Goal: Task Accomplishment & Management: Use online tool/utility

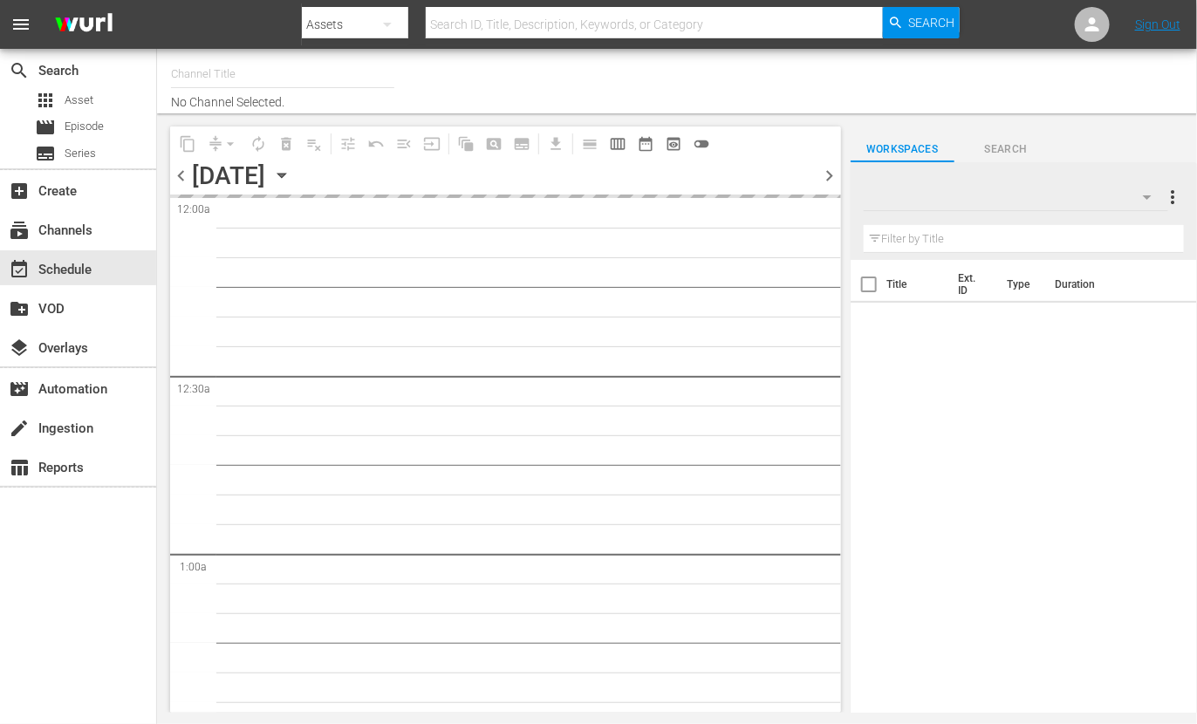
type input "Travelxp - DE (556)"
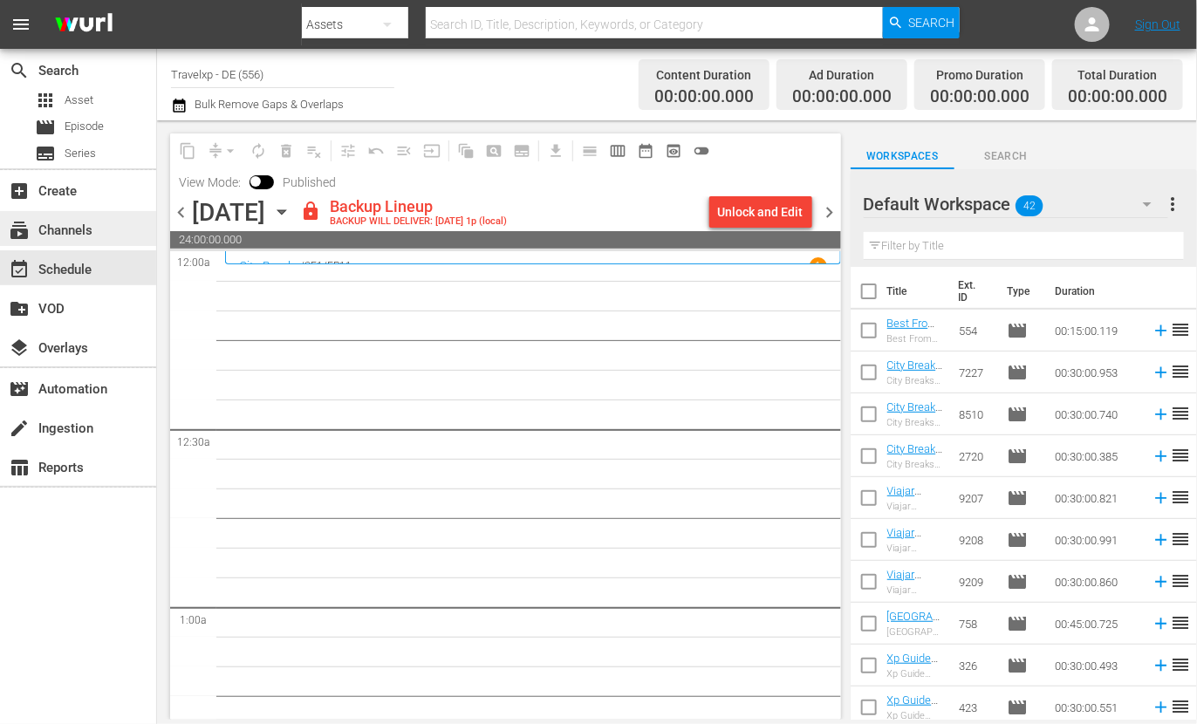
click at [99, 225] on div "subscriptions Channels" at bounding box center [78, 228] width 156 height 35
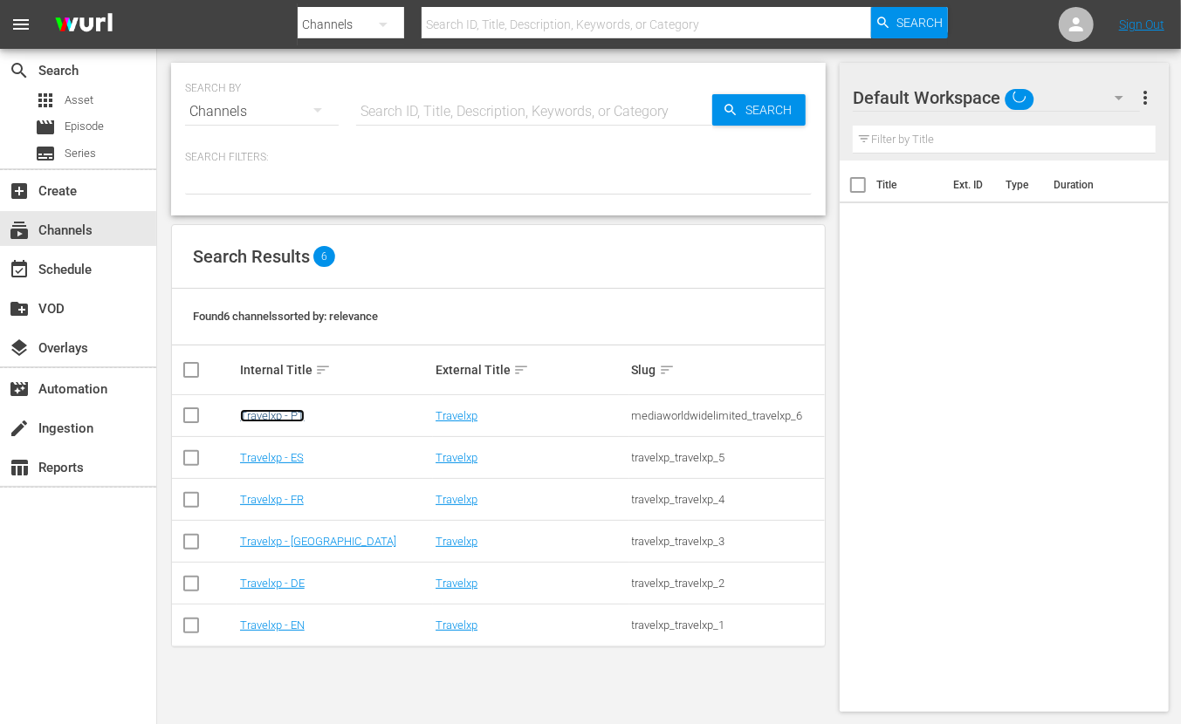
click at [287, 417] on link "Travelxp - PT" at bounding box center [272, 415] width 65 height 13
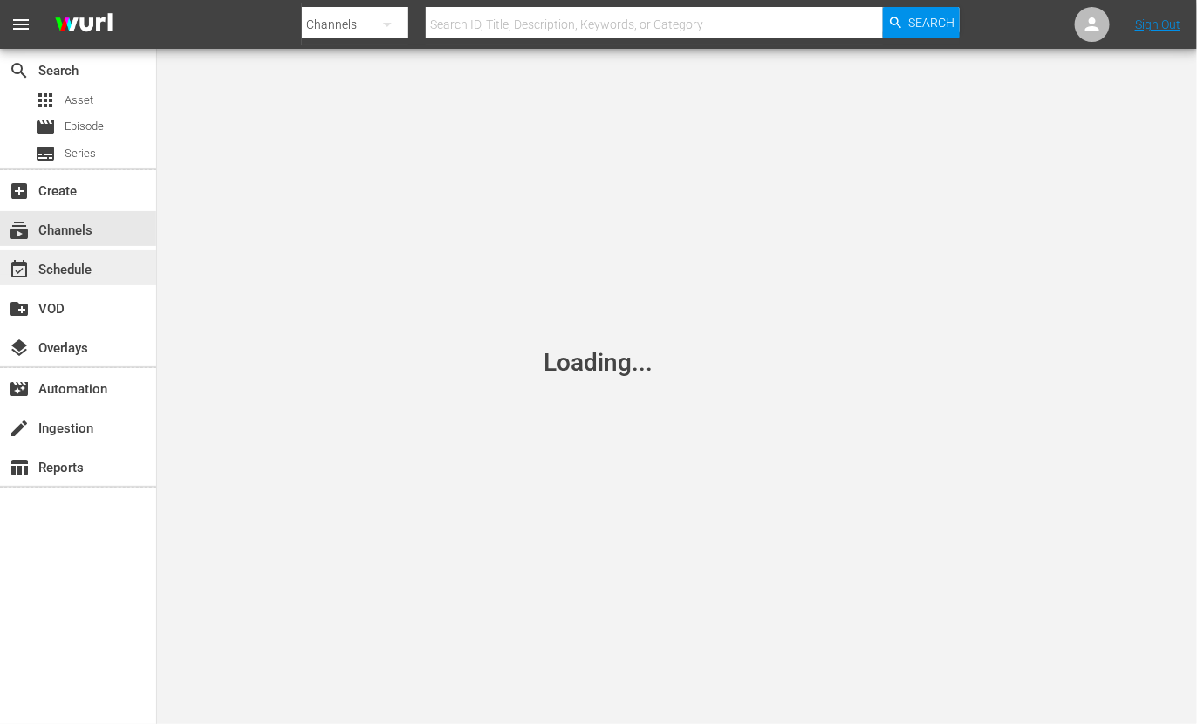
click at [53, 272] on div "event_available Schedule" at bounding box center [49, 267] width 98 height 16
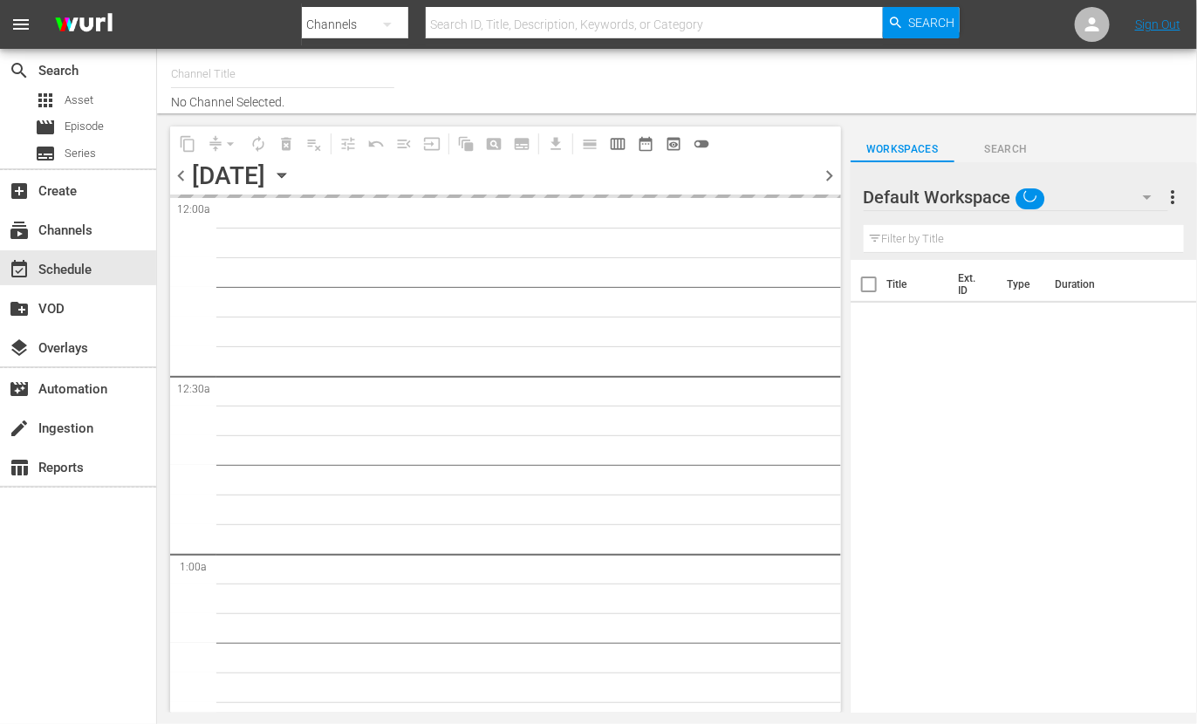
type input "Travelxp - PT (1639)"
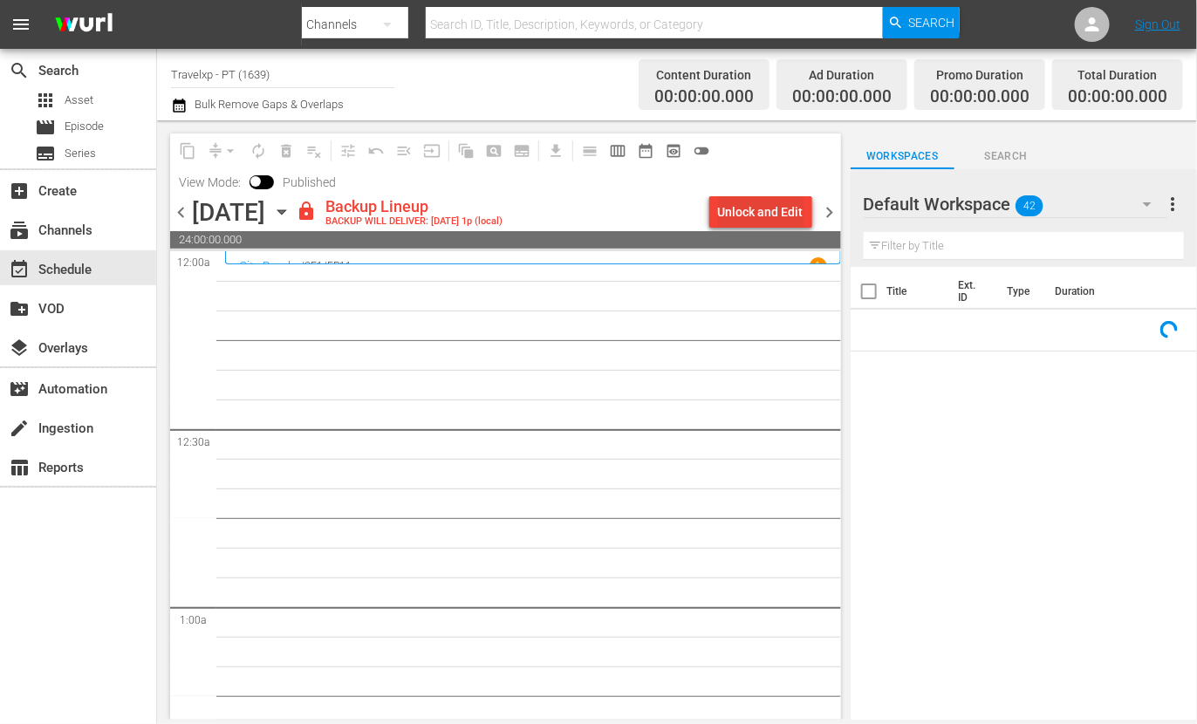
click at [756, 211] on div "Unlock and Edit" at bounding box center [761, 211] width 86 height 31
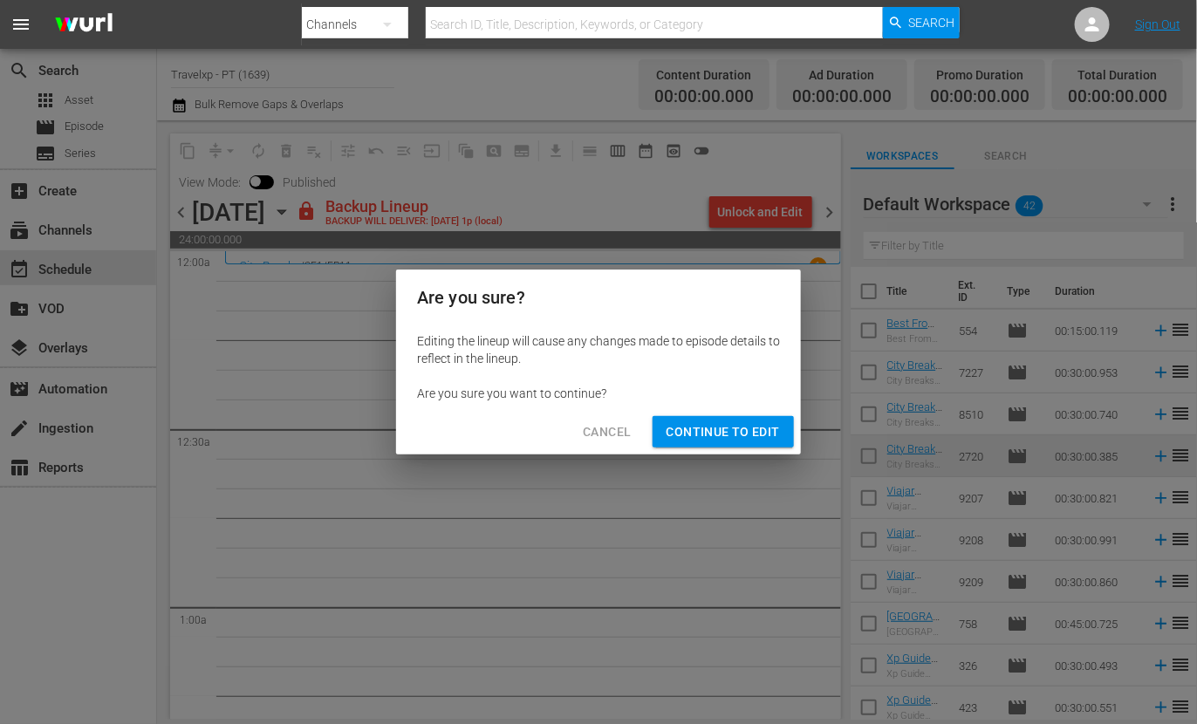
click at [709, 429] on span "Continue to Edit" at bounding box center [723, 432] width 113 height 22
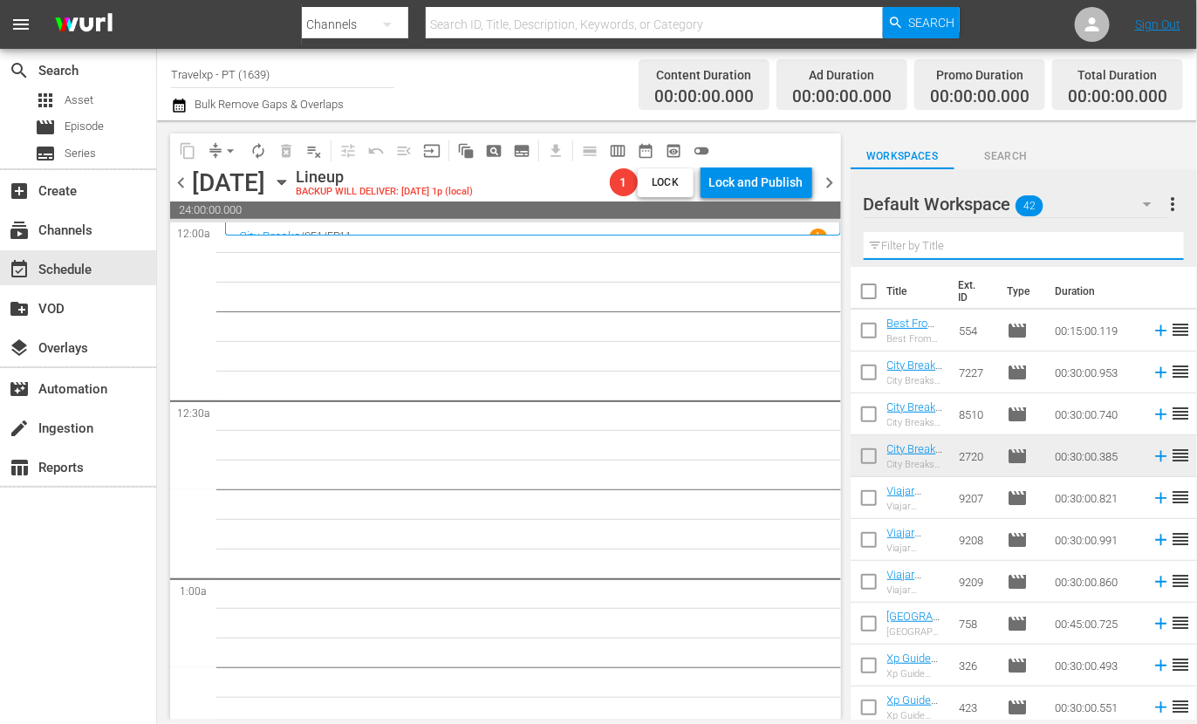
click at [1013, 248] on input "text" at bounding box center [1024, 246] width 320 height 28
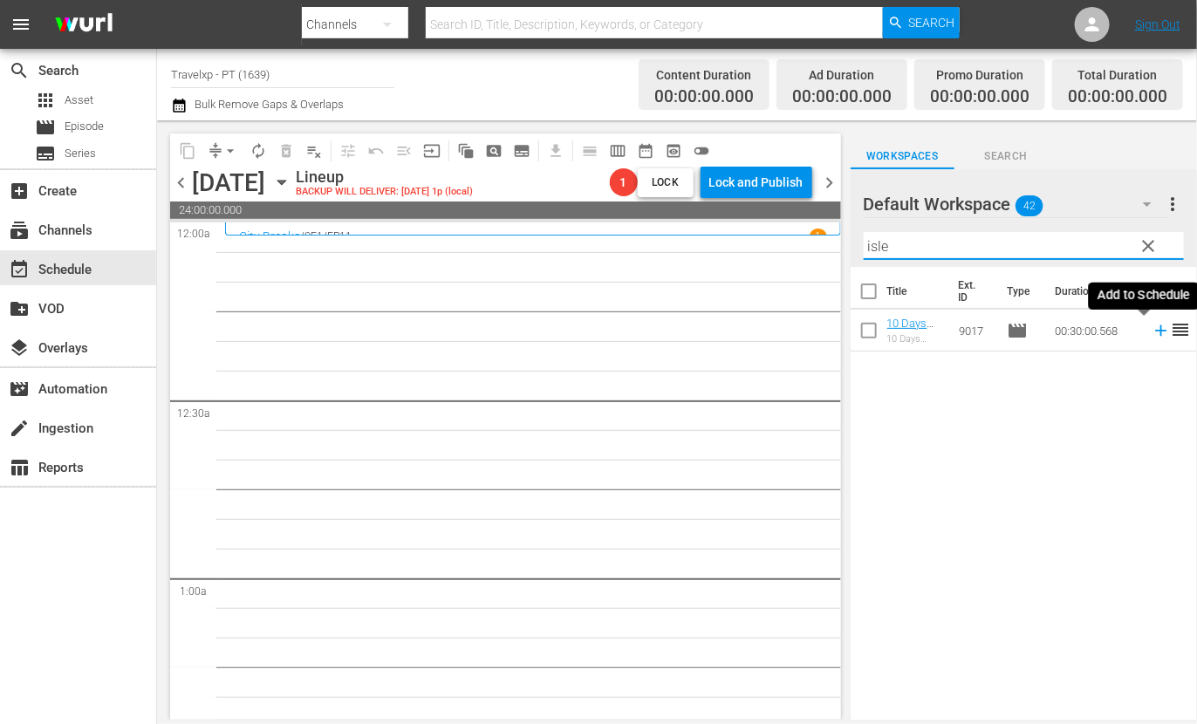
click at [1152, 336] on icon at bounding box center [1161, 330] width 19 height 19
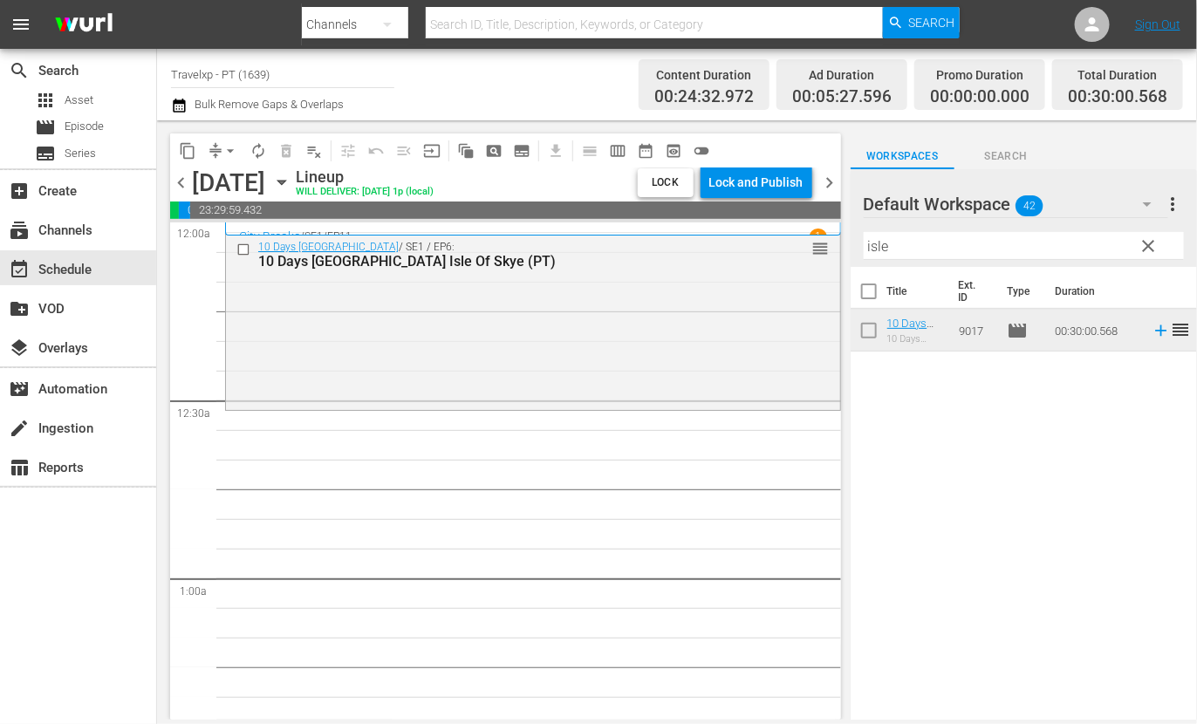
click at [880, 252] on input "isle" at bounding box center [1024, 246] width 320 height 28
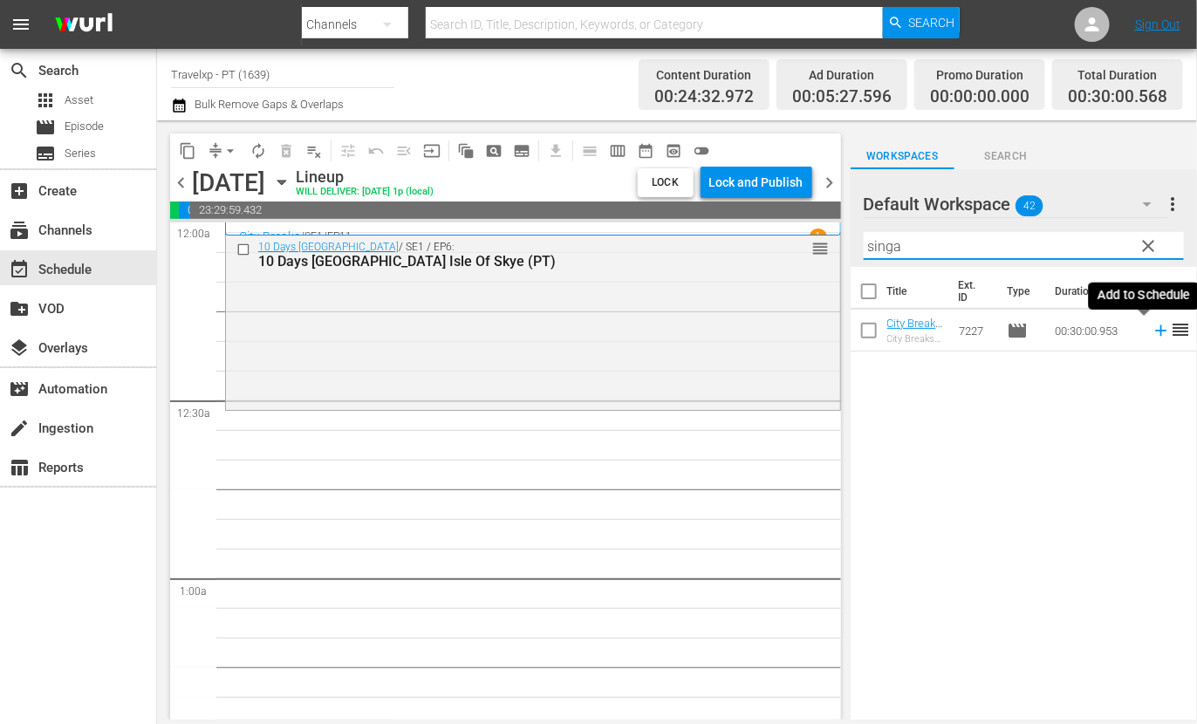
click at [1152, 329] on icon at bounding box center [1161, 330] width 19 height 19
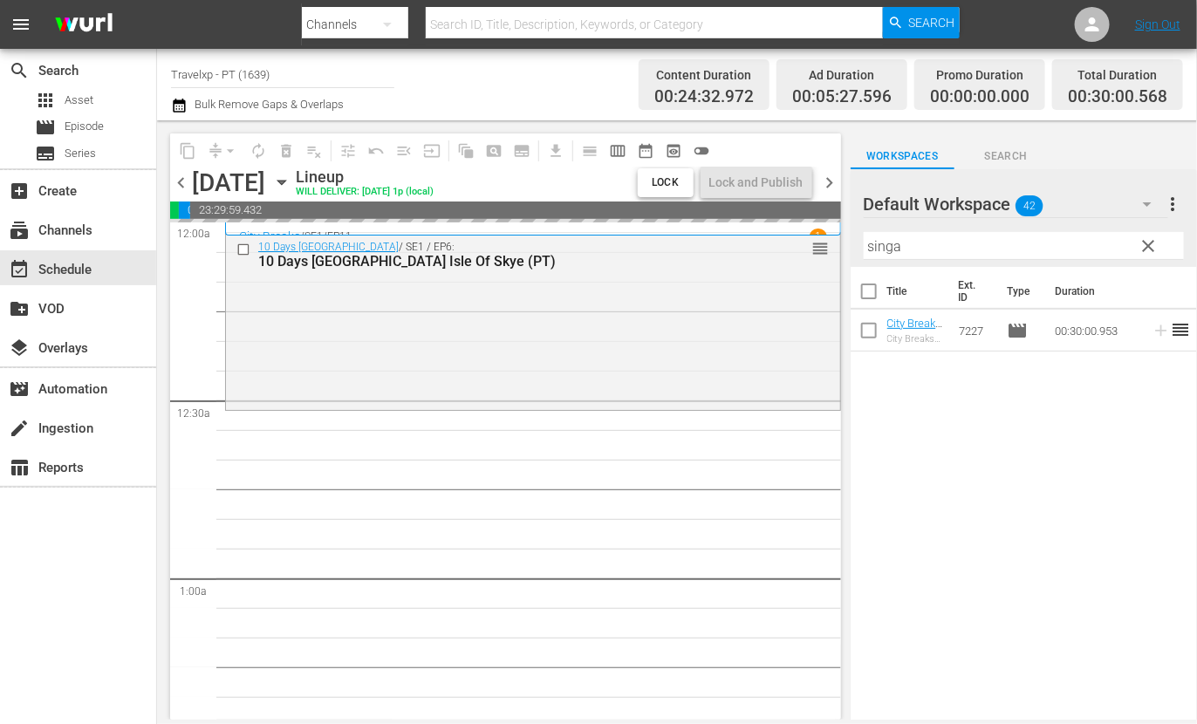
click at [881, 246] on input "singa" at bounding box center [1024, 246] width 320 height 28
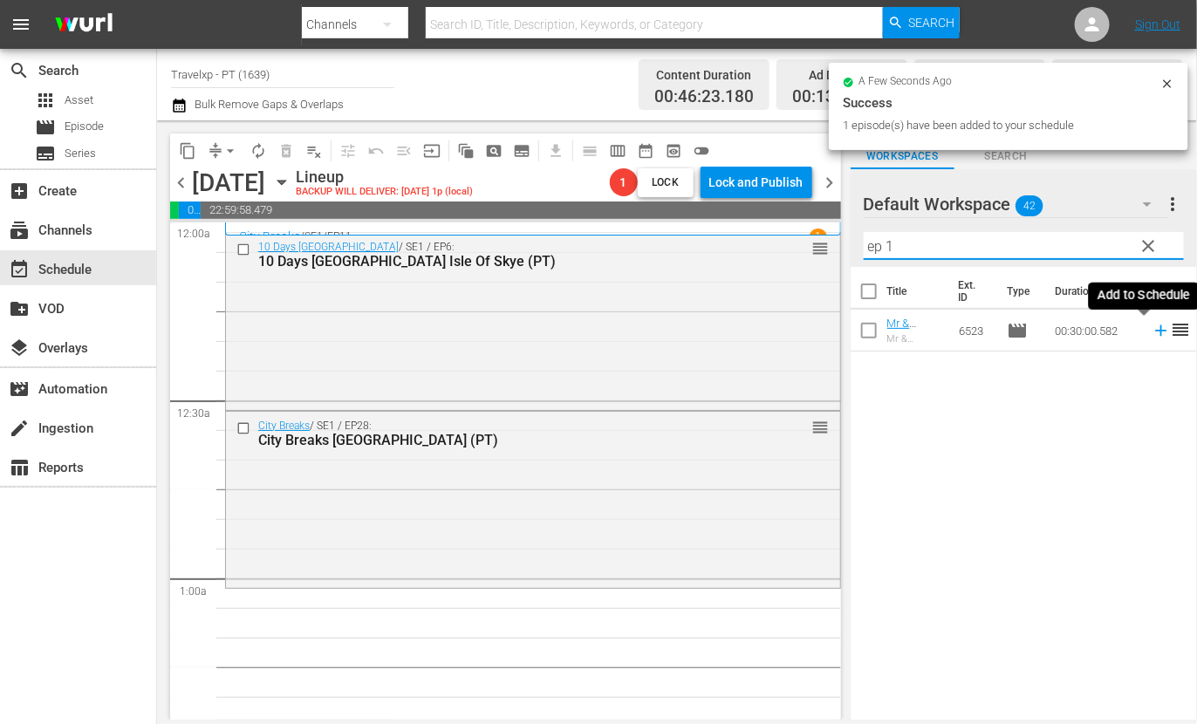
click at [1155, 331] on icon at bounding box center [1160, 330] width 11 height 11
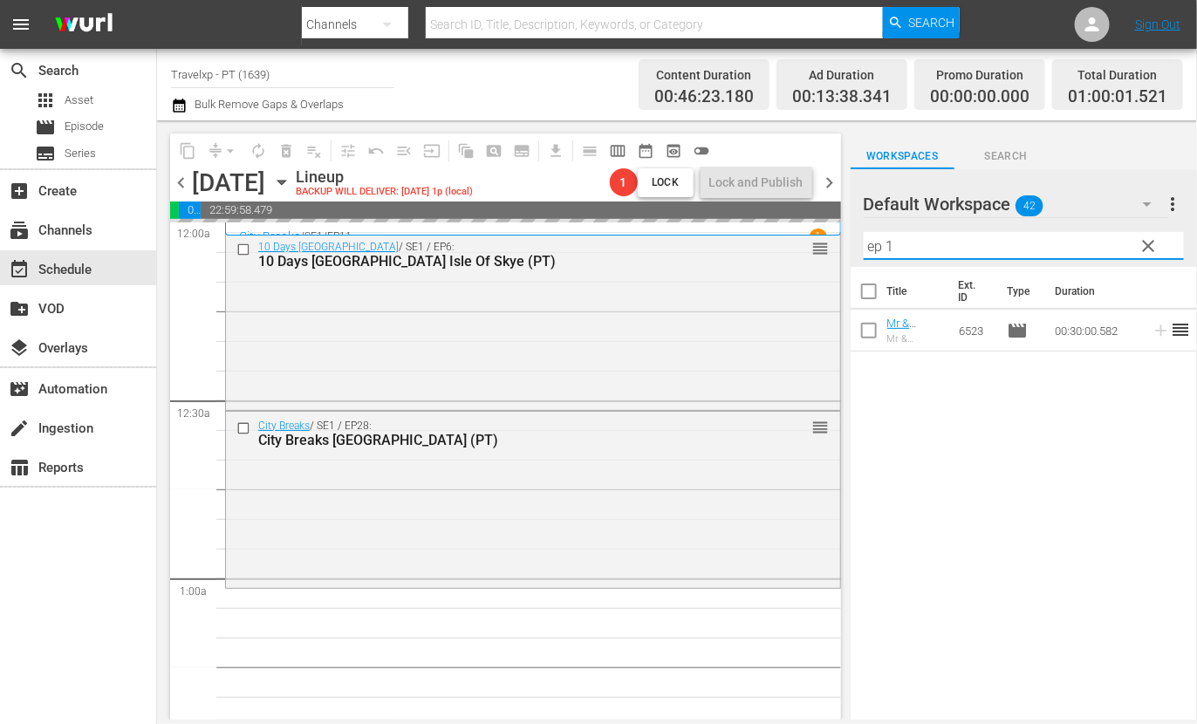
drag, startPoint x: 915, startPoint y: 242, endPoint x: 795, endPoint y: 233, distance: 120.7
click at [795, 233] on div "content_copy compress arrow_drop_down autorenew_outlined delete_forever_outline…" at bounding box center [677, 419] width 1040 height 599
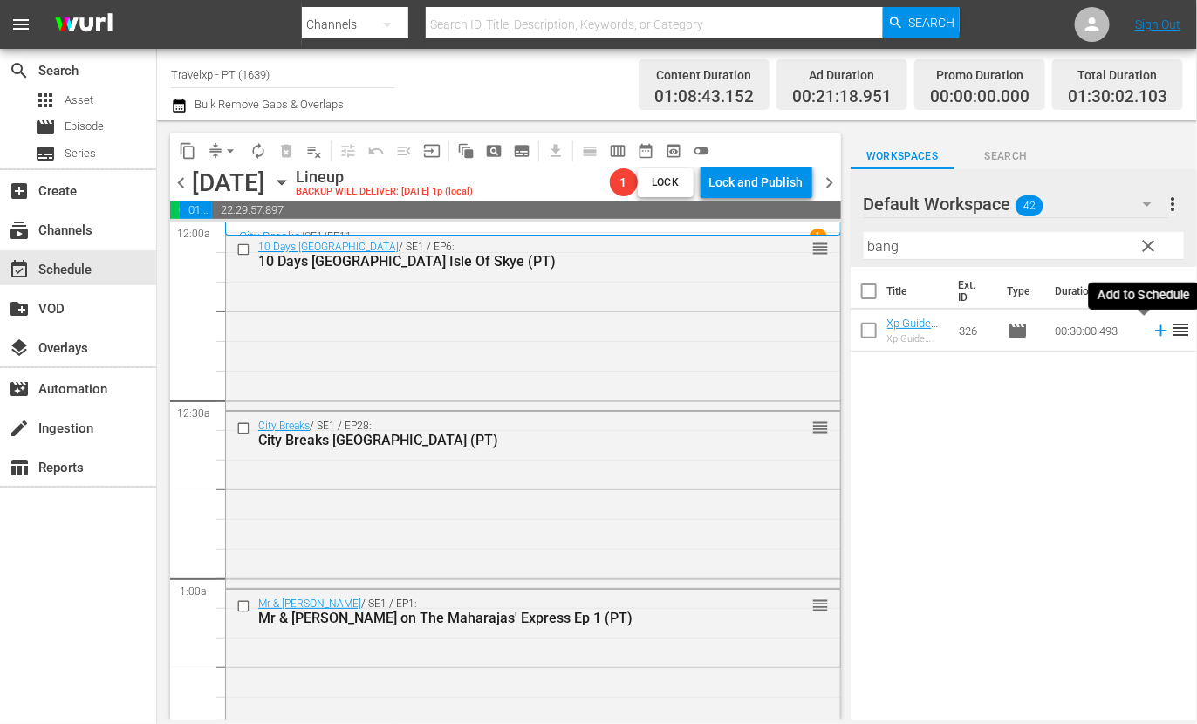
click at [1152, 329] on icon at bounding box center [1161, 330] width 19 height 19
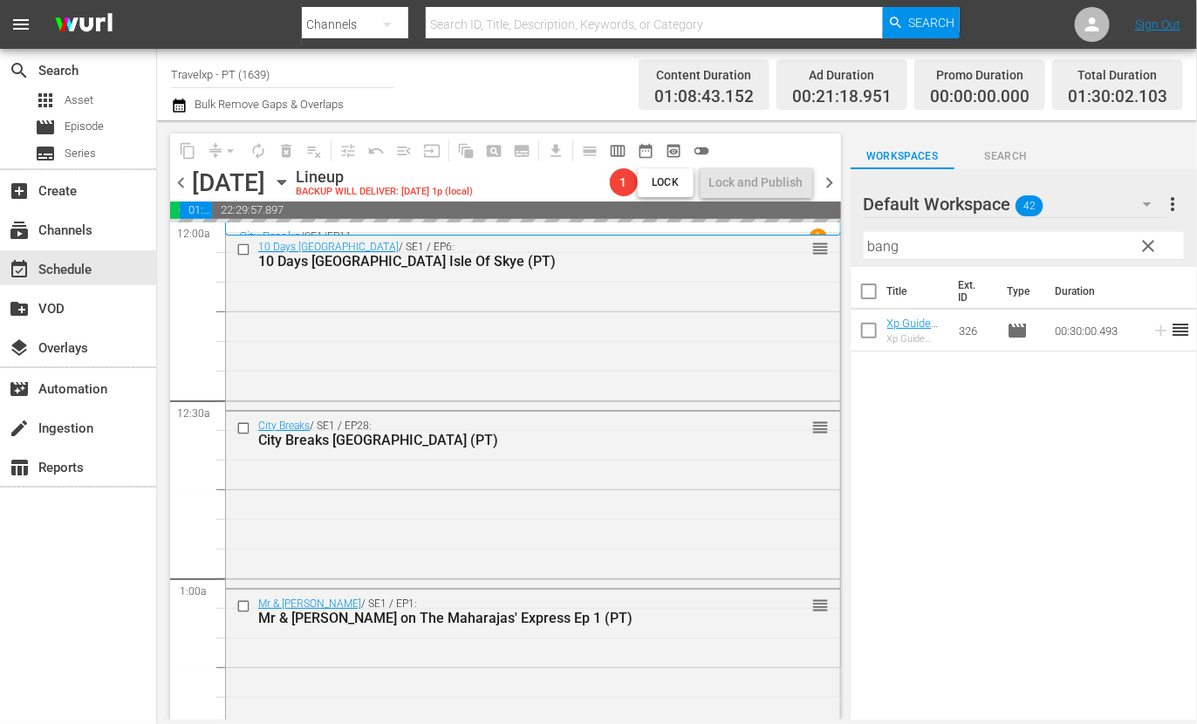
click at [890, 246] on input "bang" at bounding box center [1024, 246] width 320 height 28
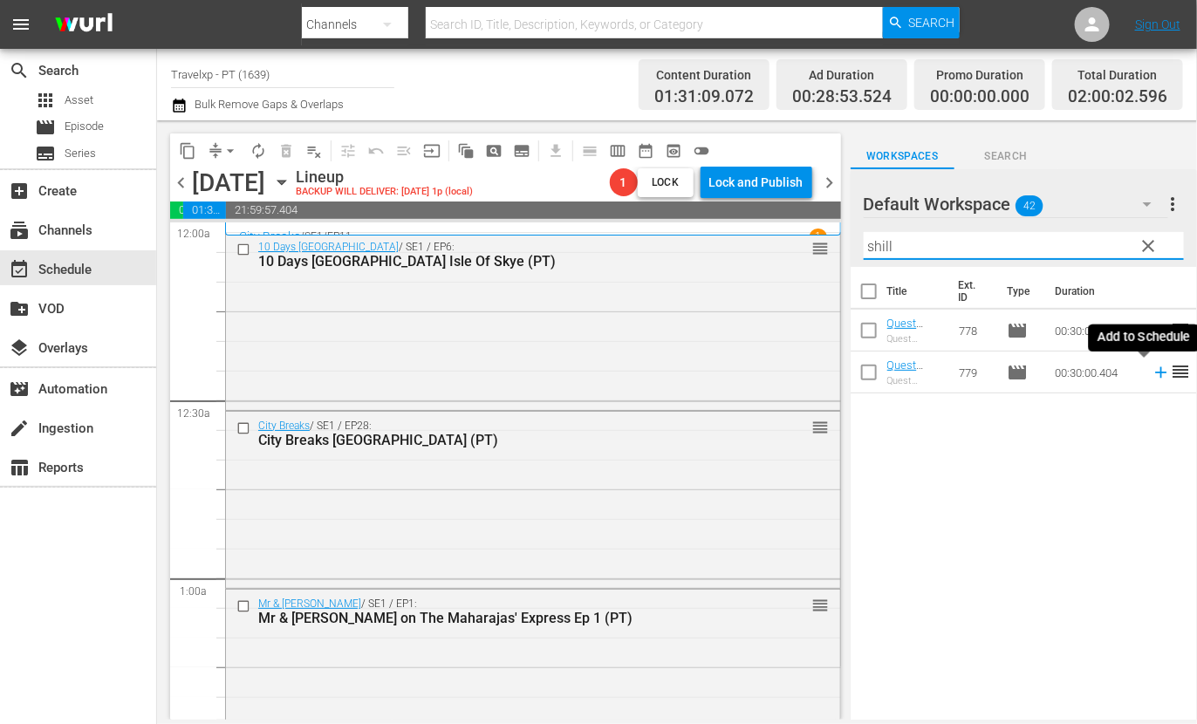
click at [1152, 374] on icon at bounding box center [1161, 372] width 19 height 19
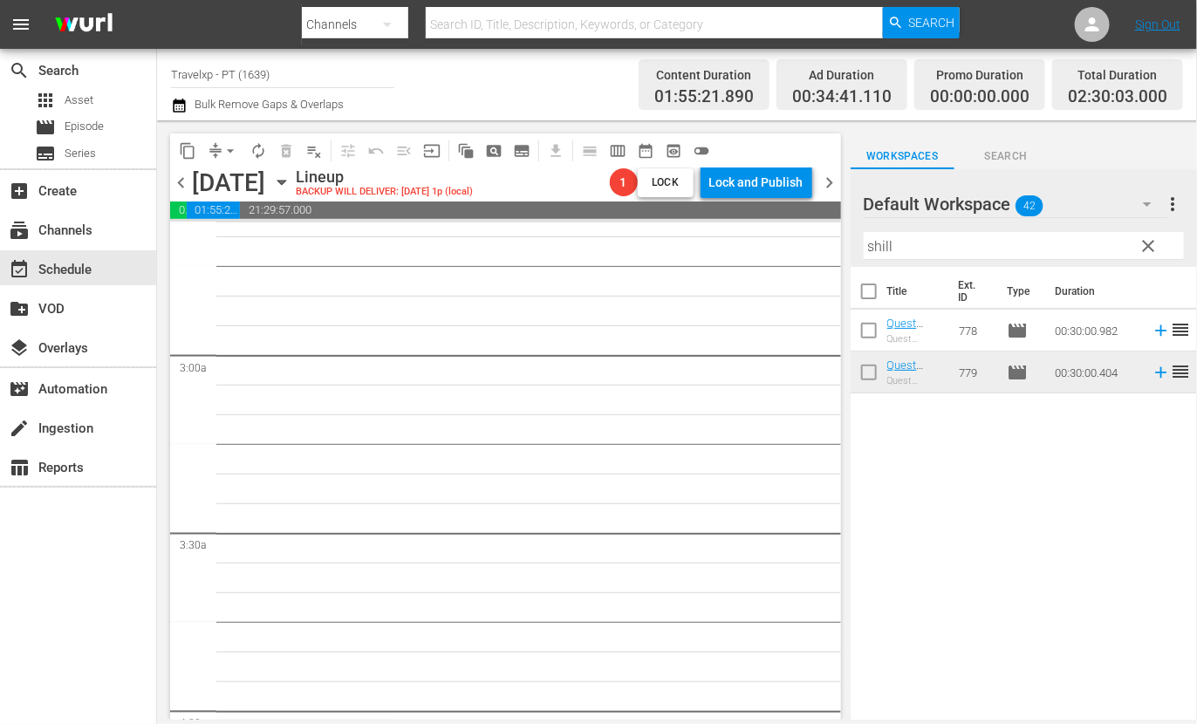
scroll to position [654, 0]
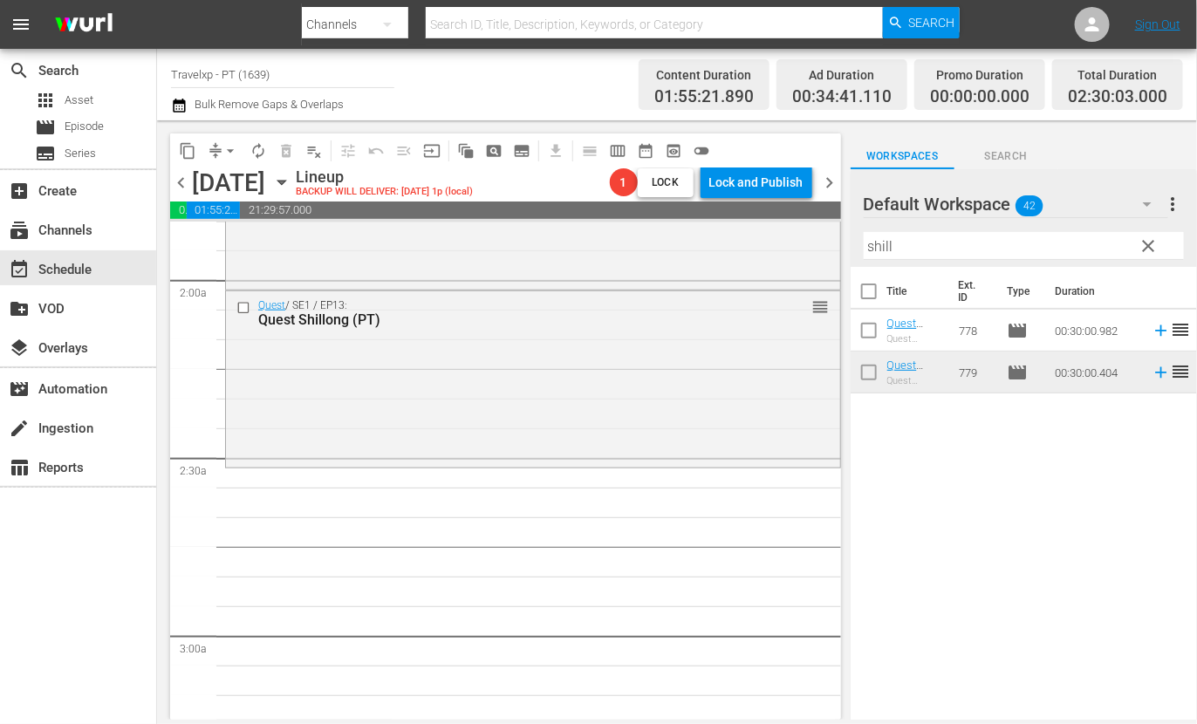
click at [883, 243] on input "shill" at bounding box center [1024, 246] width 320 height 28
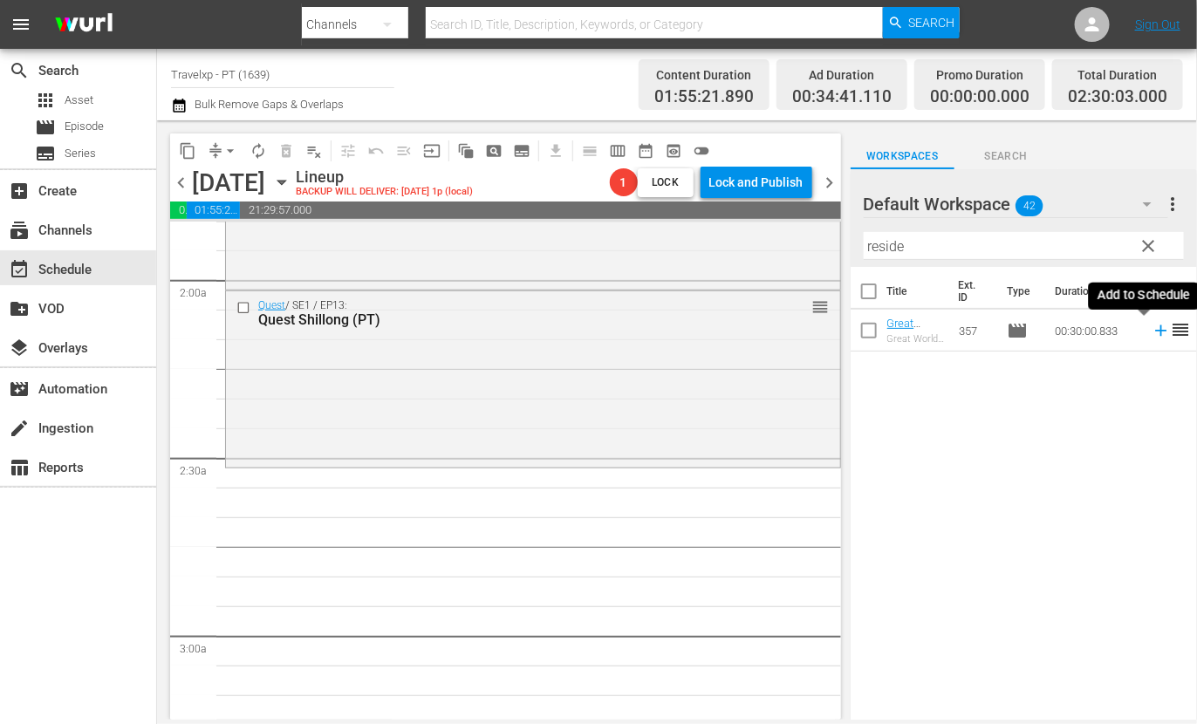
click at [1152, 334] on icon at bounding box center [1161, 330] width 19 height 19
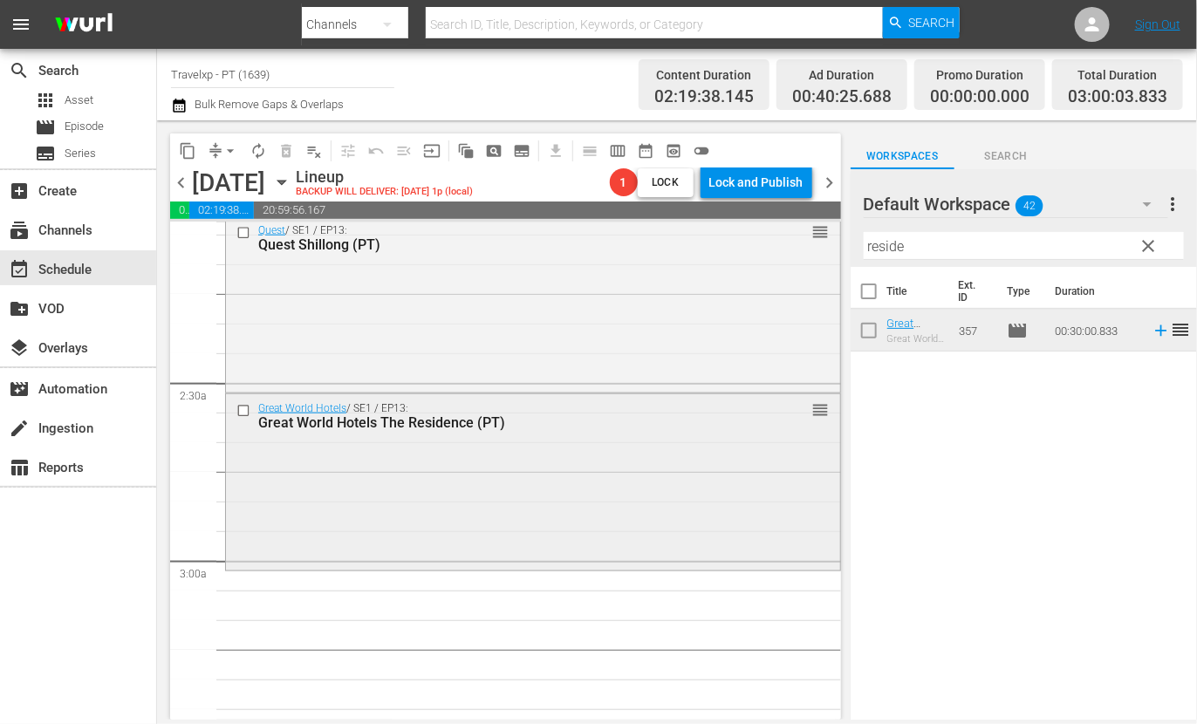
scroll to position [763, 0]
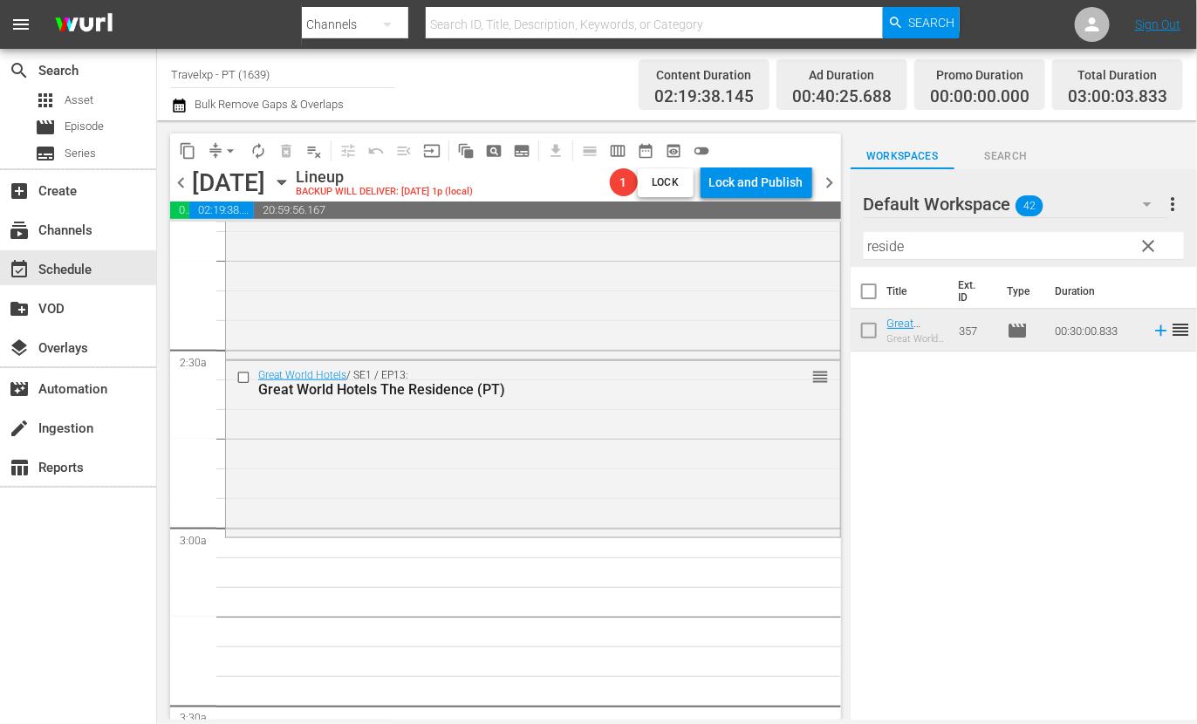
click at [905, 246] on input "reside" at bounding box center [1024, 246] width 320 height 28
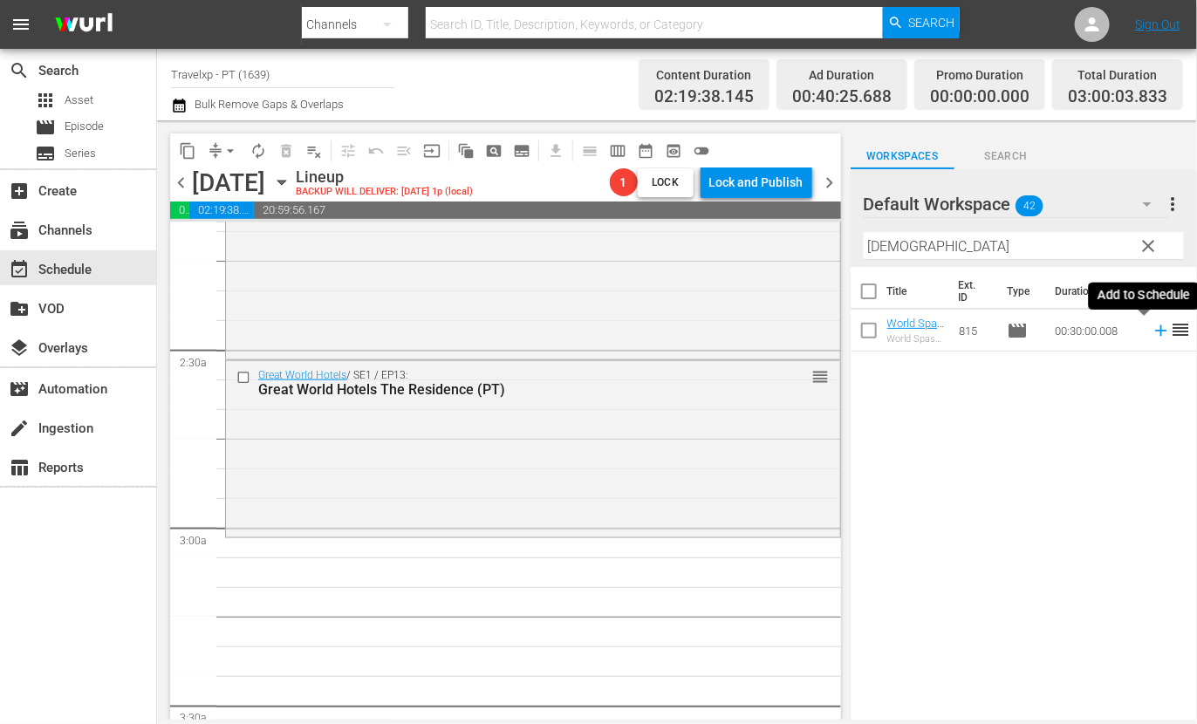
click at [1152, 334] on icon at bounding box center [1161, 330] width 19 height 19
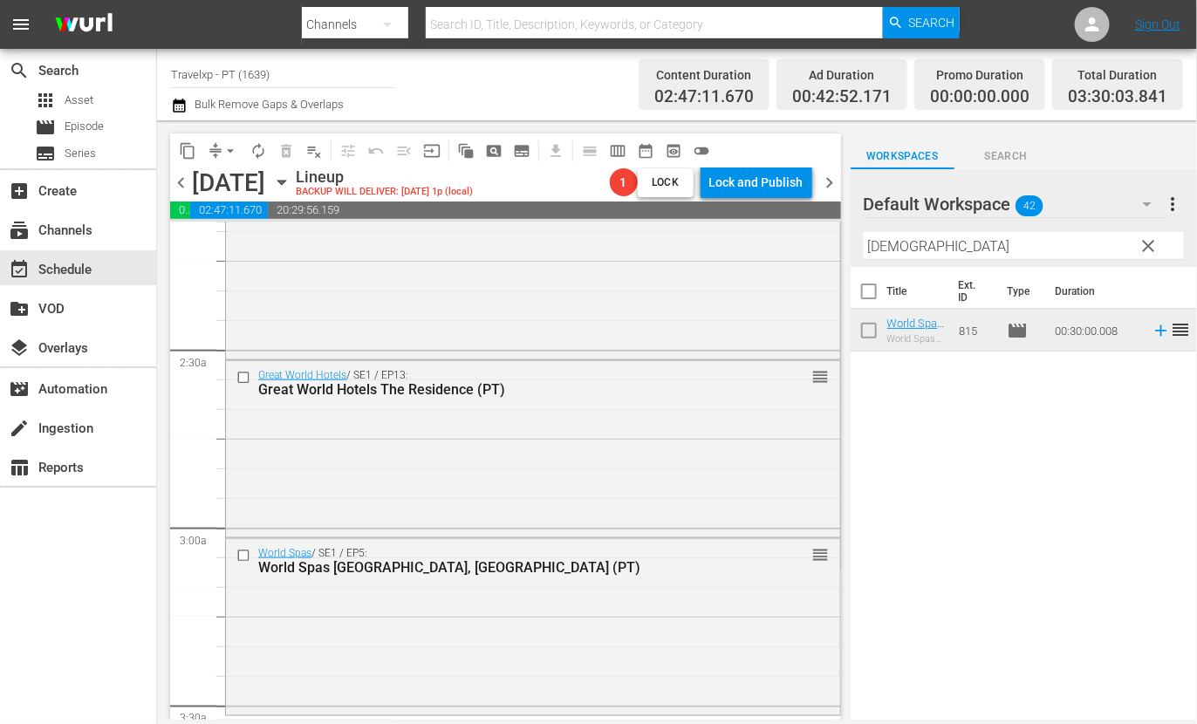
click at [883, 243] on input "[DEMOGRAPHIC_DATA]" at bounding box center [1024, 246] width 320 height 28
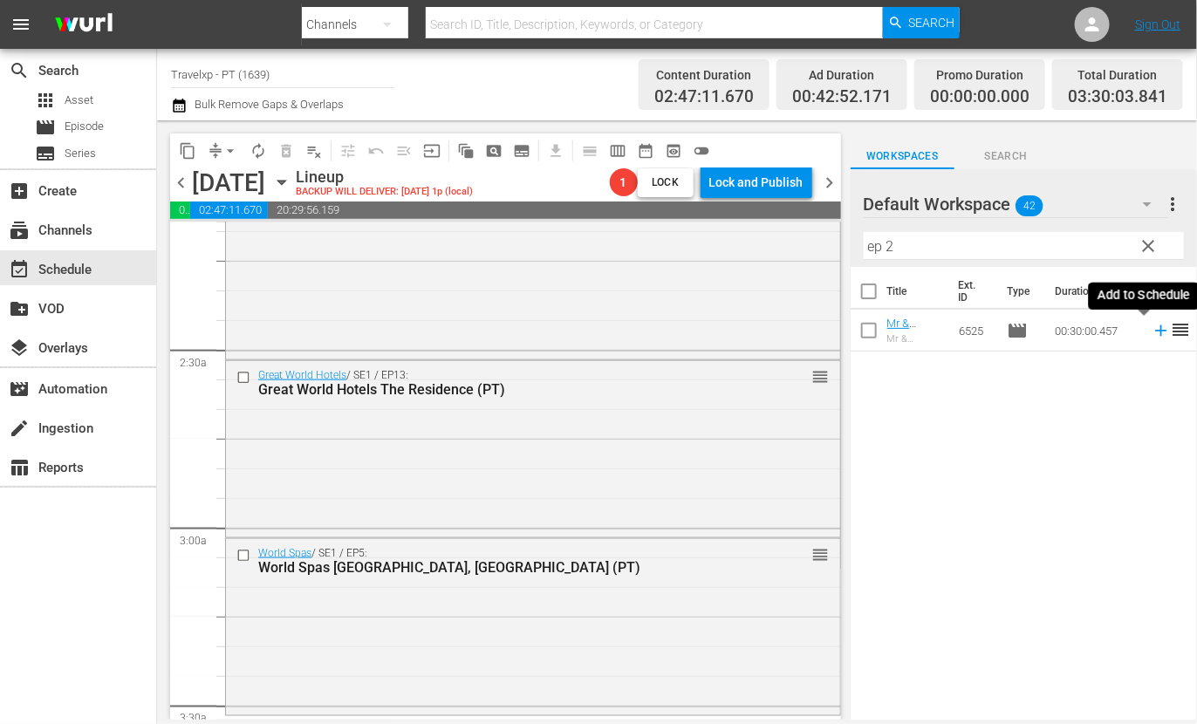
click at [1152, 332] on icon at bounding box center [1161, 330] width 19 height 19
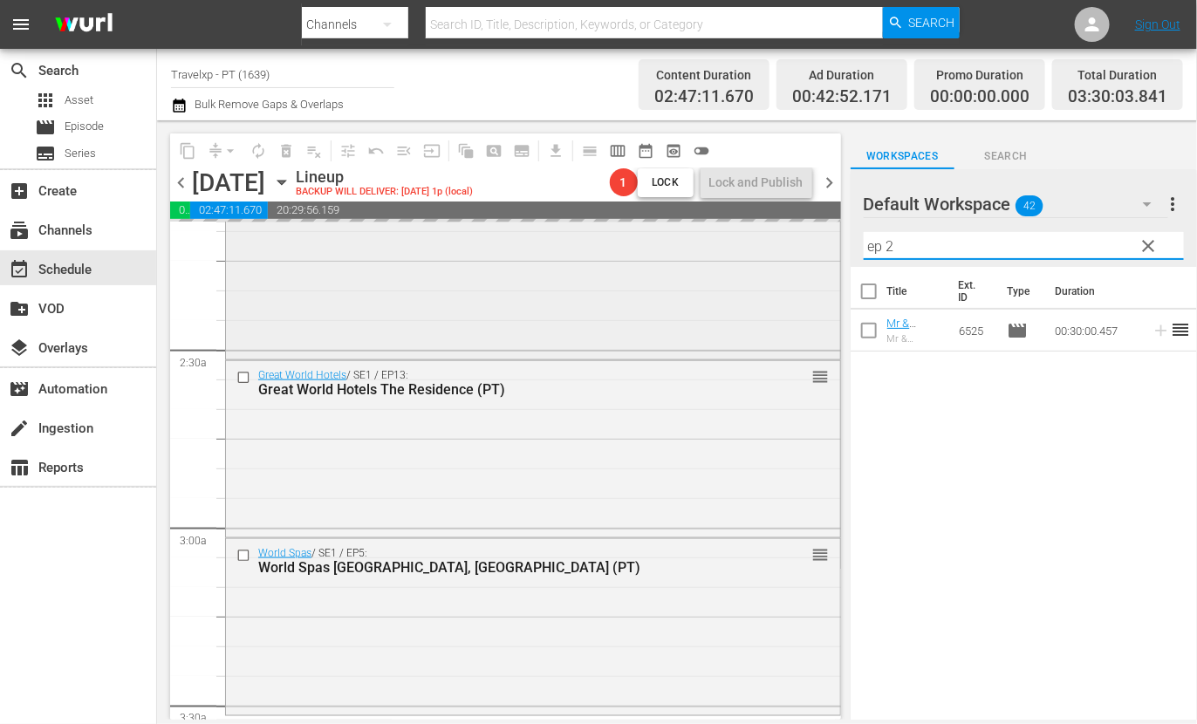
drag, startPoint x: 916, startPoint y: 237, endPoint x: 776, endPoint y: 236, distance: 140.5
click at [776, 236] on div "content_copy compress arrow_drop_down autorenew_outlined delete_forever_outline…" at bounding box center [677, 419] width 1040 height 599
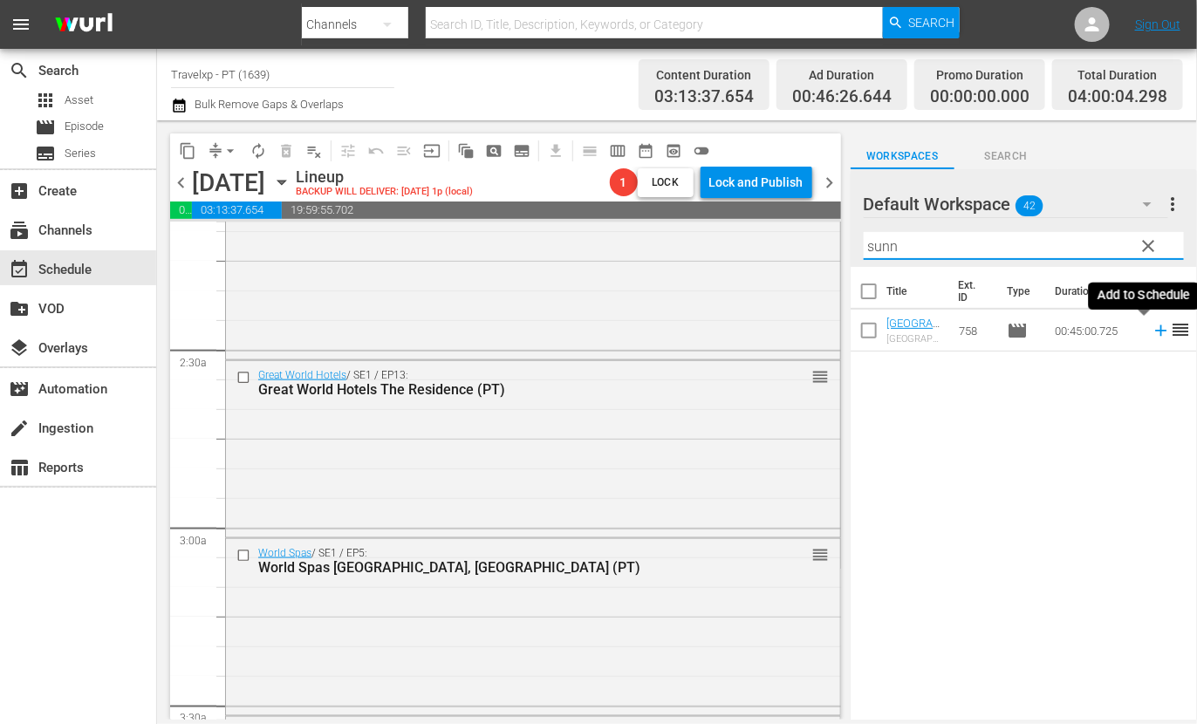
click at [1155, 330] on icon at bounding box center [1160, 330] width 11 height 11
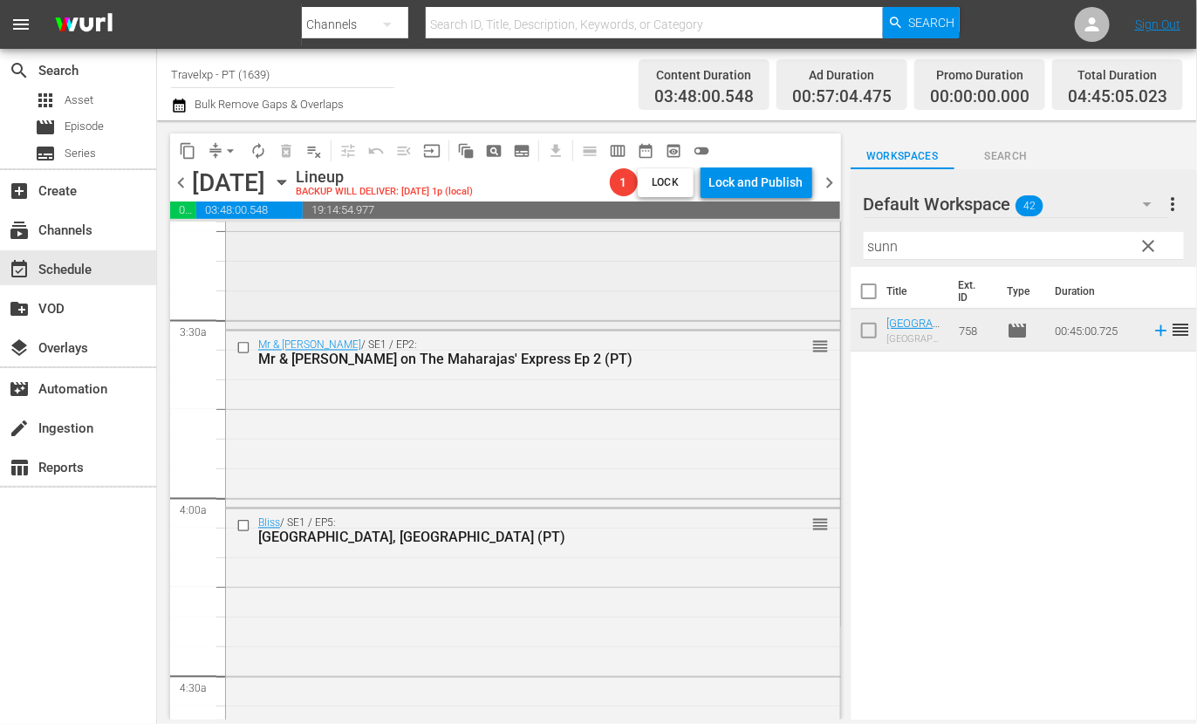
scroll to position [1309, 0]
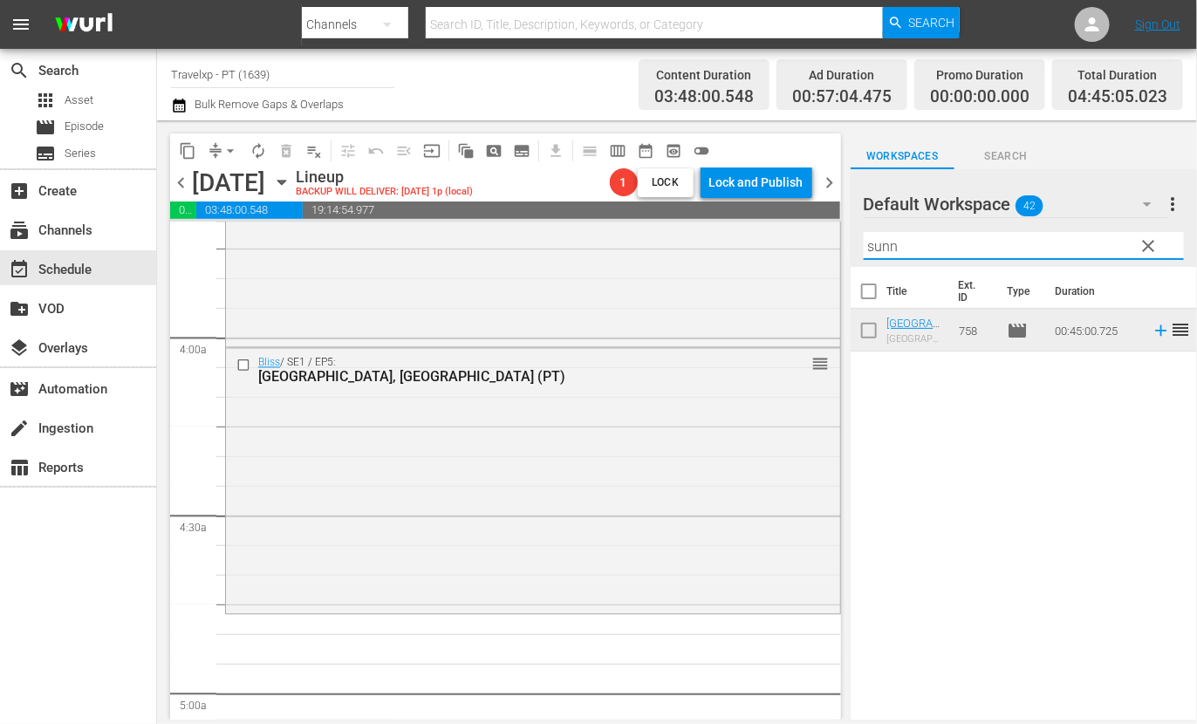
click at [878, 247] on input "sunn" at bounding box center [1024, 246] width 320 height 28
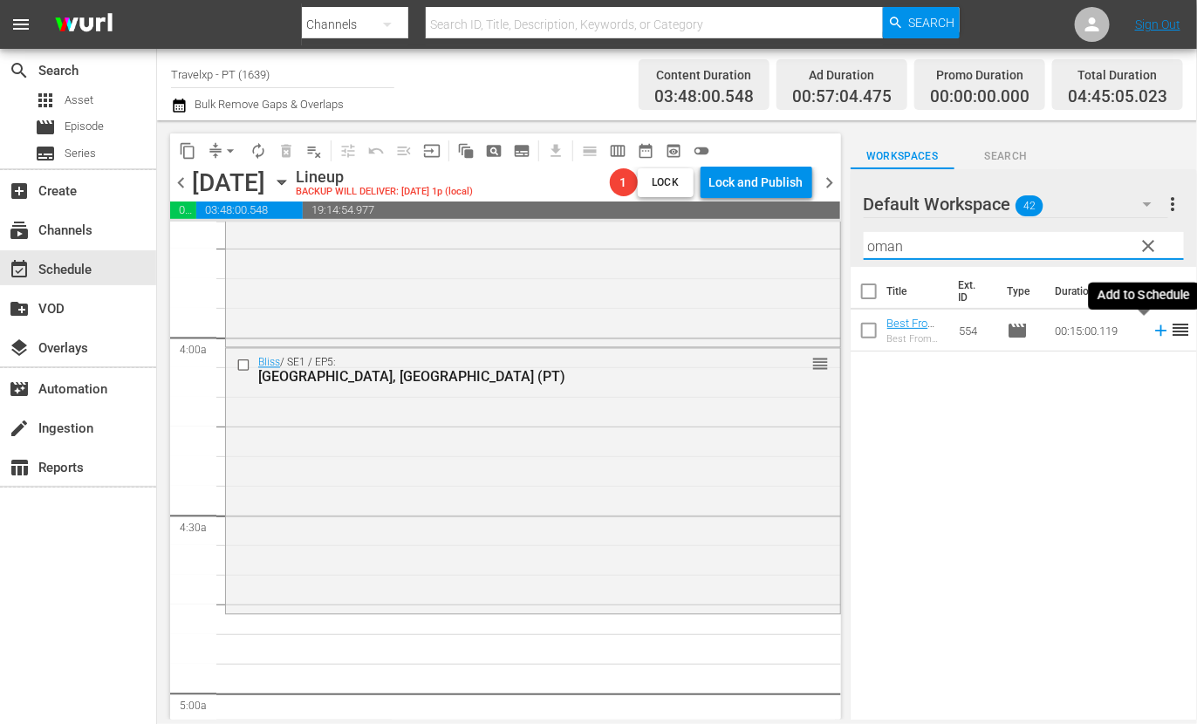
drag, startPoint x: 1143, startPoint y: 329, endPoint x: 1085, endPoint y: 292, distance: 69.0
click at [1152, 328] on icon at bounding box center [1161, 330] width 19 height 19
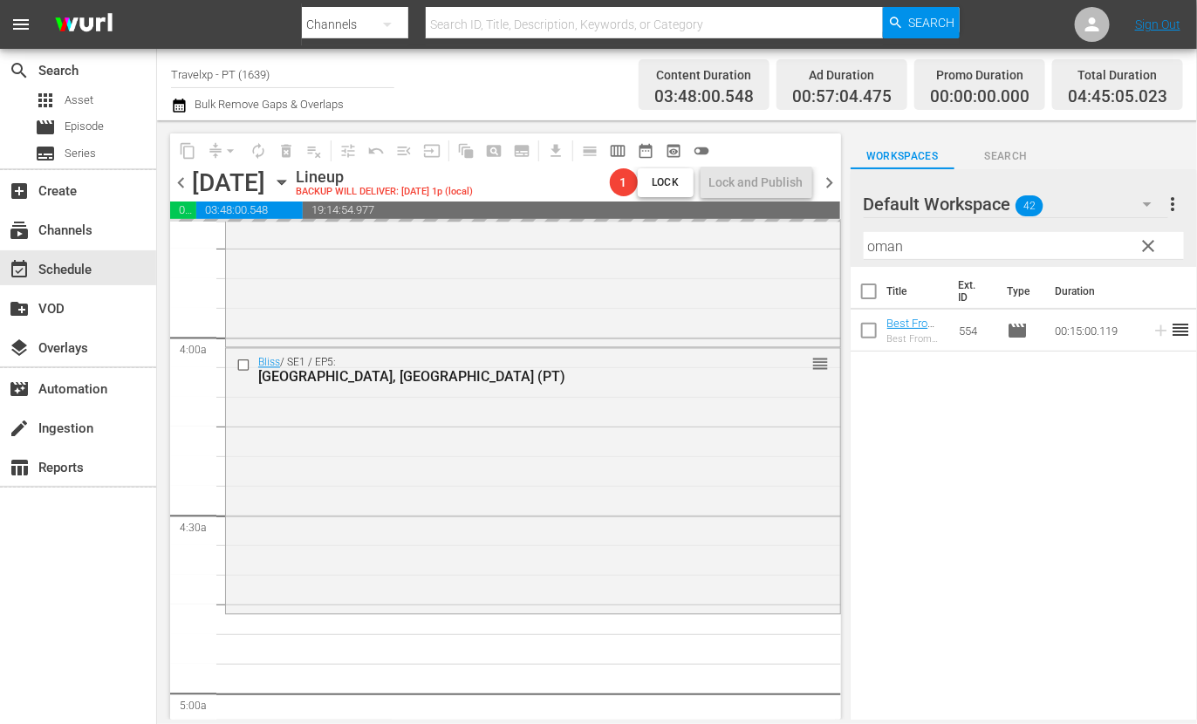
click at [896, 245] on input "oman" at bounding box center [1024, 246] width 320 height 28
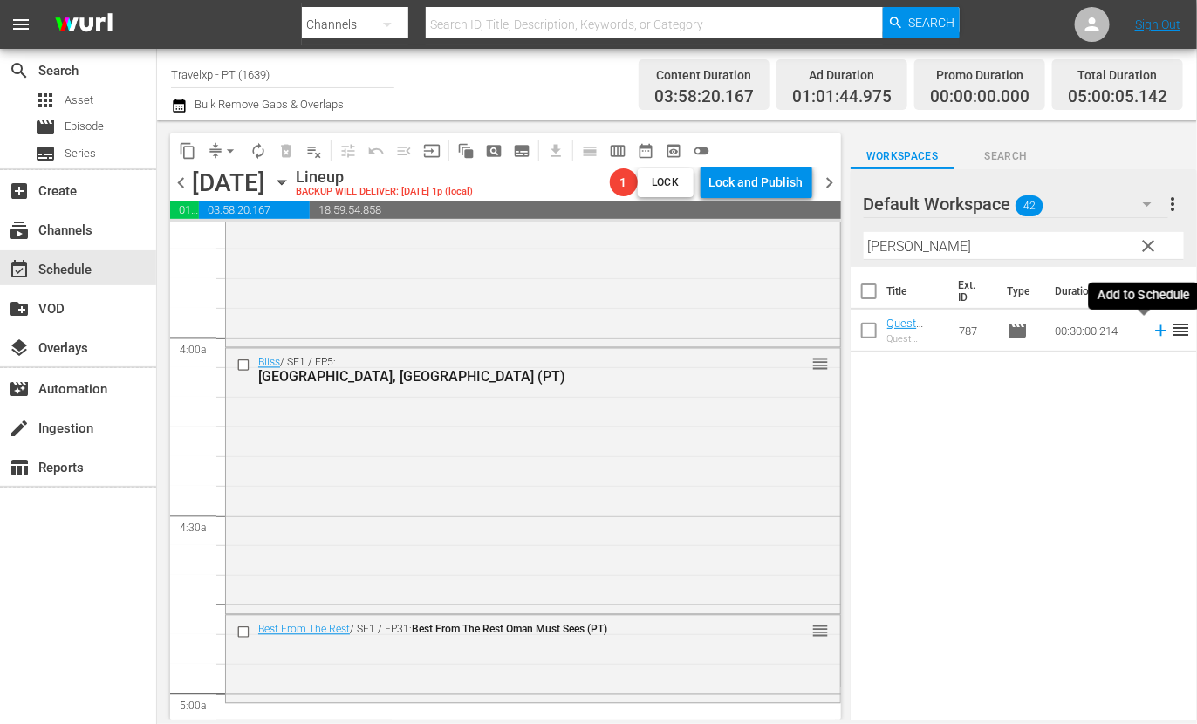
click at [1152, 329] on icon at bounding box center [1161, 330] width 19 height 19
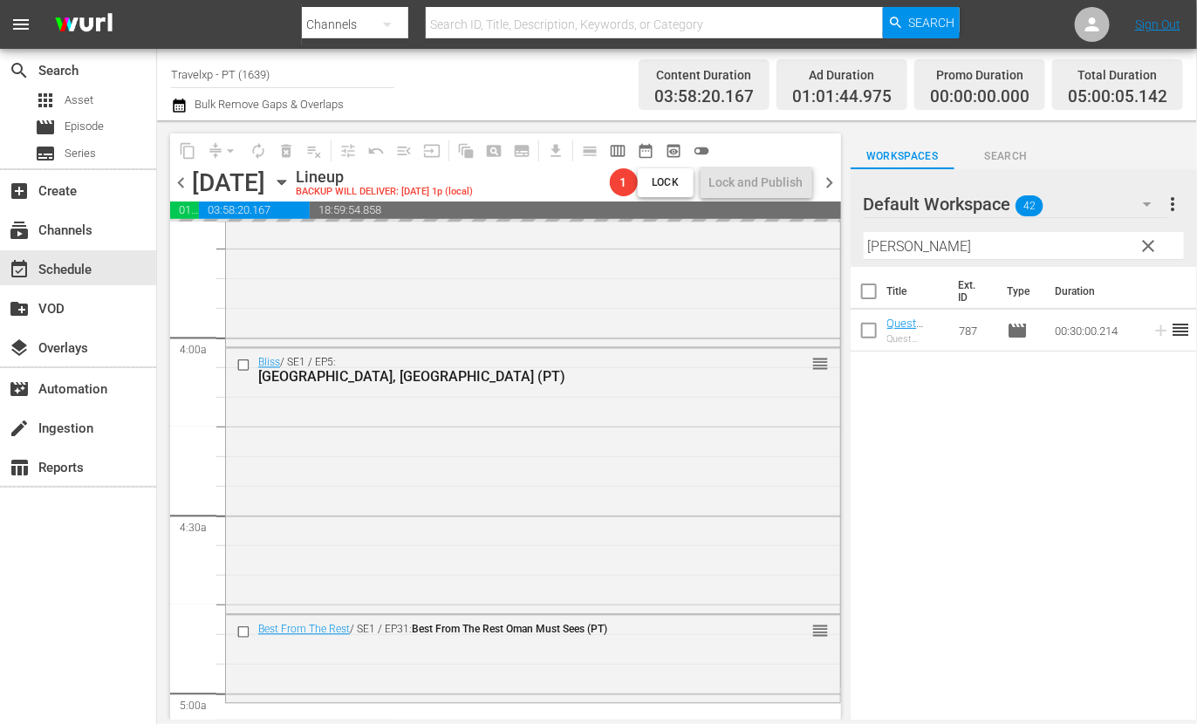
click at [885, 244] on input "[PERSON_NAME]" at bounding box center [1024, 246] width 320 height 28
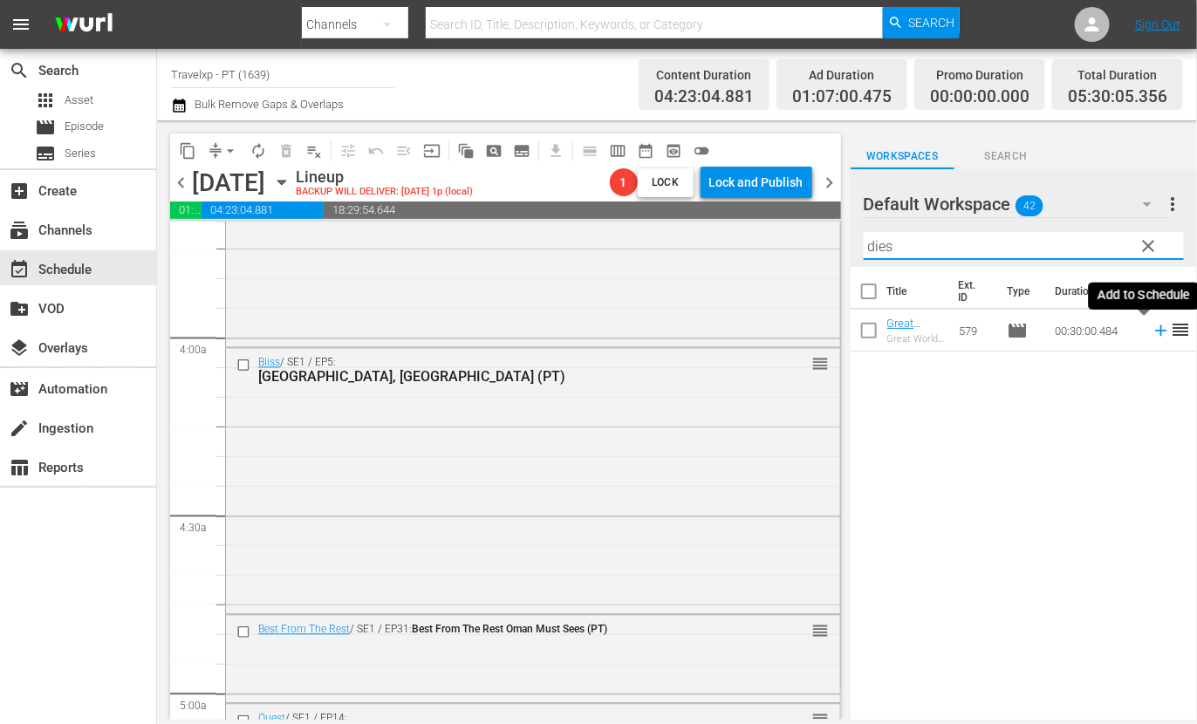
click at [1152, 332] on icon at bounding box center [1161, 330] width 19 height 19
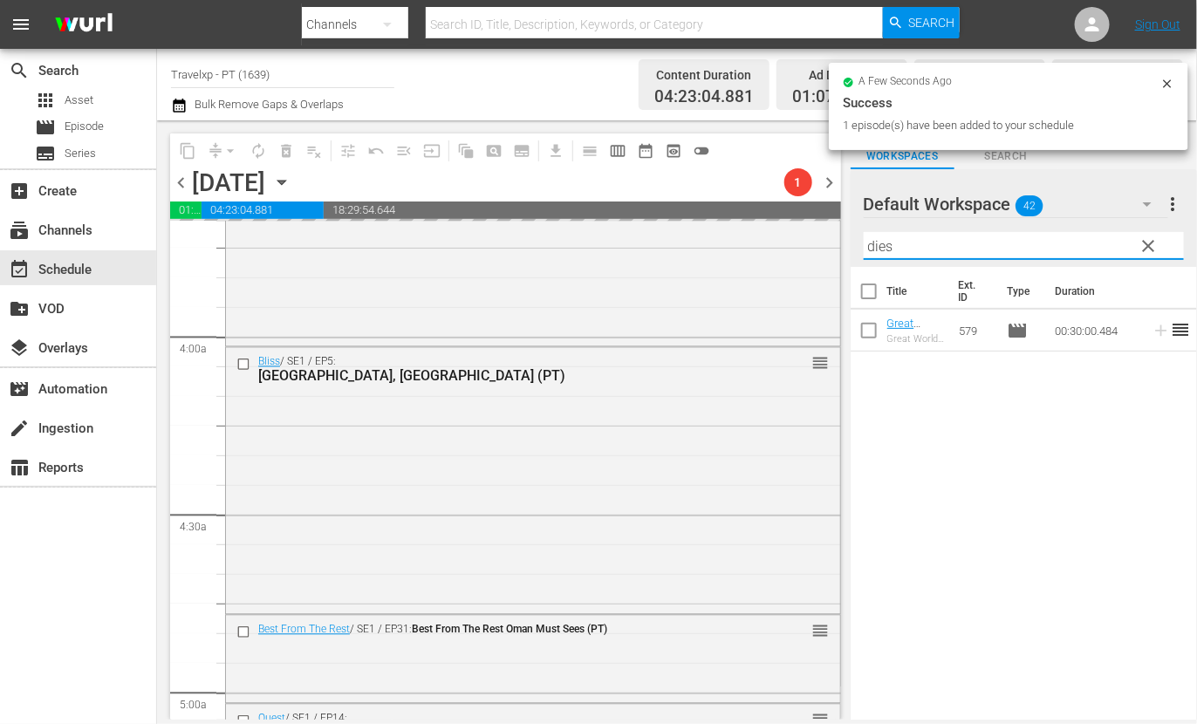
click at [882, 250] on input "dies" at bounding box center [1024, 246] width 320 height 28
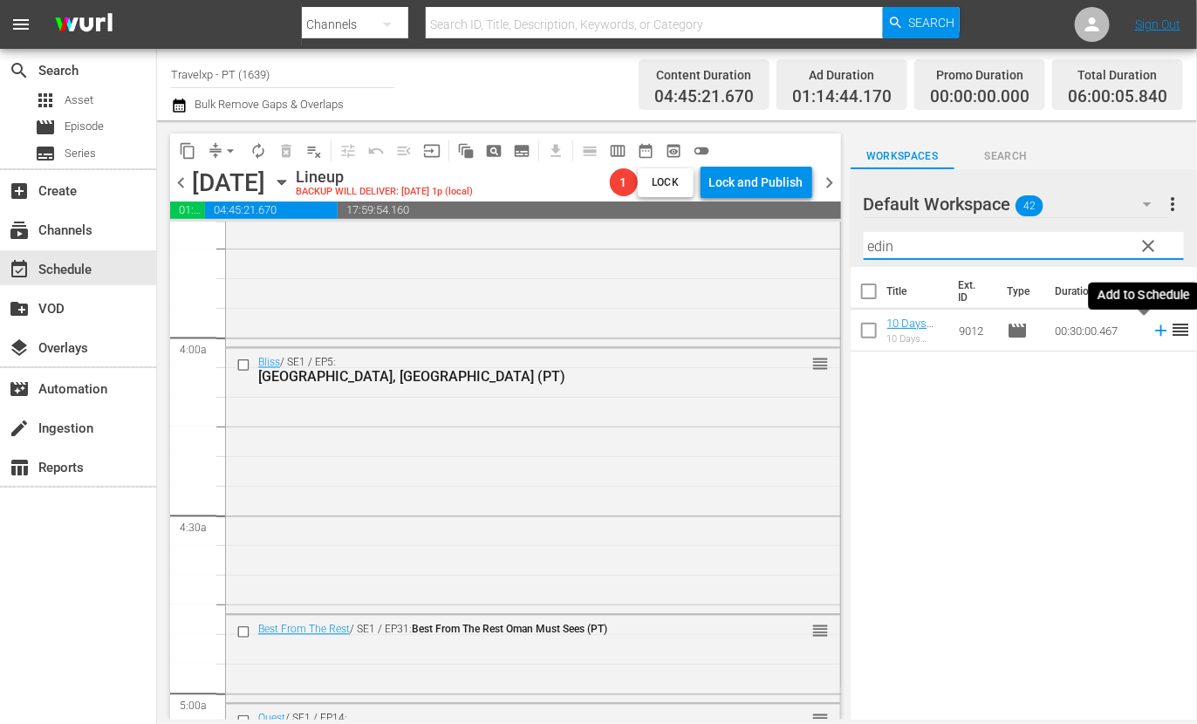
click at [1155, 331] on icon at bounding box center [1160, 330] width 11 height 11
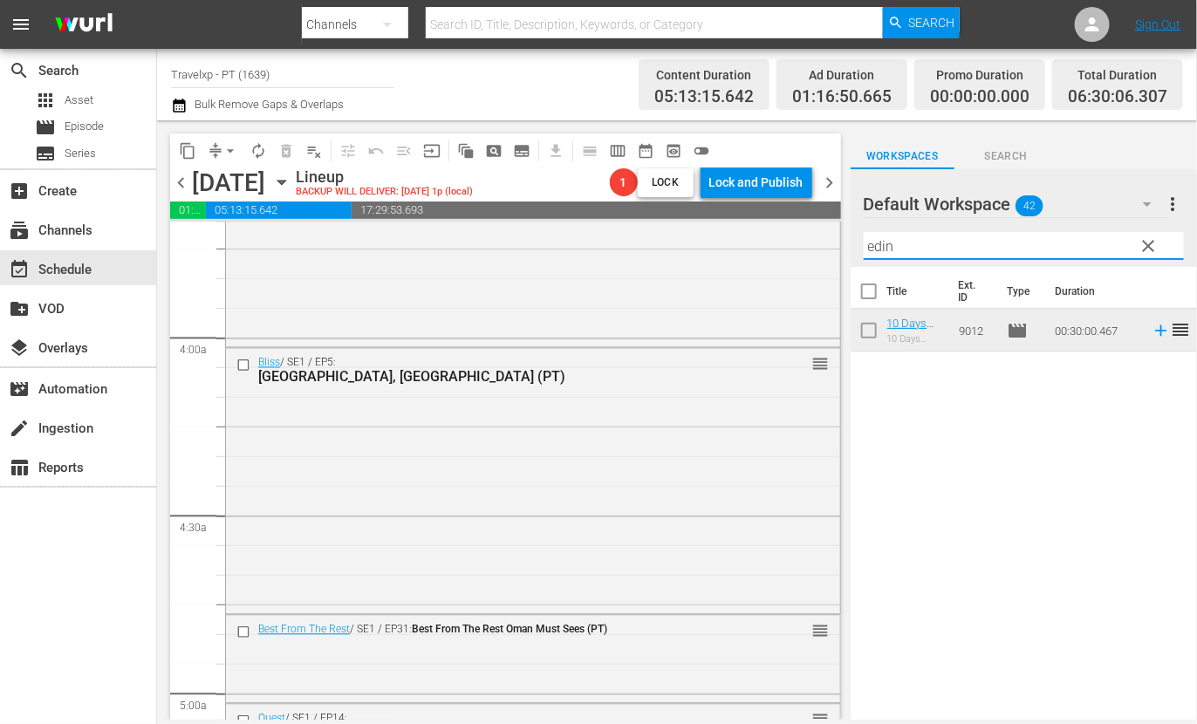
click at [881, 243] on input "edin" at bounding box center [1024, 246] width 320 height 28
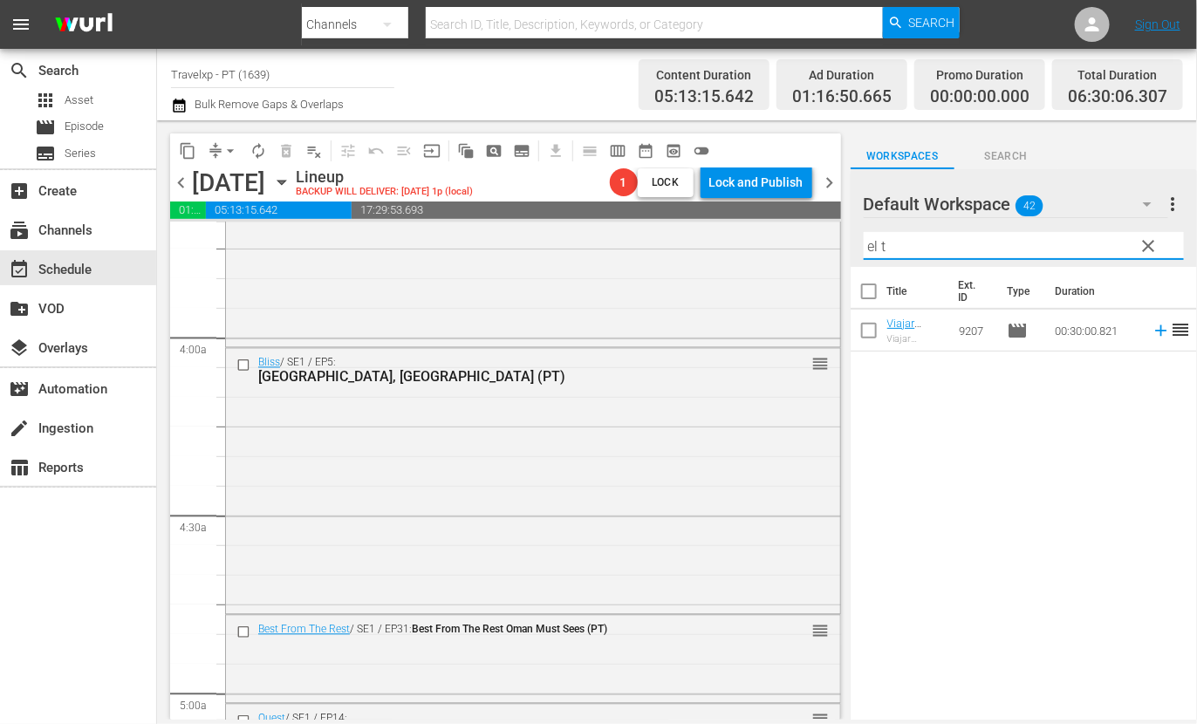
drag, startPoint x: 1127, startPoint y: 437, endPoint x: 1143, endPoint y: 407, distance: 33.6
click at [1128, 437] on div "Title Ext. ID Type Duration Viajar Mexico El Tule (PT) Viajar Mexico El Tule 92…" at bounding box center [1024, 494] width 346 height 455
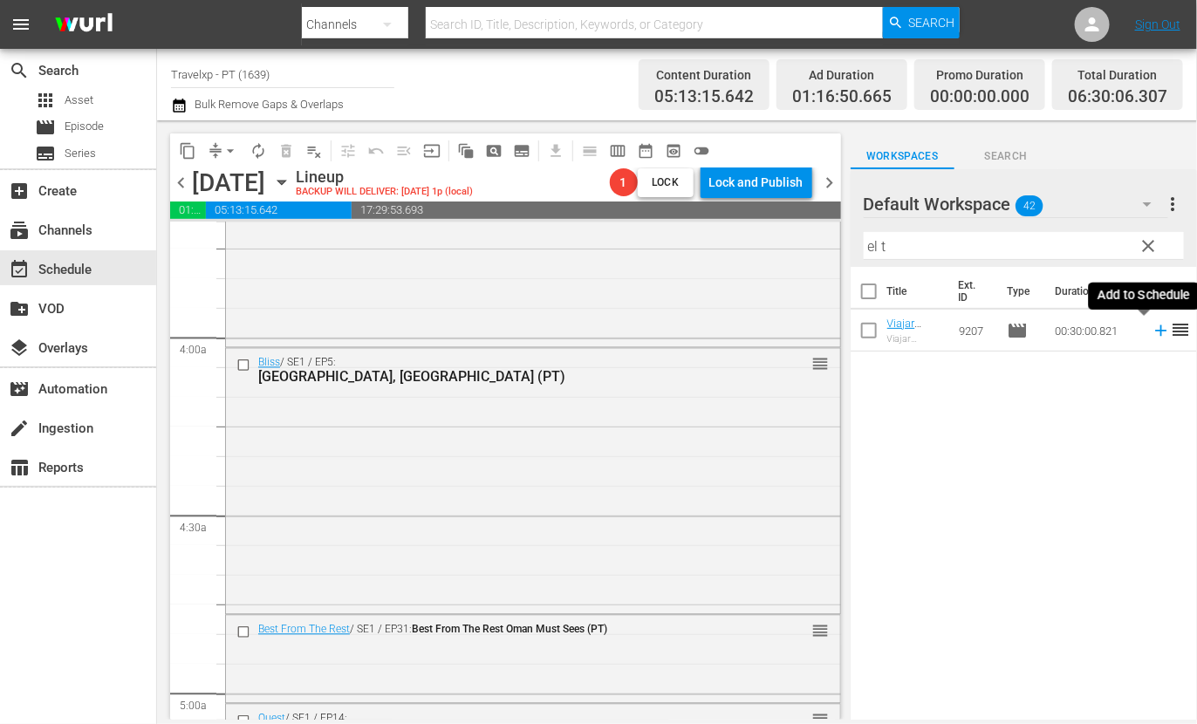
click at [1152, 335] on icon at bounding box center [1161, 330] width 19 height 19
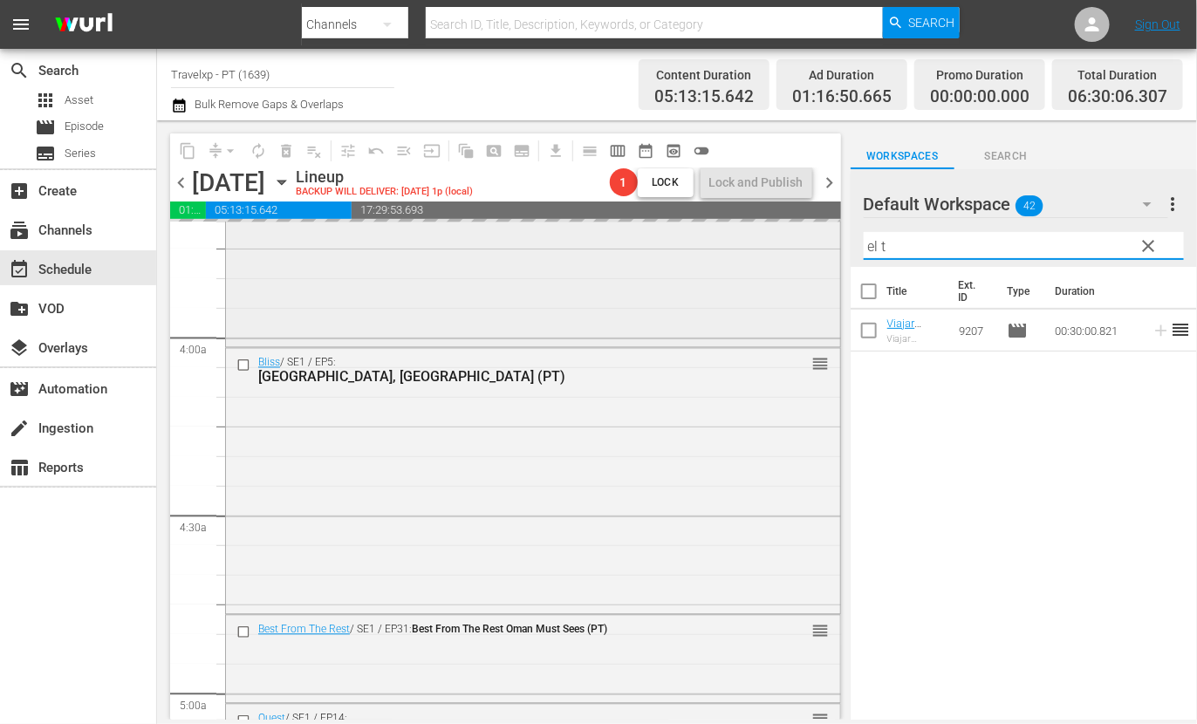
drag, startPoint x: 910, startPoint y: 255, endPoint x: 770, endPoint y: 243, distance: 141.0
click at [770, 243] on div "content_copy compress arrow_drop_down autorenew_outlined delete_forever_outline…" at bounding box center [677, 419] width 1040 height 599
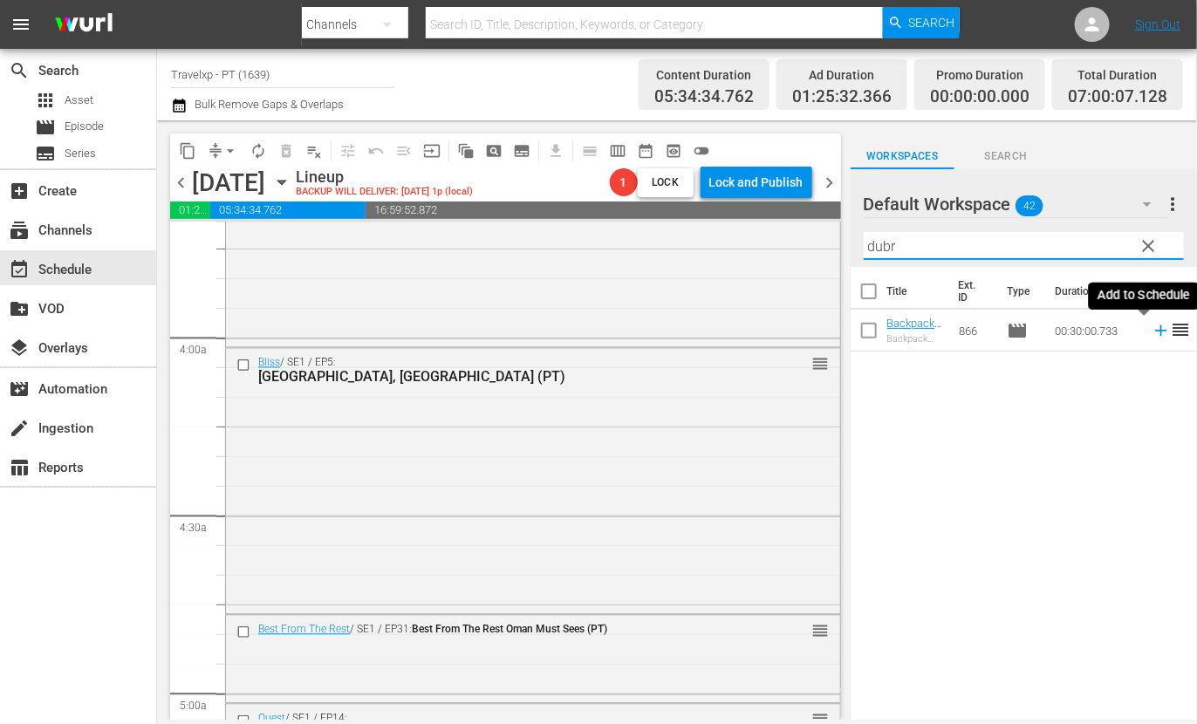
click at [1155, 332] on icon at bounding box center [1160, 330] width 11 height 11
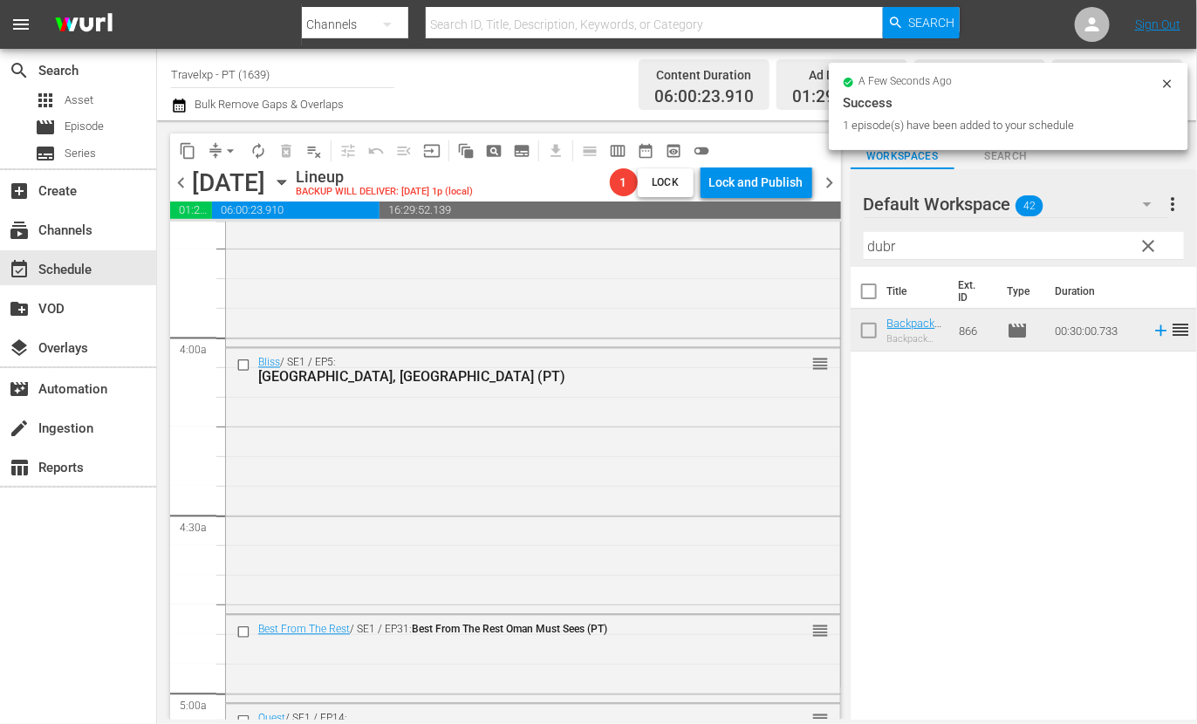
click at [880, 252] on input "dubr" at bounding box center [1024, 246] width 320 height 28
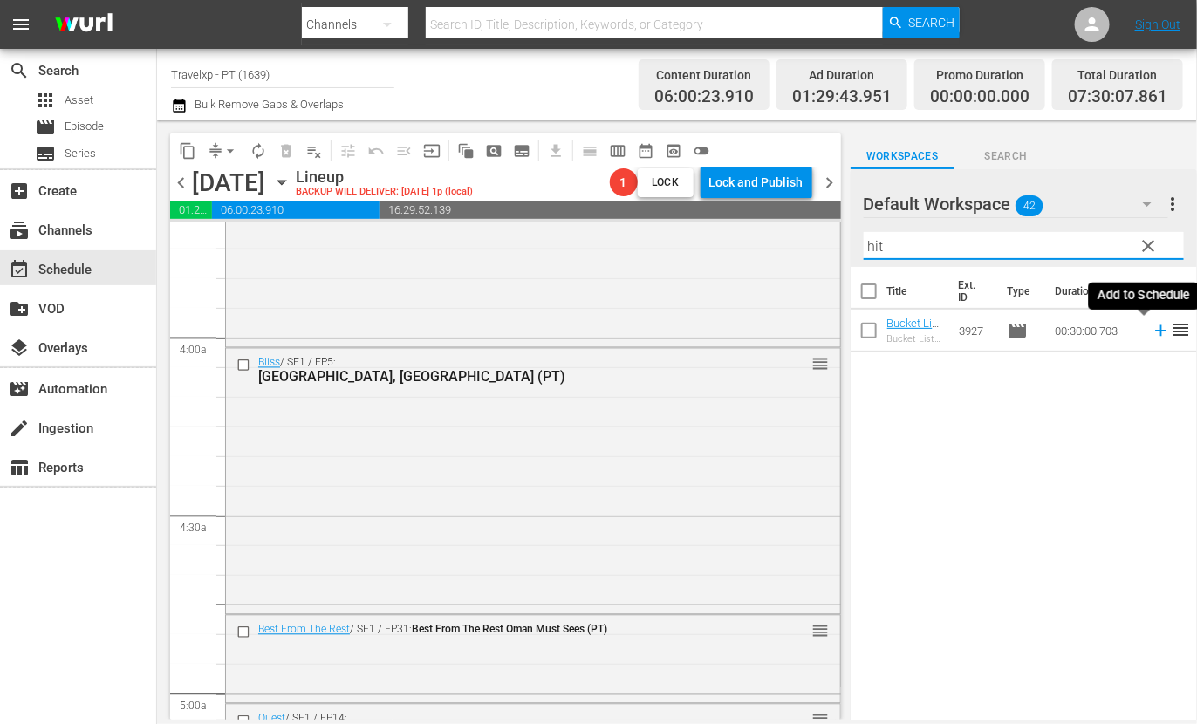
click at [1152, 334] on icon at bounding box center [1161, 330] width 19 height 19
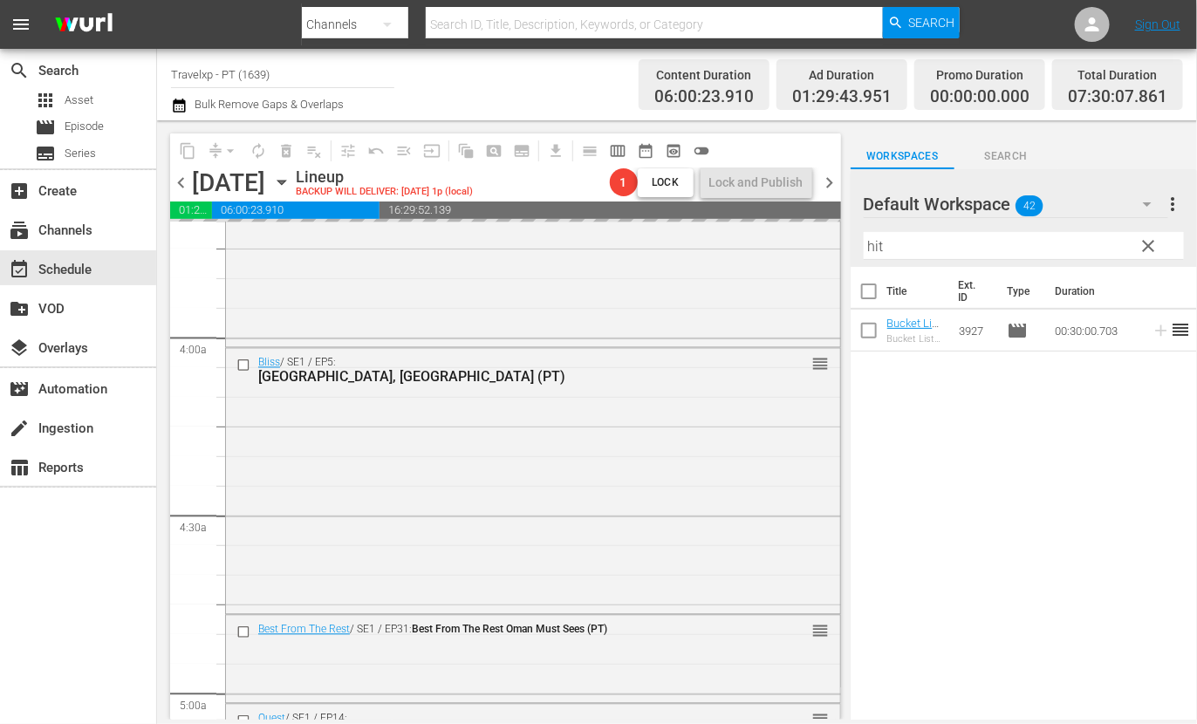
click at [879, 244] on input "hit" at bounding box center [1024, 246] width 320 height 28
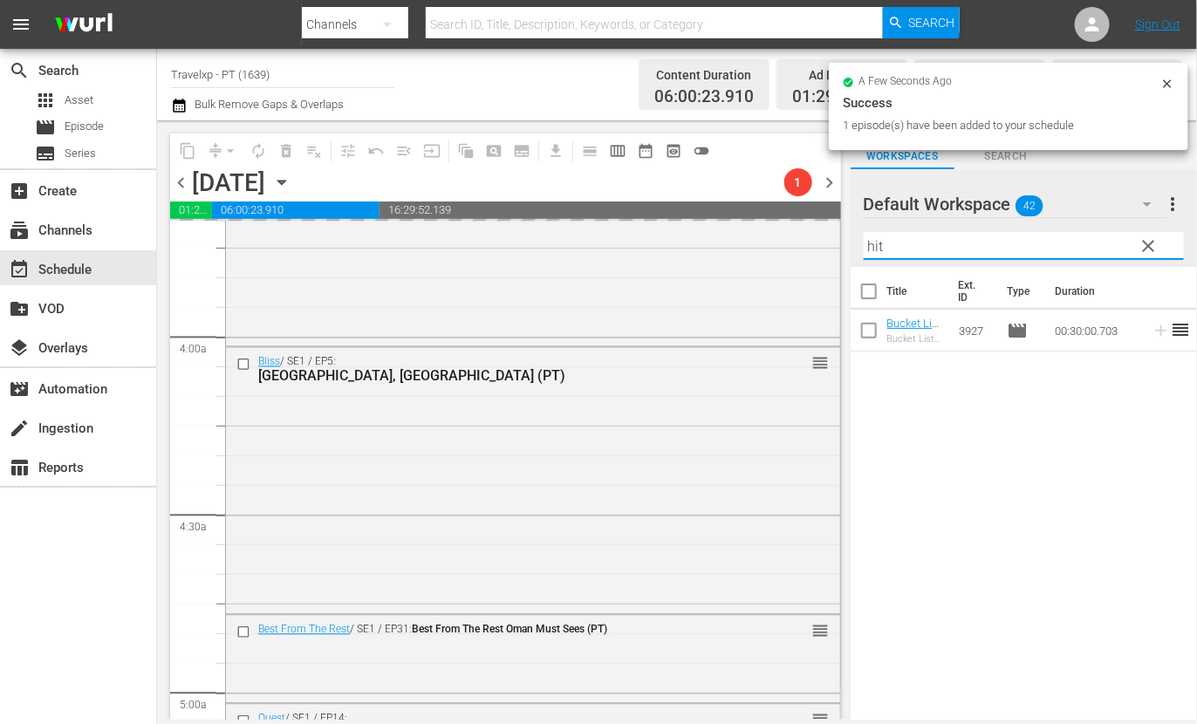
click at [879, 244] on input "hit" at bounding box center [1024, 246] width 320 height 28
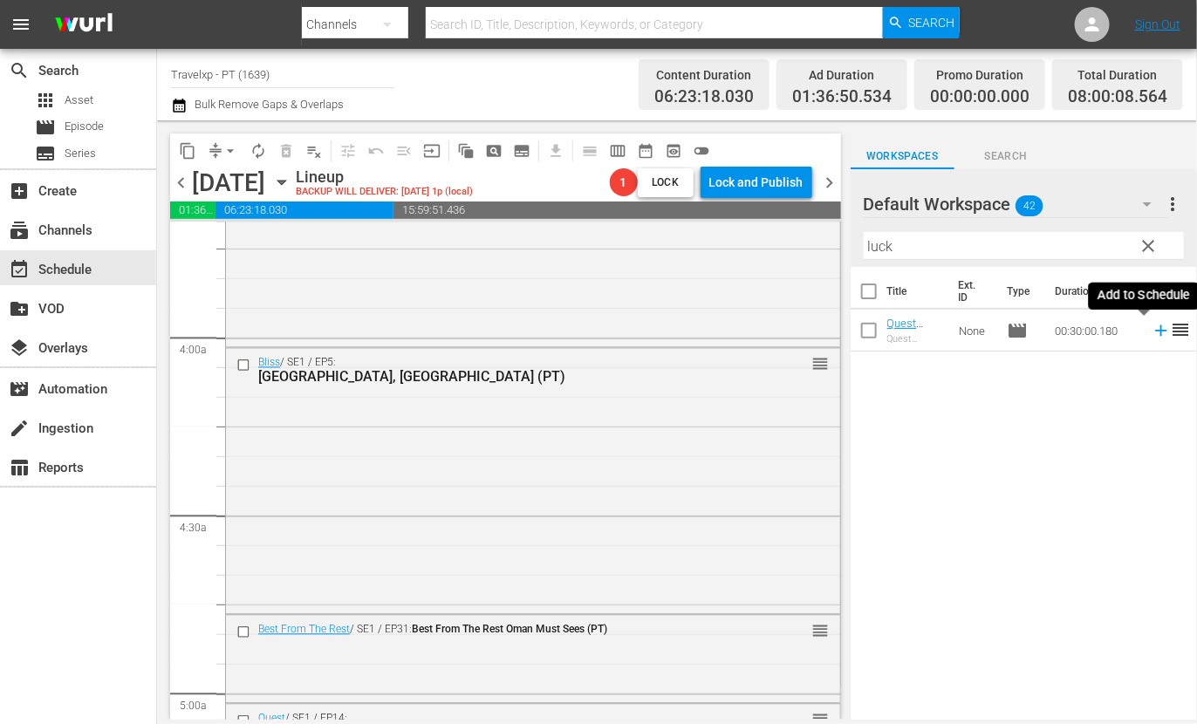
click at [1155, 331] on icon at bounding box center [1160, 330] width 11 height 11
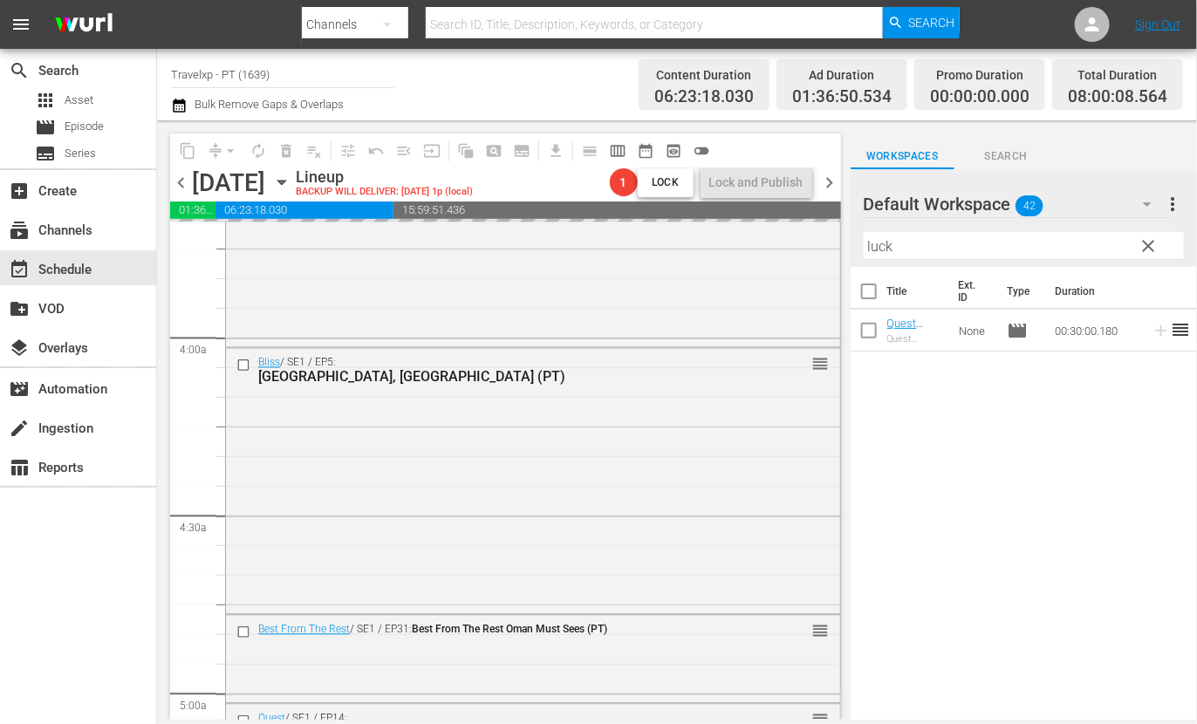
click at [877, 242] on input "luck" at bounding box center [1024, 246] width 320 height 28
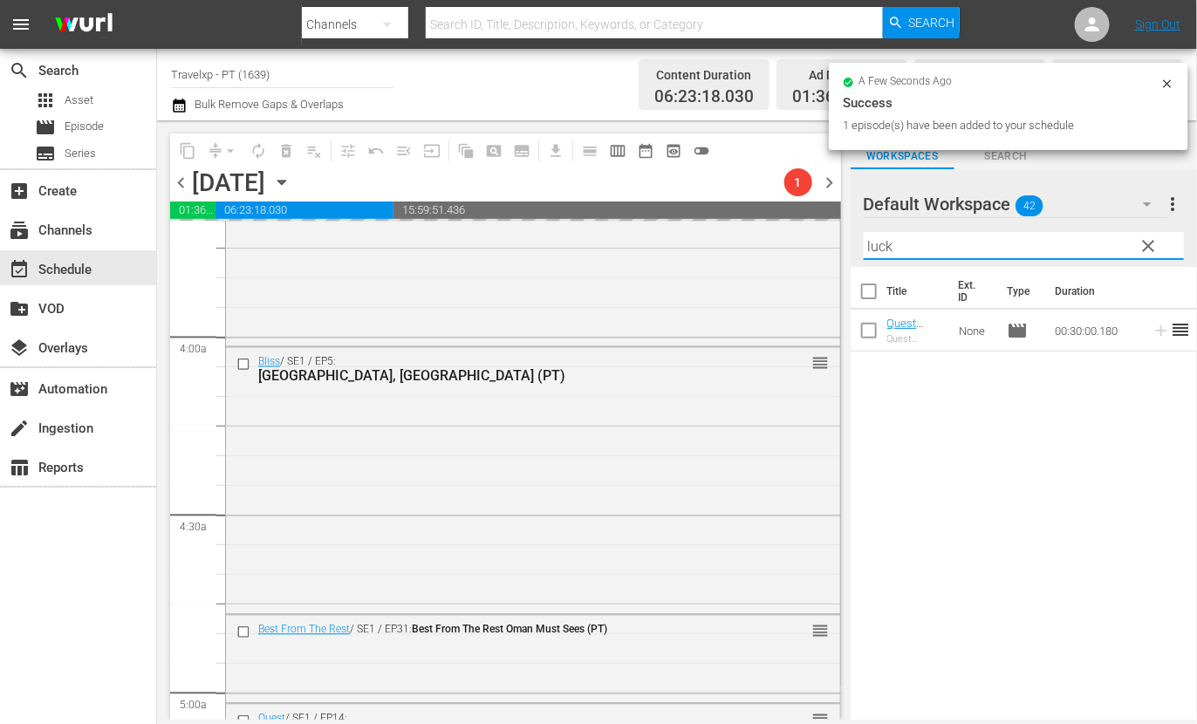
click at [877, 242] on input "luck" at bounding box center [1024, 246] width 320 height 28
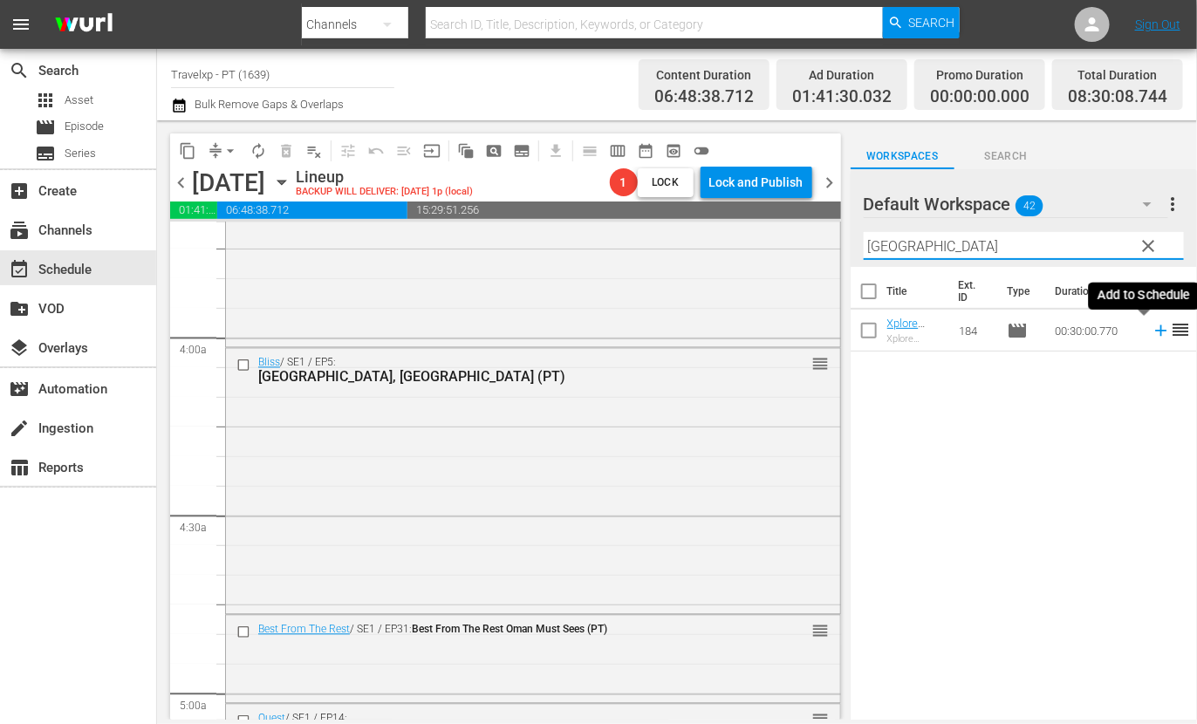
click at [1155, 333] on icon at bounding box center [1160, 330] width 11 height 11
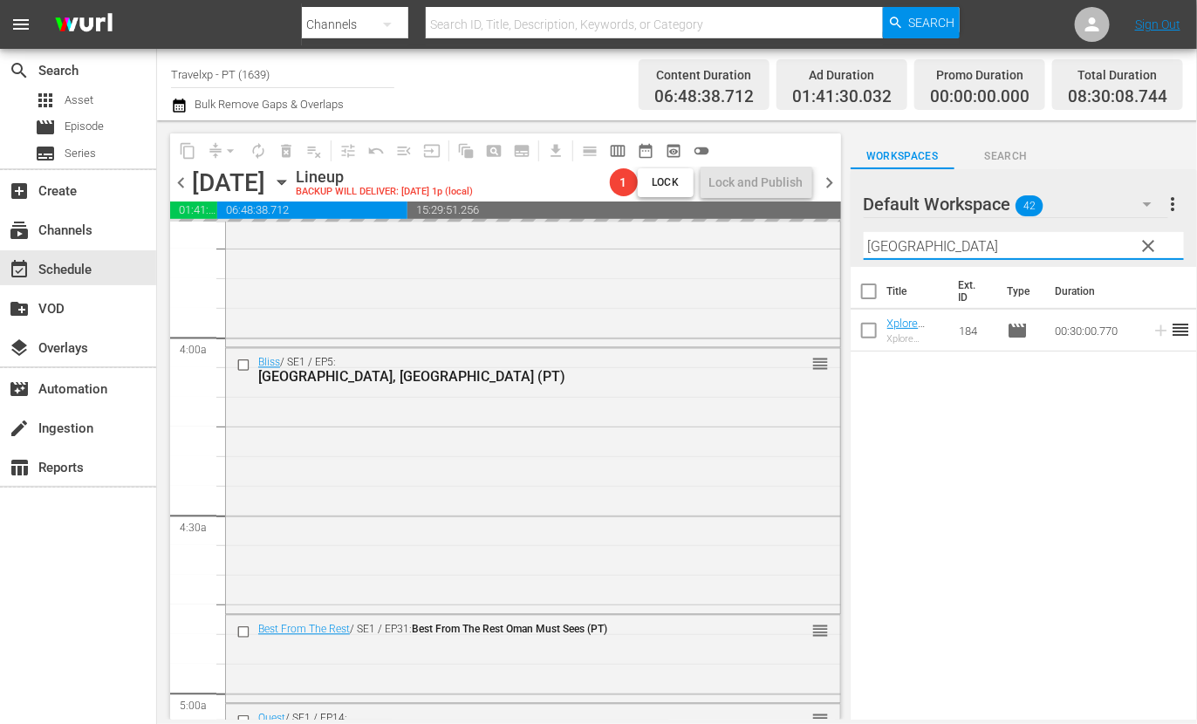
click at [893, 251] on input "[GEOGRAPHIC_DATA]" at bounding box center [1024, 246] width 320 height 28
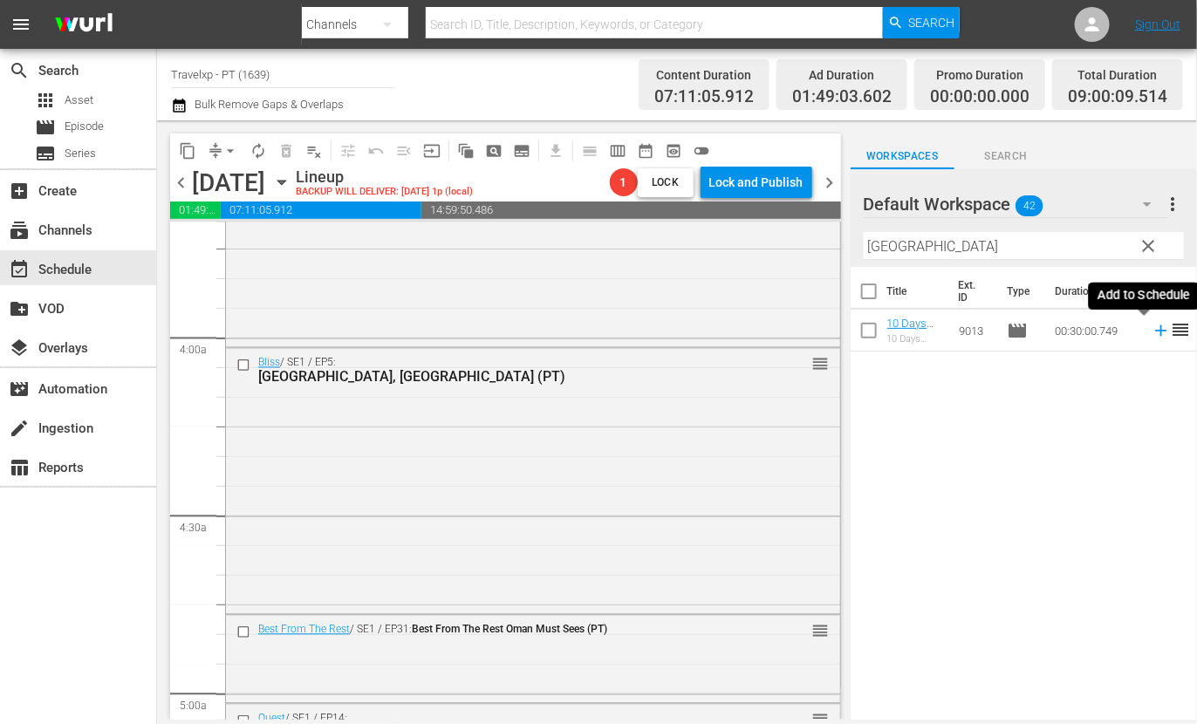
click at [1152, 332] on icon at bounding box center [1161, 330] width 19 height 19
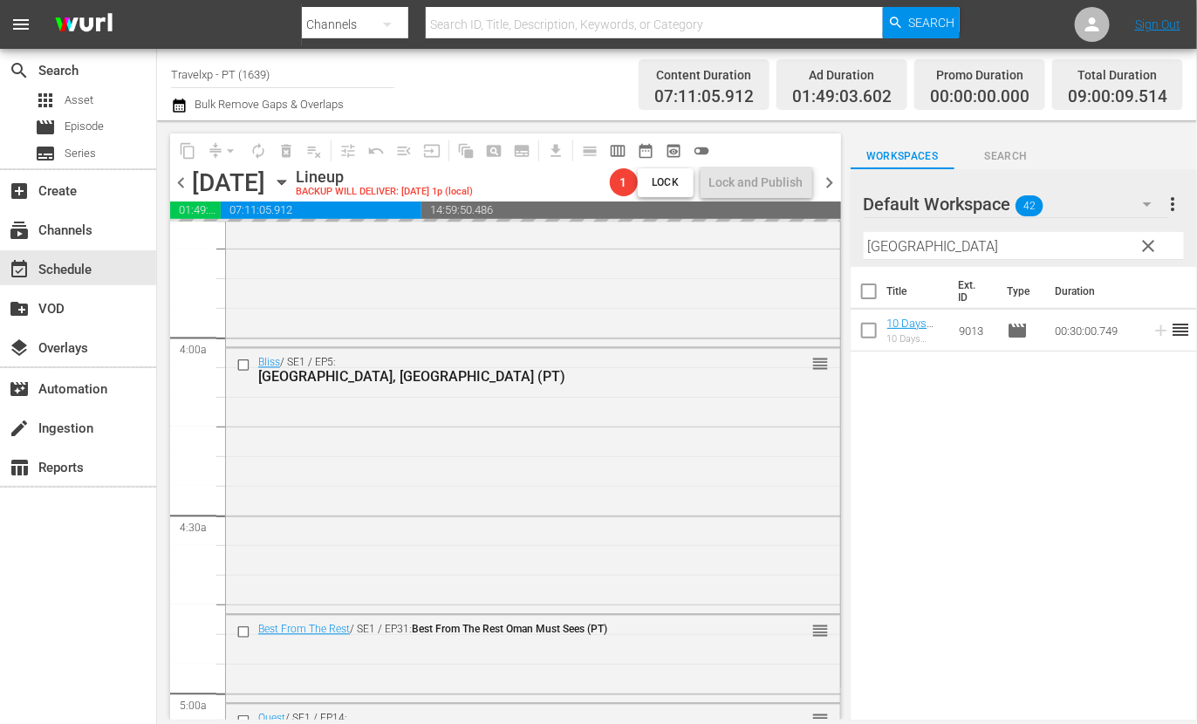
click at [887, 243] on input "[GEOGRAPHIC_DATA]" at bounding box center [1024, 246] width 320 height 28
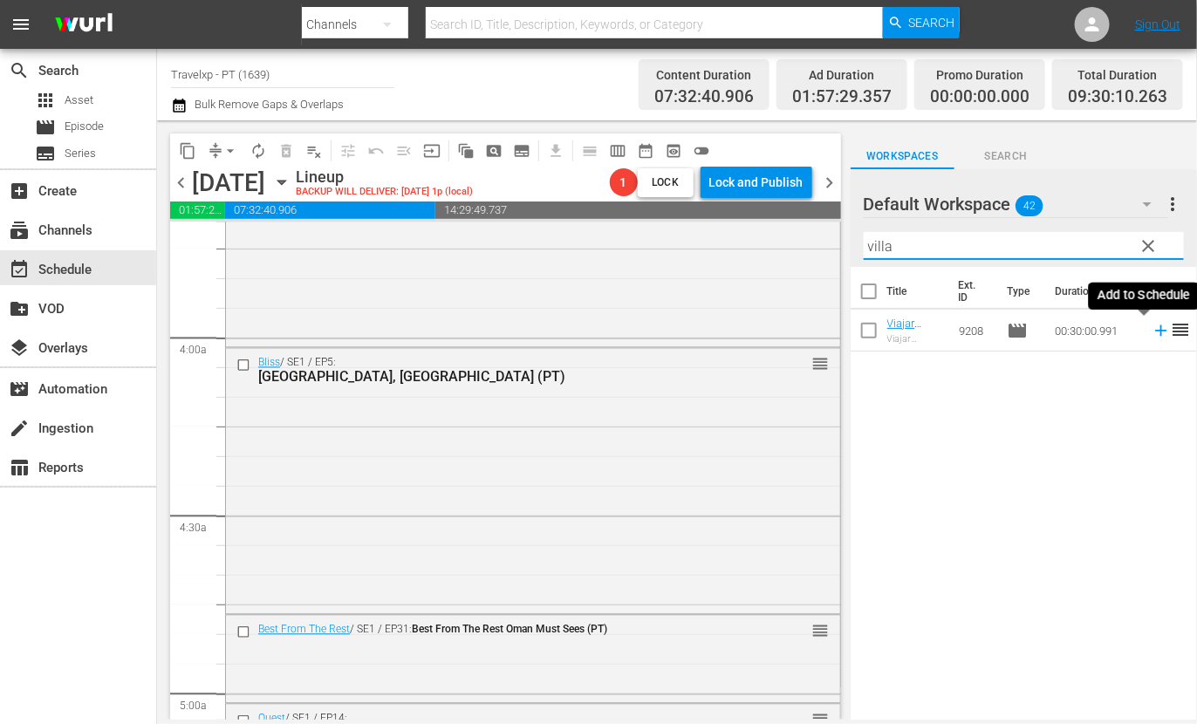
click at [1152, 332] on icon at bounding box center [1161, 330] width 19 height 19
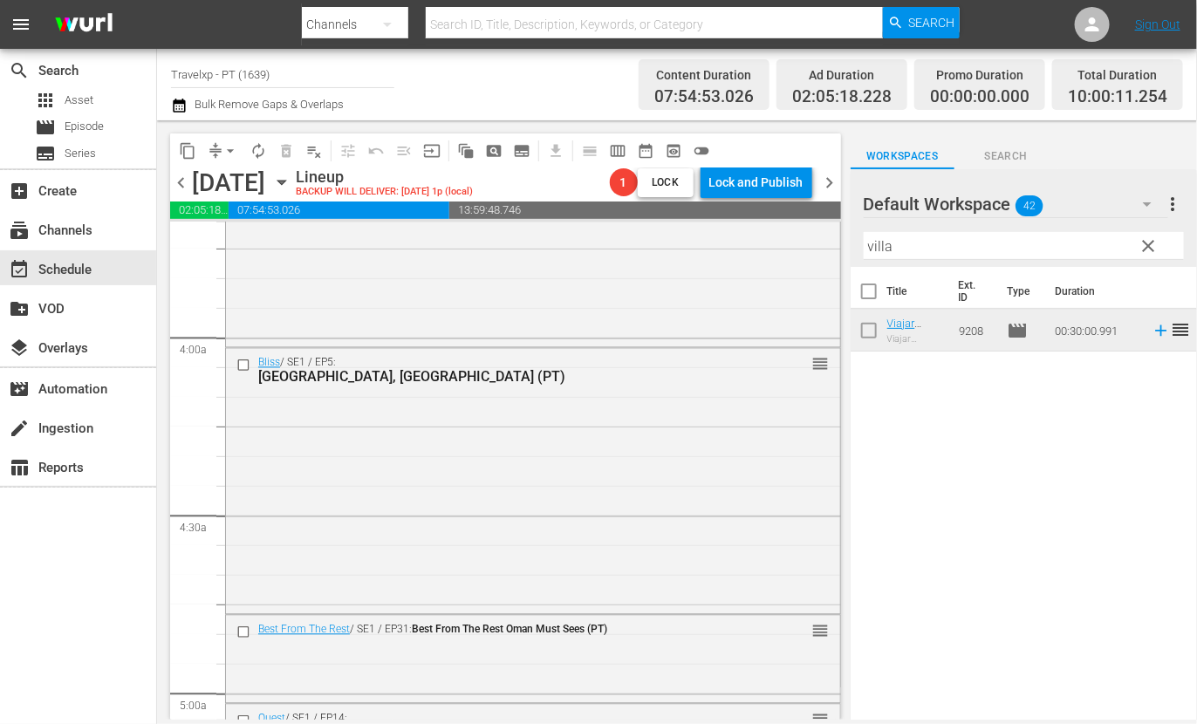
click at [884, 242] on input "villa" at bounding box center [1024, 246] width 320 height 28
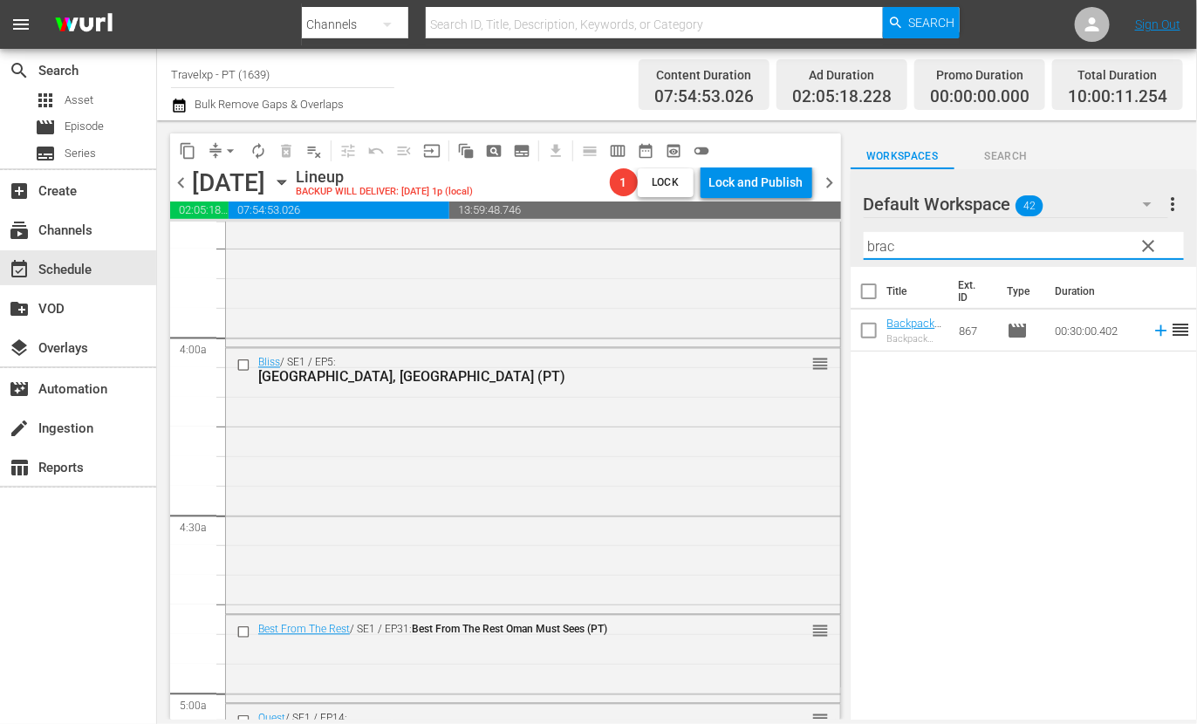
click at [1155, 331] on icon at bounding box center [1160, 330] width 11 height 11
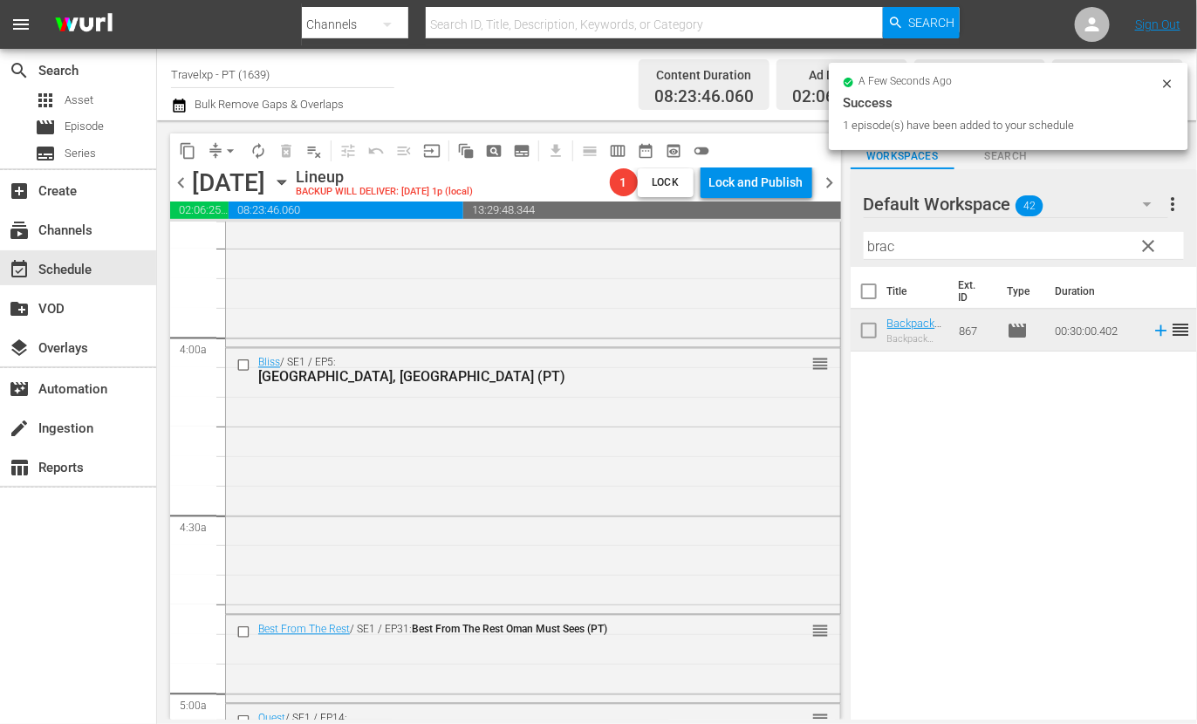
click at [875, 252] on input "brac" at bounding box center [1024, 246] width 320 height 28
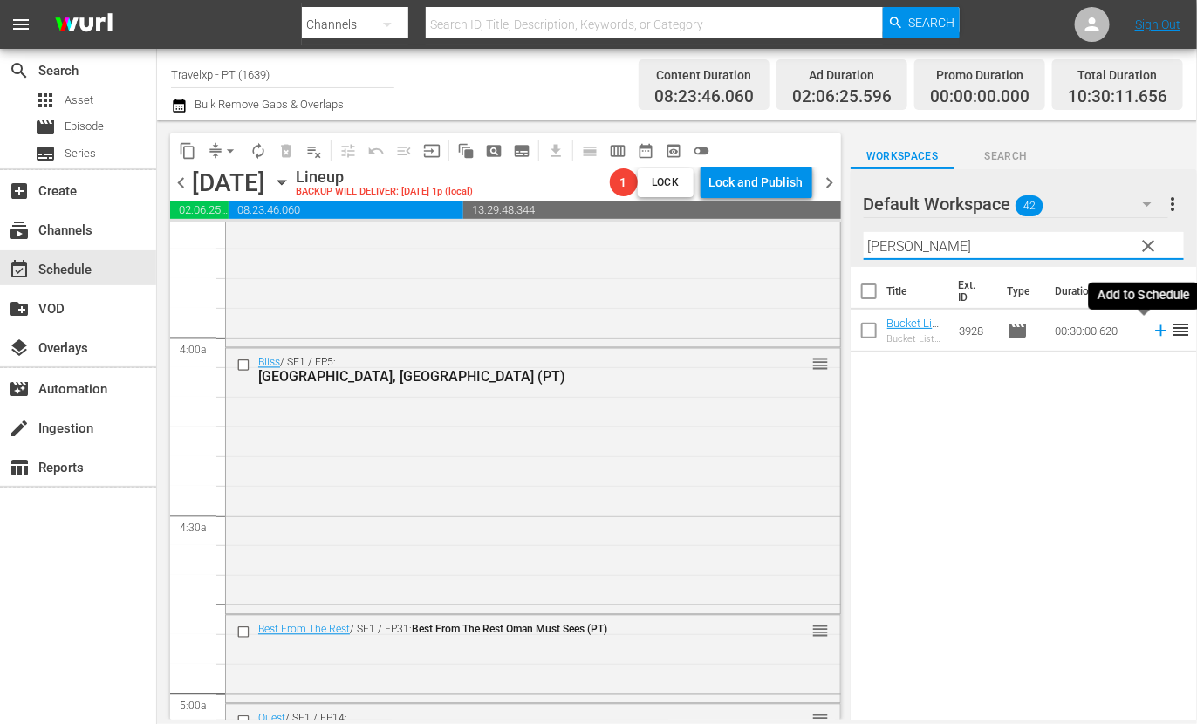
click at [1152, 332] on icon at bounding box center [1161, 330] width 19 height 19
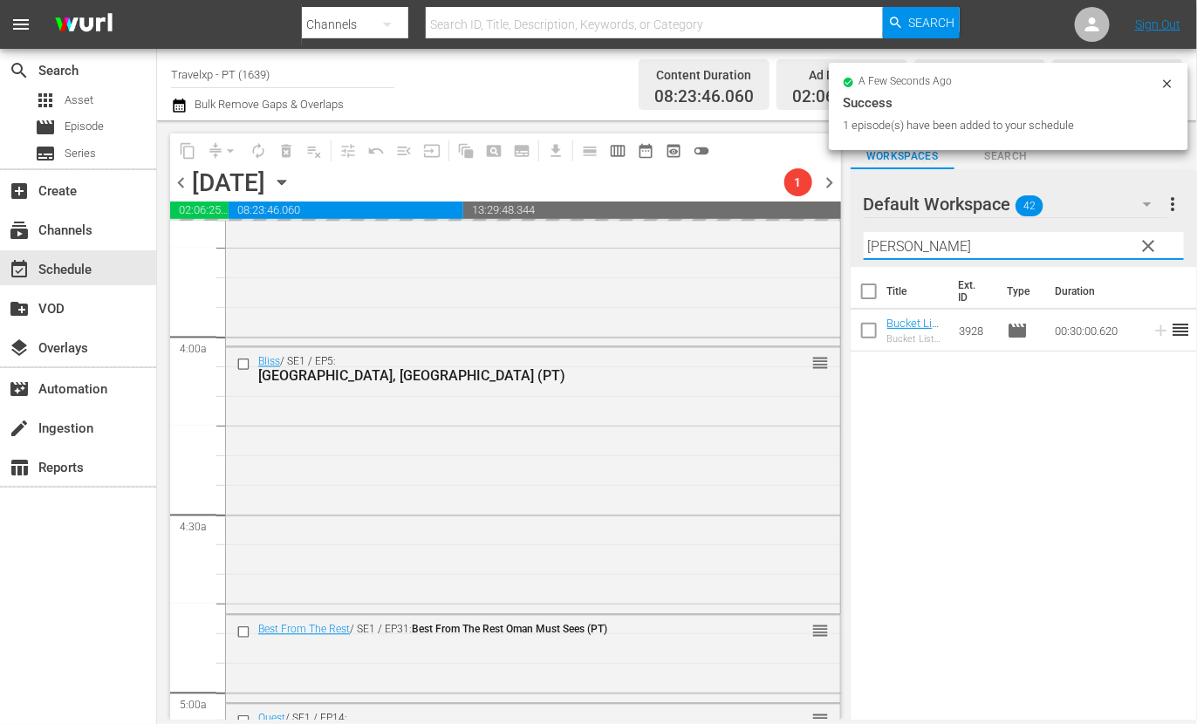
click at [886, 242] on input "takach" at bounding box center [1024, 246] width 320 height 28
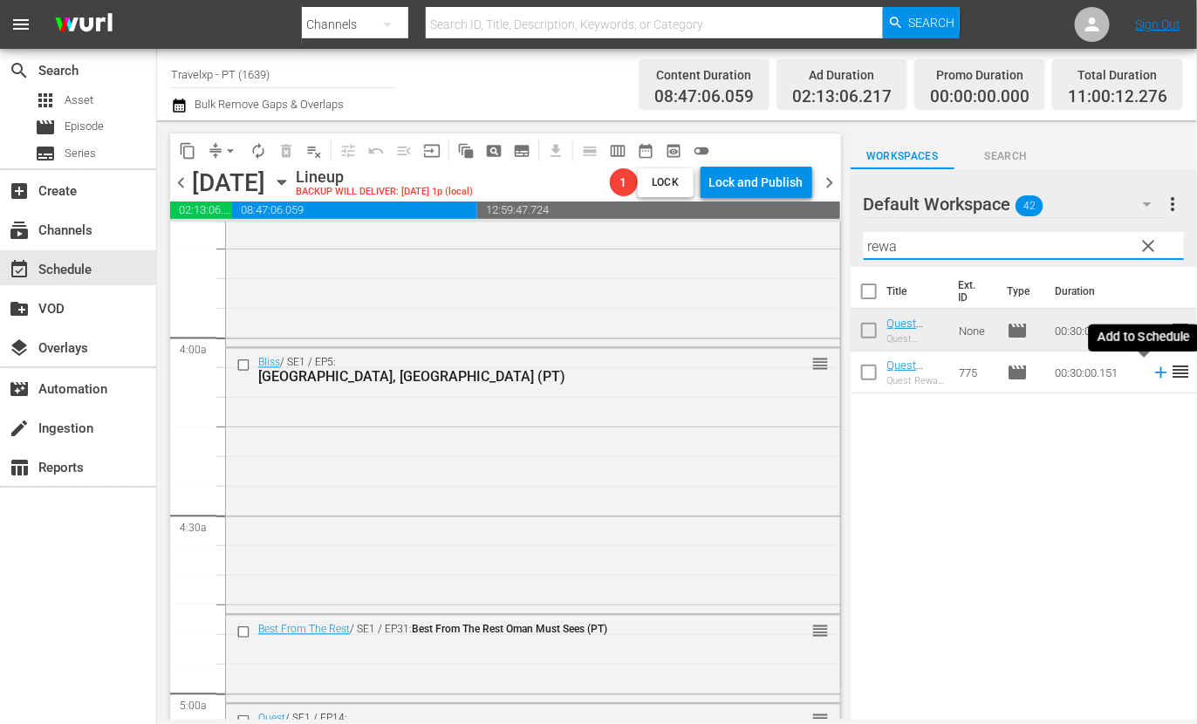
click at [1155, 373] on icon at bounding box center [1160, 372] width 11 height 11
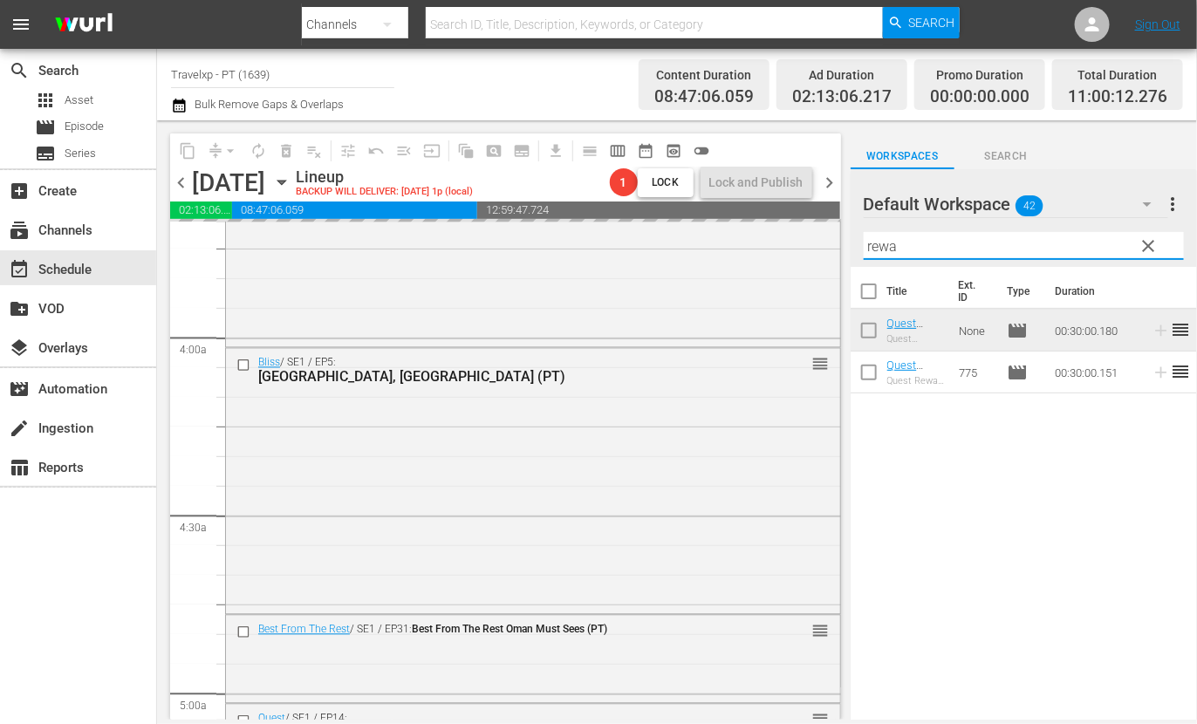
click at [880, 243] on input "rewa" at bounding box center [1024, 246] width 320 height 28
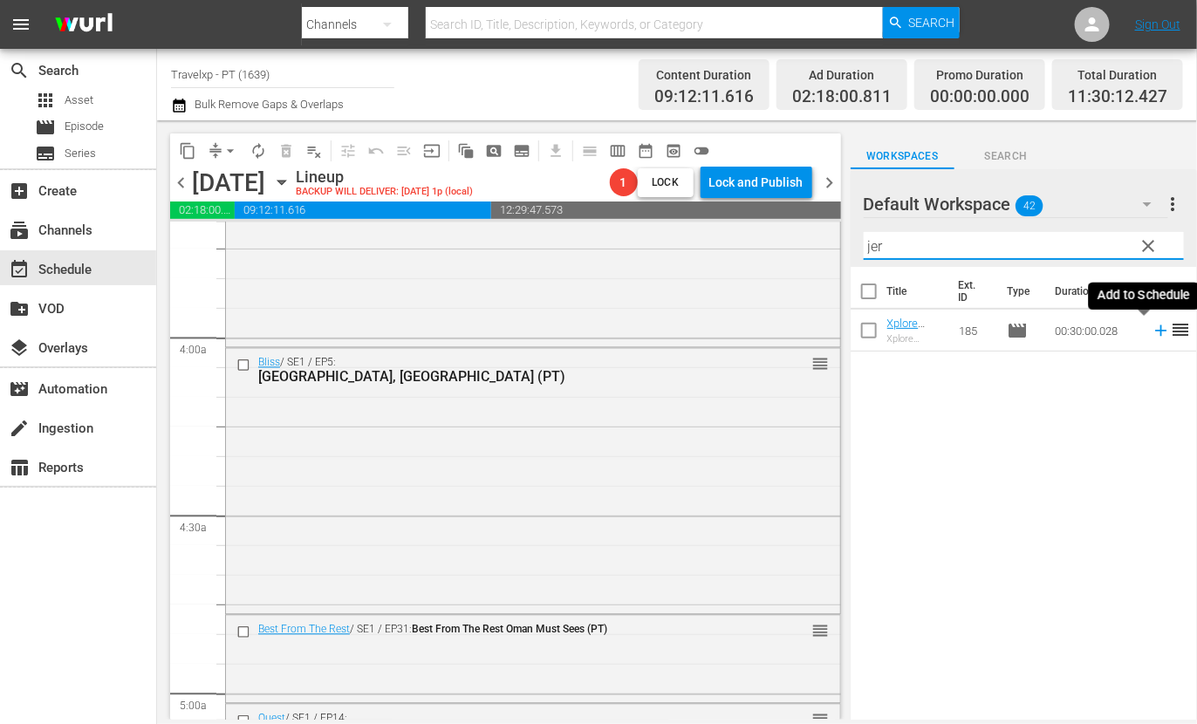
click at [1155, 329] on icon at bounding box center [1160, 330] width 11 height 11
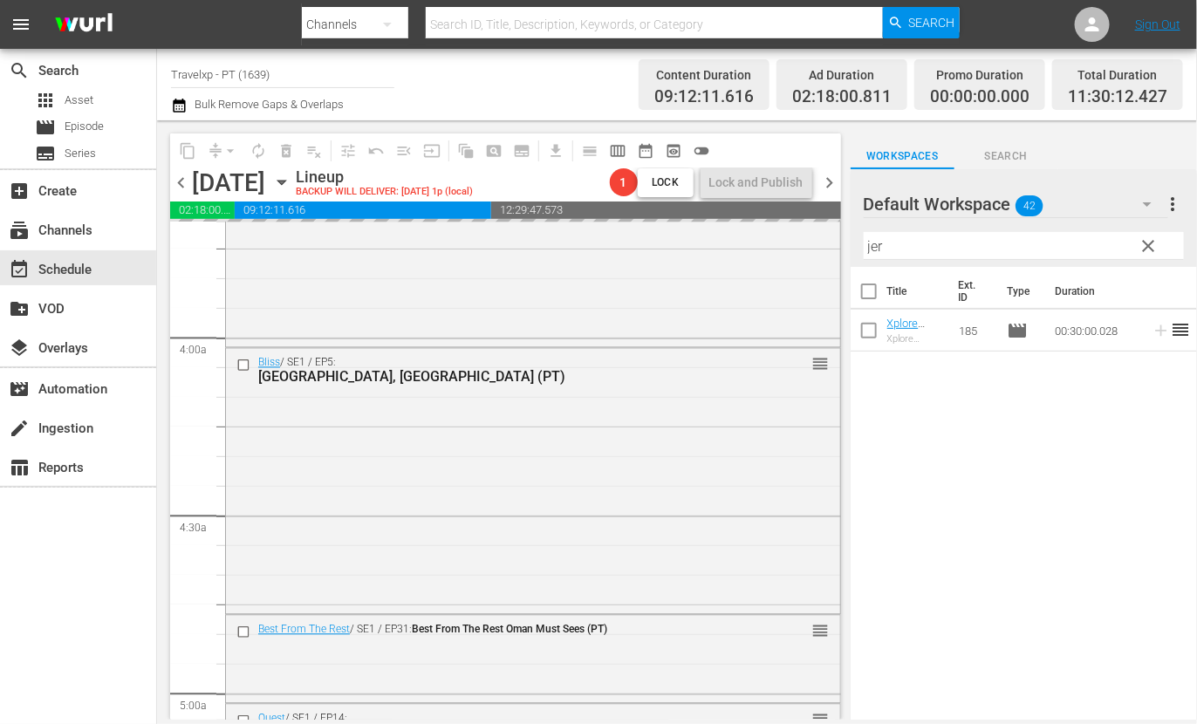
click at [869, 243] on input "jer" at bounding box center [1024, 246] width 320 height 28
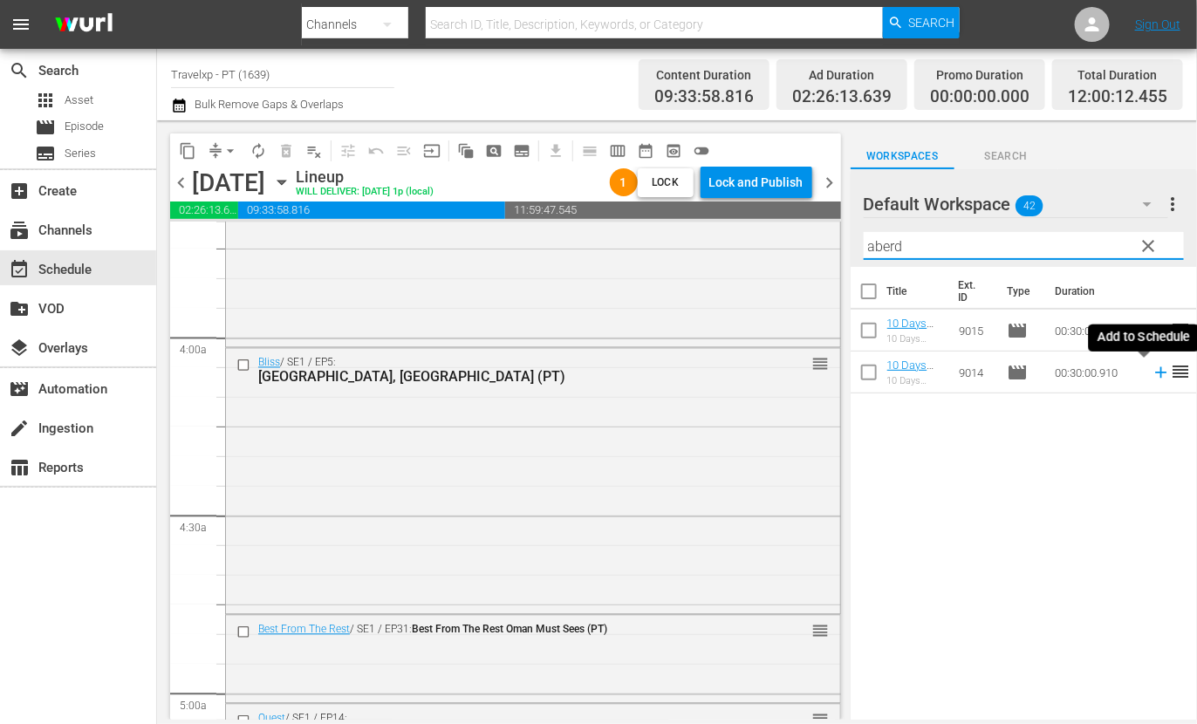
click at [1152, 375] on icon at bounding box center [1161, 372] width 19 height 19
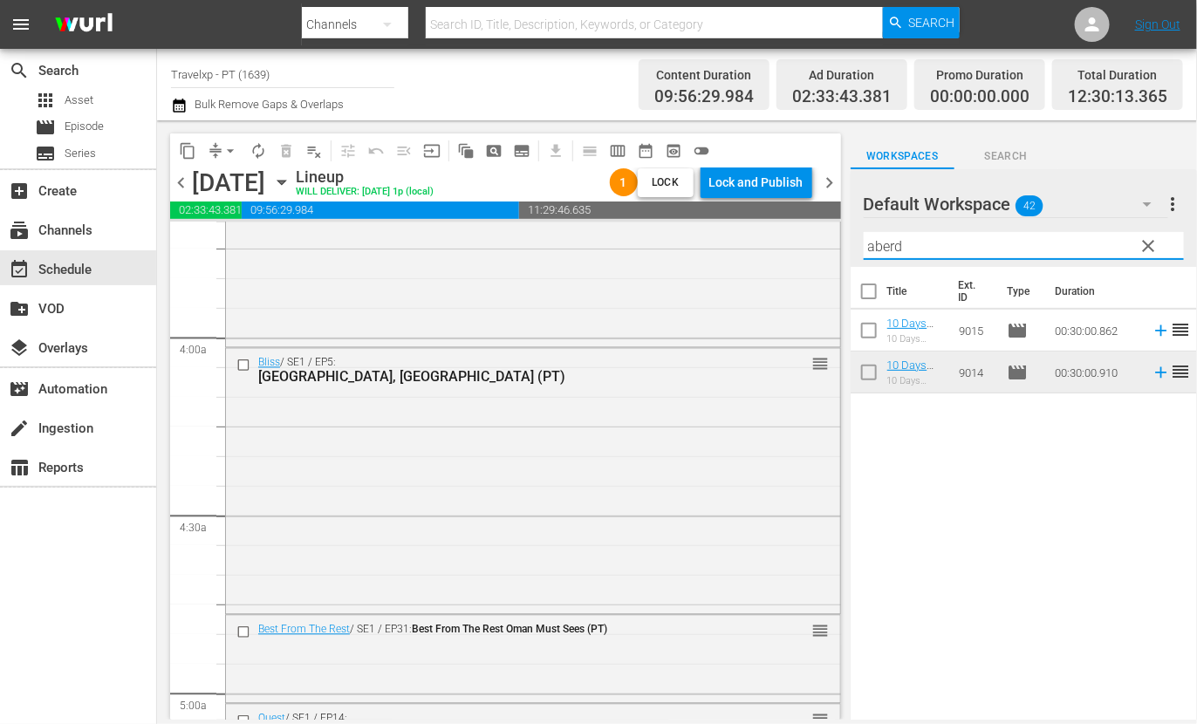
click at [893, 247] on input "aberd" at bounding box center [1024, 246] width 320 height 28
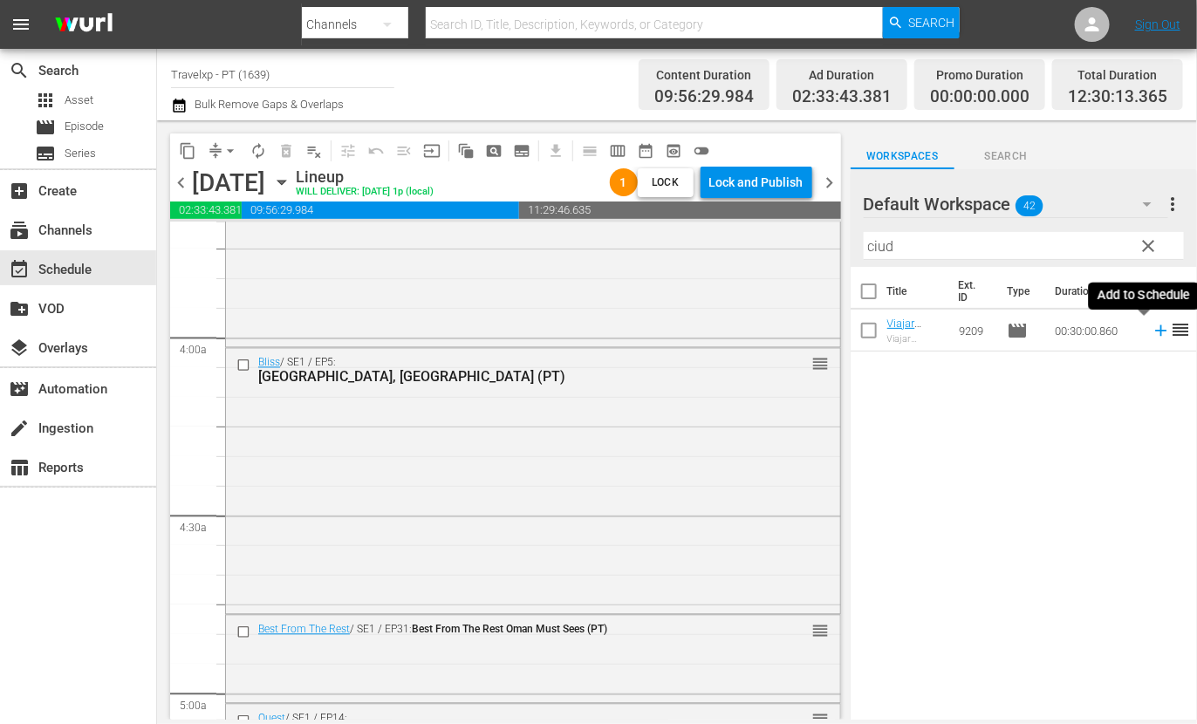
click at [1155, 333] on icon at bounding box center [1160, 330] width 11 height 11
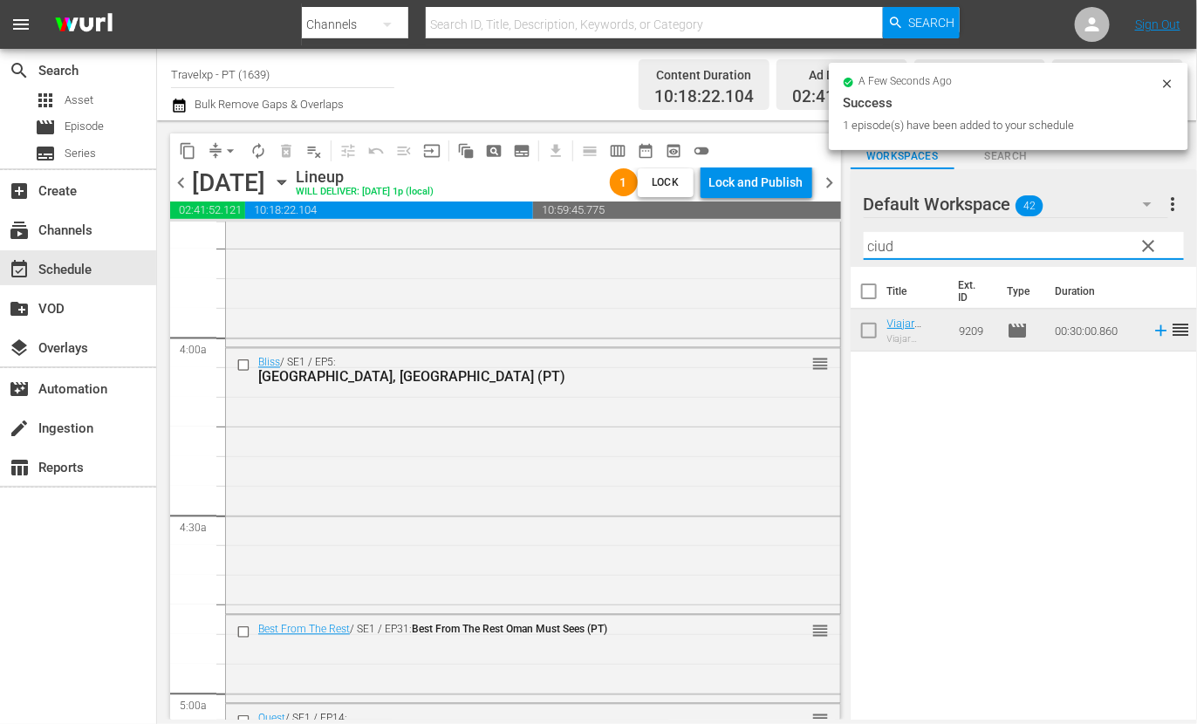
click at [879, 246] on input "ciud" at bounding box center [1024, 246] width 320 height 28
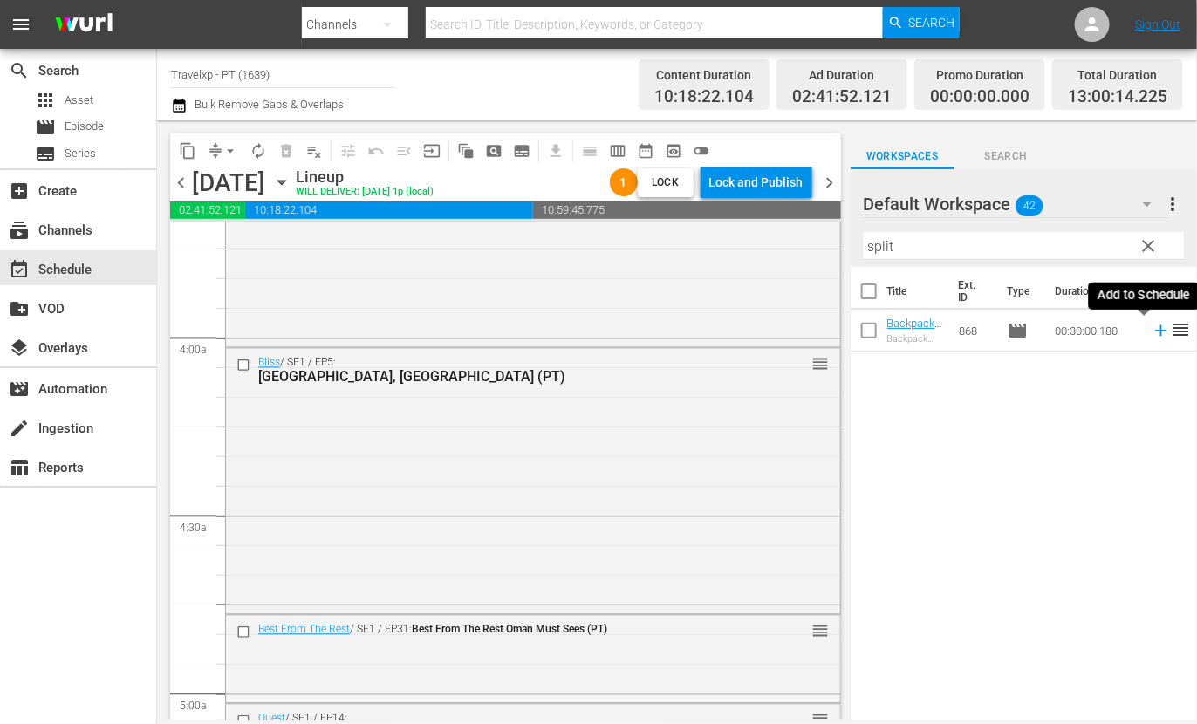
click at [1155, 330] on icon at bounding box center [1160, 330] width 11 height 11
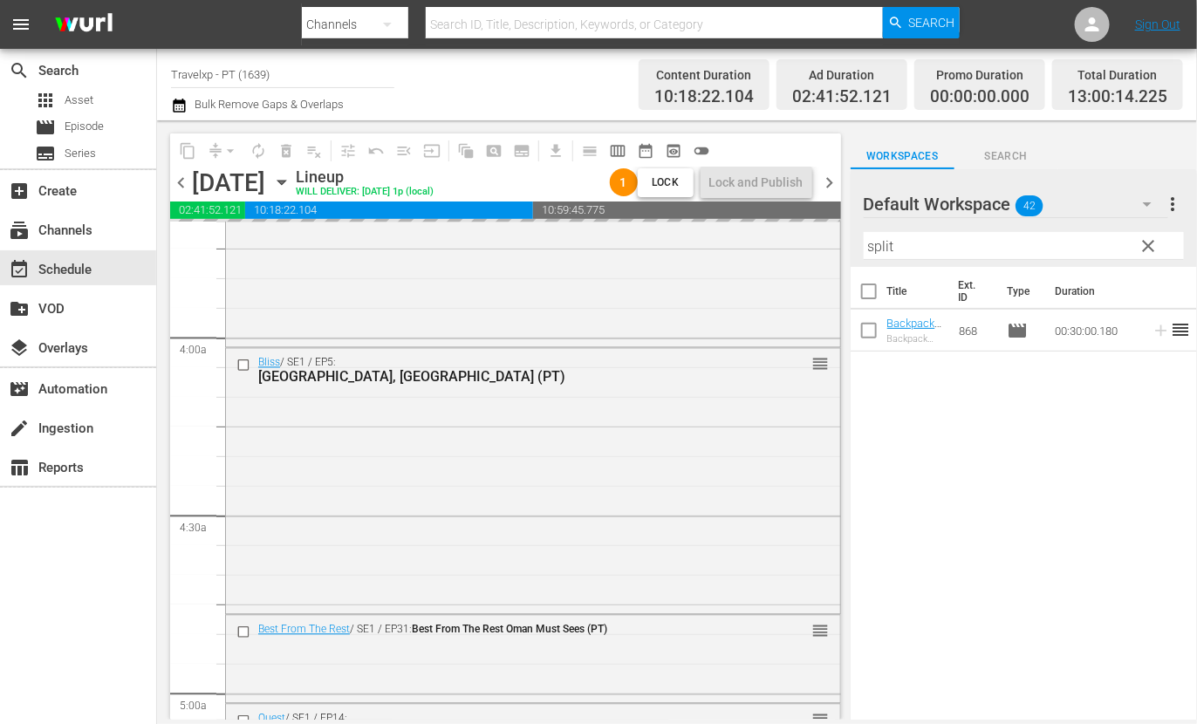
click at [880, 240] on input "split" at bounding box center [1024, 246] width 320 height 28
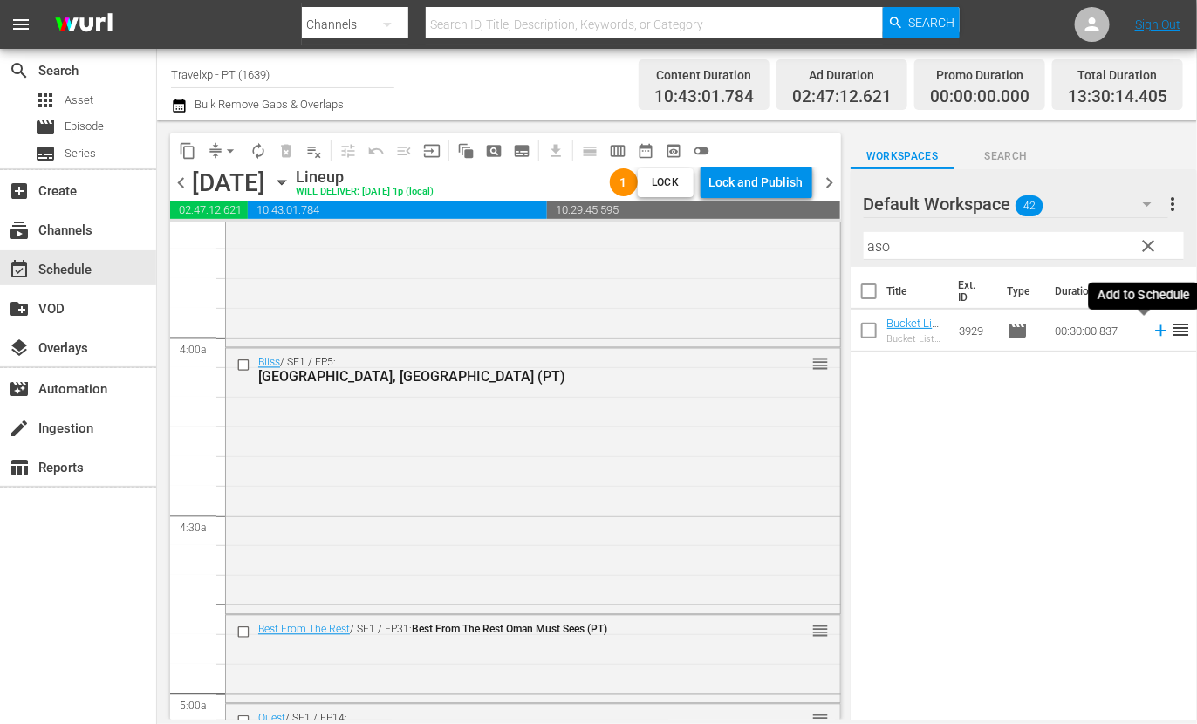
click at [1155, 330] on icon at bounding box center [1160, 330] width 11 height 11
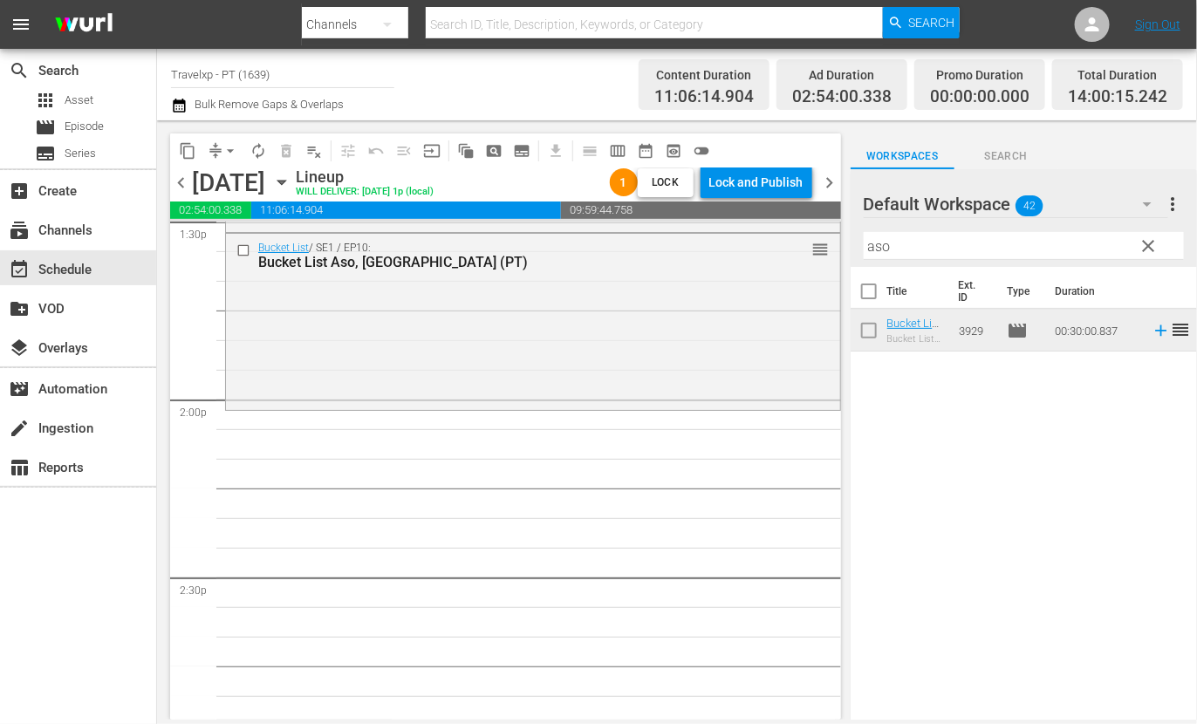
scroll to position [4799, 0]
click at [885, 249] on input "aso" at bounding box center [1024, 246] width 320 height 28
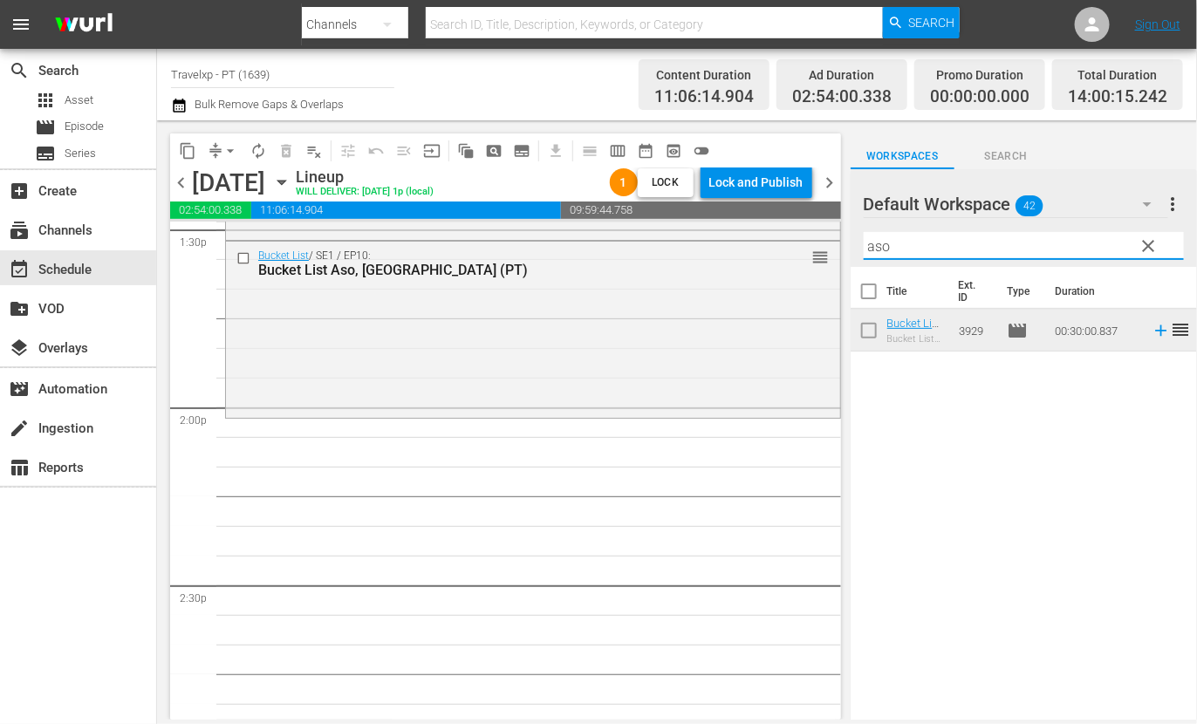
click at [885, 249] on input "aso" at bounding box center [1024, 246] width 320 height 28
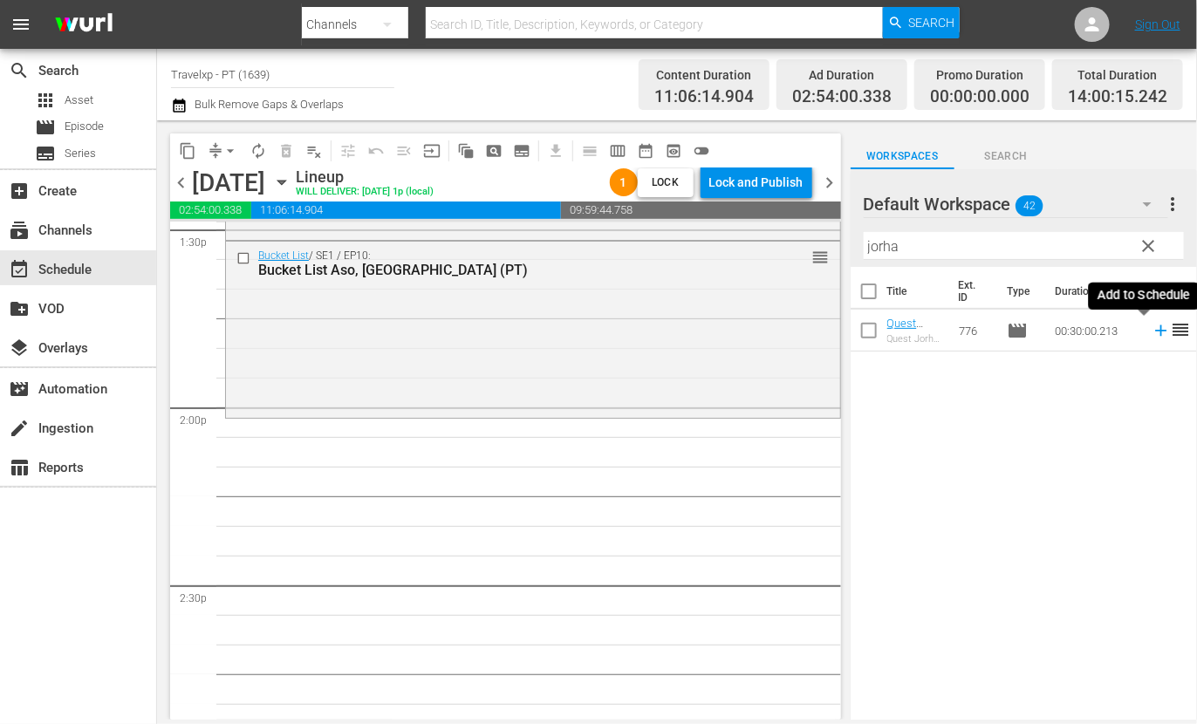
click at [1155, 331] on icon at bounding box center [1160, 330] width 11 height 11
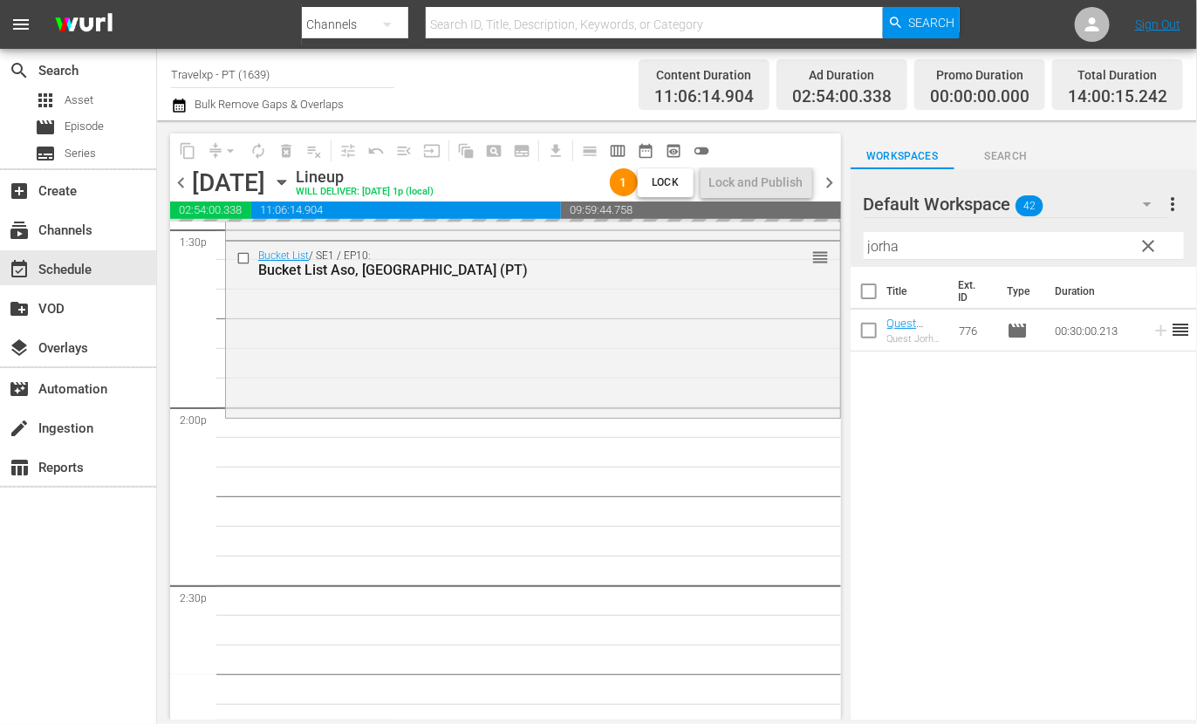
click at [877, 249] on input "jorha" at bounding box center [1024, 246] width 320 height 28
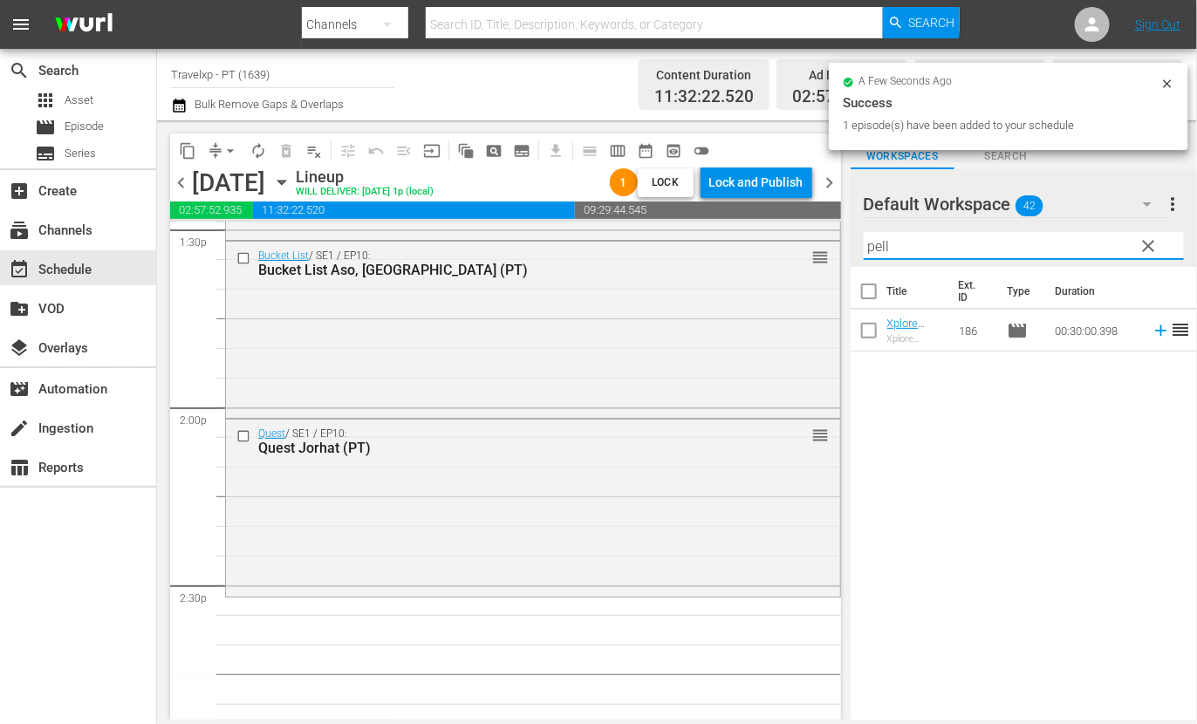
click at [1152, 329] on icon at bounding box center [1161, 330] width 19 height 19
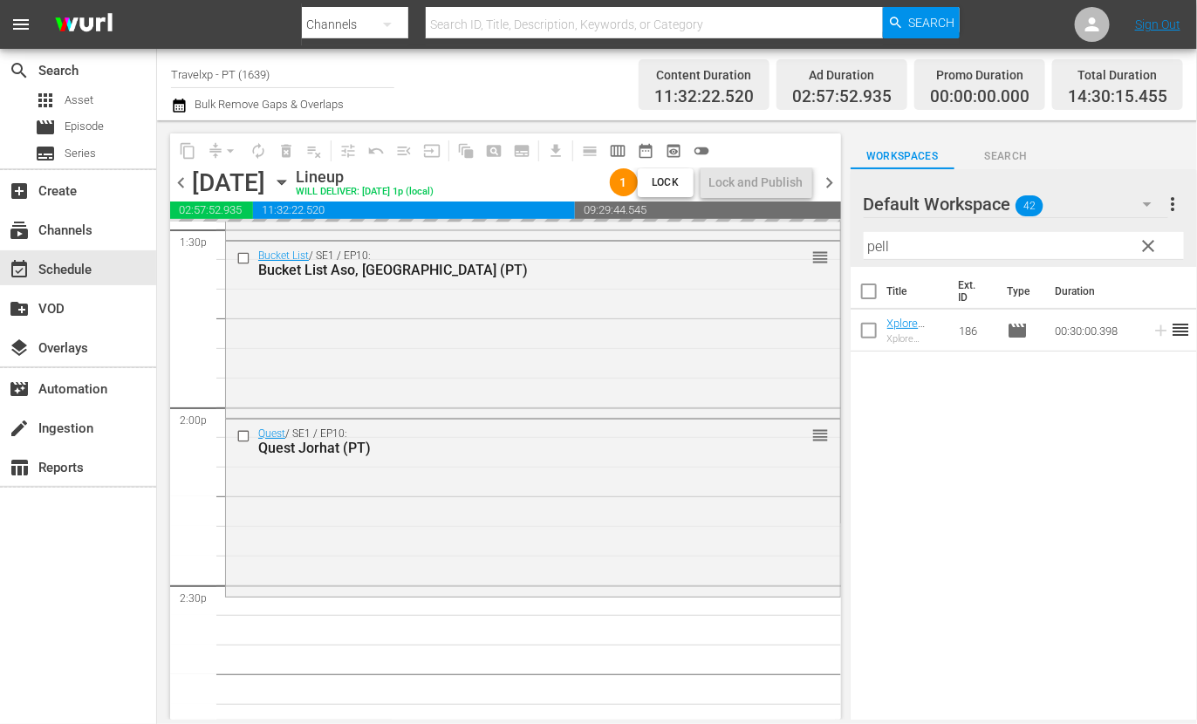
click at [880, 238] on input "pell" at bounding box center [1024, 246] width 320 height 28
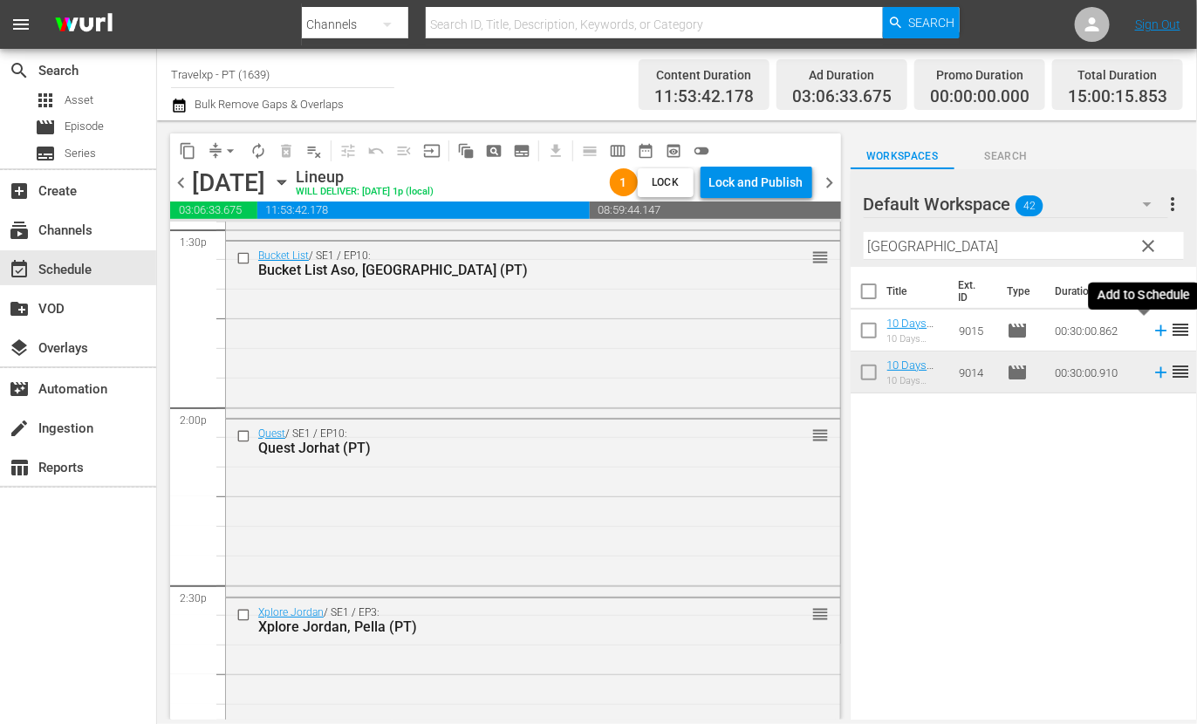
click at [1152, 332] on icon at bounding box center [1161, 330] width 19 height 19
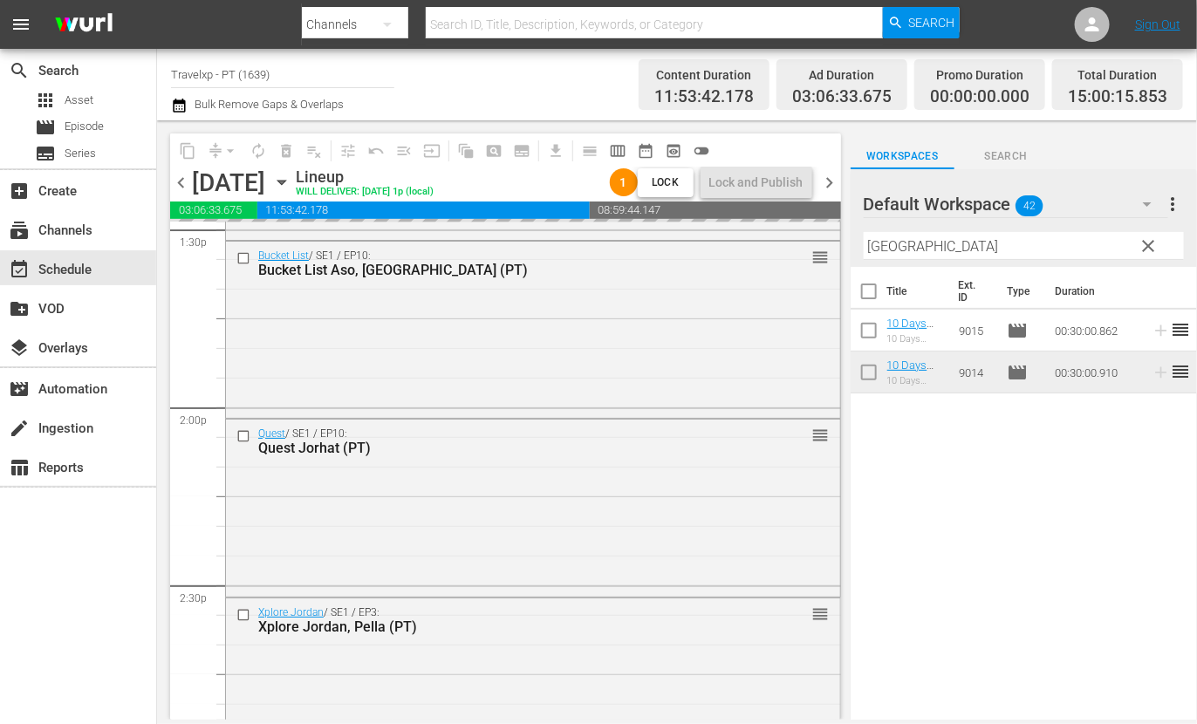
click at [907, 246] on input "aberdeen" at bounding box center [1024, 246] width 320 height 28
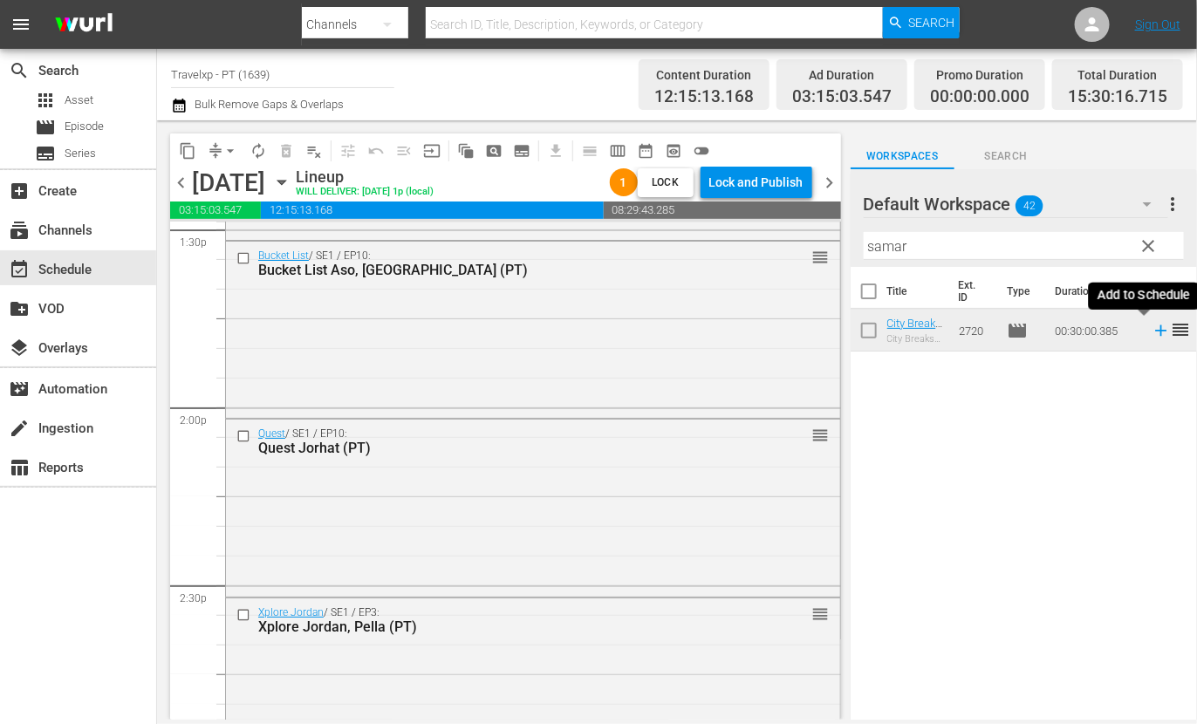
click at [1155, 327] on icon at bounding box center [1160, 330] width 11 height 11
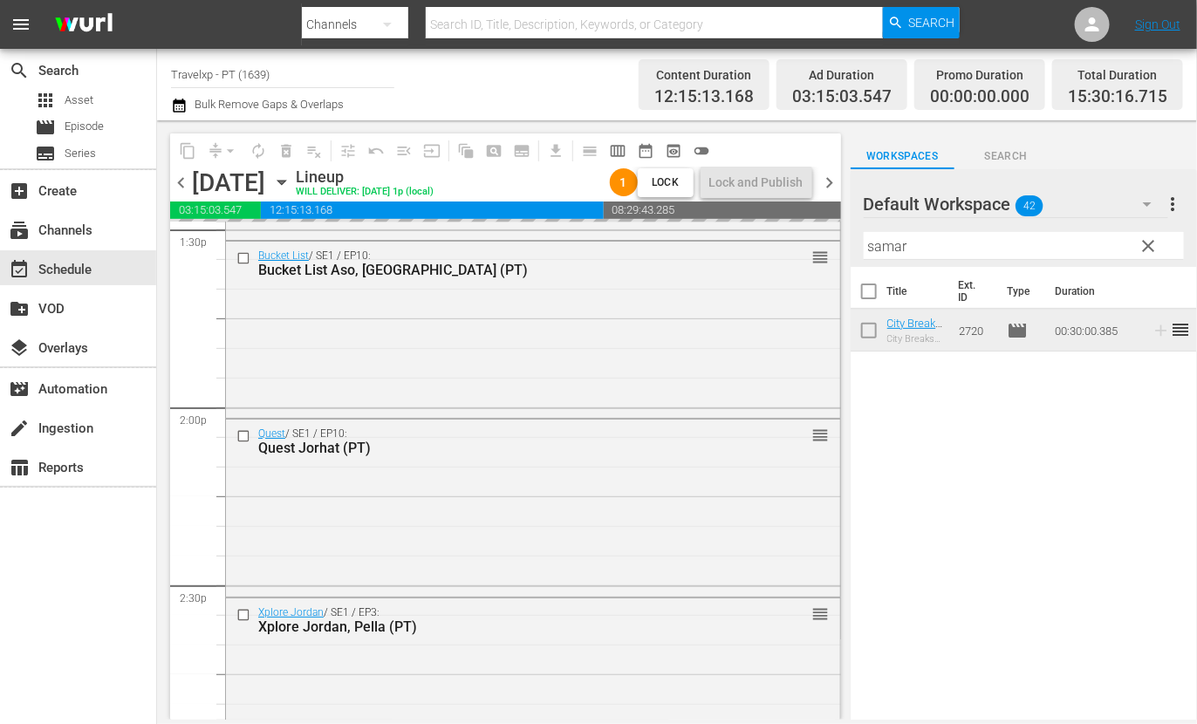
click at [885, 252] on input "samar" at bounding box center [1024, 246] width 320 height 28
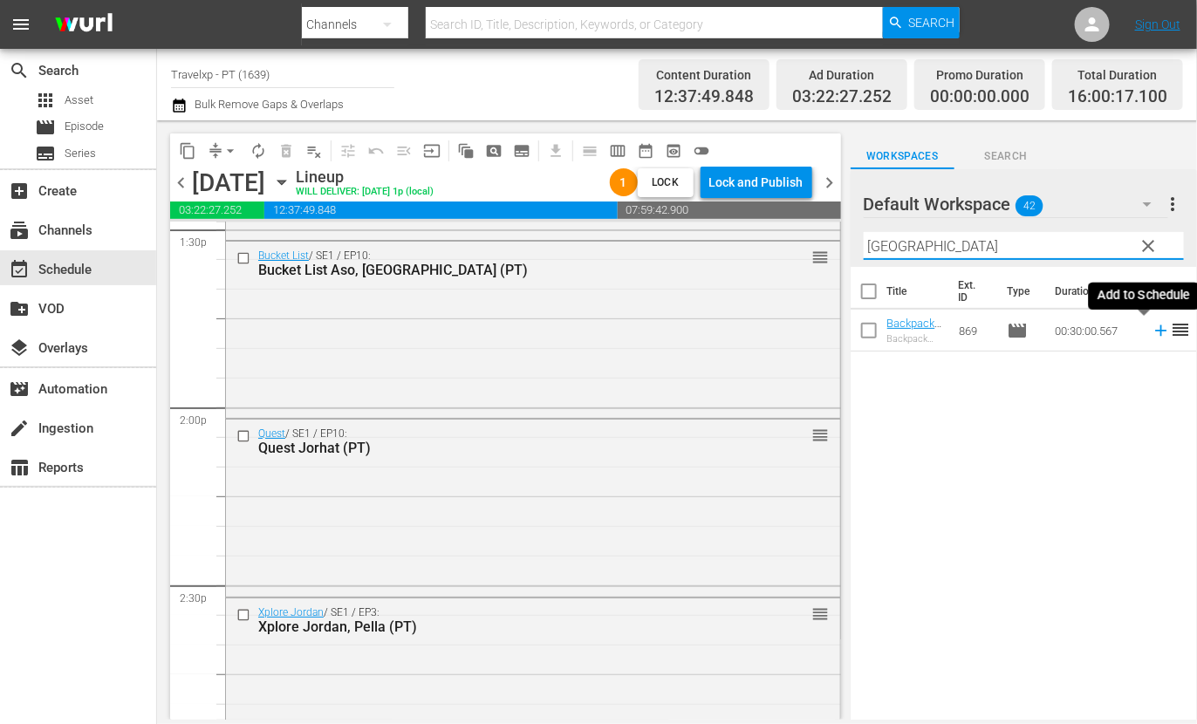
click at [1152, 332] on icon at bounding box center [1161, 330] width 19 height 19
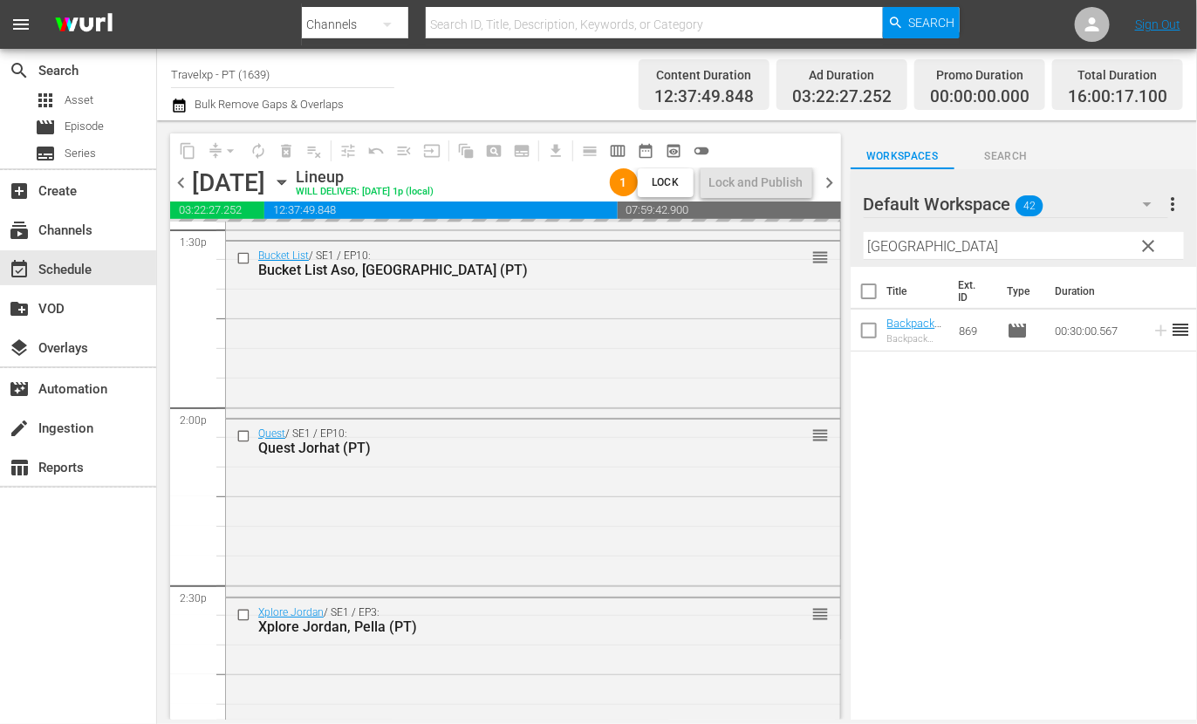
click at [881, 246] on input "[GEOGRAPHIC_DATA]" at bounding box center [1024, 246] width 320 height 28
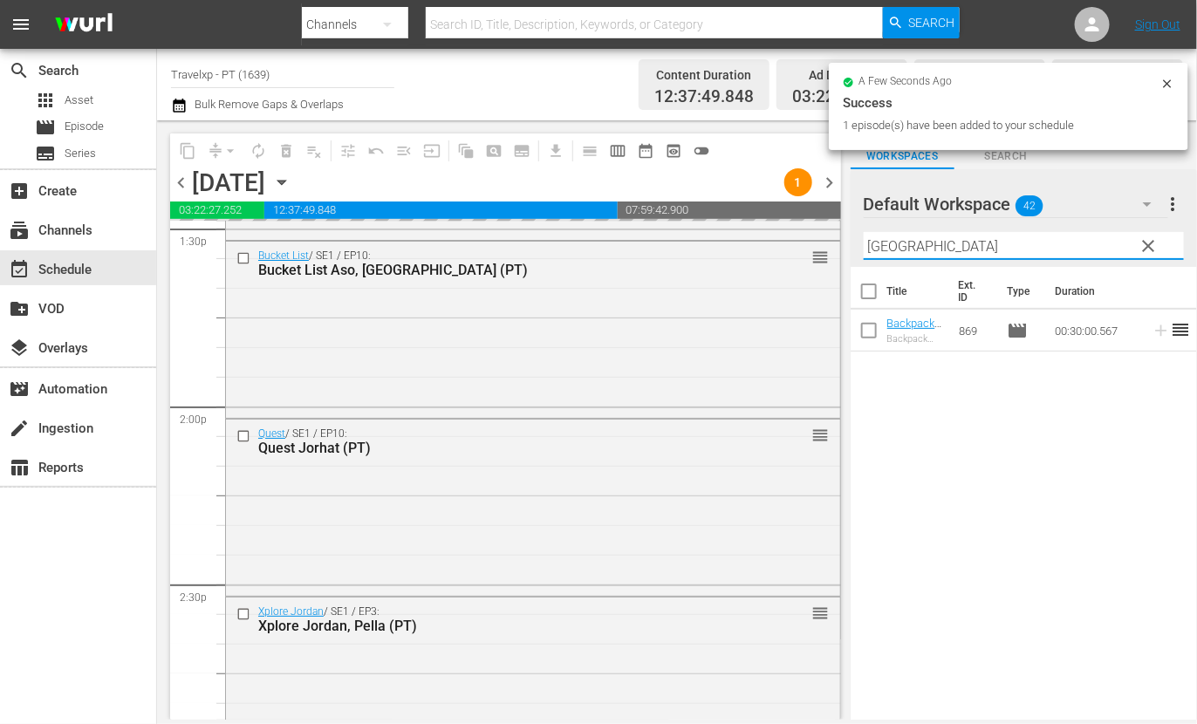
click at [881, 246] on input "[GEOGRAPHIC_DATA]" at bounding box center [1024, 246] width 320 height 28
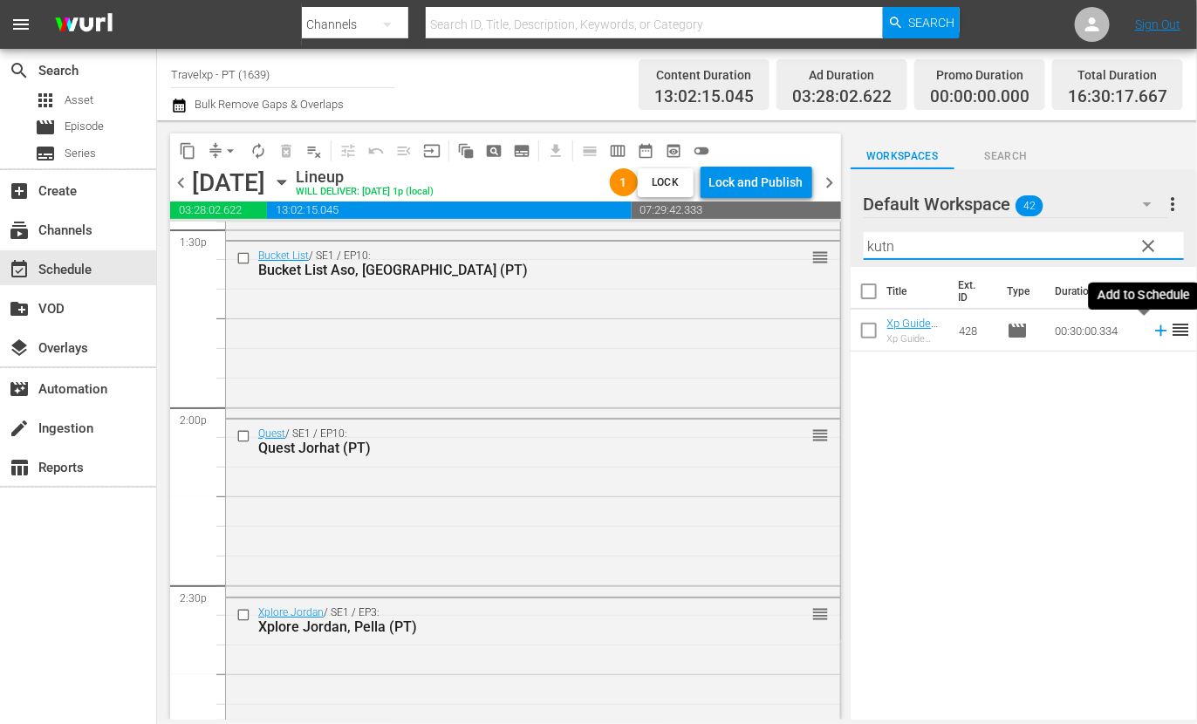
click at [1155, 331] on icon at bounding box center [1160, 330] width 11 height 11
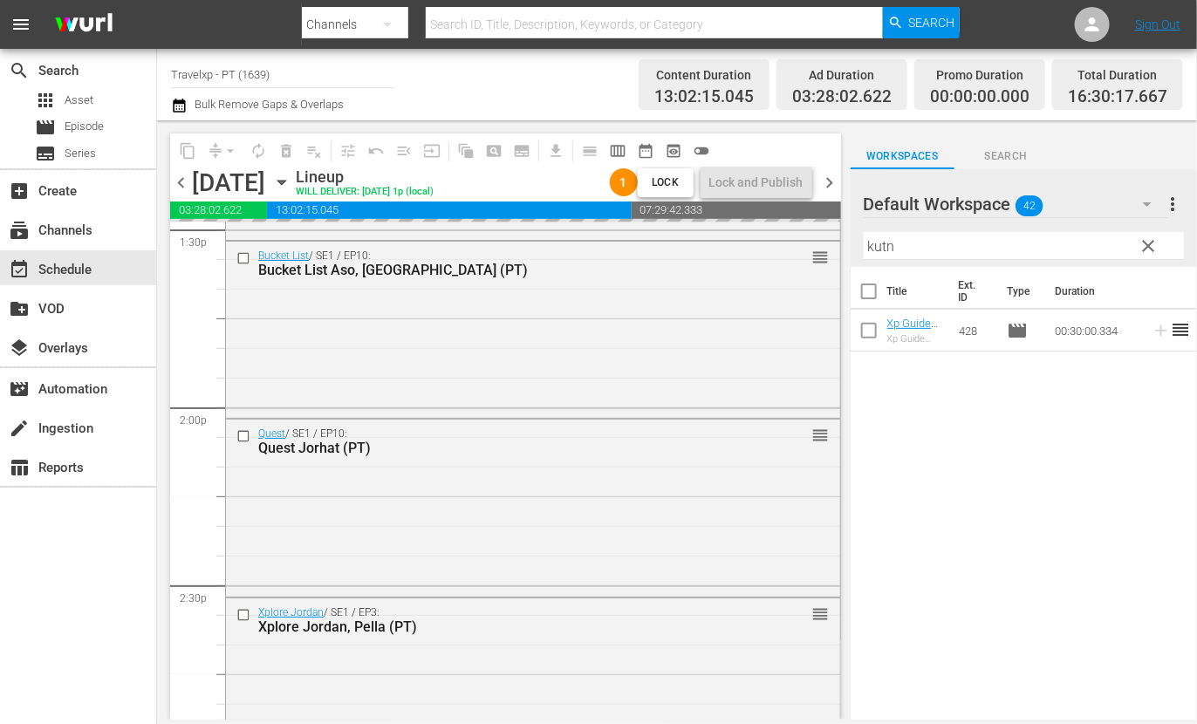
click at [876, 247] on input "kutn" at bounding box center [1024, 246] width 320 height 28
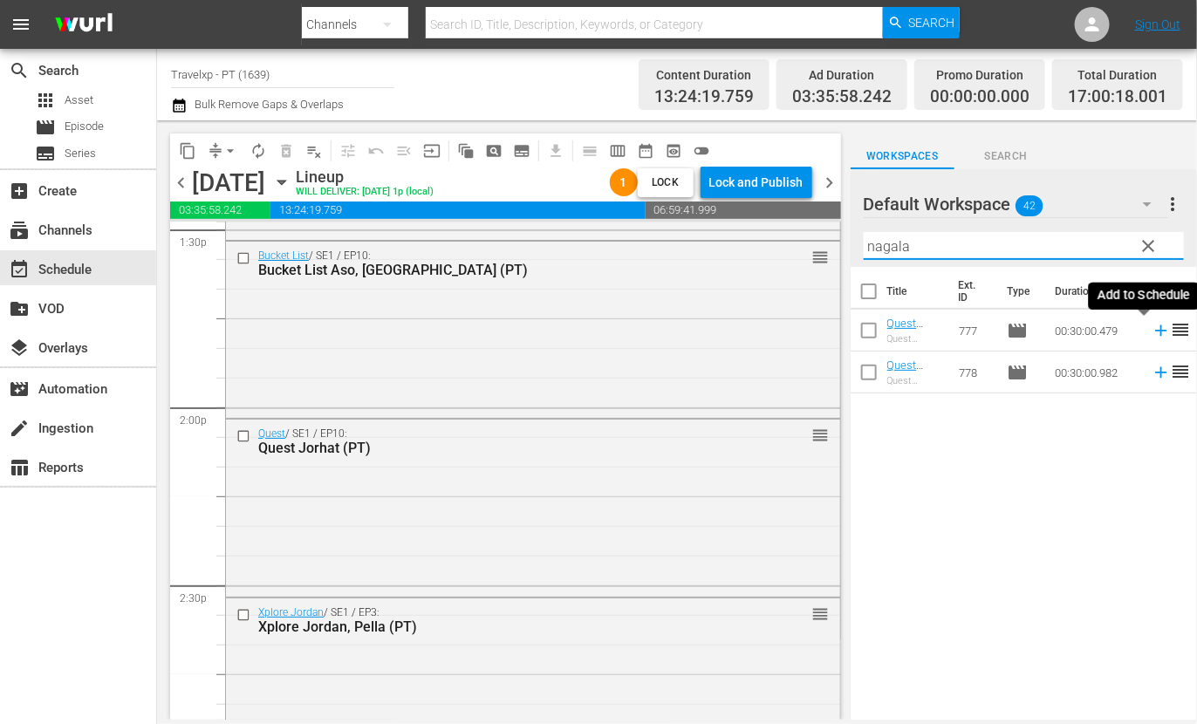
click at [1152, 329] on icon at bounding box center [1161, 330] width 19 height 19
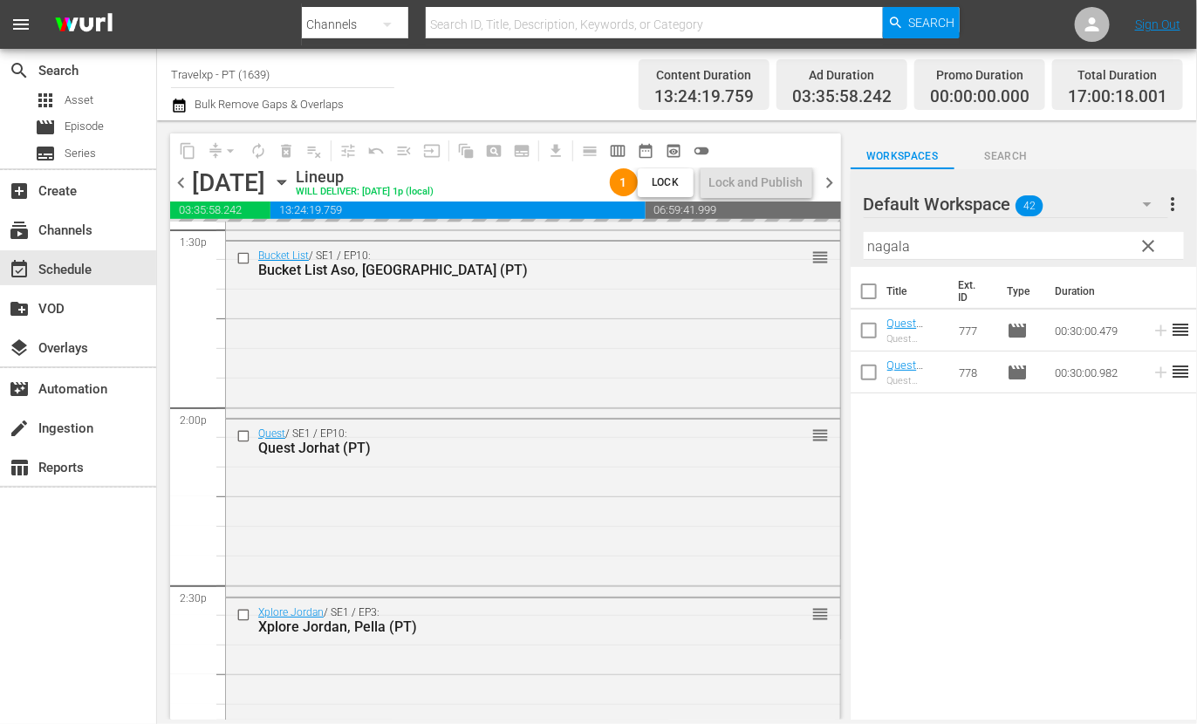
click at [896, 250] on input "nagala" at bounding box center [1024, 246] width 320 height 28
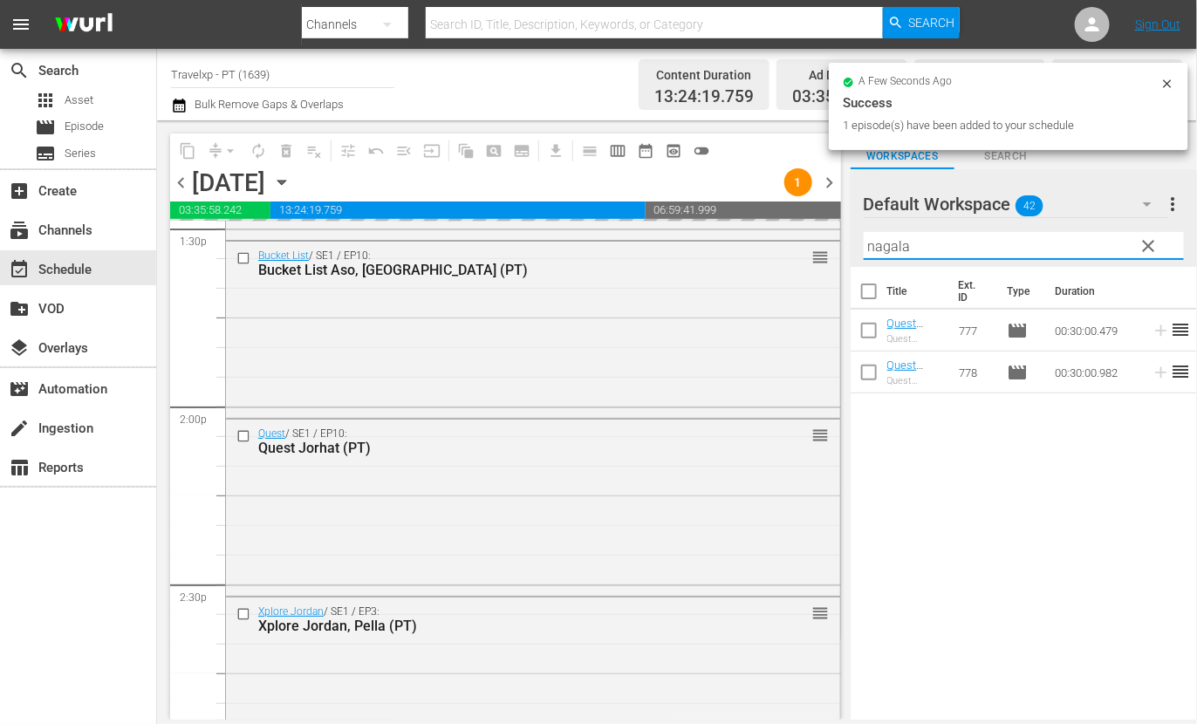
click at [896, 250] on input "nagala" at bounding box center [1024, 246] width 320 height 28
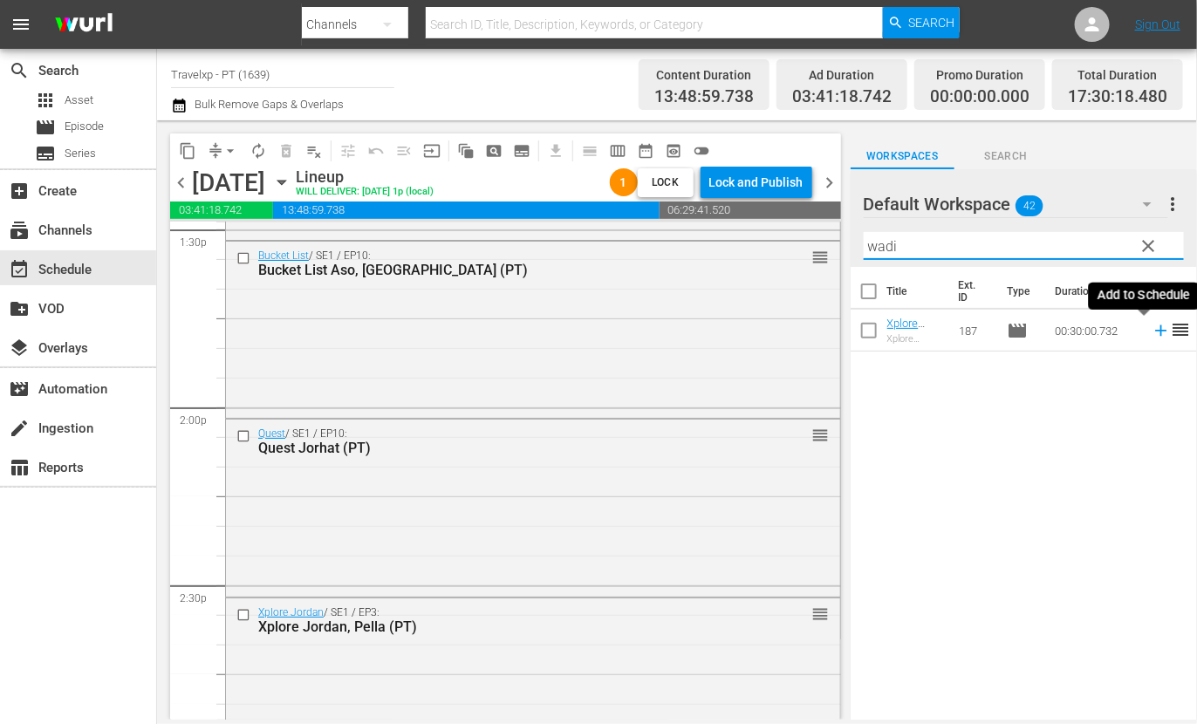
type input "wadi"
click at [1152, 327] on icon at bounding box center [1161, 330] width 19 height 19
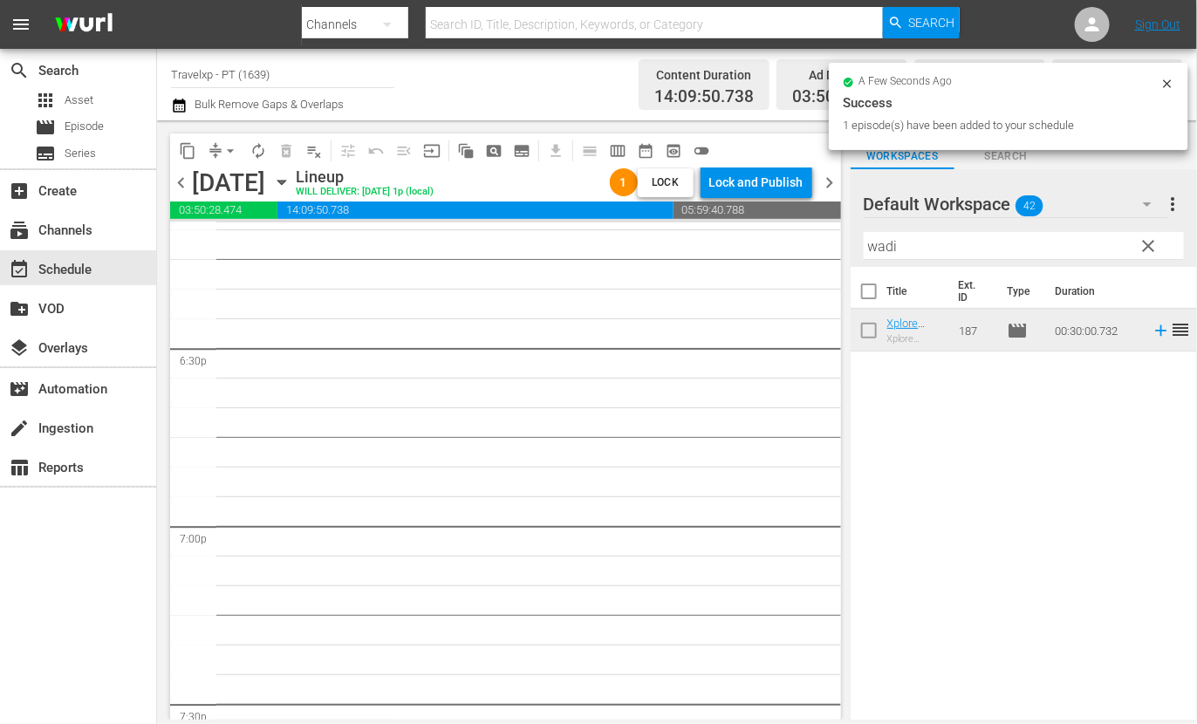
scroll to position [6107, 0]
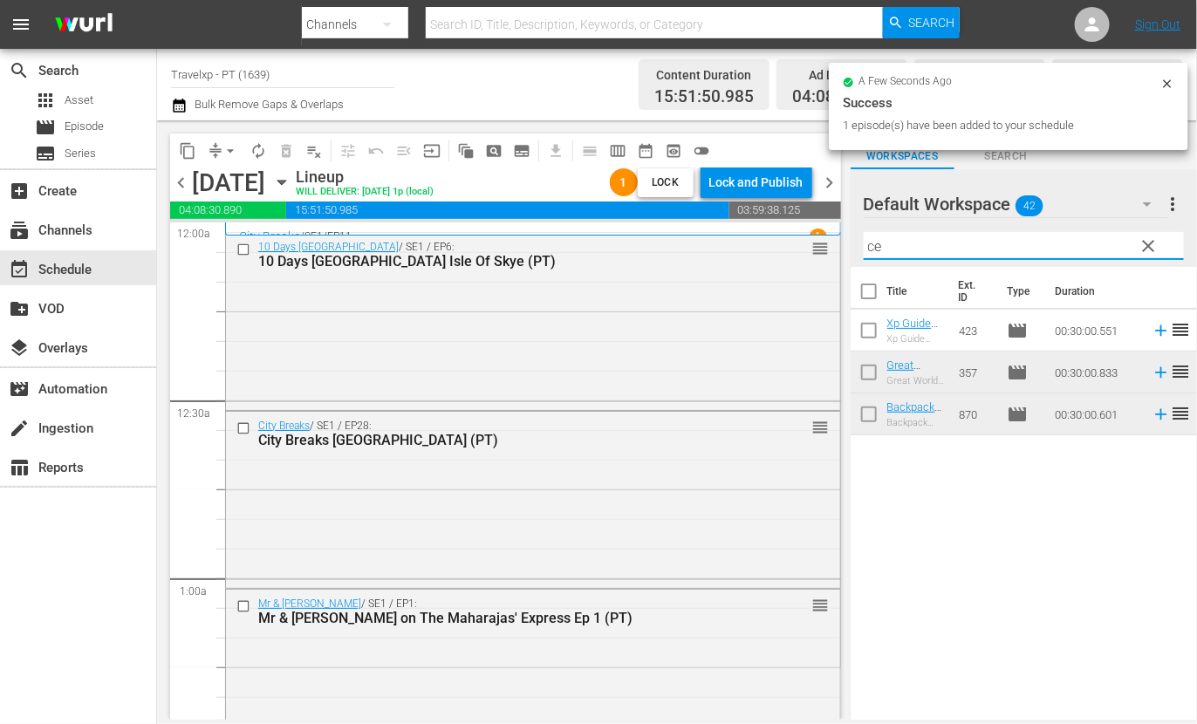
scroll to position [6107, 0]
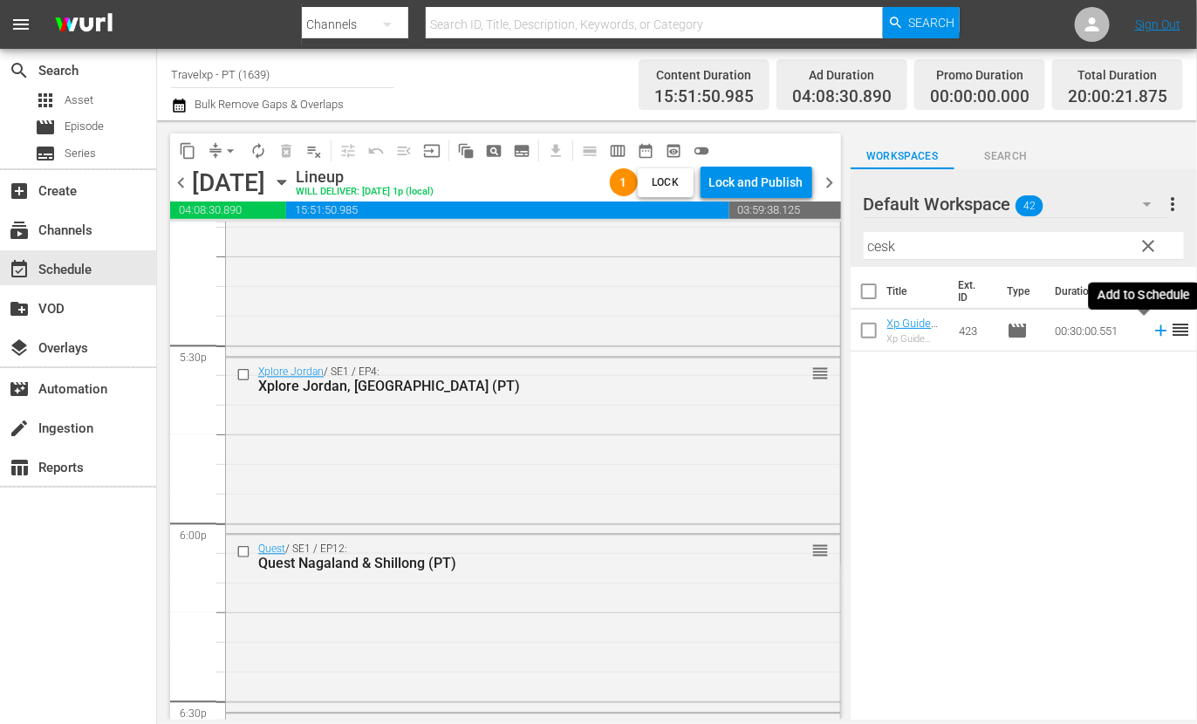
click at [1155, 333] on icon at bounding box center [1160, 330] width 11 height 11
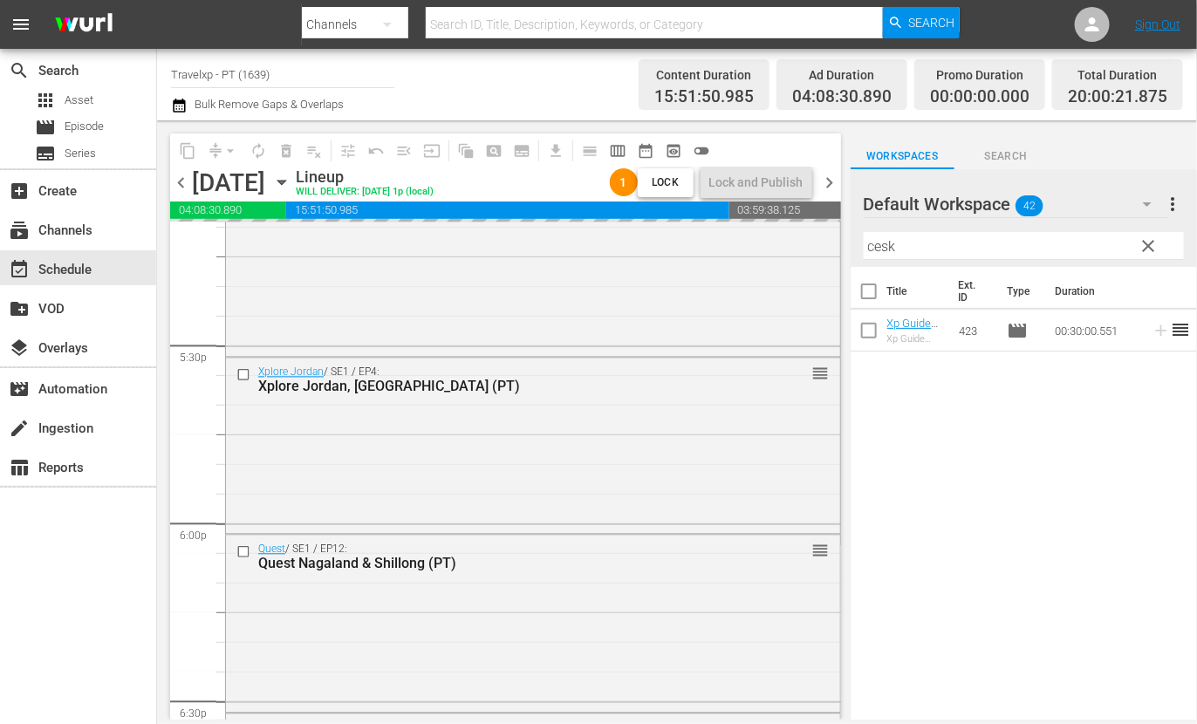
click at [880, 246] on input "cesk" at bounding box center [1024, 246] width 320 height 28
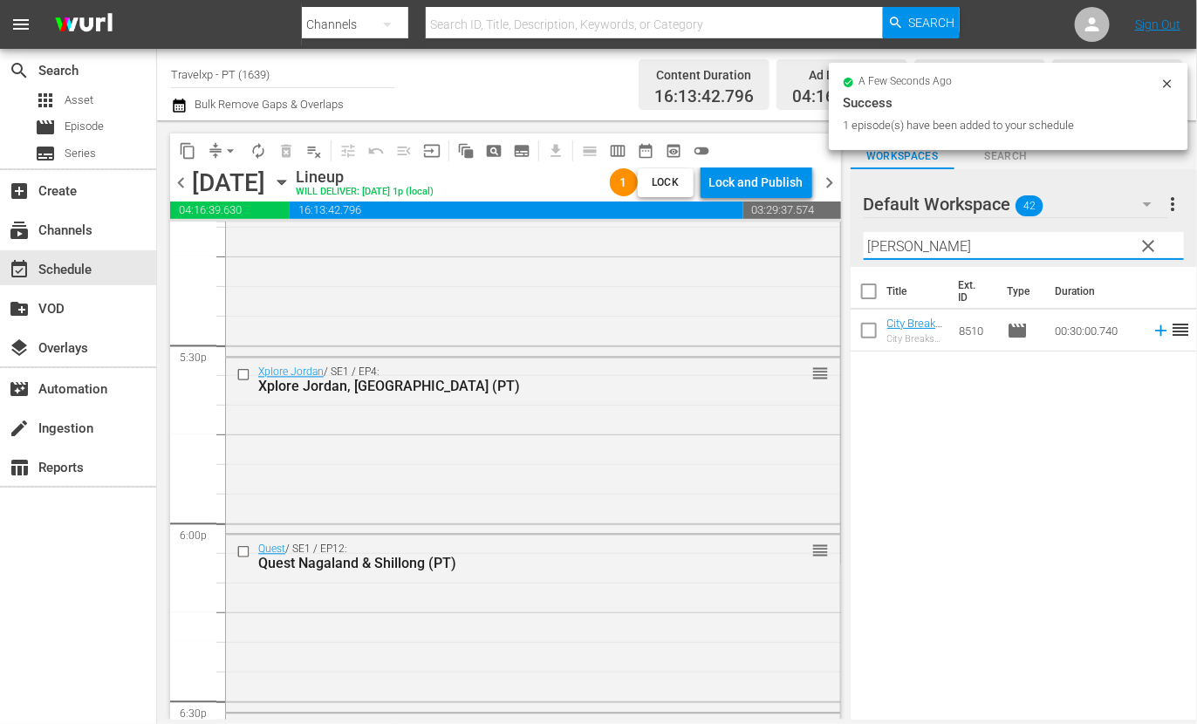
type input "[PERSON_NAME]"
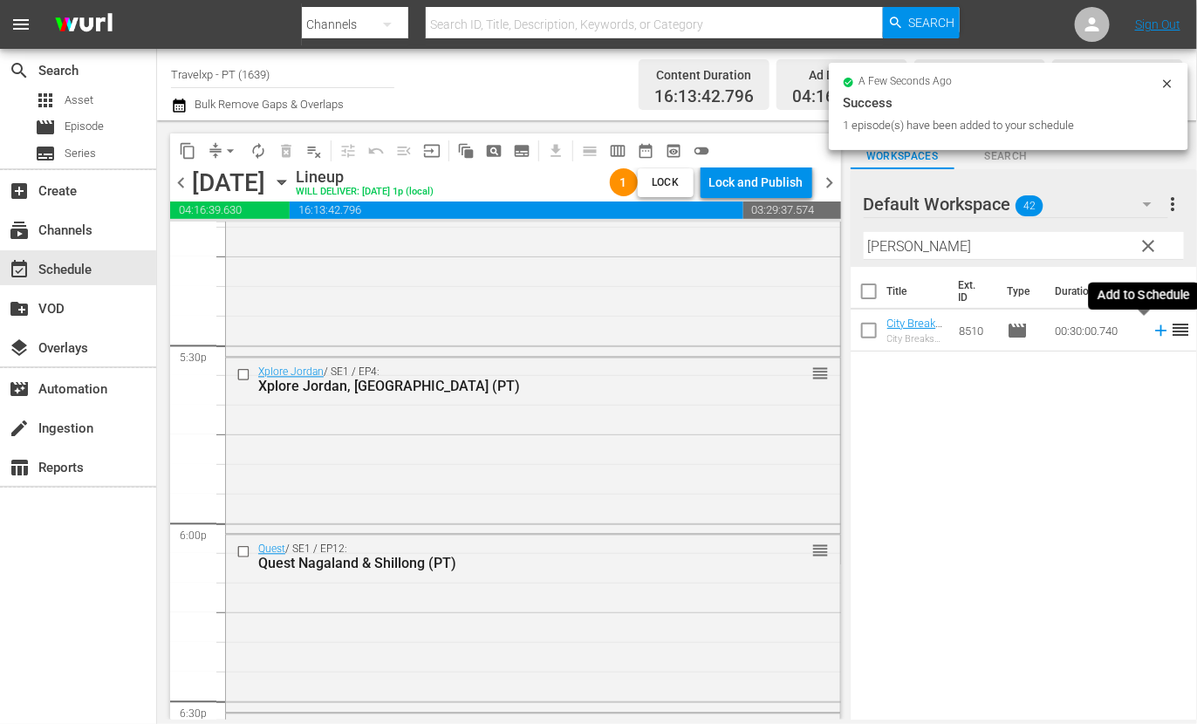
click at [1152, 329] on icon at bounding box center [1161, 330] width 19 height 19
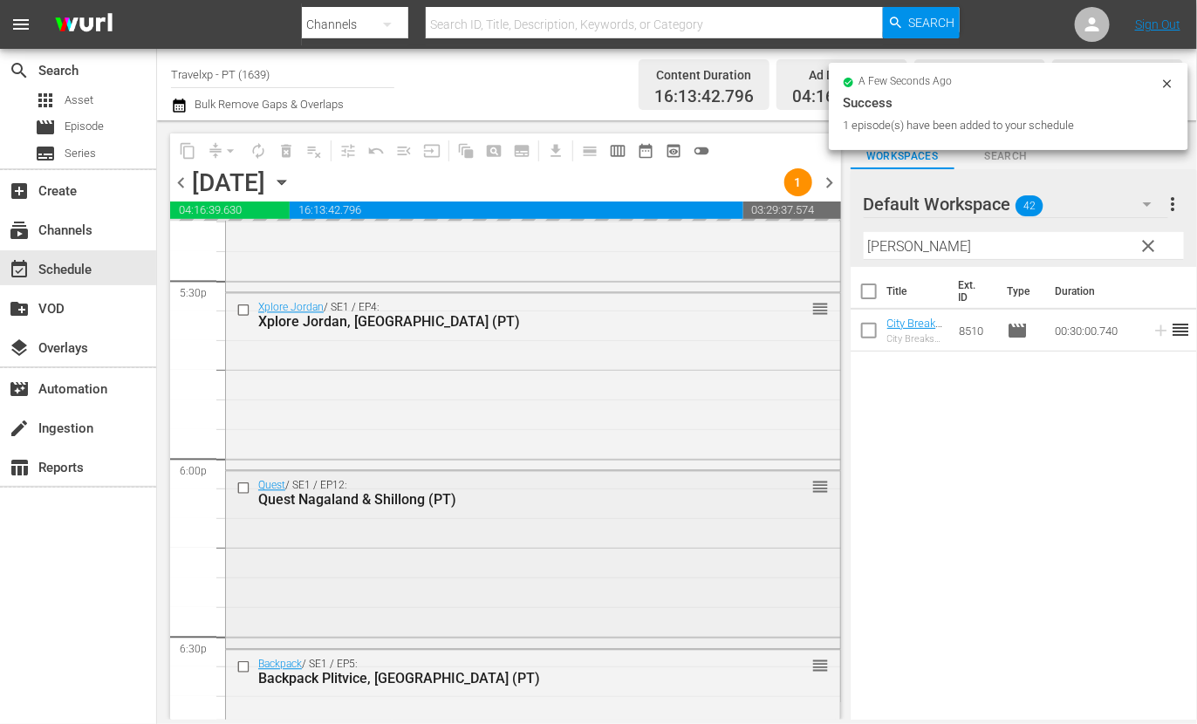
scroll to position [6216, 0]
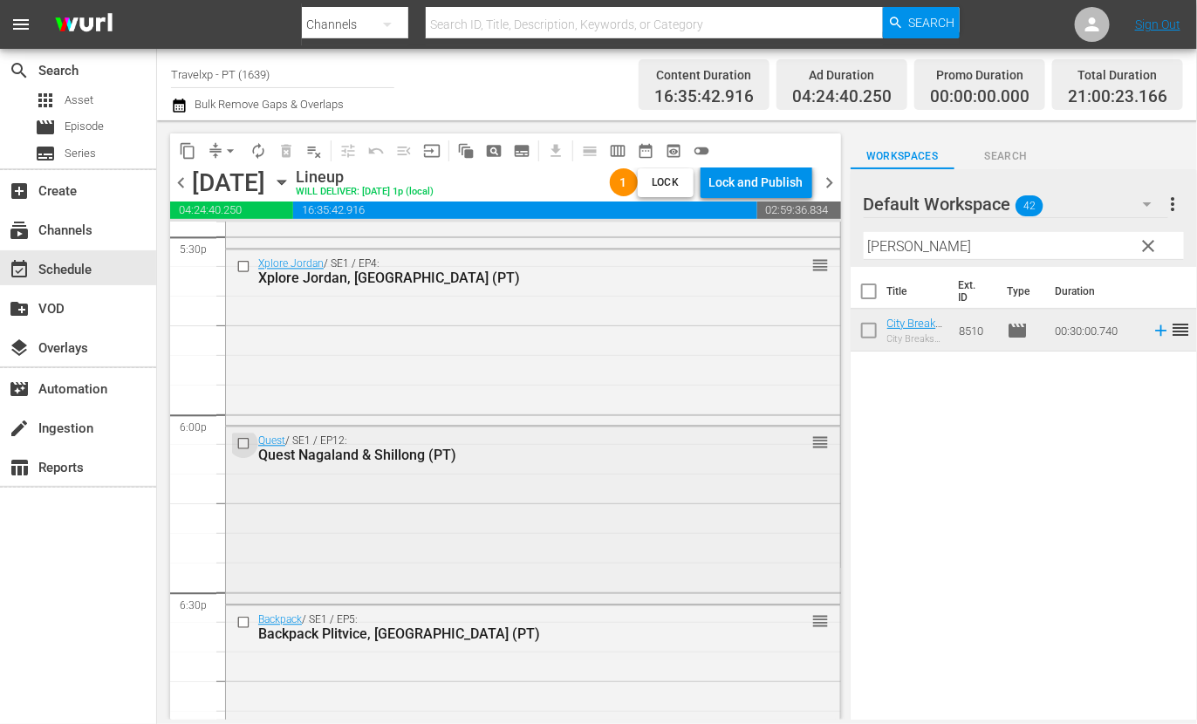
click at [241, 441] on input "checkbox" at bounding box center [245, 443] width 18 height 15
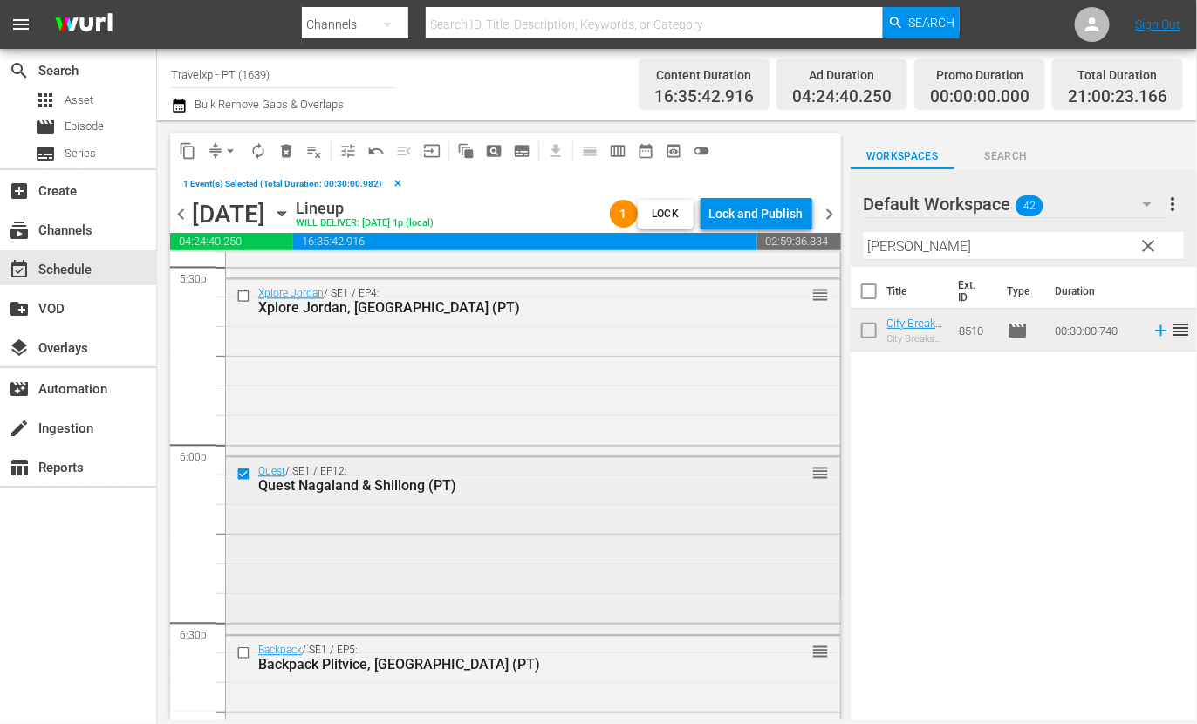
scroll to position [6325, 0]
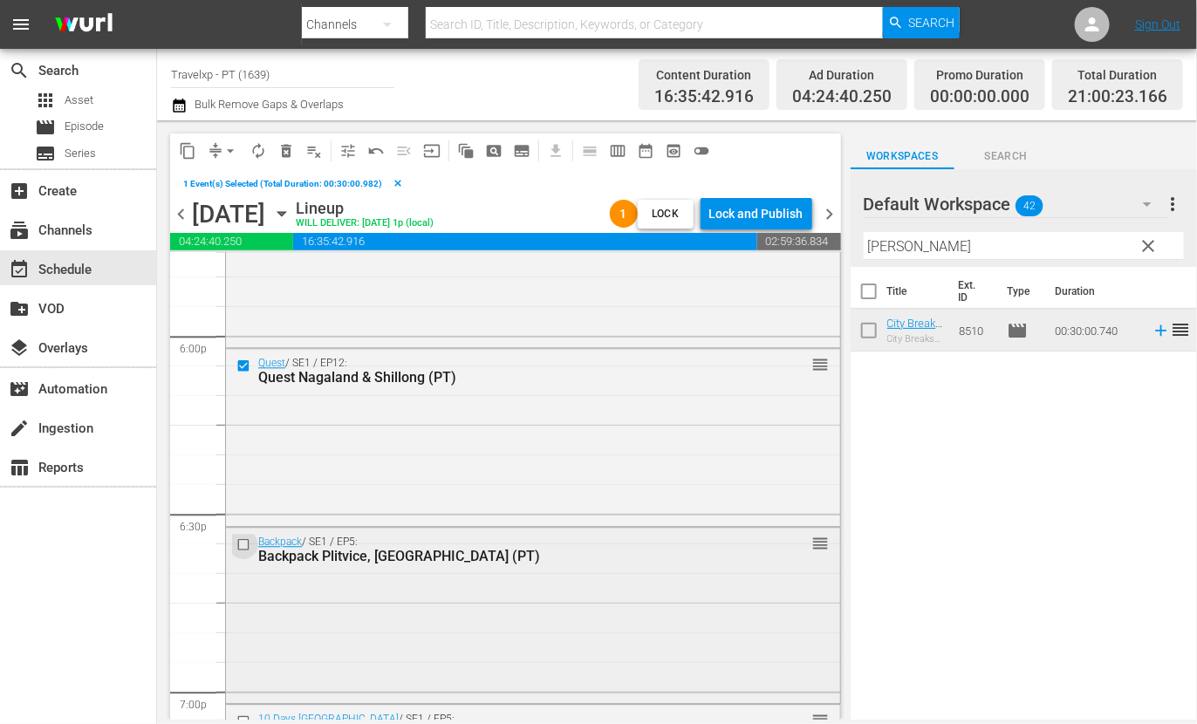
click at [240, 544] on input "checkbox" at bounding box center [245, 544] width 18 height 15
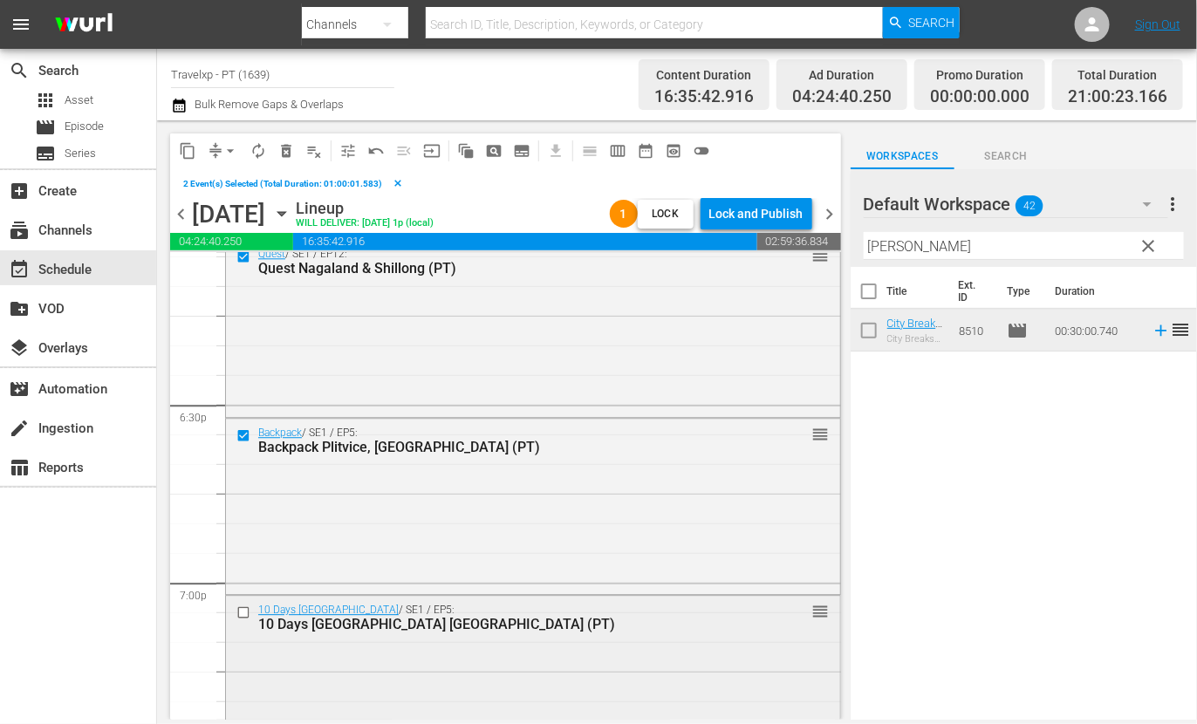
click at [243, 610] on input "checkbox" at bounding box center [245, 613] width 18 height 15
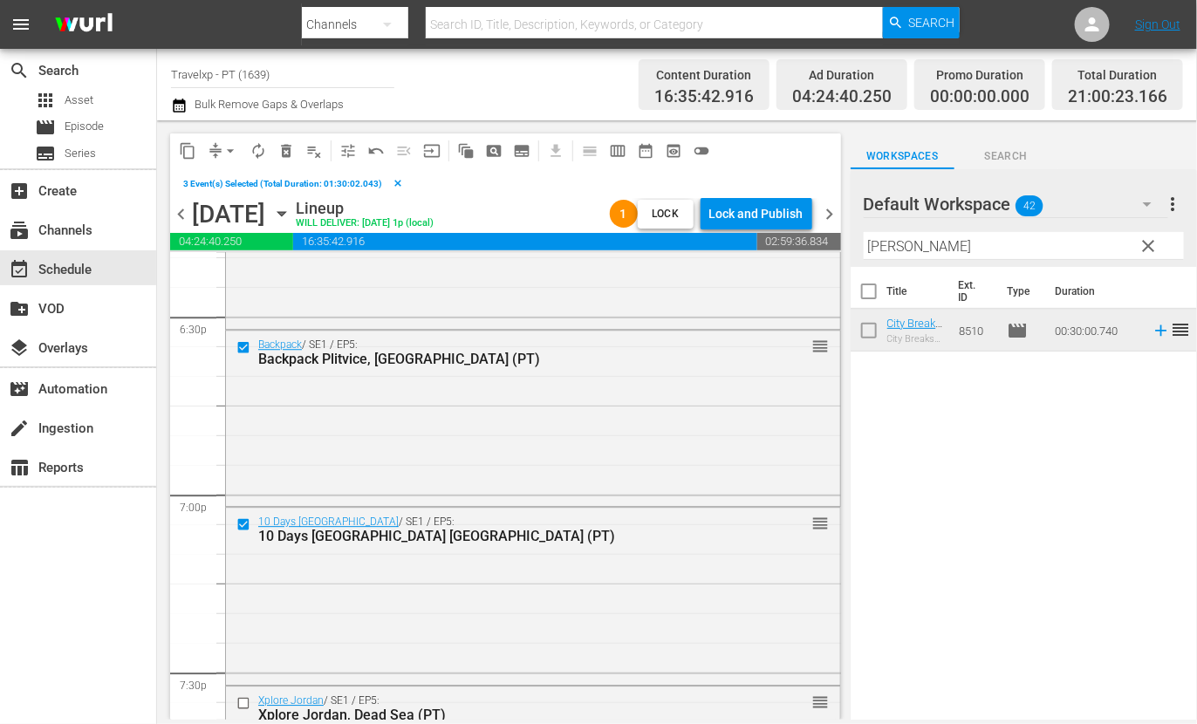
scroll to position [6652, 0]
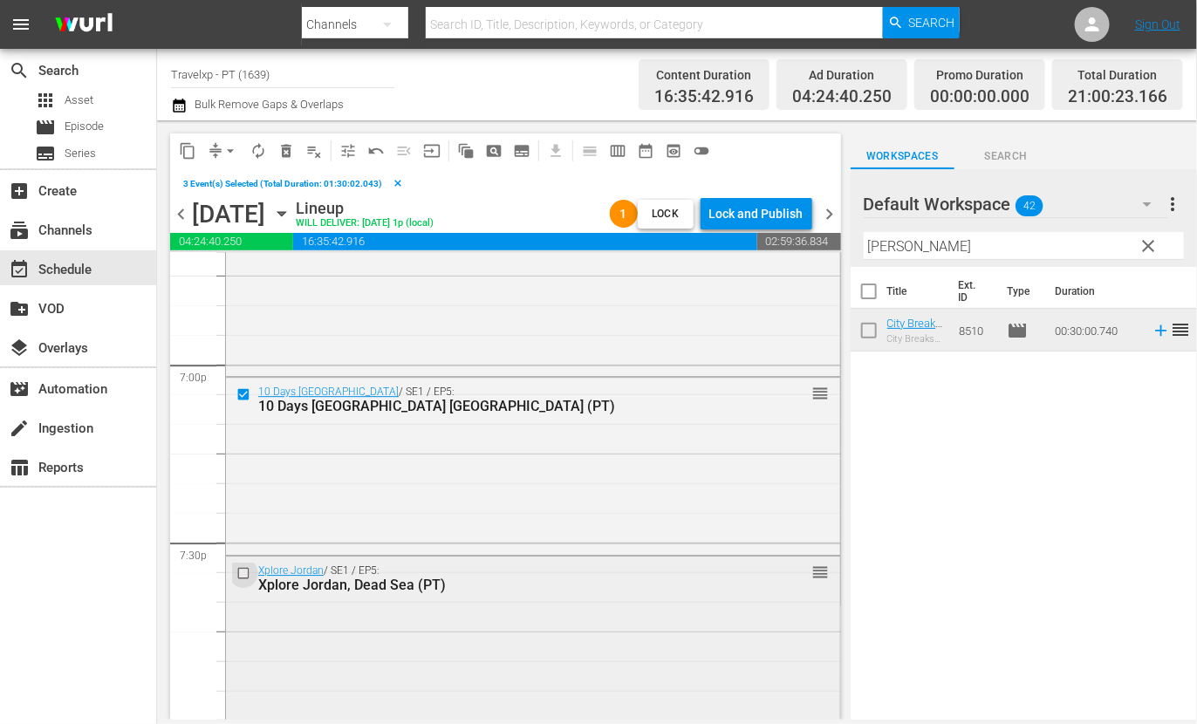
click at [243, 574] on input "checkbox" at bounding box center [245, 573] width 18 height 15
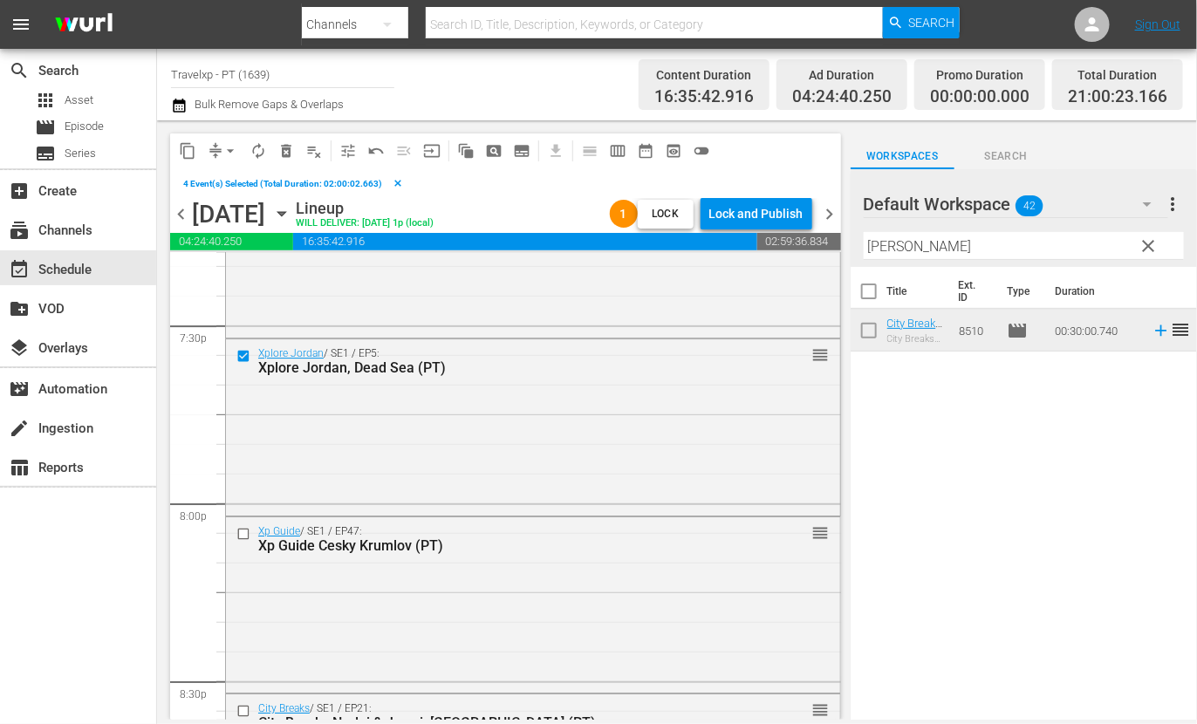
scroll to position [6870, 0]
click at [241, 533] on input "checkbox" at bounding box center [245, 532] width 18 height 15
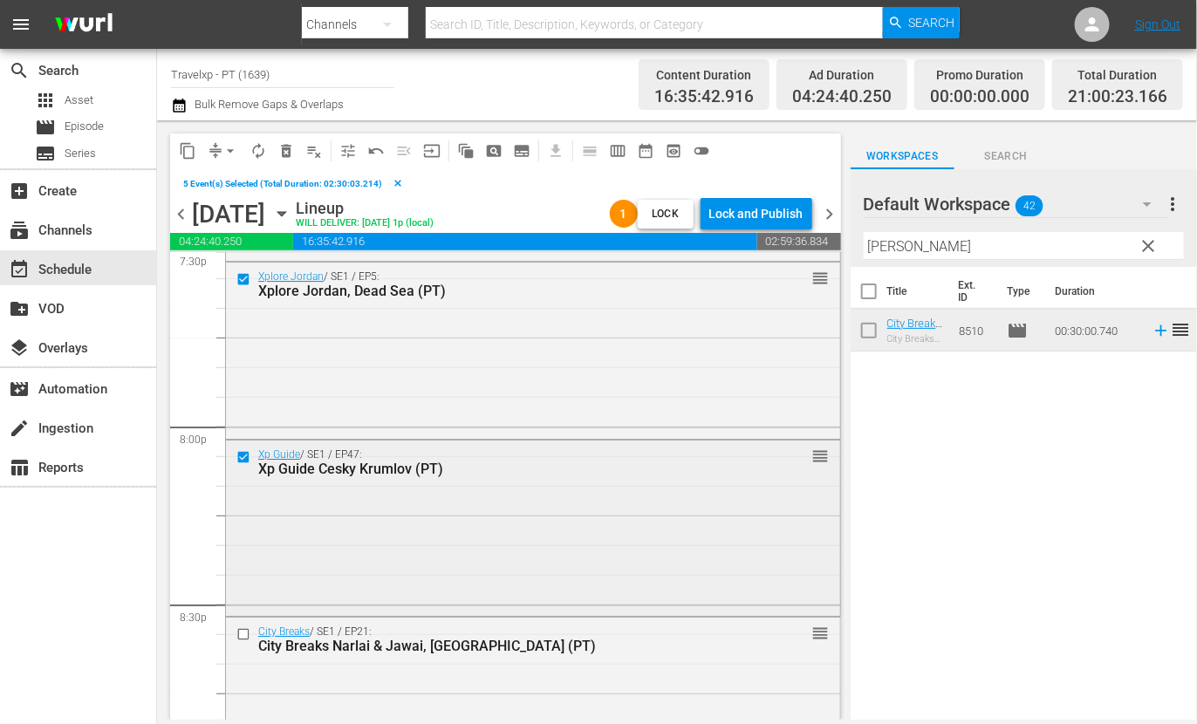
scroll to position [6979, 0]
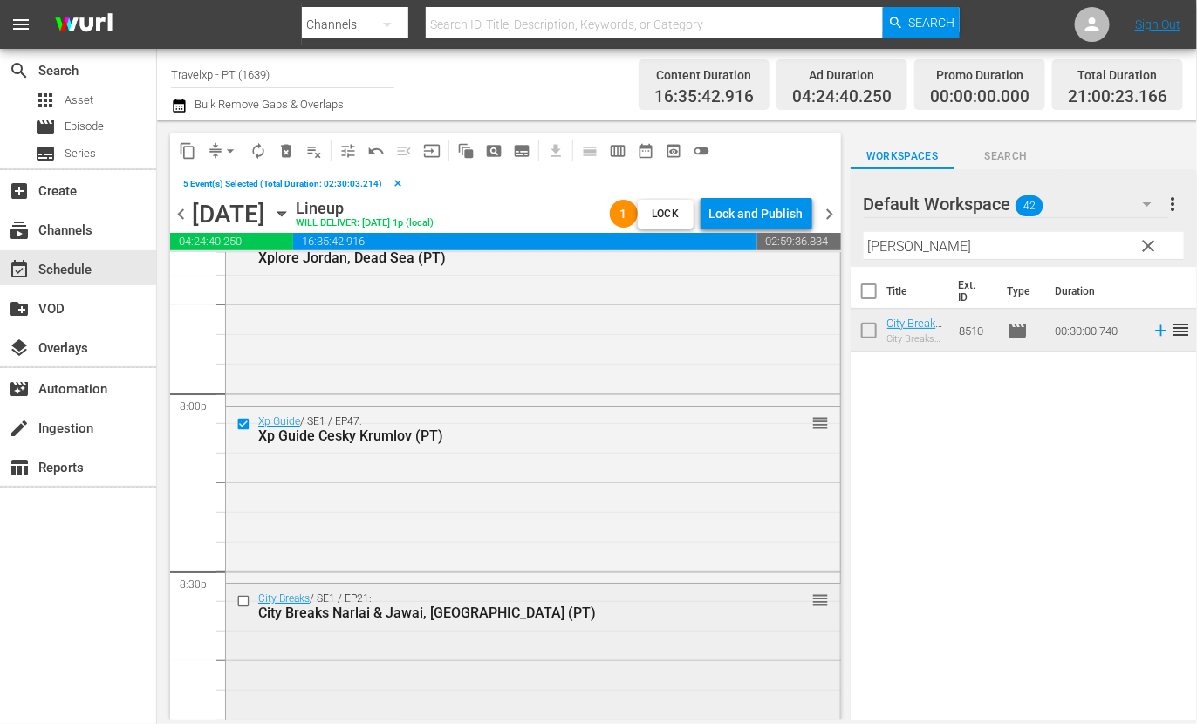
click at [243, 599] on input "checkbox" at bounding box center [245, 601] width 18 height 15
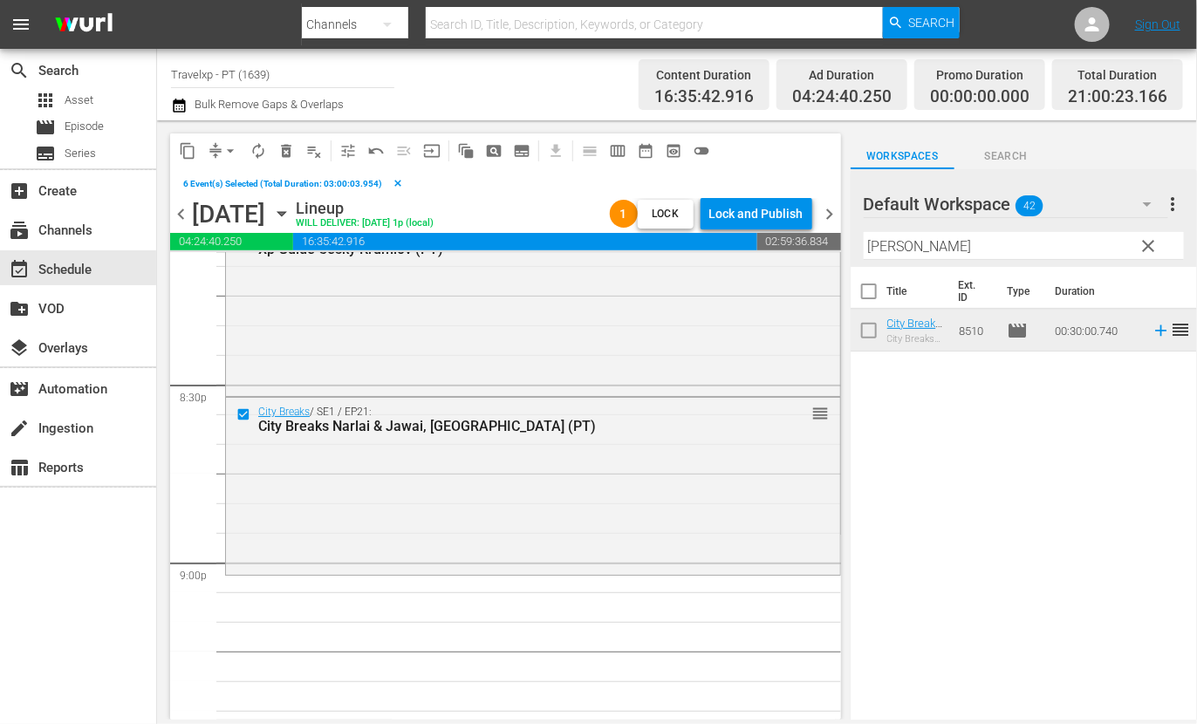
scroll to position [7198, 0]
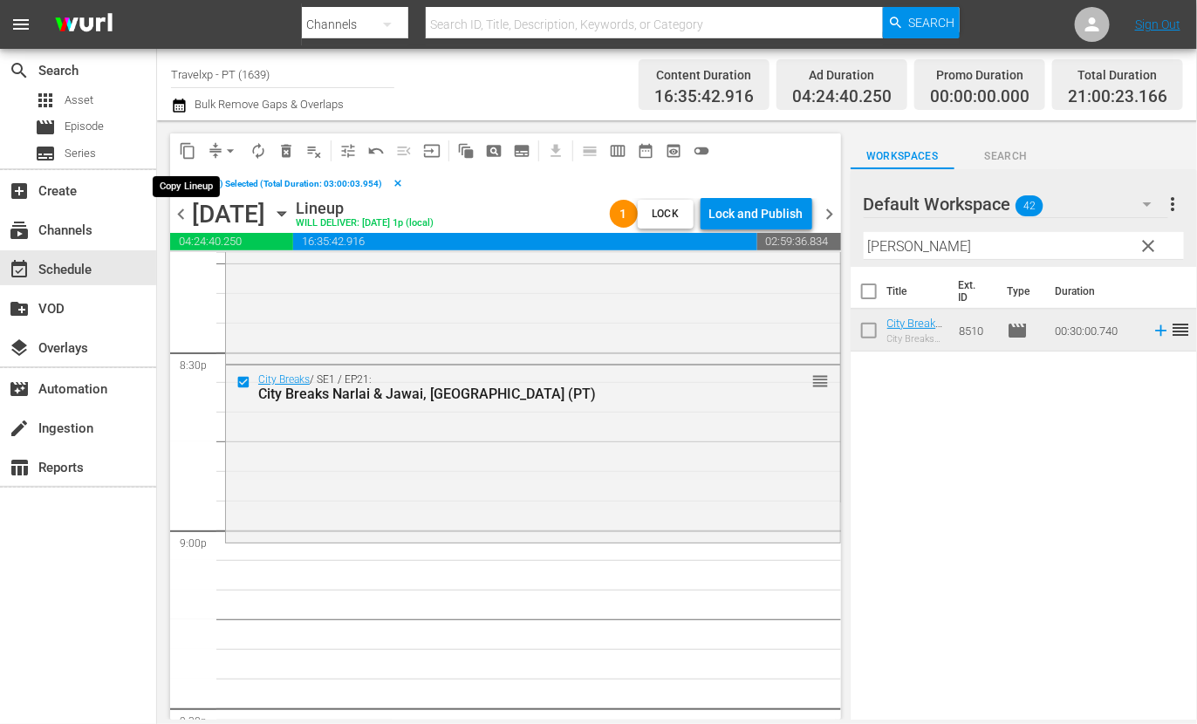
click at [187, 151] on span "content_copy" at bounding box center [187, 150] width 17 height 17
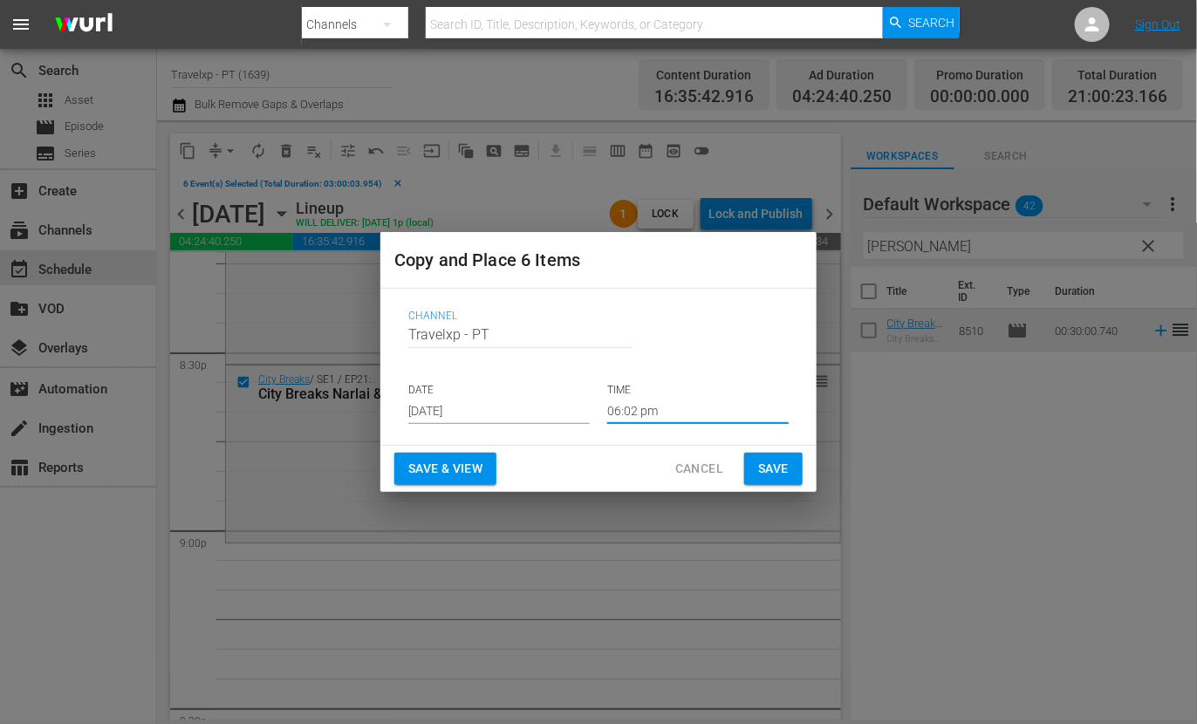
click at [610, 407] on input "06:02 pm" at bounding box center [697, 411] width 181 height 26
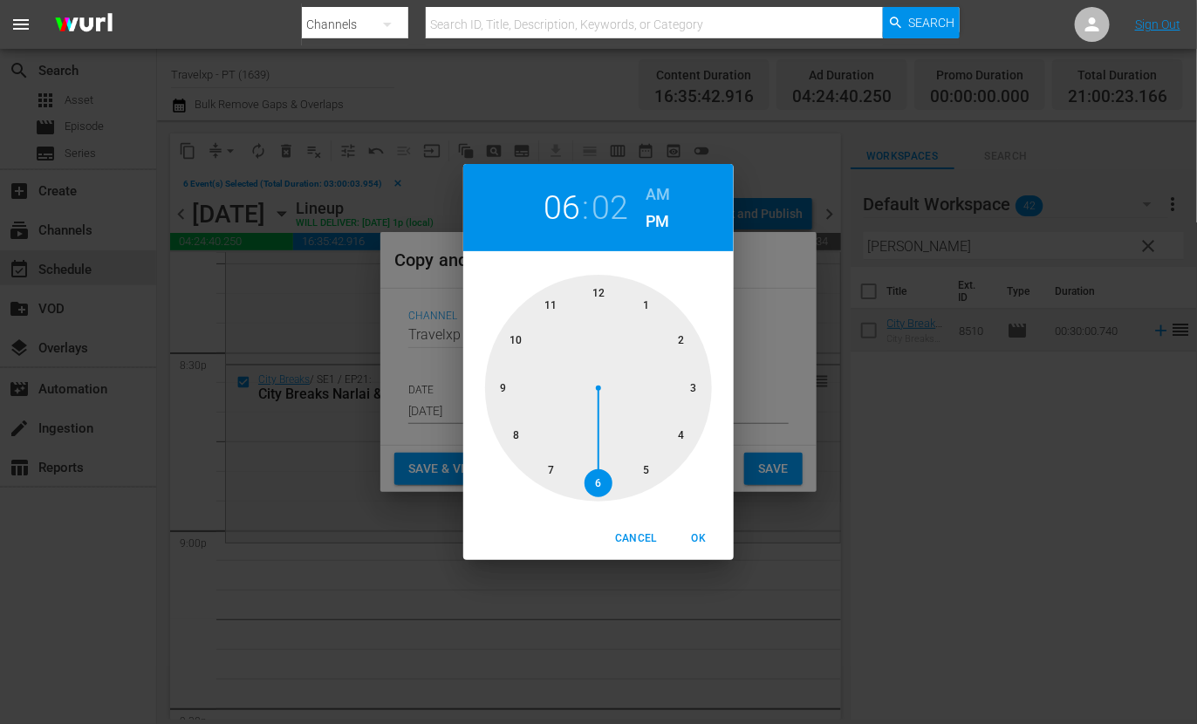
click at [508, 385] on div at bounding box center [598, 388] width 227 height 227
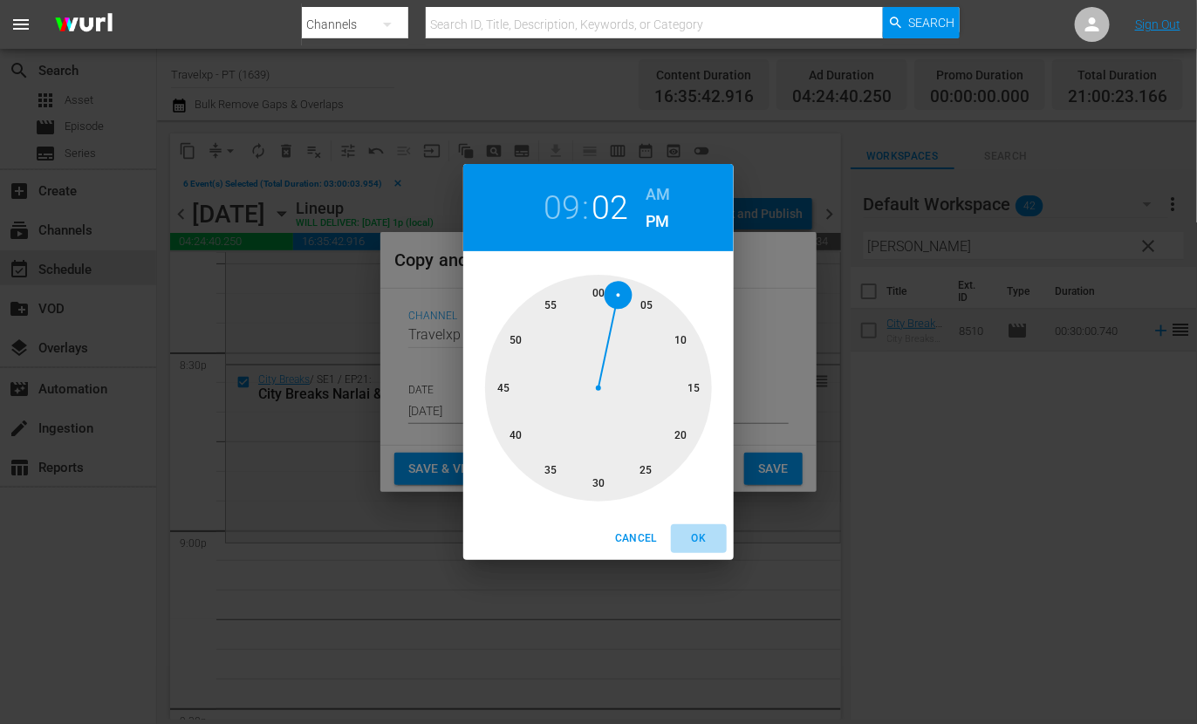
click at [696, 538] on span "OK" at bounding box center [699, 539] width 42 height 18
type input "09:02 pm"
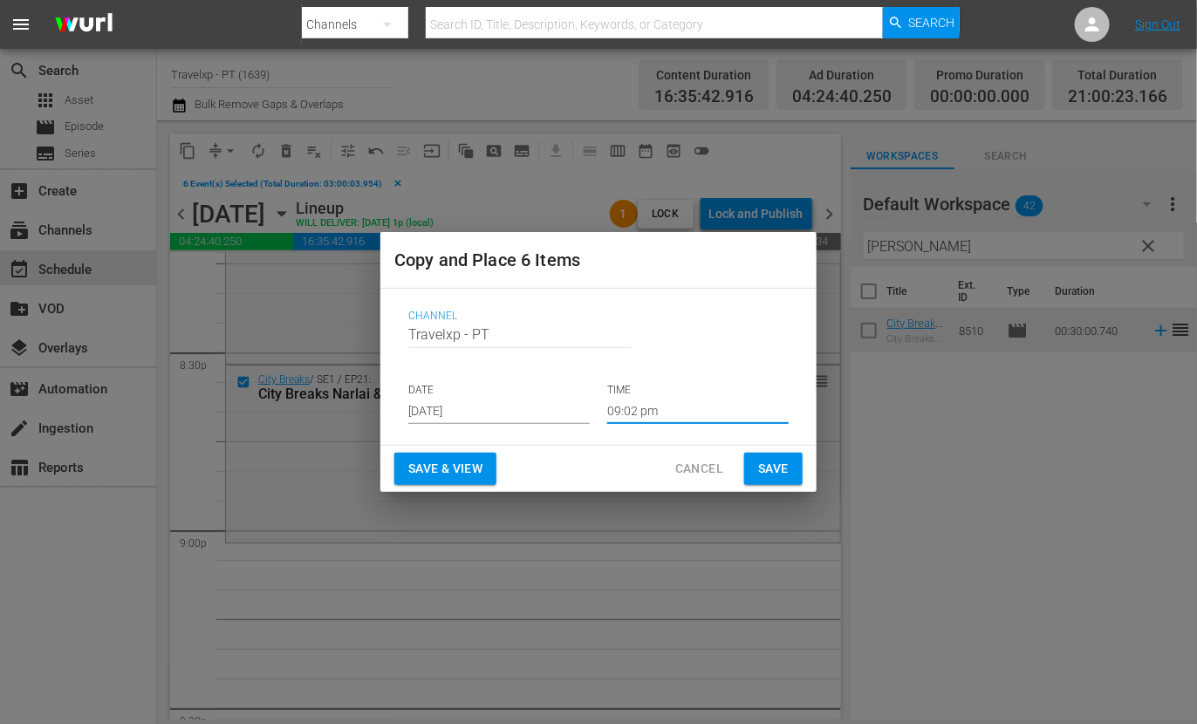
click at [477, 469] on span "Save & View" at bounding box center [445, 469] width 74 height 22
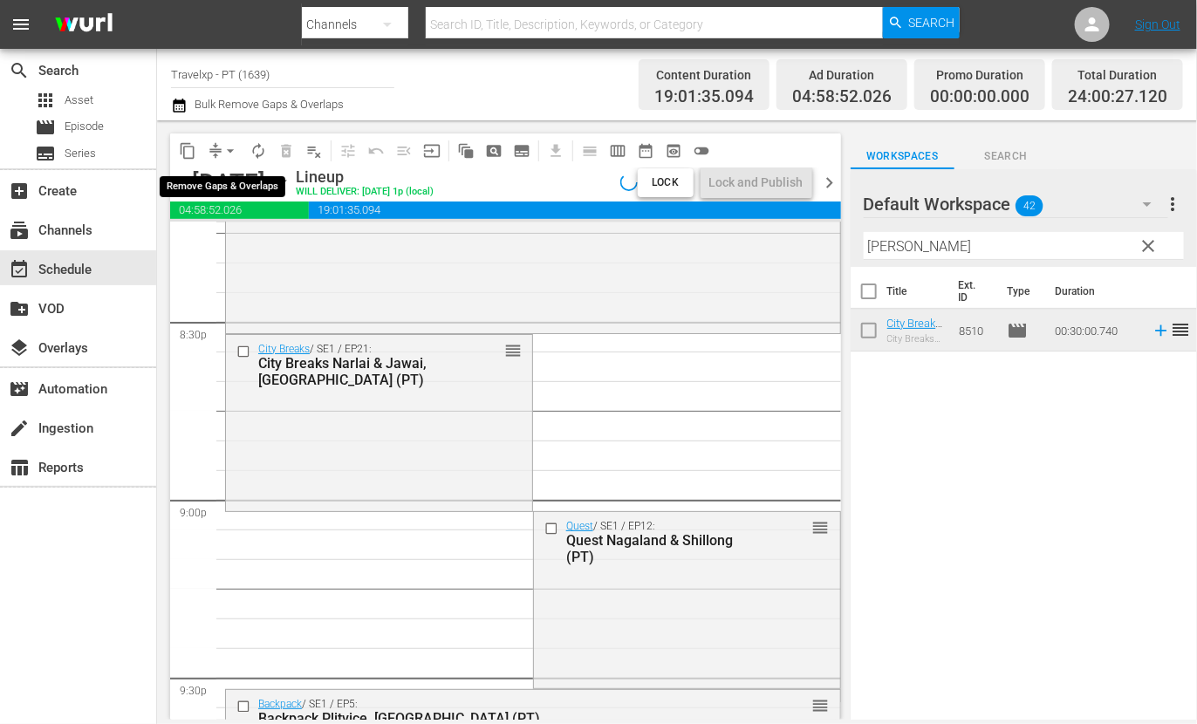
click at [229, 151] on span "arrow_drop_down" at bounding box center [230, 150] width 17 height 17
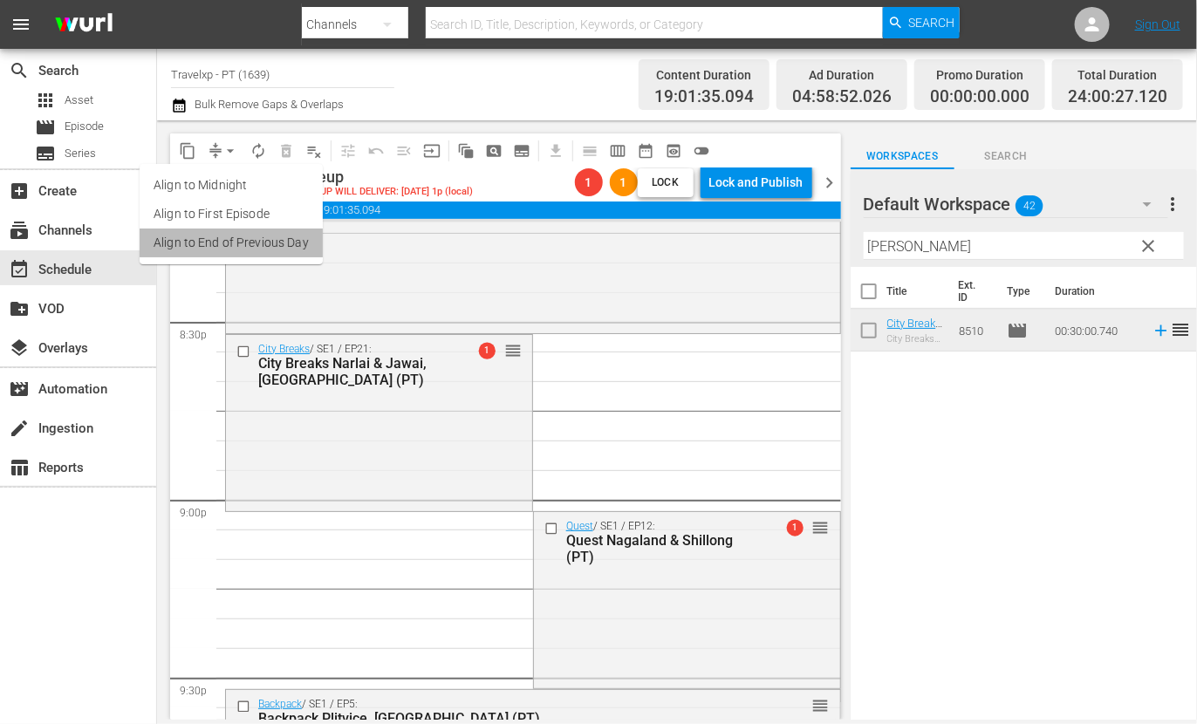
click at [270, 245] on li "Align to End of Previous Day" at bounding box center [231, 243] width 183 height 29
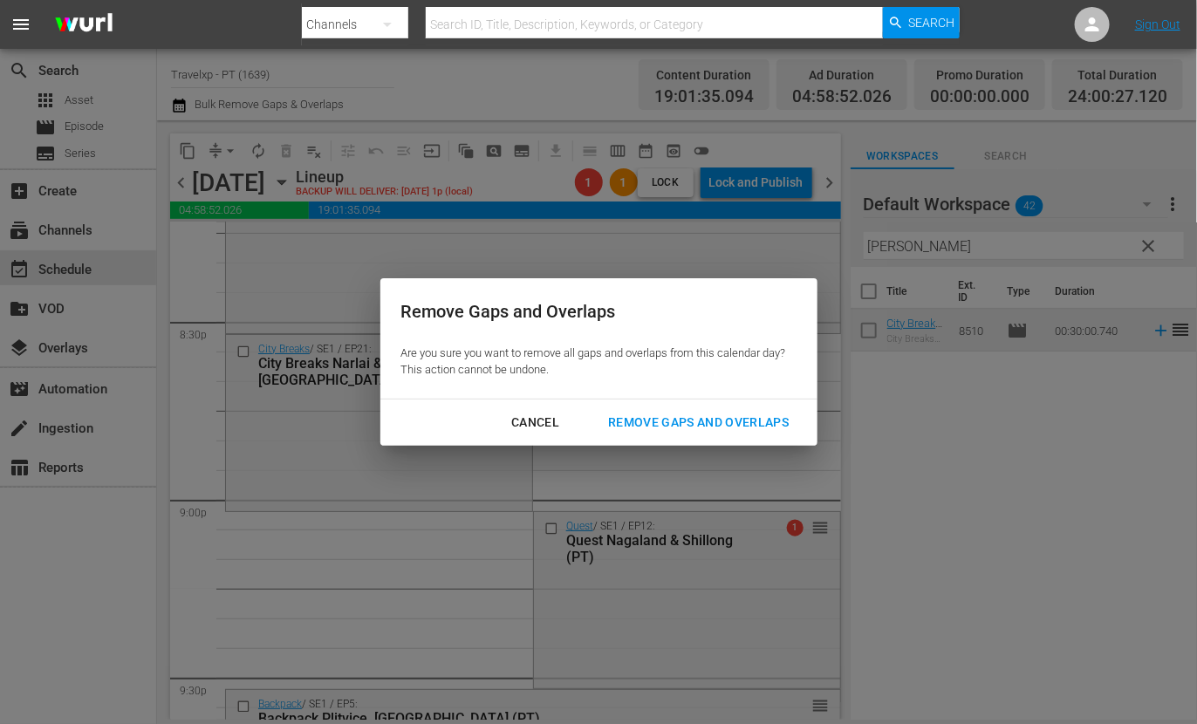
click at [675, 417] on div "Remove Gaps and Overlaps" at bounding box center [698, 423] width 209 height 22
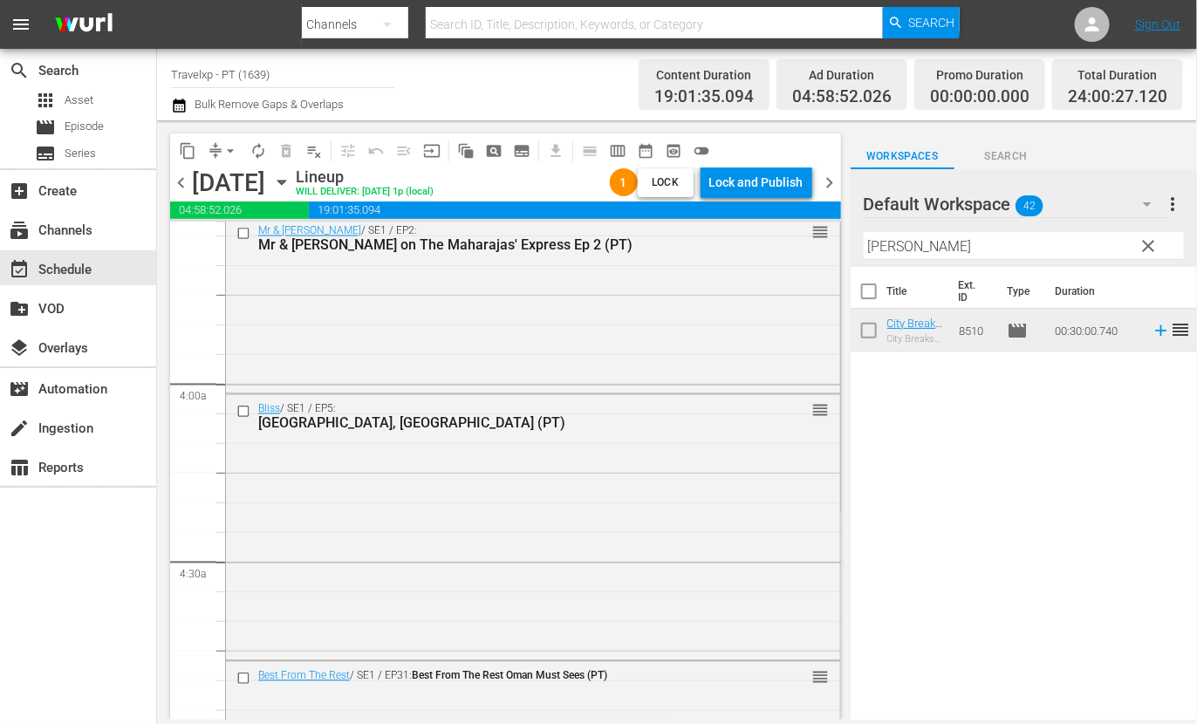
scroll to position [0, 0]
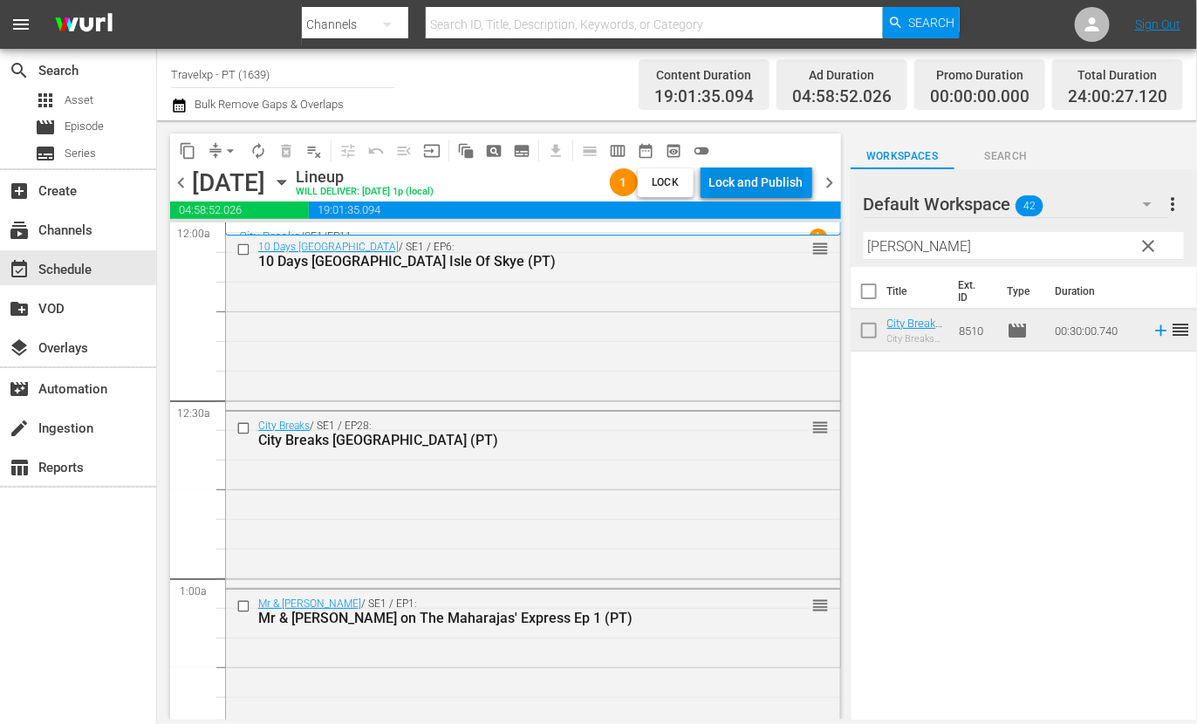
click at [759, 190] on div "Lock and Publish" at bounding box center [756, 182] width 94 height 31
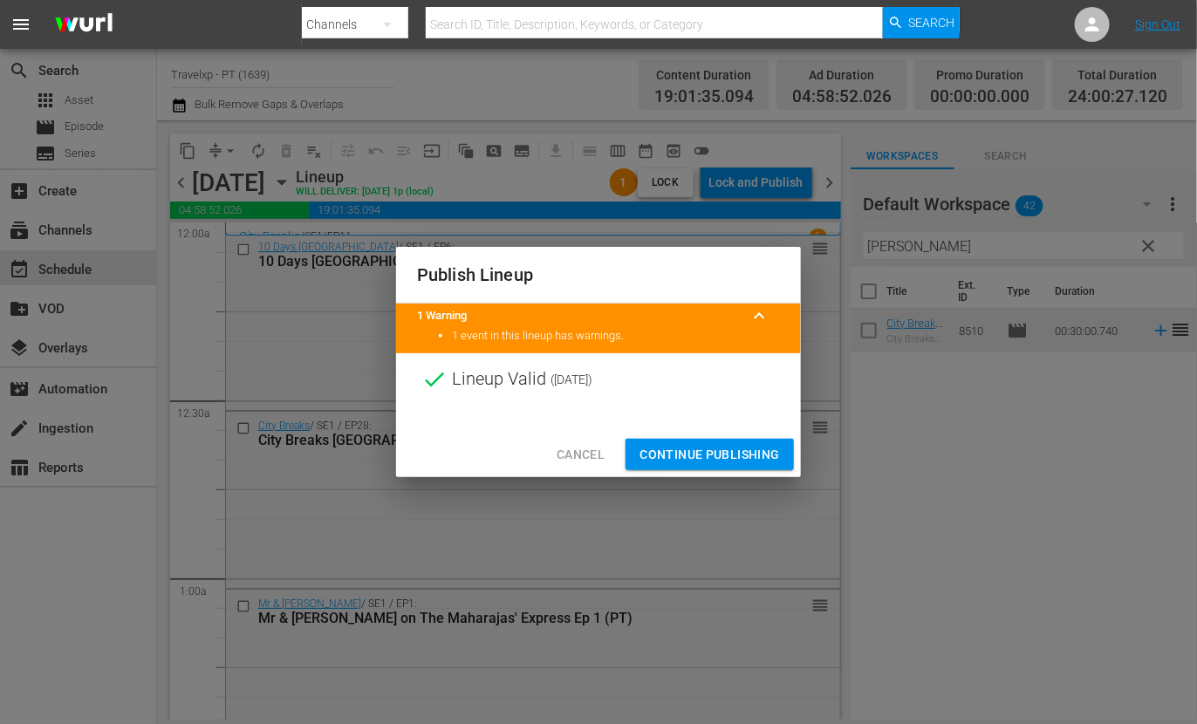
click at [750, 456] on span "Continue Publishing" at bounding box center [710, 455] width 140 height 22
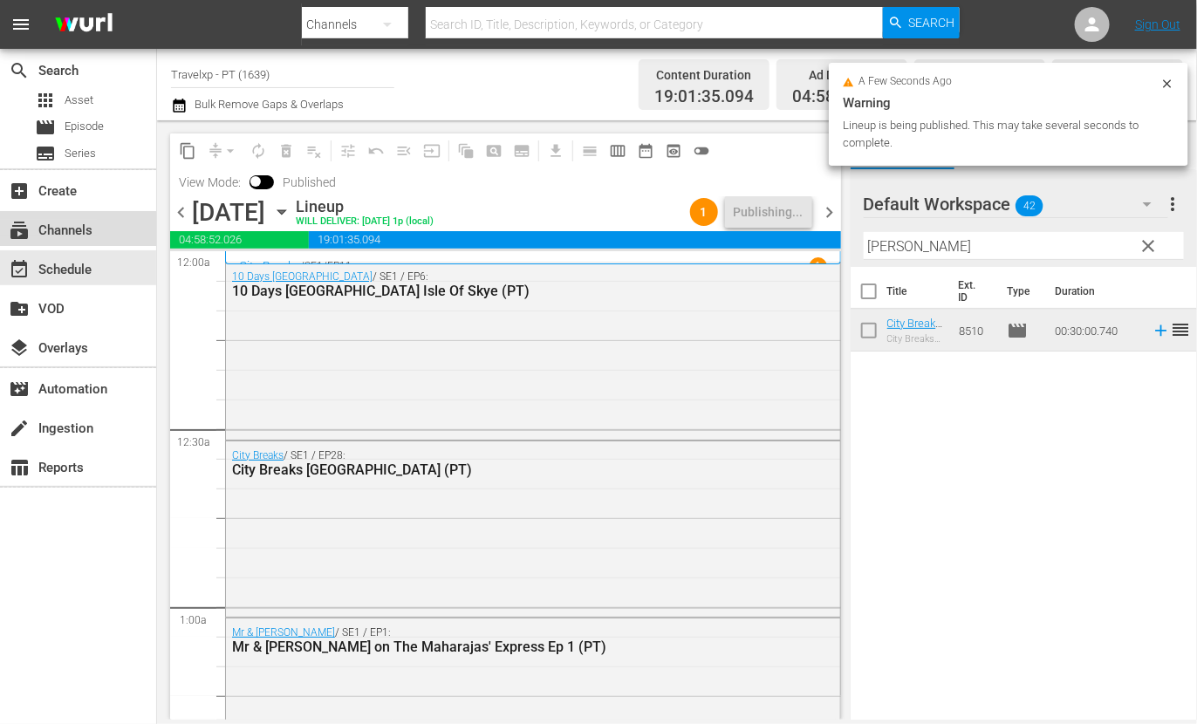
click at [66, 229] on div "subscriptions Channels" at bounding box center [49, 228] width 98 height 16
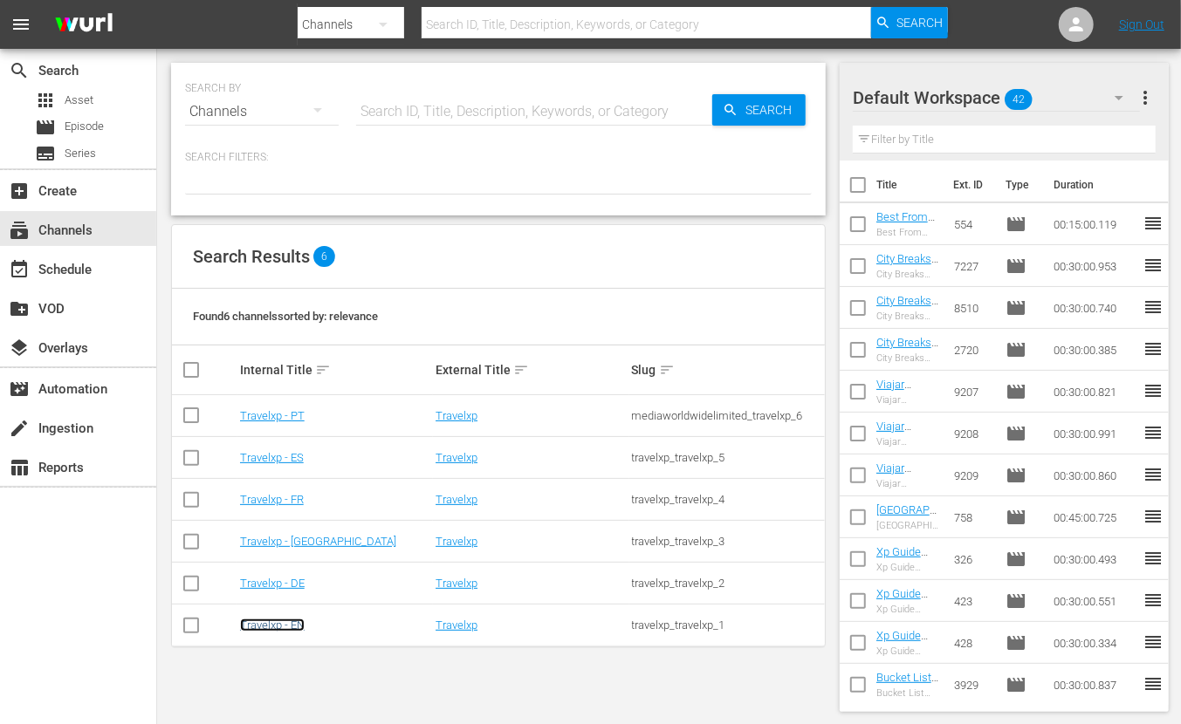
click at [277, 626] on link "Travelxp - EN" at bounding box center [272, 625] width 65 height 13
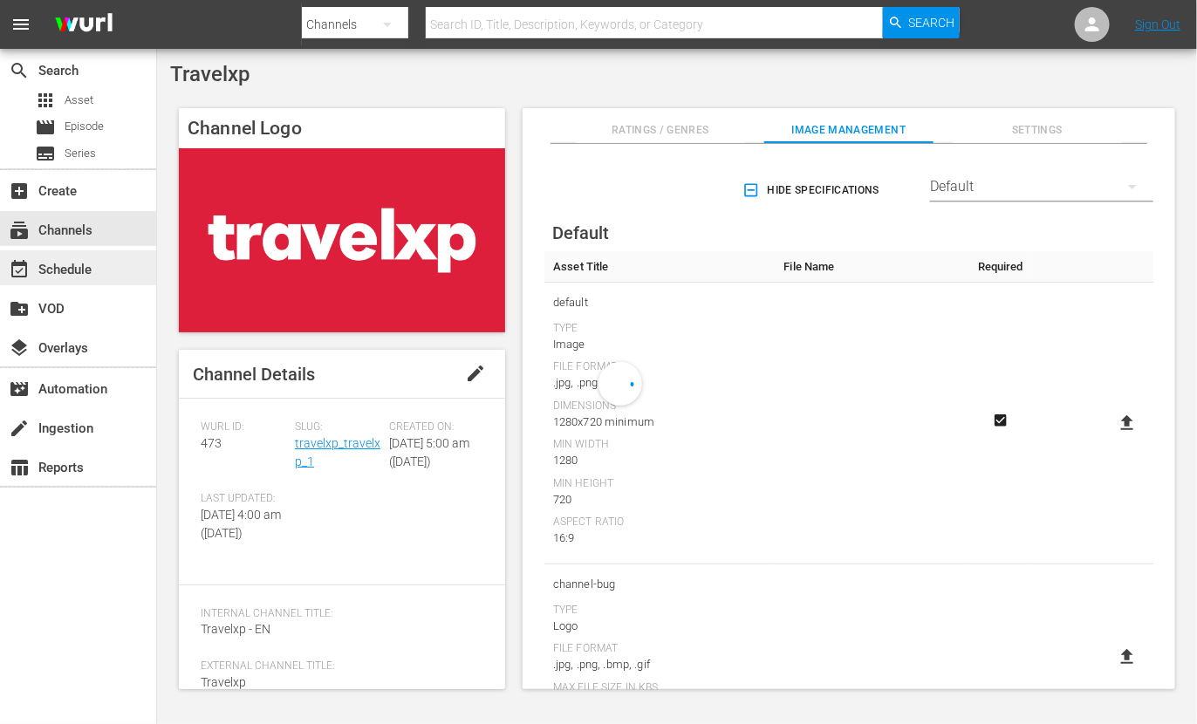
click at [74, 275] on div "event_available Schedule" at bounding box center [49, 267] width 98 height 16
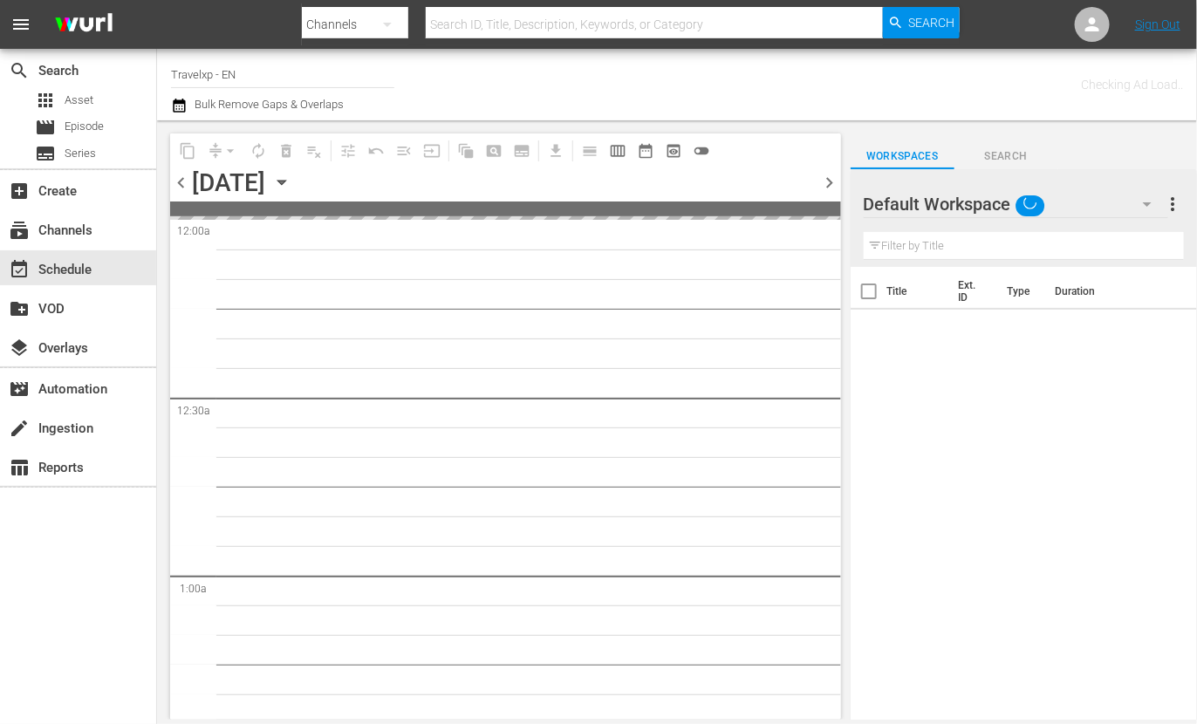
click at [1152, 189] on button "button" at bounding box center [1147, 204] width 42 height 42
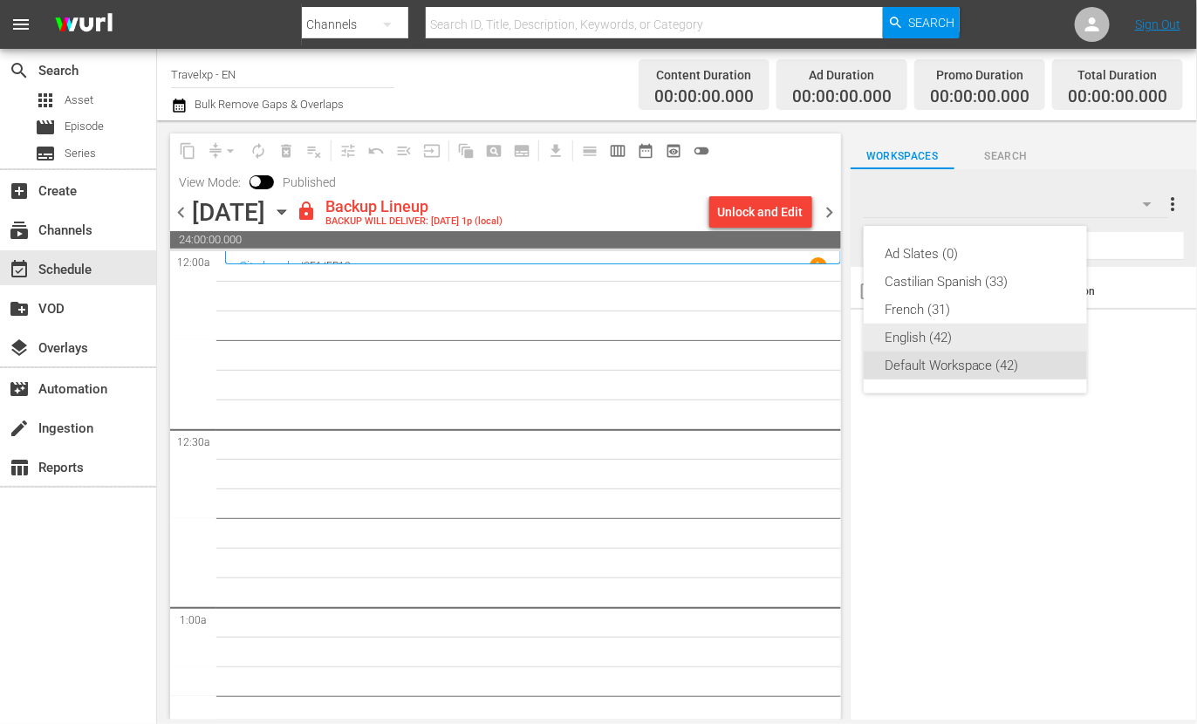
click at [971, 339] on div "English (42)" at bounding box center [975, 338] width 181 height 28
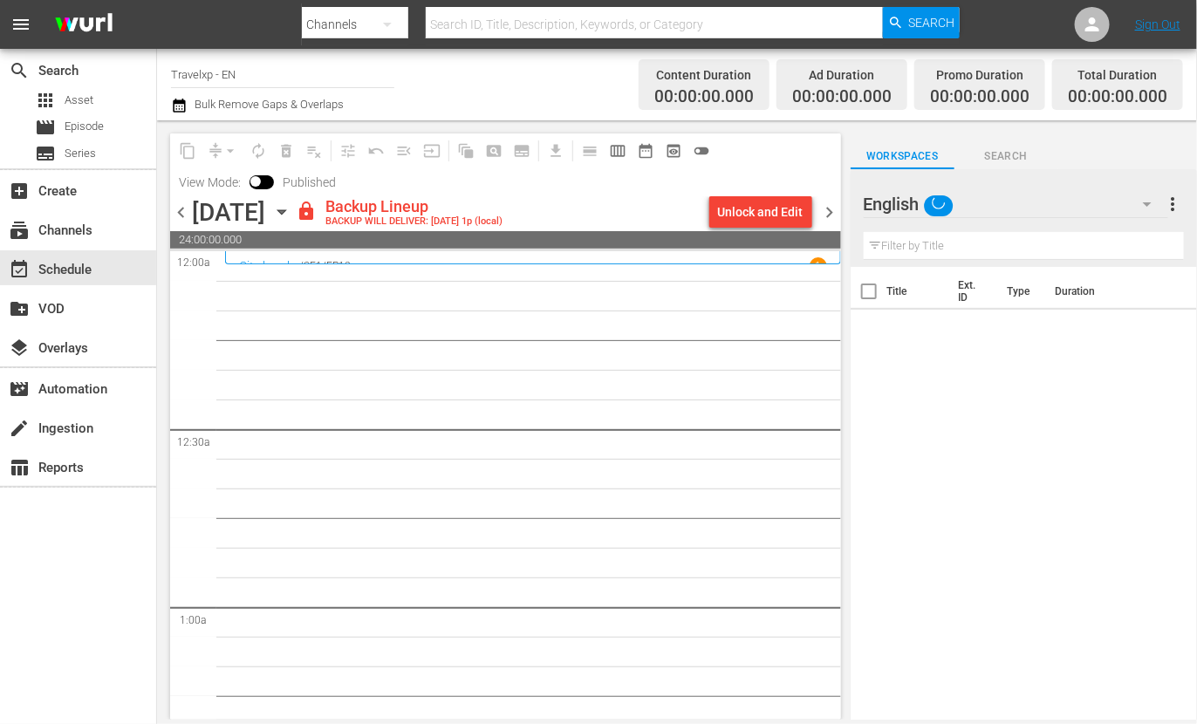
click at [752, 200] on div "Unlock and Edit" at bounding box center [761, 211] width 86 height 31
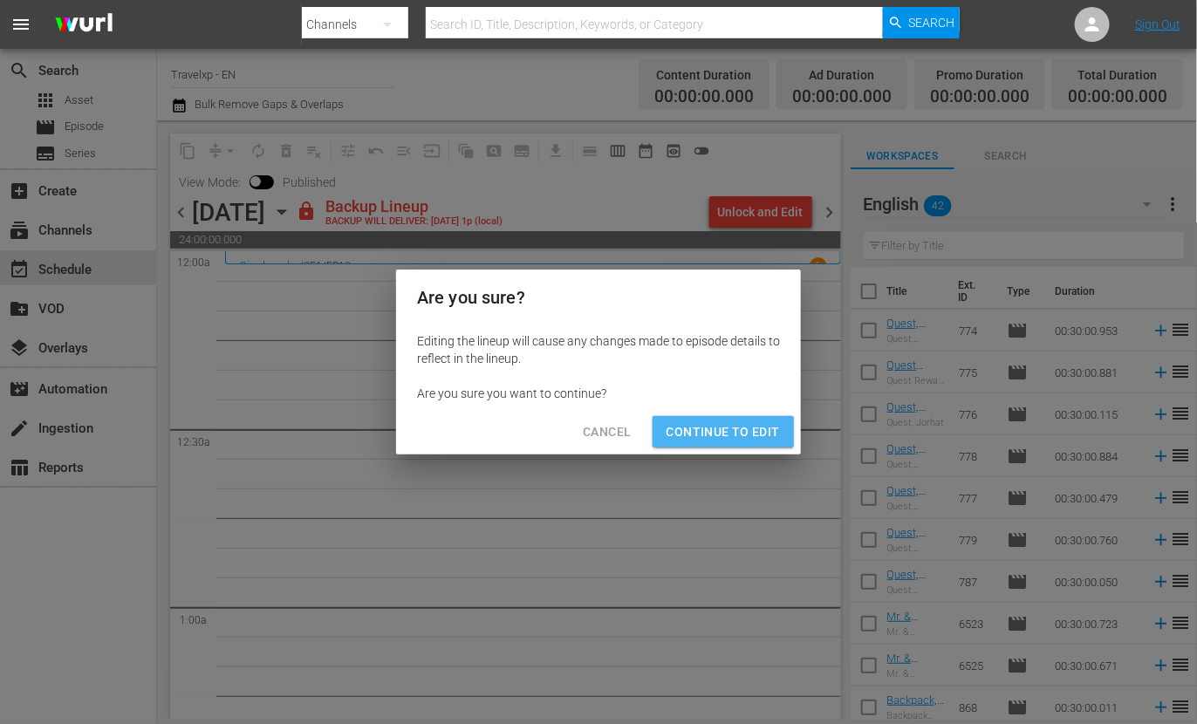
click at [737, 431] on span "Continue to Edit" at bounding box center [723, 432] width 113 height 22
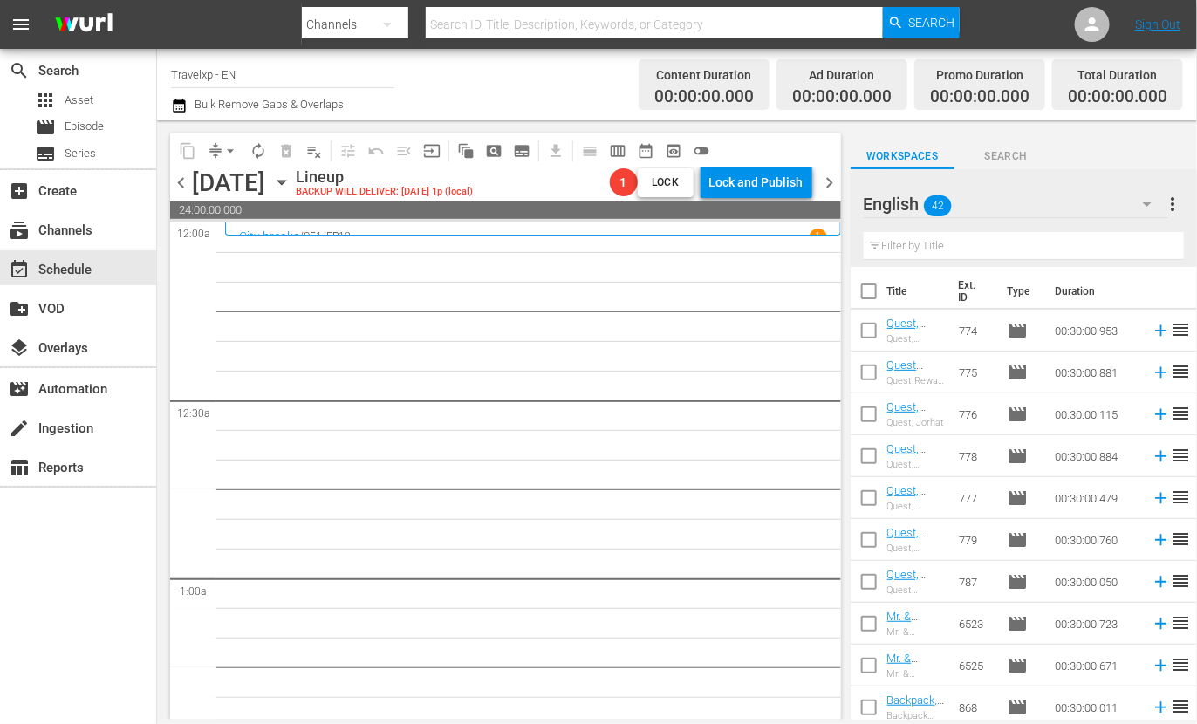
click at [901, 245] on input "text" at bounding box center [1024, 246] width 320 height 28
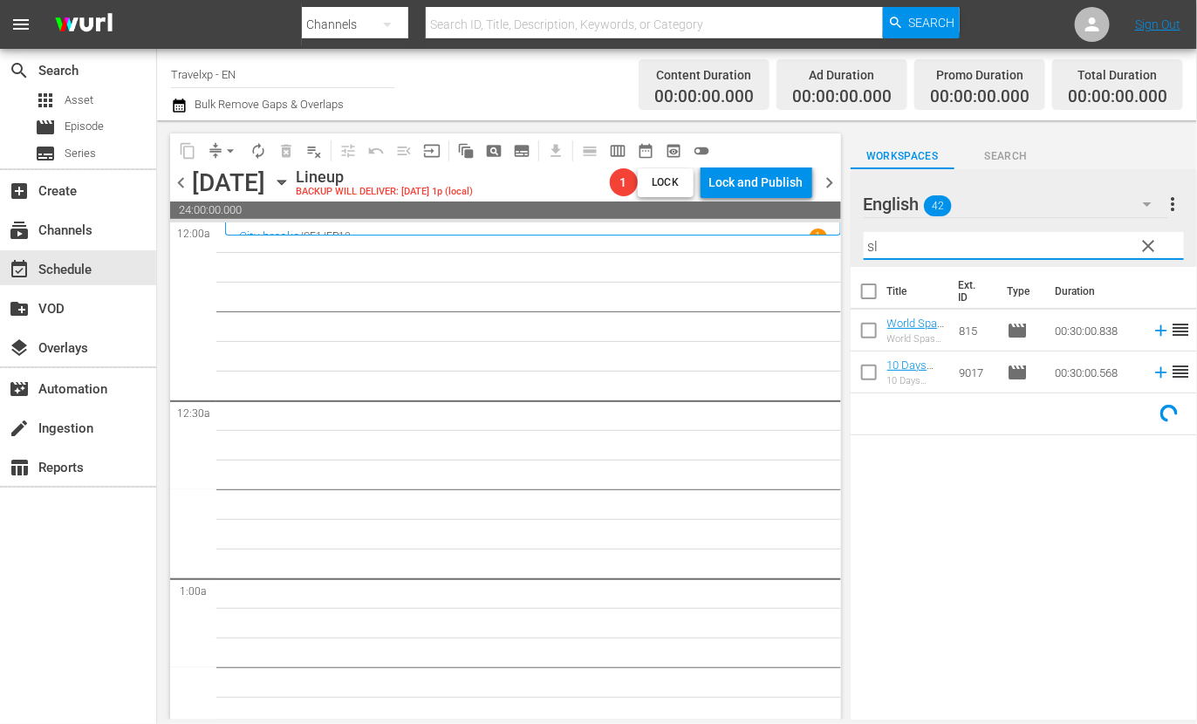
type input "s"
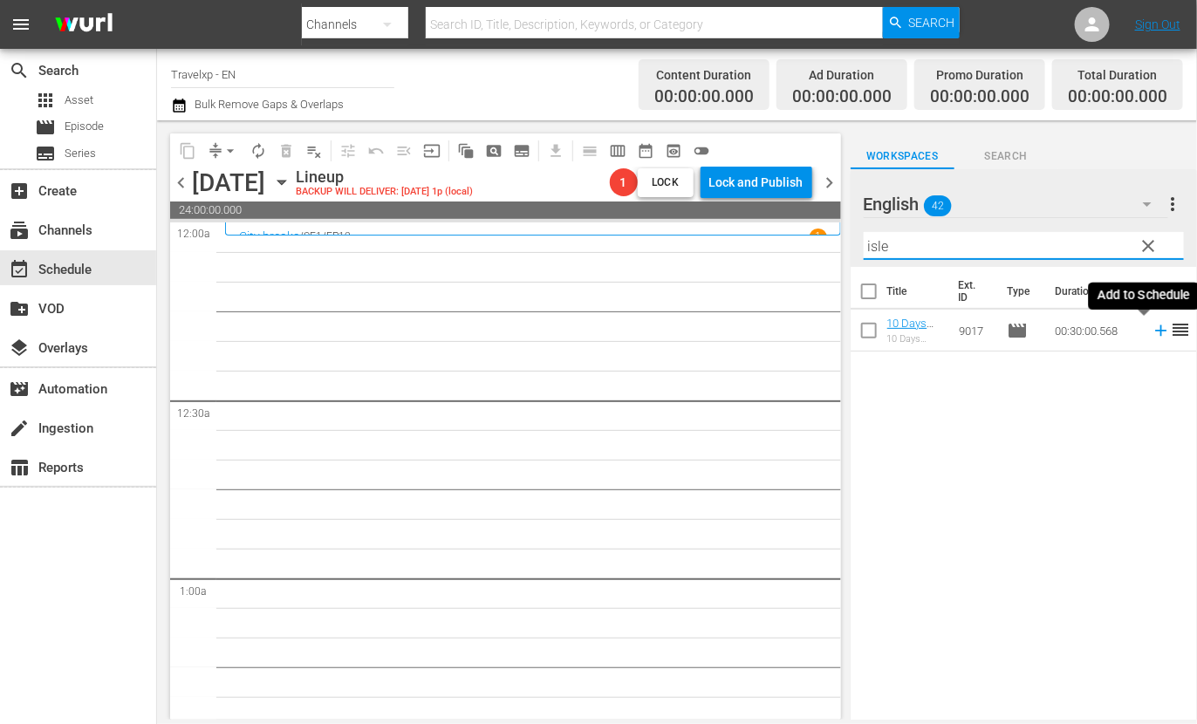
click at [1152, 332] on icon at bounding box center [1161, 330] width 19 height 19
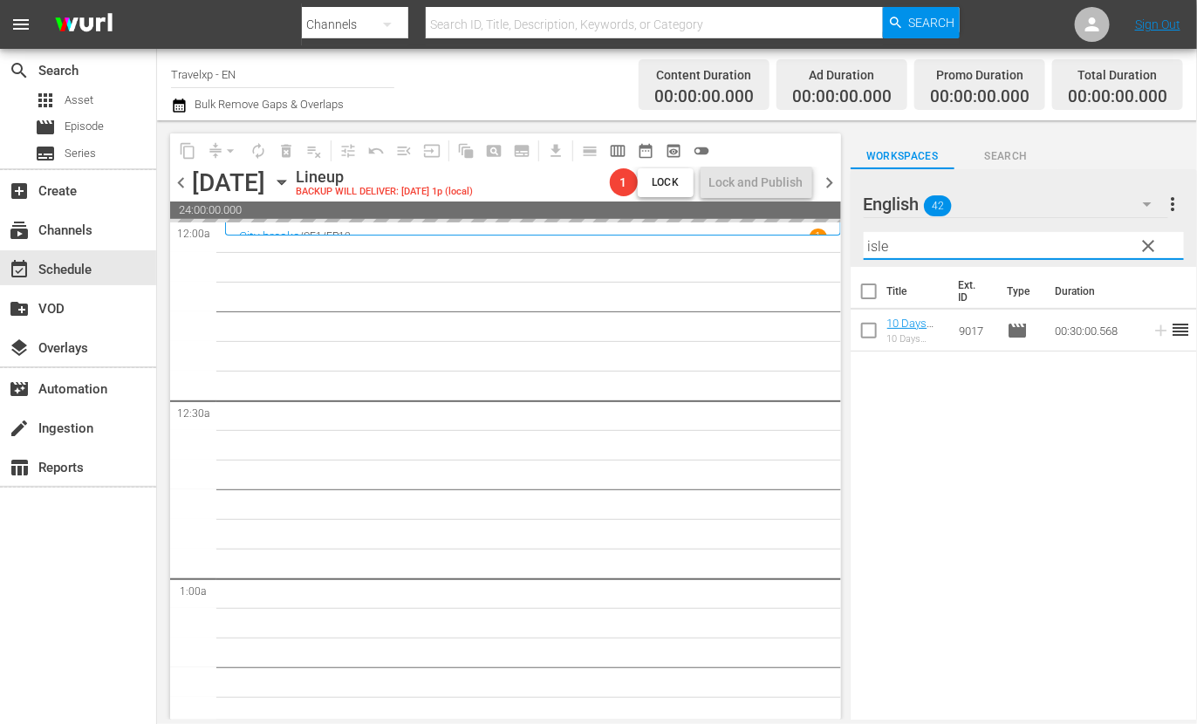
click at [880, 243] on input "isle" at bounding box center [1024, 246] width 320 height 28
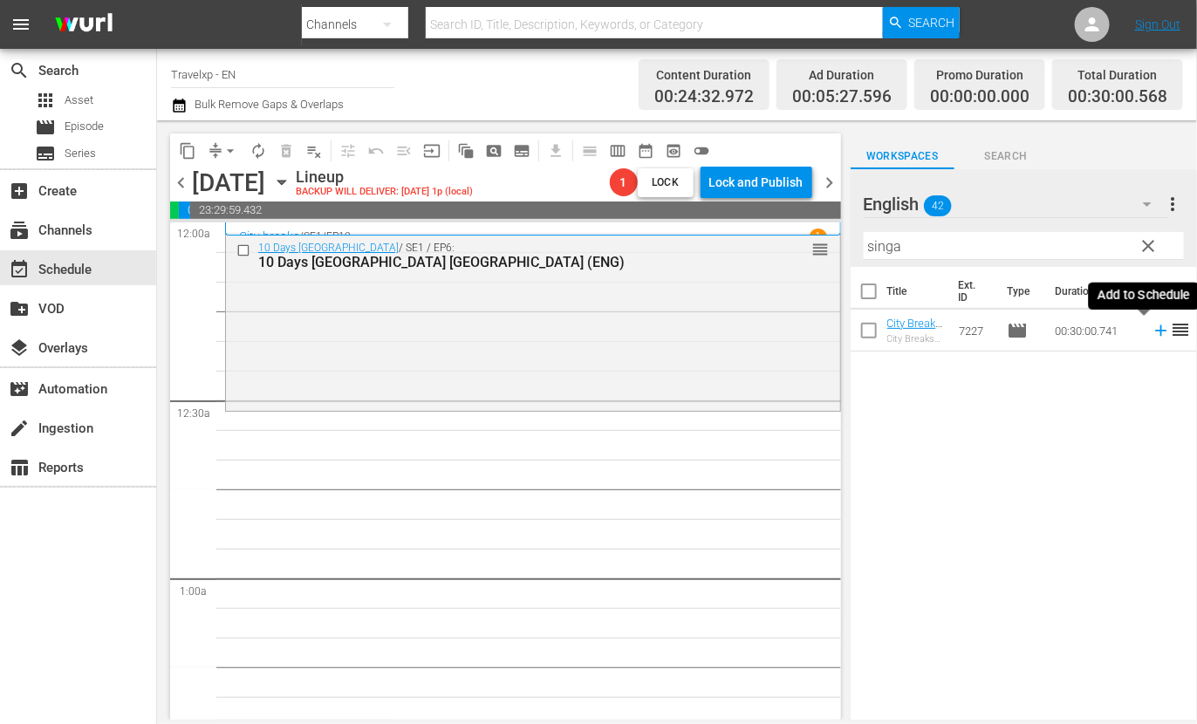
click at [1152, 332] on icon at bounding box center [1161, 330] width 19 height 19
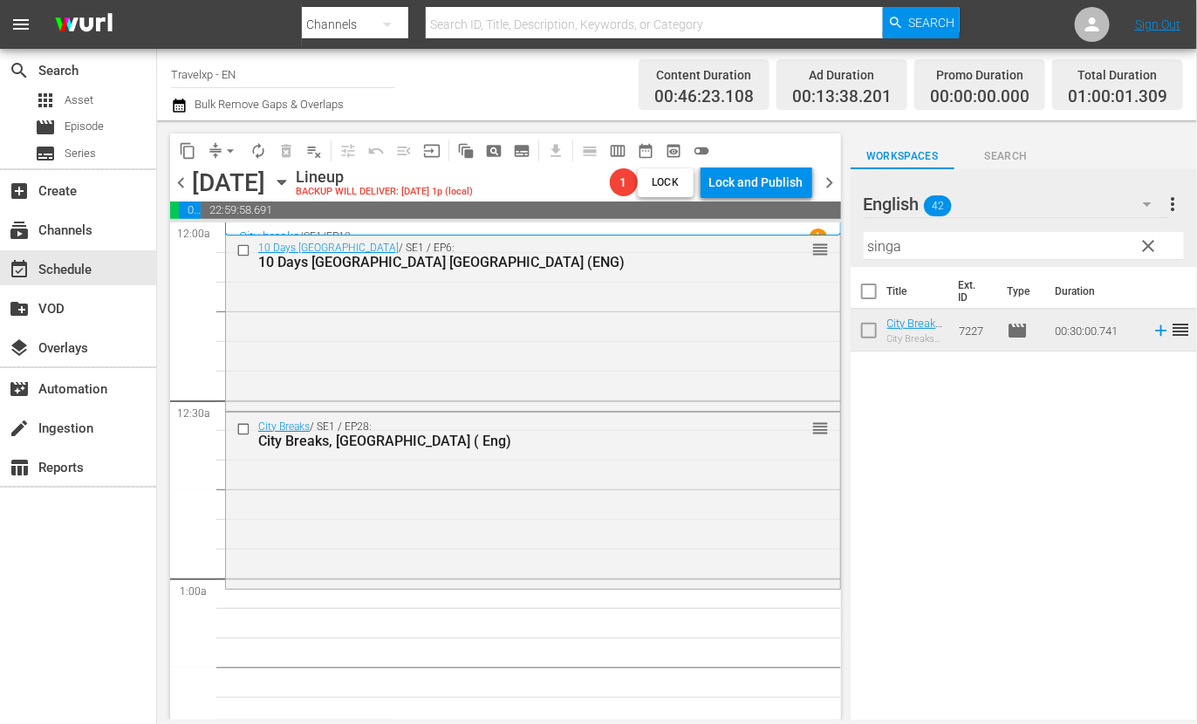
click at [881, 250] on input "singa" at bounding box center [1024, 246] width 320 height 28
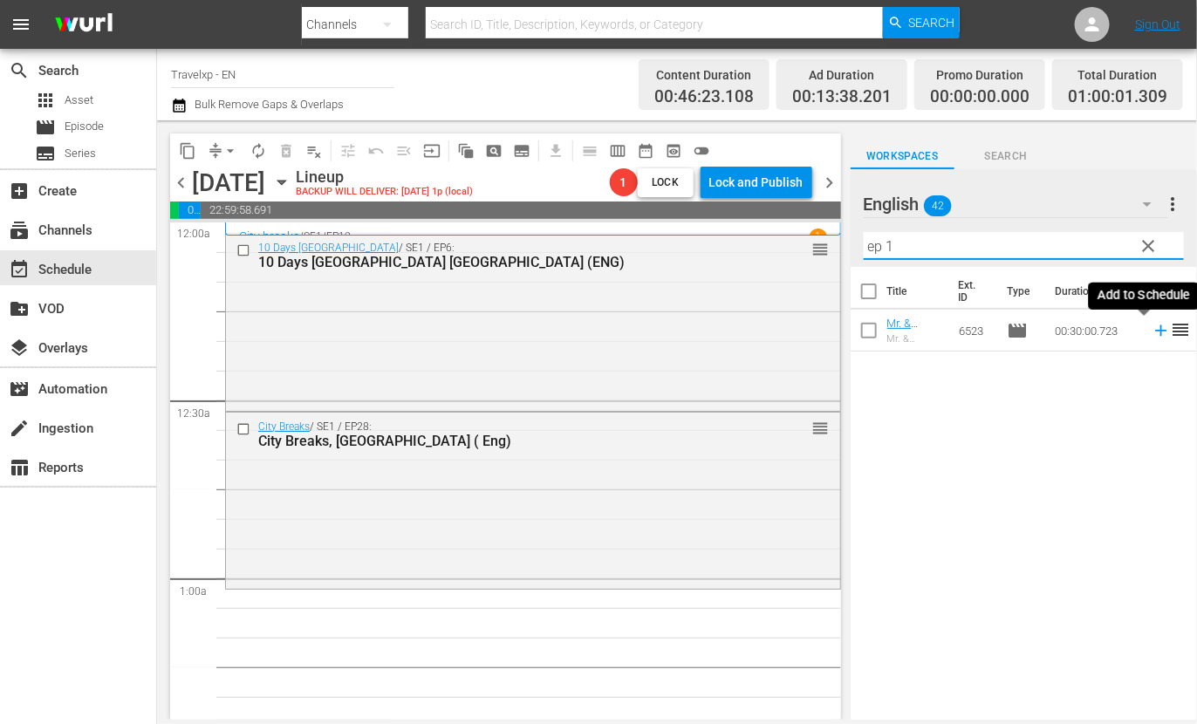
click at [1155, 332] on icon at bounding box center [1160, 330] width 11 height 11
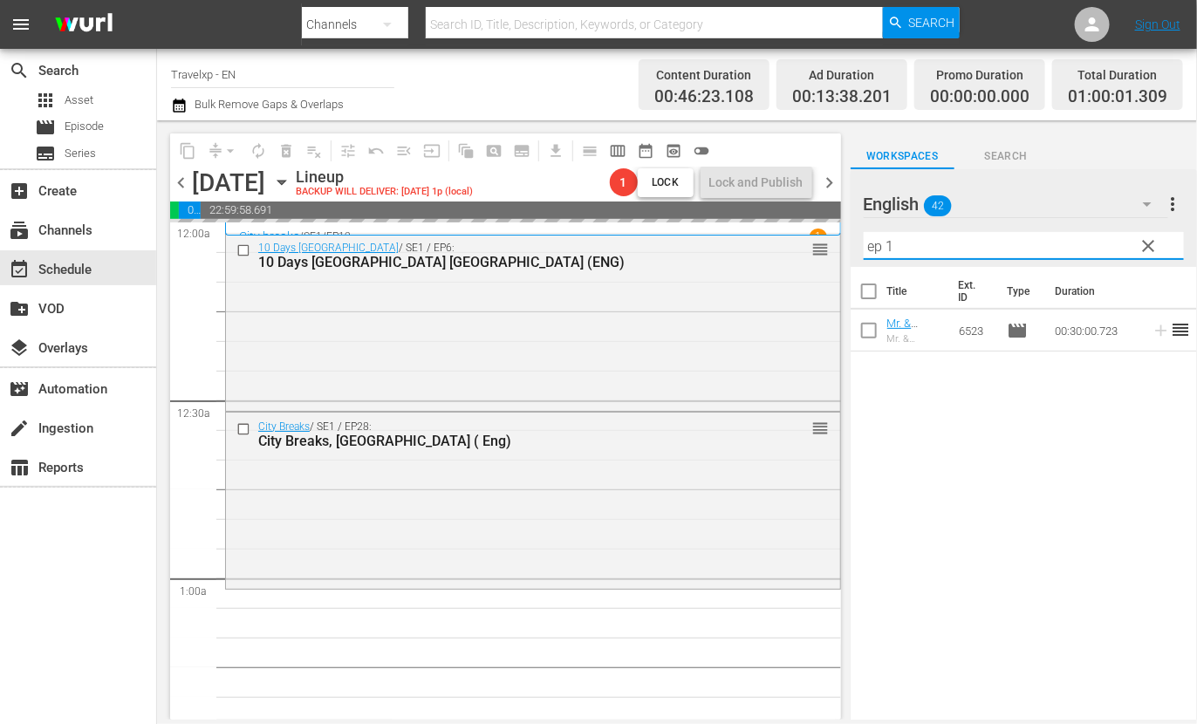
drag, startPoint x: 907, startPoint y: 243, endPoint x: 825, endPoint y: 242, distance: 82.0
click at [825, 242] on div "content_copy compress arrow_drop_down autorenew_outlined delete_forever_outline…" at bounding box center [677, 419] width 1040 height 599
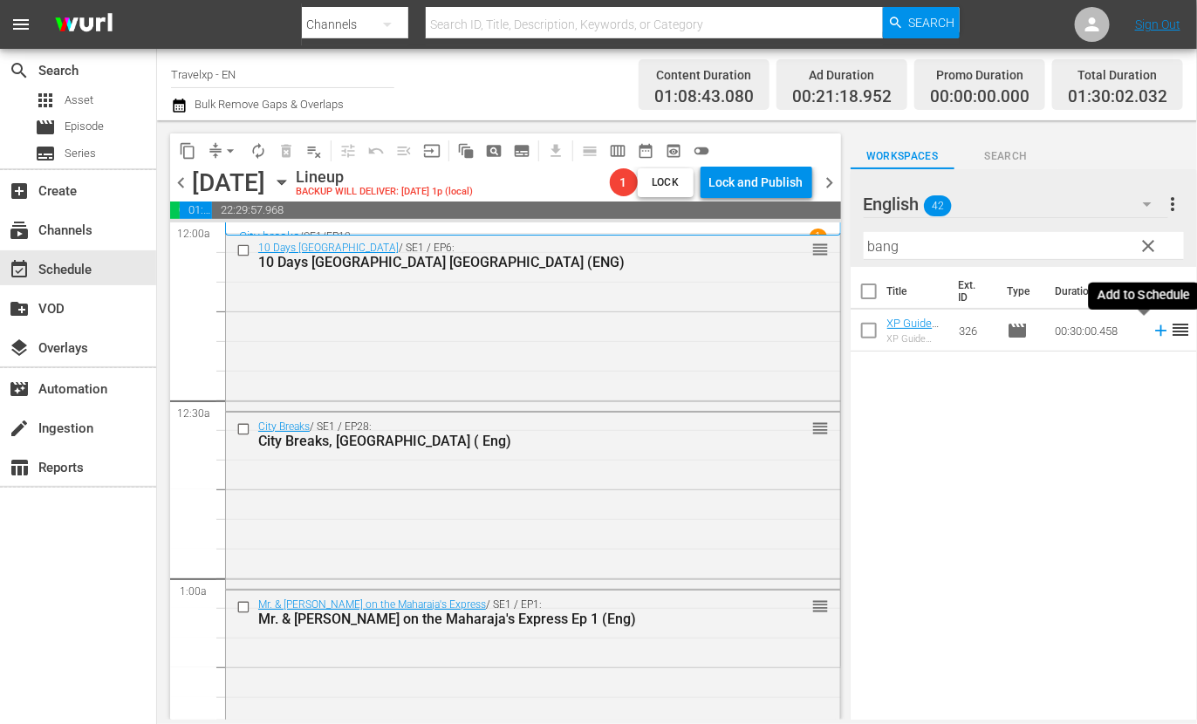
click at [1152, 333] on icon at bounding box center [1161, 330] width 19 height 19
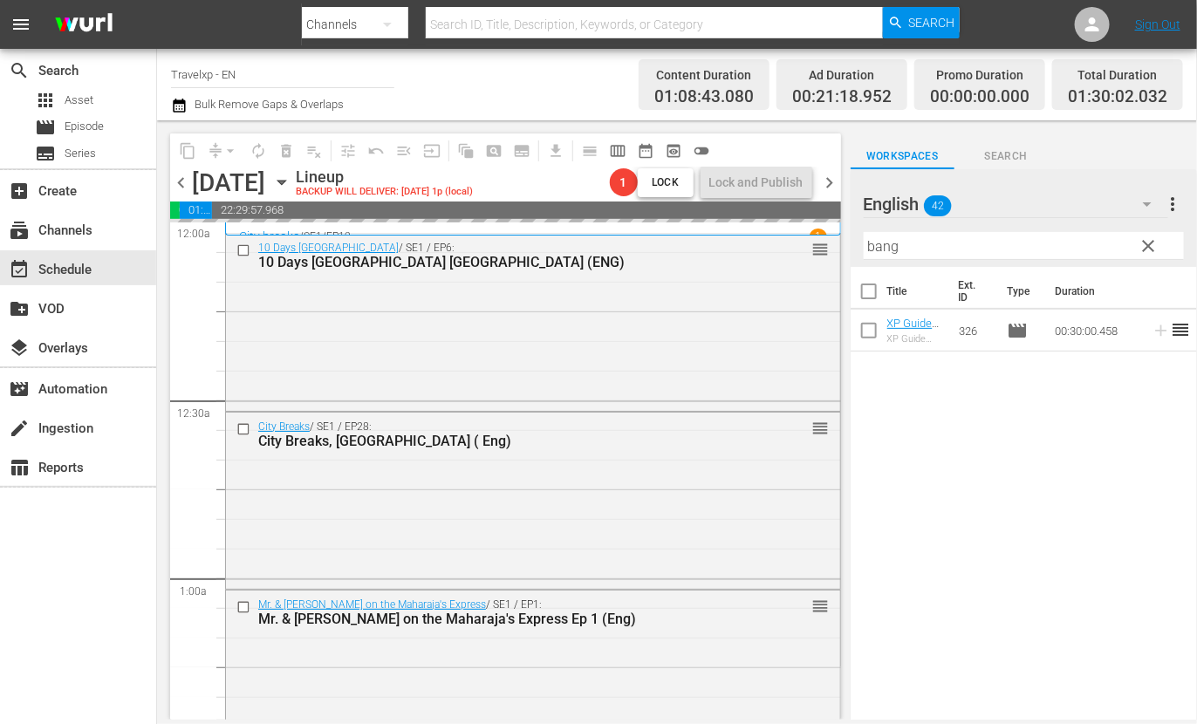
click at [884, 252] on input "bang" at bounding box center [1024, 246] width 320 height 28
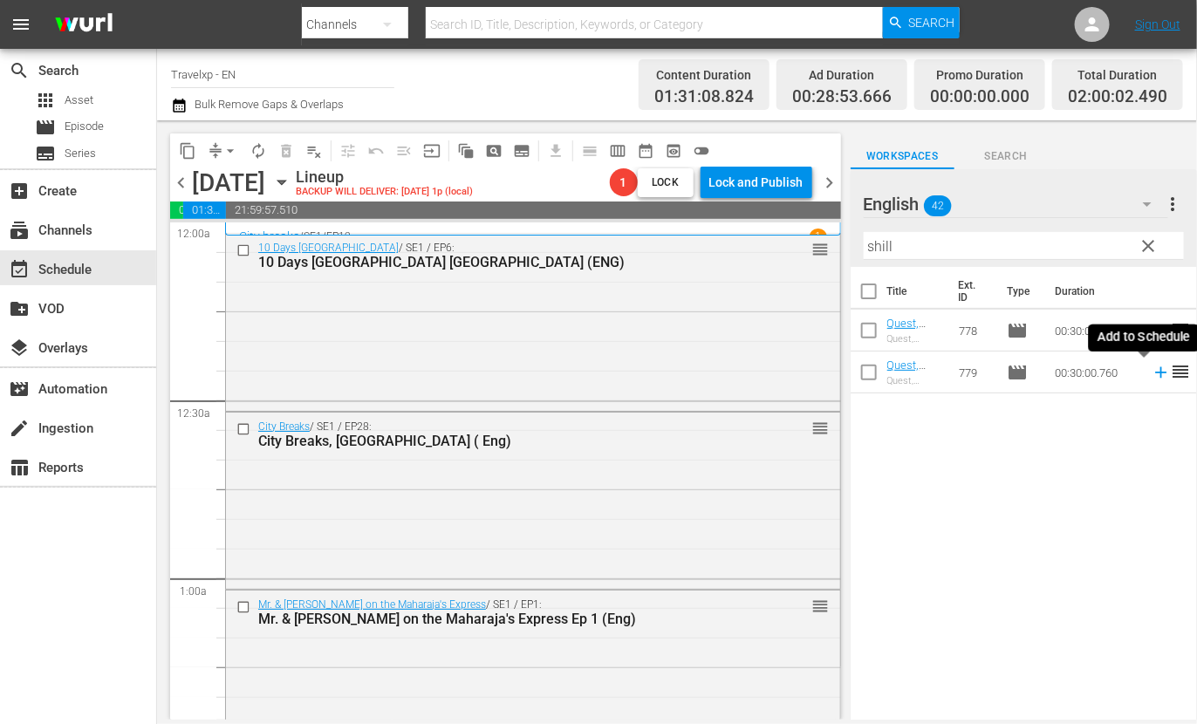
click at [1152, 377] on icon at bounding box center [1161, 372] width 19 height 19
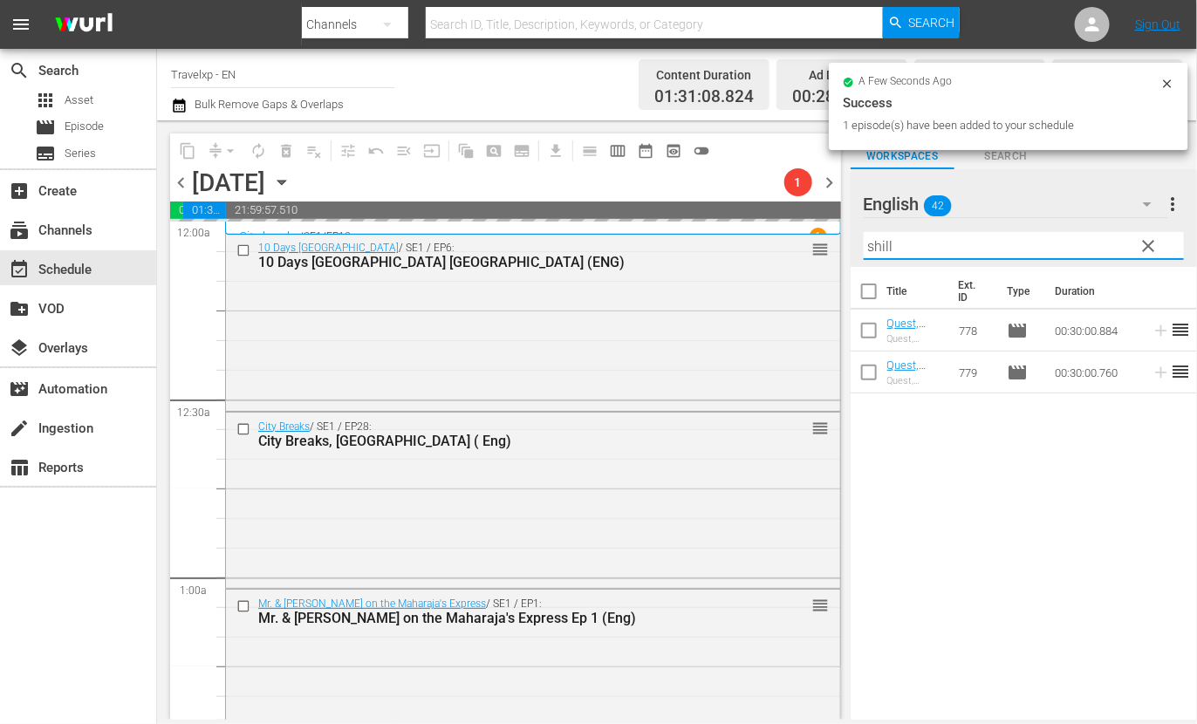
click at [876, 243] on input "shill" at bounding box center [1024, 246] width 320 height 28
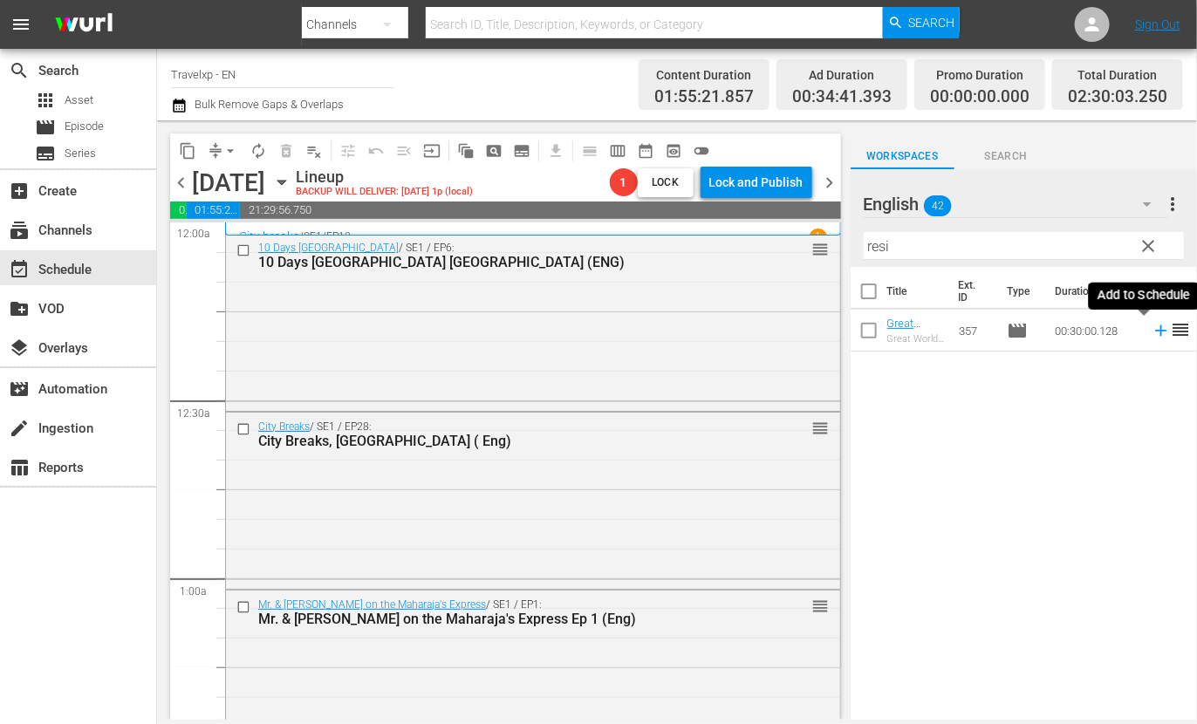
click at [1152, 329] on icon at bounding box center [1161, 330] width 19 height 19
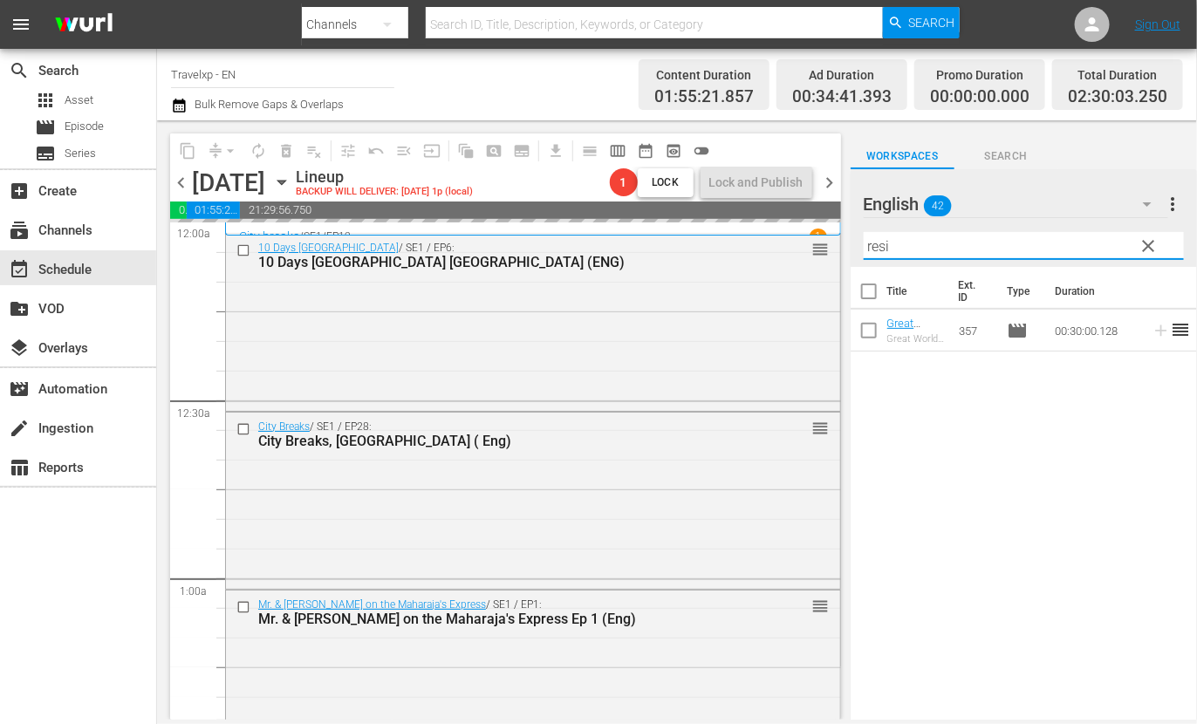
click at [876, 244] on input "resi" at bounding box center [1024, 246] width 320 height 28
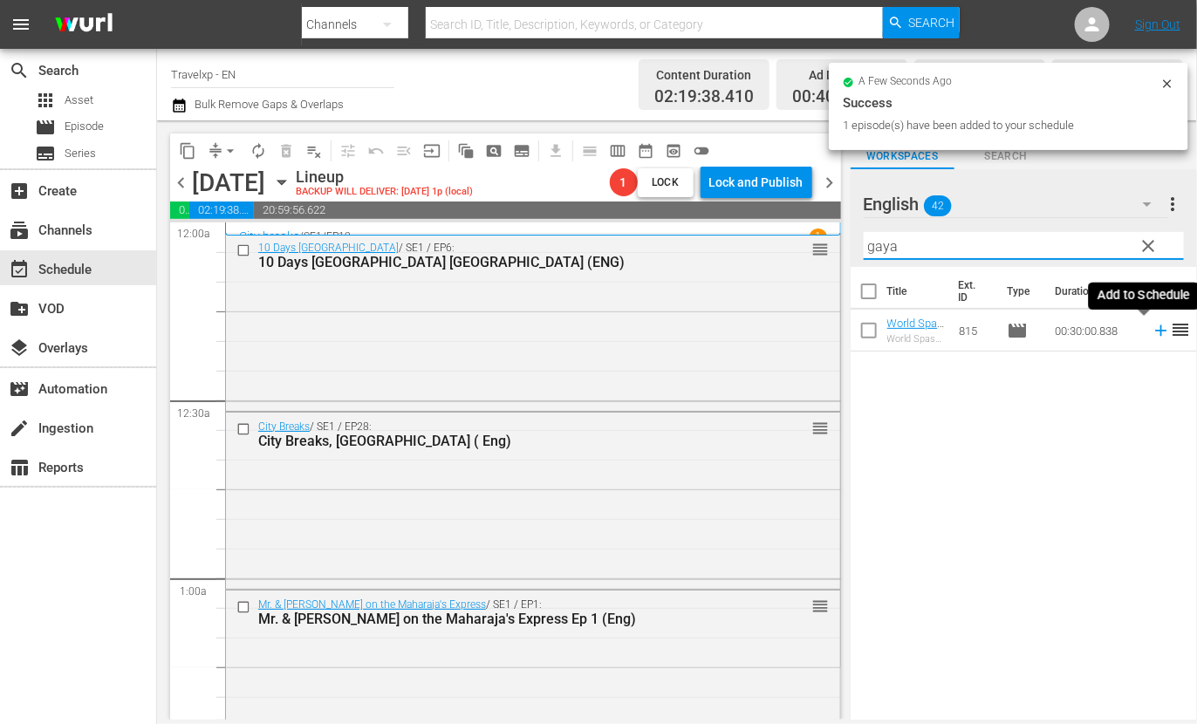
click at [1152, 329] on icon at bounding box center [1161, 330] width 19 height 19
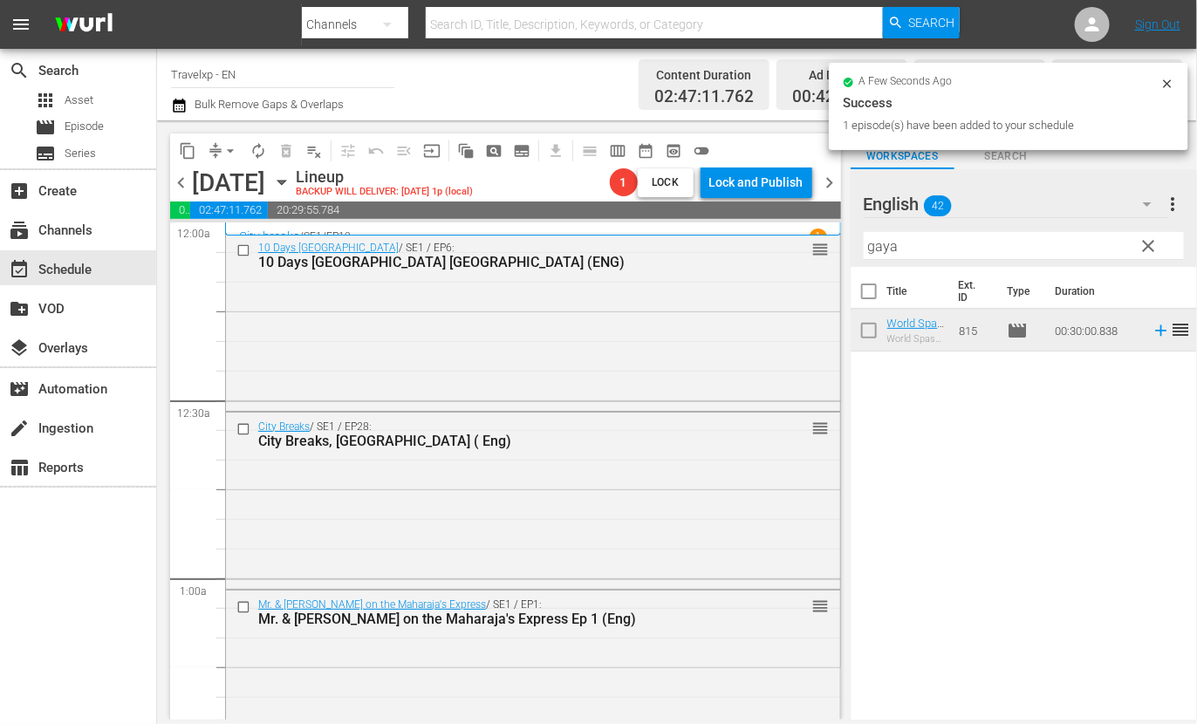
click at [890, 246] on input "gaya" at bounding box center [1024, 246] width 320 height 28
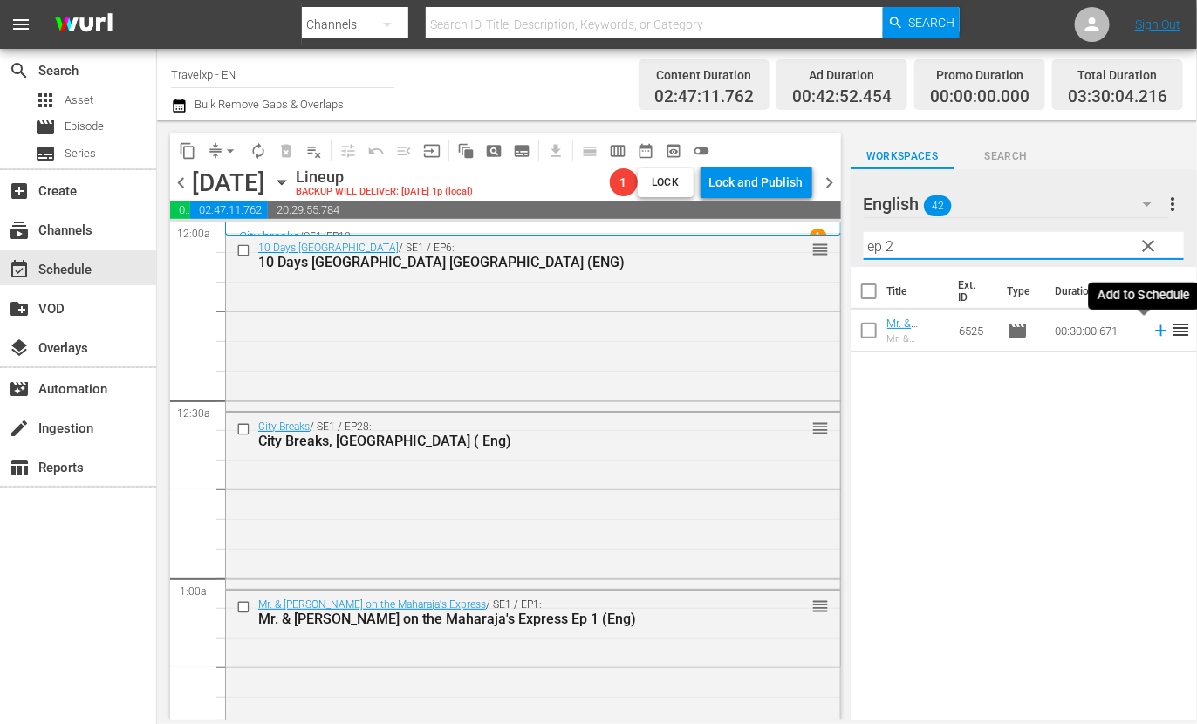
click at [1152, 332] on icon at bounding box center [1161, 330] width 19 height 19
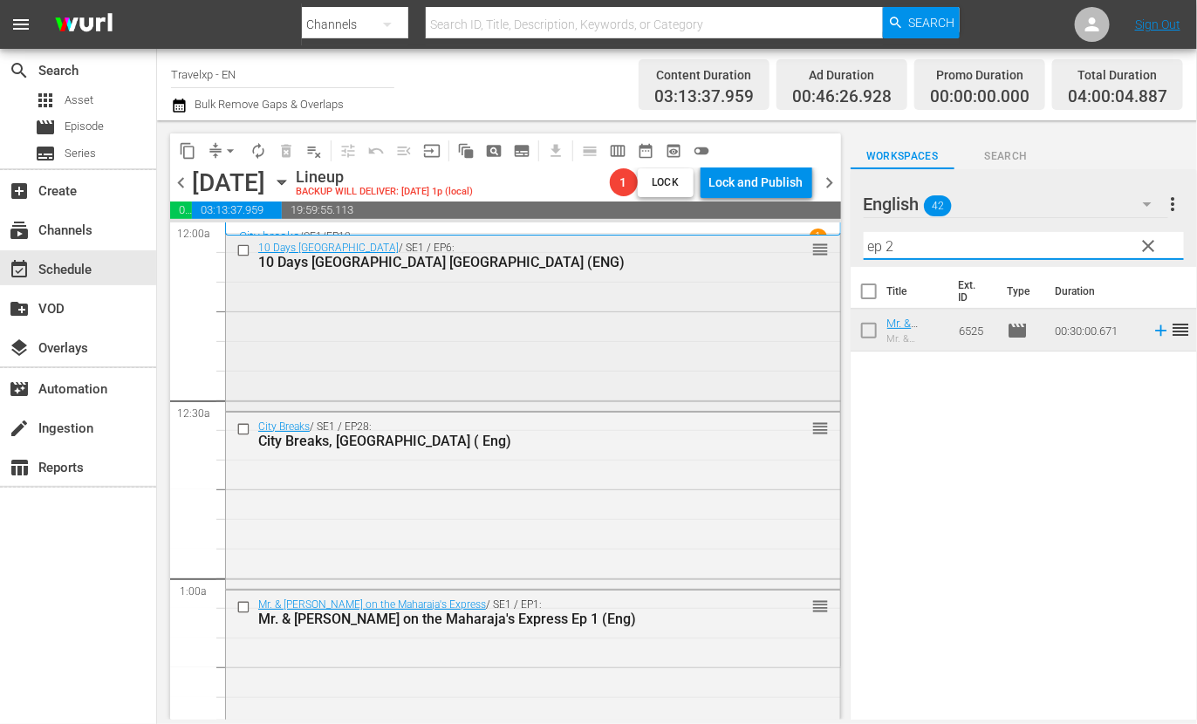
drag, startPoint x: 917, startPoint y: 239, endPoint x: 803, endPoint y: 237, distance: 114.3
click at [803, 237] on div "content_copy compress arrow_drop_down autorenew_outlined delete_forever_outline…" at bounding box center [677, 419] width 1040 height 599
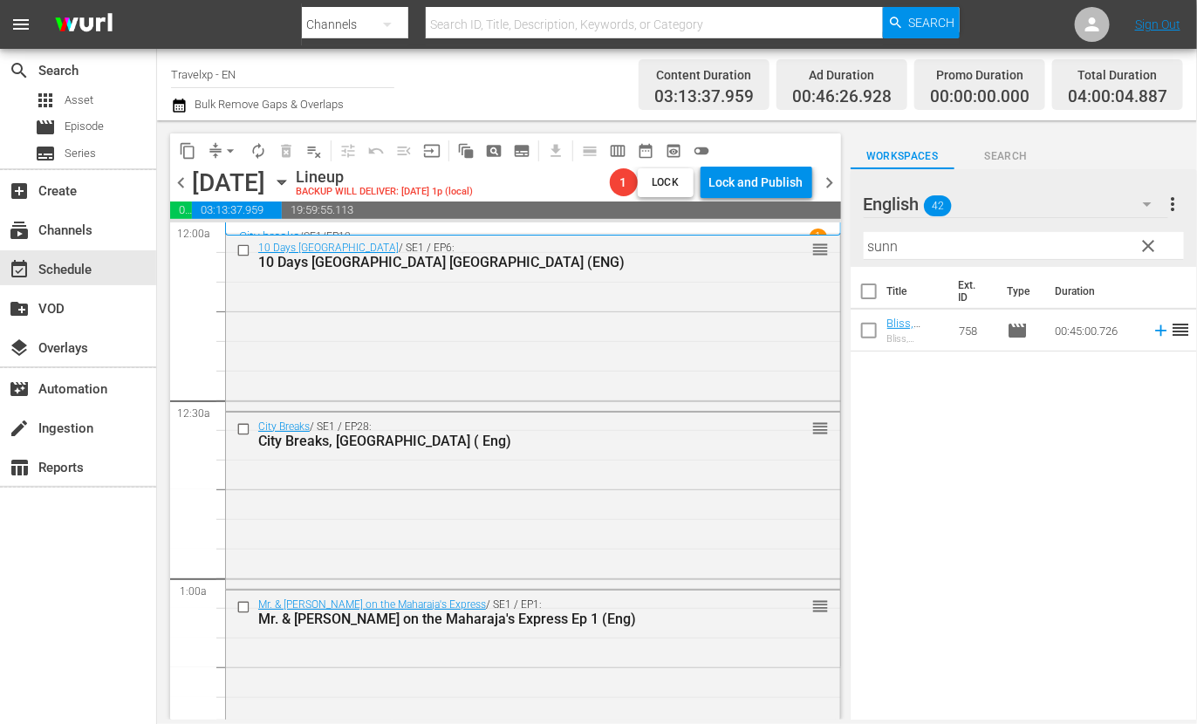
click at [889, 249] on input "sunn" at bounding box center [1024, 246] width 320 height 28
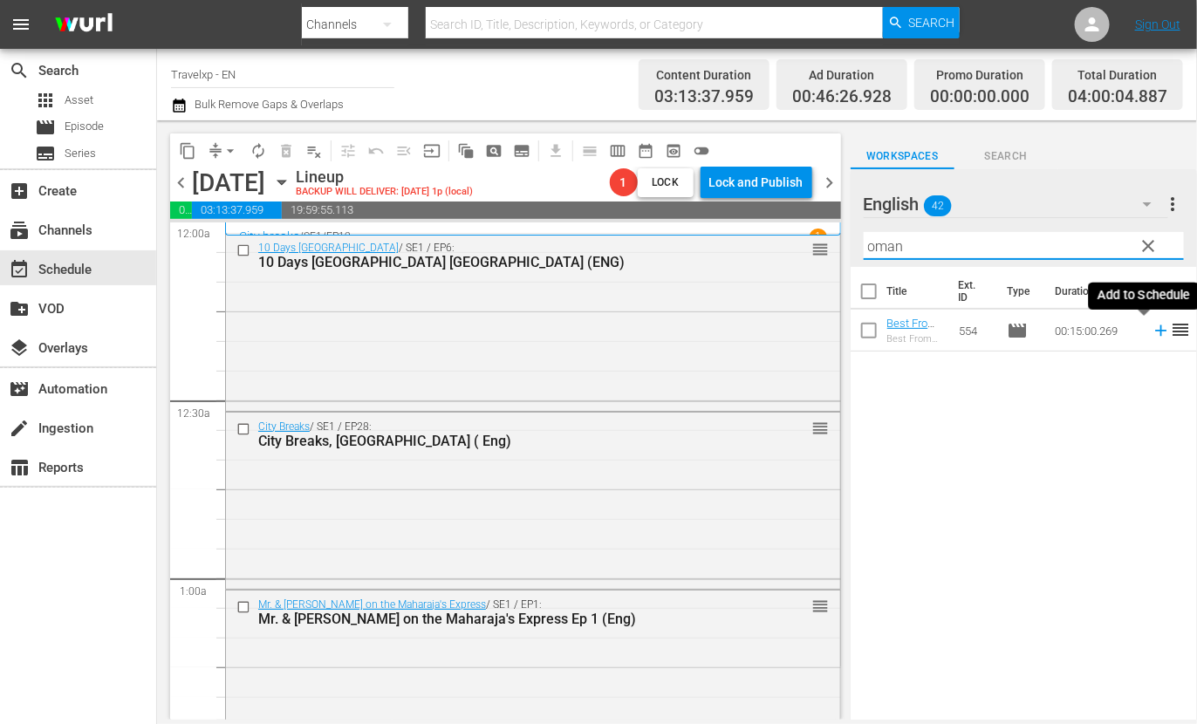
click at [1152, 333] on icon at bounding box center [1161, 330] width 19 height 19
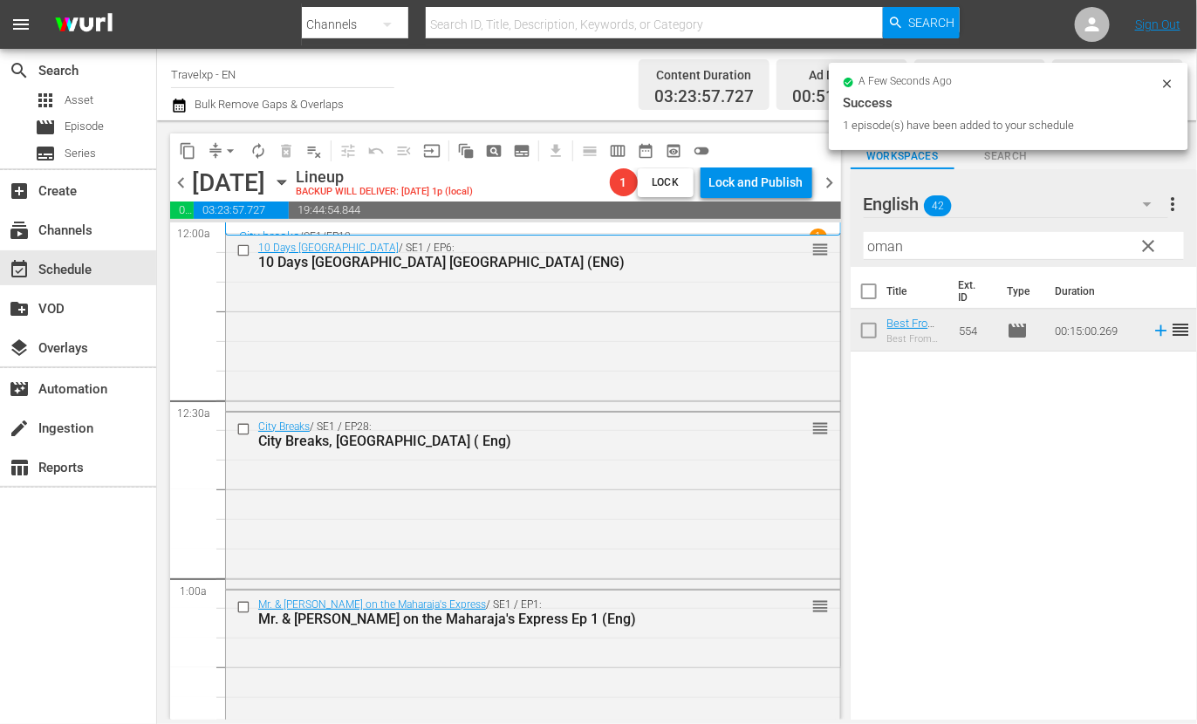
click at [890, 247] on input "oman" at bounding box center [1024, 246] width 320 height 28
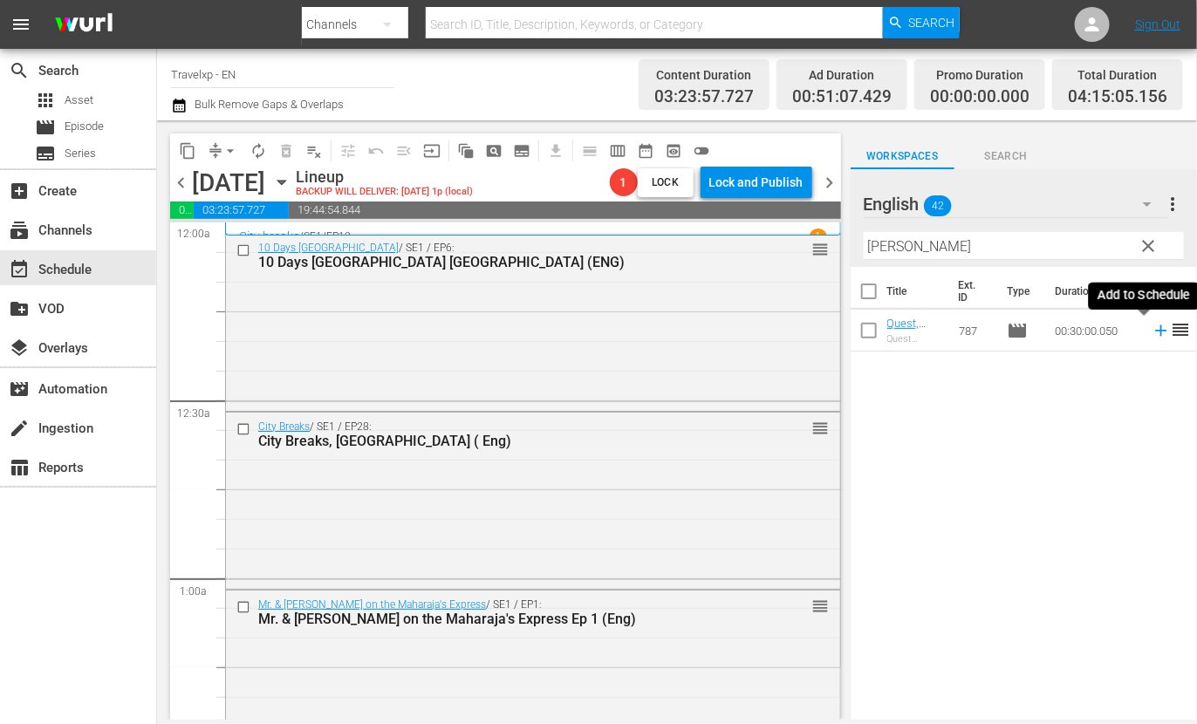
click at [1155, 333] on icon at bounding box center [1160, 330] width 11 height 11
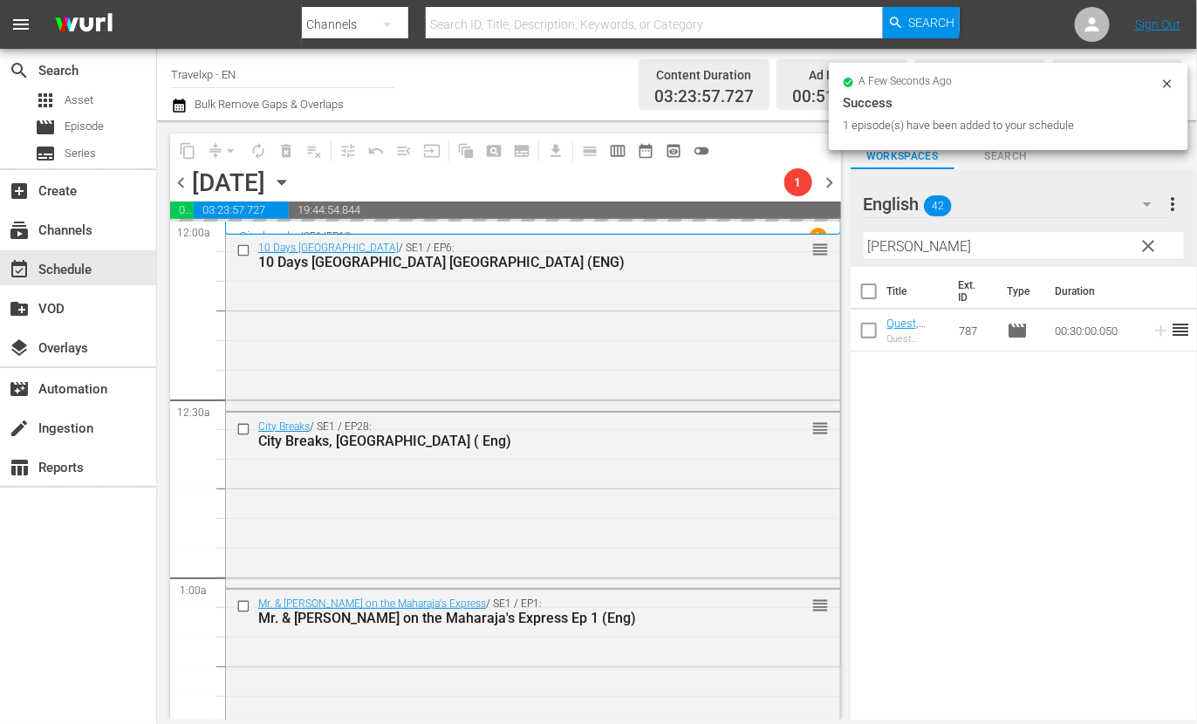
click at [875, 230] on div "Filter by Title [PERSON_NAME]" at bounding box center [1024, 246] width 320 height 42
click at [877, 242] on input "[PERSON_NAME]" at bounding box center [1024, 246] width 320 height 28
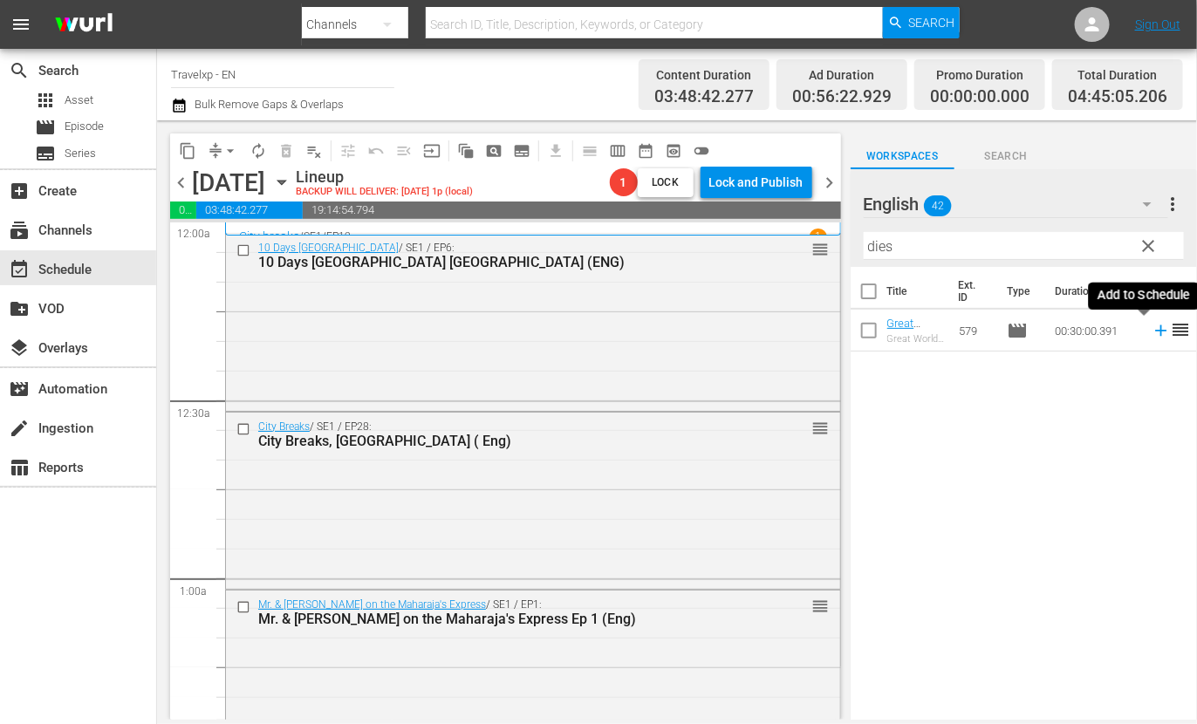
click at [1155, 330] on icon at bounding box center [1160, 330] width 11 height 11
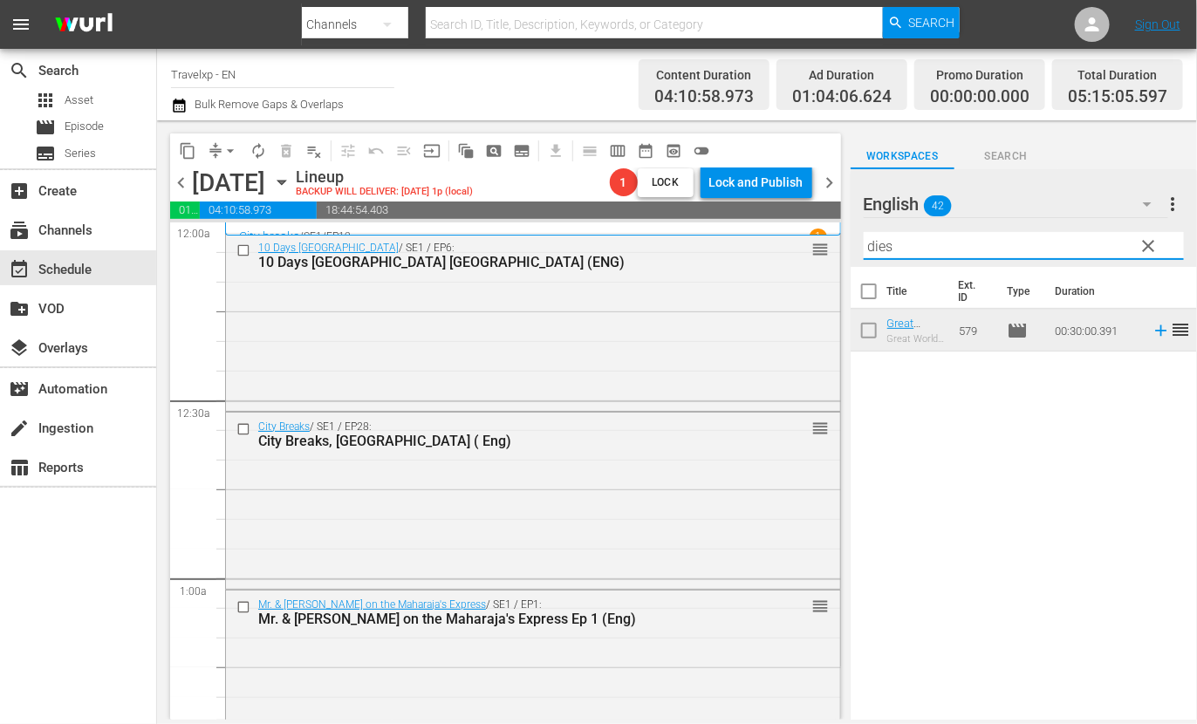
click at [885, 243] on input "dies" at bounding box center [1024, 246] width 320 height 28
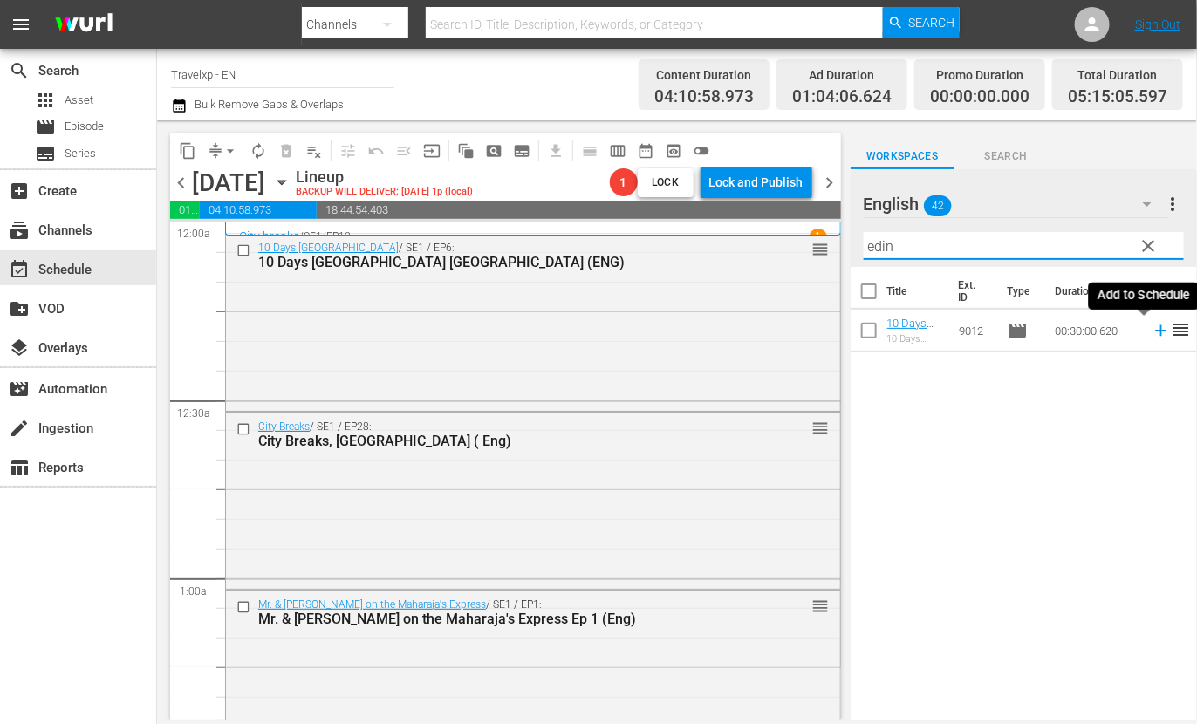
click at [1155, 328] on icon at bounding box center [1160, 330] width 11 height 11
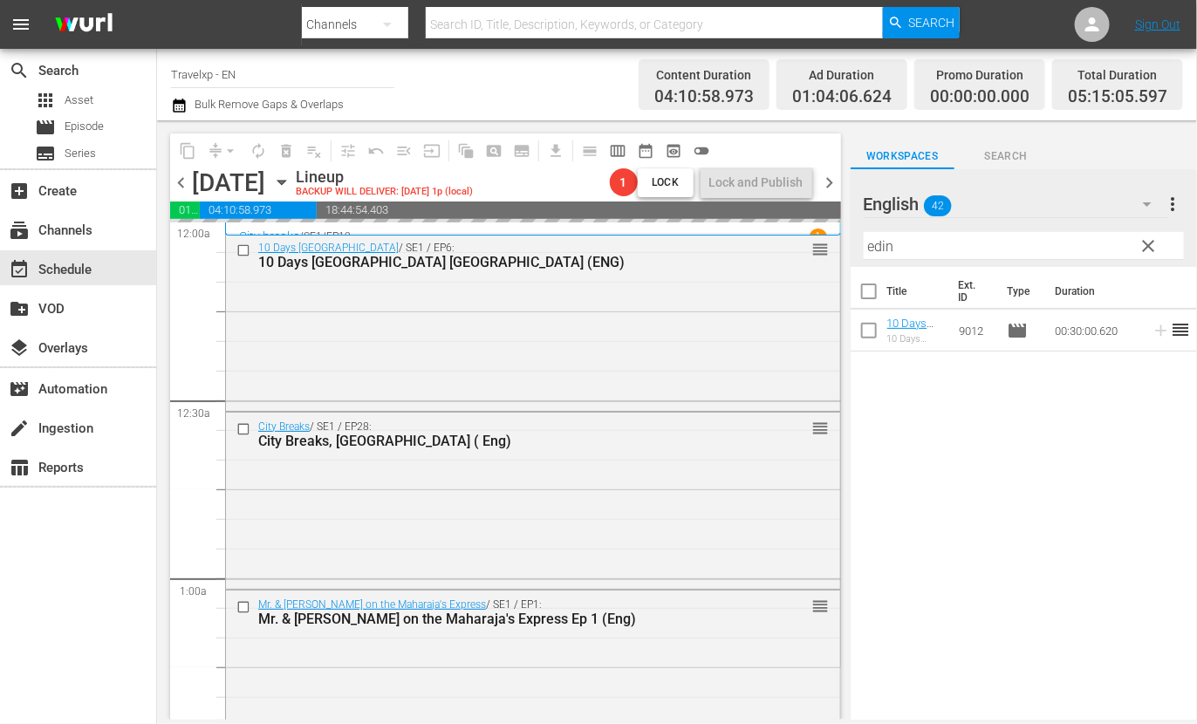
click at [885, 243] on input "edin" at bounding box center [1024, 246] width 320 height 28
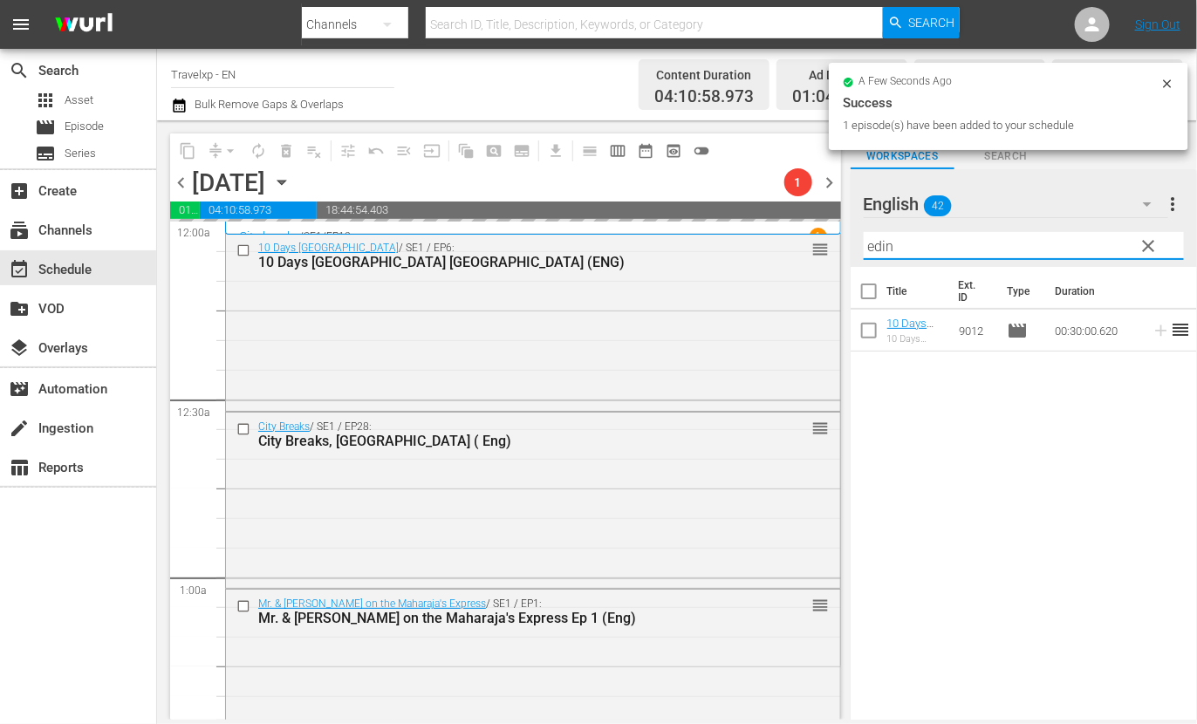
click at [885, 243] on input "edin" at bounding box center [1024, 246] width 320 height 28
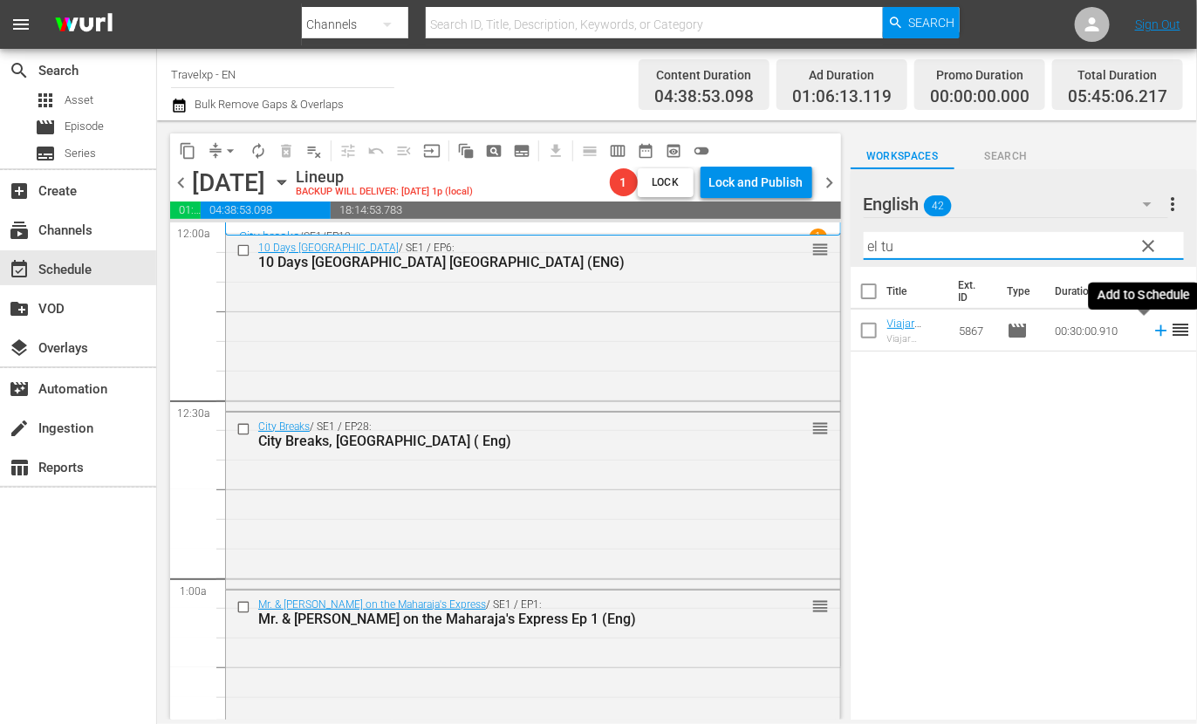
click at [1152, 332] on icon at bounding box center [1161, 330] width 19 height 19
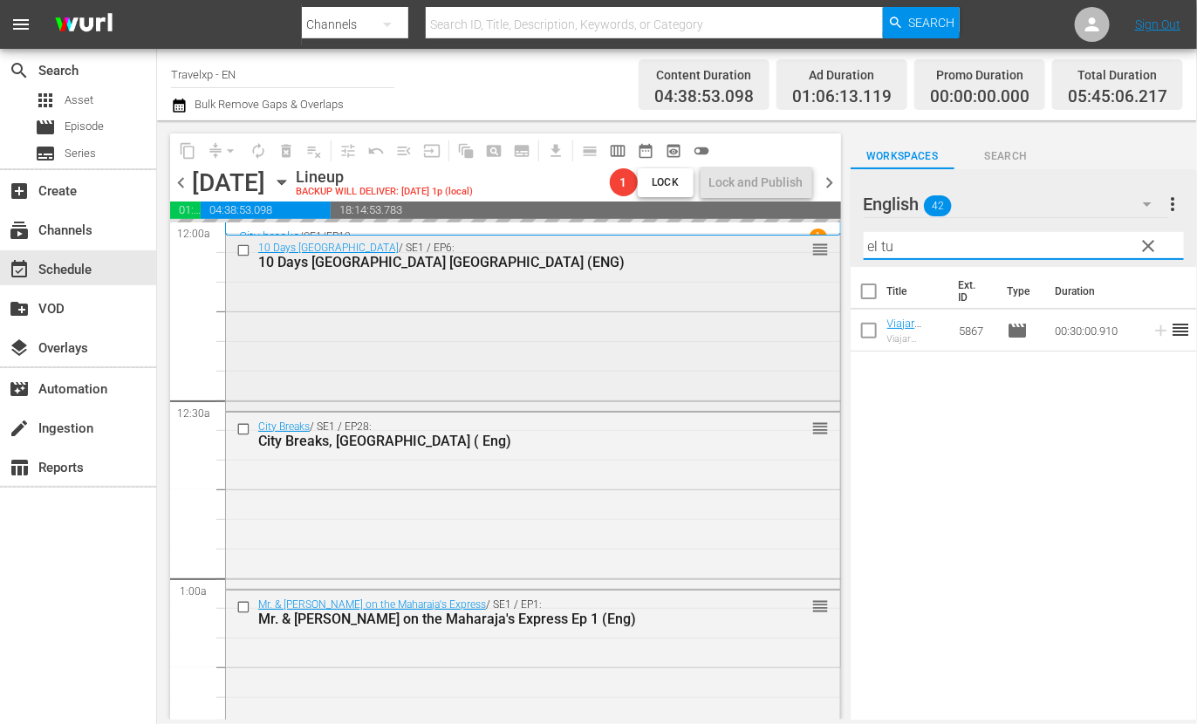
click at [823, 243] on div "content_copy compress arrow_drop_down autorenew_outlined delete_forever_outline…" at bounding box center [677, 419] width 1040 height 599
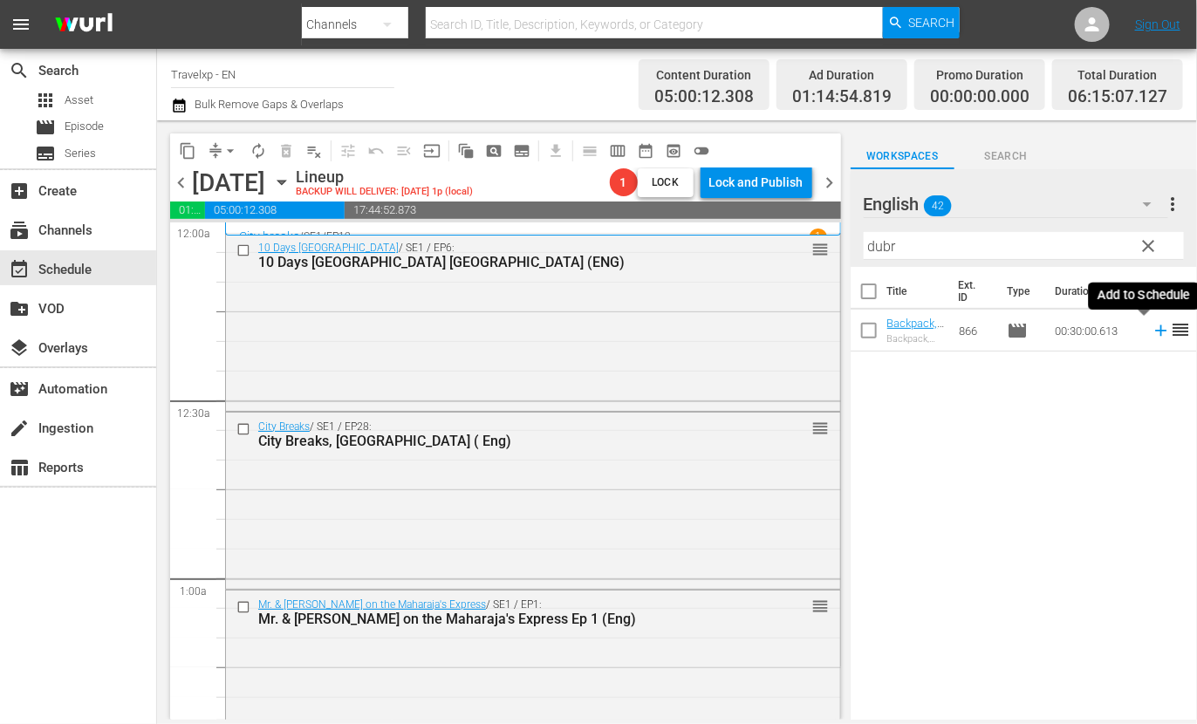
click at [1152, 326] on icon at bounding box center [1161, 330] width 19 height 19
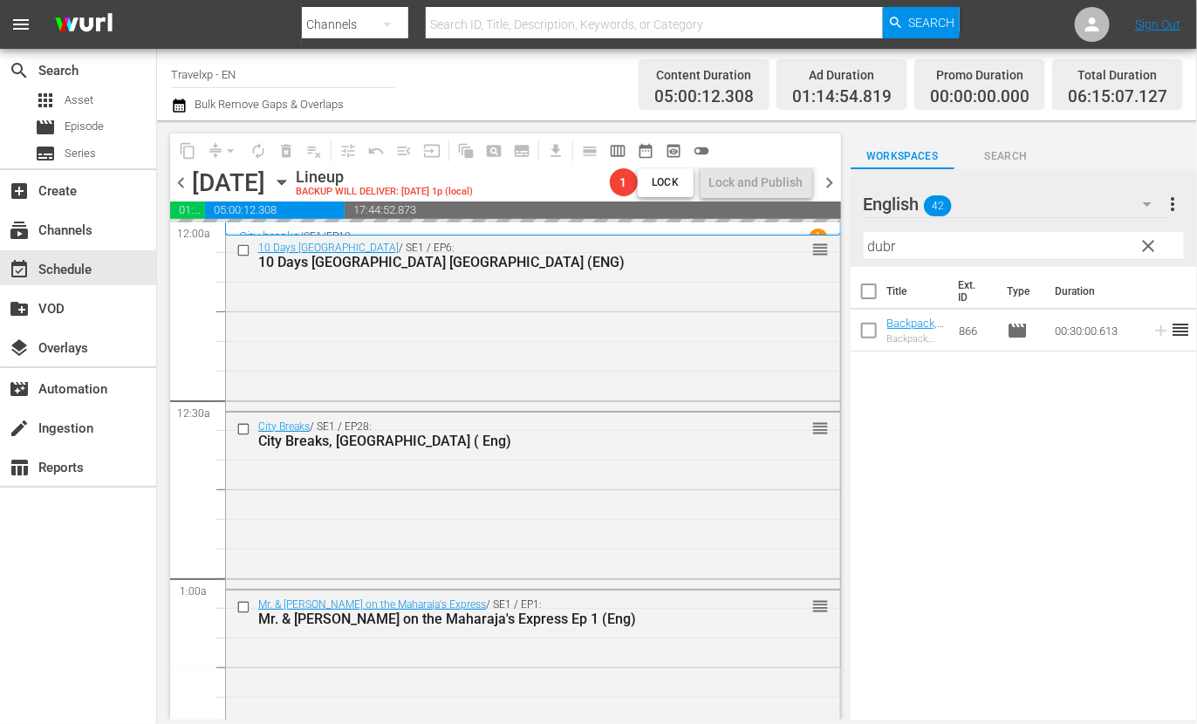
click at [881, 243] on input "dubr" at bounding box center [1024, 246] width 320 height 28
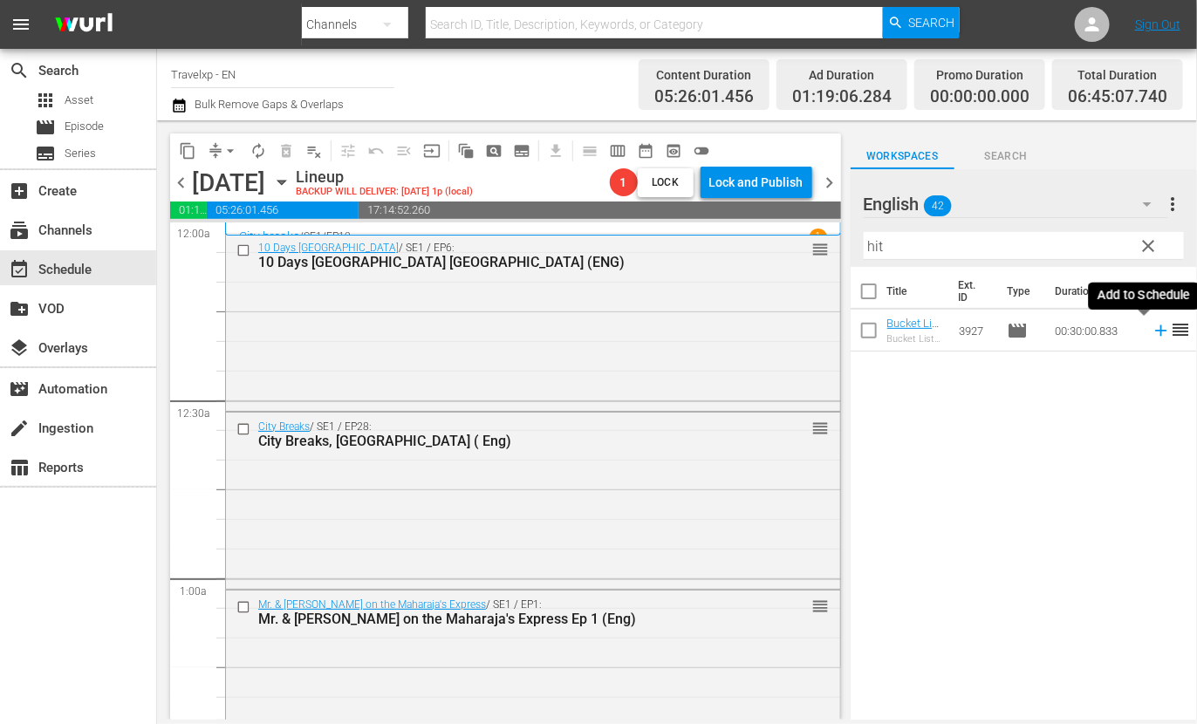
click at [1152, 332] on icon at bounding box center [1161, 330] width 19 height 19
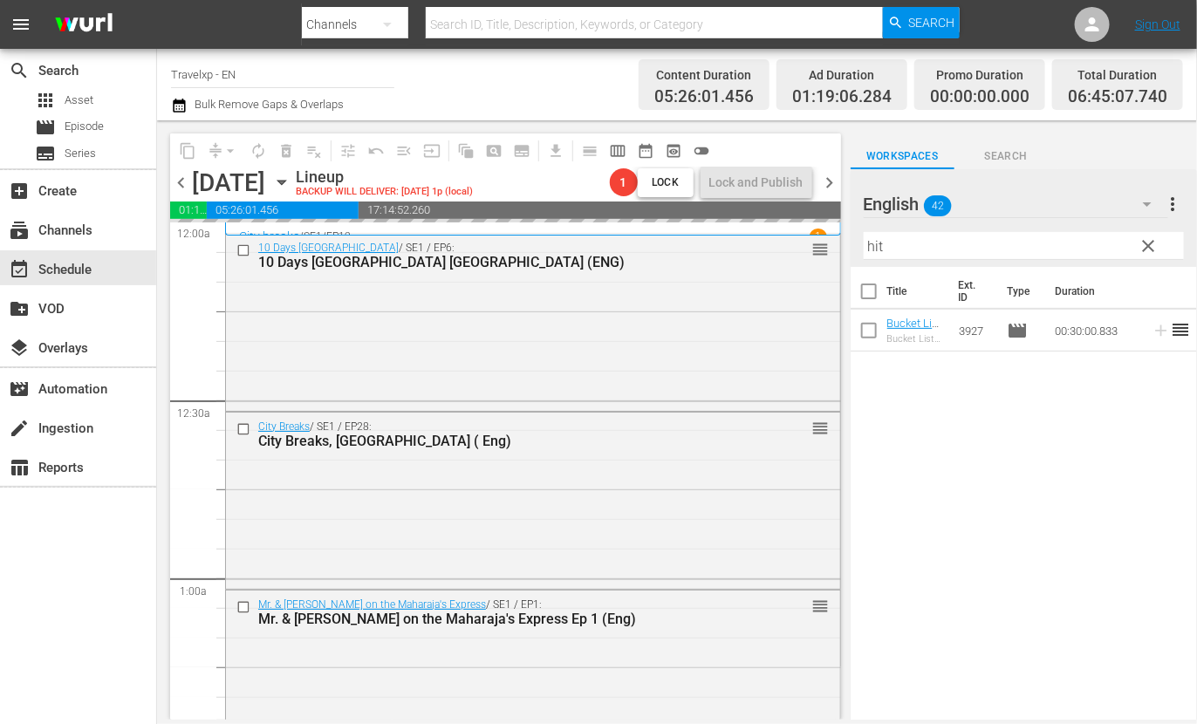
click at [873, 241] on input "hit" at bounding box center [1024, 246] width 320 height 28
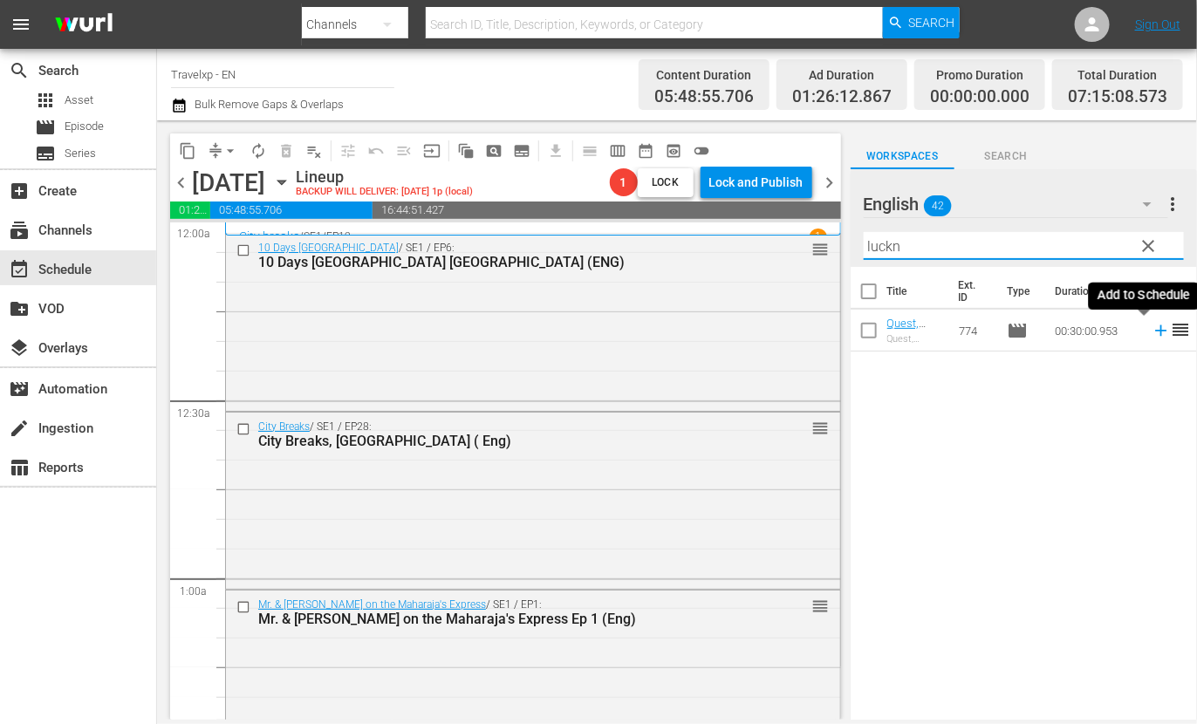
click at [1152, 329] on icon at bounding box center [1161, 330] width 19 height 19
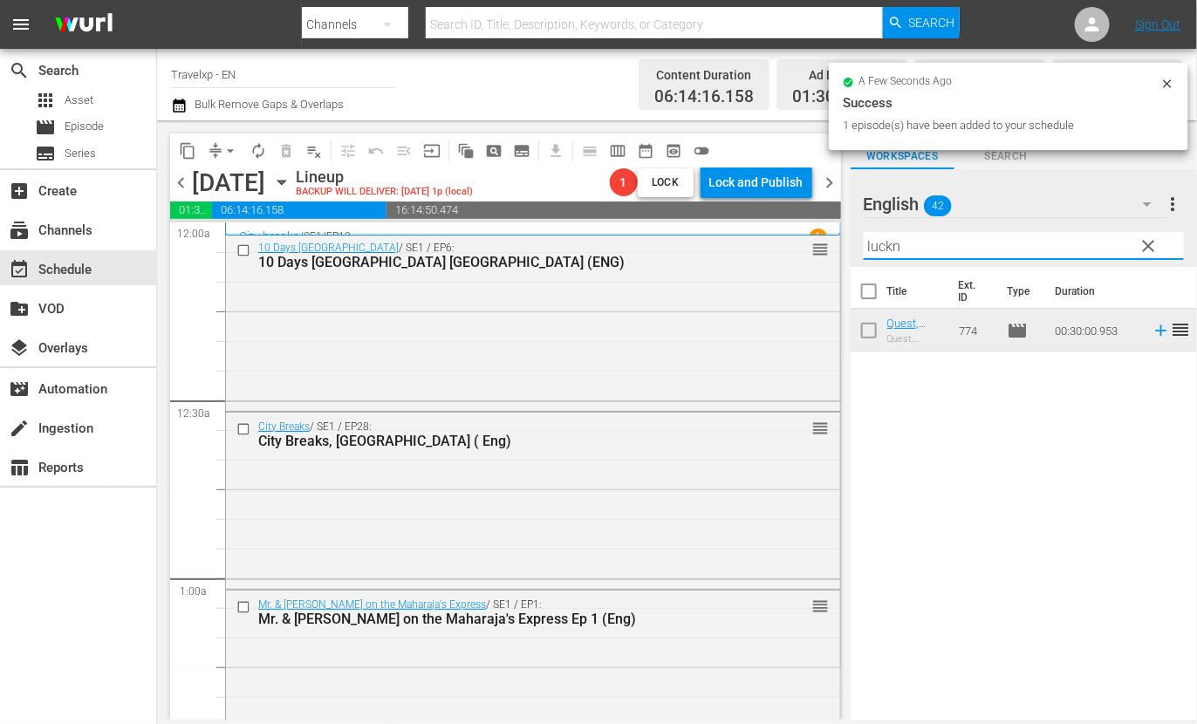
click at [881, 243] on input "luckn" at bounding box center [1024, 246] width 320 height 28
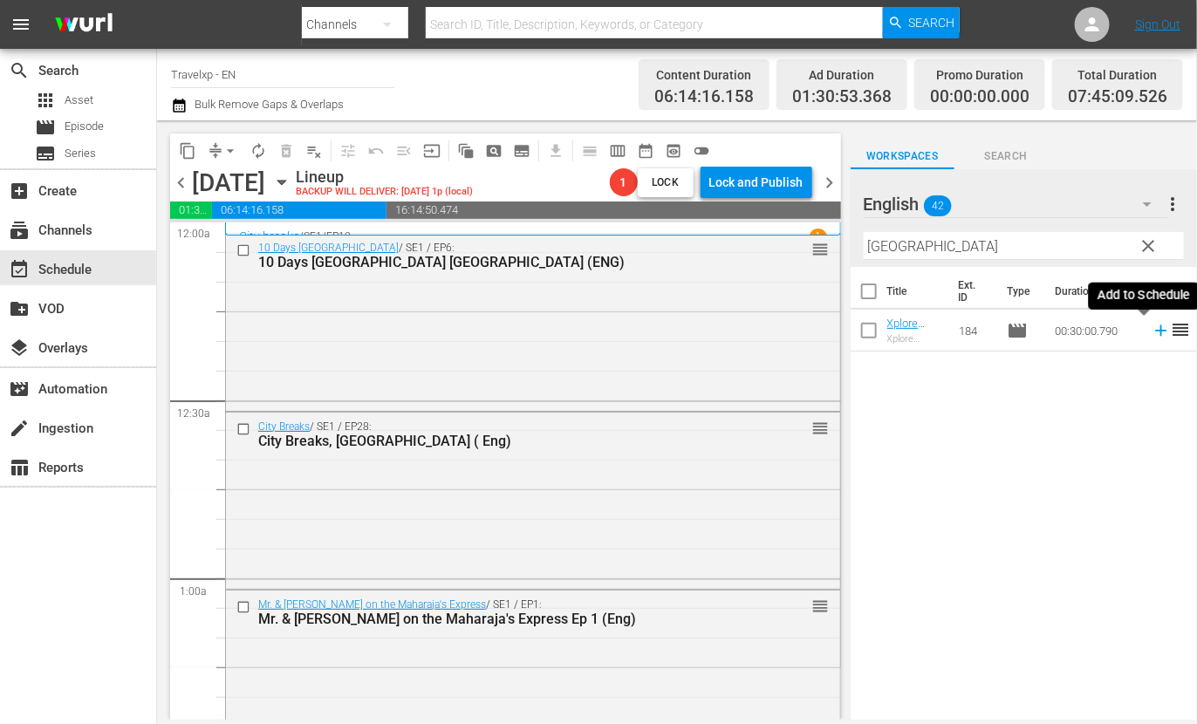
click at [1152, 328] on icon at bounding box center [1161, 330] width 19 height 19
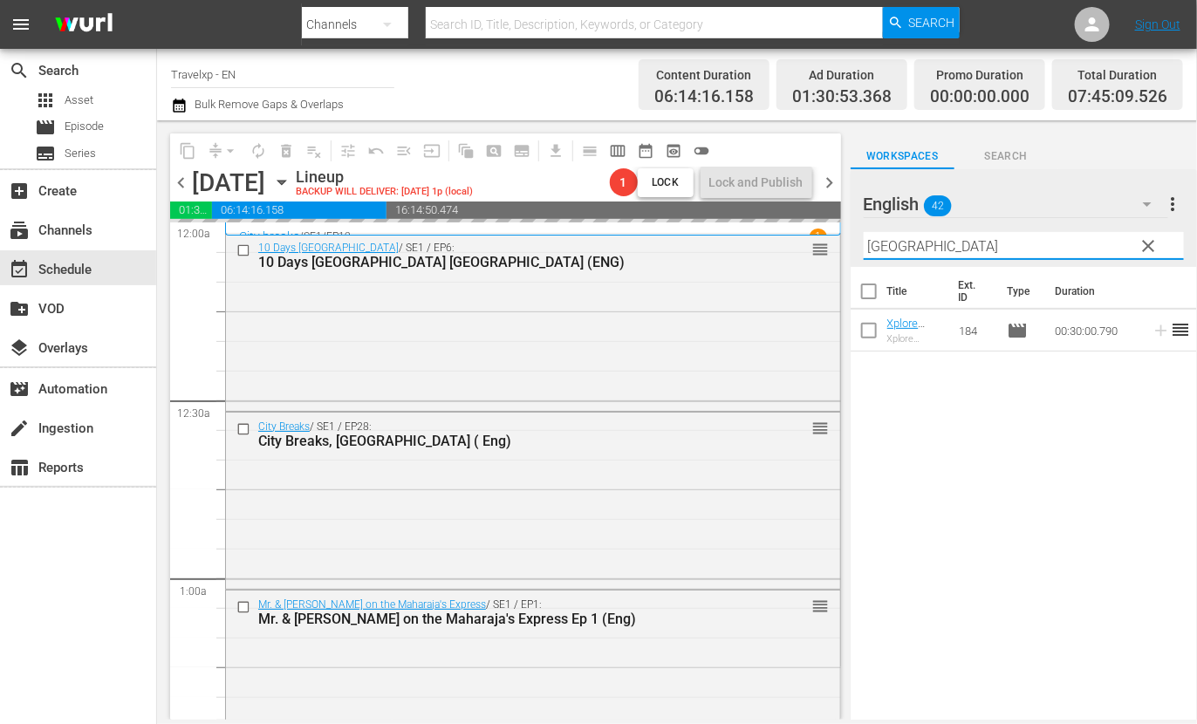
click at [895, 246] on input "[GEOGRAPHIC_DATA]" at bounding box center [1024, 246] width 320 height 28
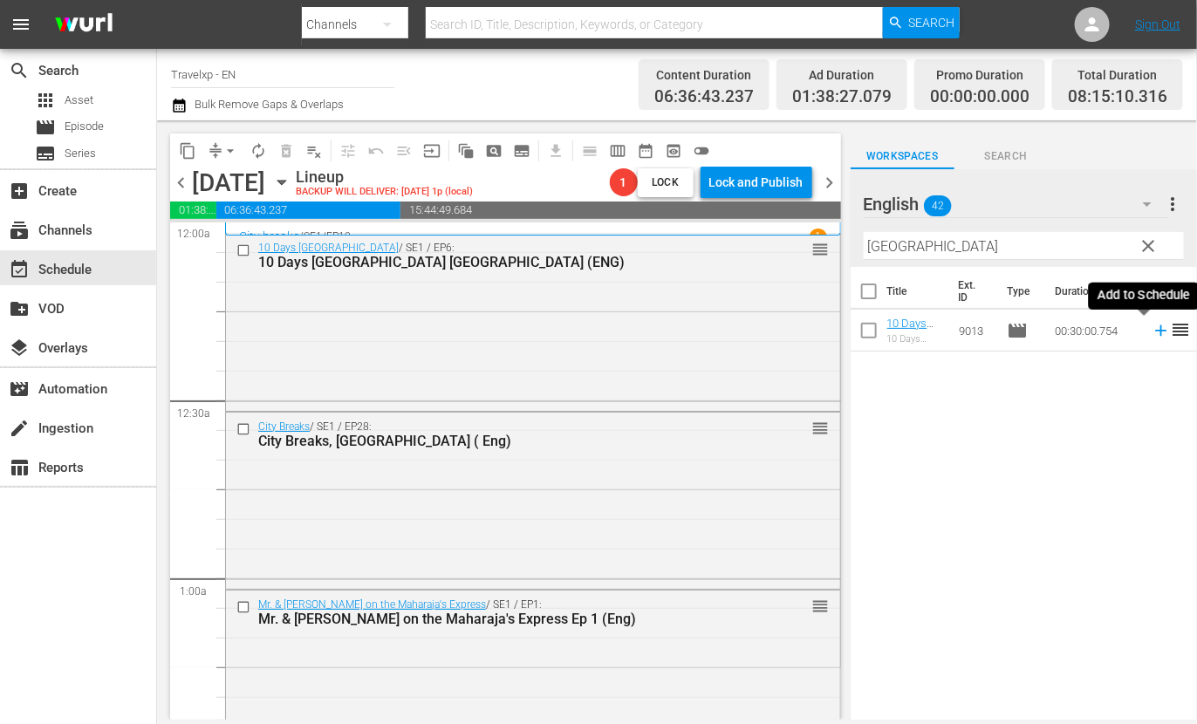
click at [1155, 331] on icon at bounding box center [1160, 330] width 11 height 11
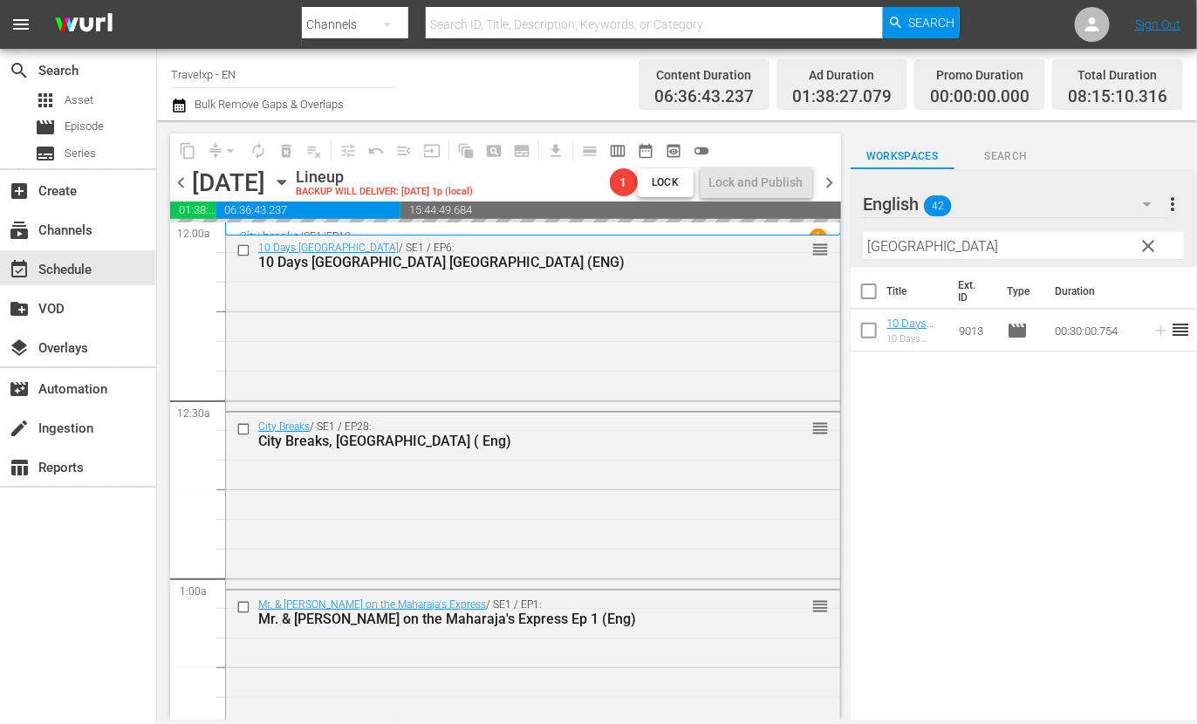
click at [879, 246] on input "[GEOGRAPHIC_DATA]" at bounding box center [1024, 246] width 320 height 28
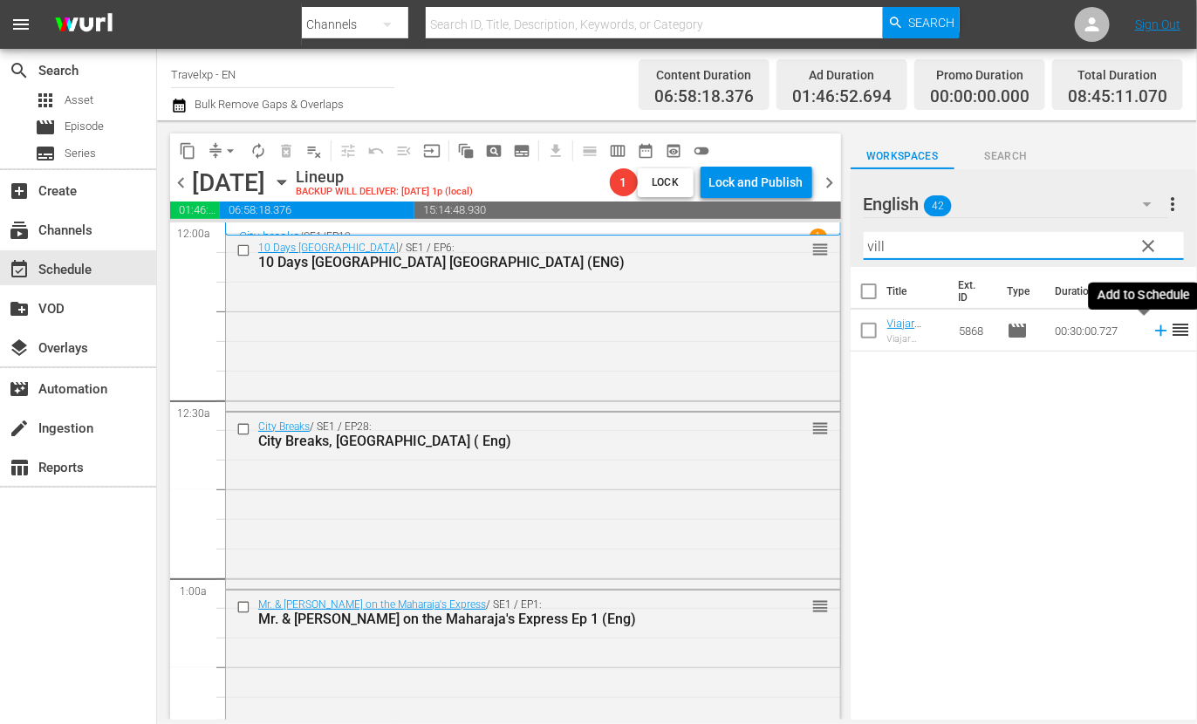
click at [1152, 332] on icon at bounding box center [1161, 330] width 19 height 19
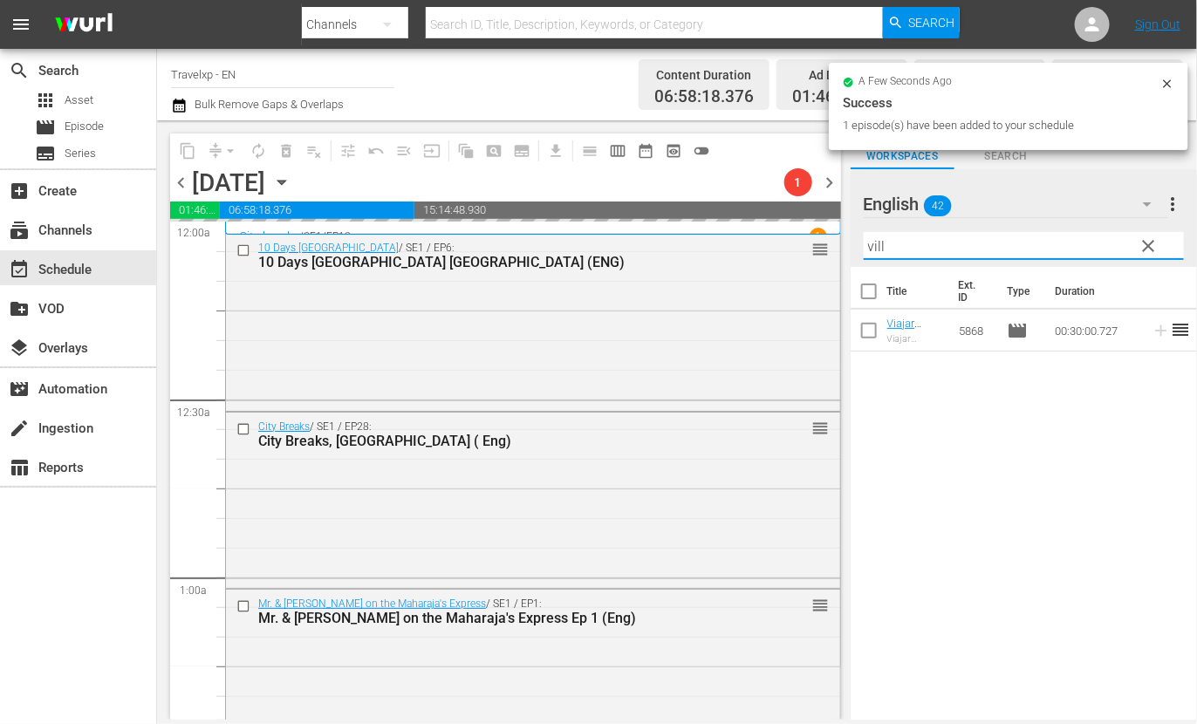
click at [880, 247] on input "vill" at bounding box center [1024, 246] width 320 height 28
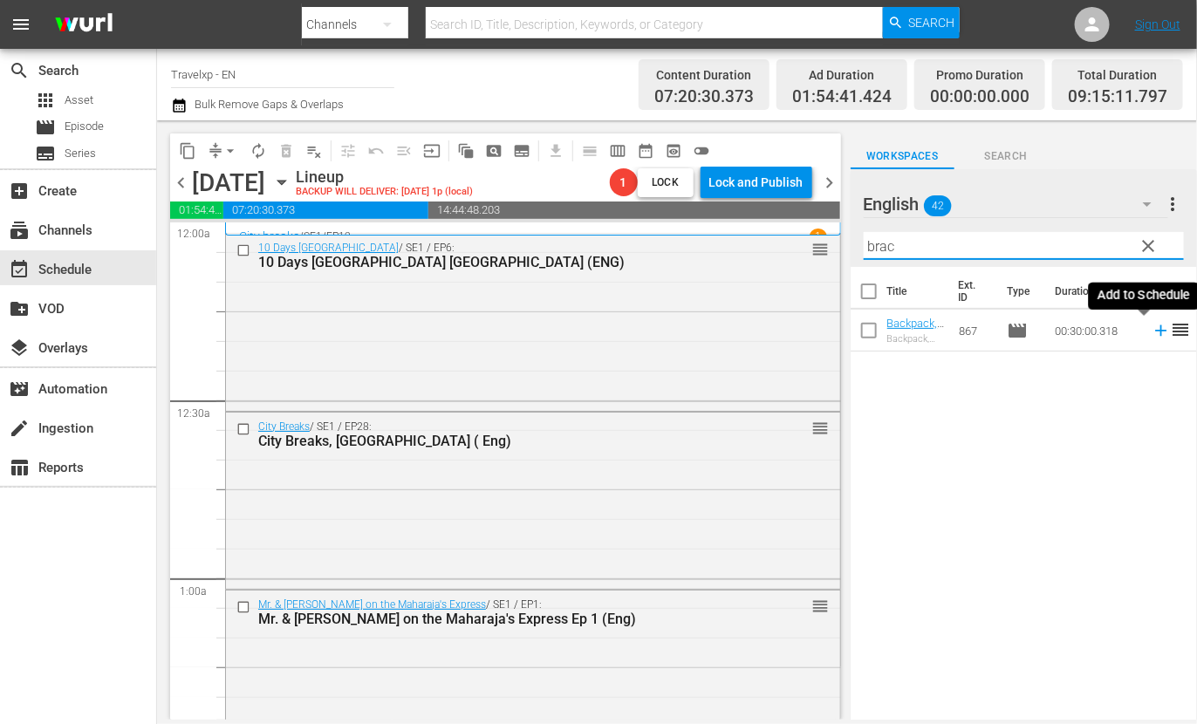
click at [1155, 332] on icon at bounding box center [1160, 330] width 11 height 11
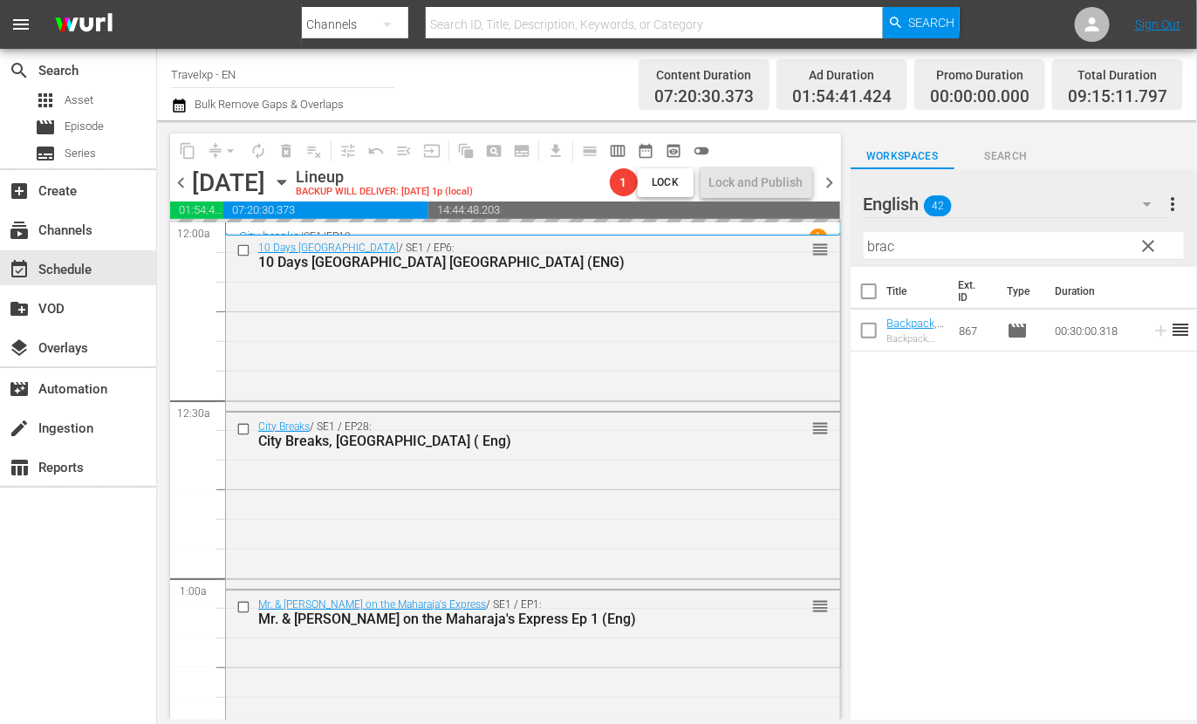
click at [881, 240] on input "brac" at bounding box center [1024, 246] width 320 height 28
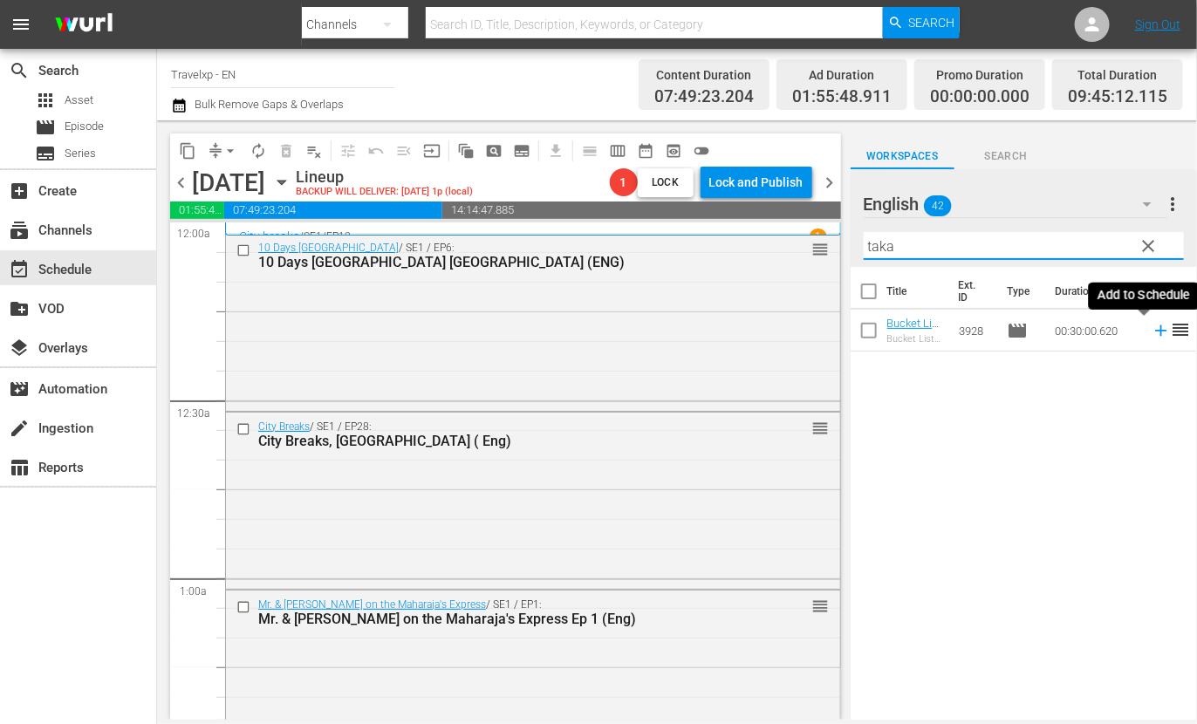
click at [1155, 327] on icon at bounding box center [1160, 330] width 11 height 11
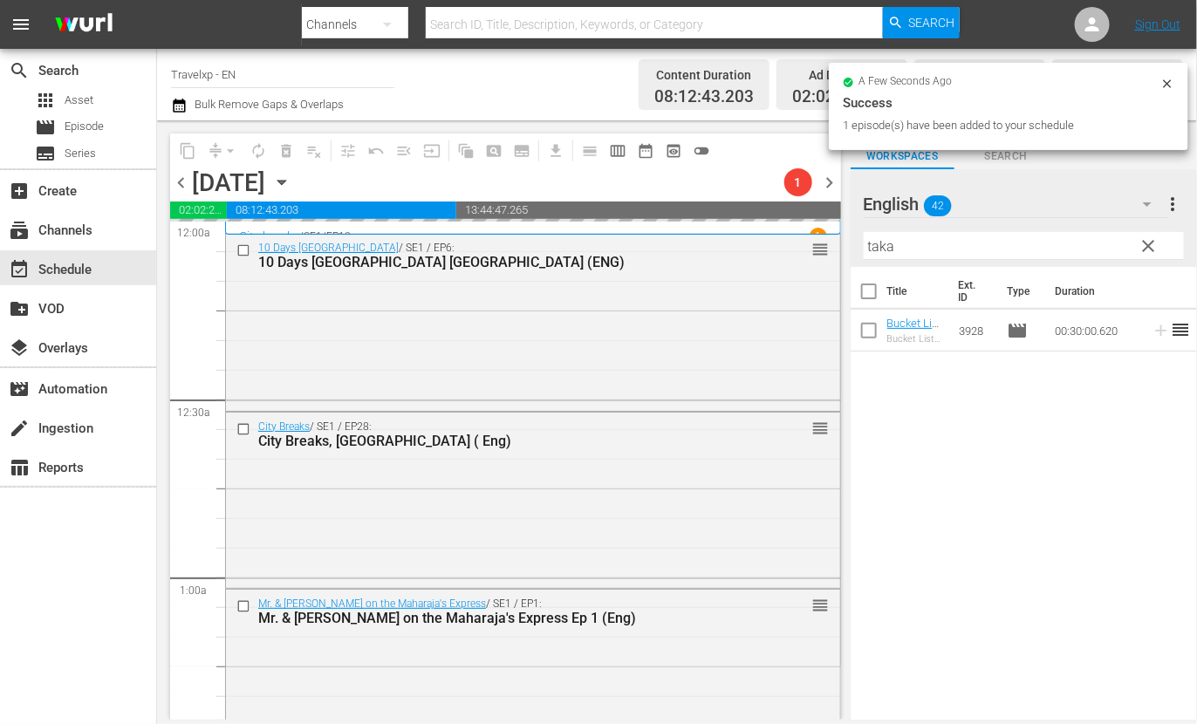
click at [886, 244] on input "taka" at bounding box center [1024, 246] width 320 height 28
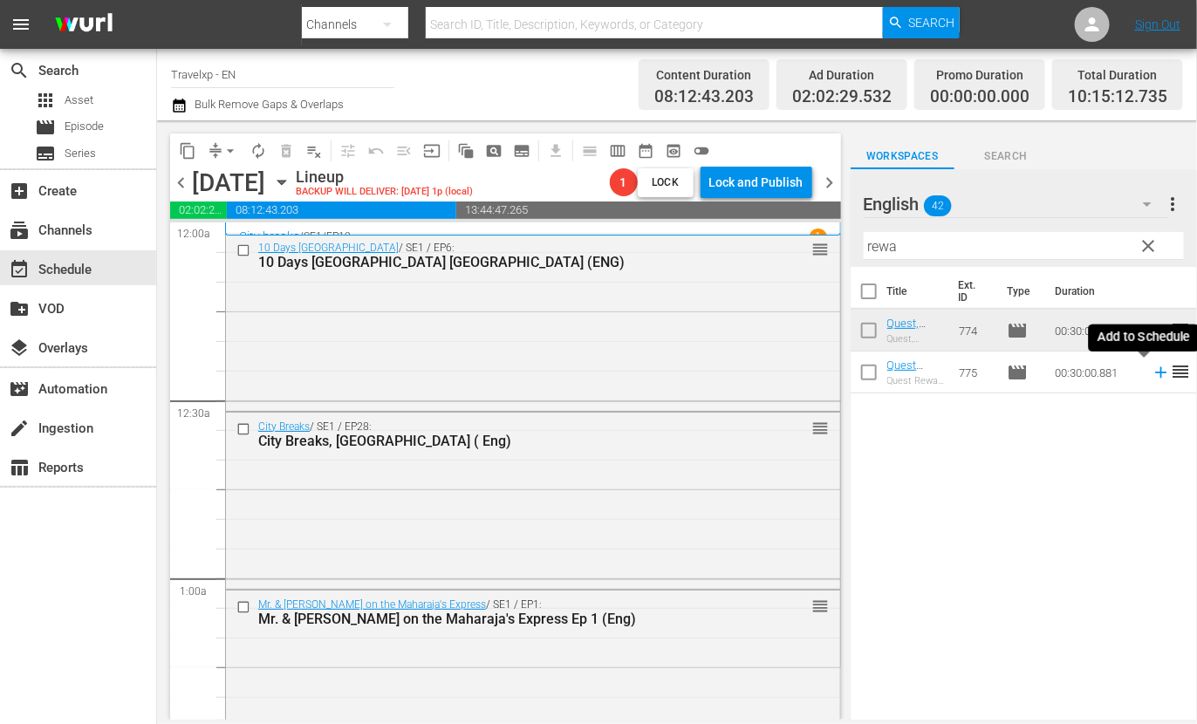
click at [1152, 375] on icon at bounding box center [1161, 372] width 19 height 19
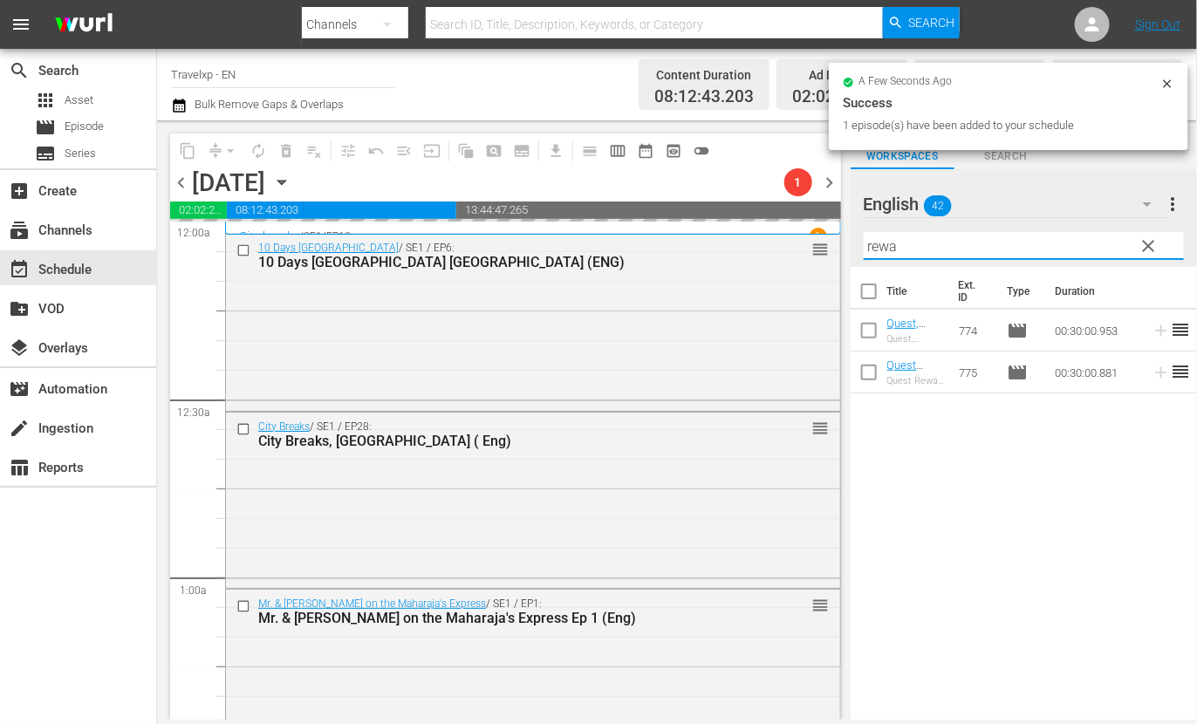
click at [880, 246] on input "rewa" at bounding box center [1024, 246] width 320 height 28
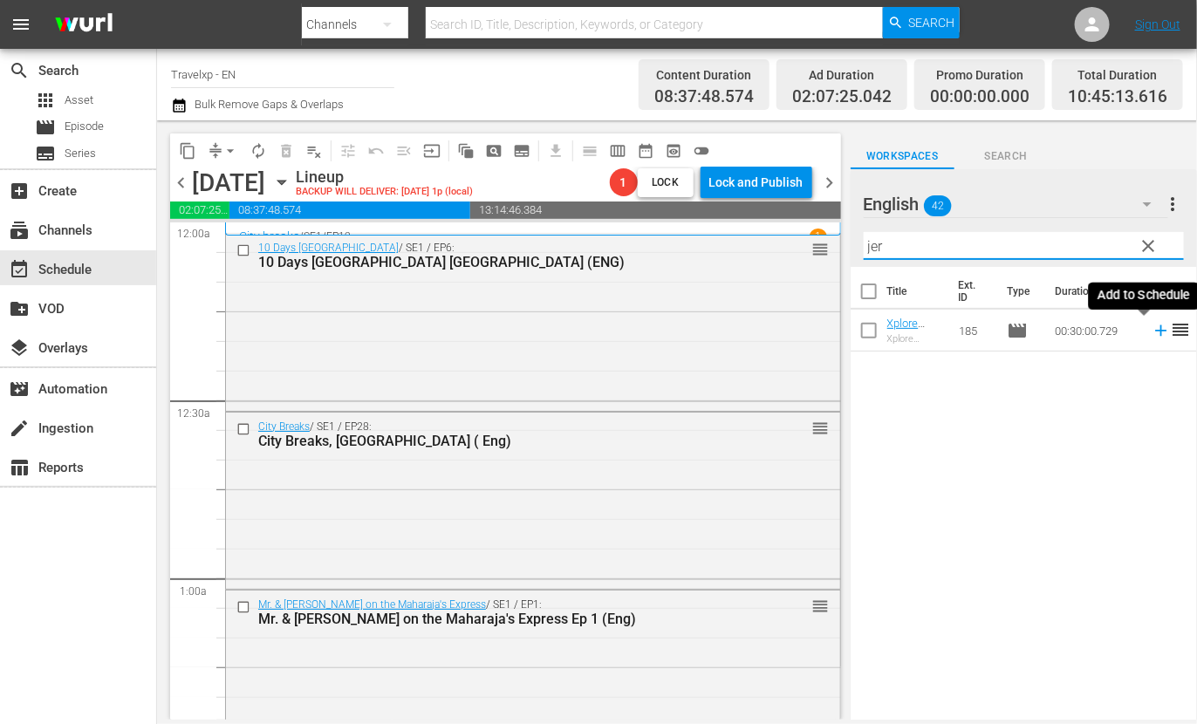
click at [1152, 327] on icon at bounding box center [1161, 330] width 19 height 19
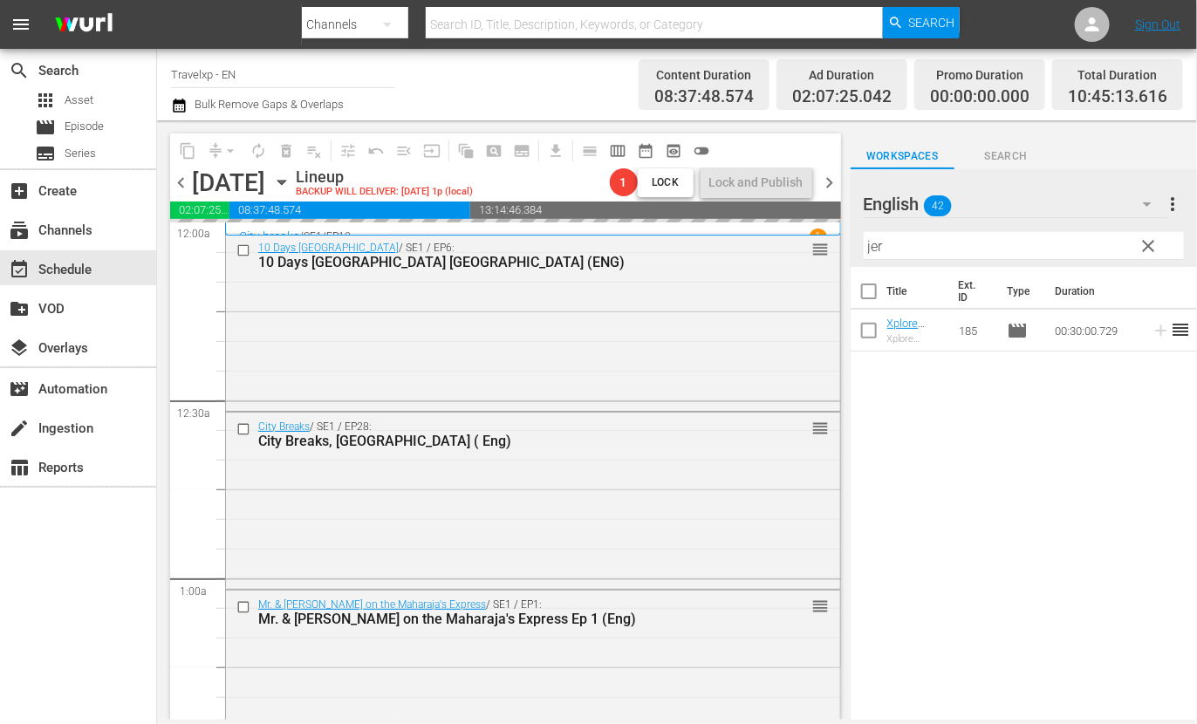
click at [870, 249] on input "jer" at bounding box center [1024, 246] width 320 height 28
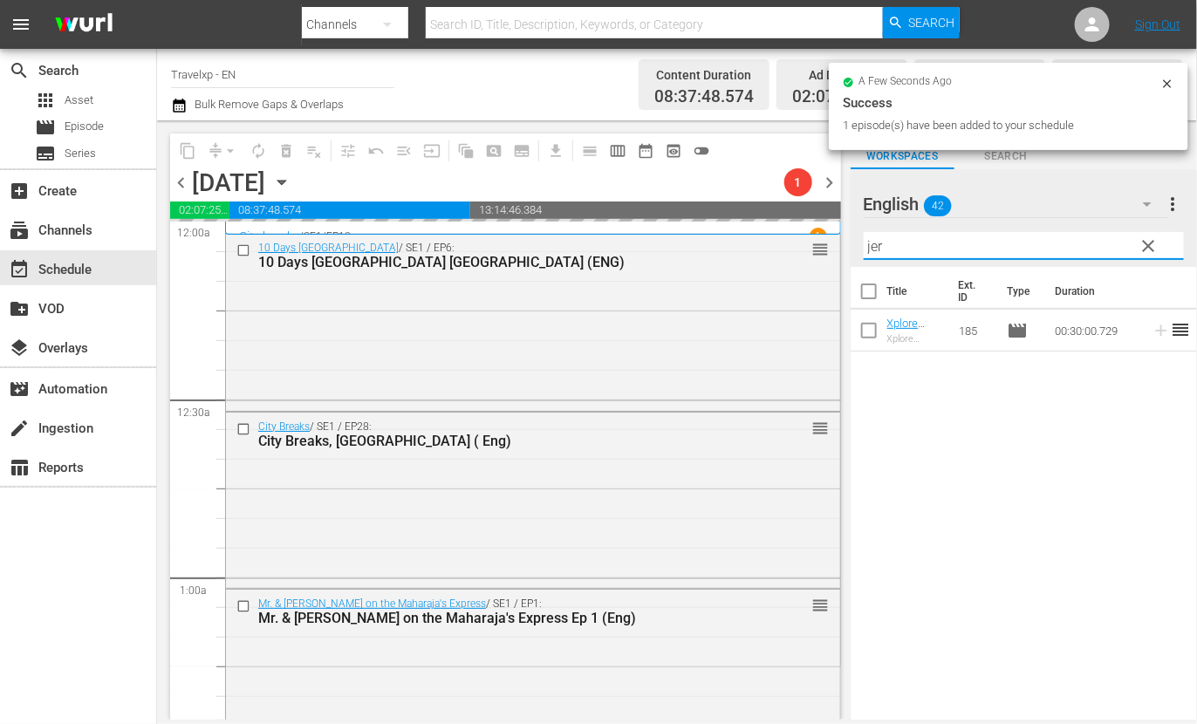
click at [870, 249] on input "jer" at bounding box center [1024, 246] width 320 height 28
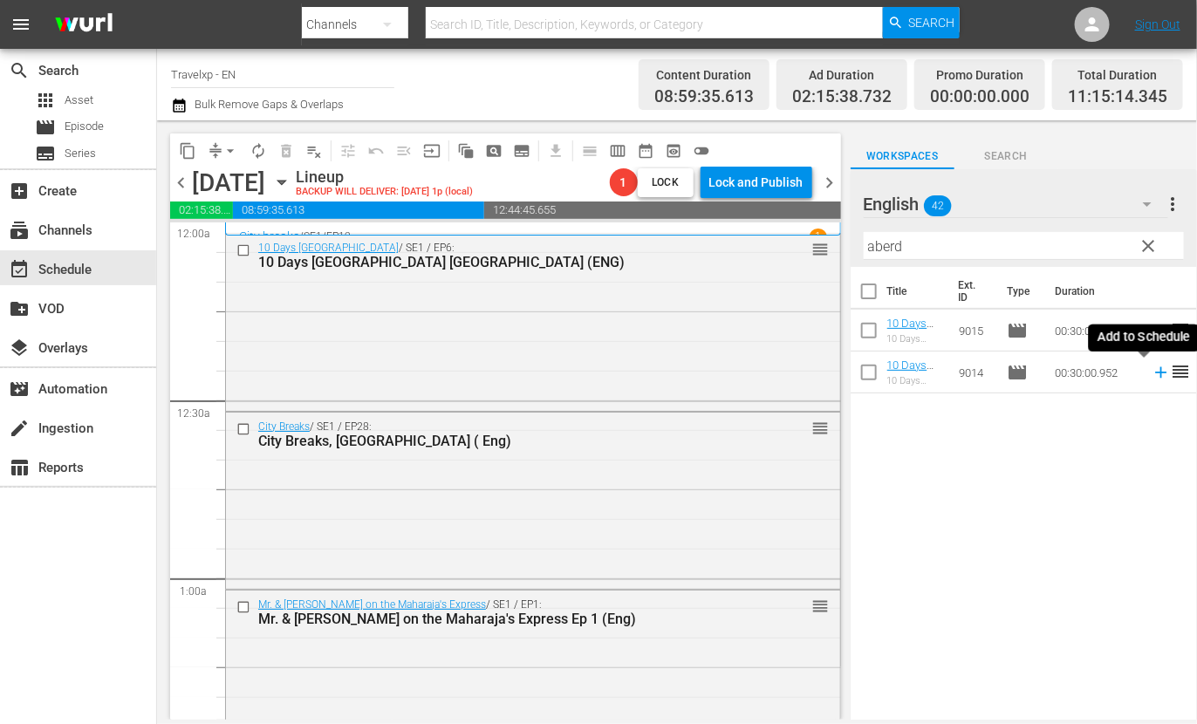
drag, startPoint x: 1144, startPoint y: 377, endPoint x: 1008, endPoint y: 276, distance: 169.6
click at [1155, 377] on icon at bounding box center [1160, 372] width 11 height 11
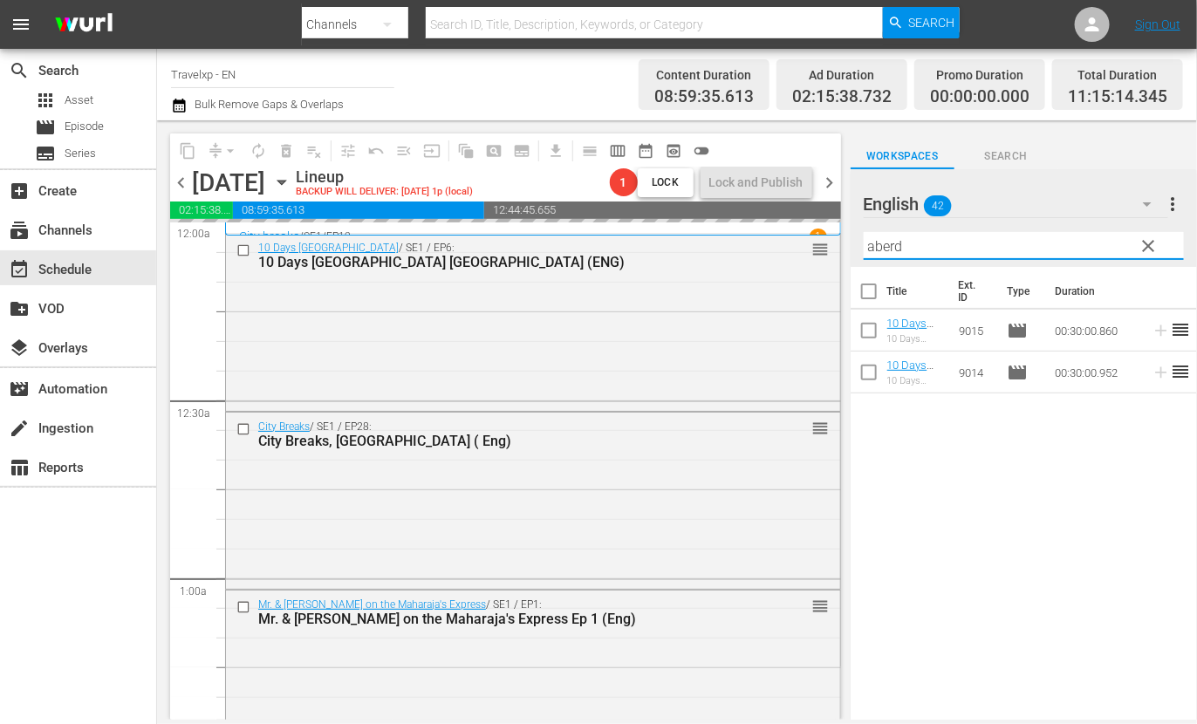
click at [890, 248] on input "aberd" at bounding box center [1024, 246] width 320 height 28
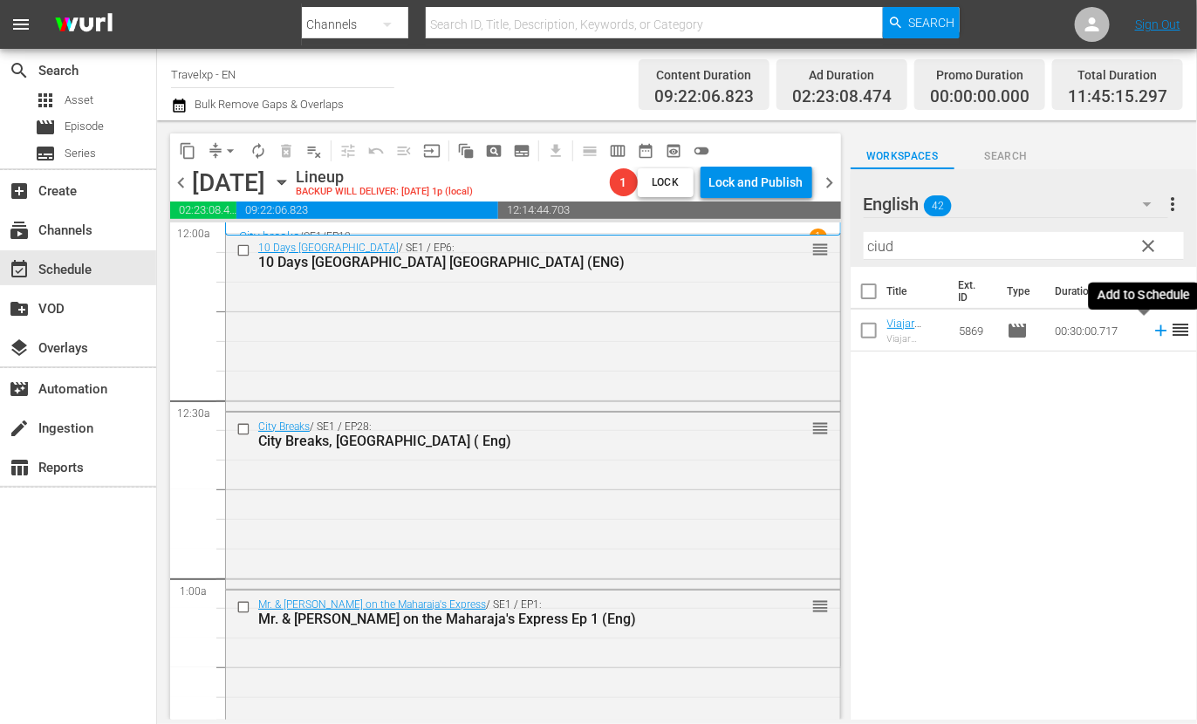
click at [1152, 333] on icon at bounding box center [1161, 330] width 19 height 19
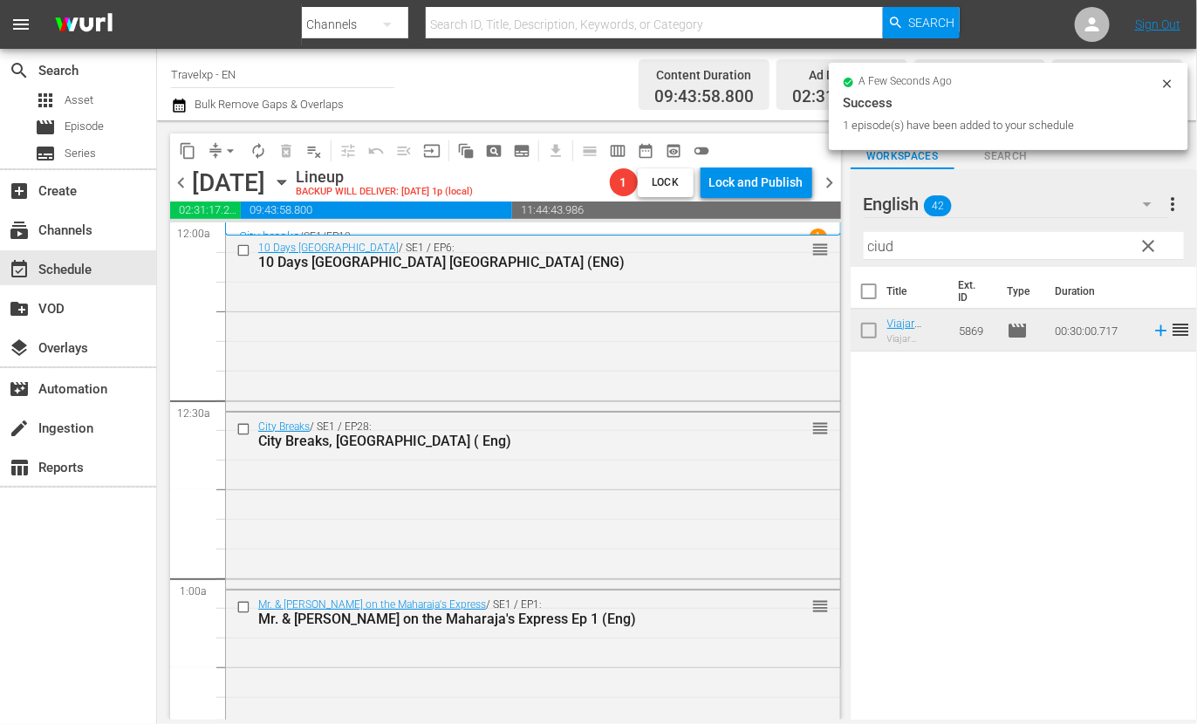
click at [889, 242] on input "ciud" at bounding box center [1024, 246] width 320 height 28
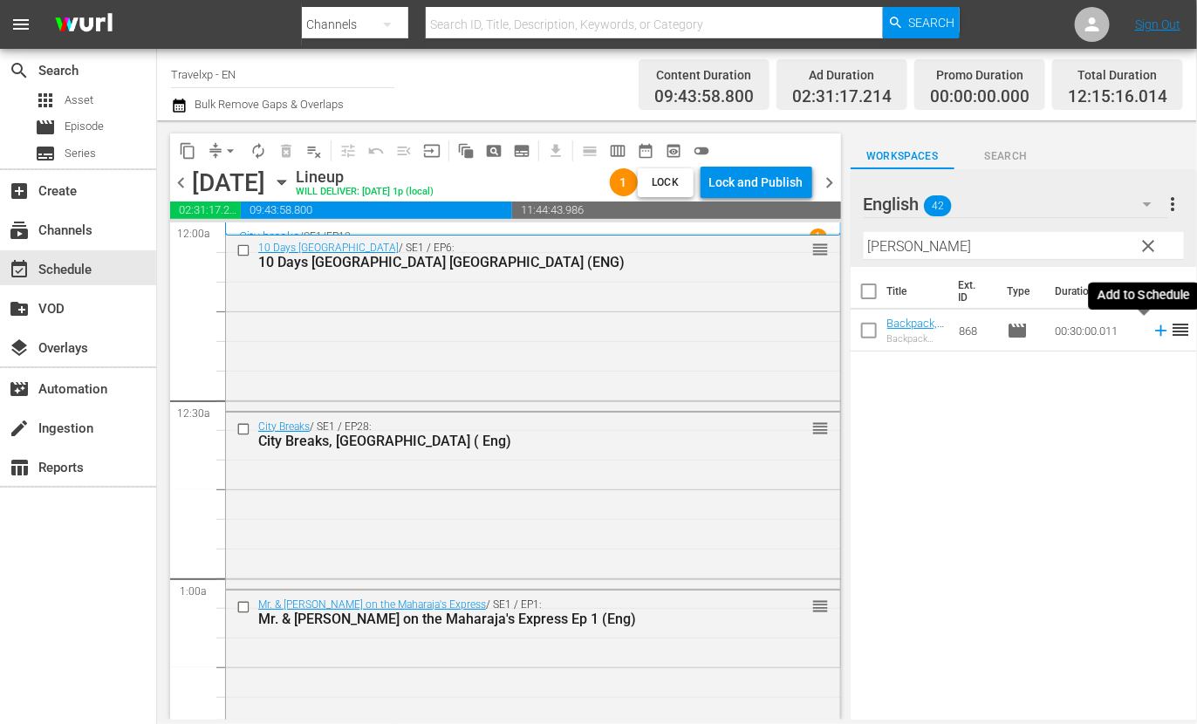
click at [1152, 329] on icon at bounding box center [1161, 330] width 19 height 19
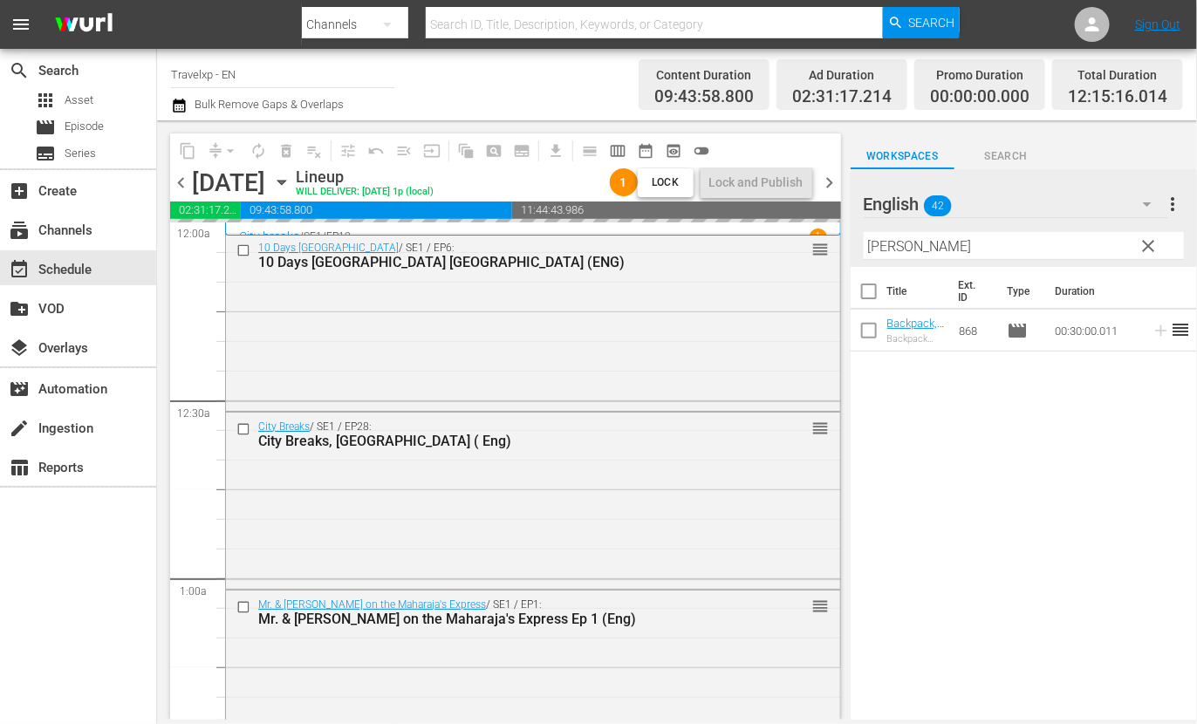
click at [883, 248] on input "[PERSON_NAME]" at bounding box center [1024, 246] width 320 height 28
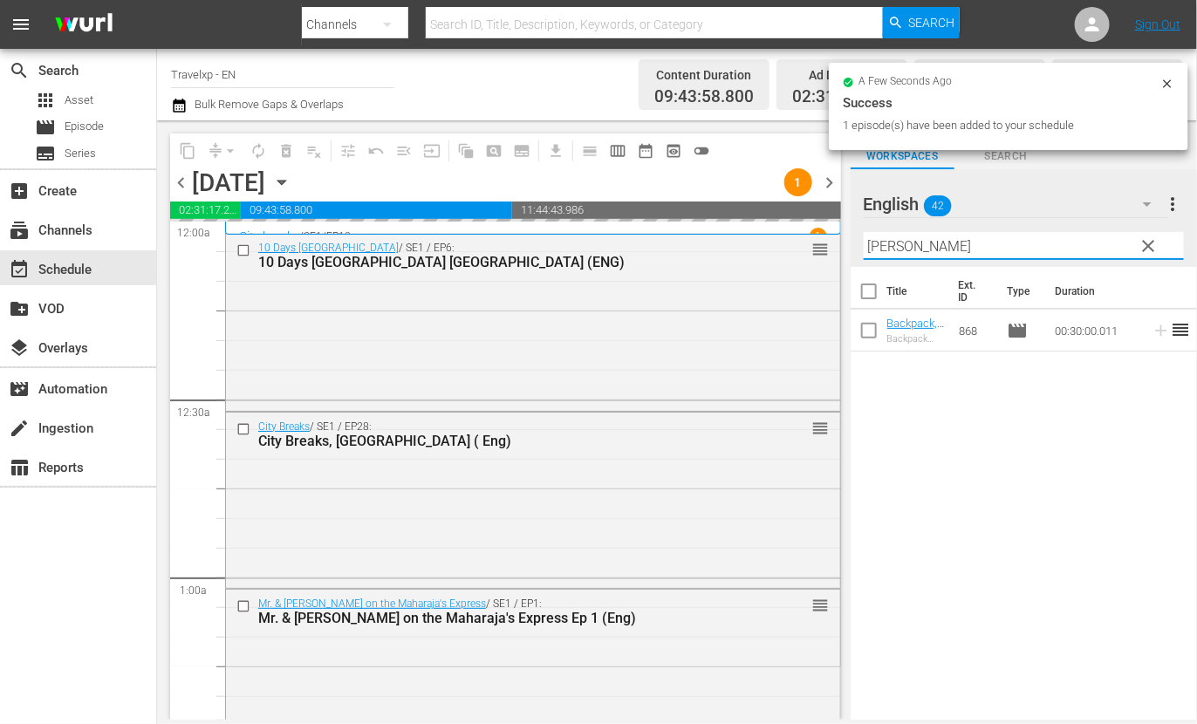
click at [882, 248] on input "[PERSON_NAME]" at bounding box center [1024, 246] width 320 height 28
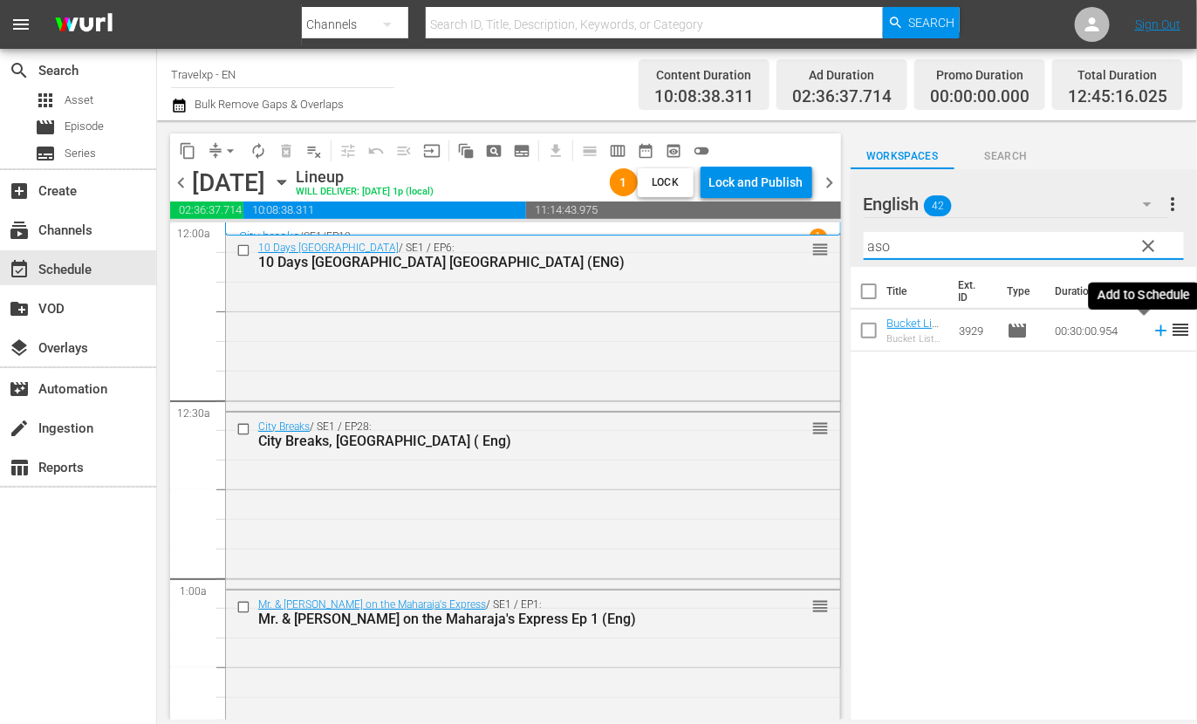
click at [1155, 330] on icon at bounding box center [1160, 330] width 11 height 11
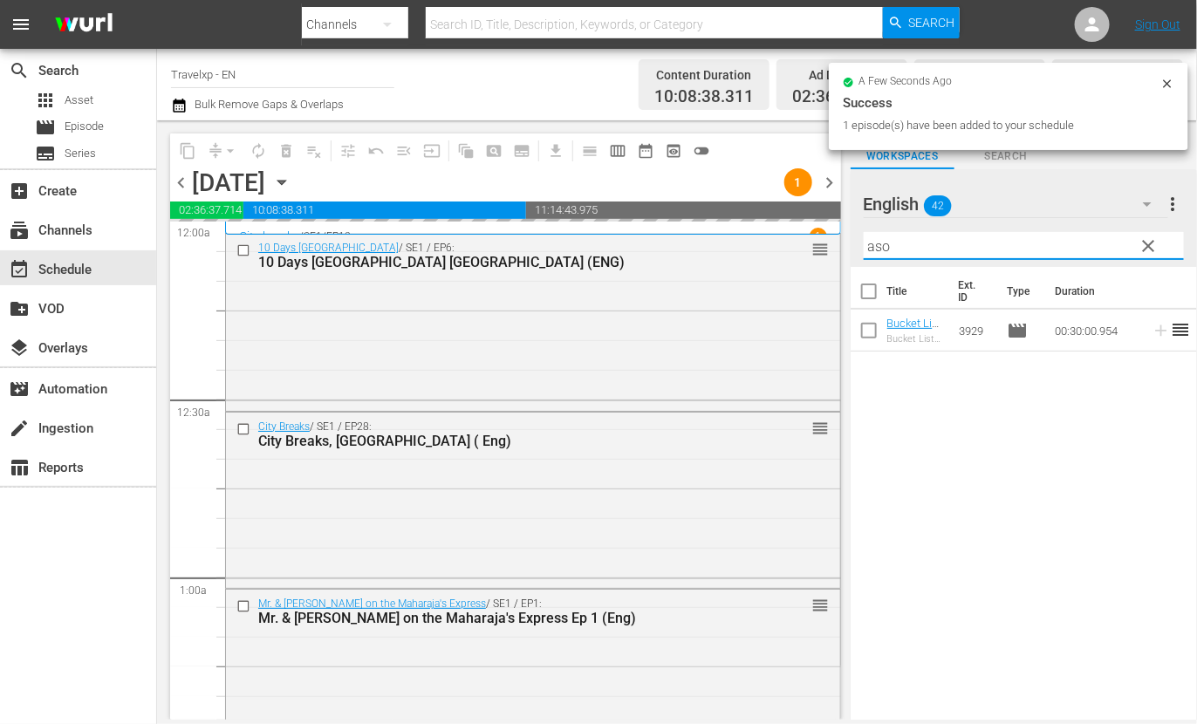
click at [881, 252] on input "aso" at bounding box center [1024, 246] width 320 height 28
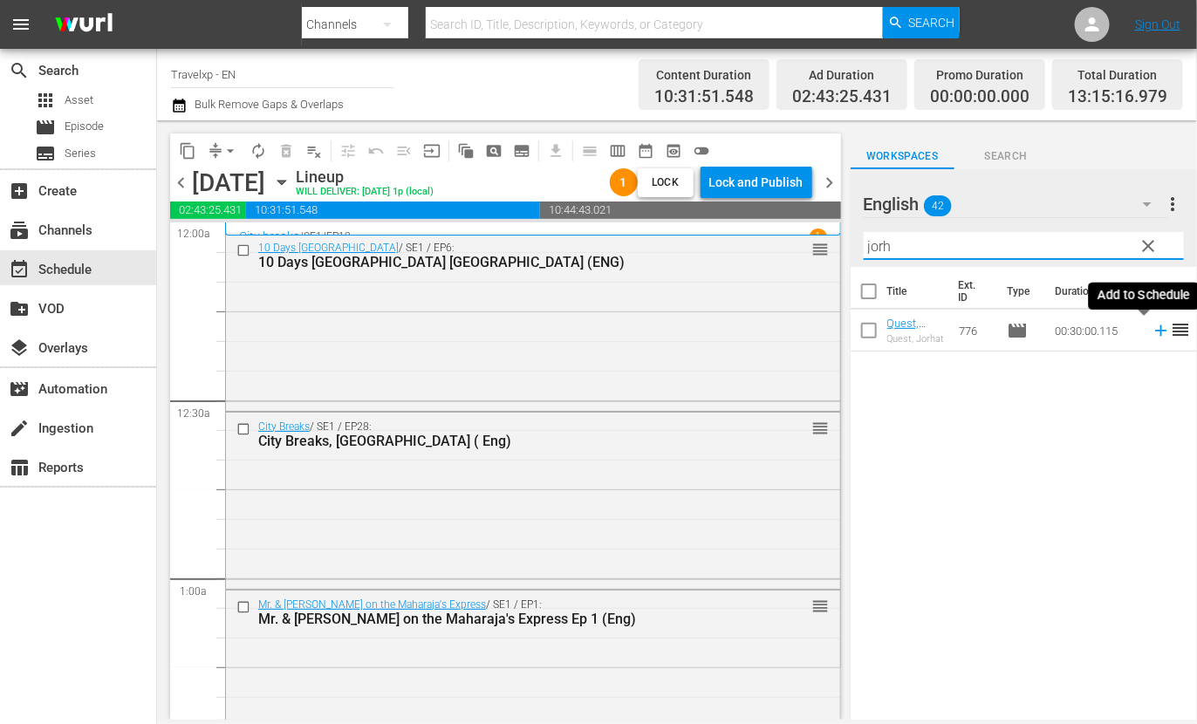
click at [1152, 329] on icon at bounding box center [1161, 330] width 19 height 19
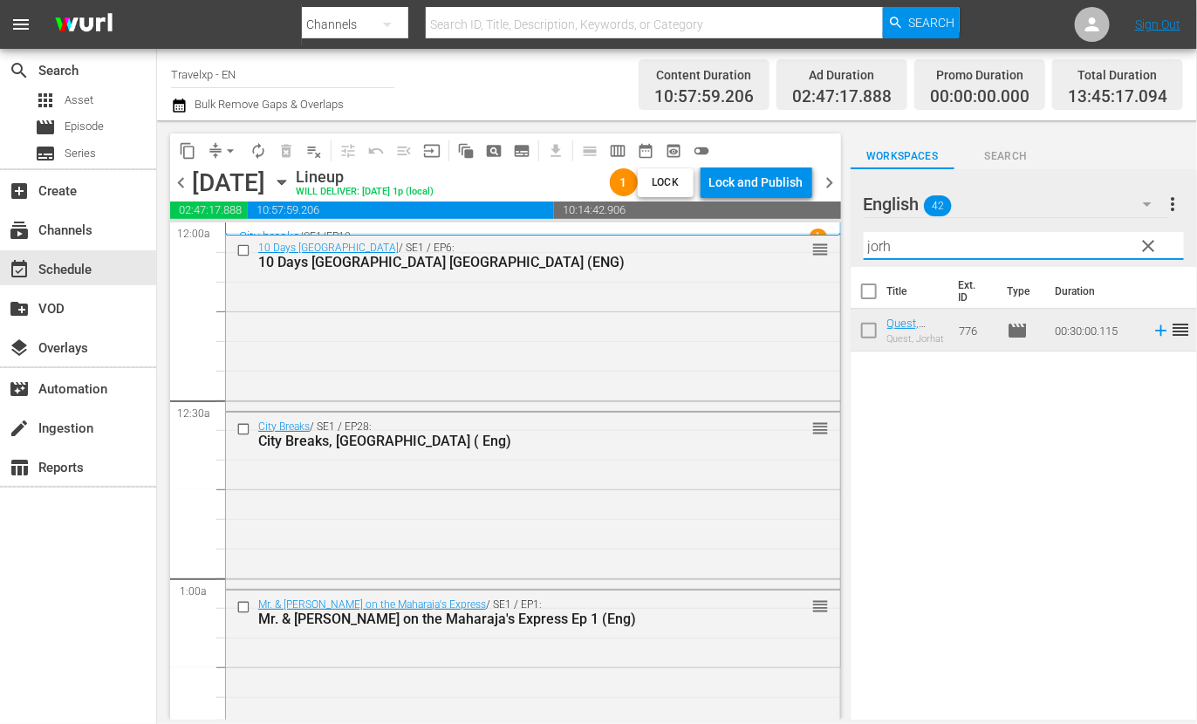
click at [881, 246] on input "jorh" at bounding box center [1024, 246] width 320 height 28
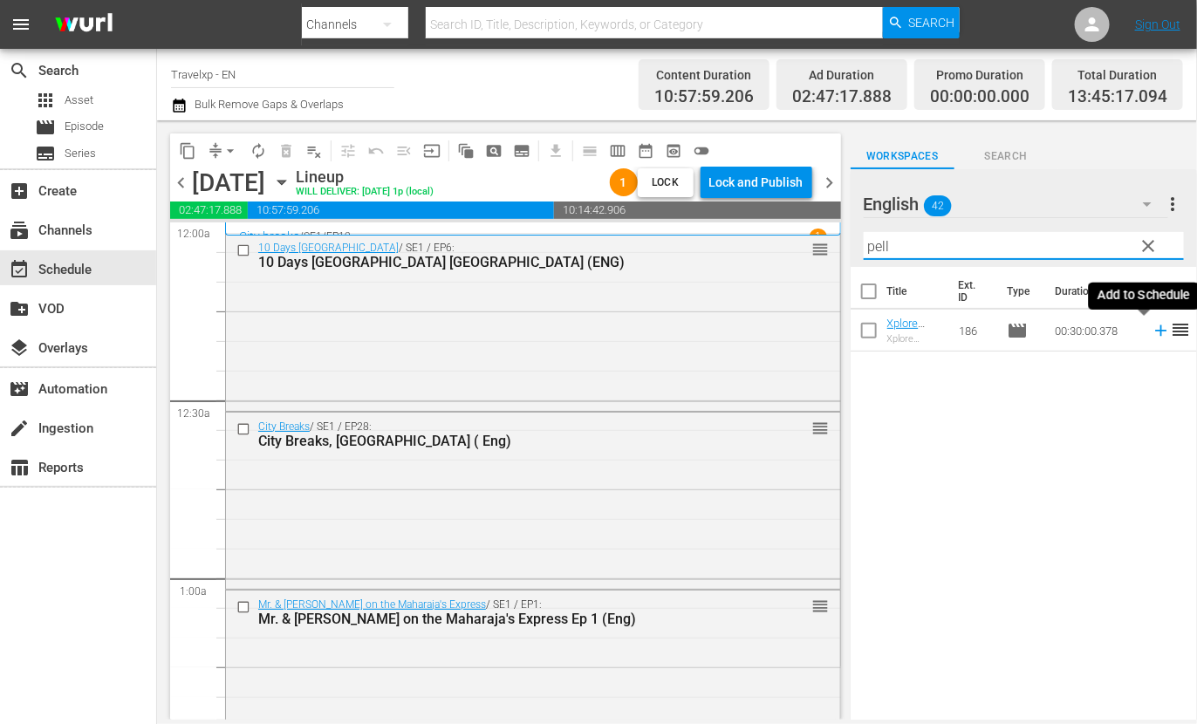
click at [1155, 330] on icon at bounding box center [1160, 330] width 11 height 11
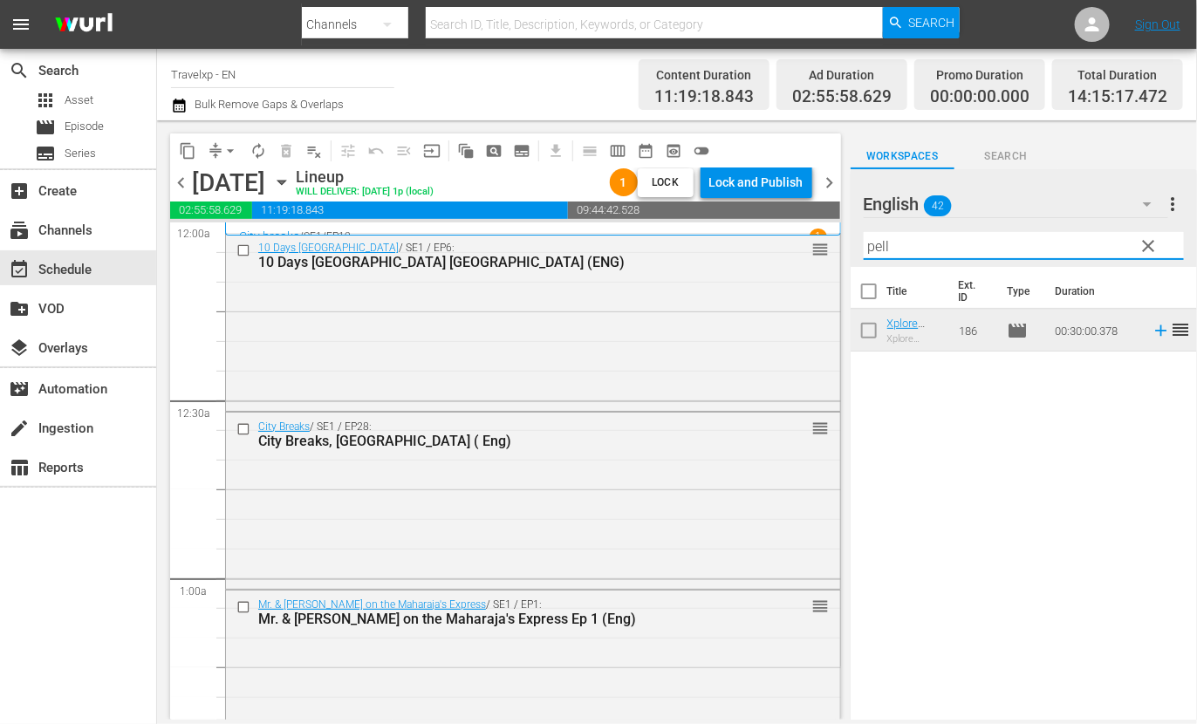
click at [879, 238] on input "pell" at bounding box center [1024, 246] width 320 height 28
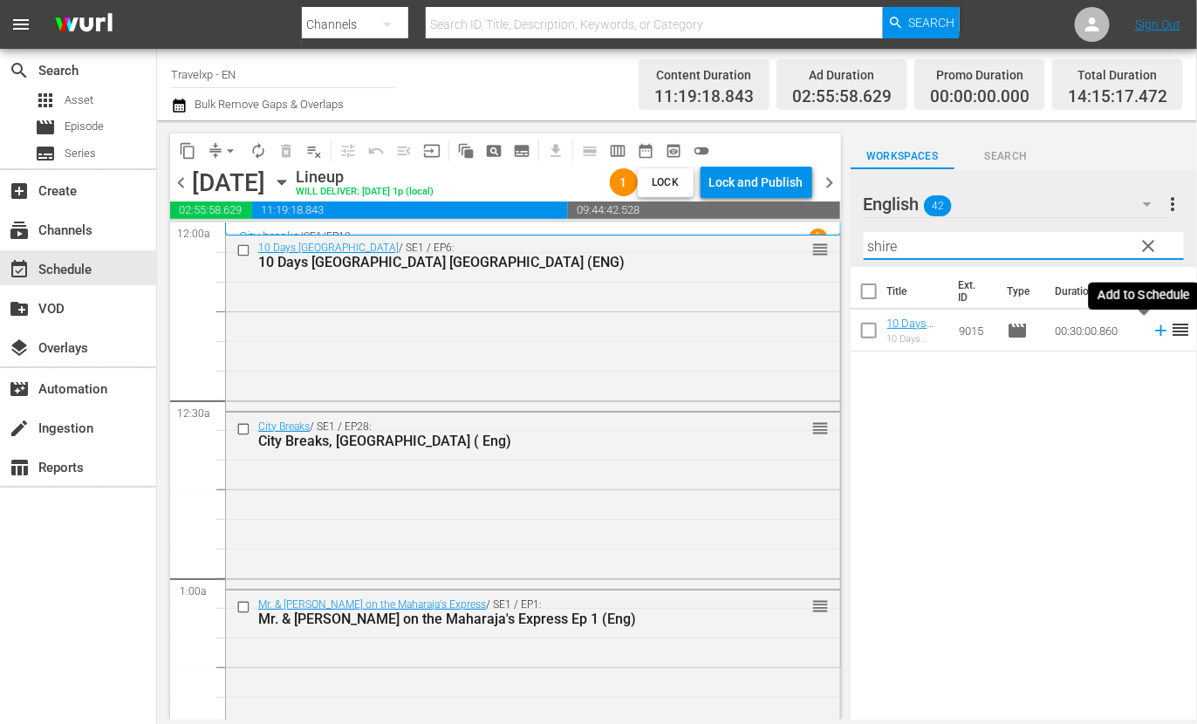
click at [1155, 331] on icon at bounding box center [1160, 330] width 11 height 11
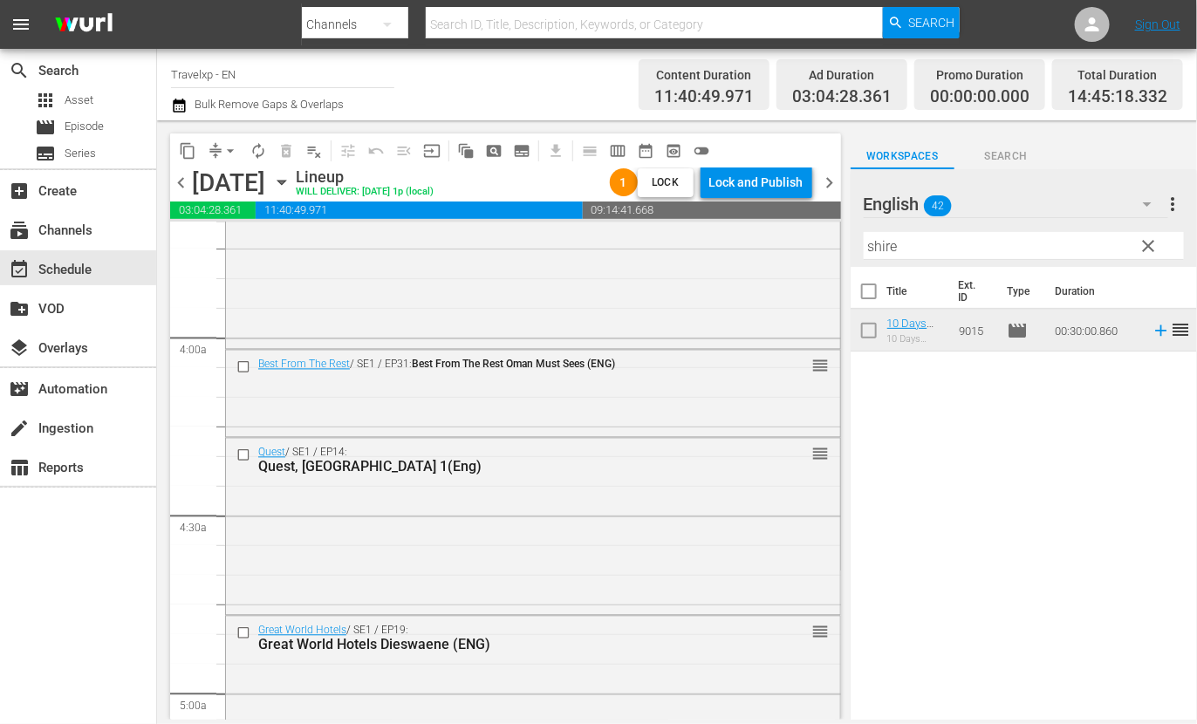
scroll to position [1200, 0]
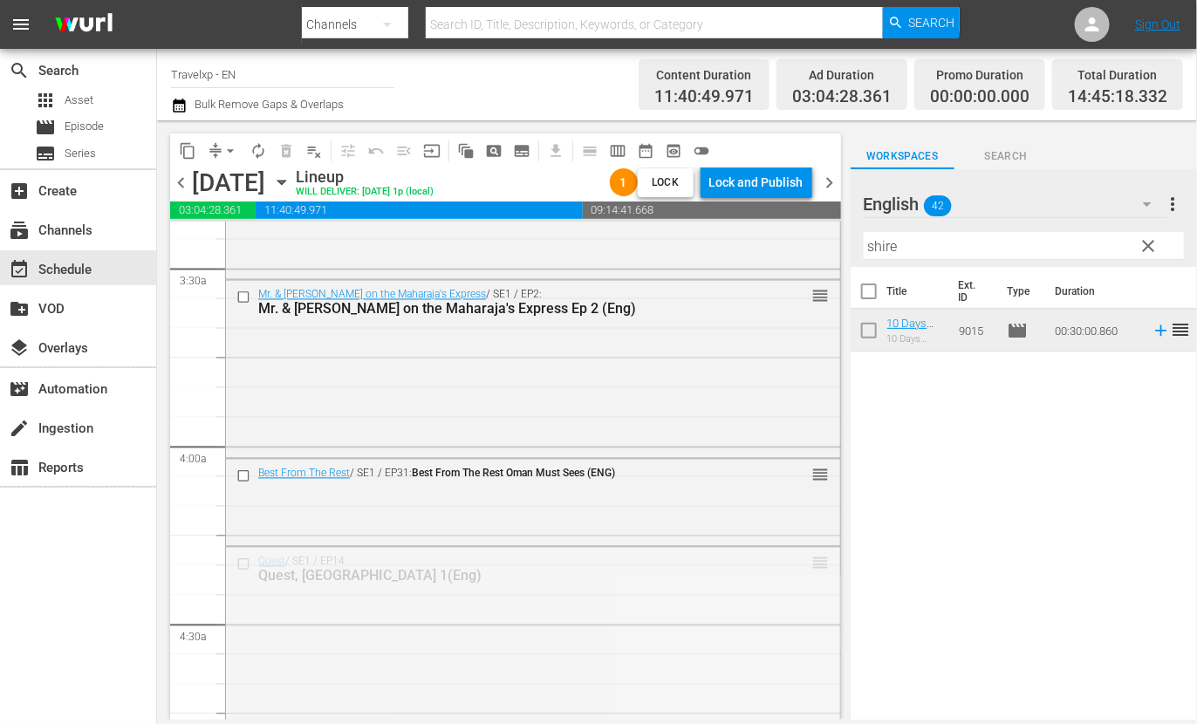
drag, startPoint x: 803, startPoint y: 561, endPoint x: 805, endPoint y: 658, distance: 96.9
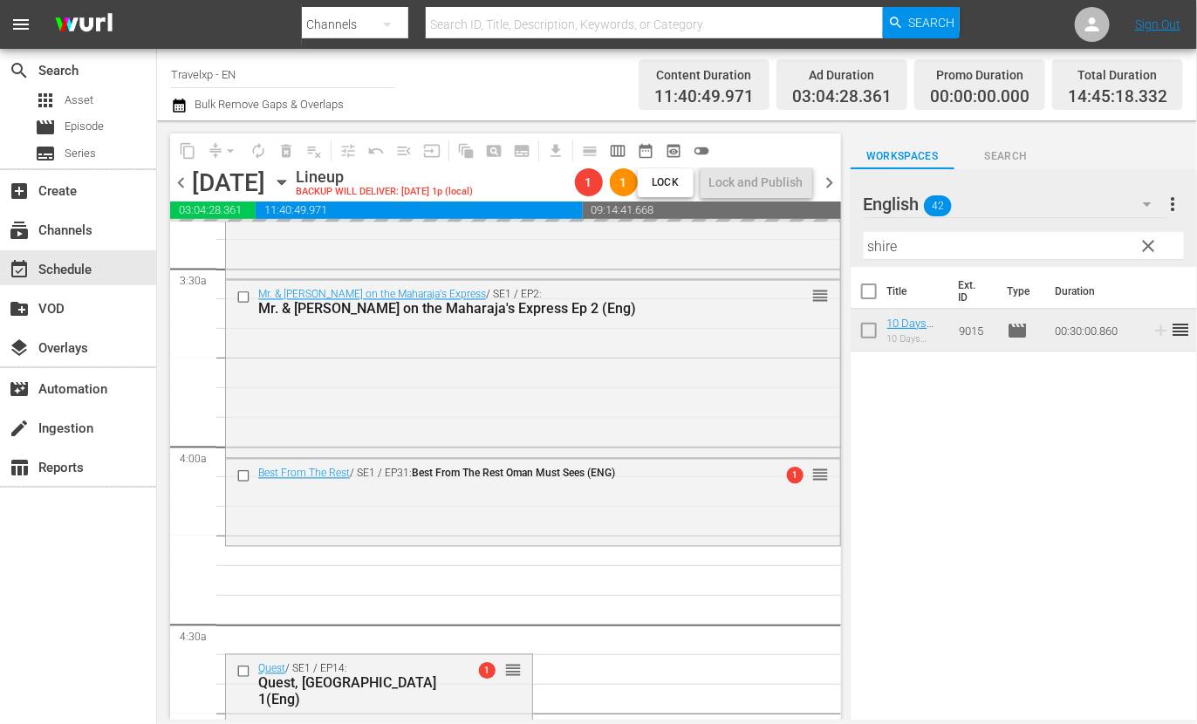
click at [885, 246] on input "shire" at bounding box center [1024, 246] width 320 height 28
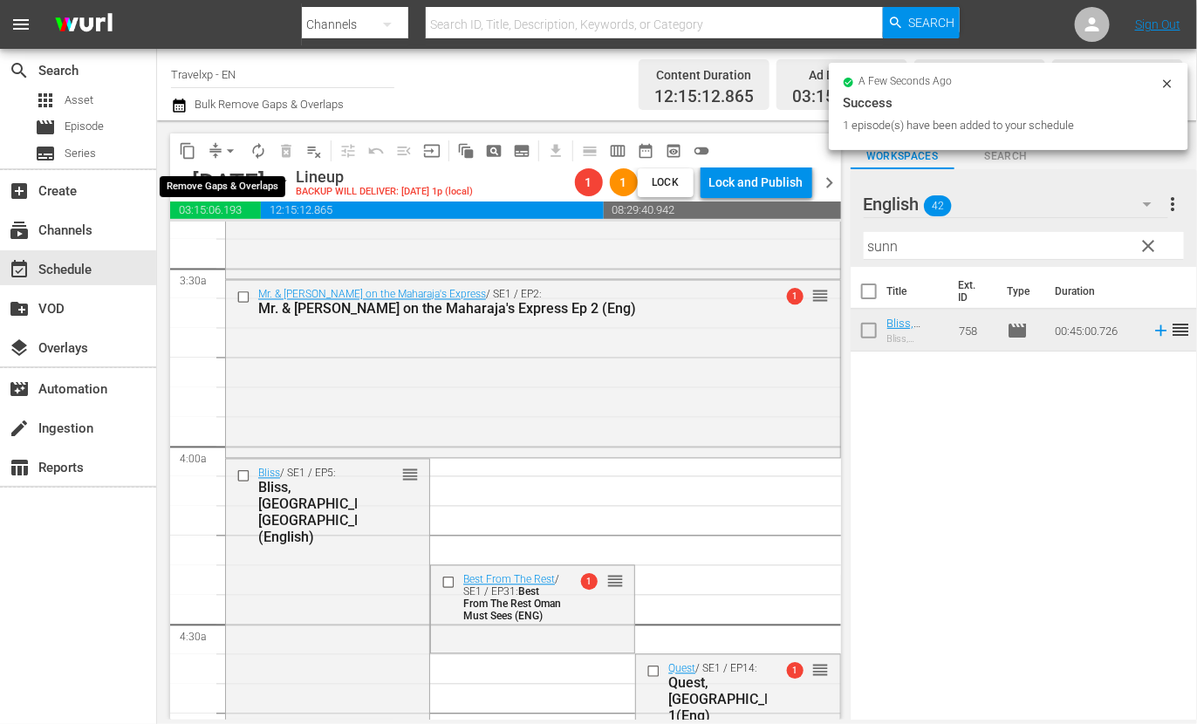
click at [228, 147] on span "arrow_drop_down" at bounding box center [230, 150] width 17 height 17
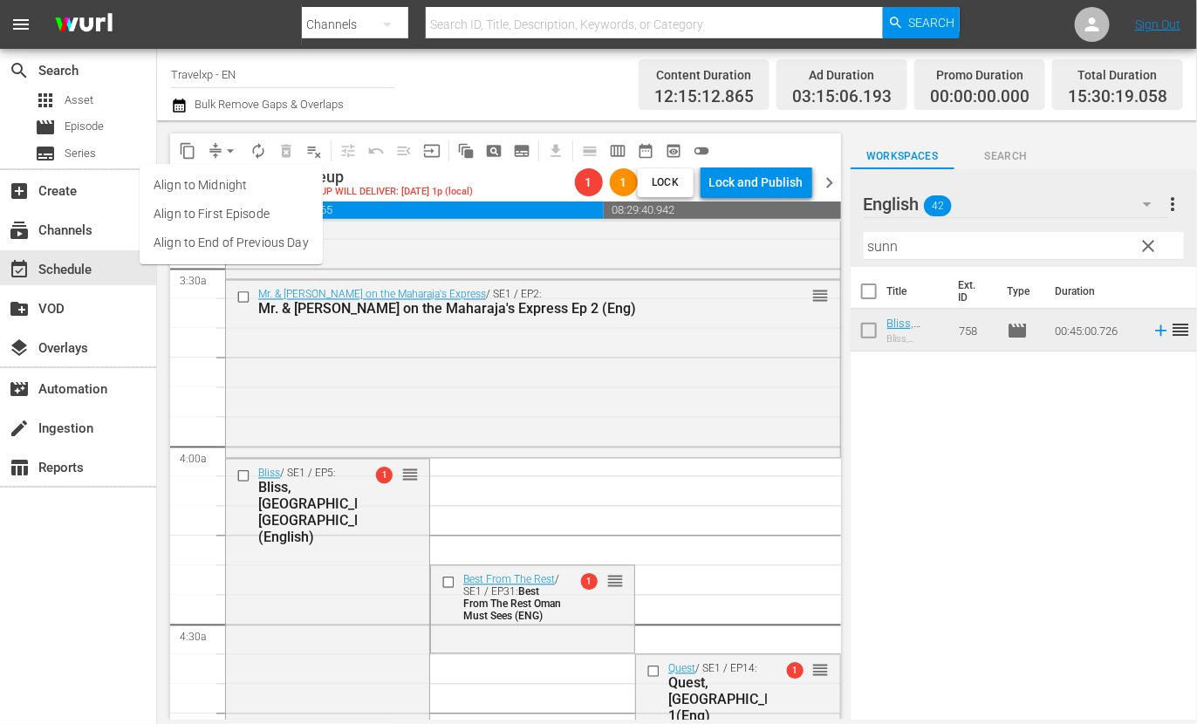
click at [236, 238] on li "Align to End of Previous Day" at bounding box center [231, 243] width 183 height 29
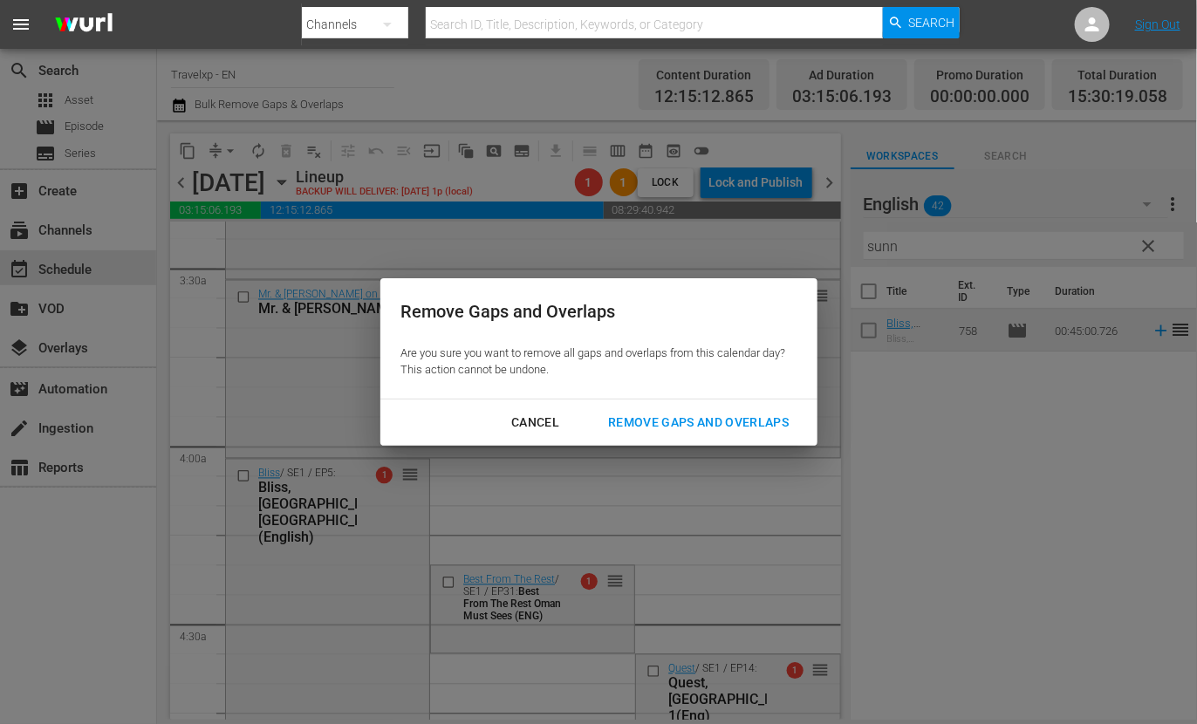
click at [681, 414] on div "Remove Gaps and Overlaps" at bounding box center [698, 423] width 209 height 22
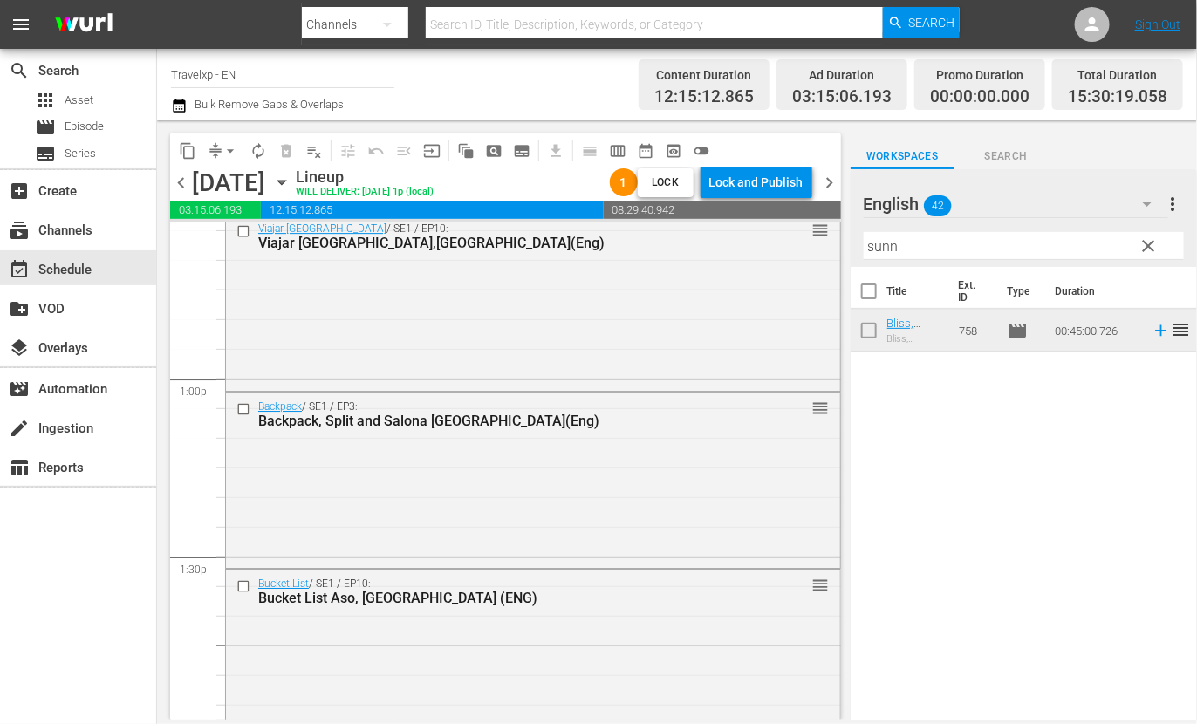
scroll to position [5126, 0]
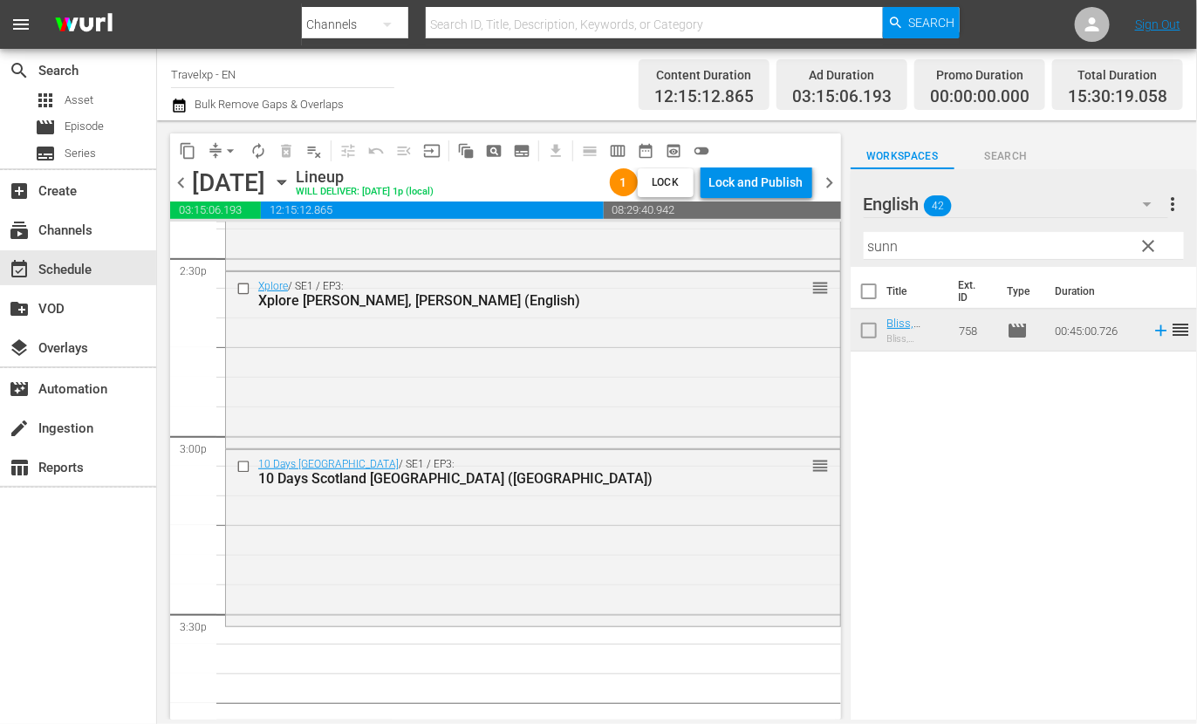
click at [880, 248] on input "sunn" at bounding box center [1024, 246] width 320 height 28
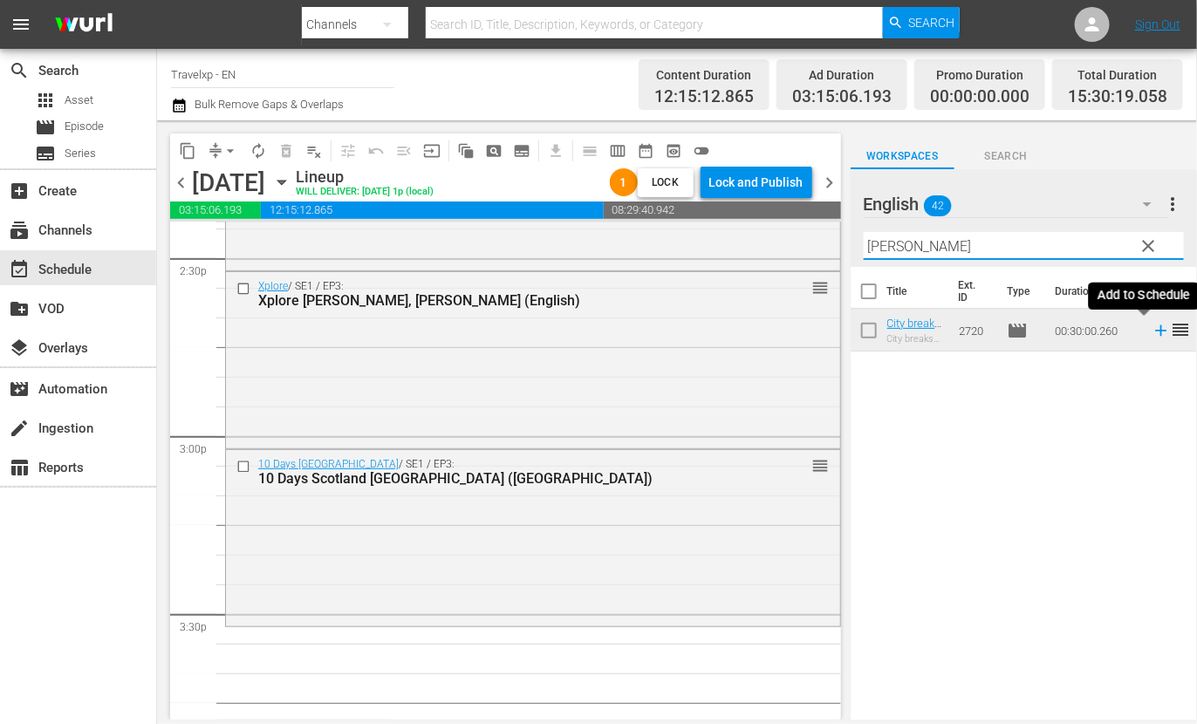
click at [1152, 335] on icon at bounding box center [1161, 330] width 19 height 19
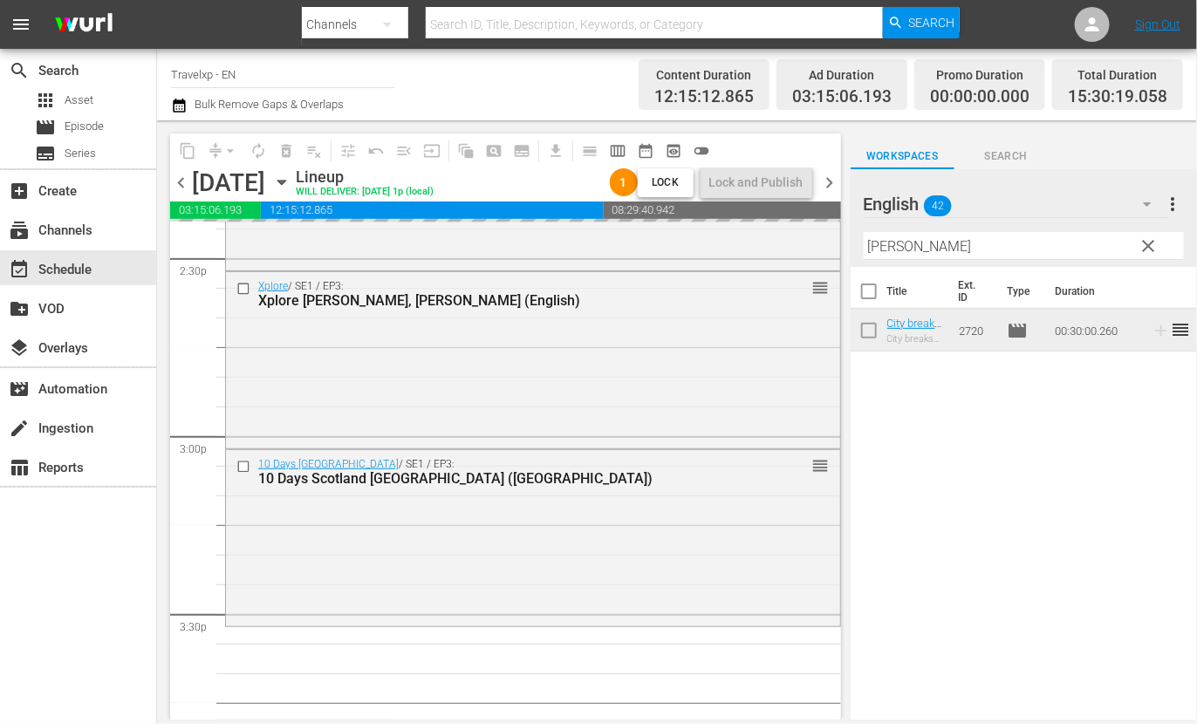
click at [890, 243] on input "[PERSON_NAME]" at bounding box center [1024, 246] width 320 height 28
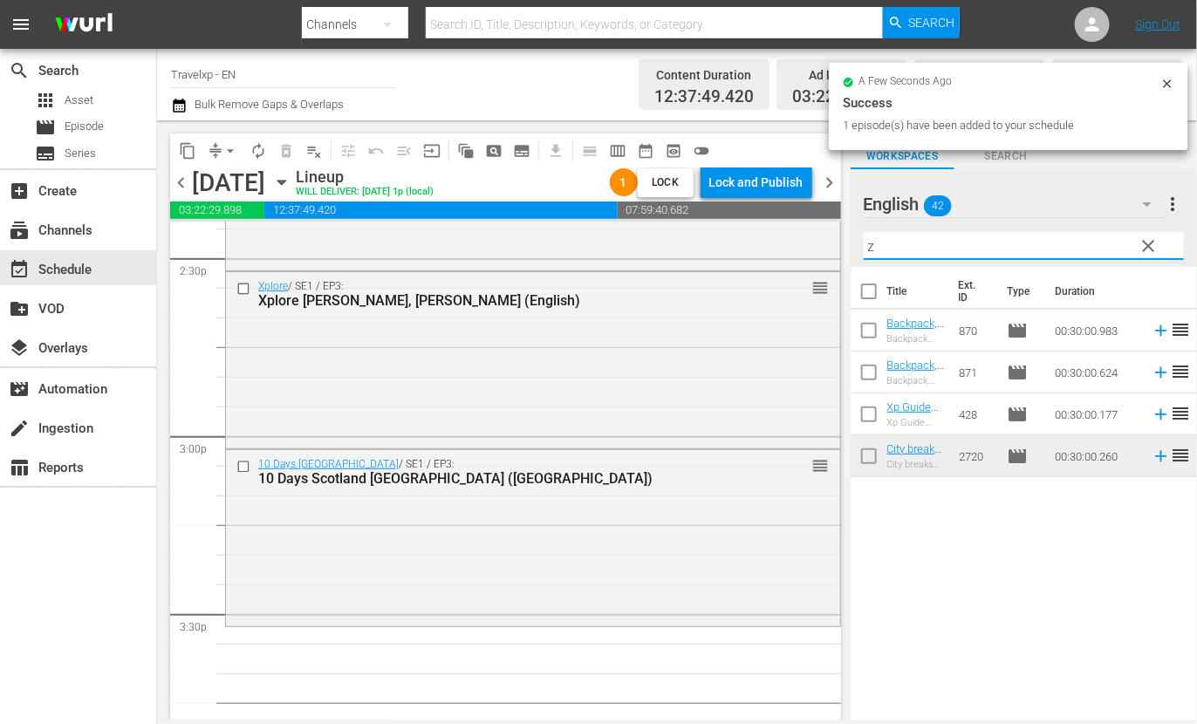
scroll to position [5096, 0]
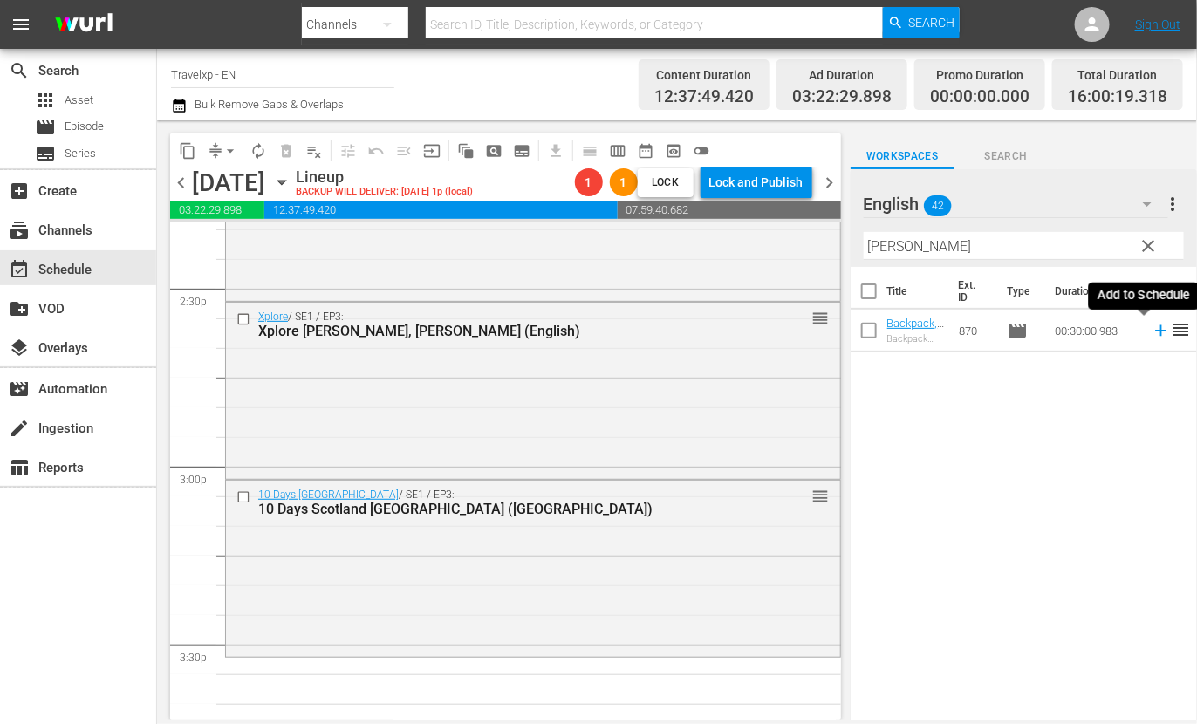
click at [1152, 332] on icon at bounding box center [1161, 330] width 19 height 19
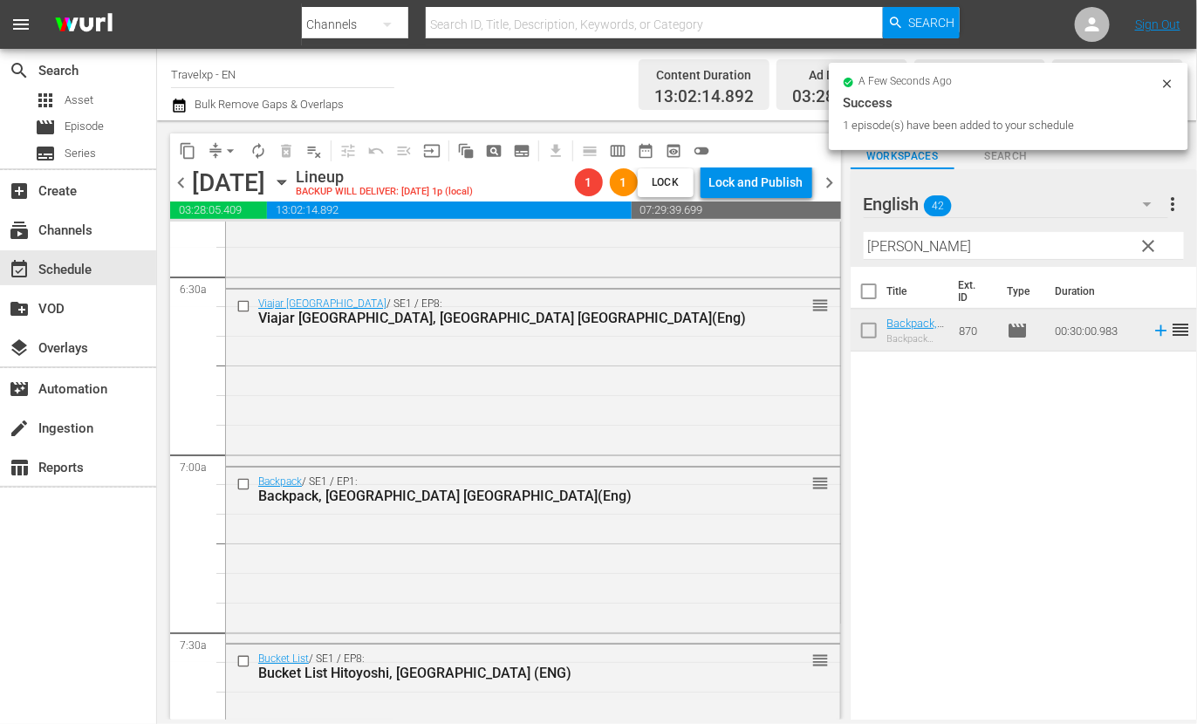
scroll to position [1577, 0]
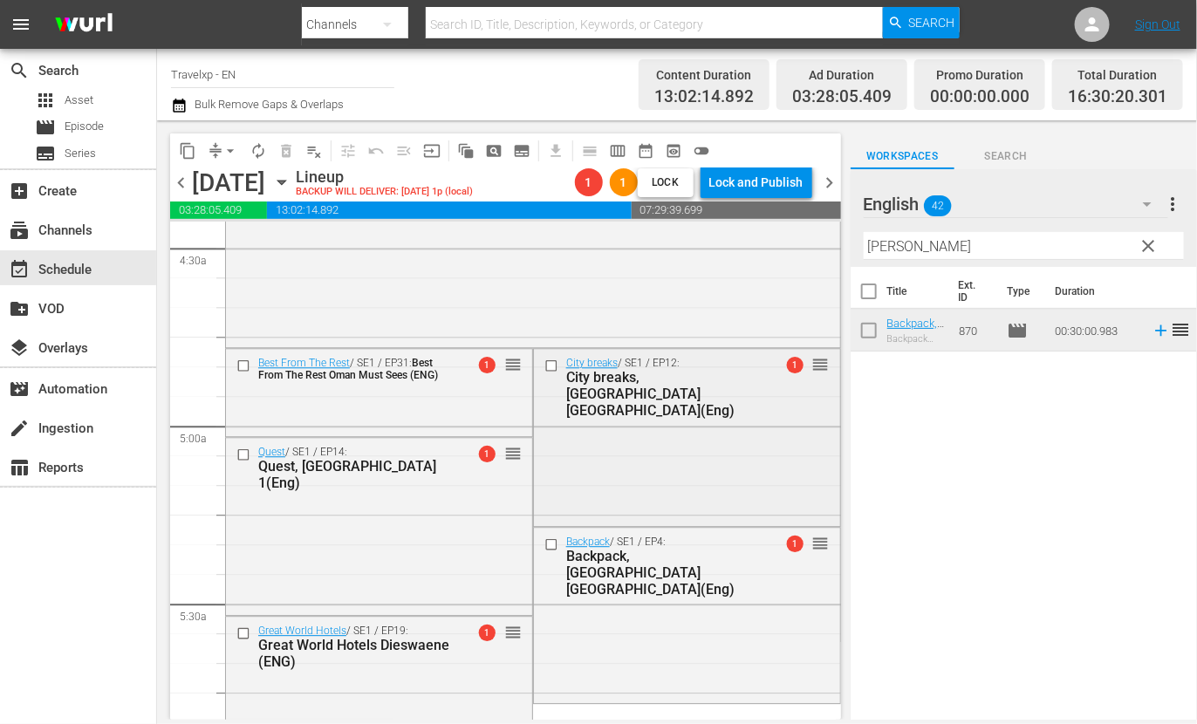
click at [545, 366] on input "checkbox" at bounding box center [553, 366] width 18 height 15
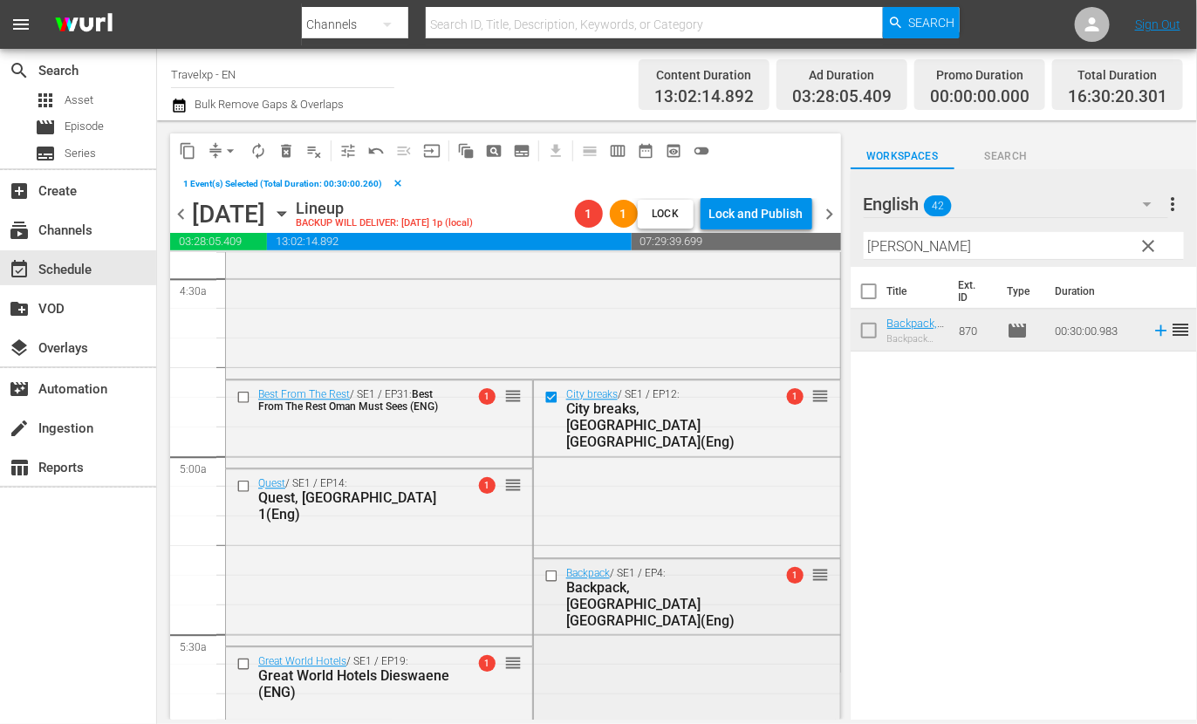
click at [545, 573] on input "checkbox" at bounding box center [553, 575] width 18 height 15
click at [286, 143] on span "delete_forever_outlined" at bounding box center [285, 150] width 17 height 17
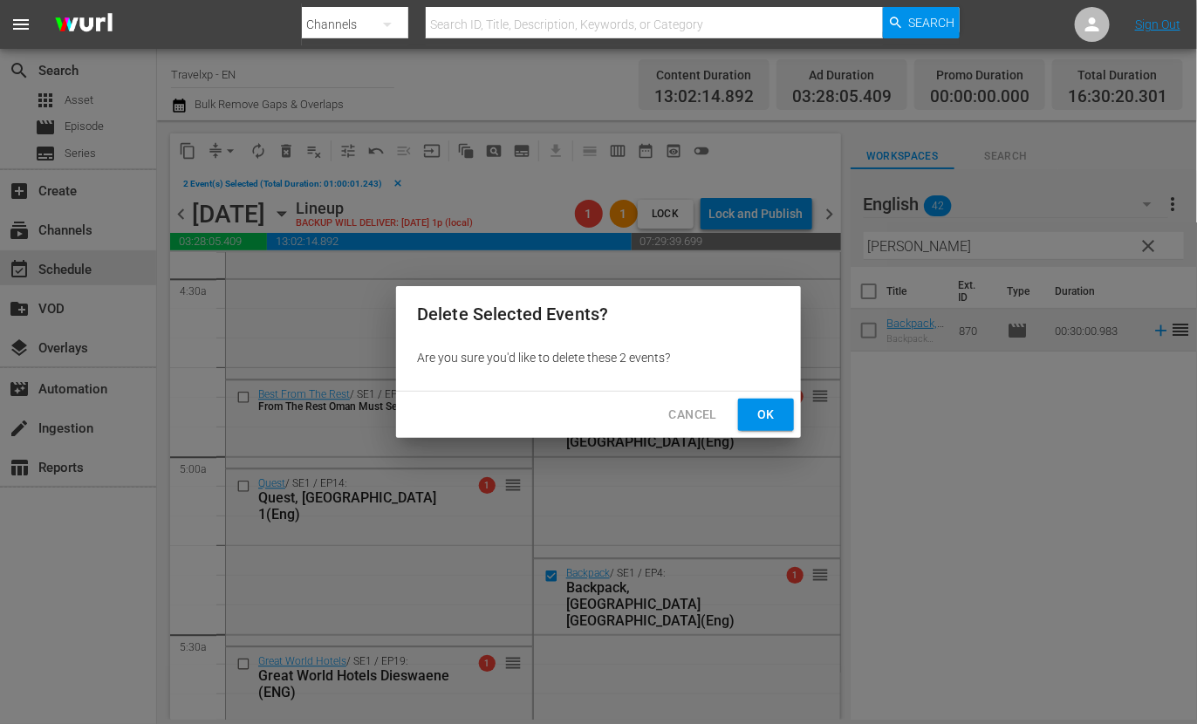
click at [768, 422] on span "Ok" at bounding box center [766, 415] width 28 height 22
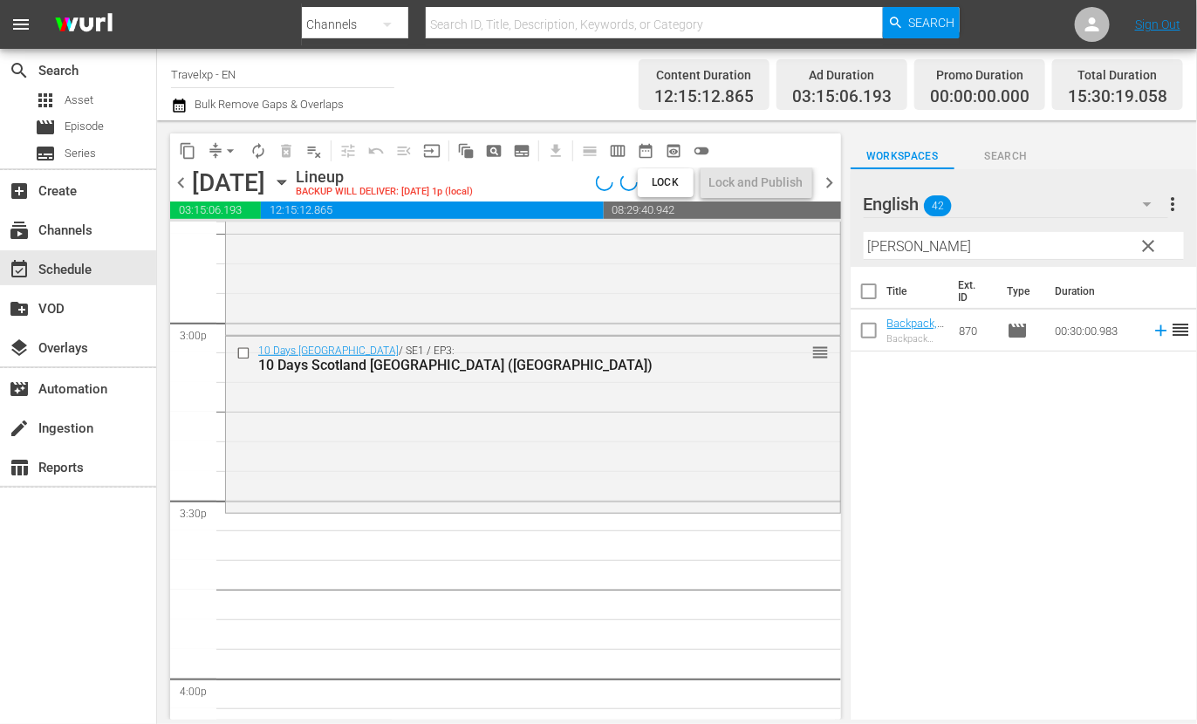
scroll to position [5235, 0]
click at [884, 244] on input "[PERSON_NAME]" at bounding box center [1024, 246] width 320 height 28
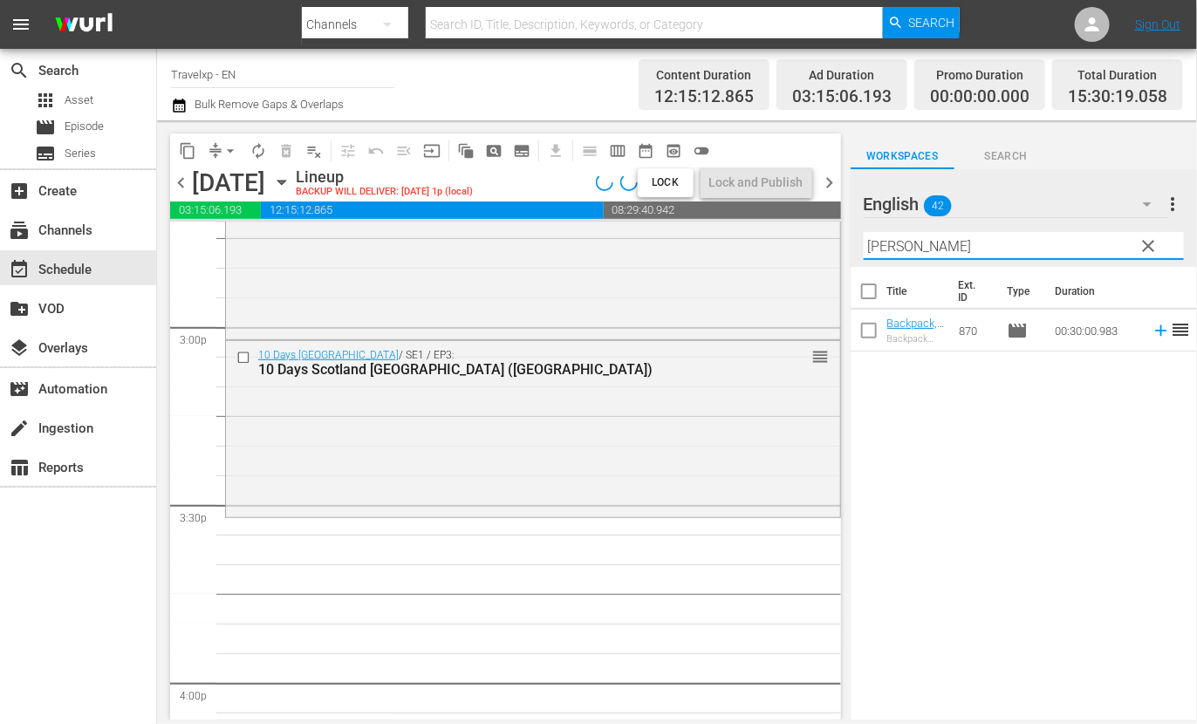
click at [884, 244] on input "[PERSON_NAME]" at bounding box center [1024, 246] width 320 height 28
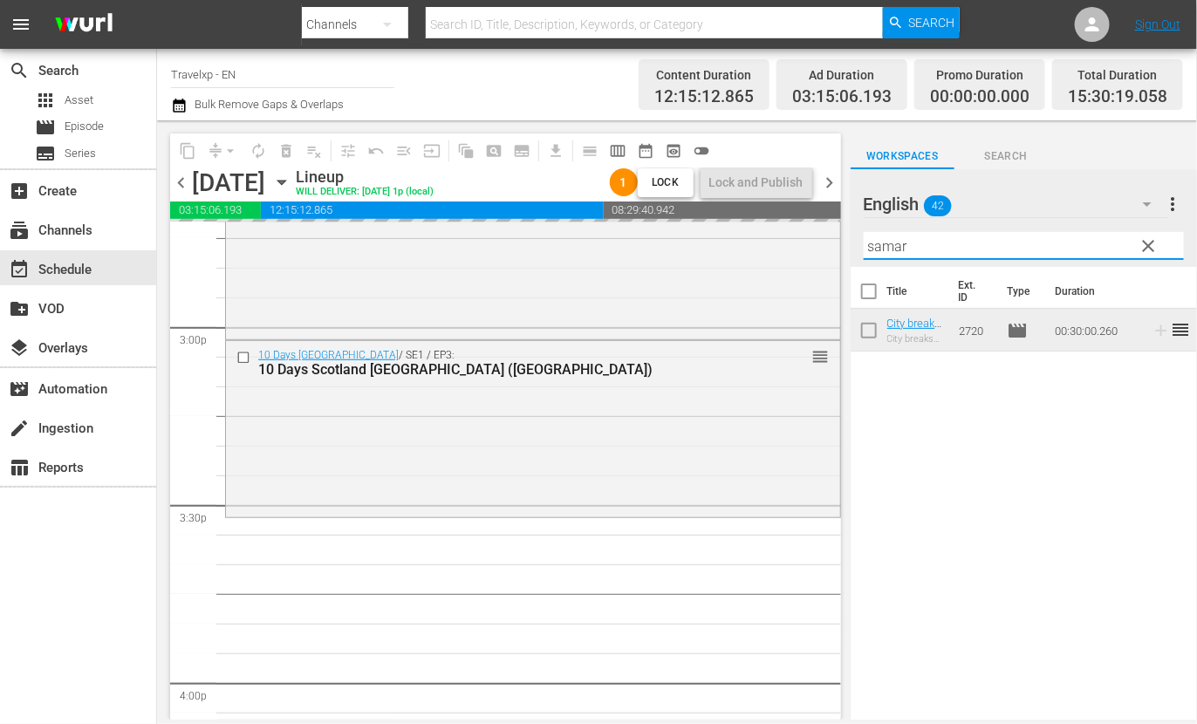
click at [882, 242] on input "samar" at bounding box center [1024, 246] width 320 height 28
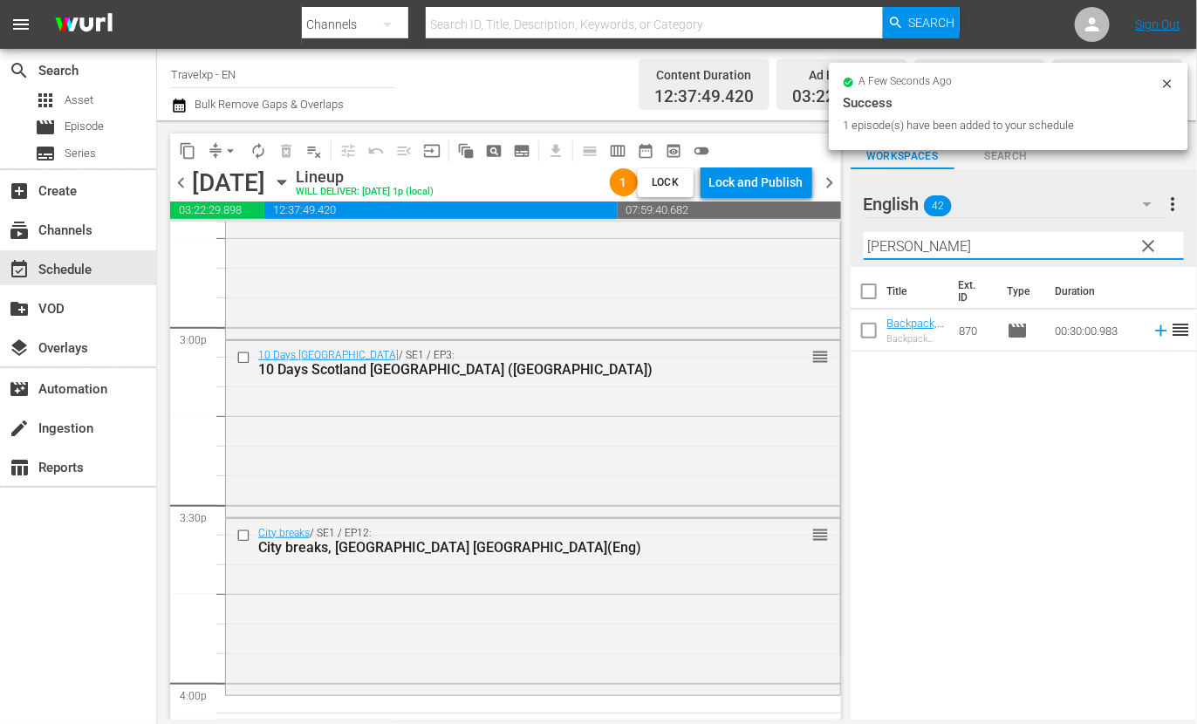
scroll to position [5453, 0]
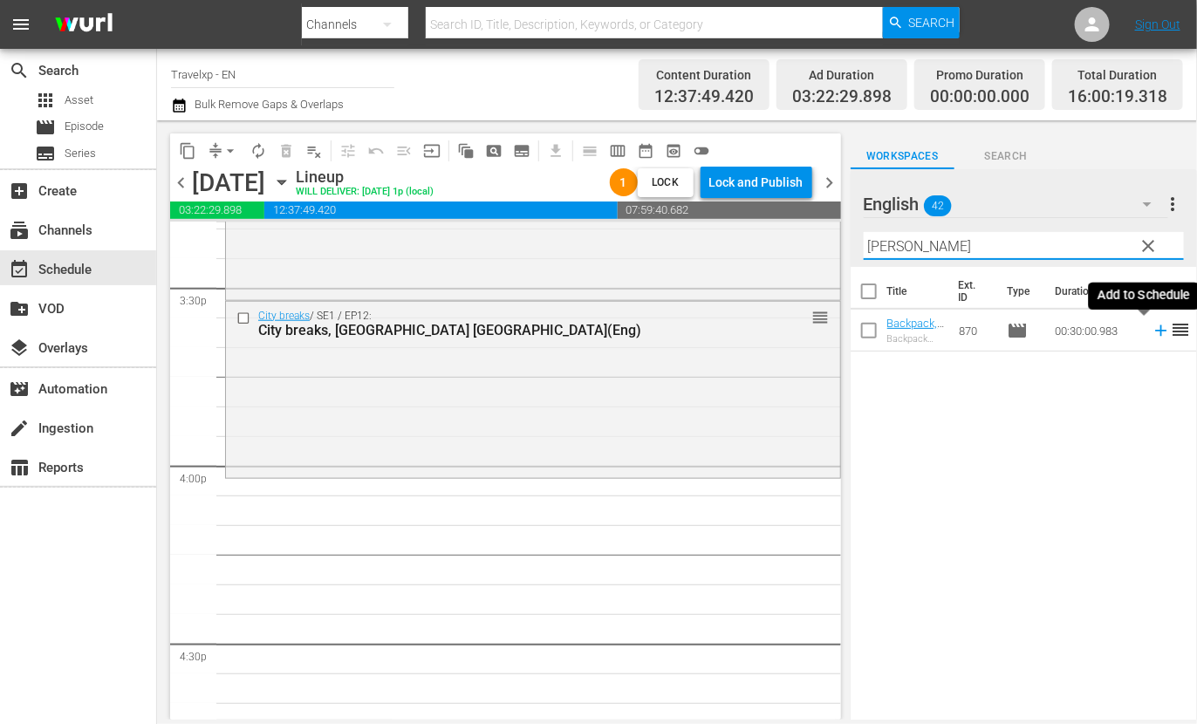
click at [1152, 333] on icon at bounding box center [1161, 330] width 19 height 19
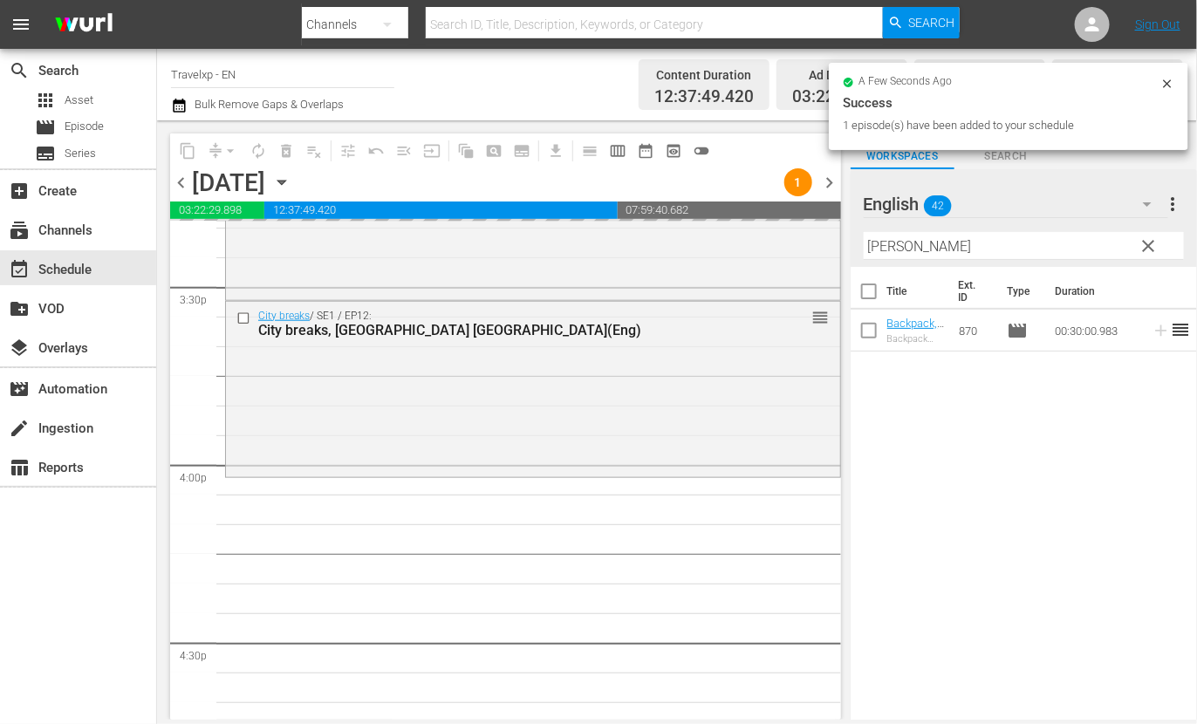
click at [880, 247] on input "[PERSON_NAME]" at bounding box center [1024, 246] width 320 height 28
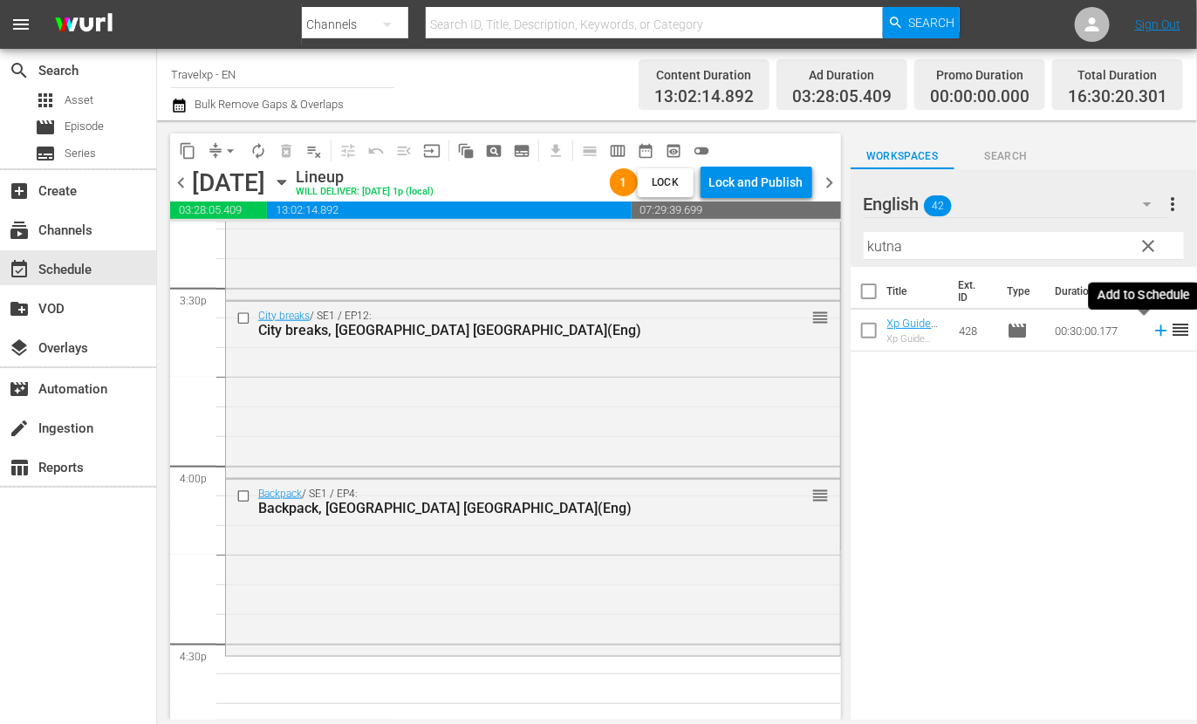
click at [1155, 330] on icon at bounding box center [1160, 330] width 11 height 11
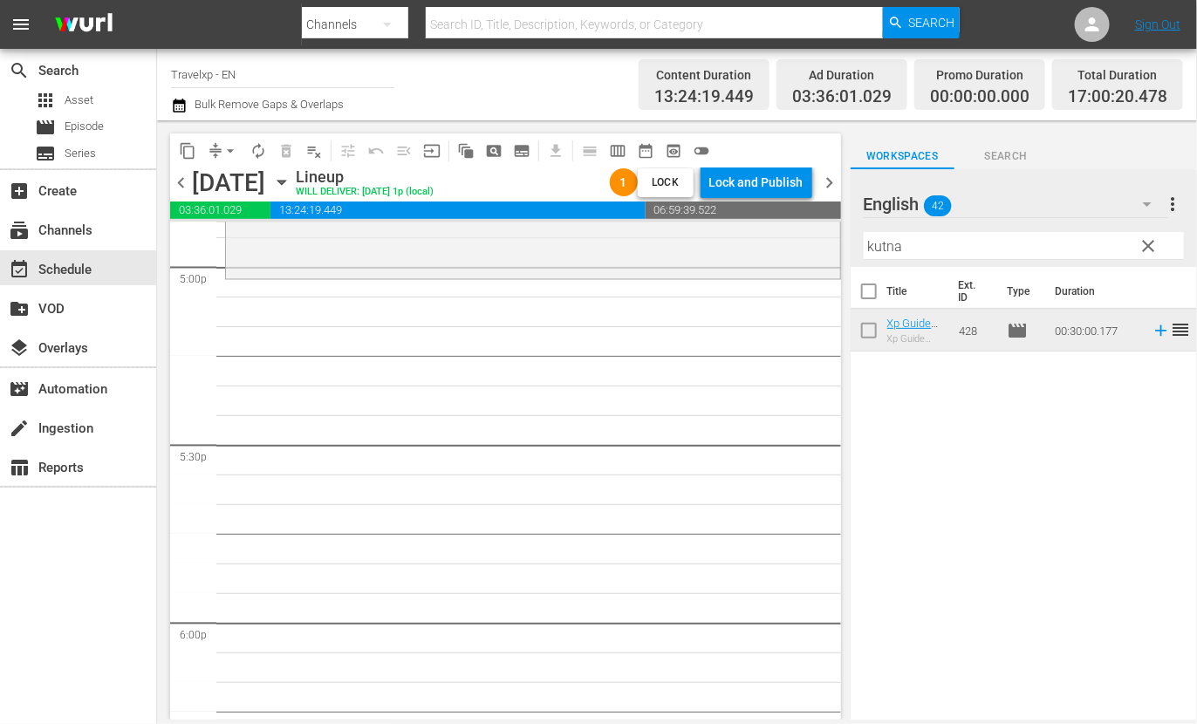
scroll to position [5889, 0]
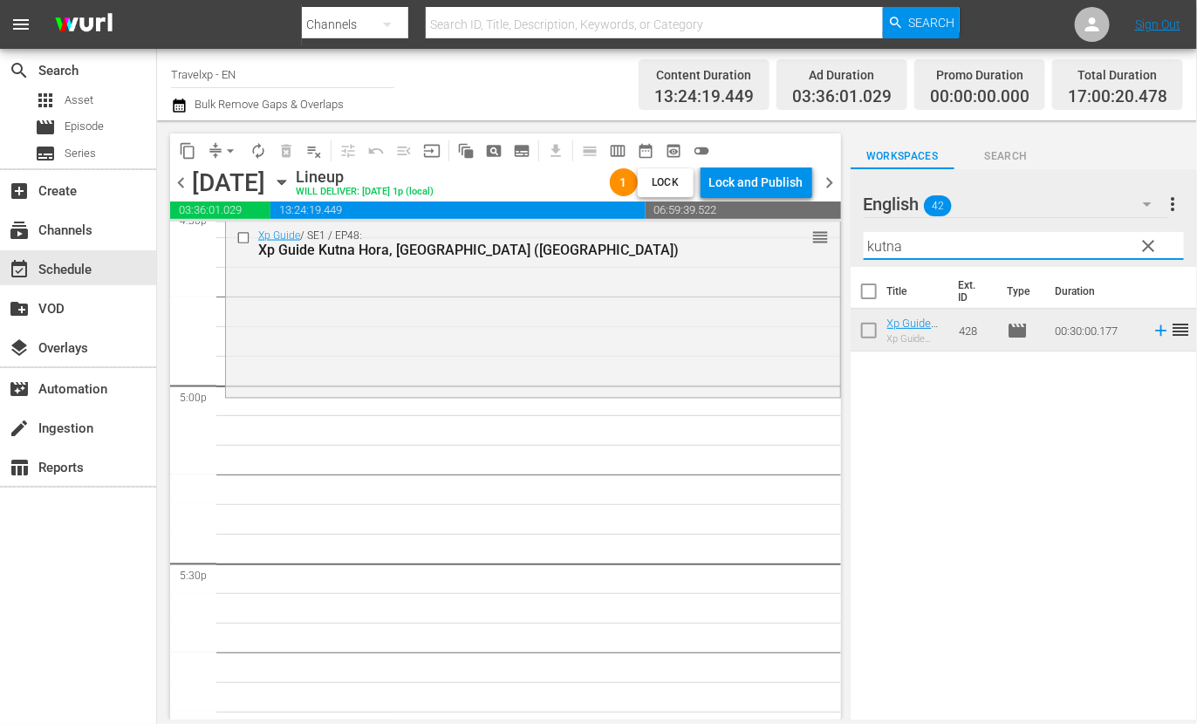
click at [880, 249] on input "kutna" at bounding box center [1024, 246] width 320 height 28
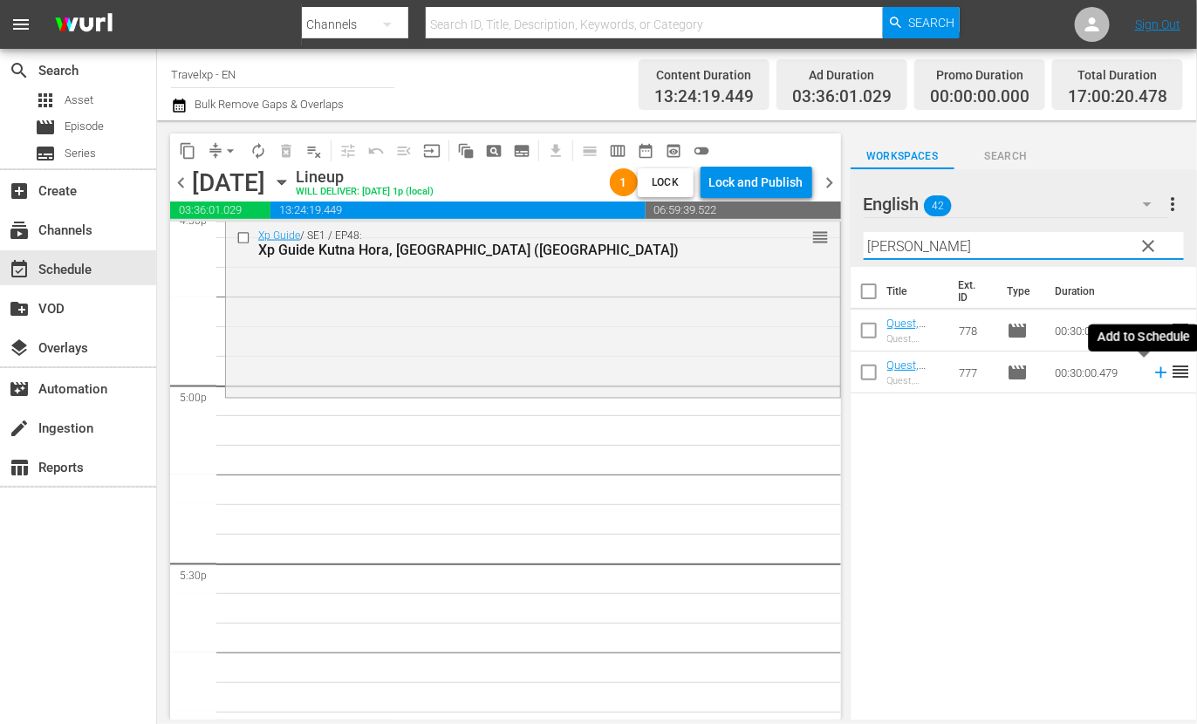
click at [1155, 375] on icon at bounding box center [1160, 372] width 11 height 11
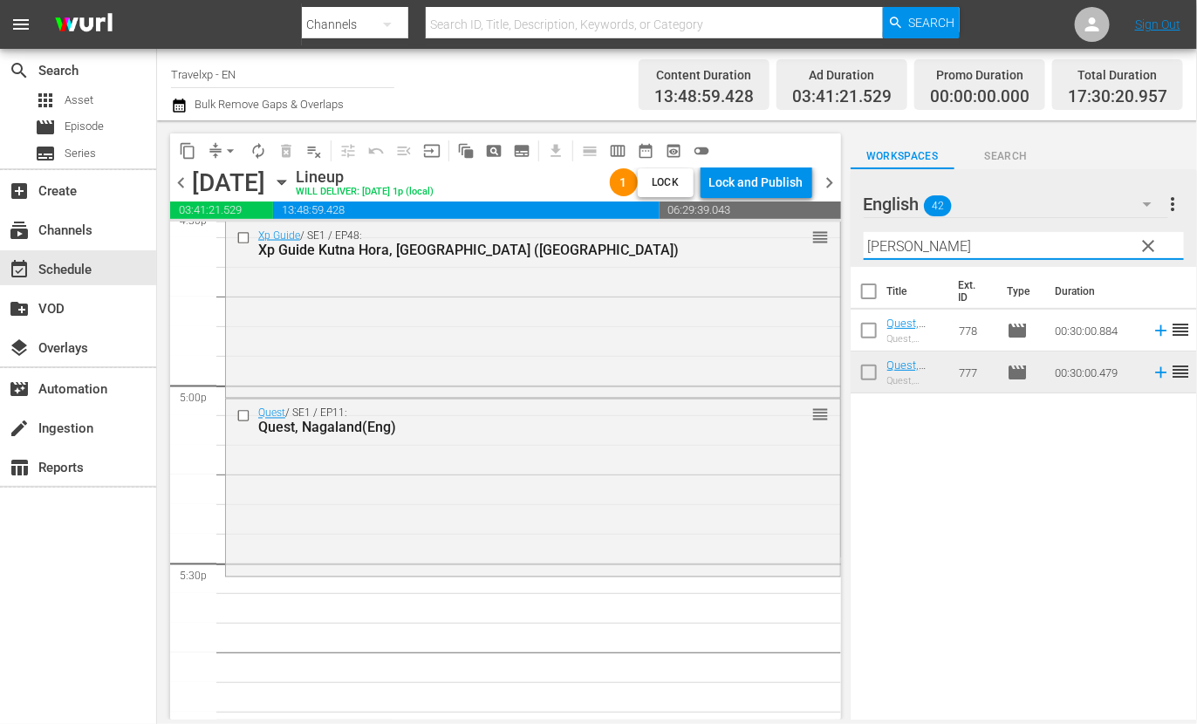
click at [891, 250] on input "[PERSON_NAME]" at bounding box center [1024, 246] width 320 height 28
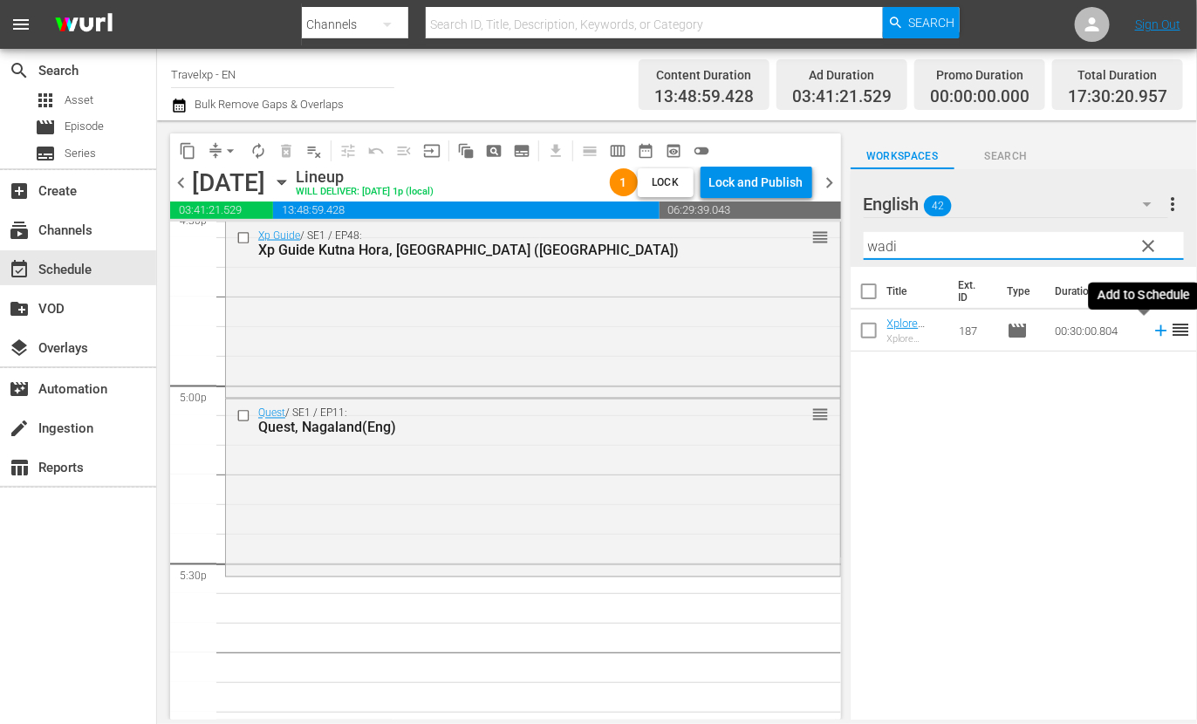
click at [1152, 326] on icon at bounding box center [1161, 330] width 19 height 19
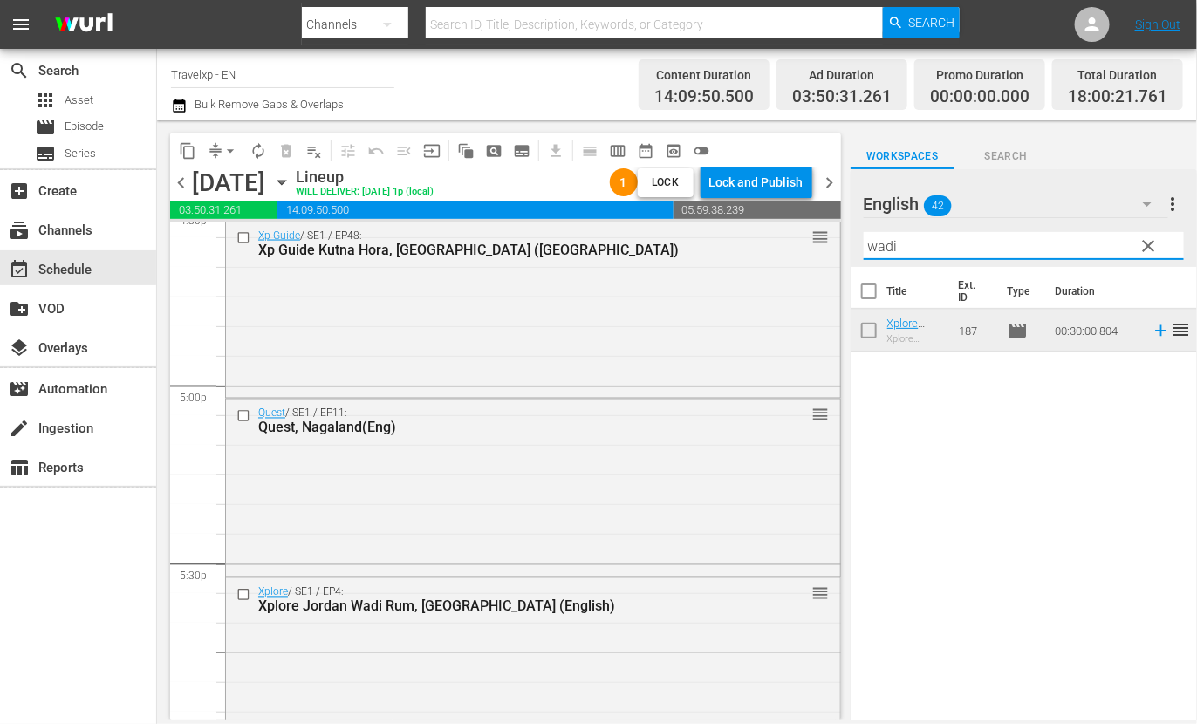
click at [887, 235] on input "wadi" at bounding box center [1024, 246] width 320 height 28
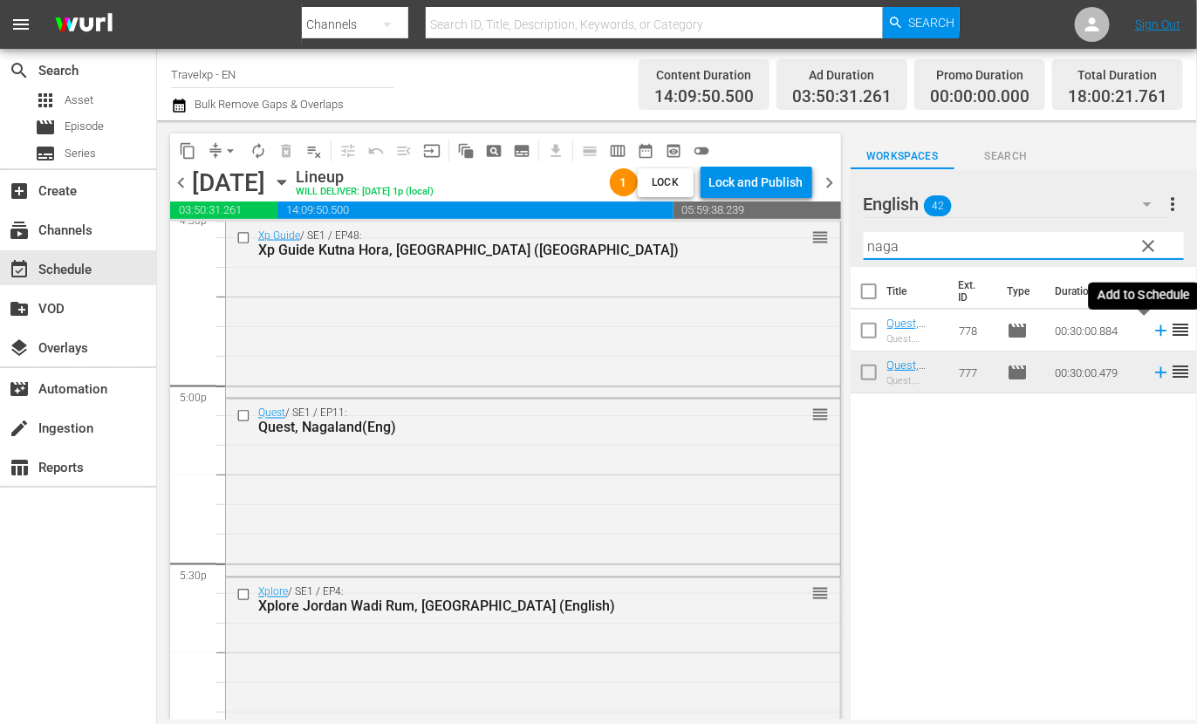
drag, startPoint x: 1144, startPoint y: 329, endPoint x: 1058, endPoint y: 326, distance: 86.4
click at [1155, 329] on icon at bounding box center [1160, 330] width 11 height 11
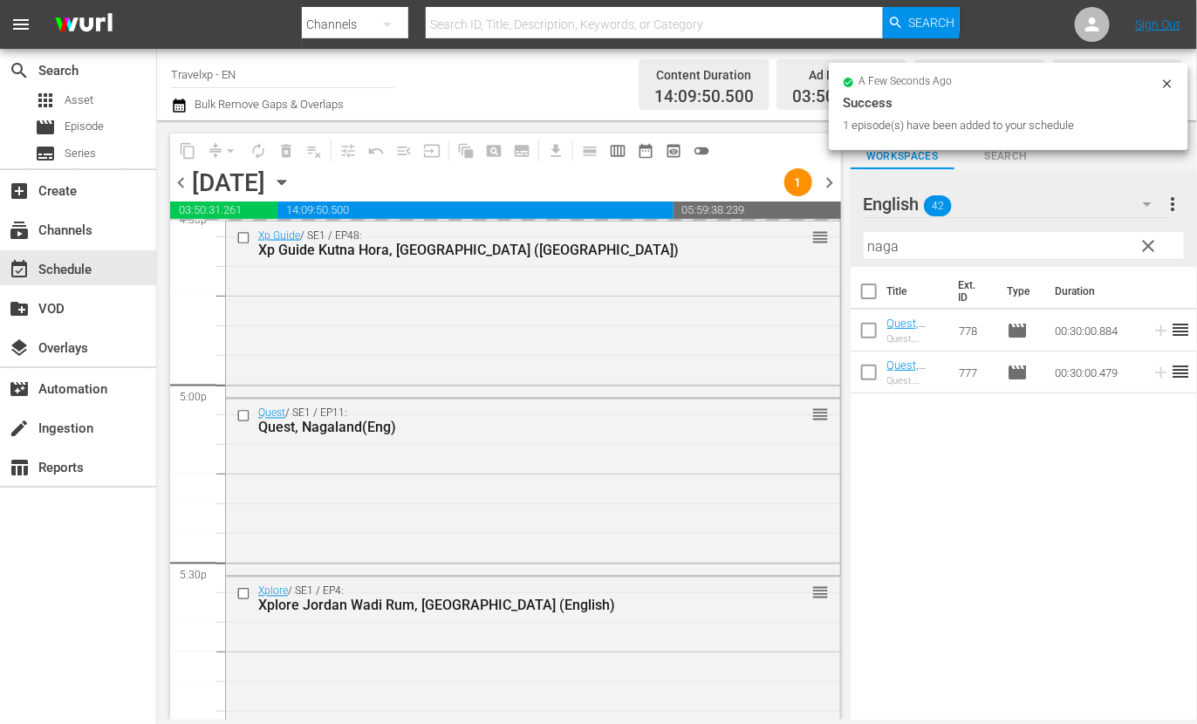
click at [881, 250] on input "naga" at bounding box center [1024, 246] width 320 height 28
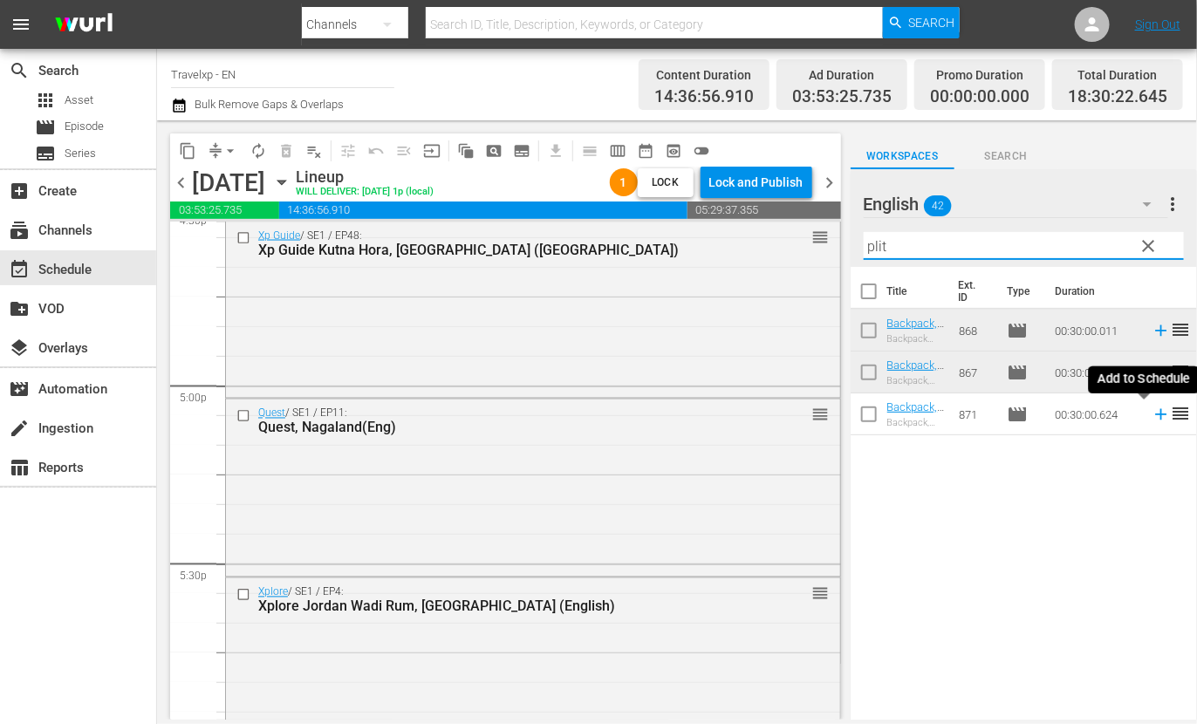
click at [1155, 416] on icon at bounding box center [1160, 414] width 11 height 11
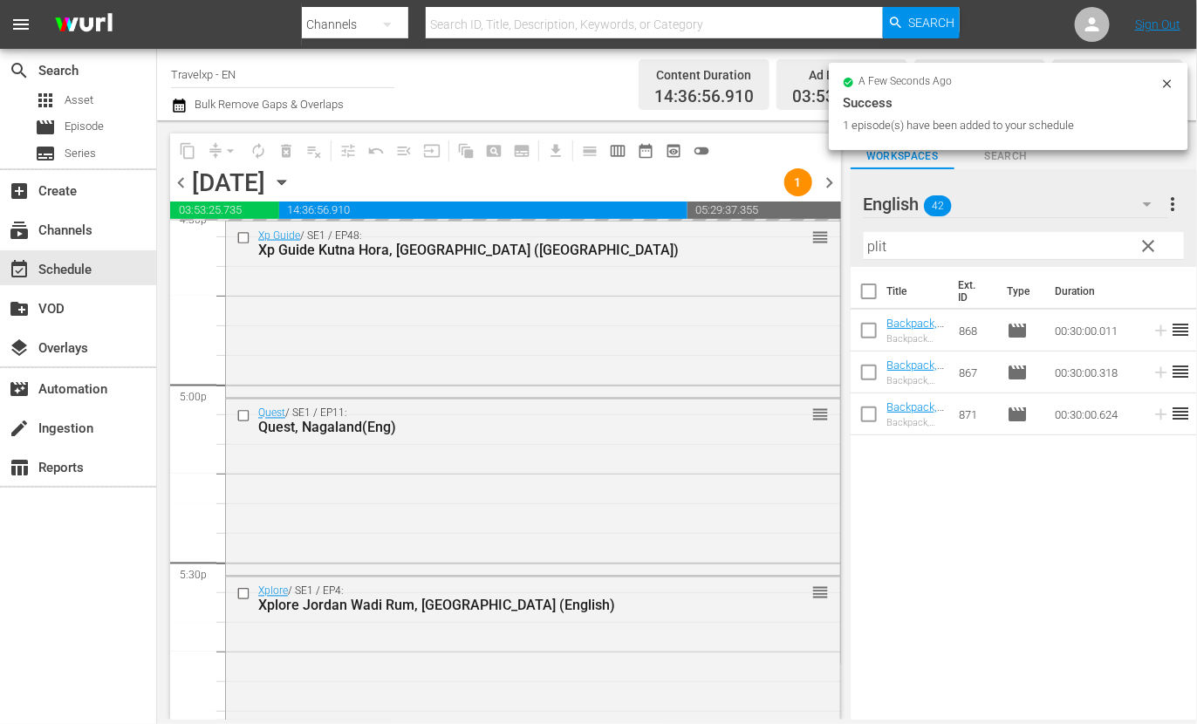
click at [878, 245] on input "plit" at bounding box center [1024, 246] width 320 height 28
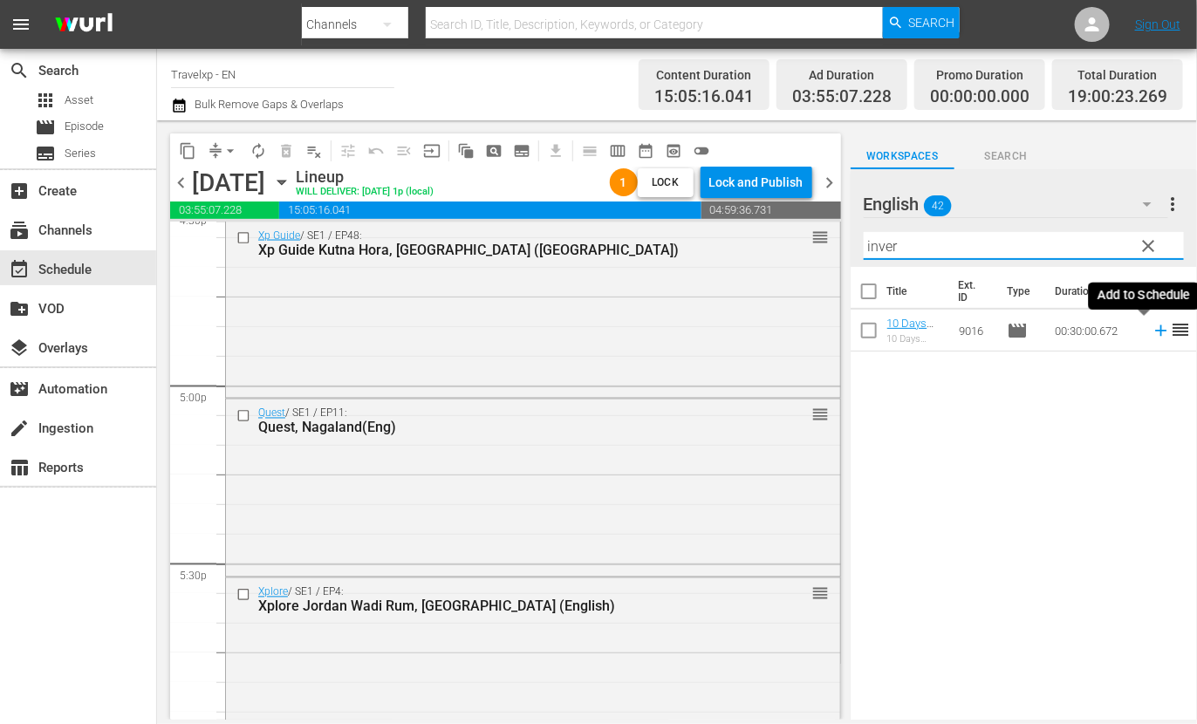
click at [1155, 331] on icon at bounding box center [1160, 330] width 11 height 11
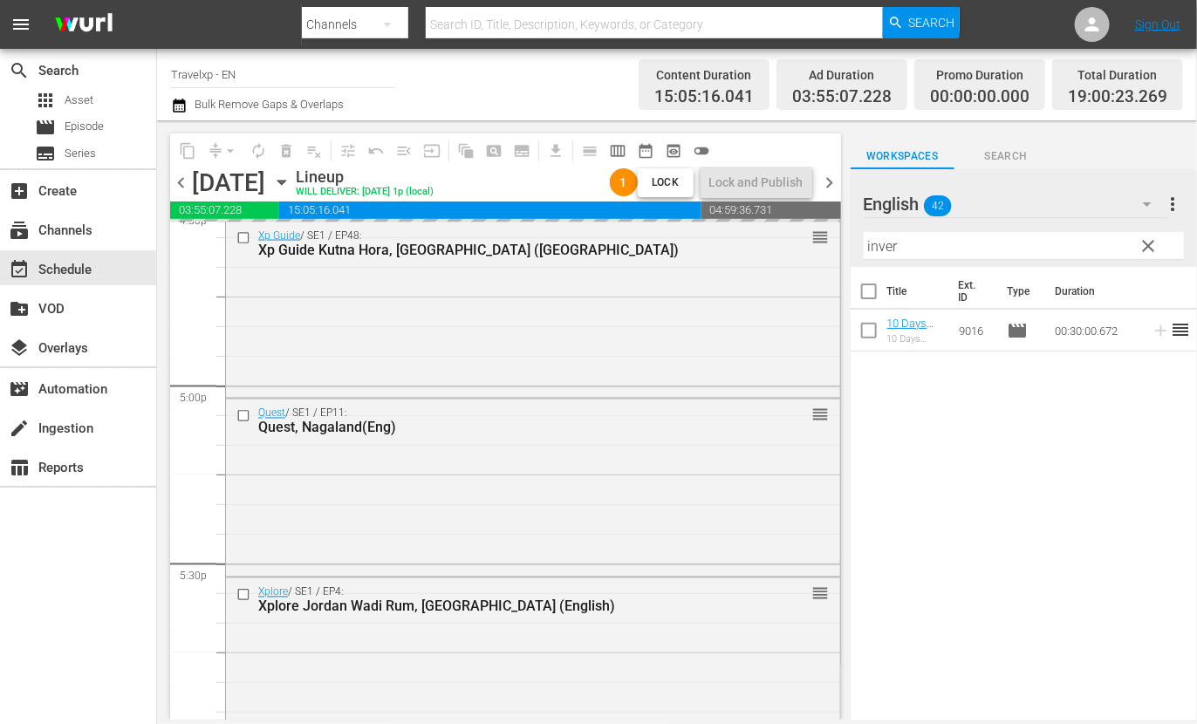
click at [872, 247] on input "inver" at bounding box center [1024, 246] width 320 height 28
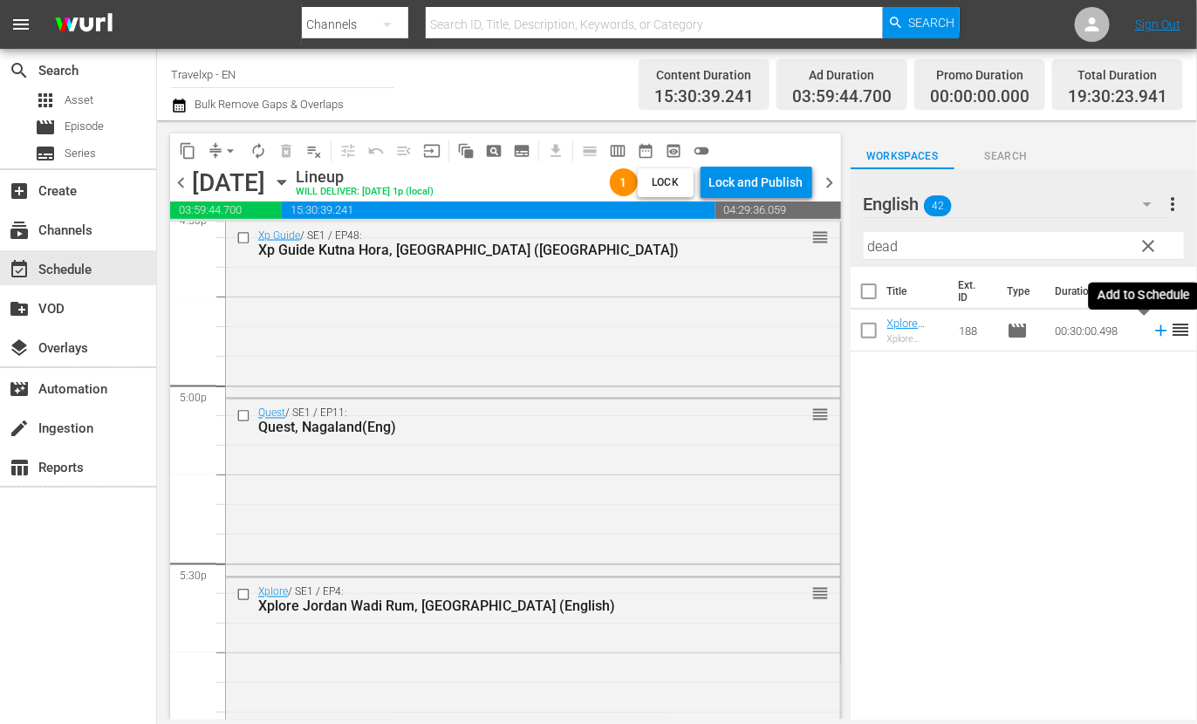
click at [1152, 329] on icon at bounding box center [1161, 330] width 19 height 19
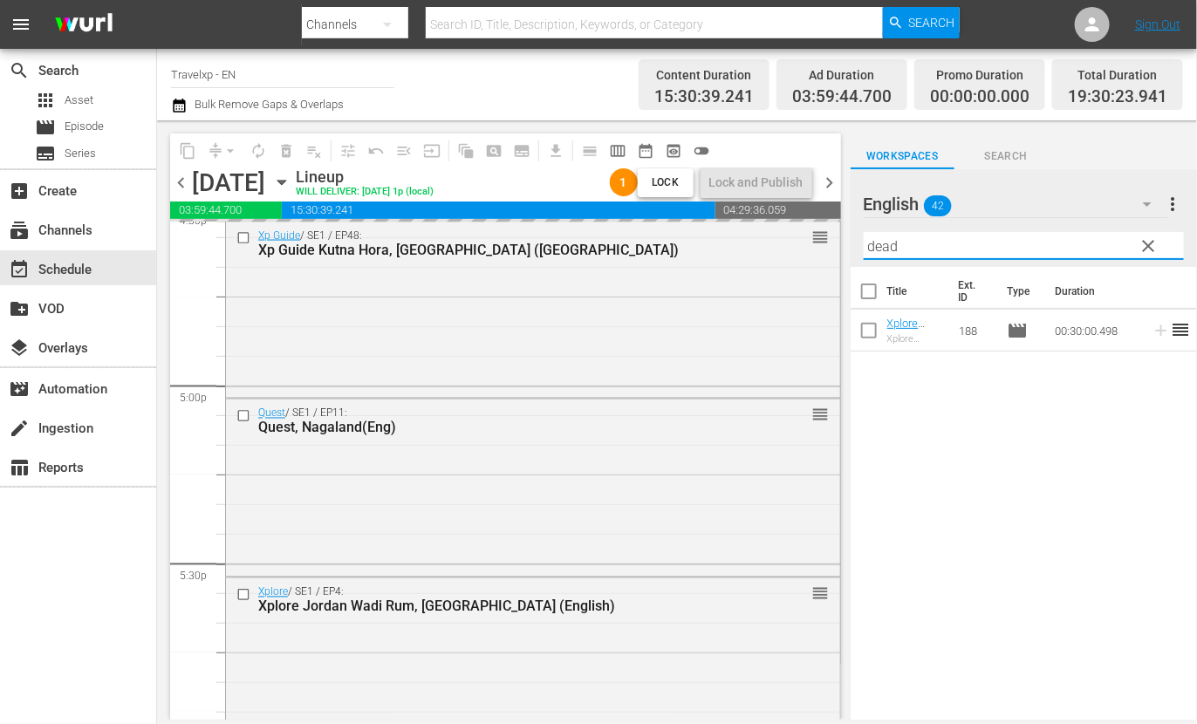
click at [880, 249] on input "dead" at bounding box center [1024, 246] width 320 height 28
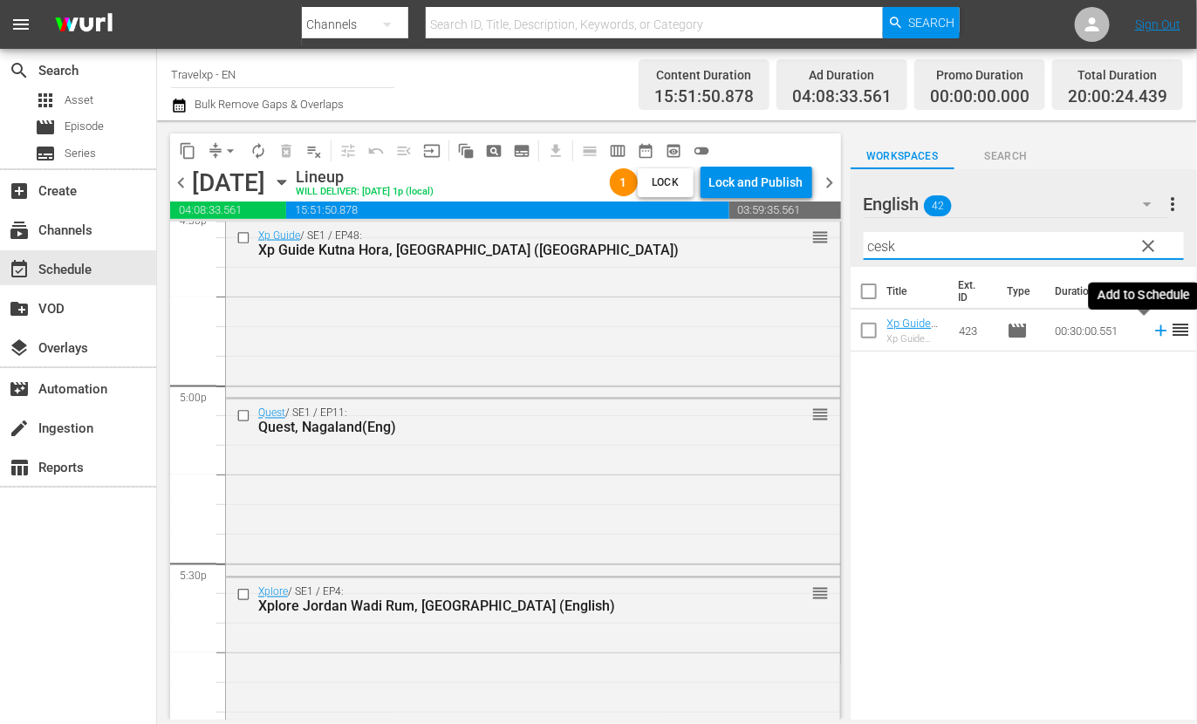
click at [1152, 333] on icon at bounding box center [1161, 330] width 19 height 19
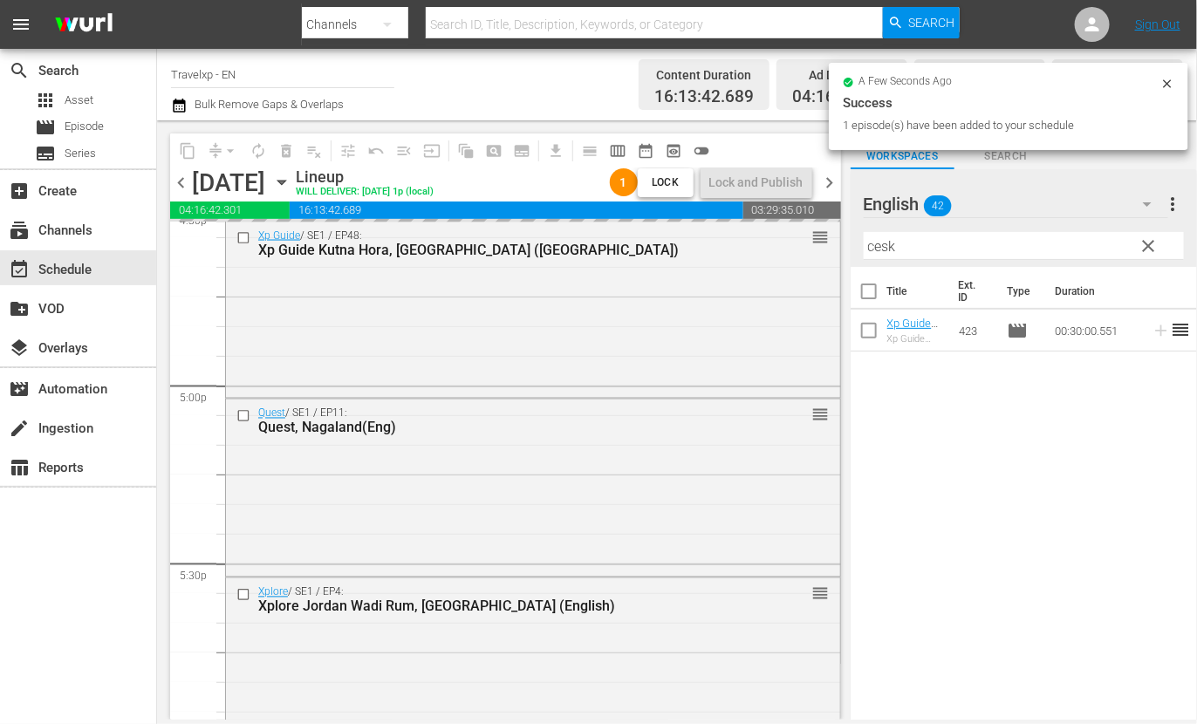
click at [880, 245] on input "cesk" at bounding box center [1024, 246] width 320 height 28
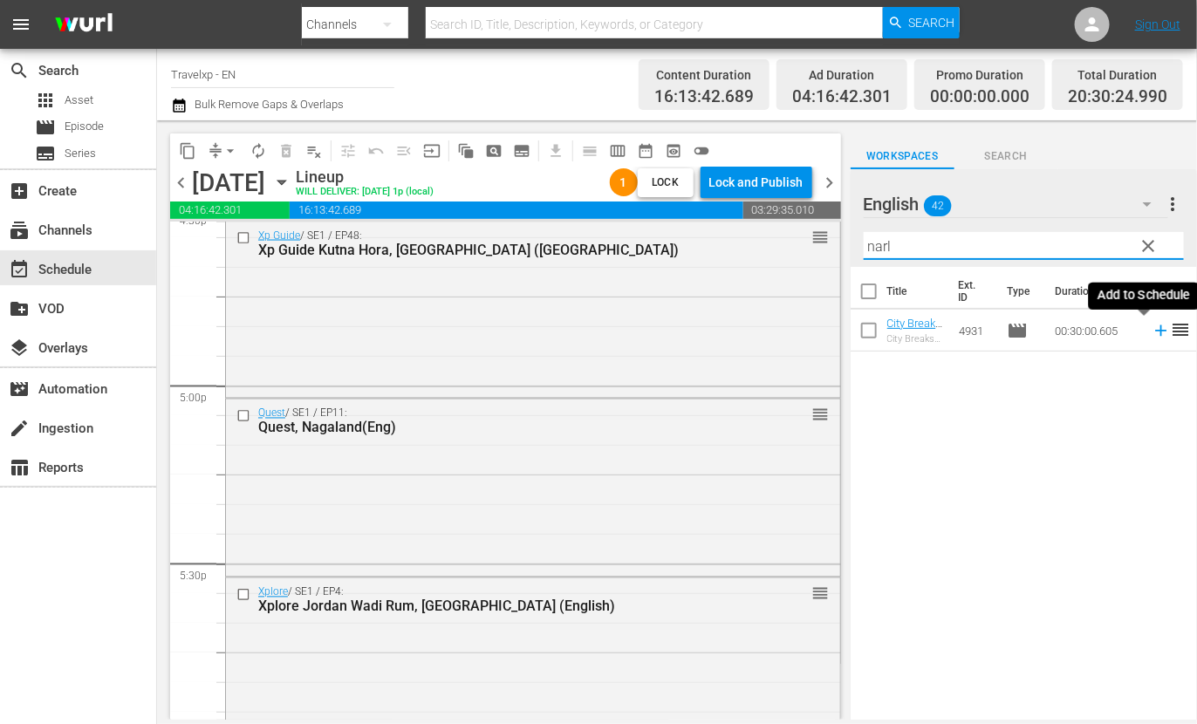
type input "narl"
click at [1155, 331] on icon at bounding box center [1160, 330] width 11 height 11
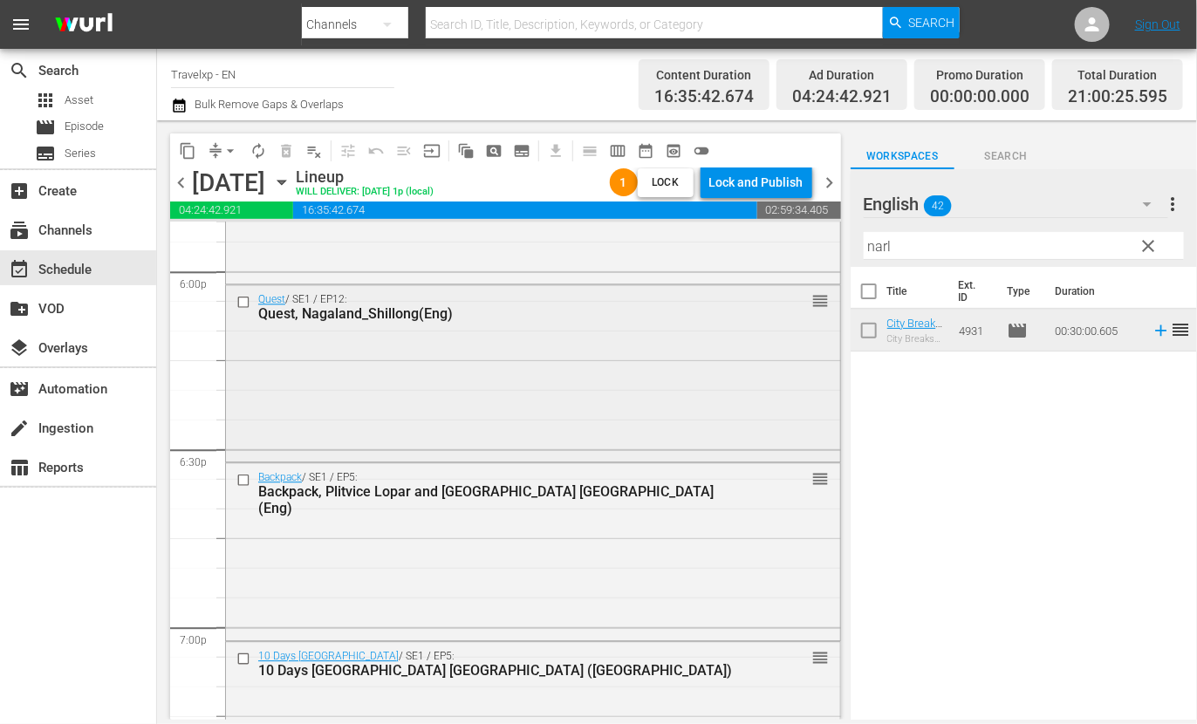
scroll to position [6325, 0]
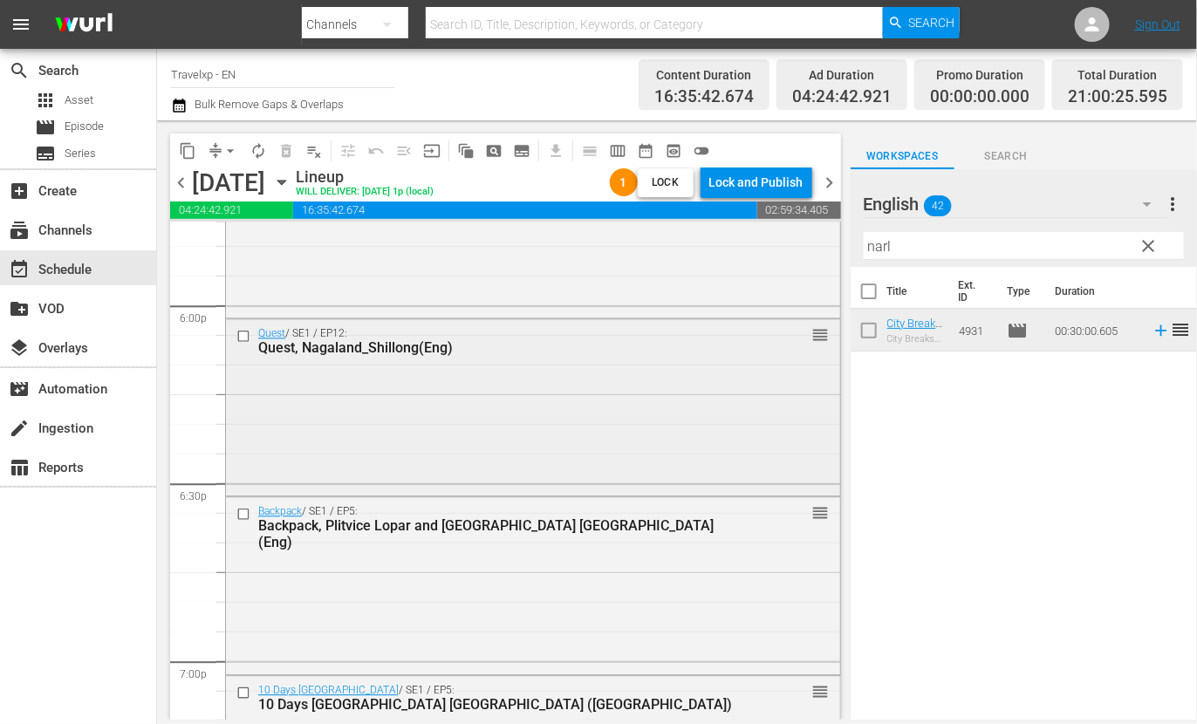
click at [243, 335] on input "checkbox" at bounding box center [245, 336] width 18 height 15
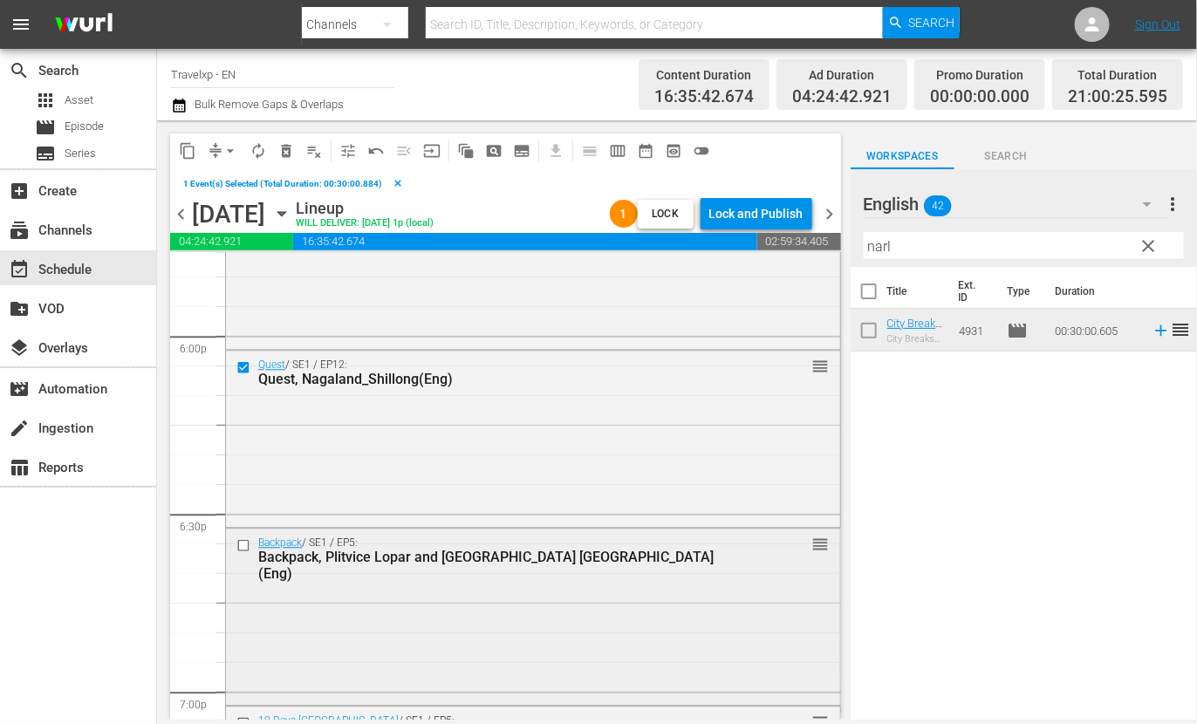
click at [243, 546] on input "checkbox" at bounding box center [245, 544] width 18 height 15
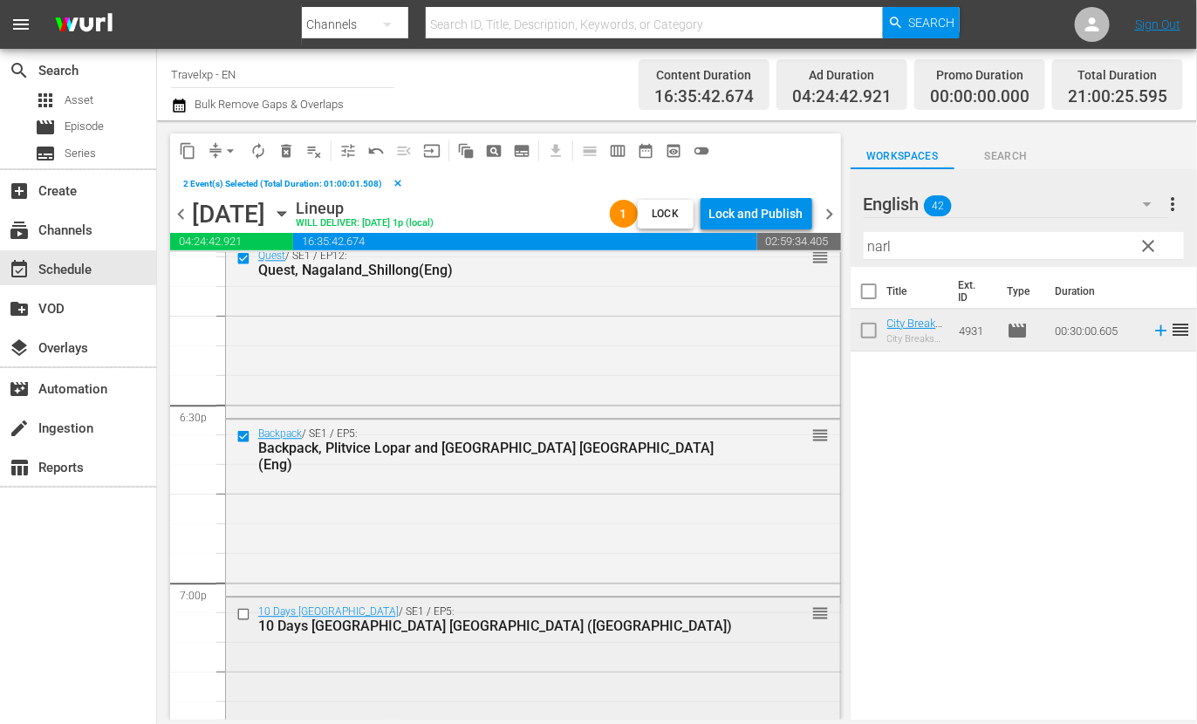
click at [243, 613] on input "checkbox" at bounding box center [245, 614] width 18 height 15
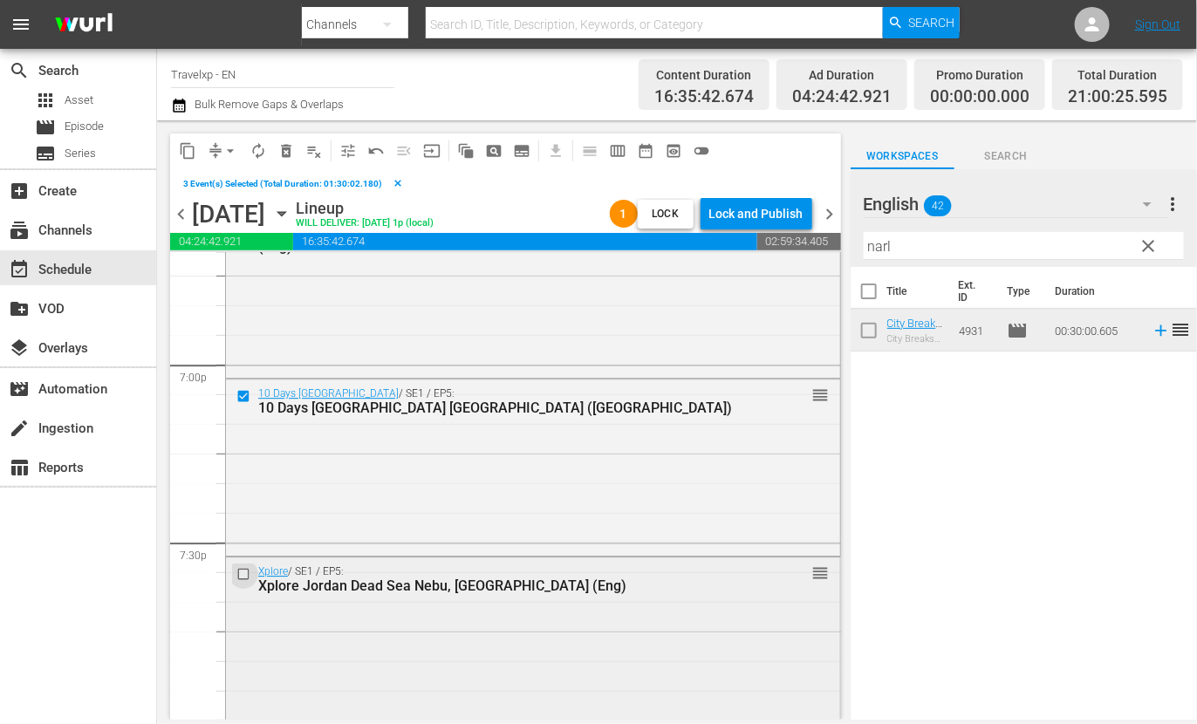
click at [244, 573] on input "checkbox" at bounding box center [245, 574] width 18 height 15
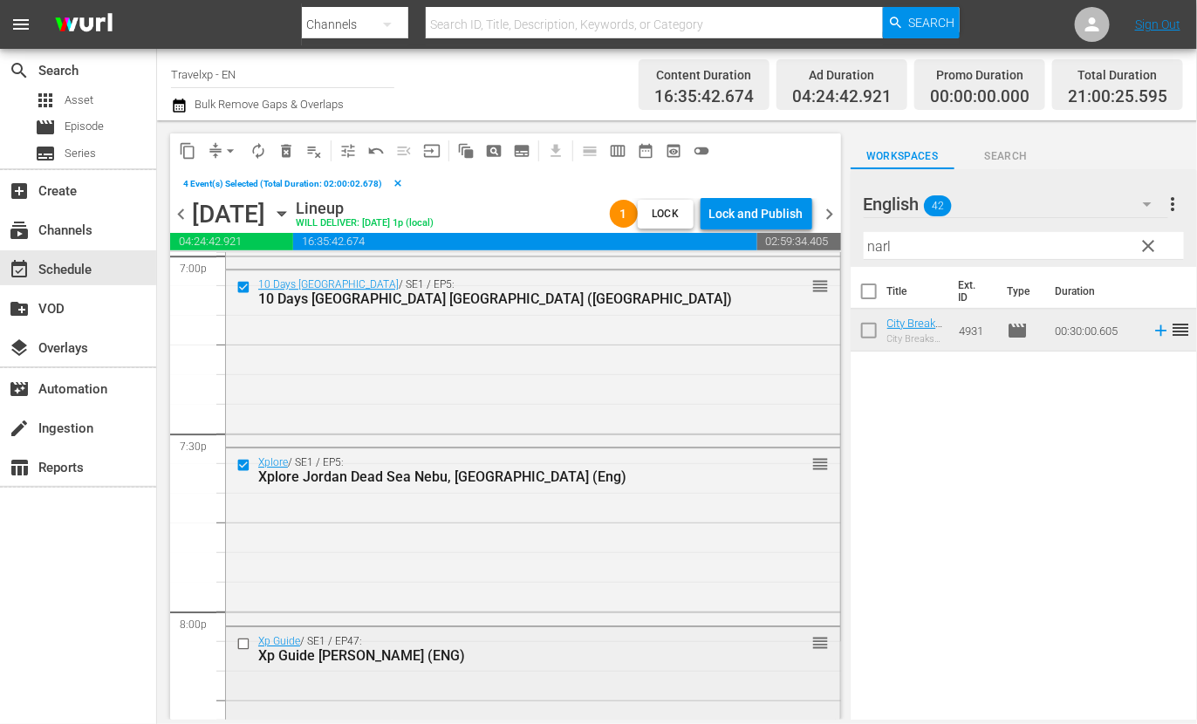
click at [241, 640] on input "checkbox" at bounding box center [245, 643] width 18 height 15
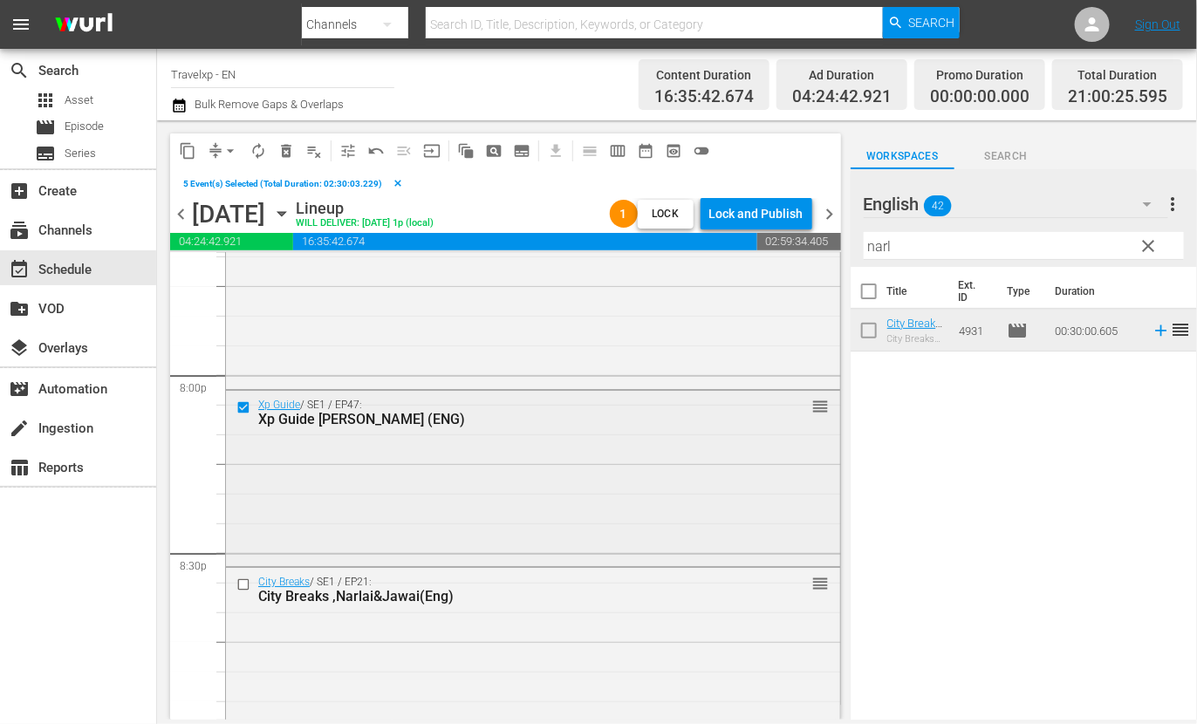
scroll to position [7089, 0]
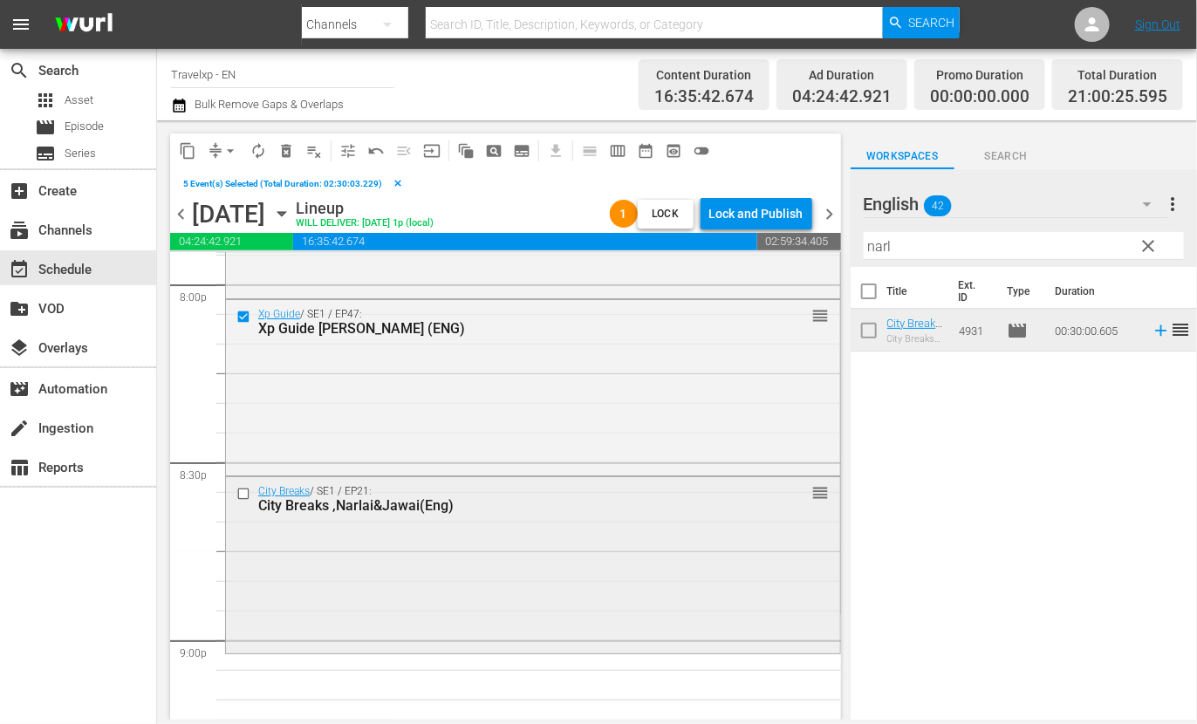
click at [244, 493] on input "checkbox" at bounding box center [245, 494] width 18 height 15
click at [188, 152] on span "content_copy" at bounding box center [187, 150] width 17 height 17
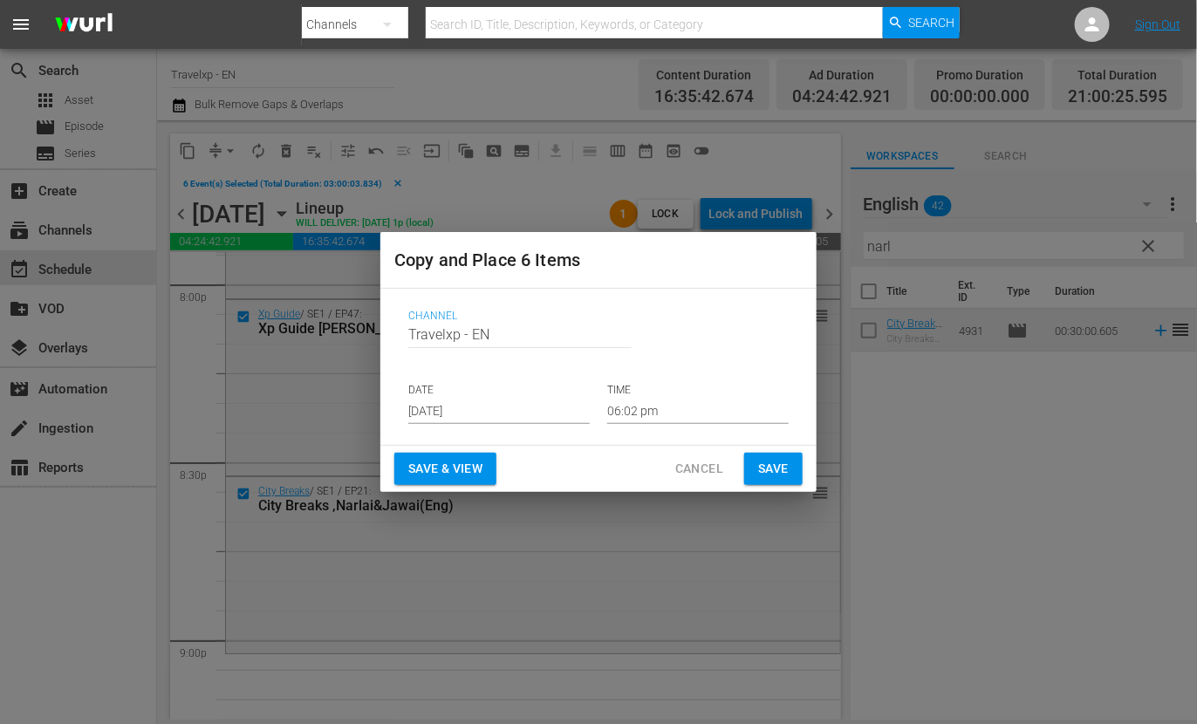
click at [615, 408] on input "06:02 pm" at bounding box center [697, 411] width 181 height 26
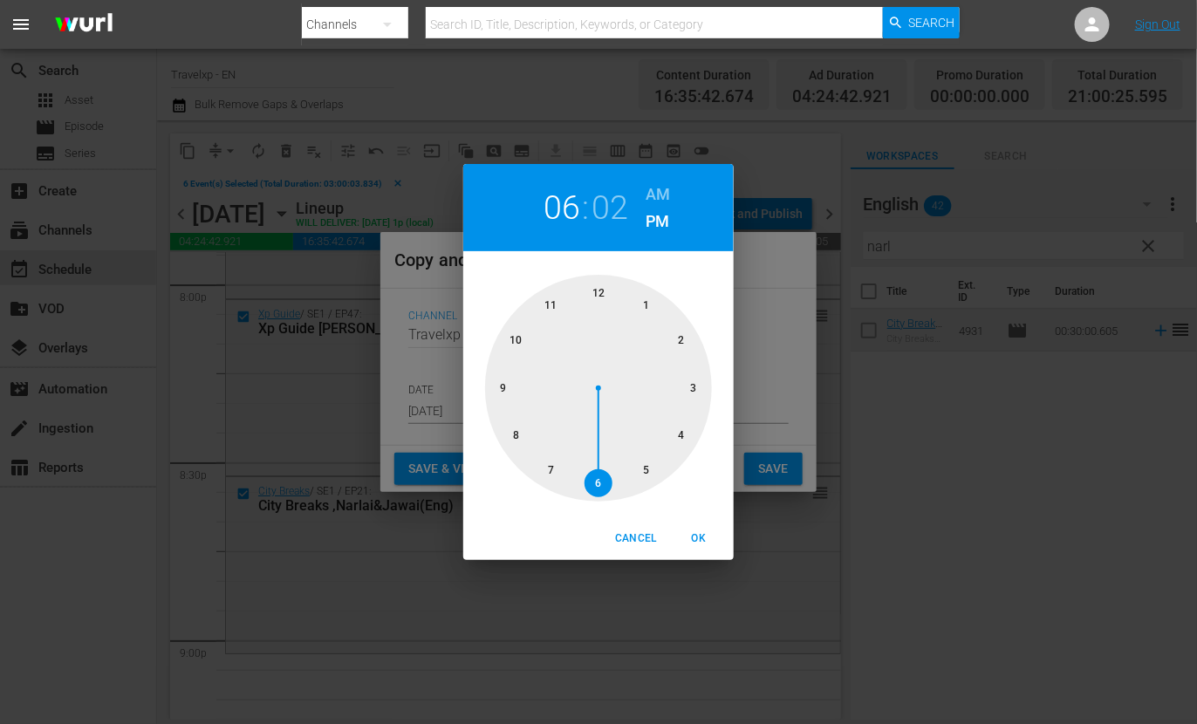
click at [498, 389] on div at bounding box center [598, 388] width 227 height 227
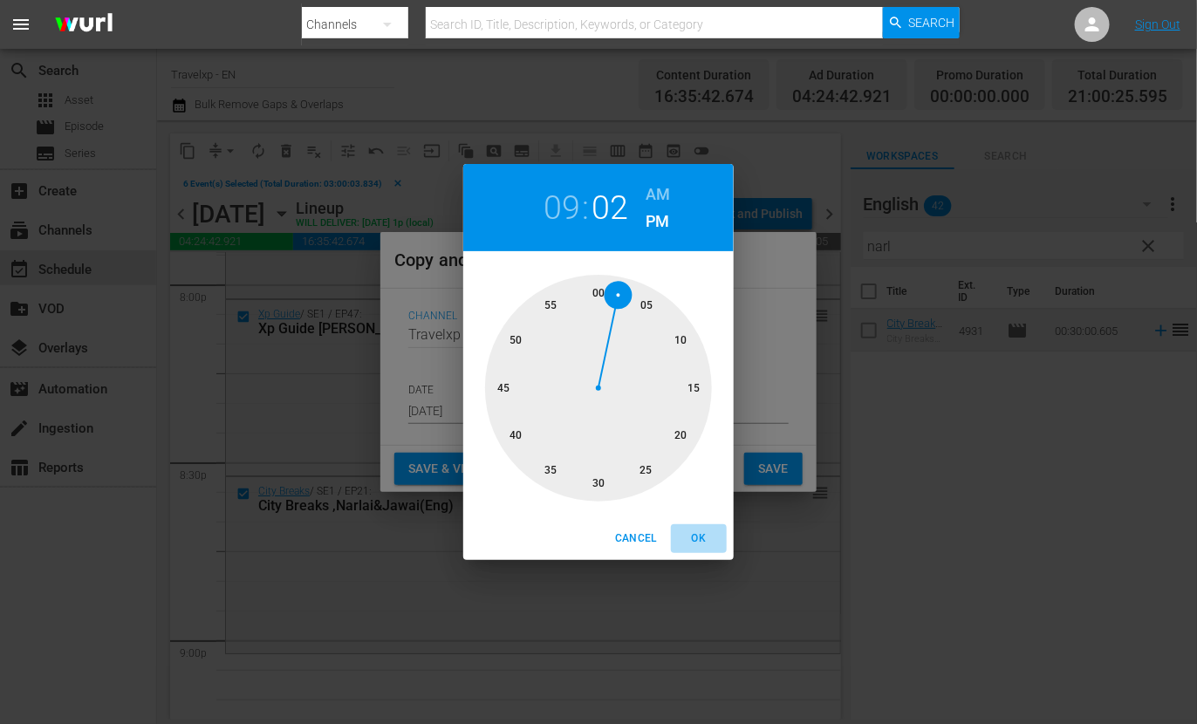
click at [692, 538] on span "OK" at bounding box center [699, 539] width 42 height 18
type input "09:02 pm"
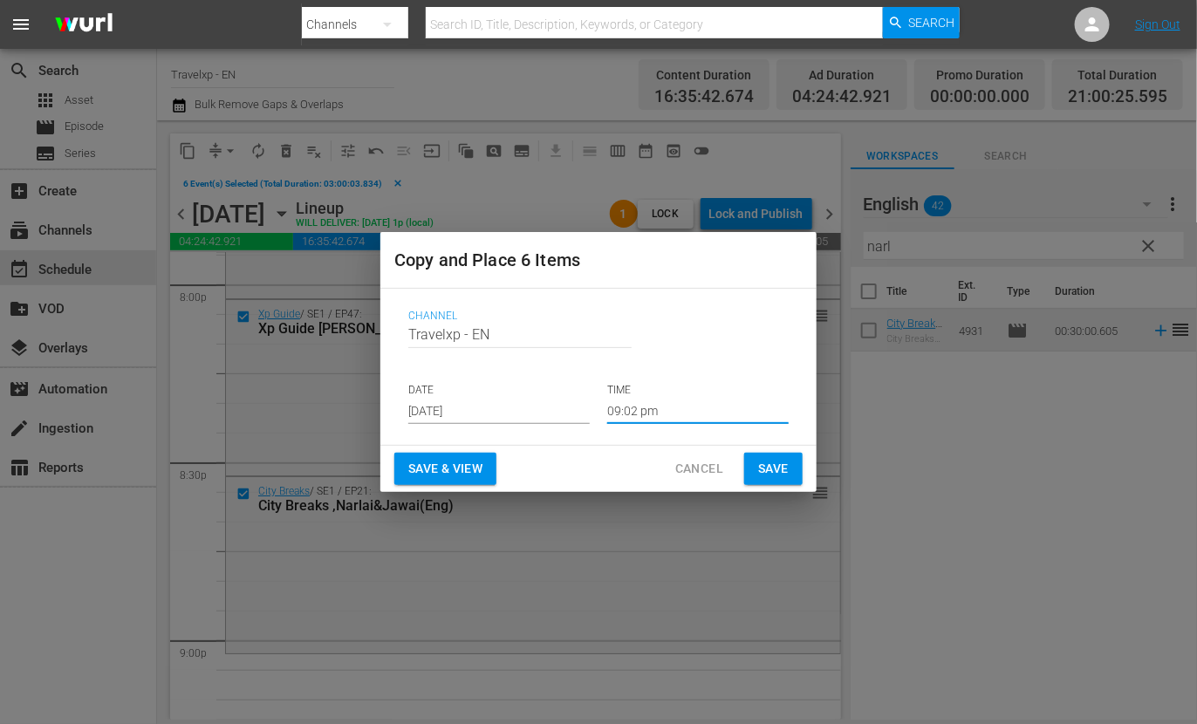
click at [468, 462] on span "Save & View" at bounding box center [445, 469] width 74 height 22
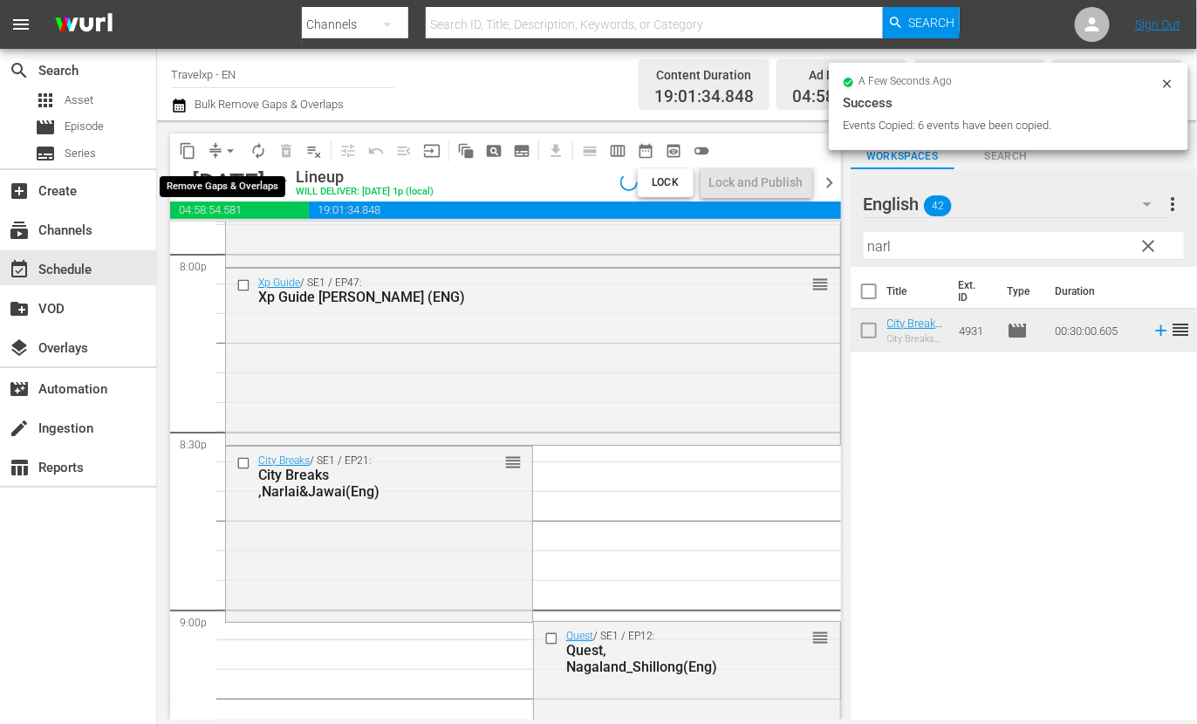
click at [229, 147] on span "arrow_drop_down" at bounding box center [230, 150] width 17 height 17
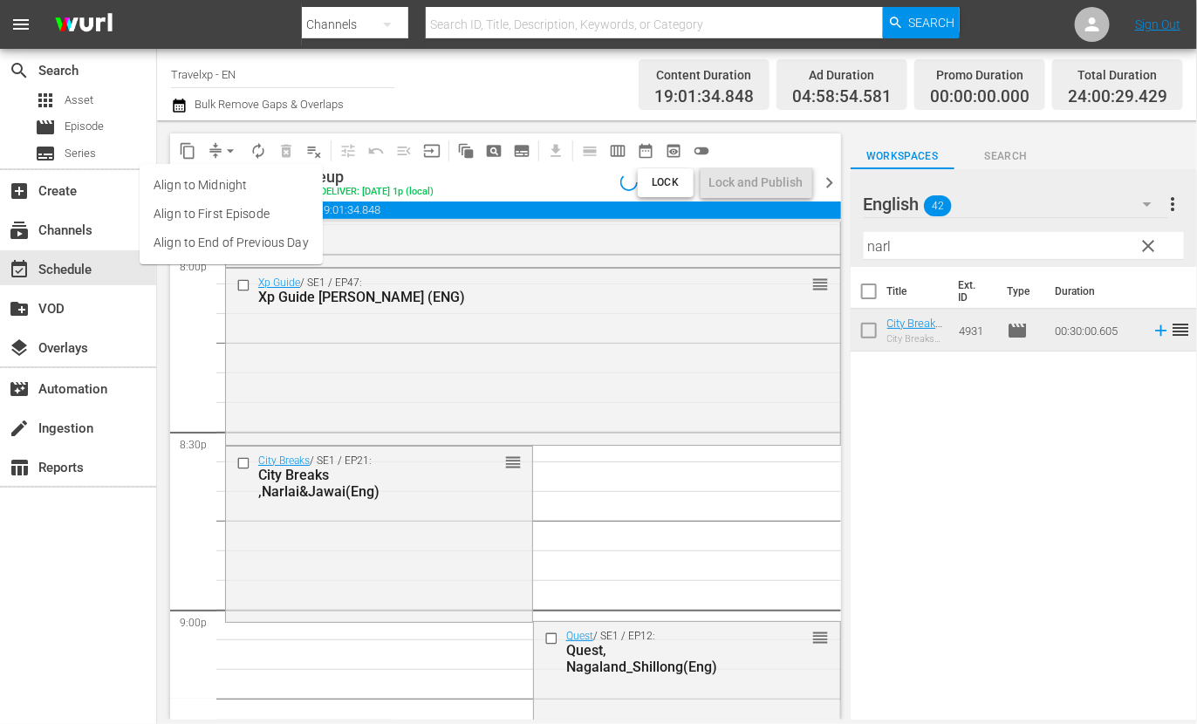
click at [216, 234] on li "Align to End of Previous Day" at bounding box center [231, 243] width 183 height 29
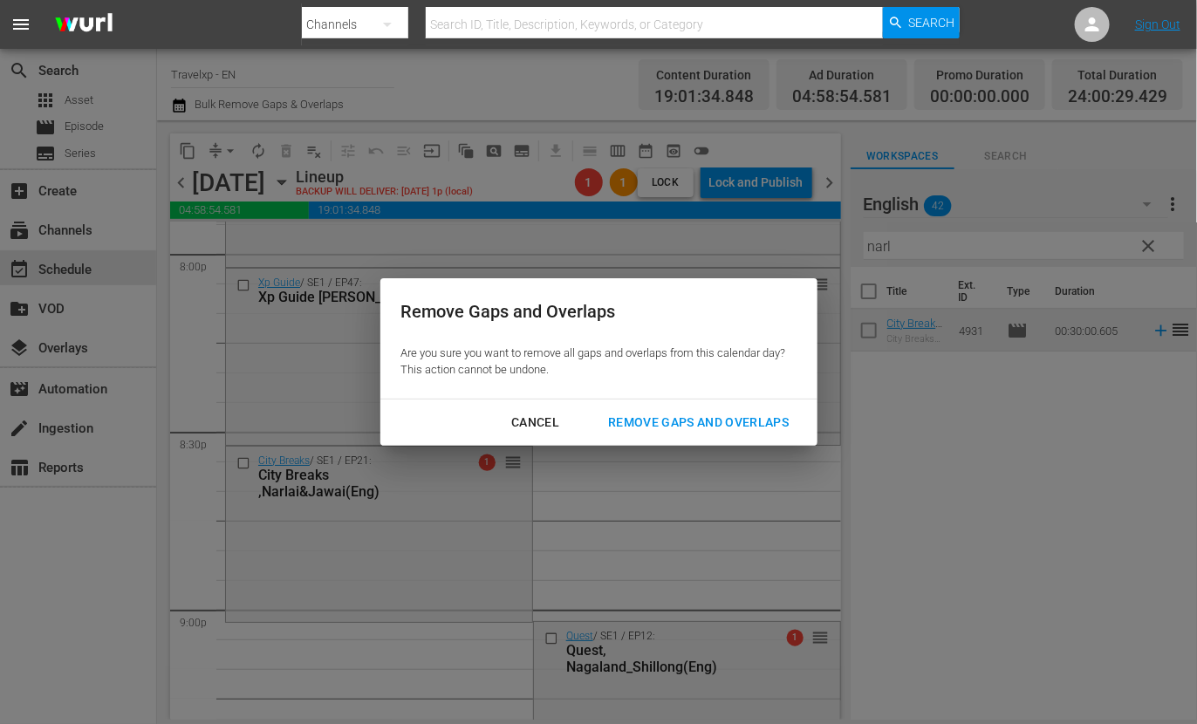
click at [685, 415] on div "Remove Gaps and Overlaps" at bounding box center [698, 423] width 209 height 22
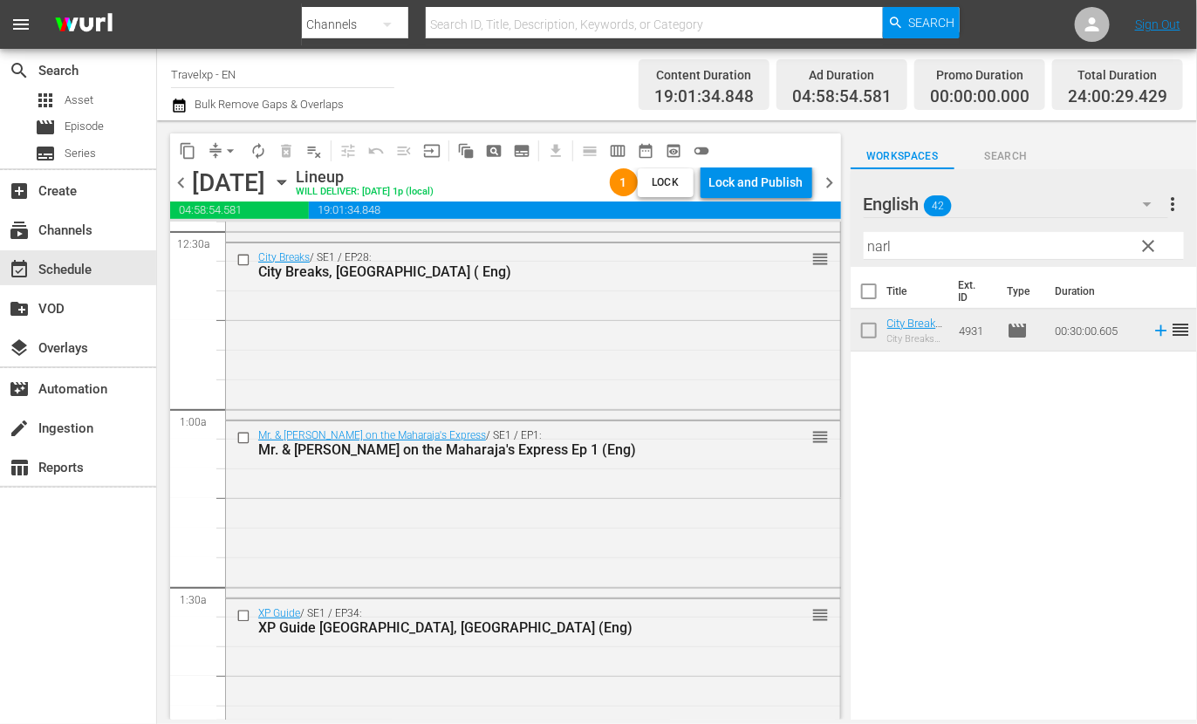
scroll to position [0, 0]
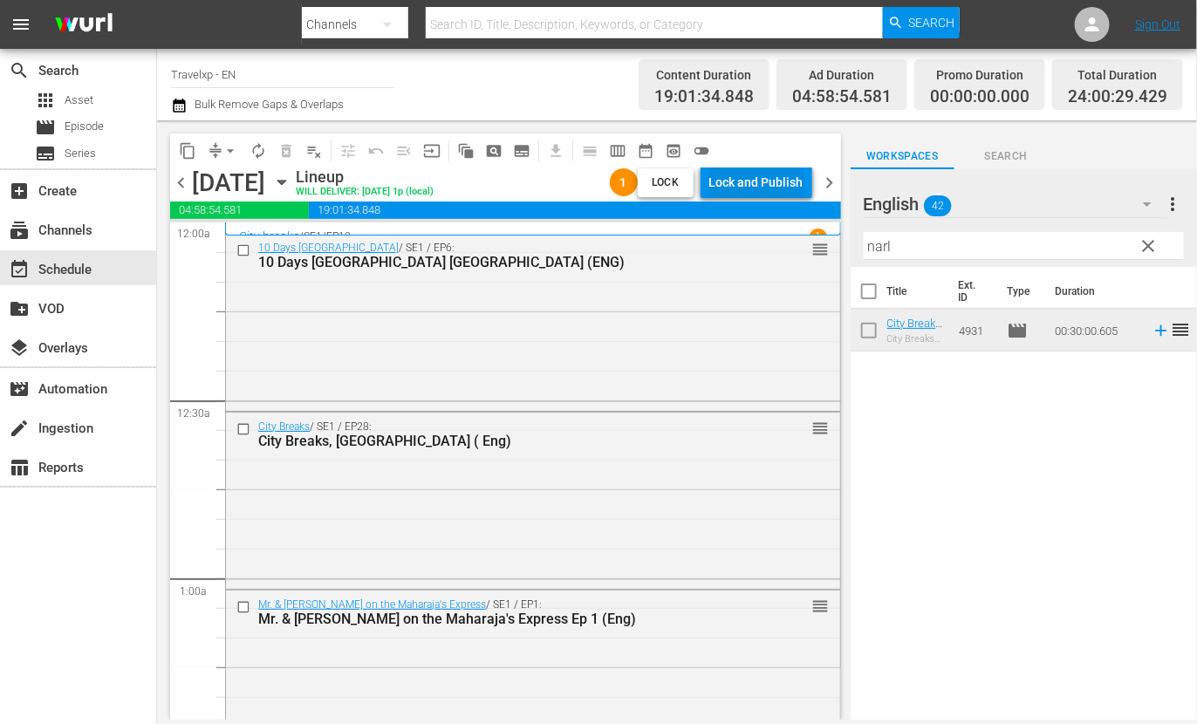
click at [778, 183] on div "Lock and Publish" at bounding box center [756, 182] width 94 height 31
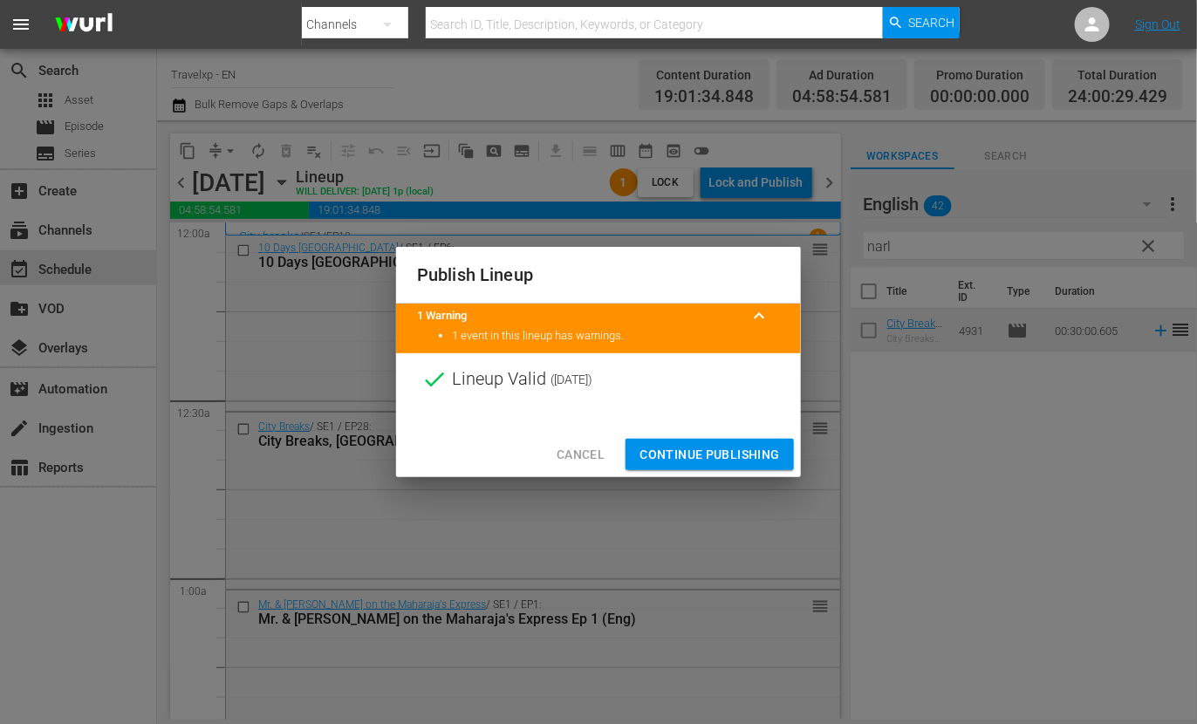
click at [707, 448] on span "Continue Publishing" at bounding box center [710, 455] width 140 height 22
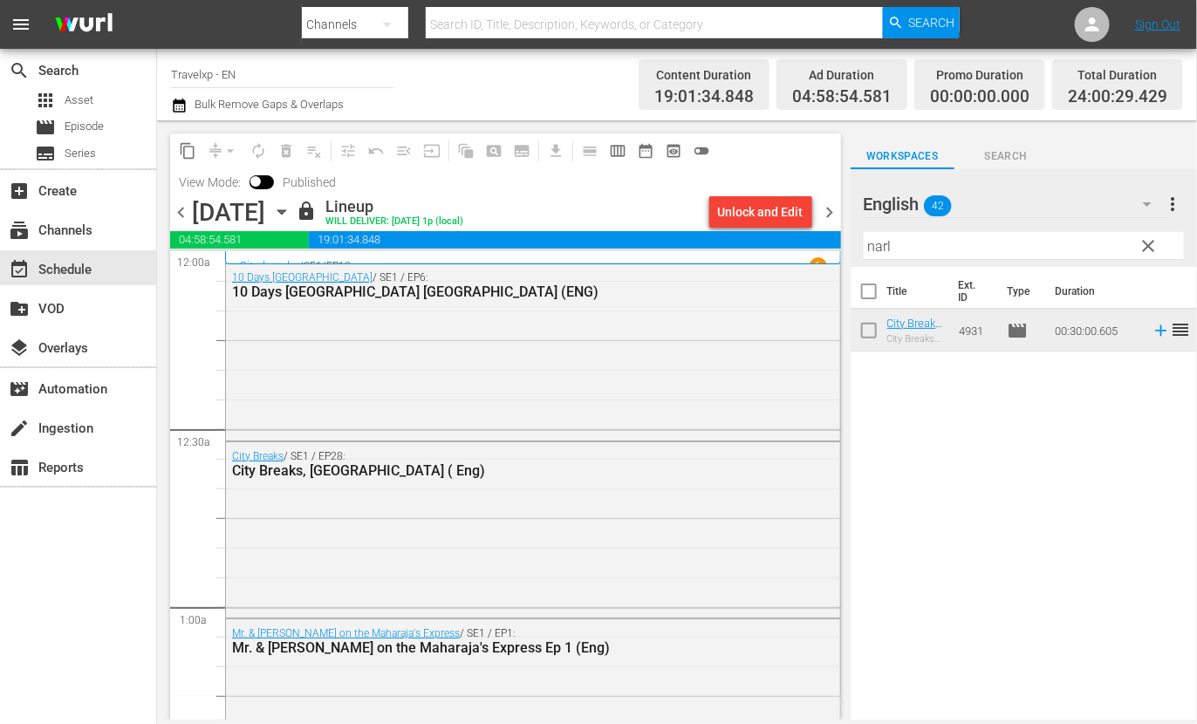
click at [834, 213] on span "chevron_right" at bounding box center [830, 213] width 22 height 22
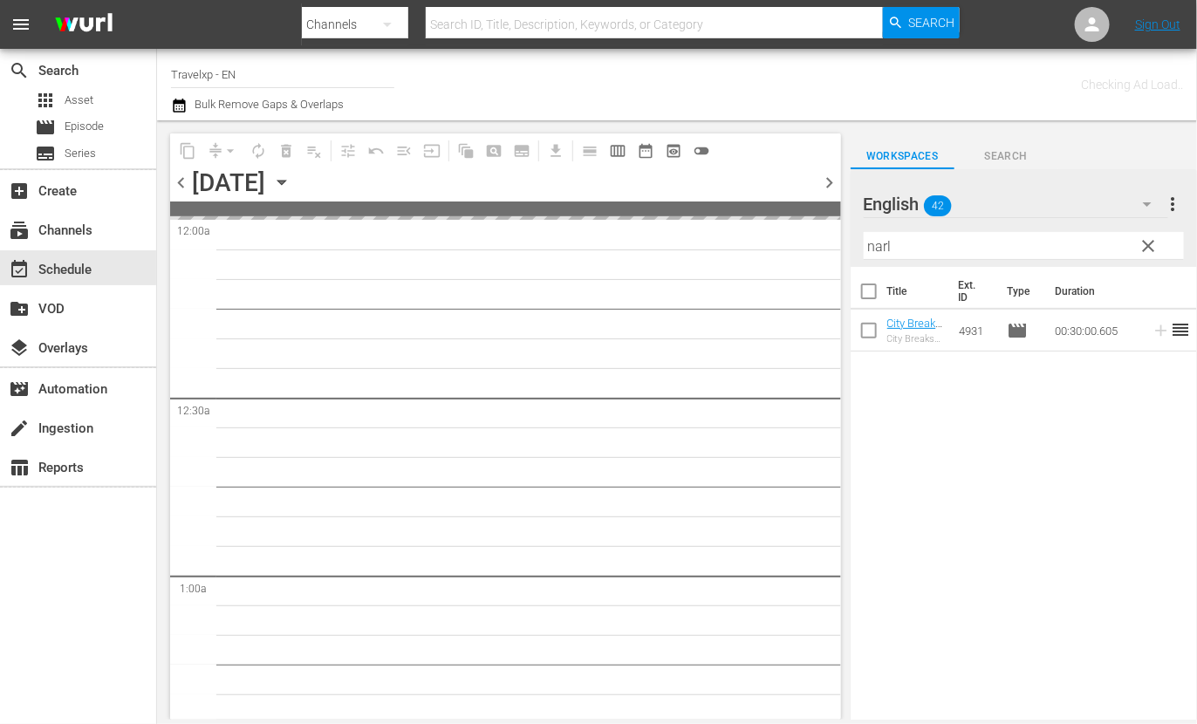
click at [1147, 242] on span "clear" at bounding box center [1149, 246] width 21 height 21
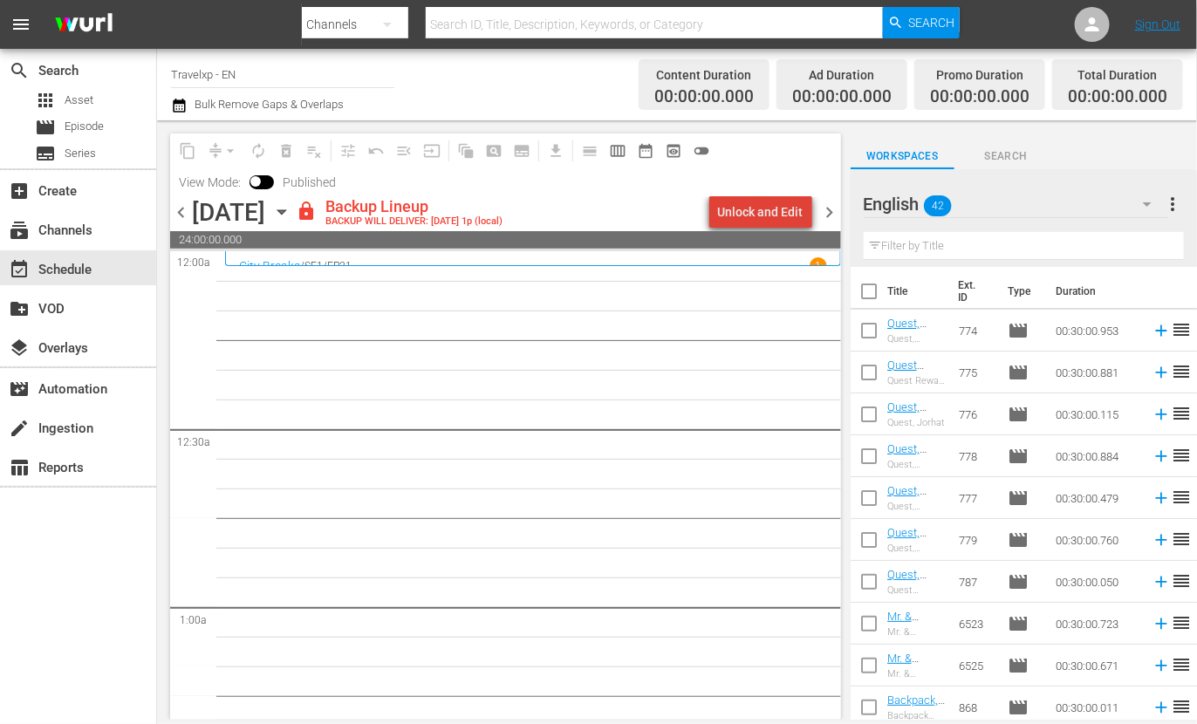
click at [788, 212] on div "Unlock and Edit" at bounding box center [761, 211] width 86 height 31
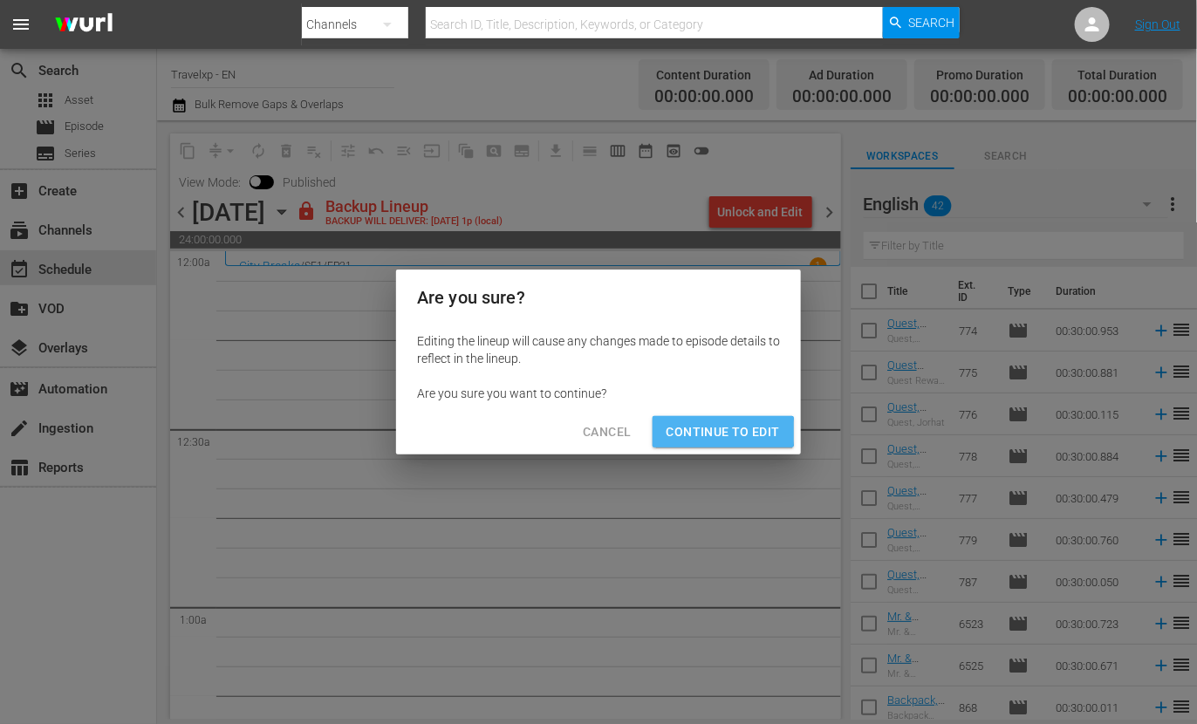
click at [724, 432] on span "Continue to Edit" at bounding box center [723, 432] width 113 height 22
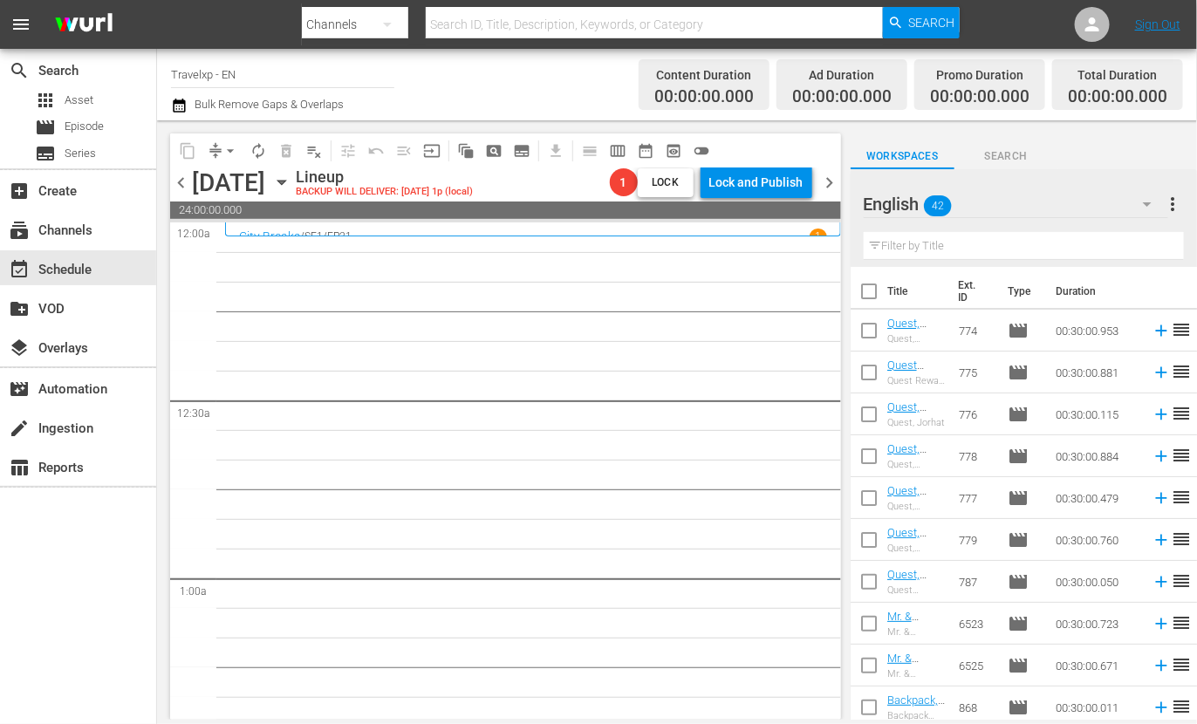
click at [1032, 243] on input "text" at bounding box center [1024, 246] width 320 height 28
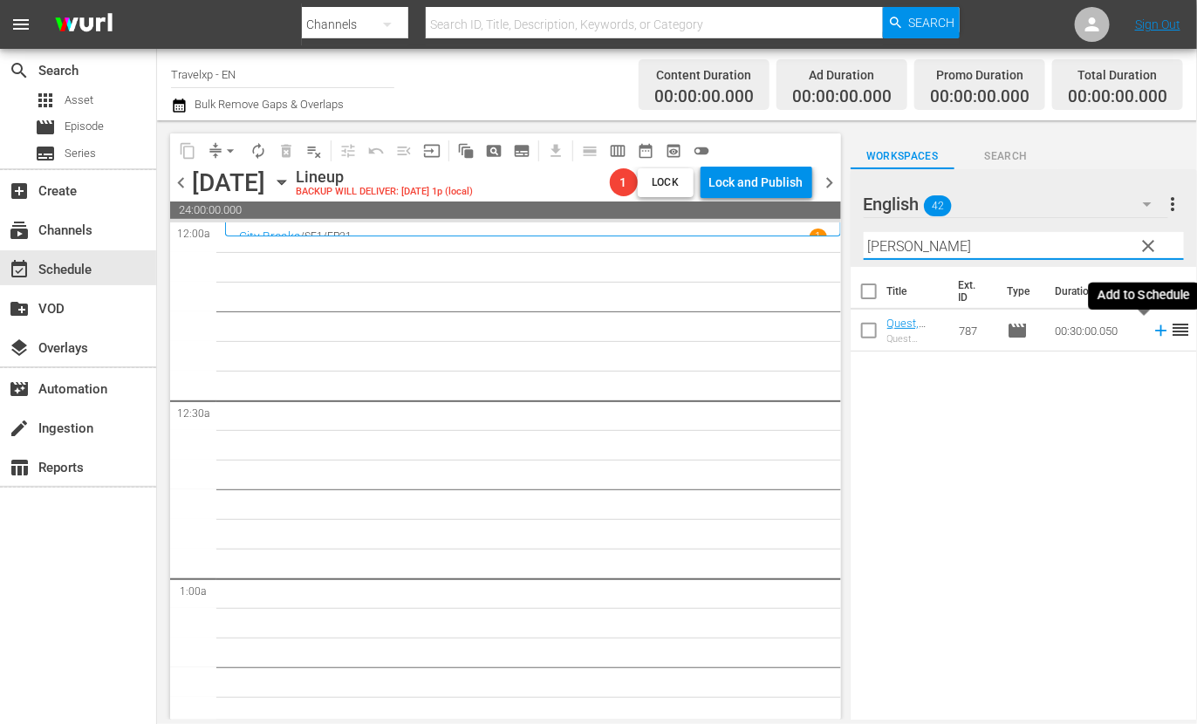
click at [1155, 331] on icon at bounding box center [1160, 330] width 11 height 11
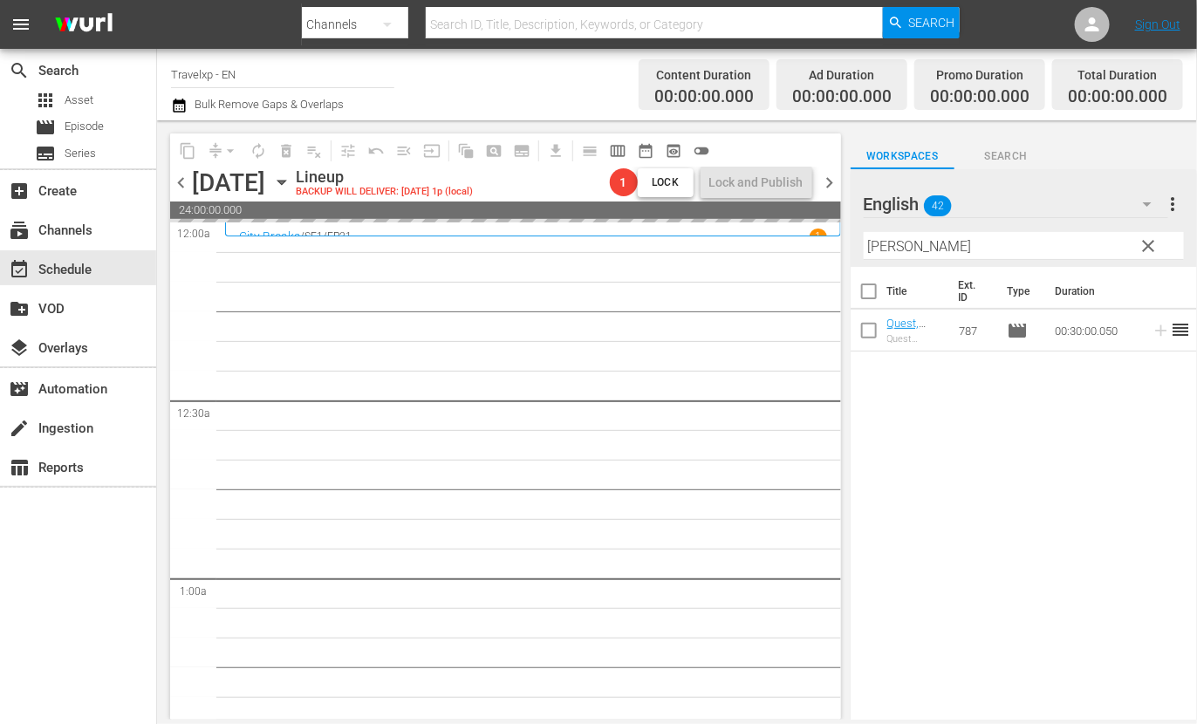
click at [880, 246] on input "[PERSON_NAME]" at bounding box center [1024, 246] width 320 height 28
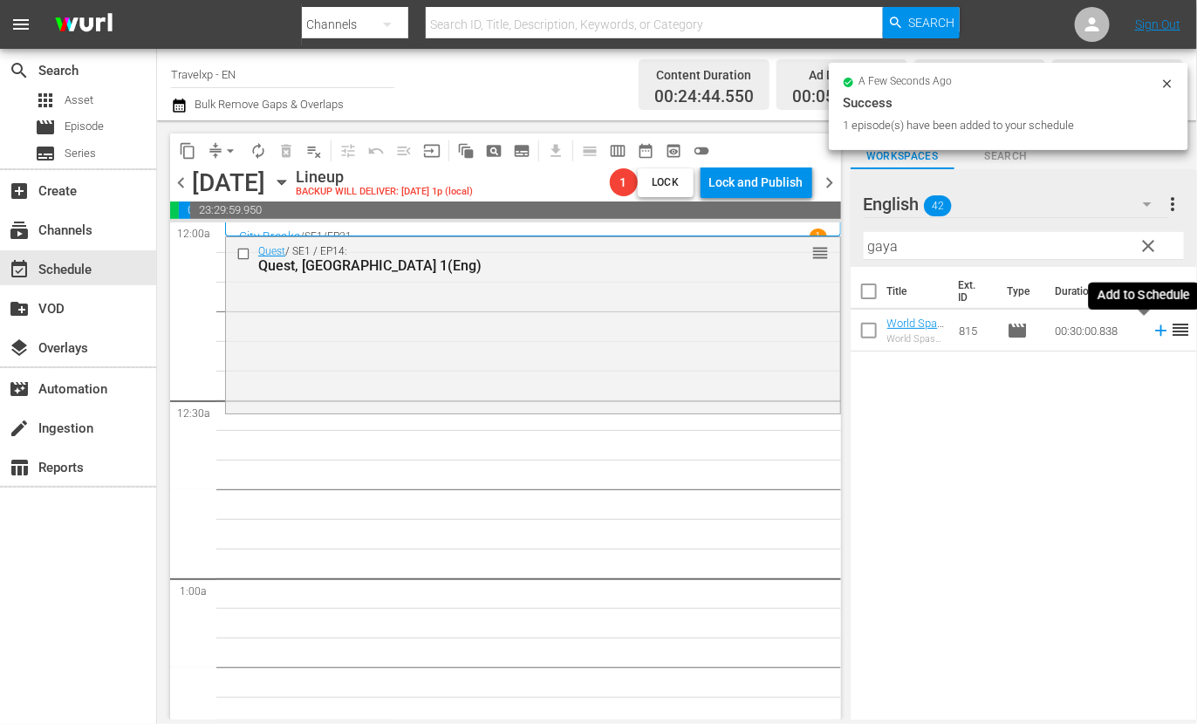
click at [1155, 331] on icon at bounding box center [1160, 330] width 11 height 11
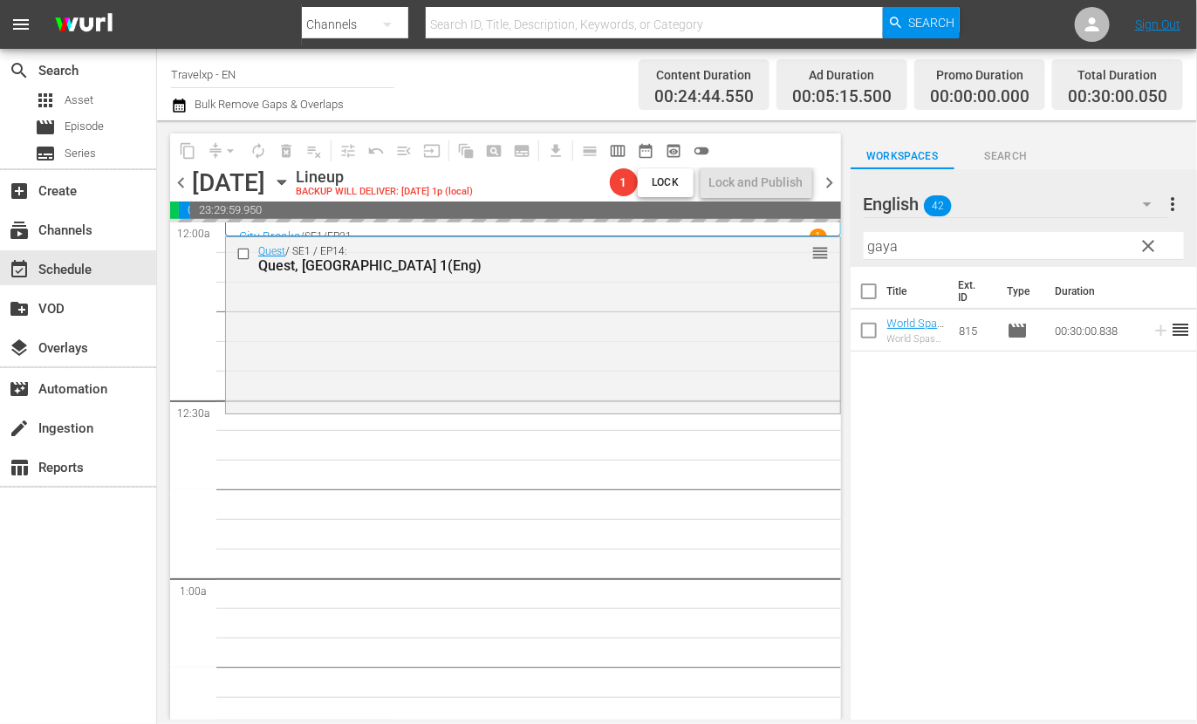
click at [884, 250] on input "gaya" at bounding box center [1024, 246] width 320 height 28
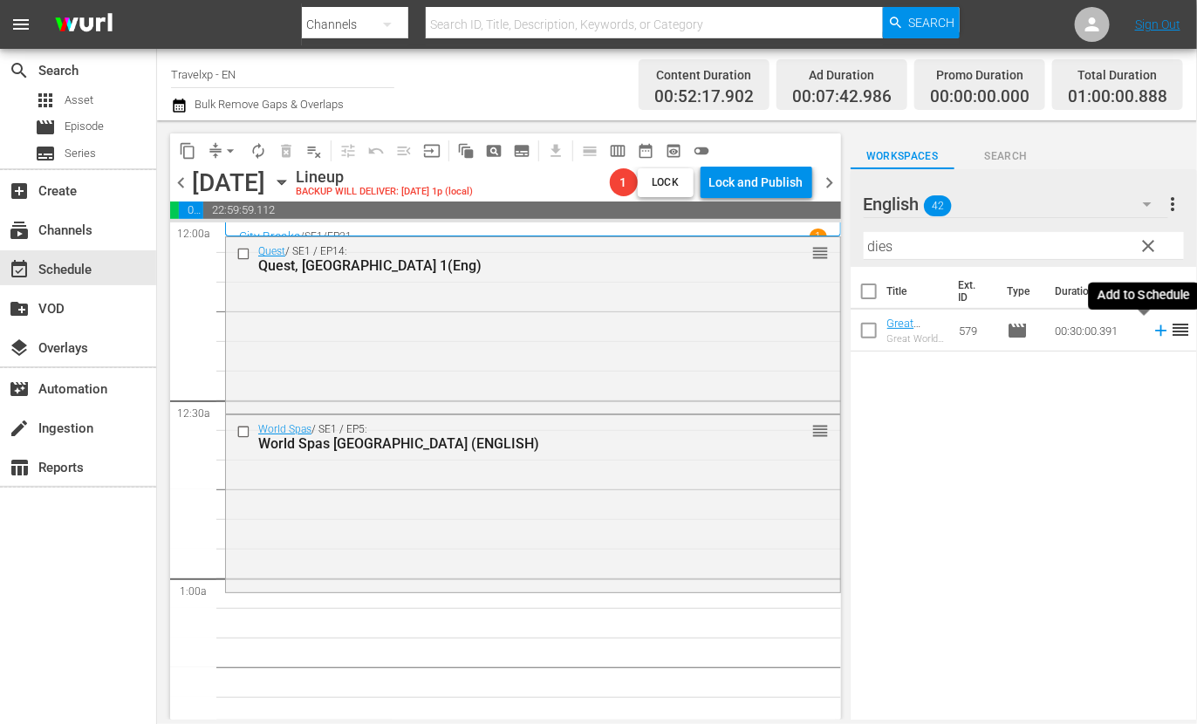
click at [1155, 330] on icon at bounding box center [1160, 330] width 11 height 11
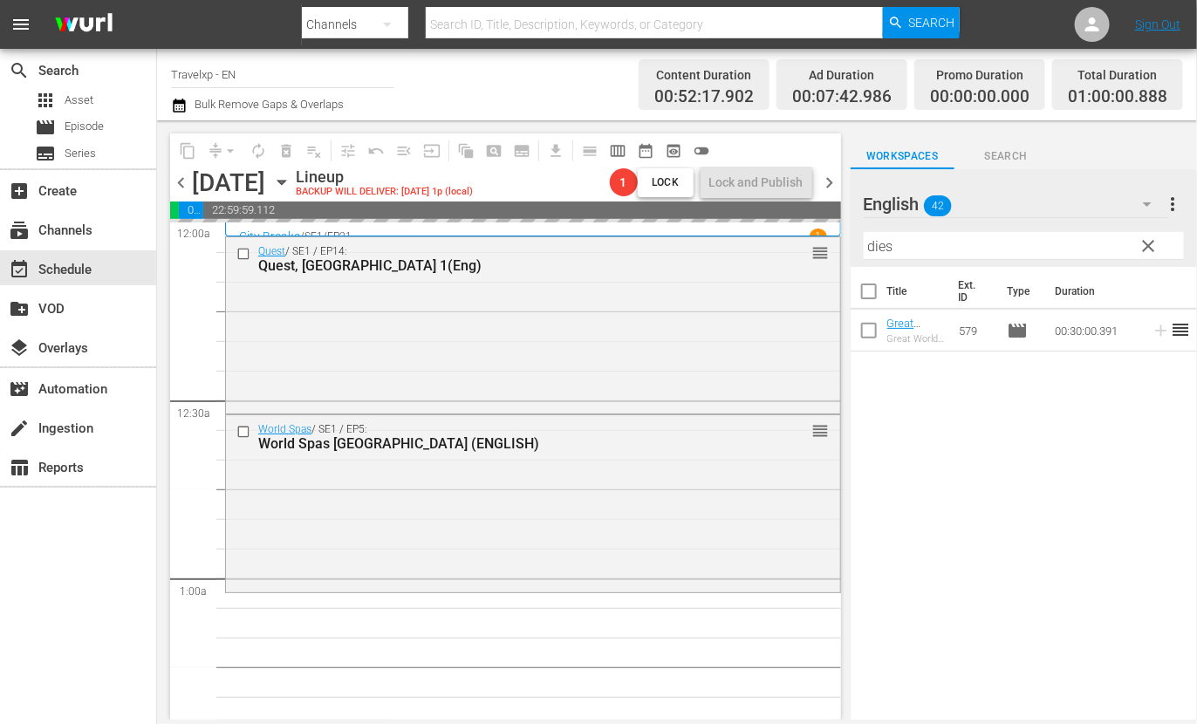
click at [888, 250] on input "dies" at bounding box center [1024, 246] width 320 height 28
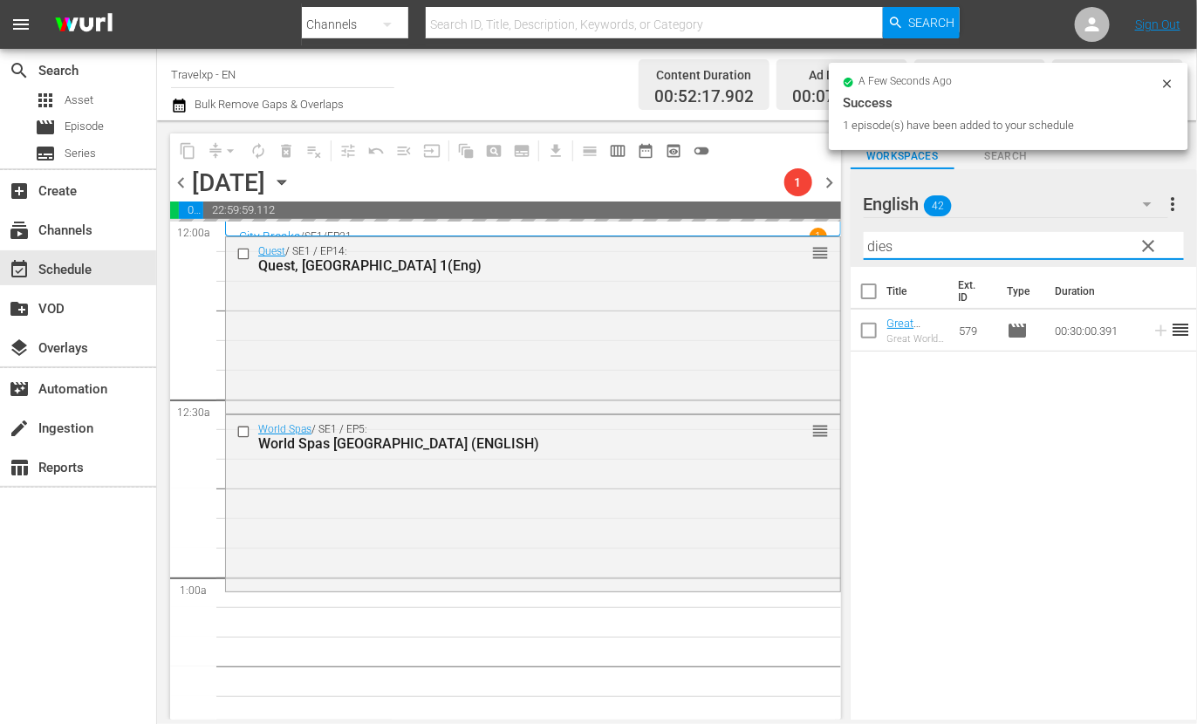
click at [888, 250] on input "dies" at bounding box center [1024, 246] width 320 height 28
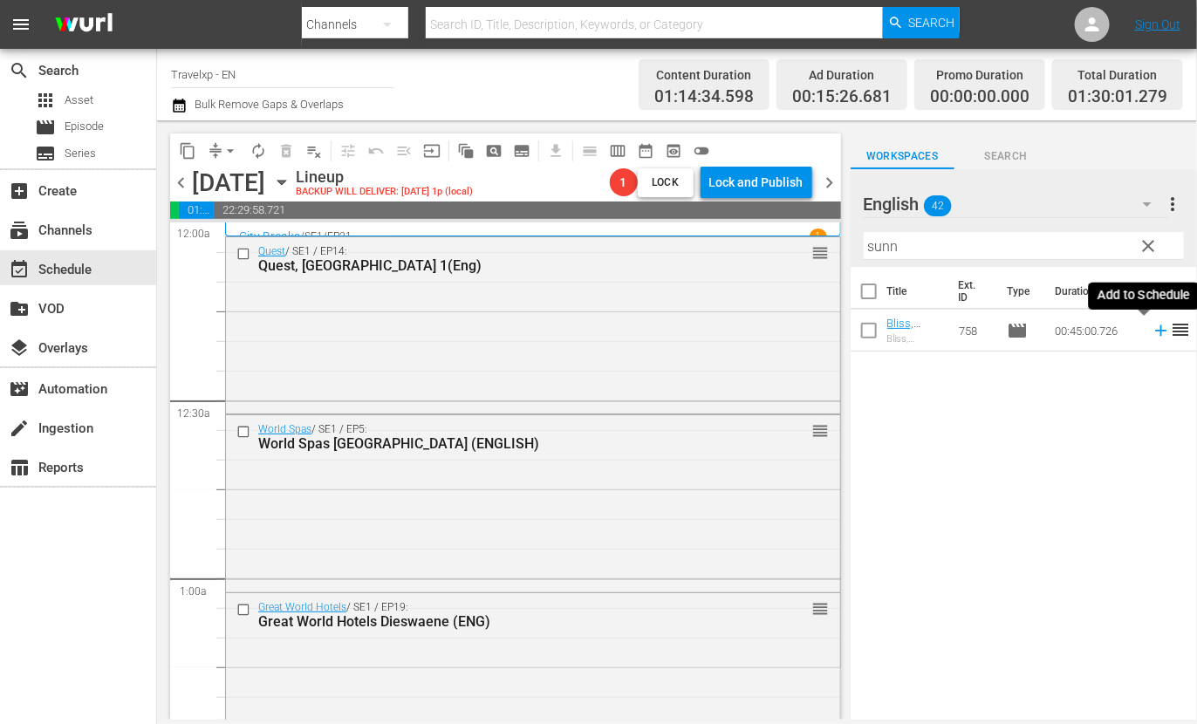
click at [1152, 329] on icon at bounding box center [1161, 330] width 19 height 19
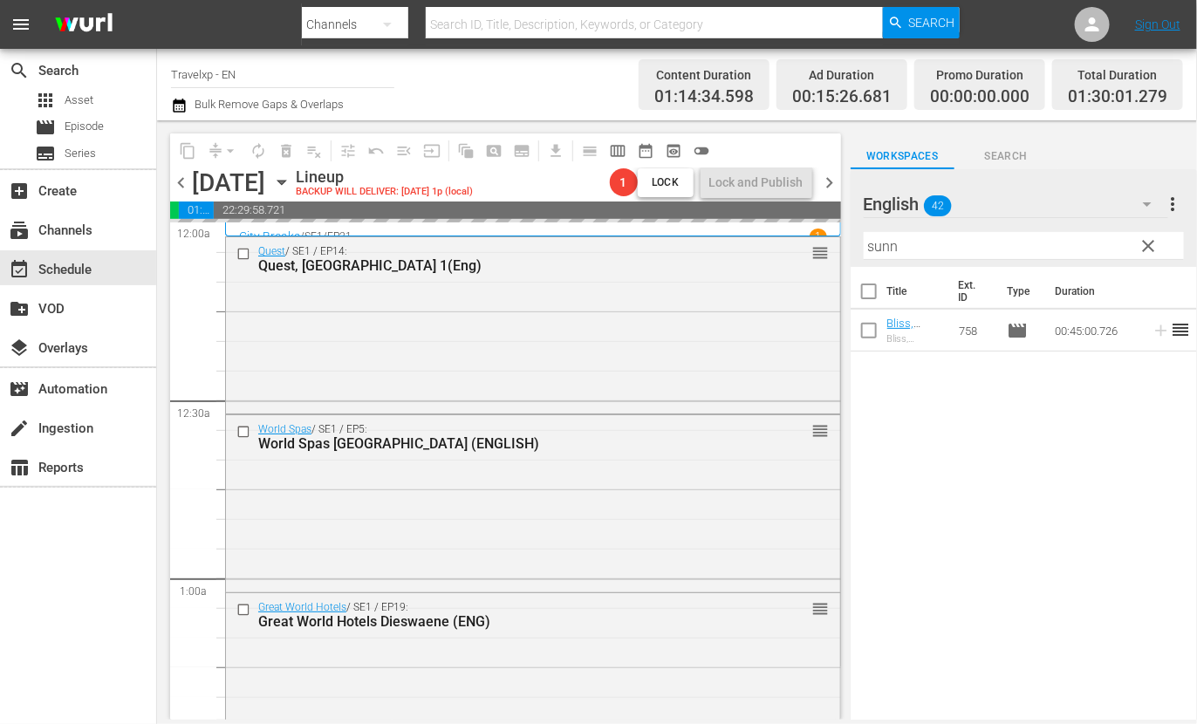
click at [876, 244] on input "sunn" at bounding box center [1024, 246] width 320 height 28
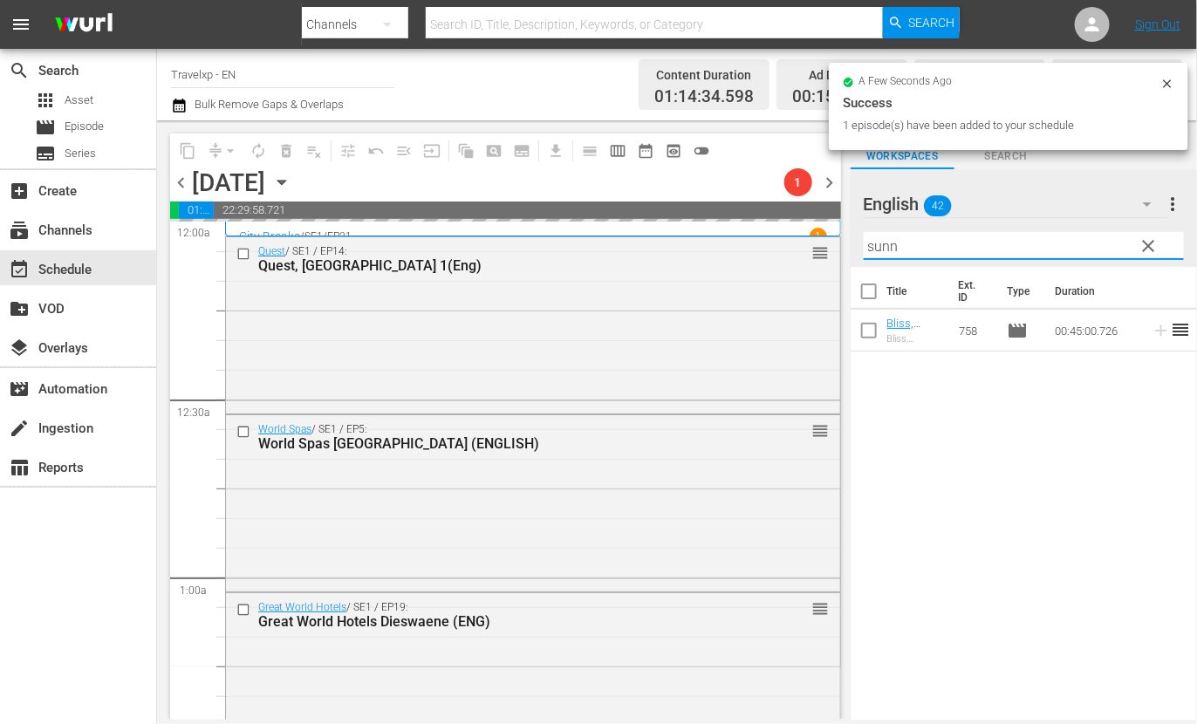
click at [876, 244] on input "sunn" at bounding box center [1024, 246] width 320 height 28
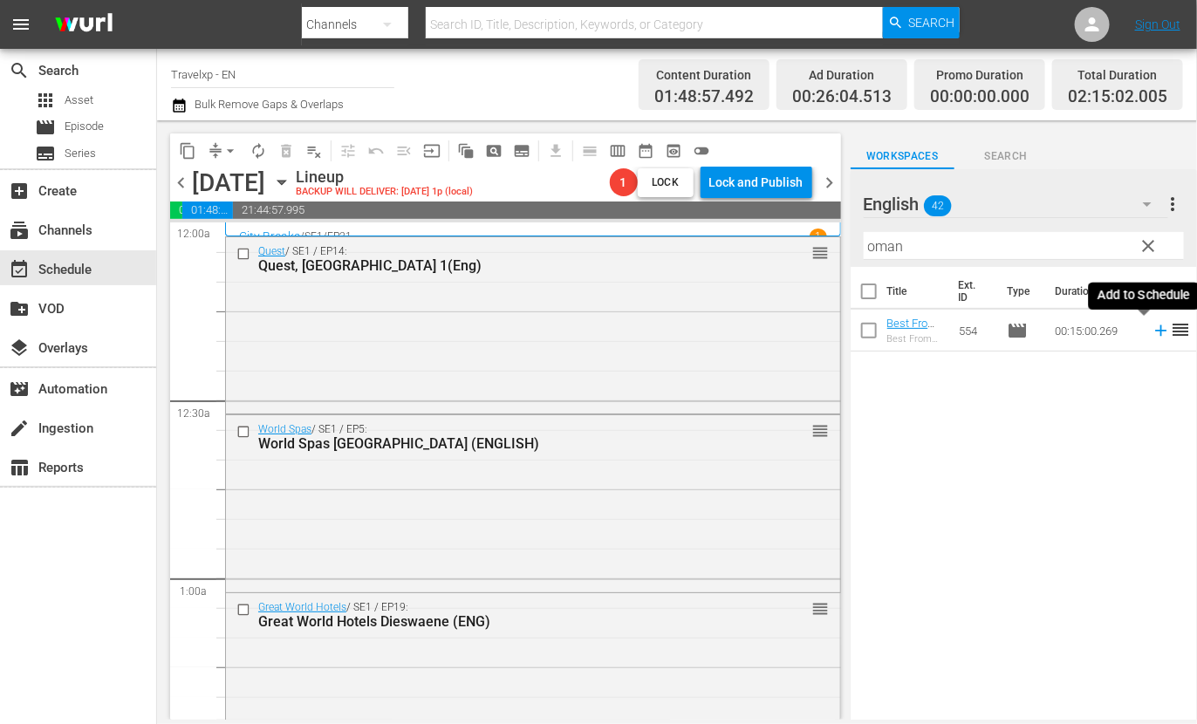
click at [1152, 329] on icon at bounding box center [1161, 330] width 19 height 19
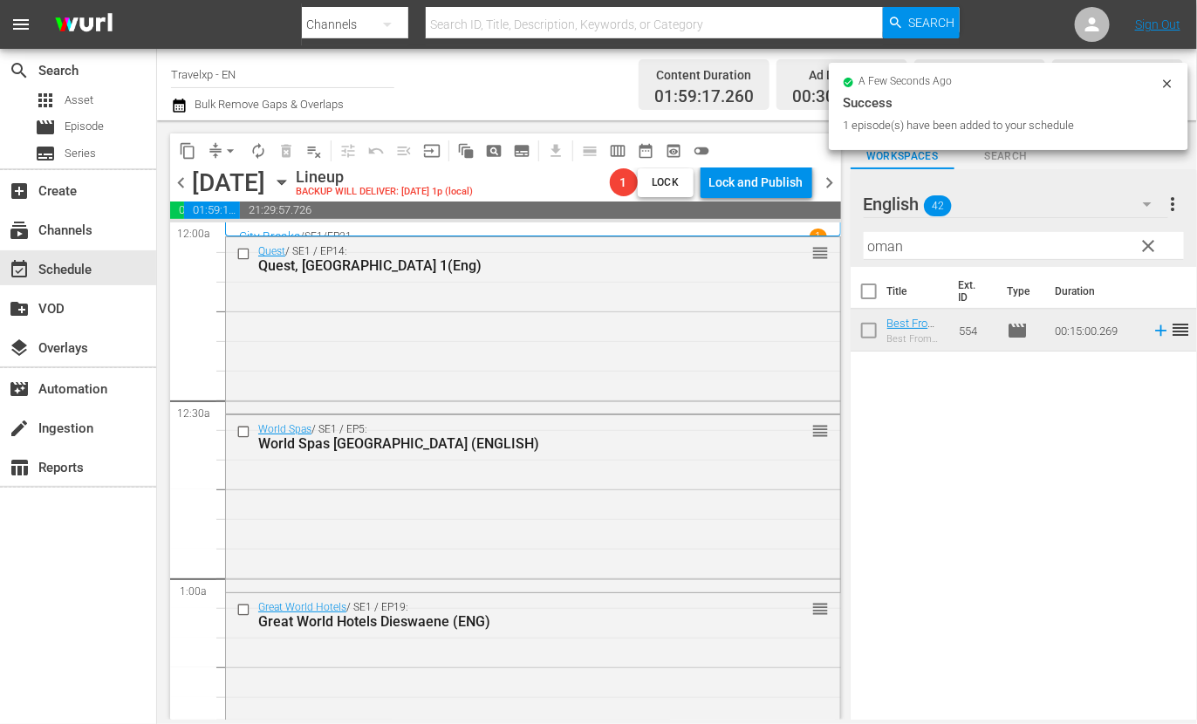
click at [893, 246] on input "oman" at bounding box center [1024, 246] width 320 height 28
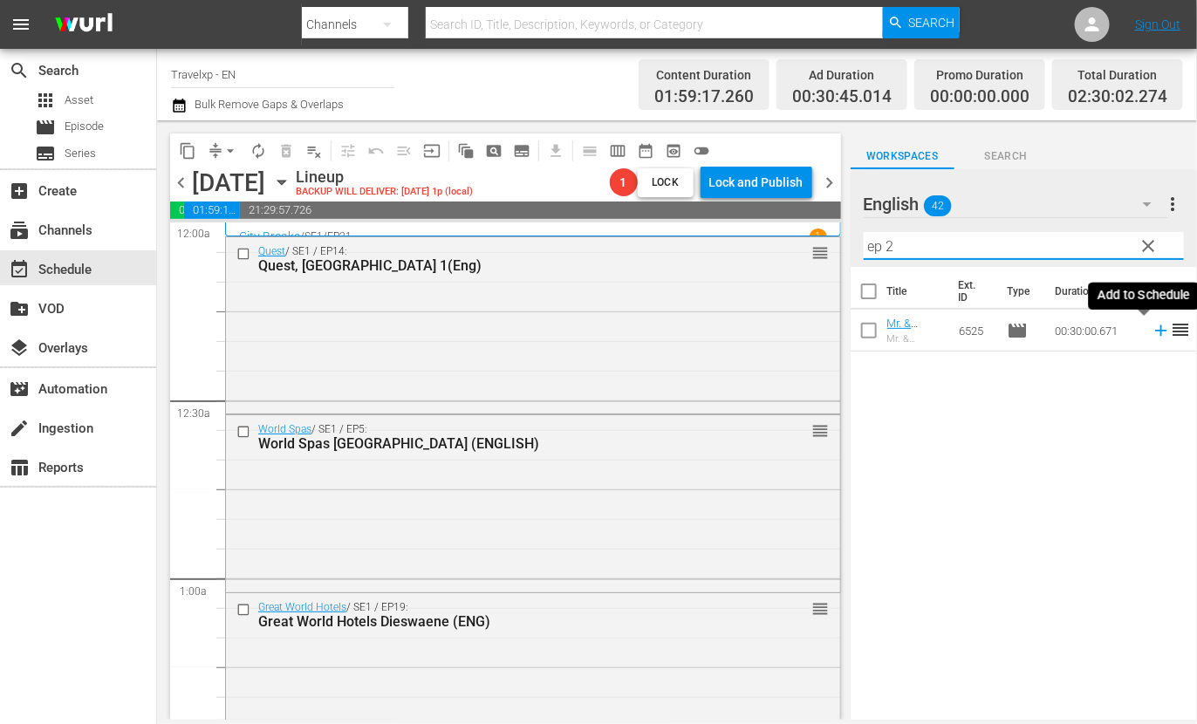
click at [1152, 333] on icon at bounding box center [1161, 330] width 19 height 19
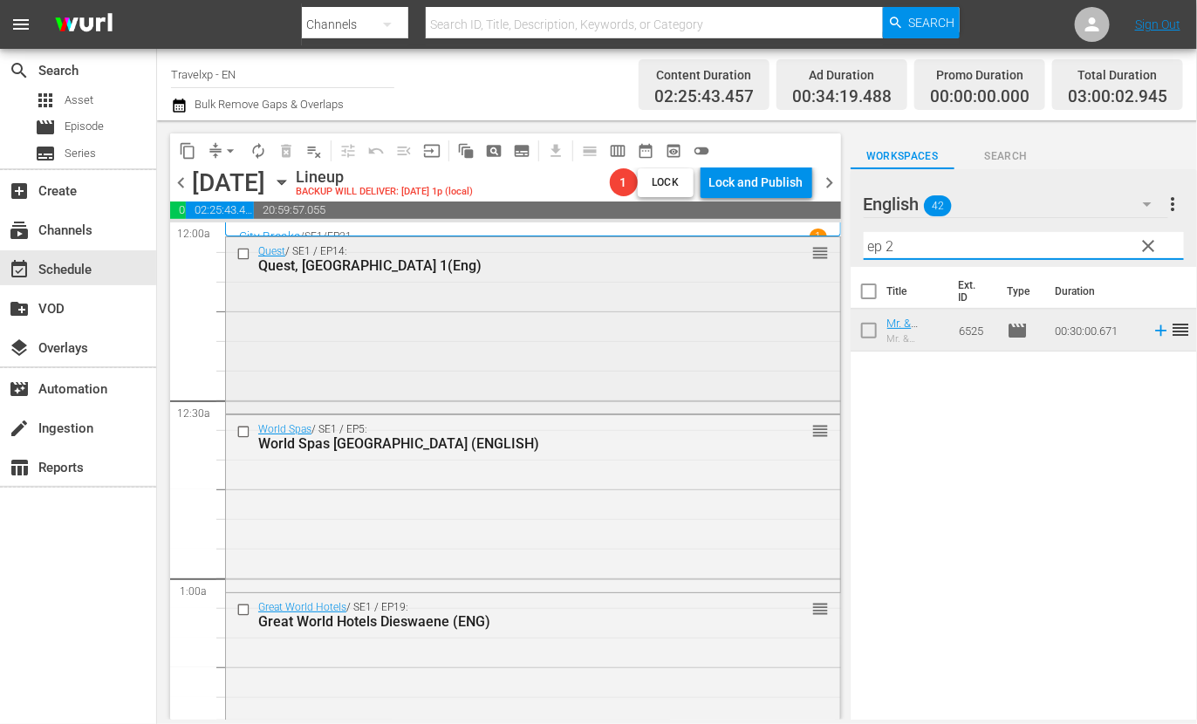
drag, startPoint x: 940, startPoint y: 250, endPoint x: 713, endPoint y: 236, distance: 227.2
click at [713, 236] on div "content_copy compress arrow_drop_down autorenew_outlined delete_forever_outline…" at bounding box center [677, 419] width 1040 height 599
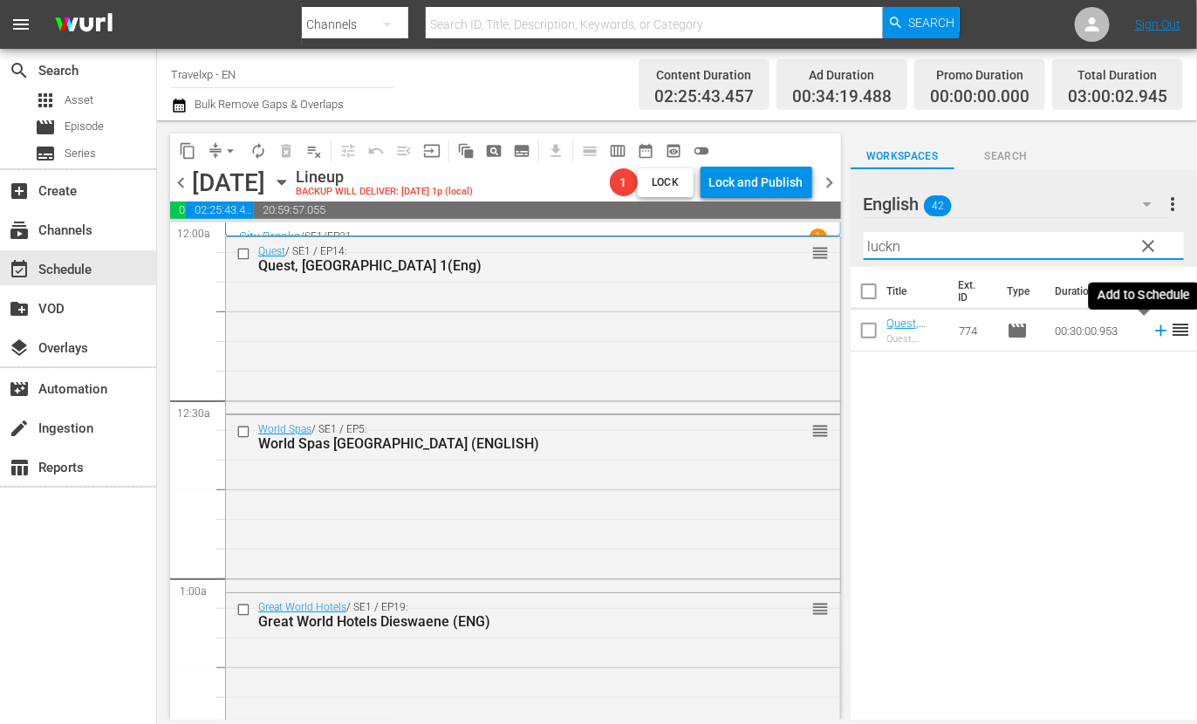
click at [1152, 333] on icon at bounding box center [1161, 330] width 19 height 19
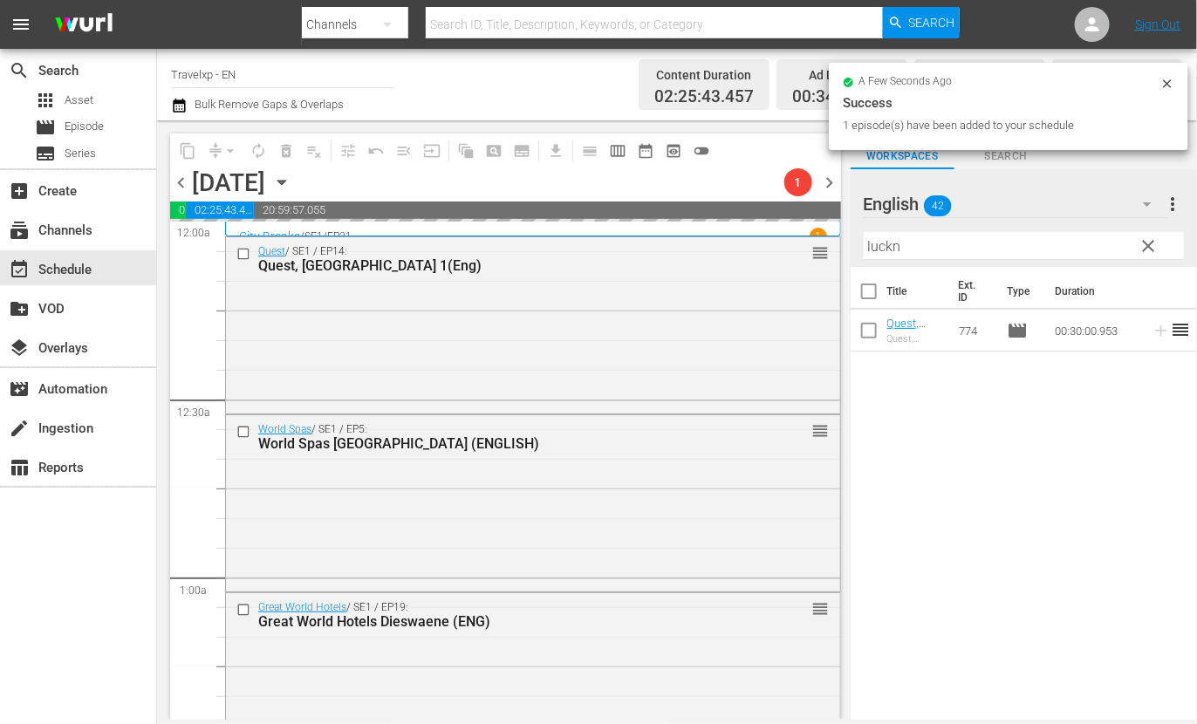
click at [887, 250] on input "luckn" at bounding box center [1024, 246] width 320 height 28
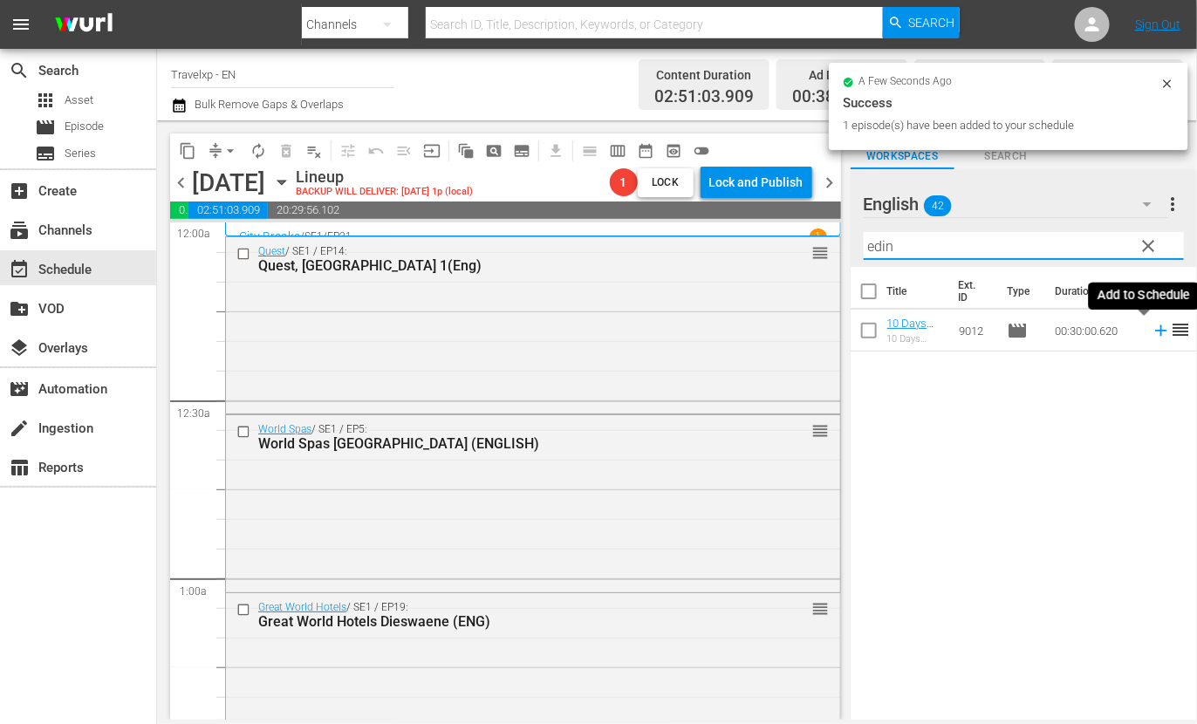
click at [1155, 331] on icon at bounding box center [1160, 330] width 11 height 11
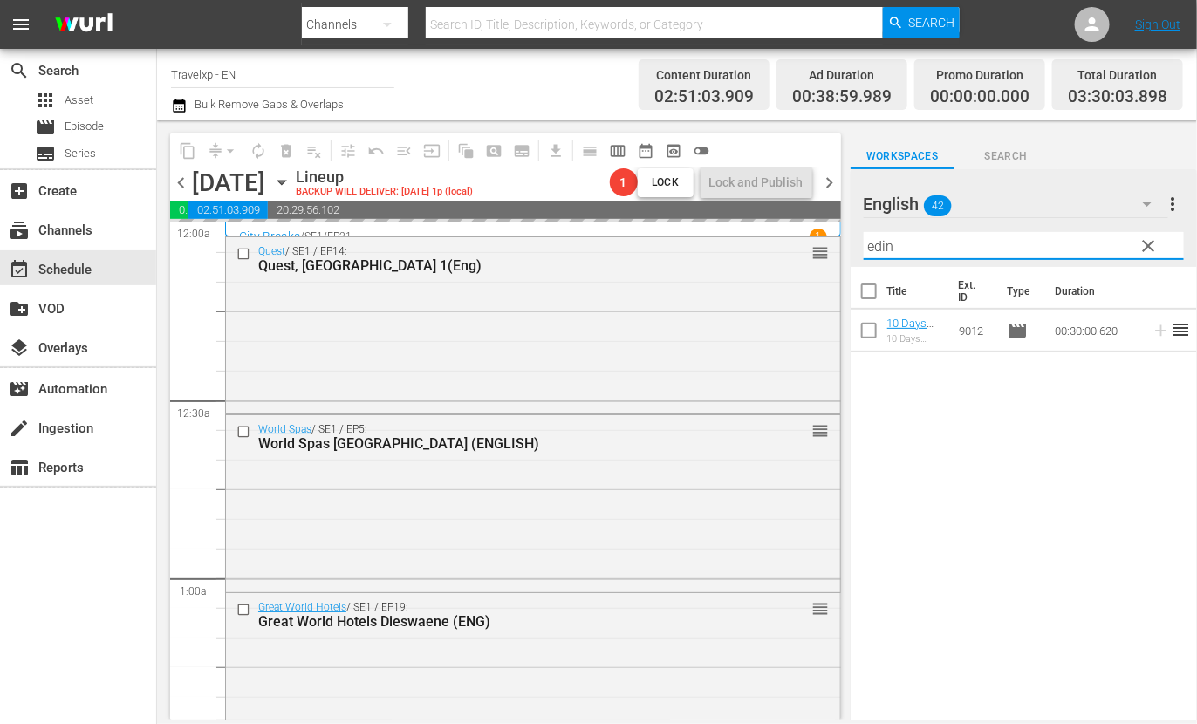
click at [871, 242] on input "edin" at bounding box center [1024, 246] width 320 height 28
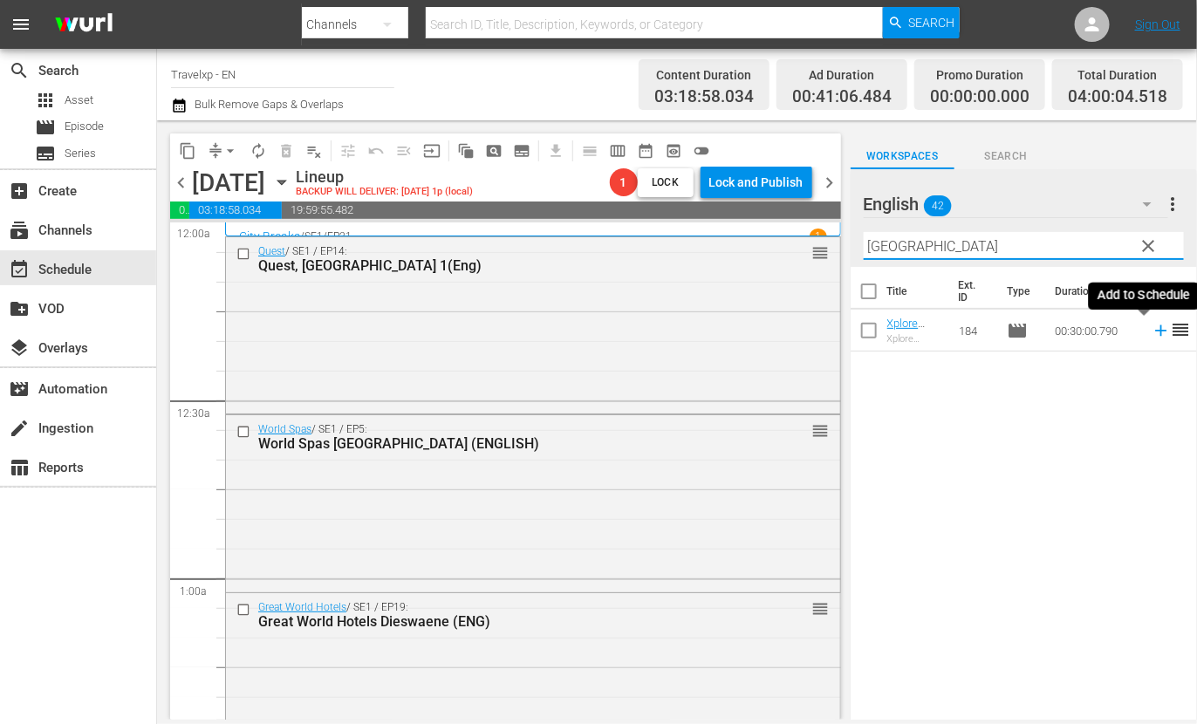
click at [1155, 330] on icon at bounding box center [1160, 330] width 11 height 11
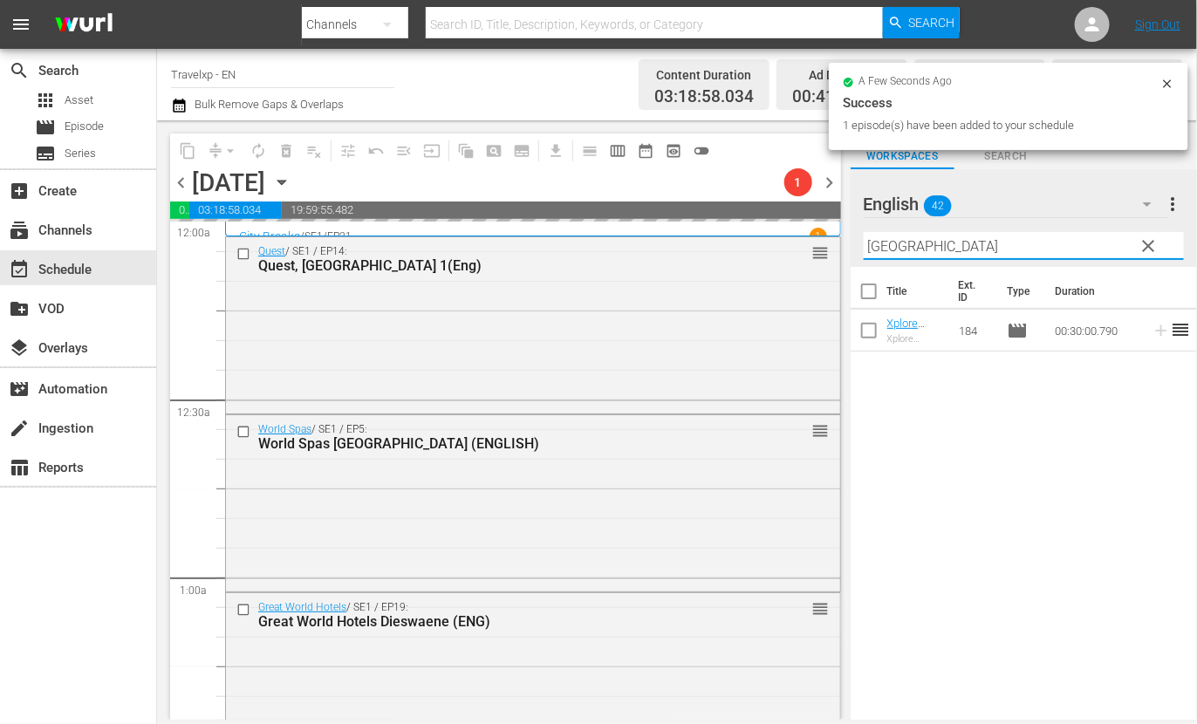
click at [900, 246] on input "[GEOGRAPHIC_DATA]" at bounding box center [1024, 246] width 320 height 28
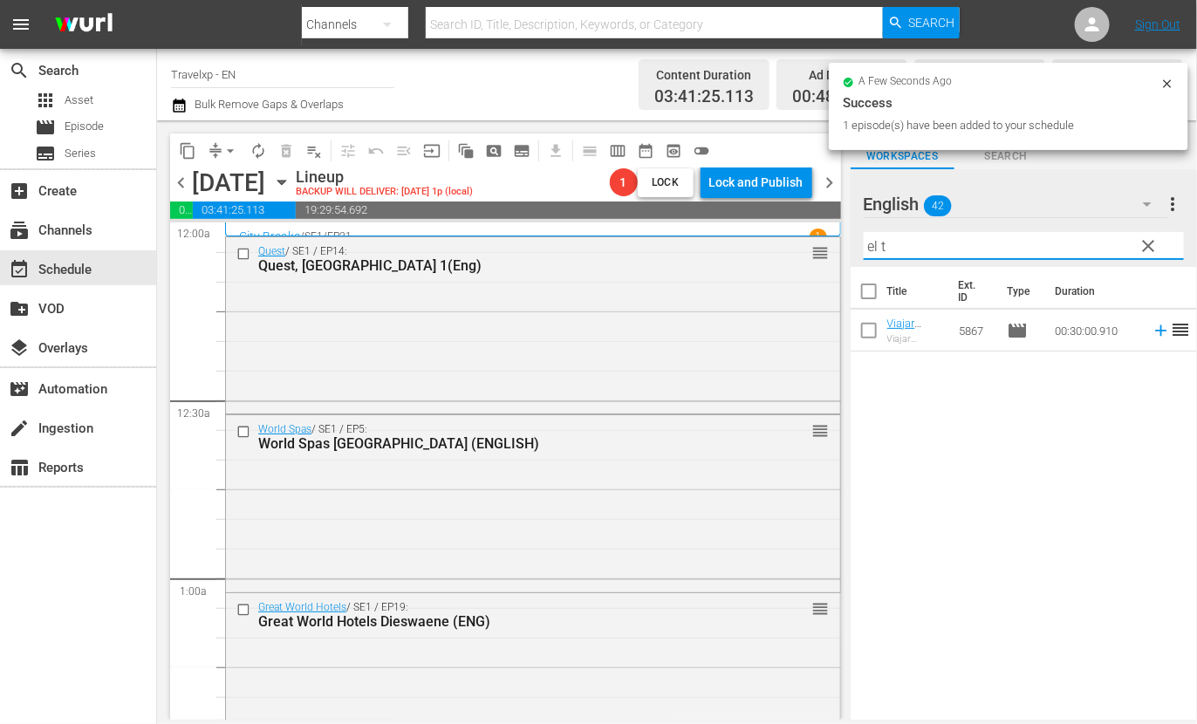
click at [1170, 411] on div "Title Ext. ID Type Duration [GEOGRAPHIC_DATA], [GEOGRAPHIC_DATA] [GEOGRAPHIC_DA…" at bounding box center [1024, 494] width 346 height 455
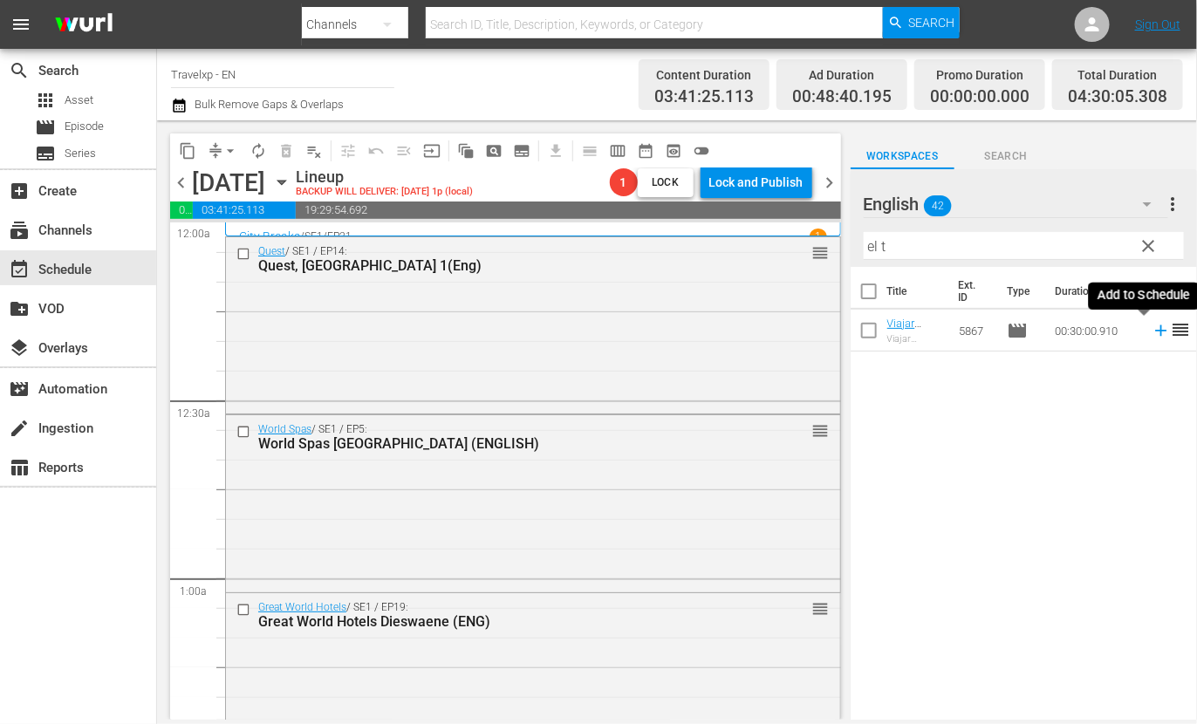
click at [1155, 329] on icon at bounding box center [1160, 330] width 11 height 11
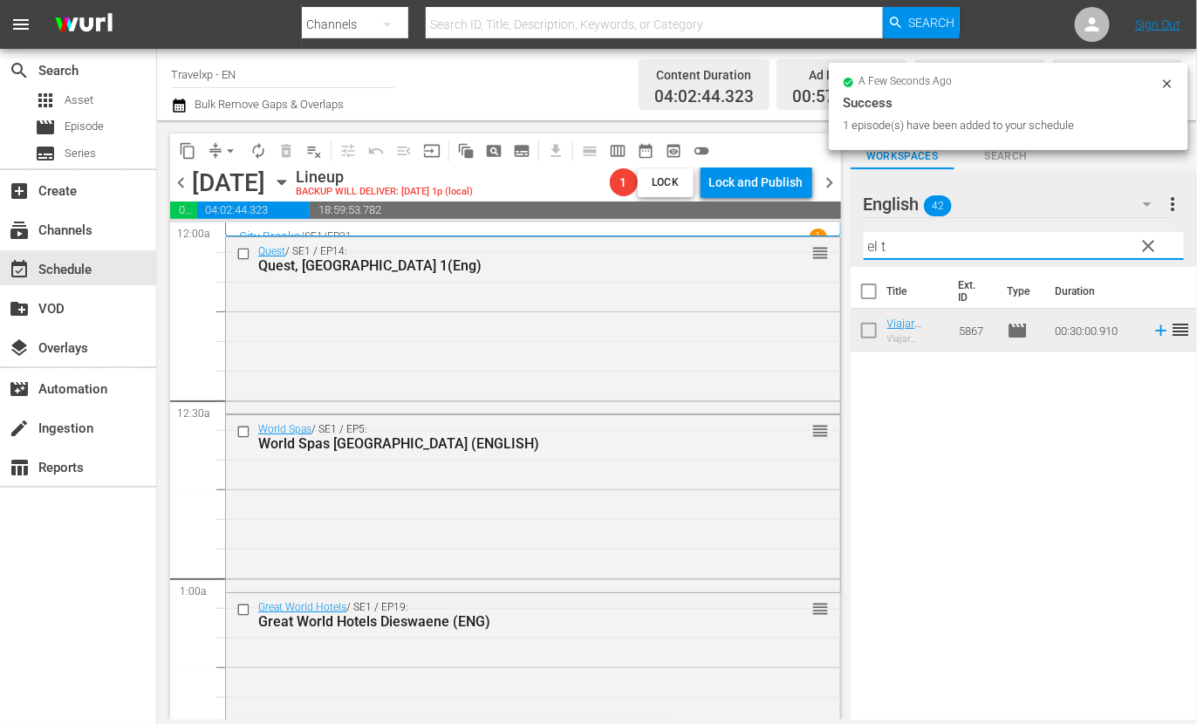
drag, startPoint x: 912, startPoint y: 246, endPoint x: 791, endPoint y: 231, distance: 122.2
click at [791, 231] on div "content_copy compress arrow_drop_down autorenew_outlined delete_forever_outline…" at bounding box center [677, 419] width 1040 height 599
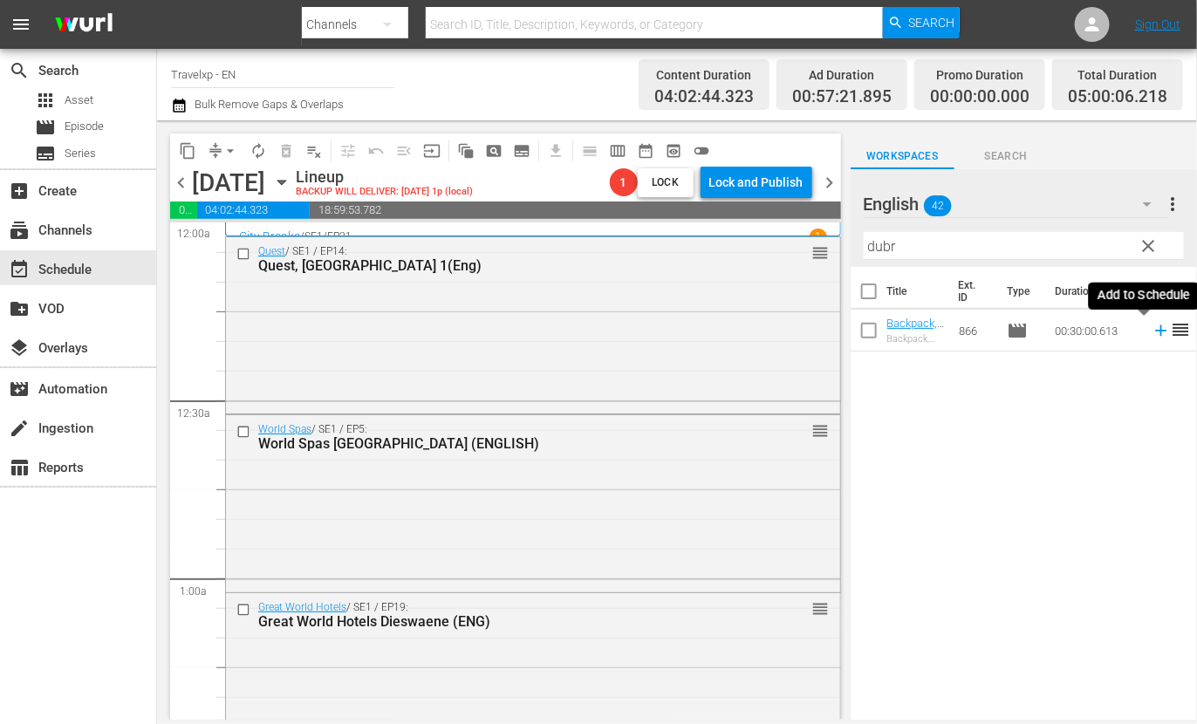
click at [1155, 329] on icon at bounding box center [1160, 330] width 11 height 11
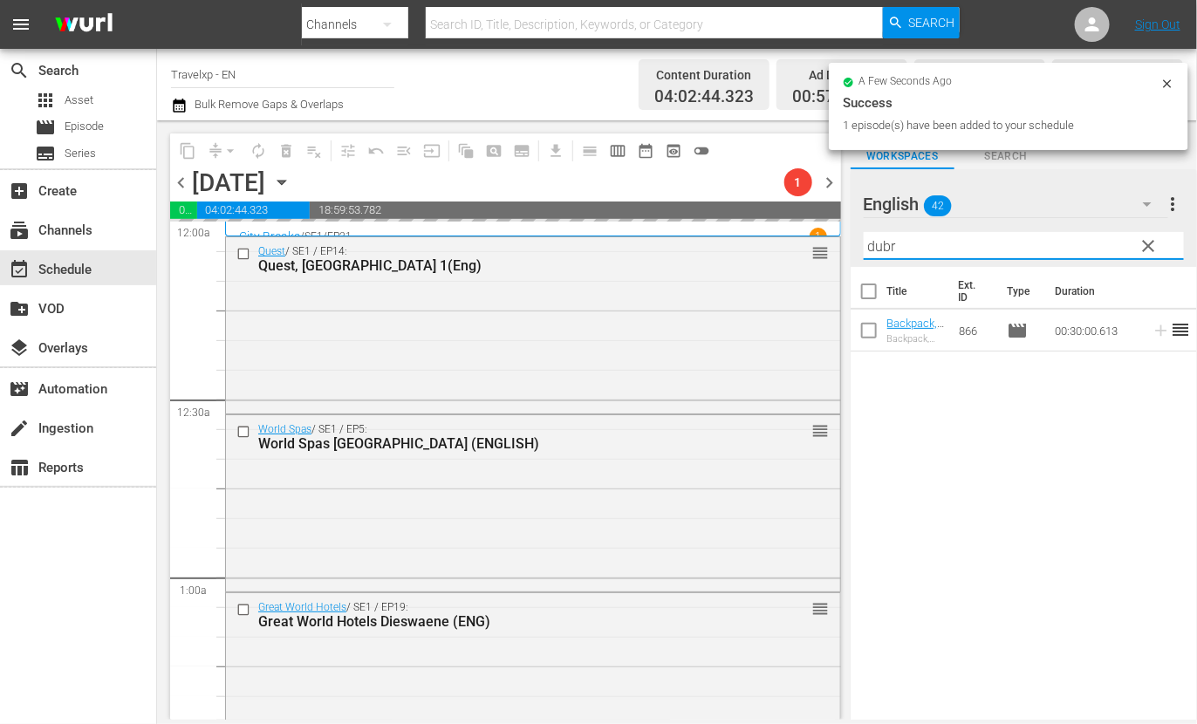
click at [887, 251] on input "dubr" at bounding box center [1024, 246] width 320 height 28
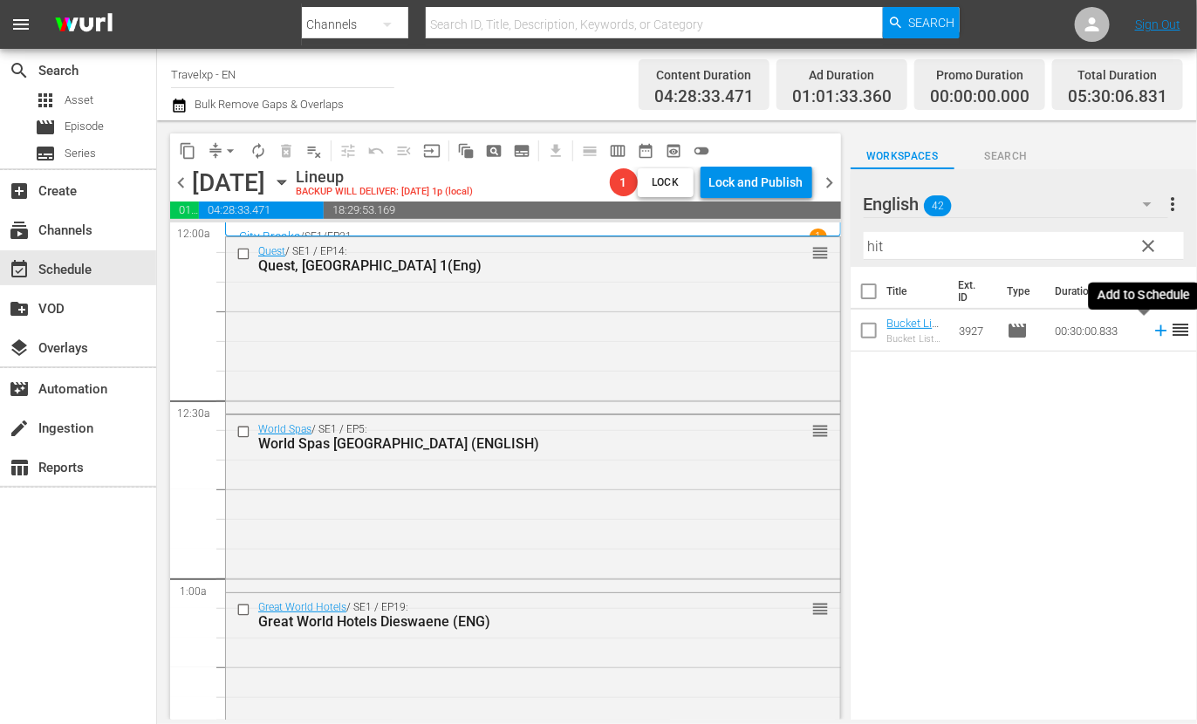
click at [1155, 332] on icon at bounding box center [1160, 330] width 11 height 11
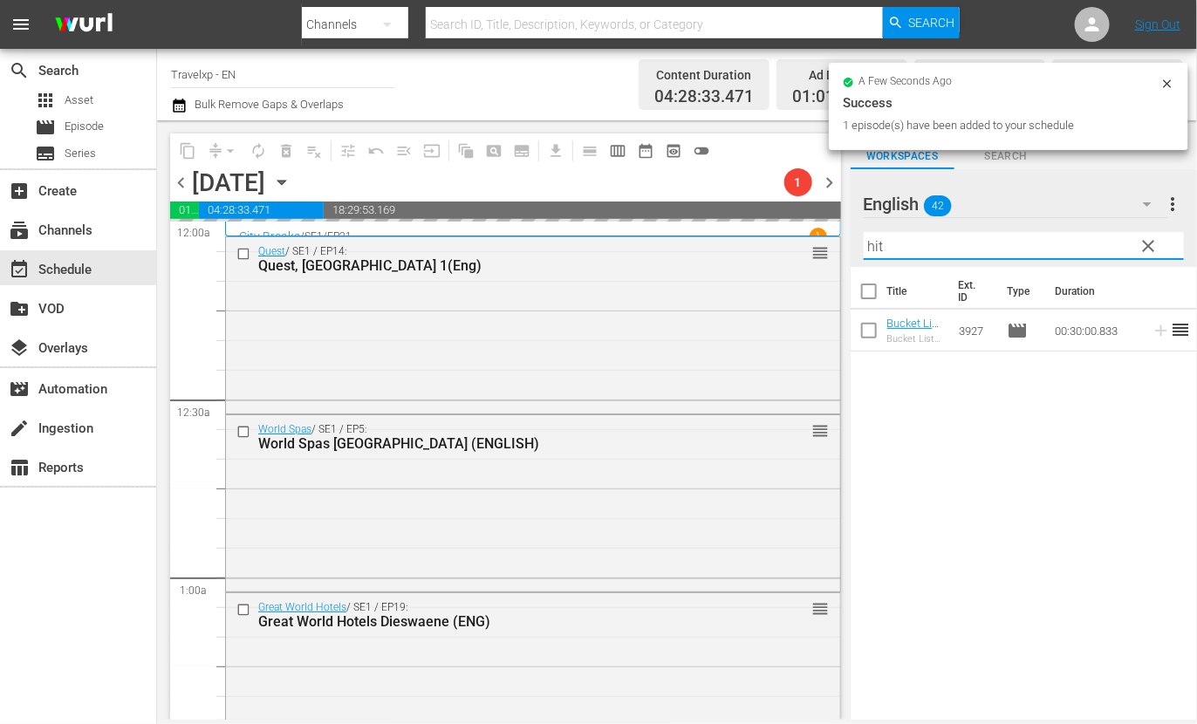
click at [877, 246] on input "hit" at bounding box center [1024, 246] width 320 height 28
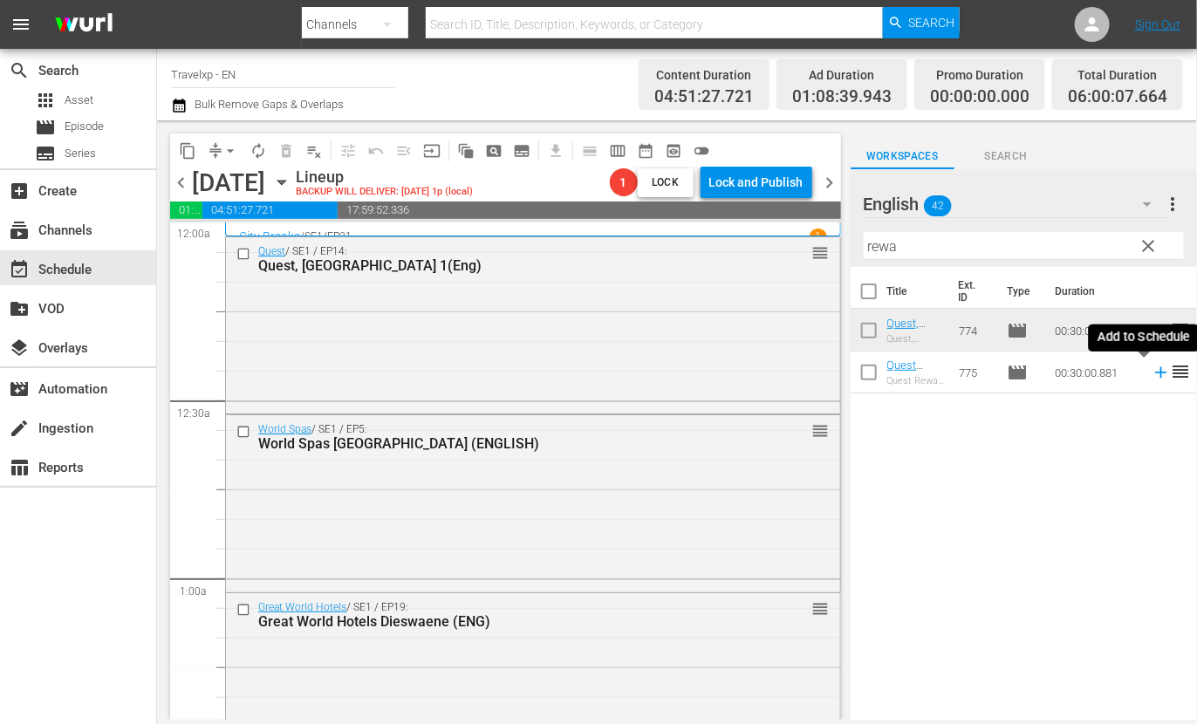
click at [1152, 373] on icon at bounding box center [1161, 372] width 19 height 19
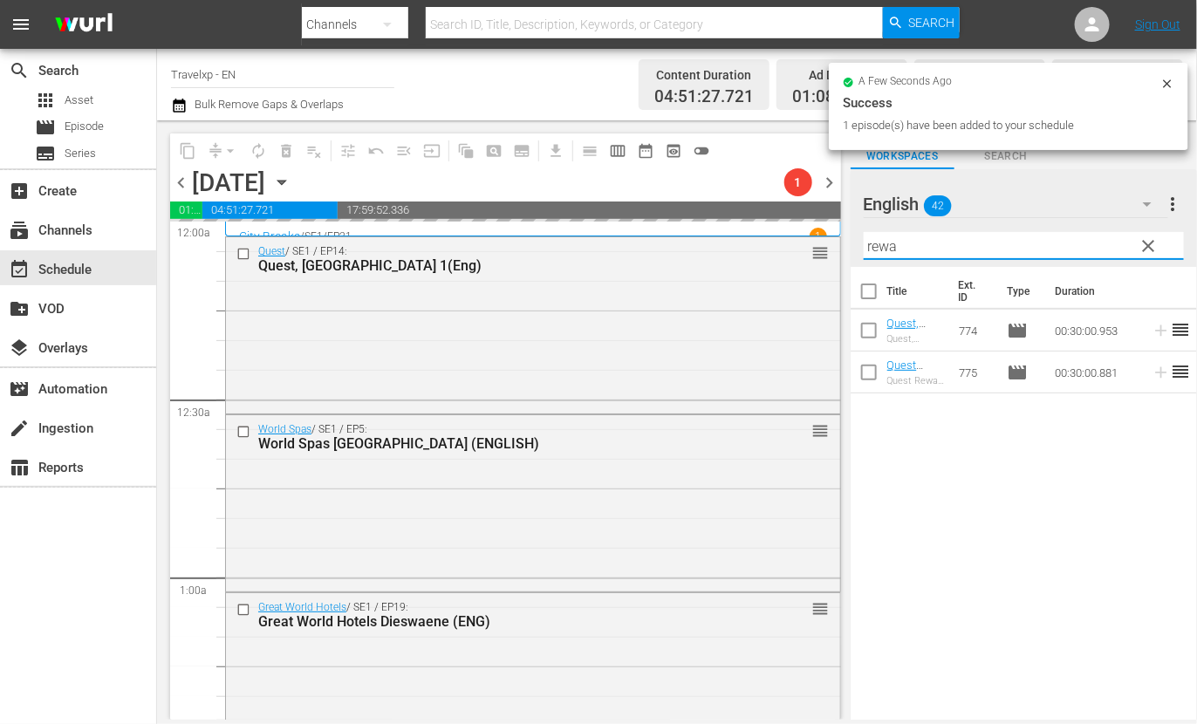
click at [881, 236] on input "rewa" at bounding box center [1024, 246] width 320 height 28
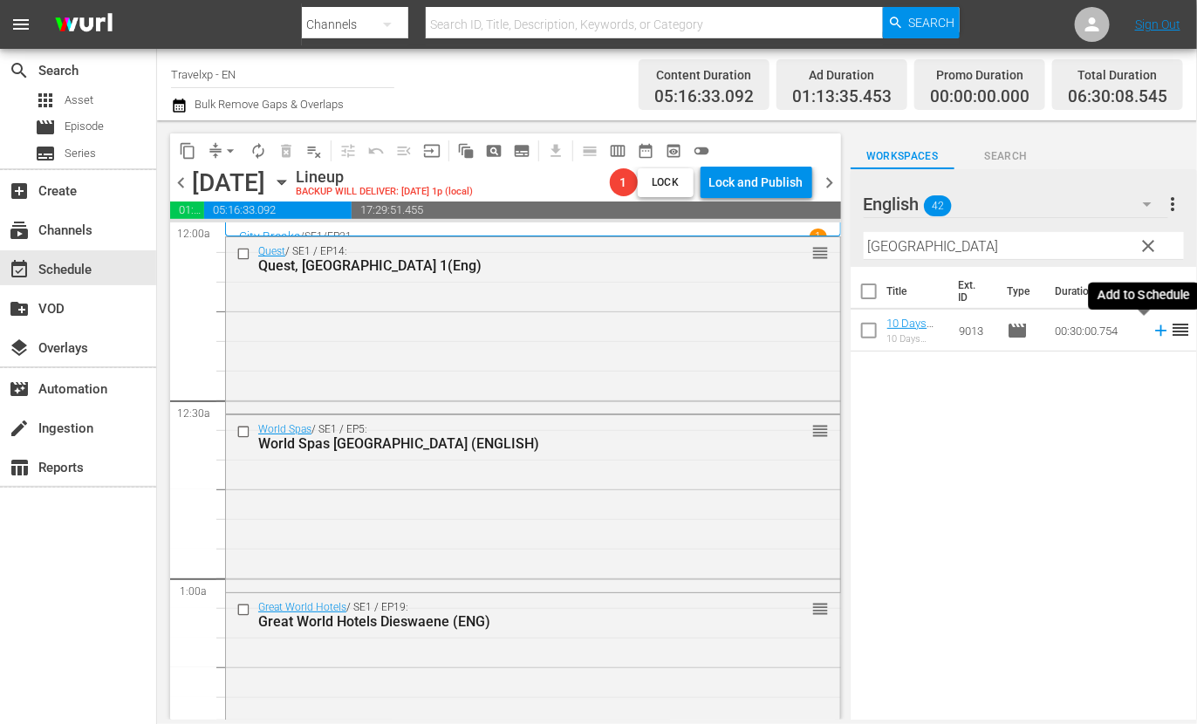
click at [1152, 325] on icon at bounding box center [1161, 330] width 19 height 19
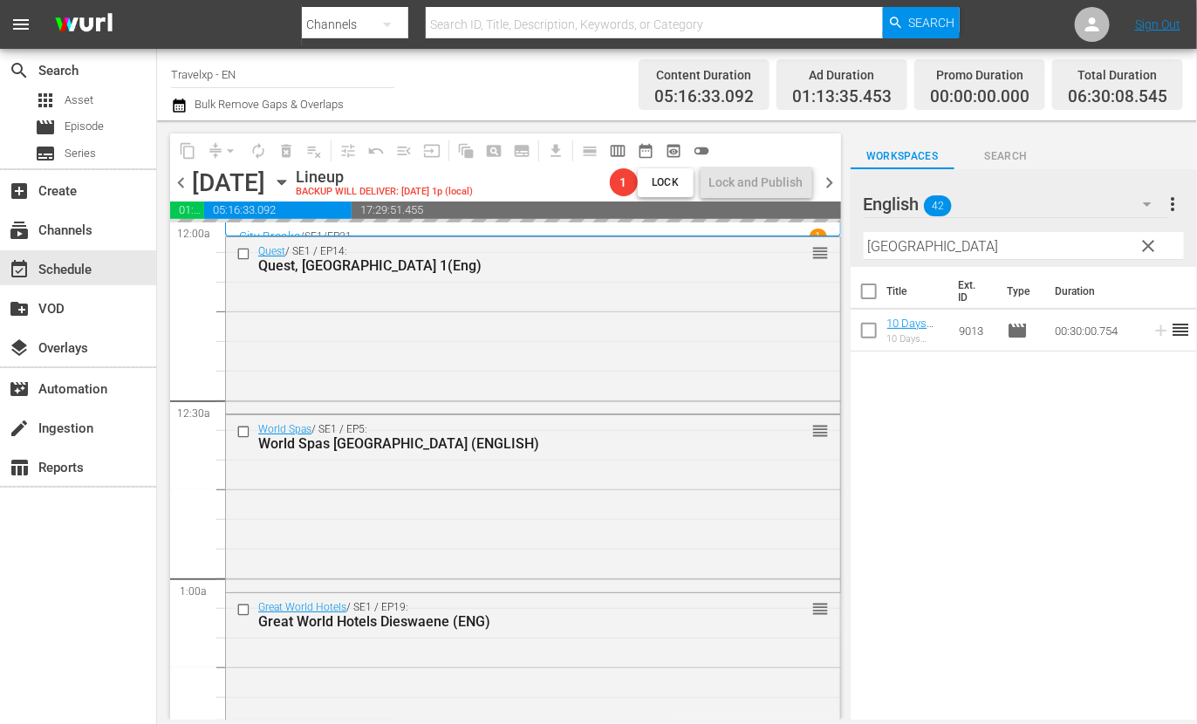
click at [885, 247] on input "[GEOGRAPHIC_DATA]" at bounding box center [1024, 246] width 320 height 28
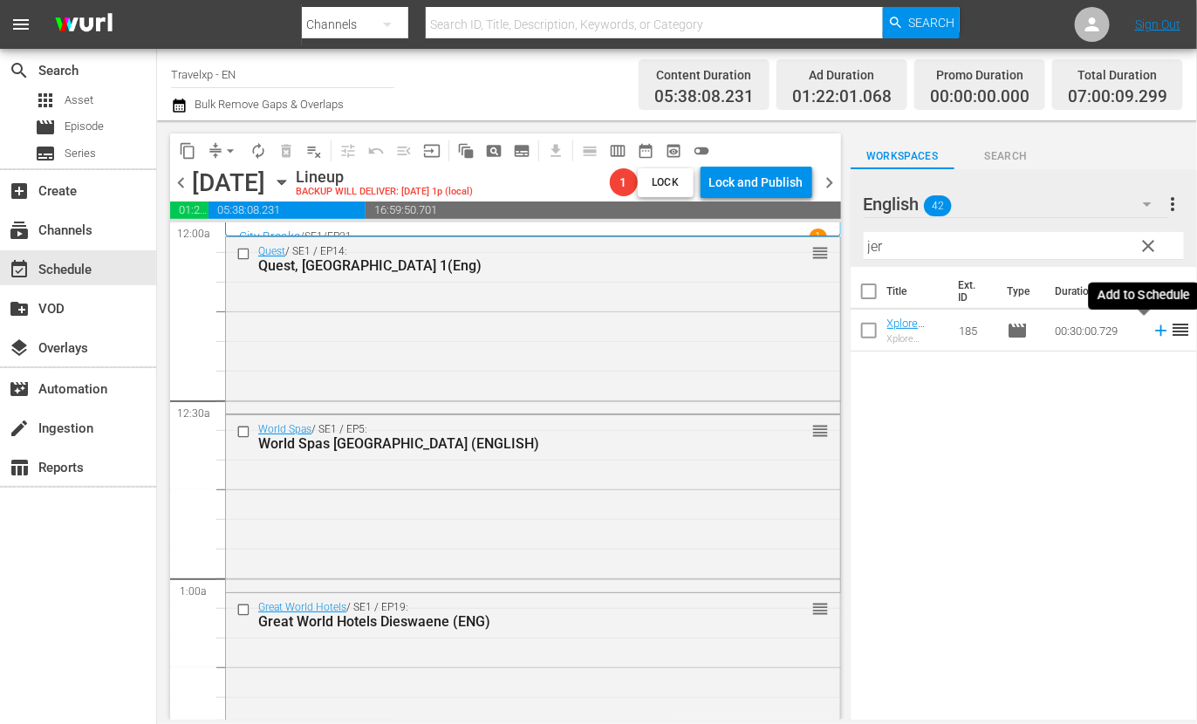
click at [1152, 332] on icon at bounding box center [1161, 330] width 19 height 19
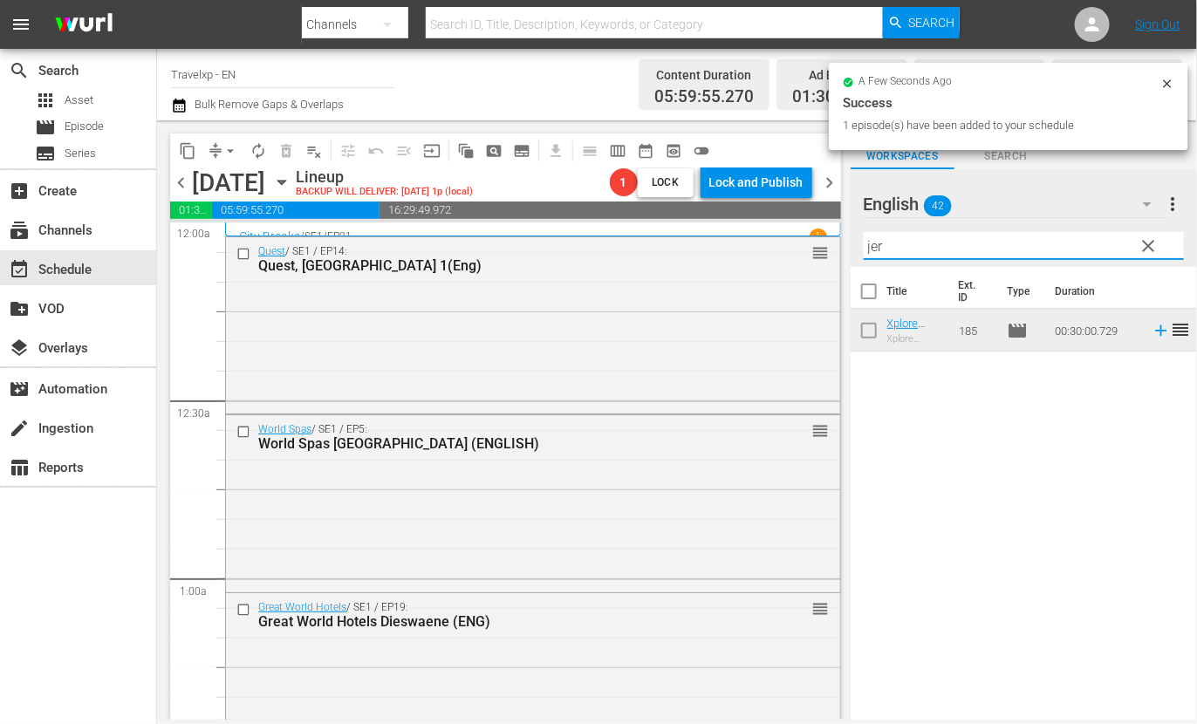
click at [877, 250] on input "jer" at bounding box center [1024, 246] width 320 height 28
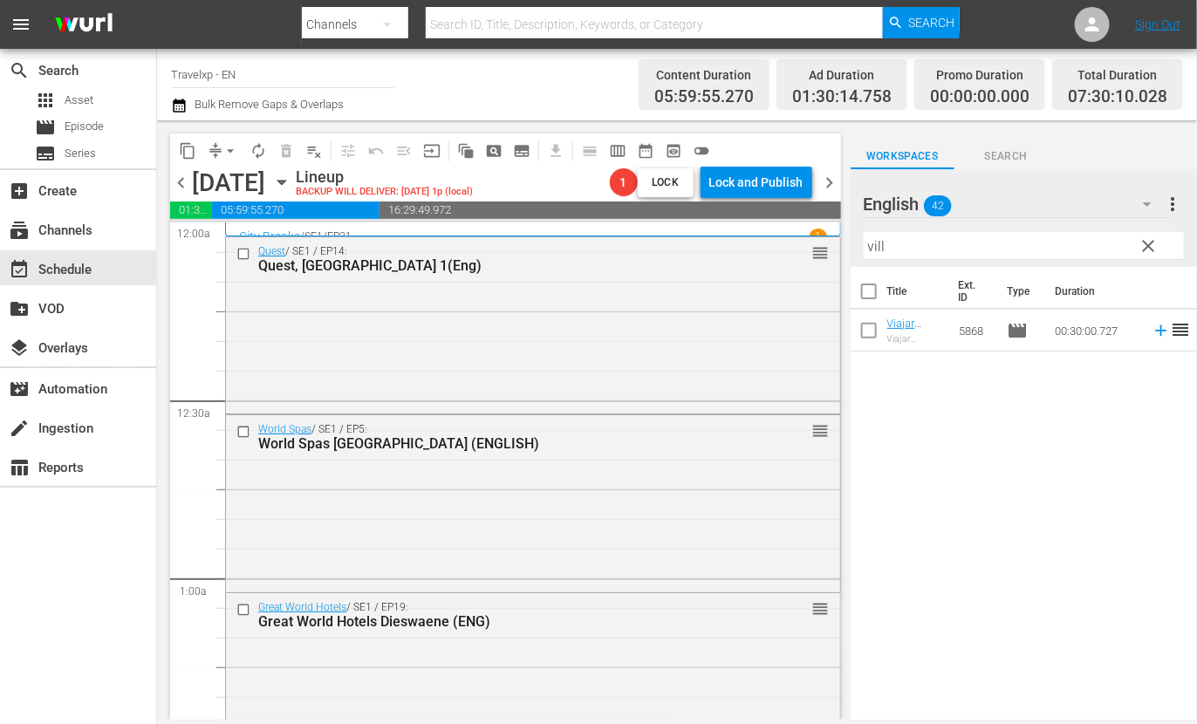
click at [1145, 336] on td at bounding box center [1158, 331] width 26 height 42
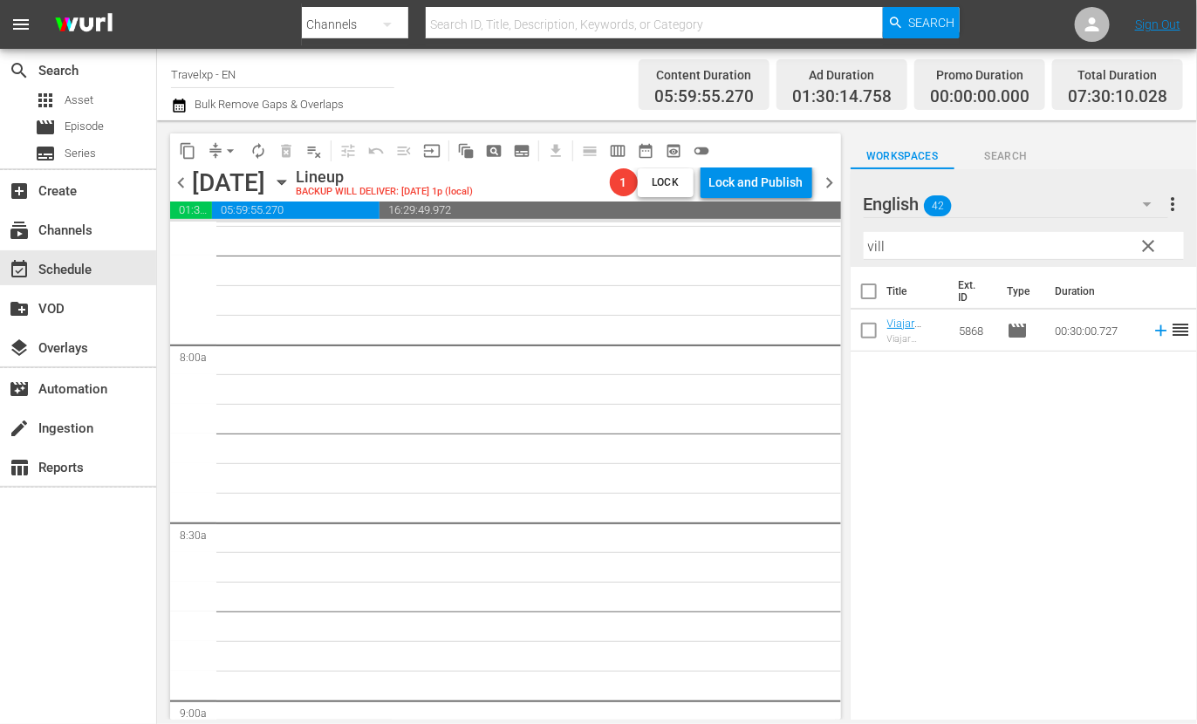
scroll to position [2399, 0]
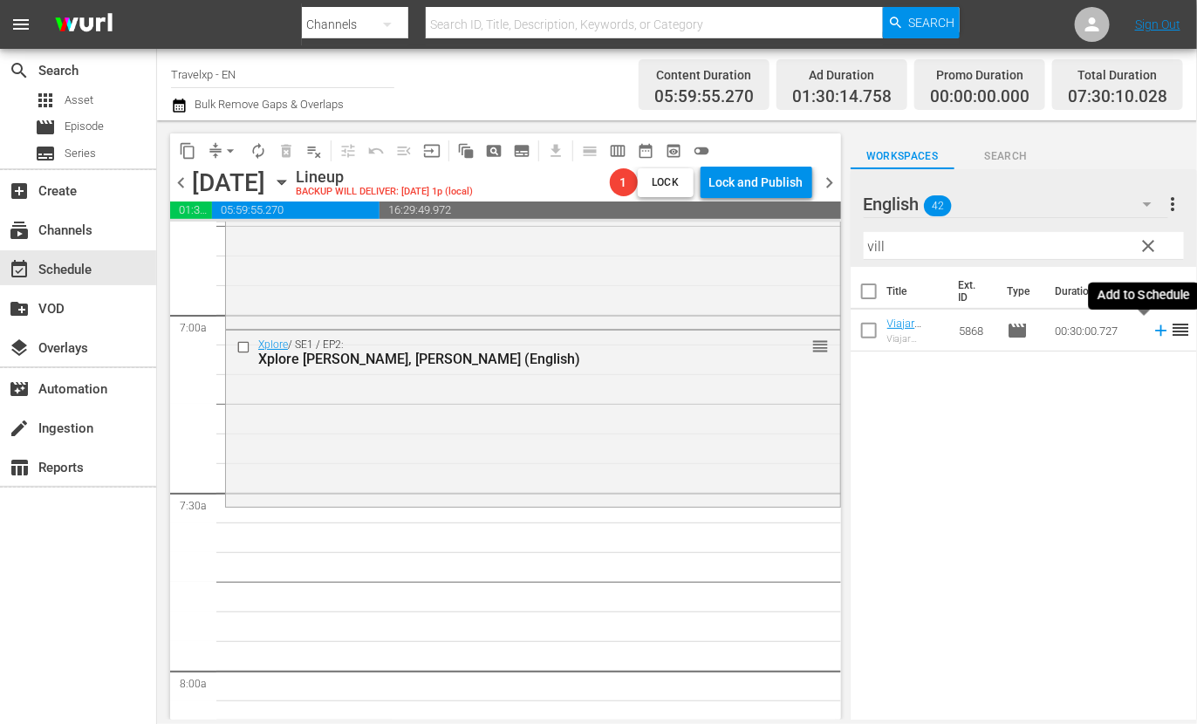
click at [1152, 332] on icon at bounding box center [1161, 330] width 19 height 19
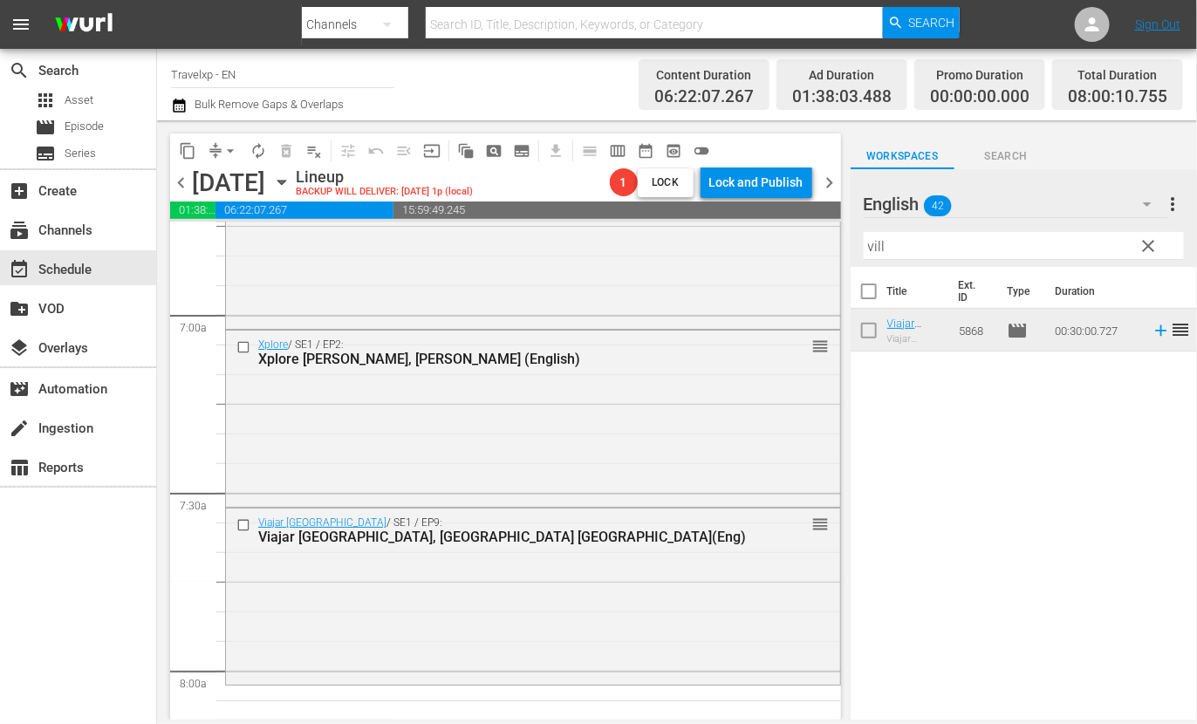
click at [873, 243] on input "vill" at bounding box center [1024, 246] width 320 height 28
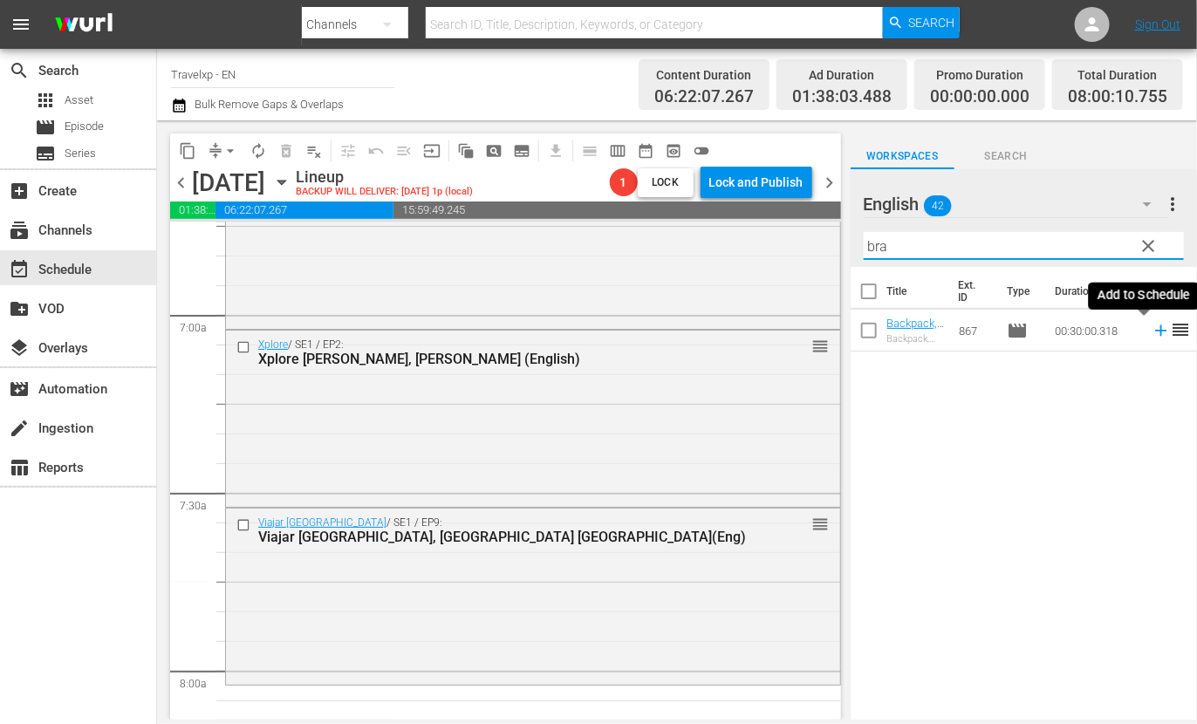
click at [1155, 331] on icon at bounding box center [1160, 330] width 11 height 11
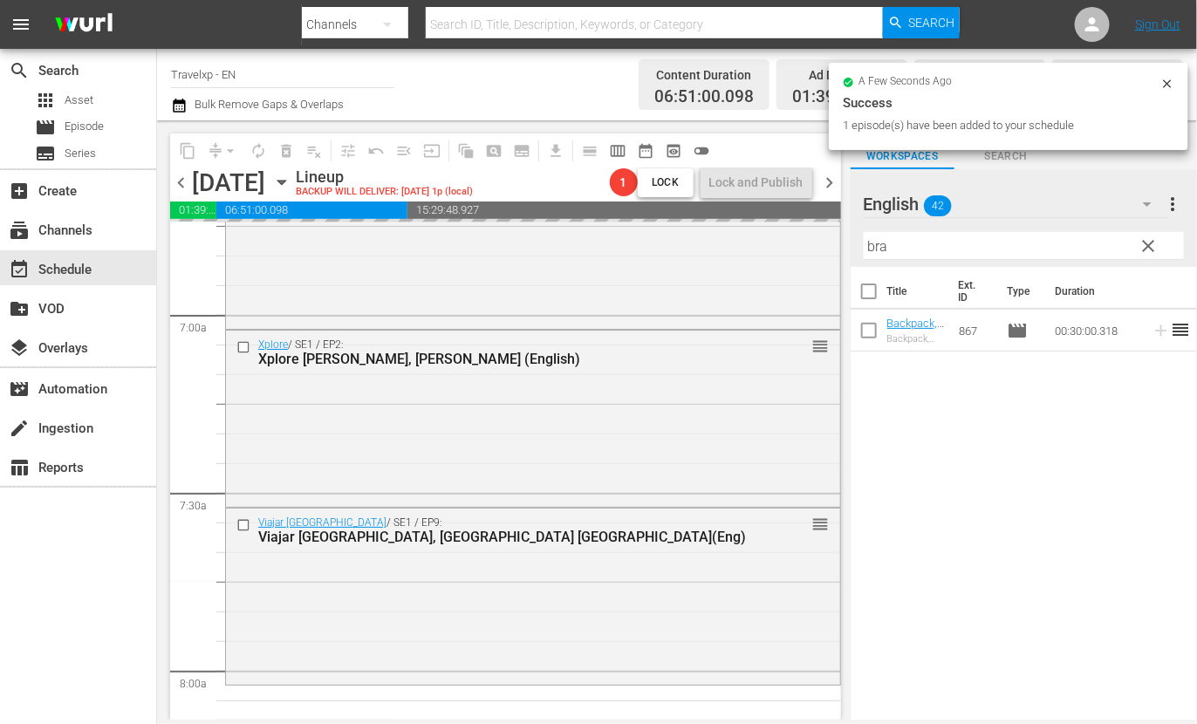
click at [884, 240] on input "bra" at bounding box center [1024, 246] width 320 height 28
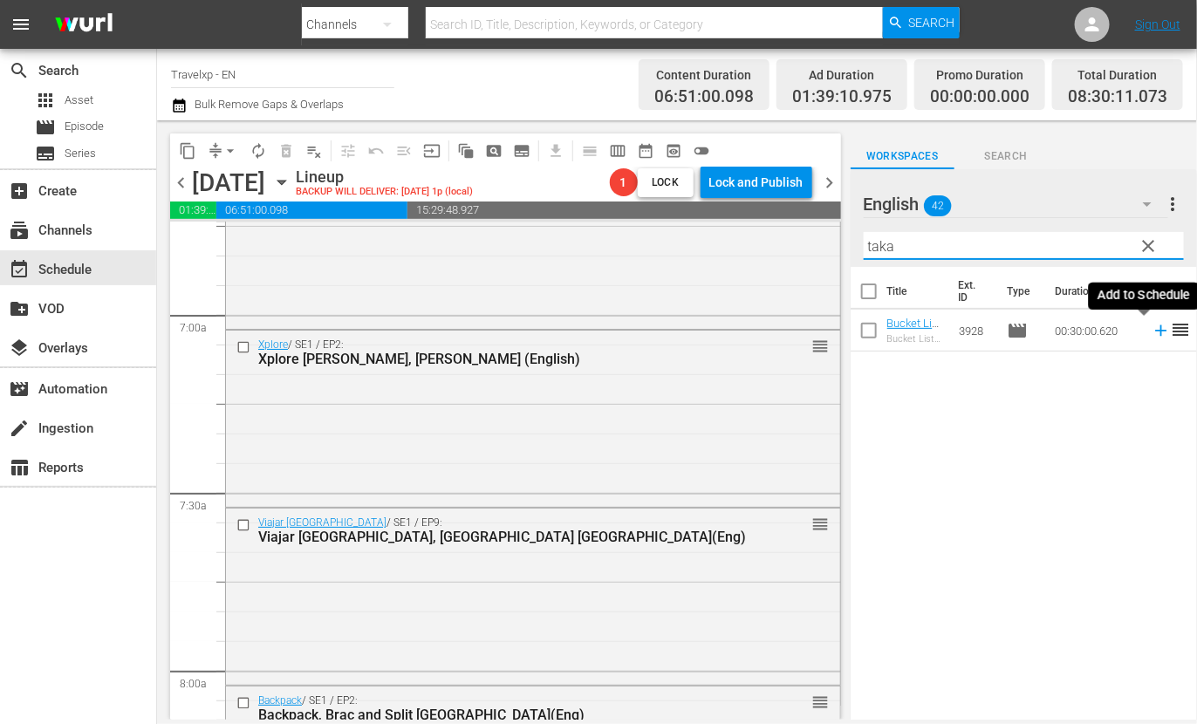
click at [1155, 333] on icon at bounding box center [1160, 330] width 11 height 11
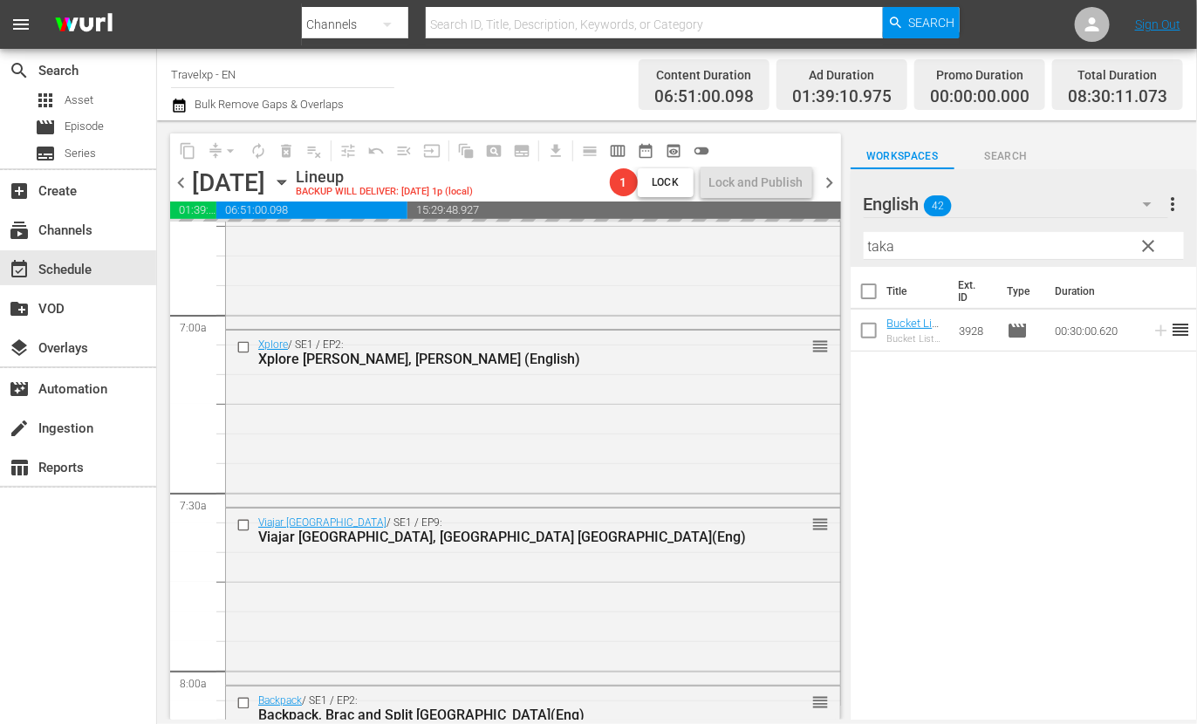
click at [880, 246] on input "taka" at bounding box center [1024, 246] width 320 height 28
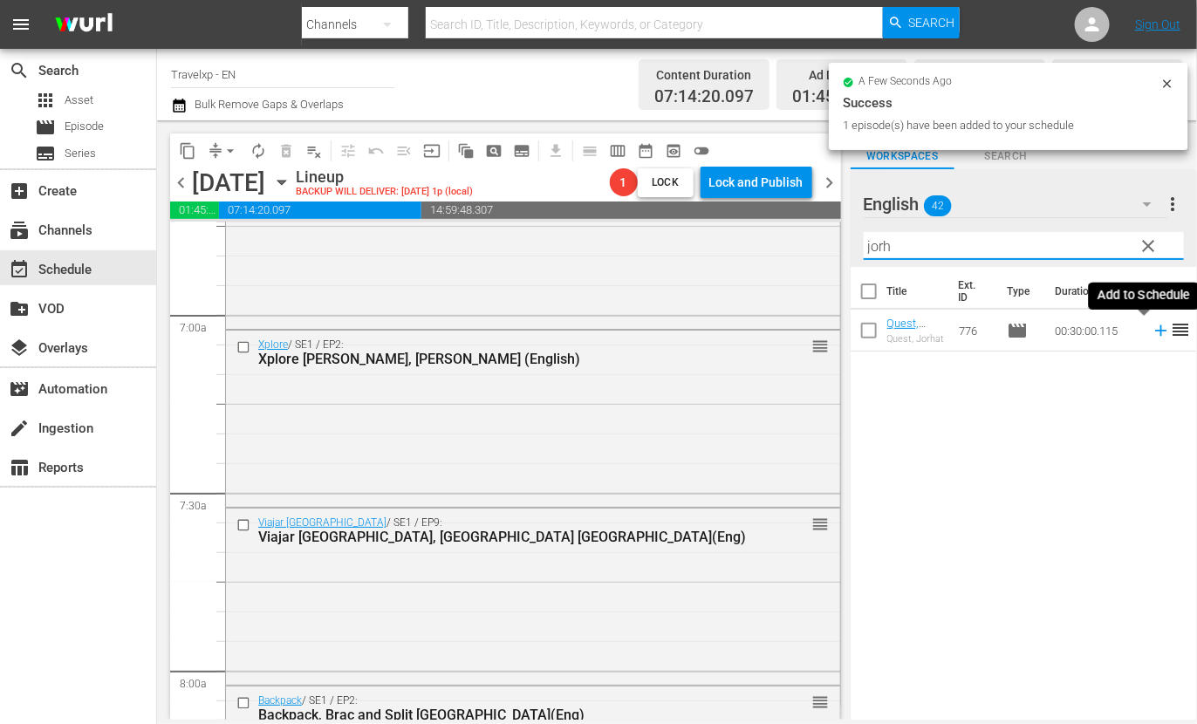
click at [1155, 330] on icon at bounding box center [1160, 330] width 11 height 11
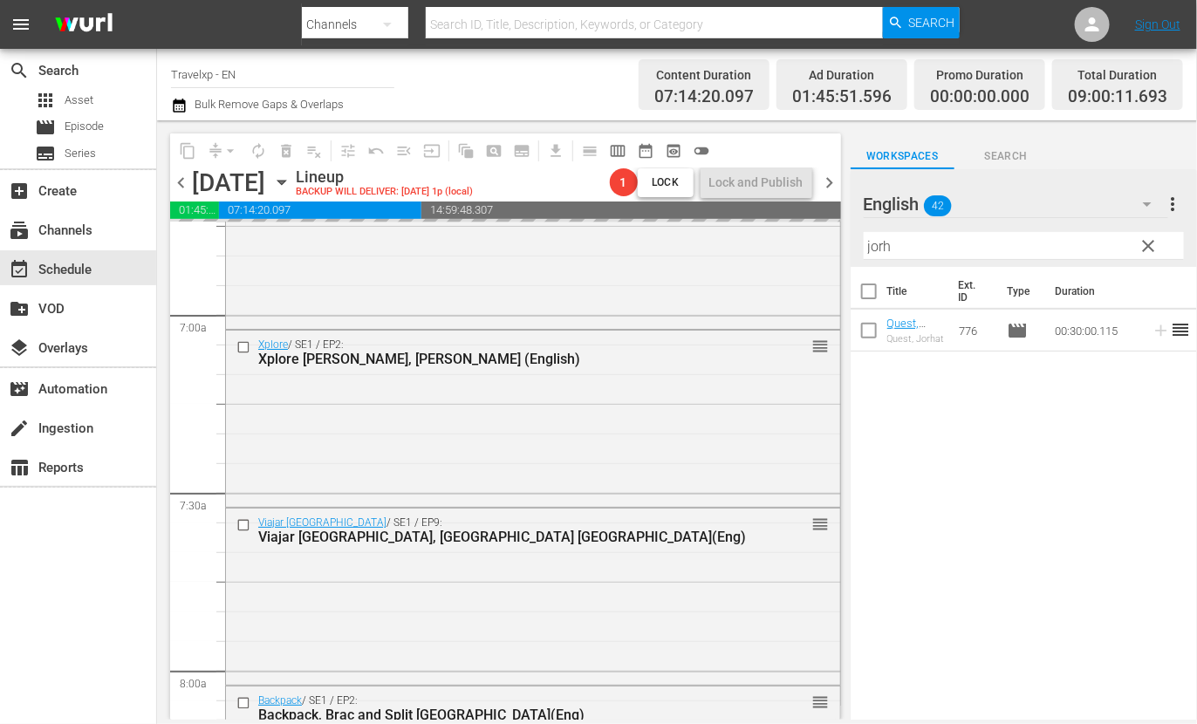
click at [883, 250] on input "jorh" at bounding box center [1024, 246] width 320 height 28
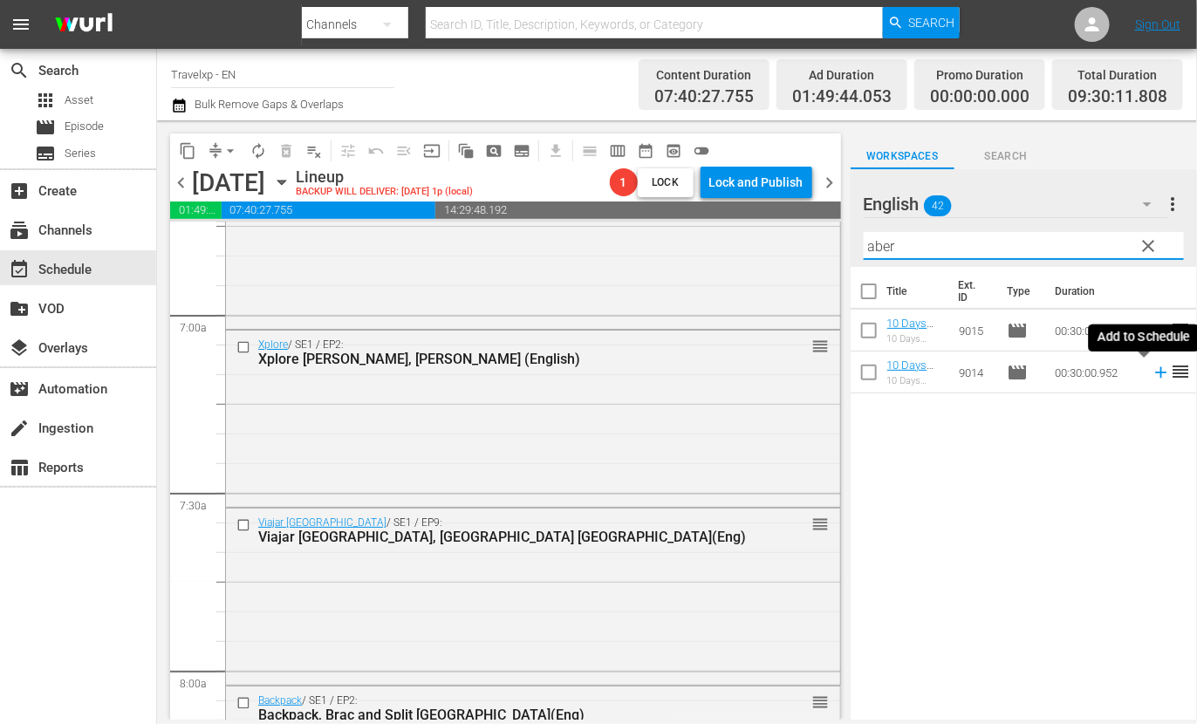
click at [1155, 377] on icon at bounding box center [1160, 372] width 11 height 11
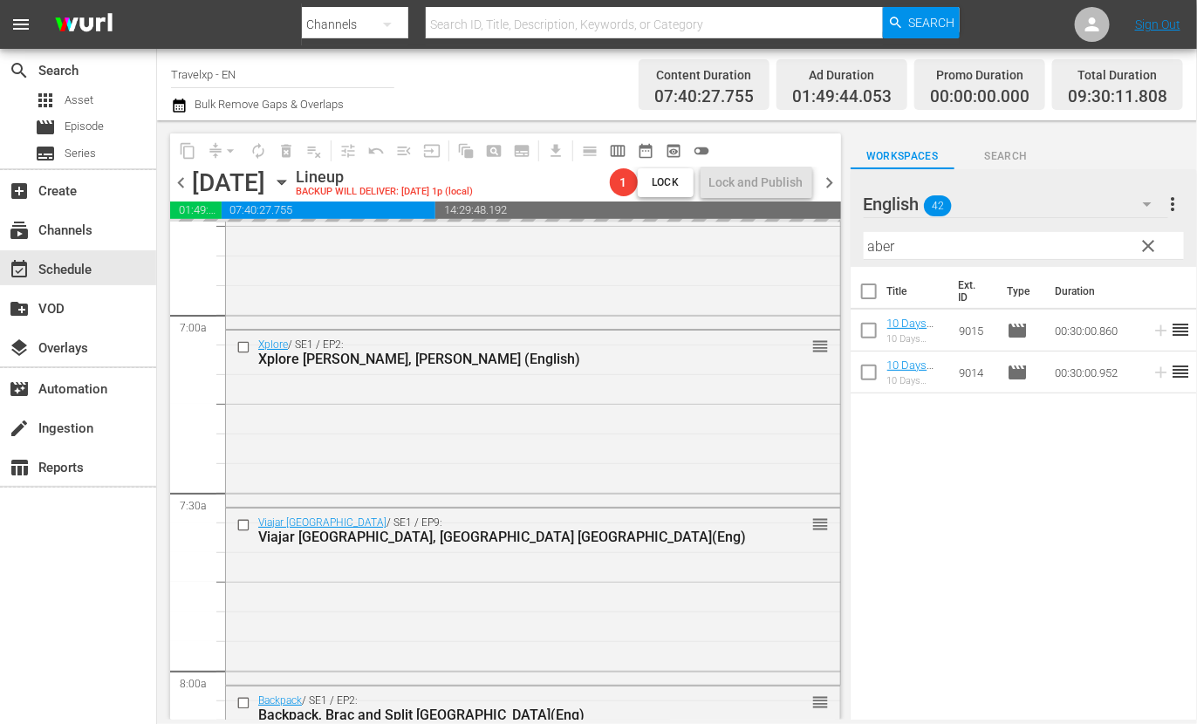
click at [885, 248] on input "aber" at bounding box center [1024, 246] width 320 height 28
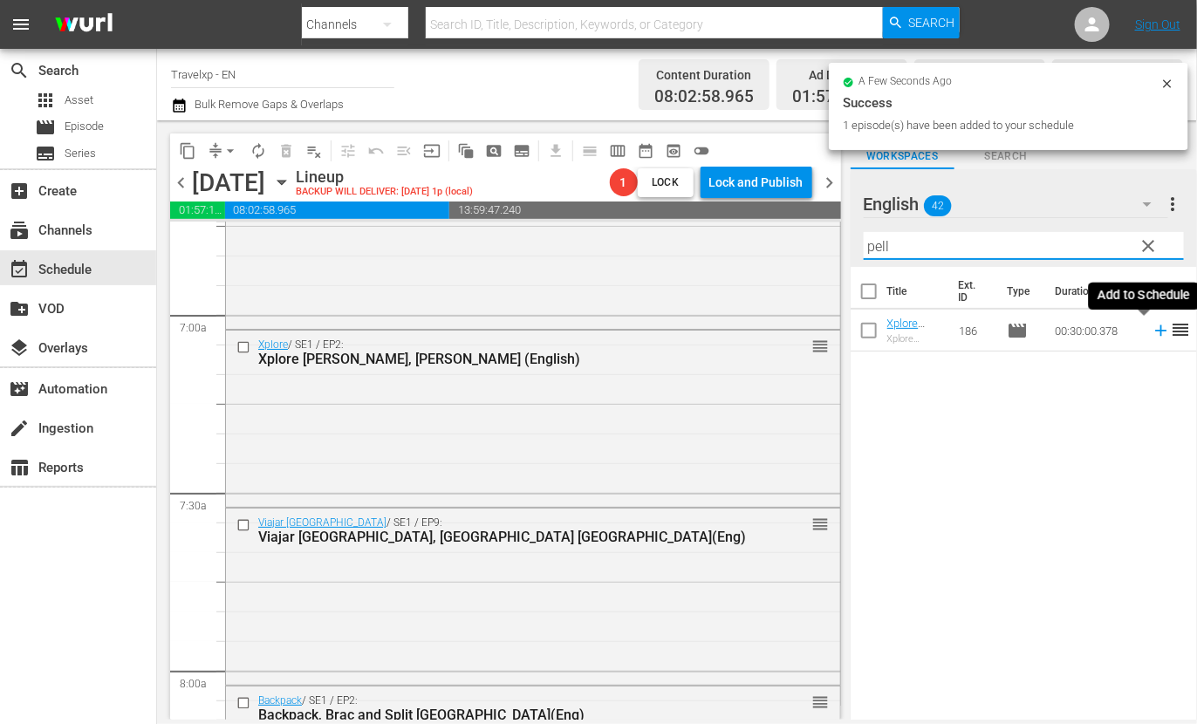
click at [1152, 332] on icon at bounding box center [1161, 330] width 19 height 19
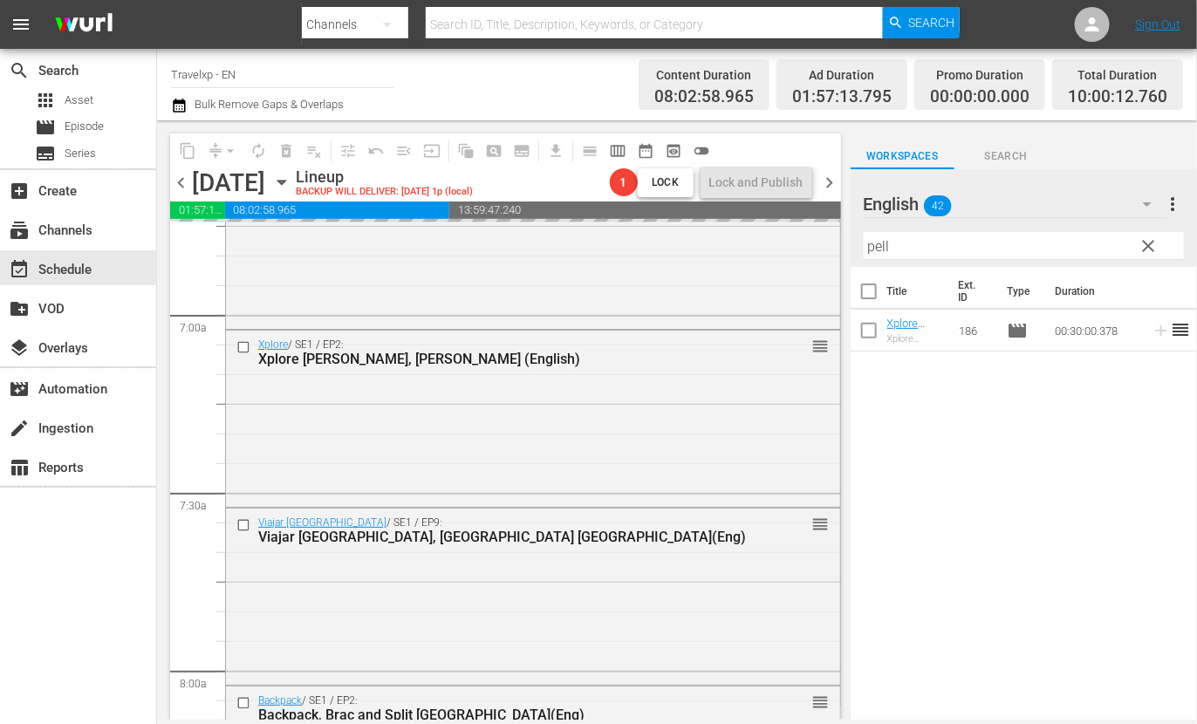
click at [876, 247] on input "pell" at bounding box center [1024, 246] width 320 height 28
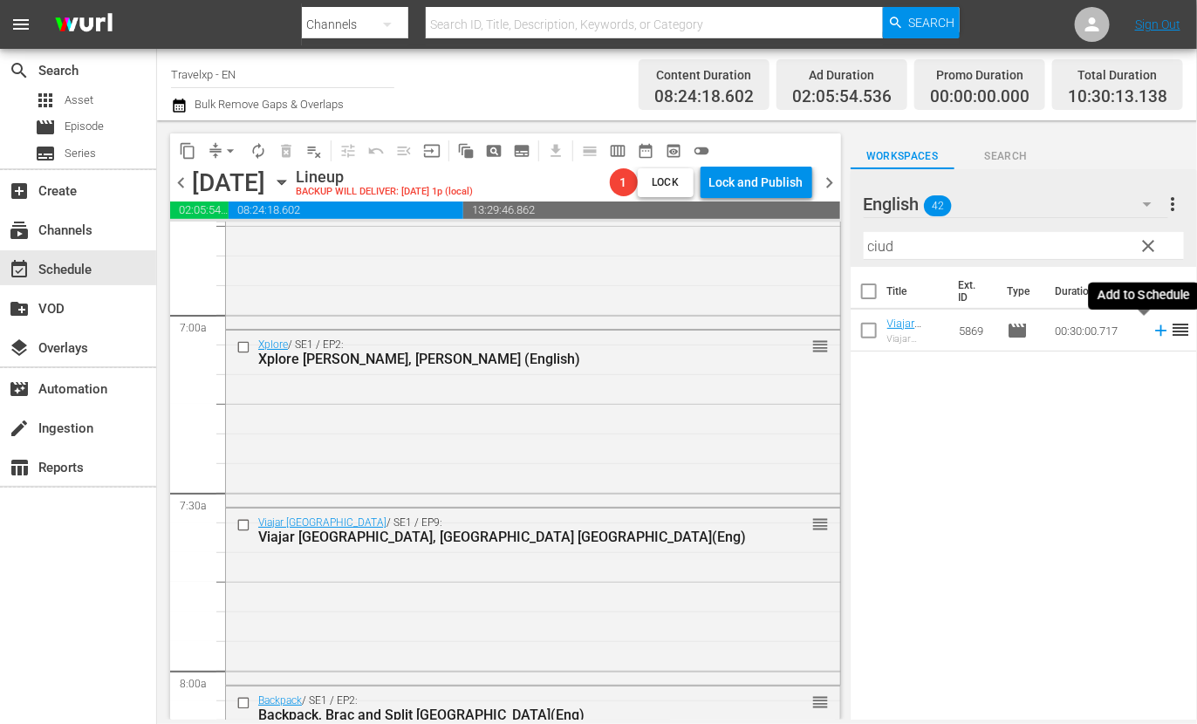
click at [1152, 329] on icon at bounding box center [1161, 330] width 19 height 19
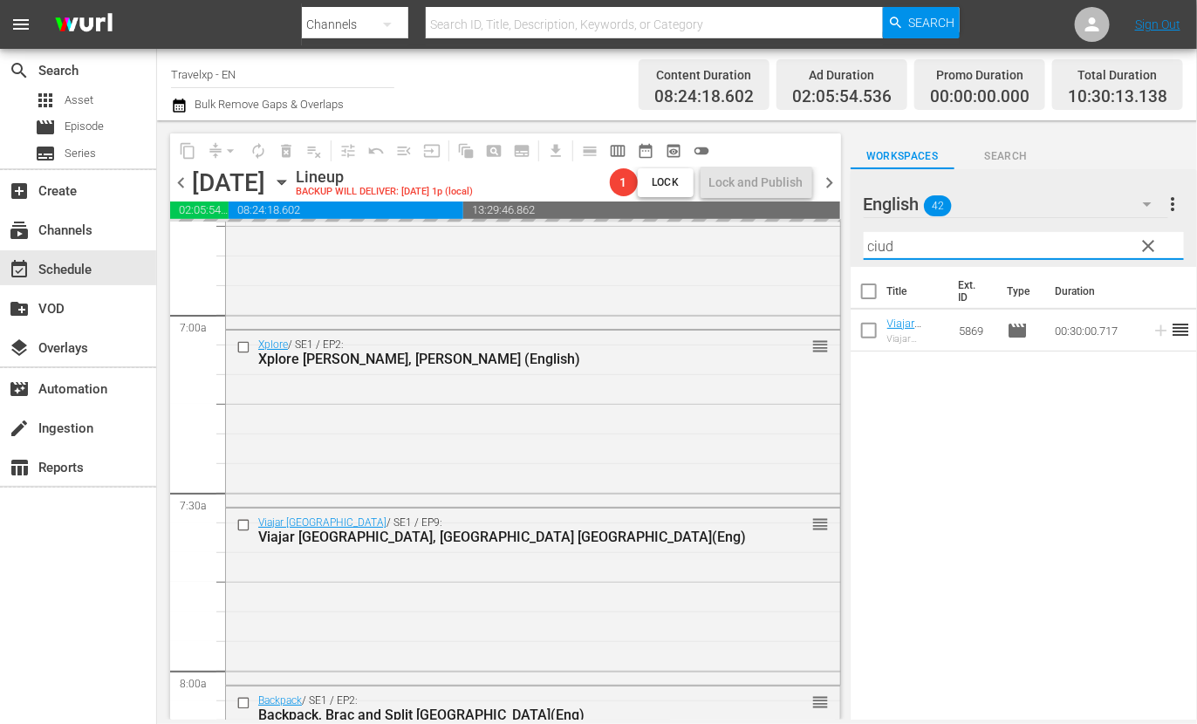
click at [875, 250] on input "ciud" at bounding box center [1024, 246] width 320 height 28
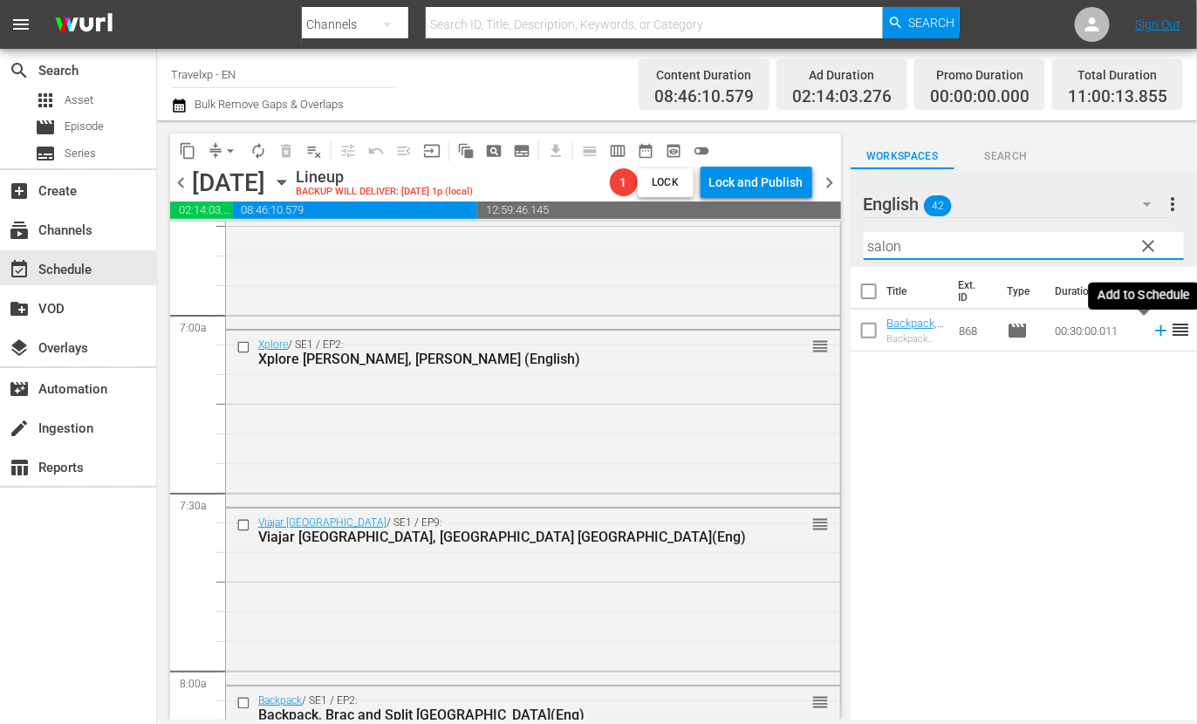
click at [1152, 329] on icon at bounding box center [1161, 330] width 19 height 19
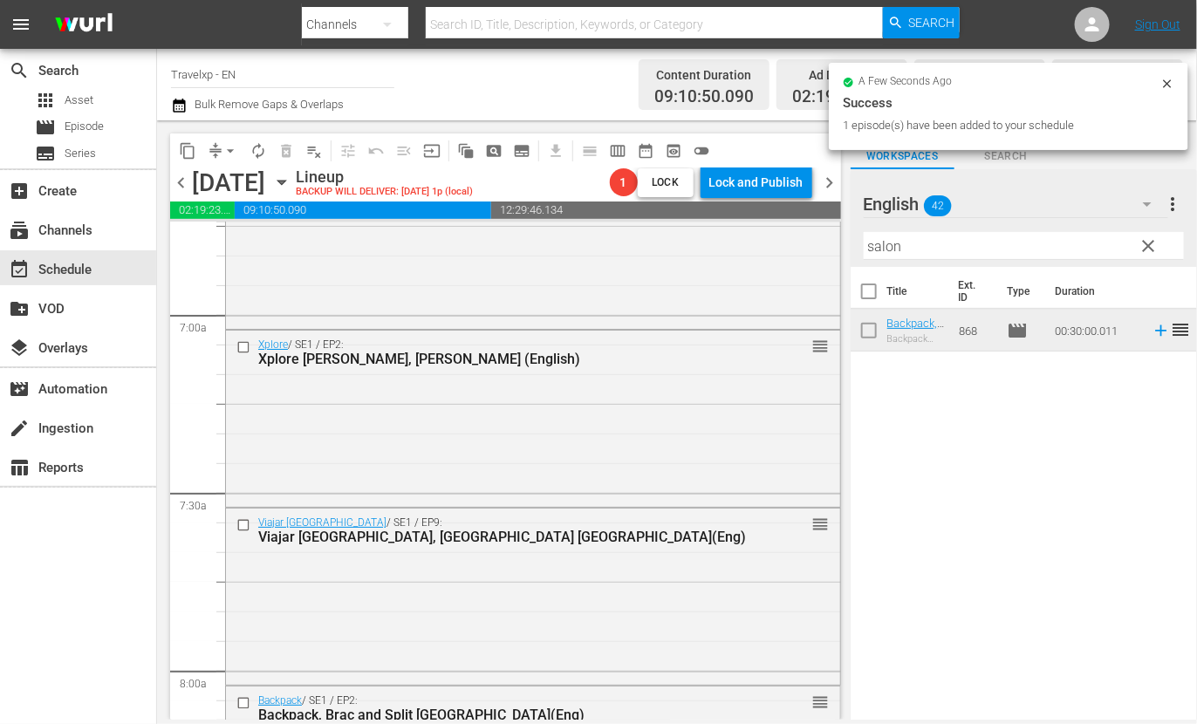
click at [884, 236] on input "salon" at bounding box center [1024, 246] width 320 height 28
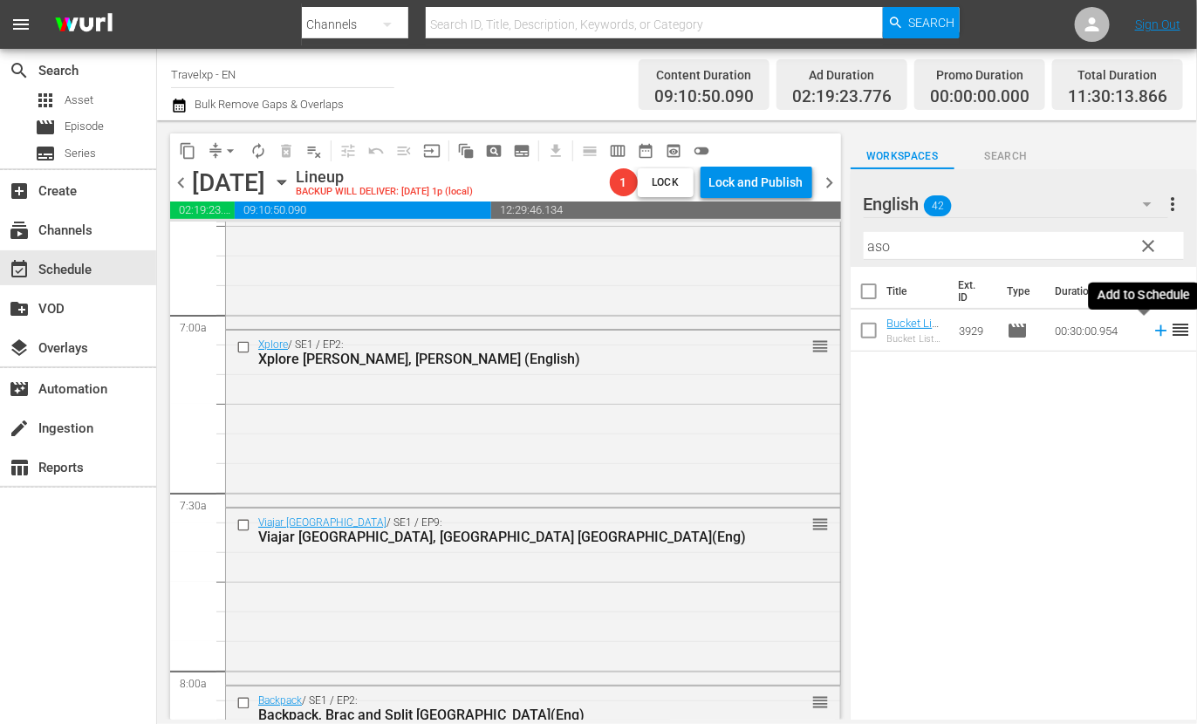
click at [1155, 331] on icon at bounding box center [1160, 330] width 11 height 11
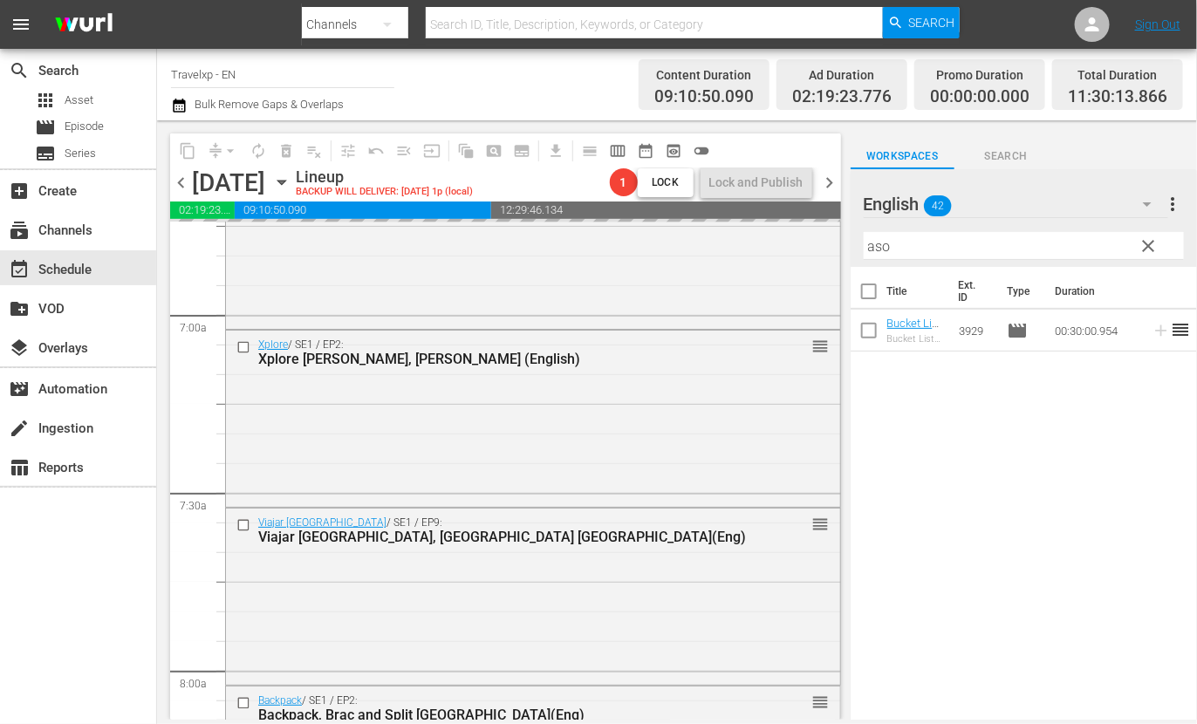
click at [881, 250] on input "aso" at bounding box center [1024, 246] width 320 height 28
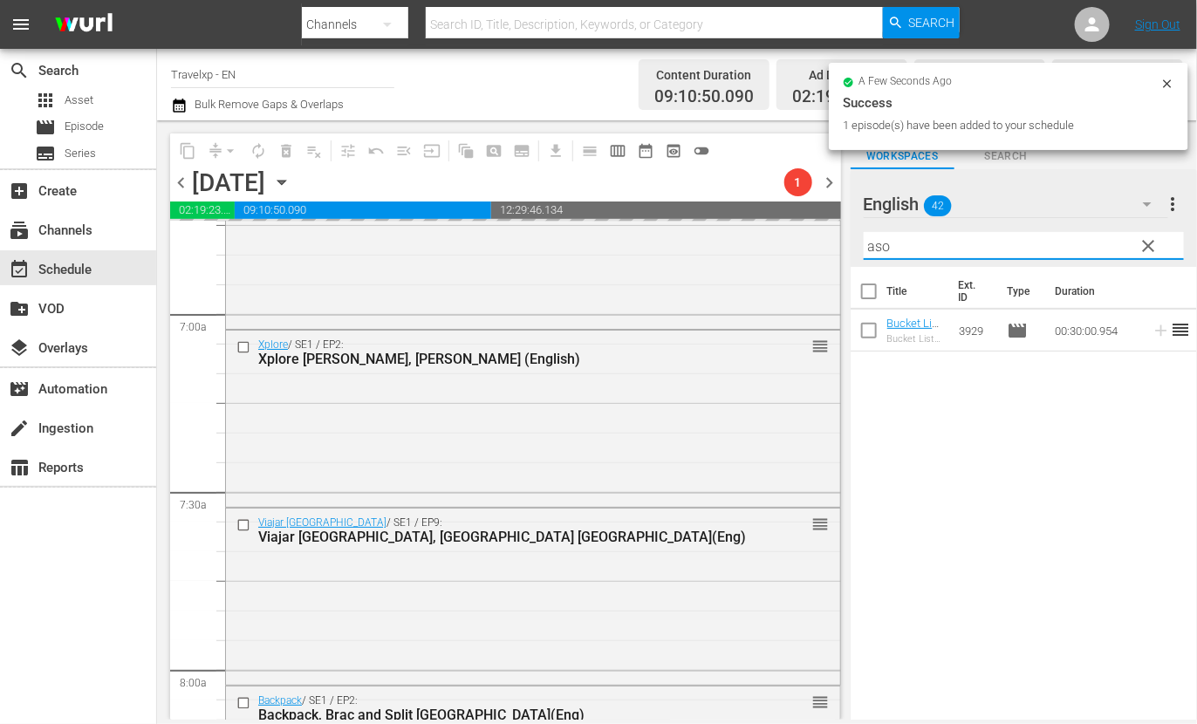
click at [881, 250] on input "aso" at bounding box center [1024, 246] width 320 height 28
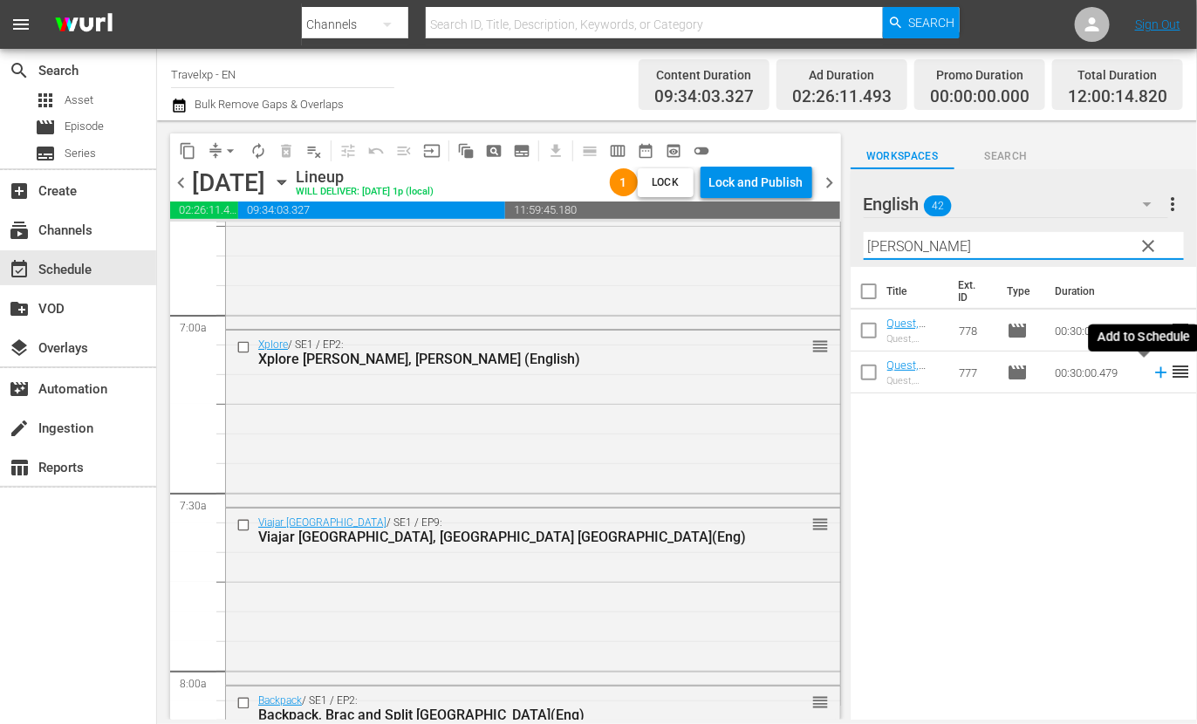
drag, startPoint x: 1145, startPoint y: 374, endPoint x: 1000, endPoint y: 257, distance: 186.7
click at [1152, 373] on icon at bounding box center [1161, 372] width 19 height 19
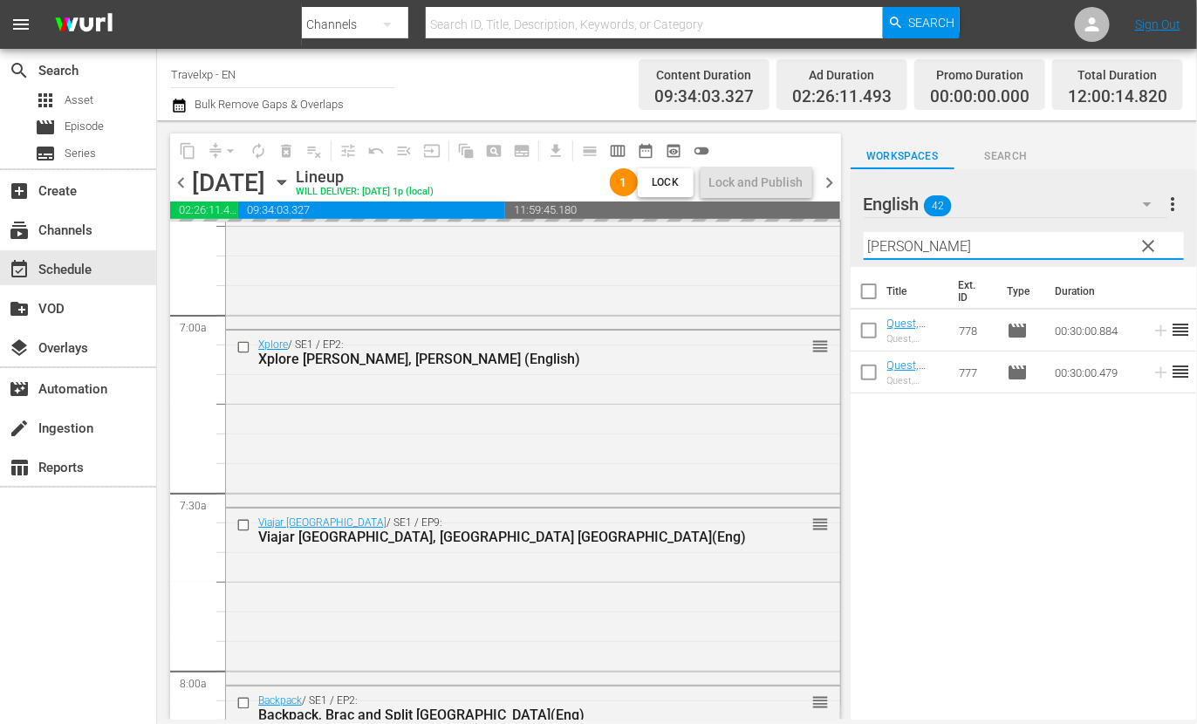
click at [894, 246] on input "[PERSON_NAME]" at bounding box center [1024, 246] width 320 height 28
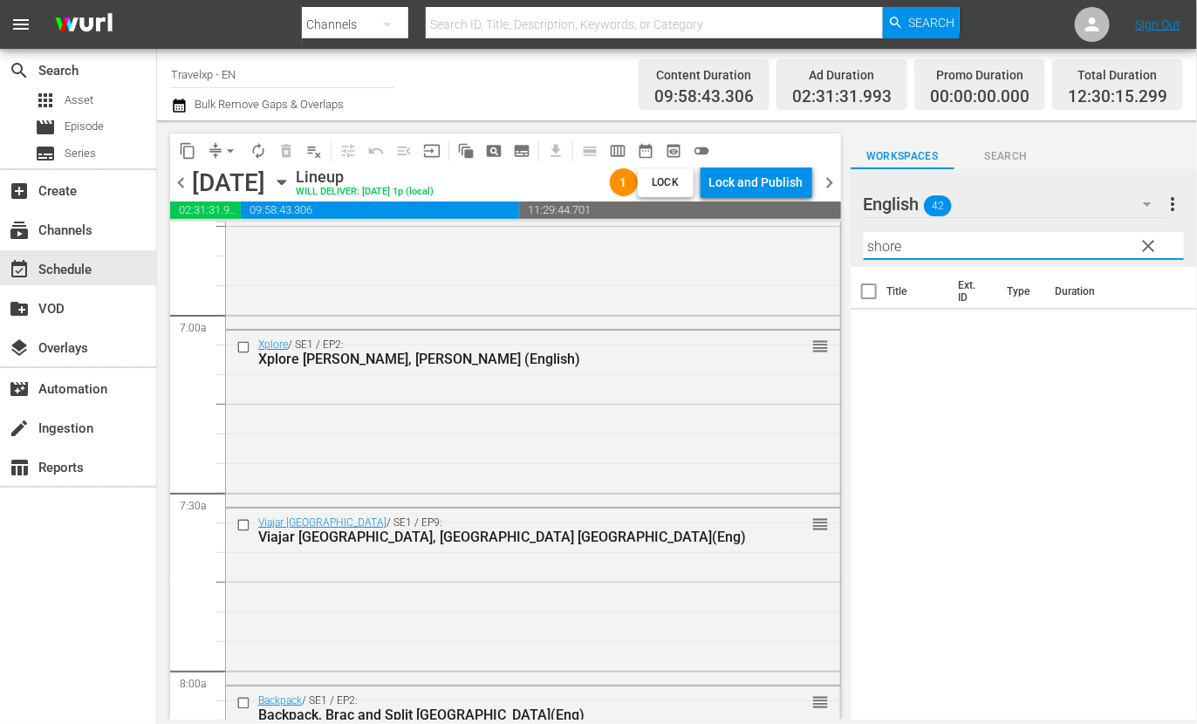
click at [888, 247] on input "shore" at bounding box center [1024, 246] width 320 height 28
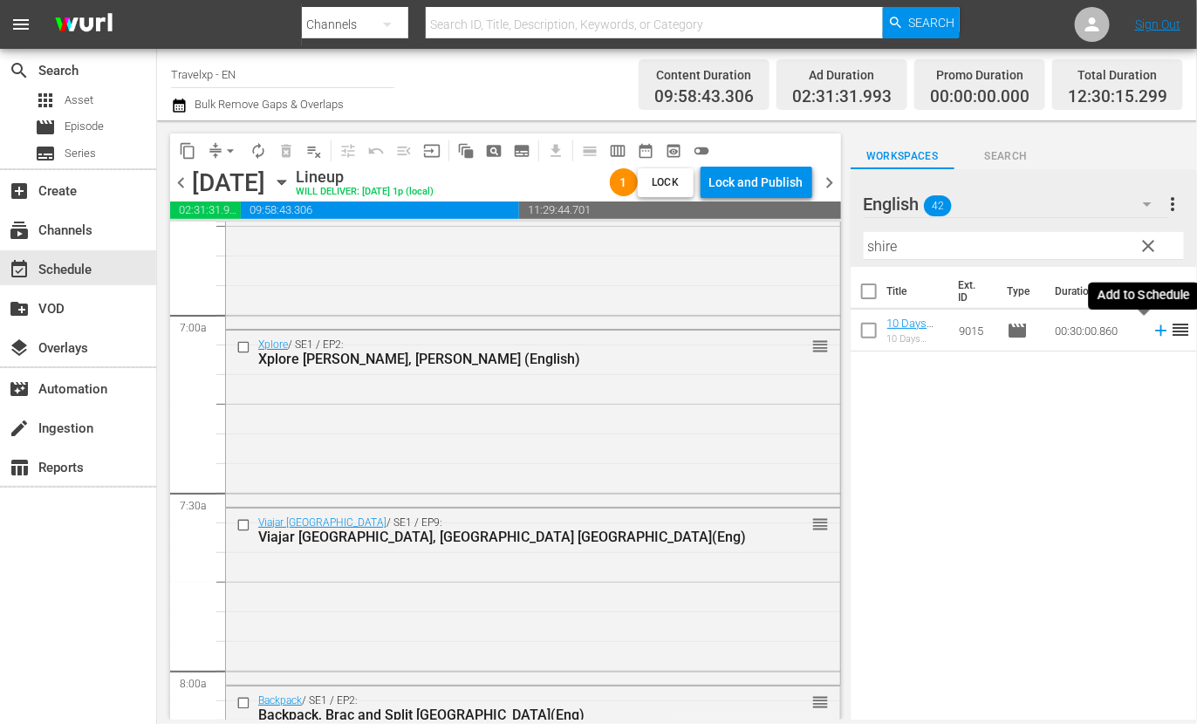
click at [1155, 331] on icon at bounding box center [1160, 330] width 11 height 11
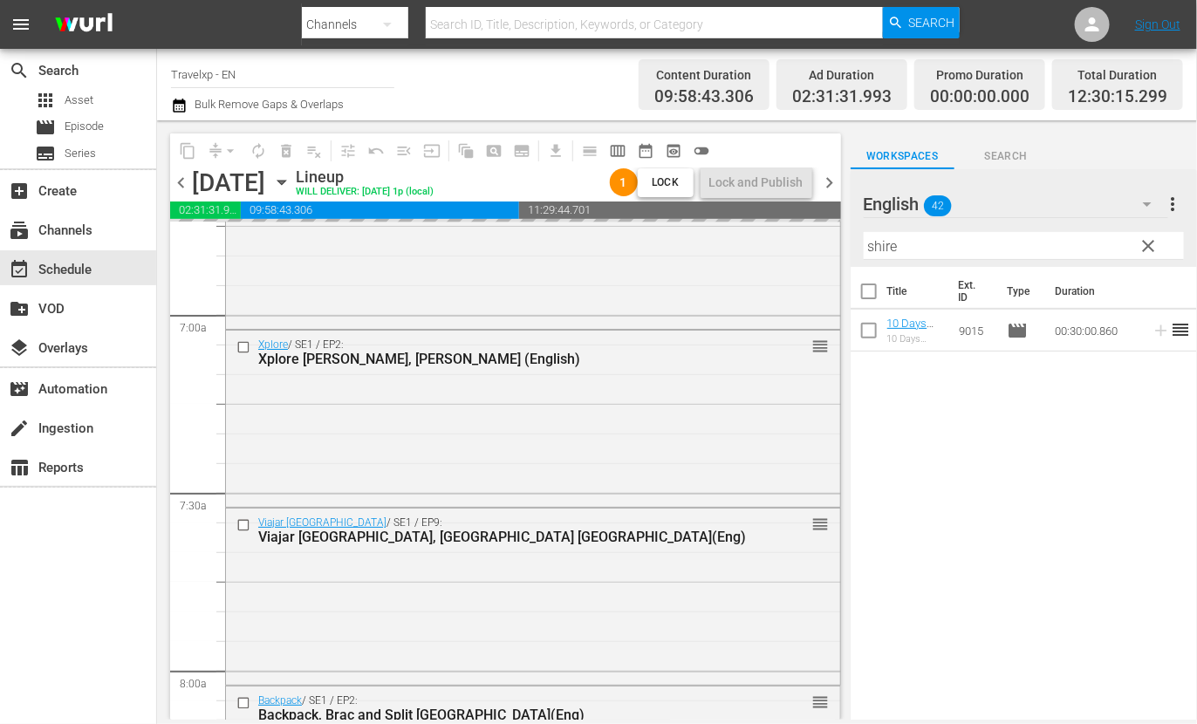
click at [886, 250] on input "shire" at bounding box center [1024, 246] width 320 height 28
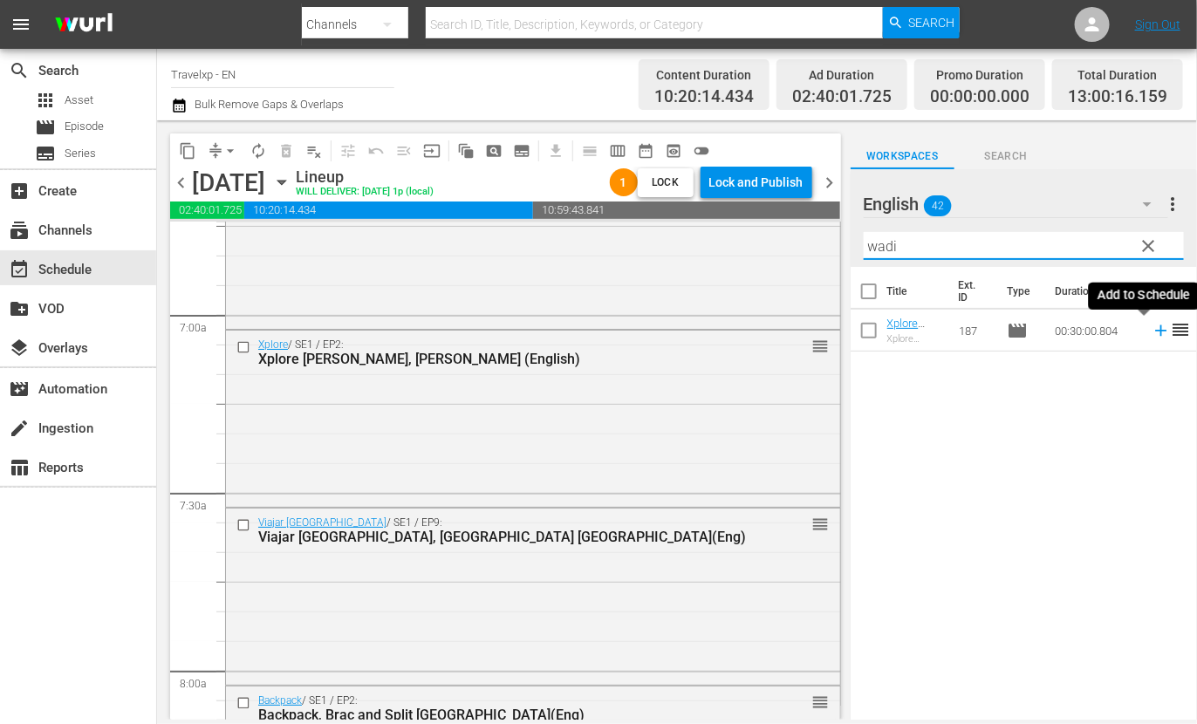
click at [1152, 329] on icon at bounding box center [1161, 330] width 19 height 19
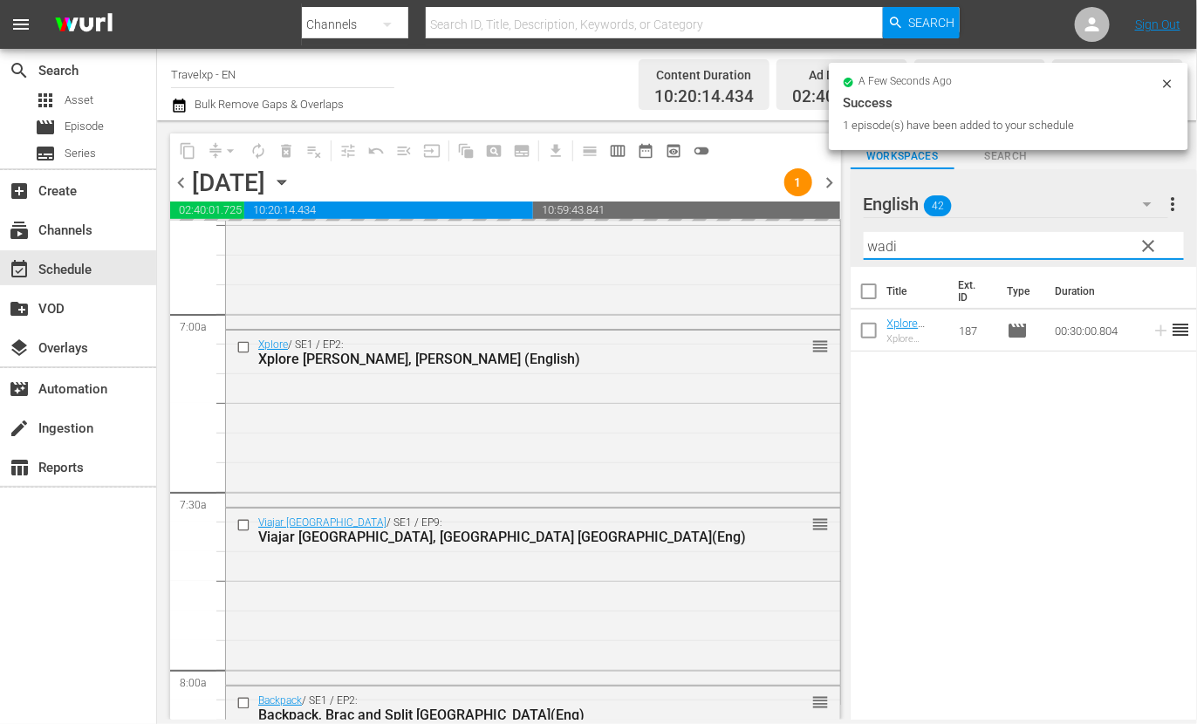
click at [882, 243] on input "wadi" at bounding box center [1024, 246] width 320 height 28
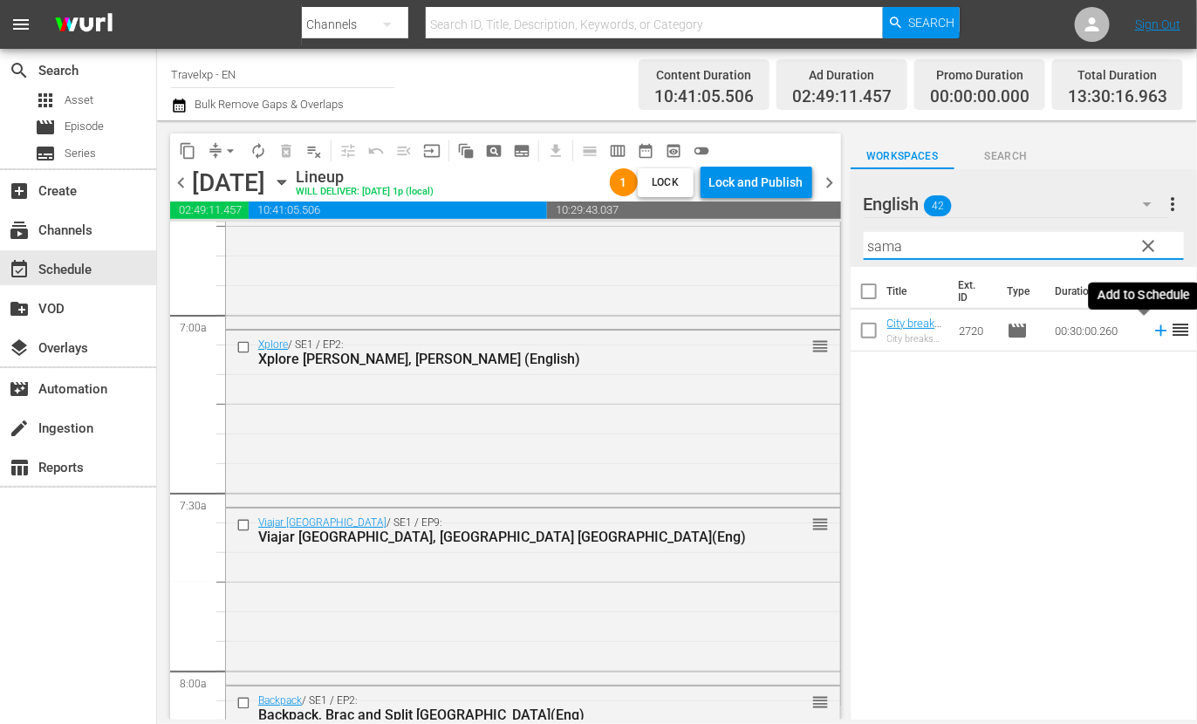
click at [1155, 332] on icon at bounding box center [1160, 330] width 11 height 11
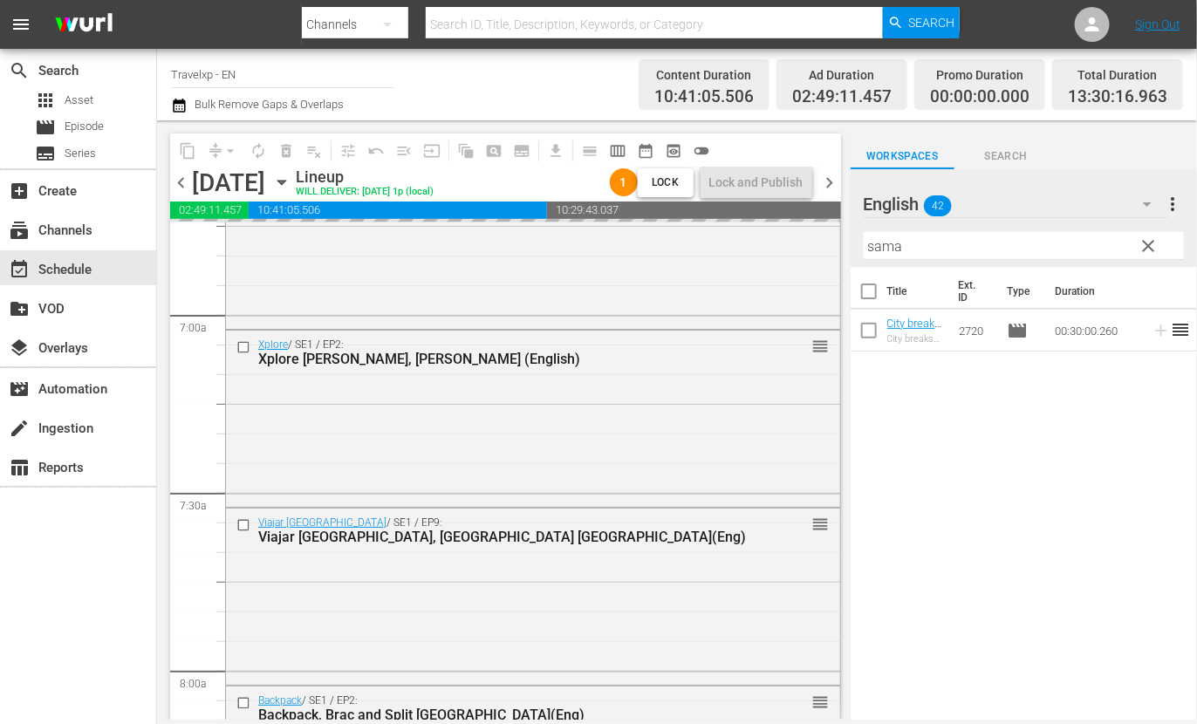
click at [885, 244] on input "sama" at bounding box center [1024, 246] width 320 height 28
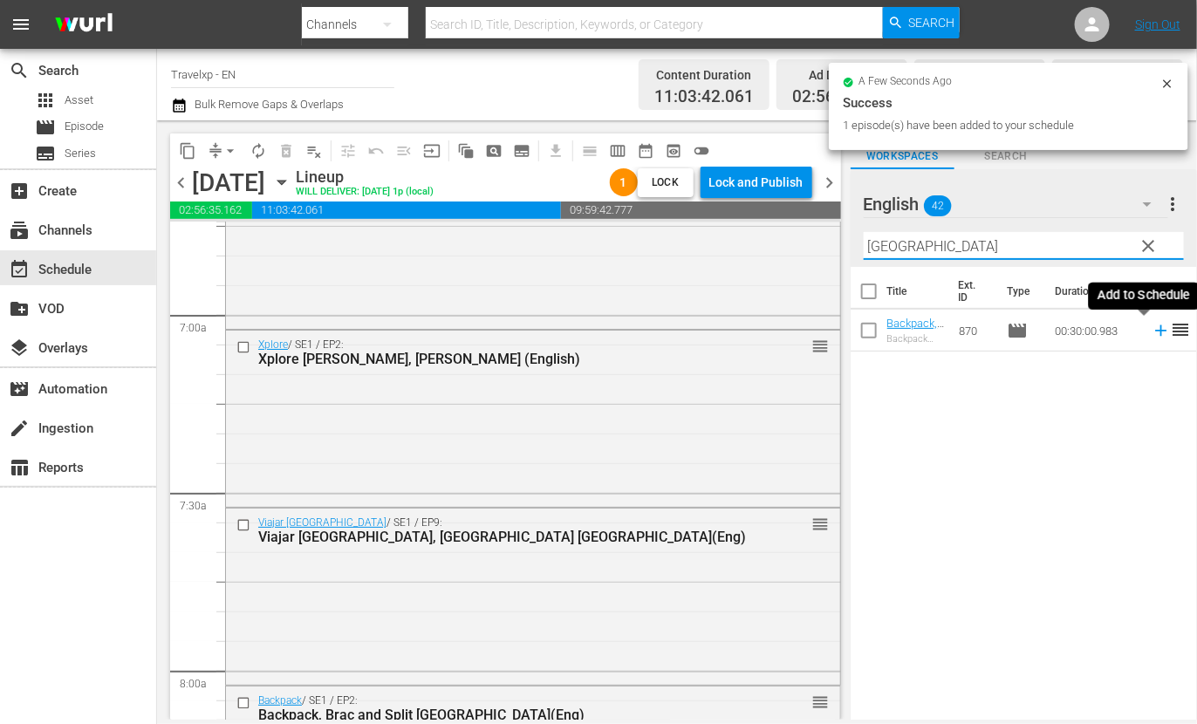
click at [1152, 332] on icon at bounding box center [1161, 330] width 19 height 19
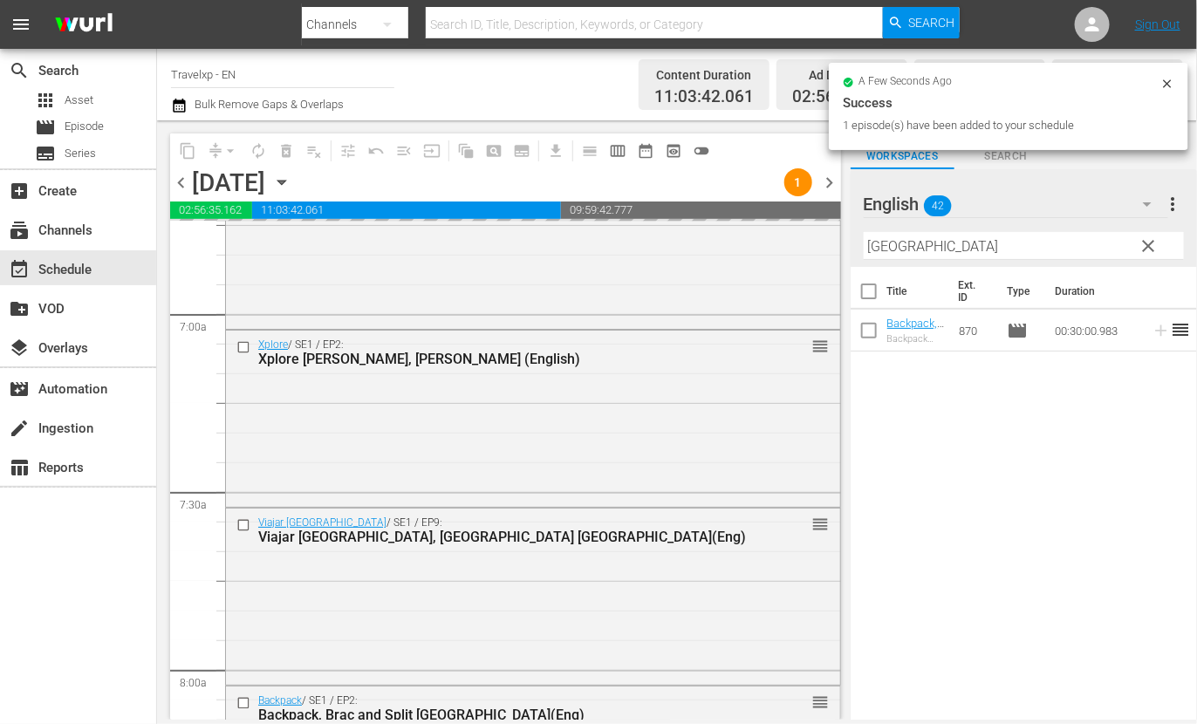
click at [880, 247] on input "[GEOGRAPHIC_DATA]" at bounding box center [1024, 246] width 320 height 28
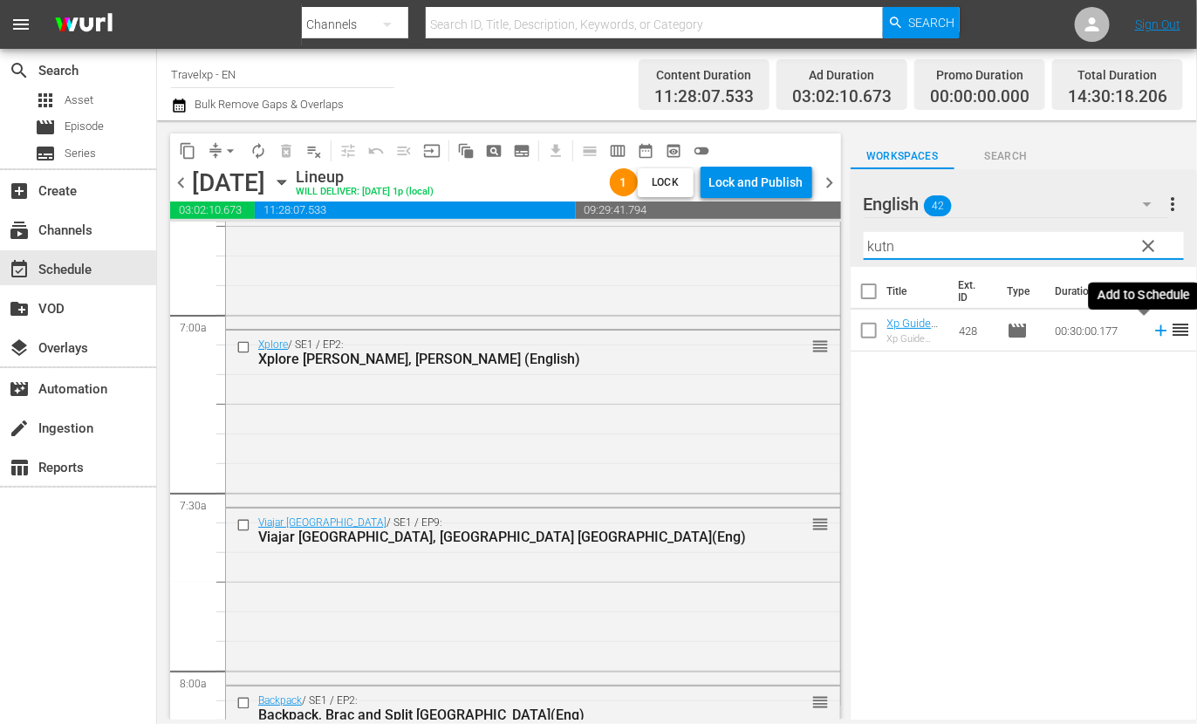
click at [1152, 329] on icon at bounding box center [1161, 330] width 19 height 19
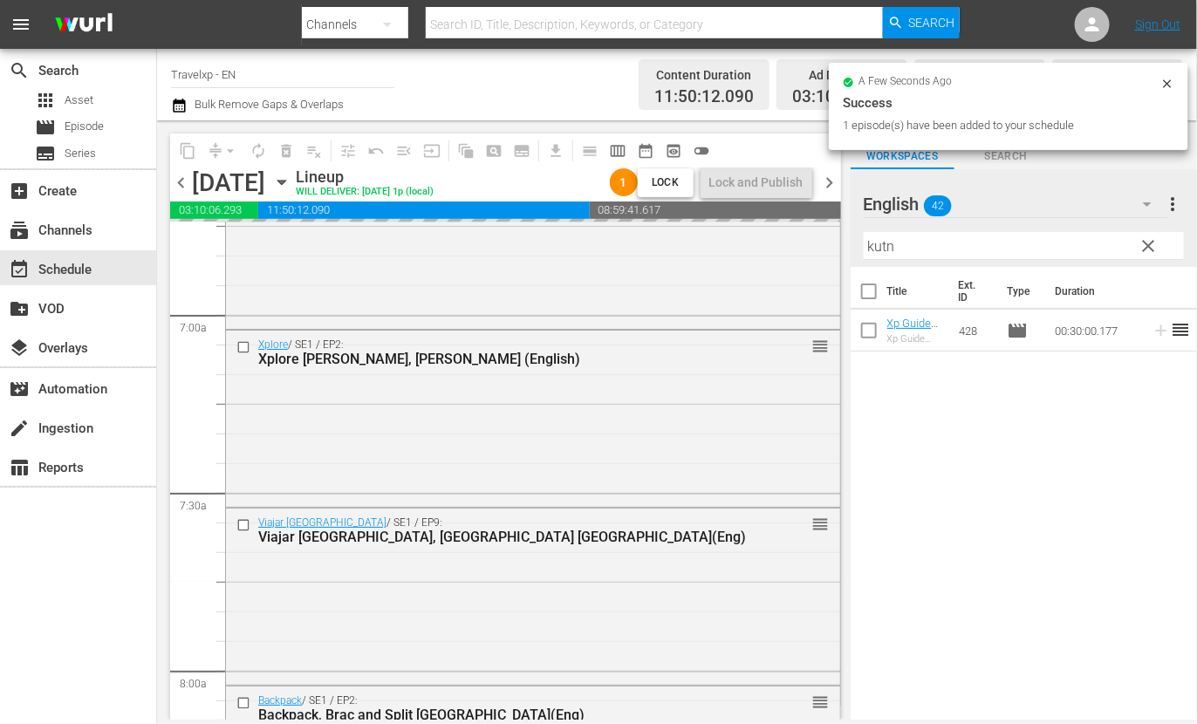
click at [873, 243] on input "kutn" at bounding box center [1024, 246] width 320 height 28
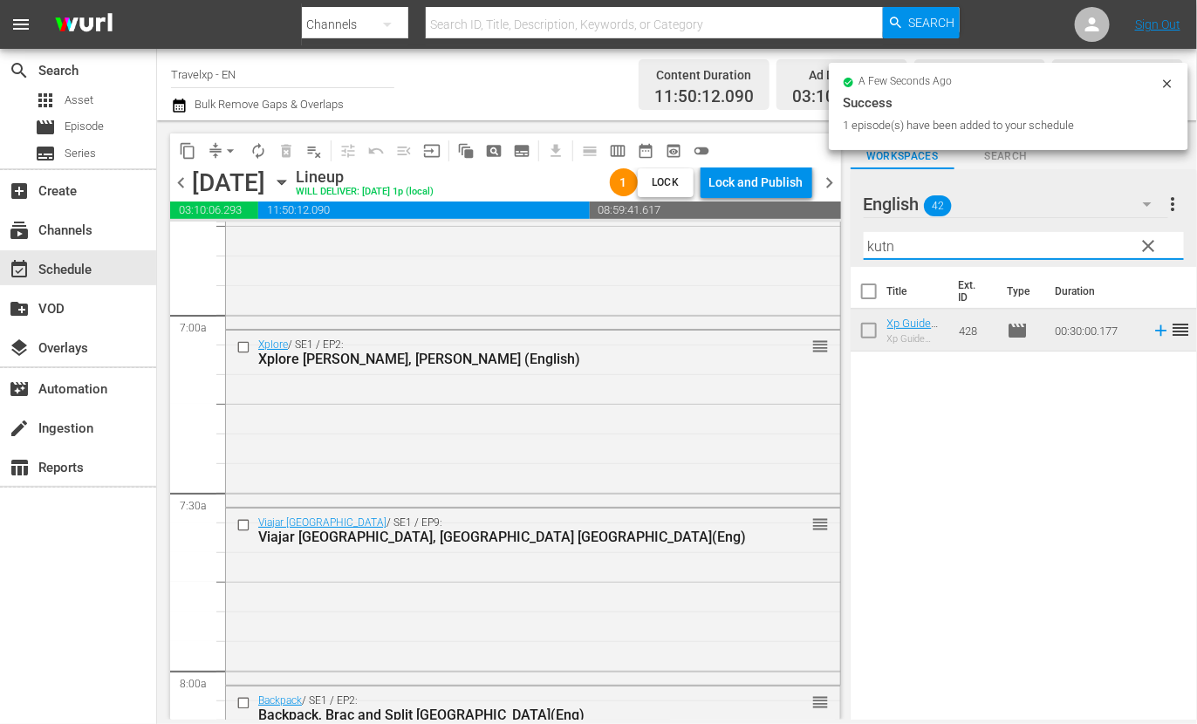
click at [873, 243] on input "kutn" at bounding box center [1024, 246] width 320 height 28
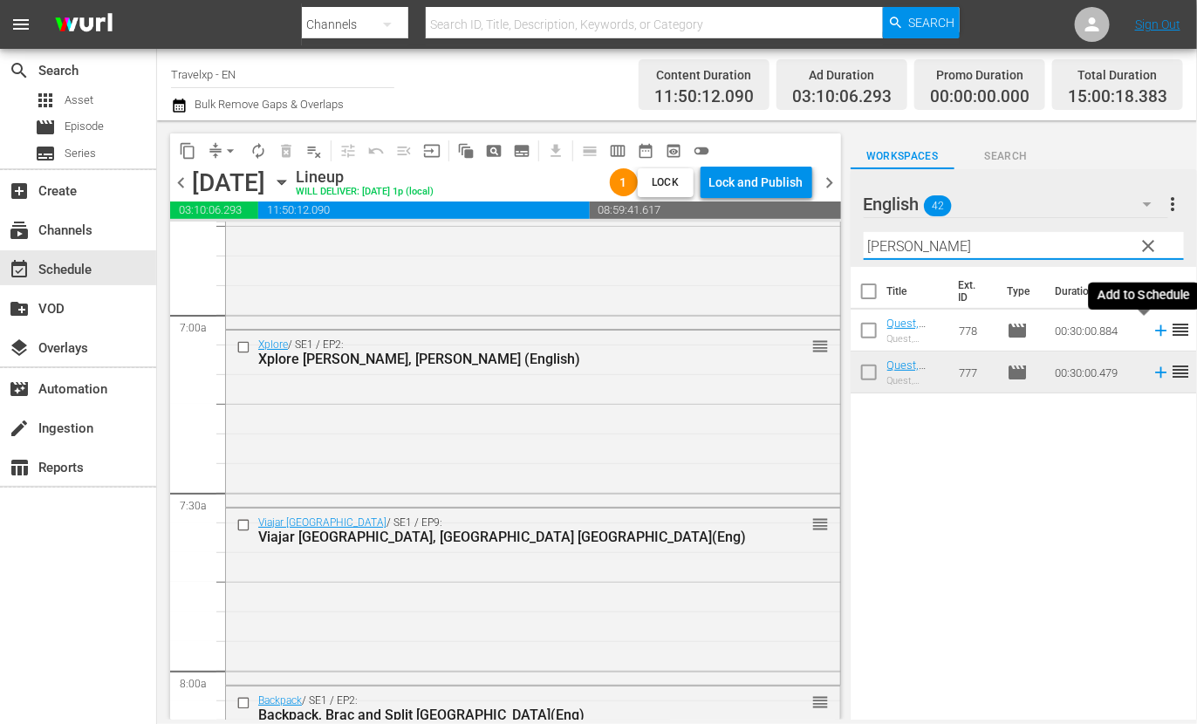
drag, startPoint x: 1147, startPoint y: 333, endPoint x: 1139, endPoint y: 325, distance: 12.3
click at [1152, 333] on icon at bounding box center [1161, 330] width 19 height 19
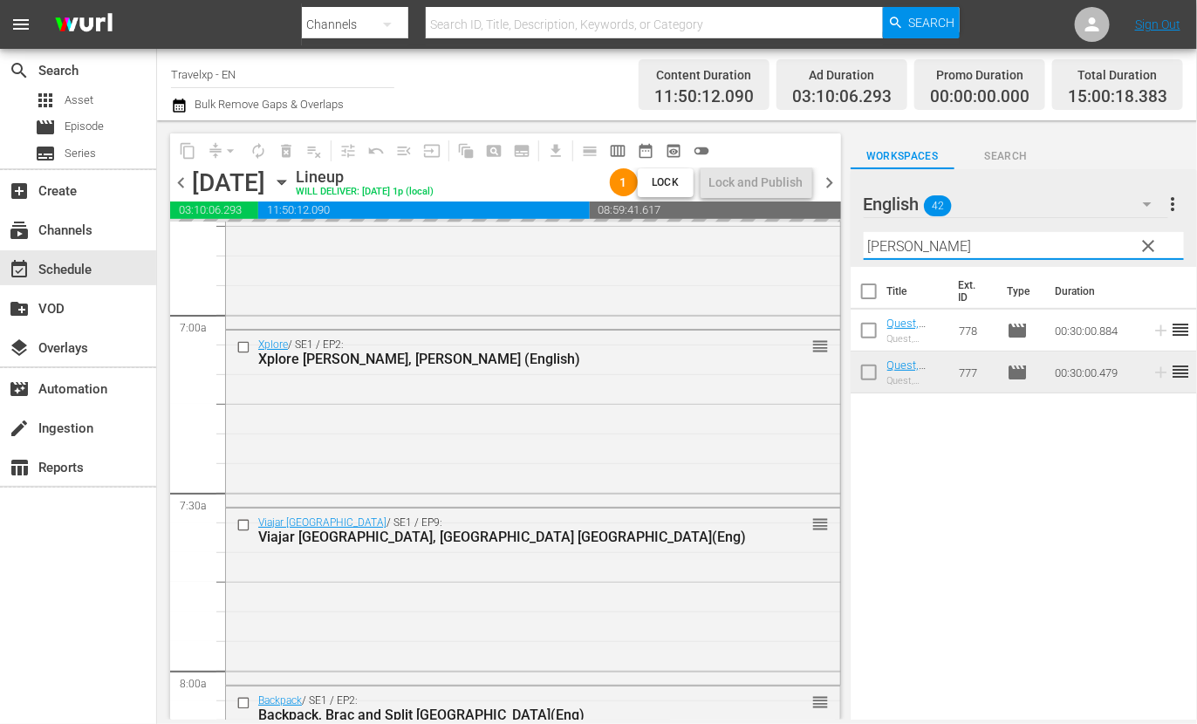
click at [886, 250] on input "[PERSON_NAME]" at bounding box center [1024, 246] width 320 height 28
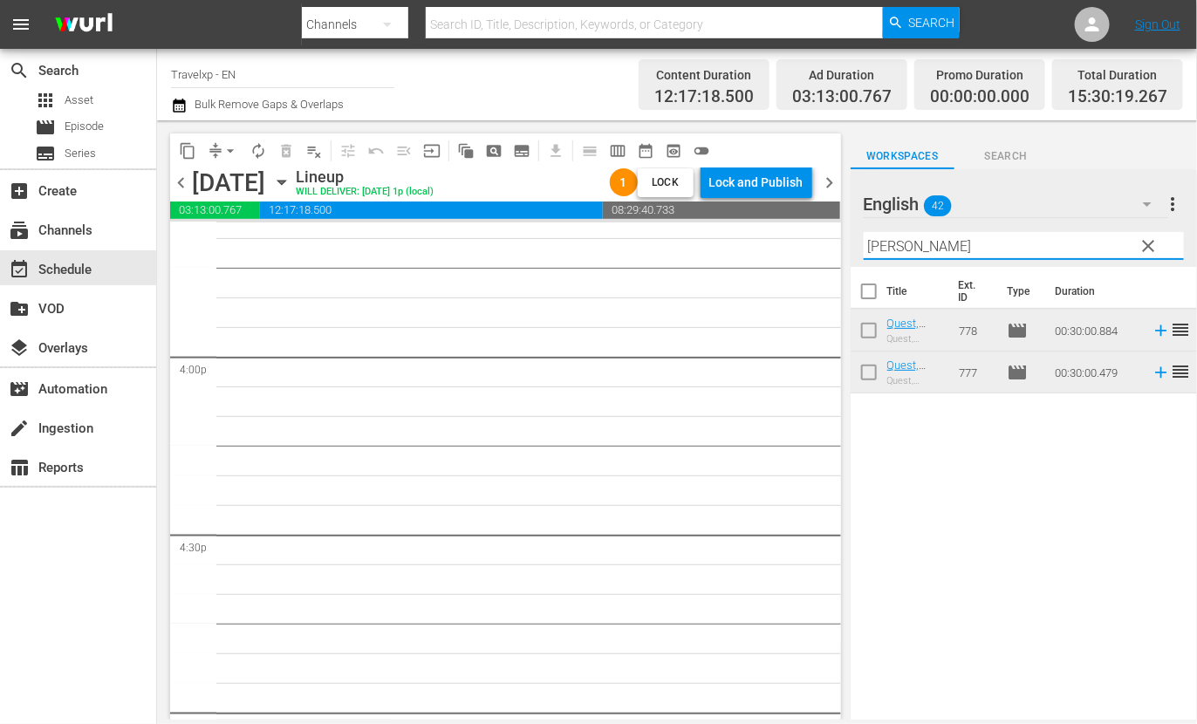
scroll to position [5453, 0]
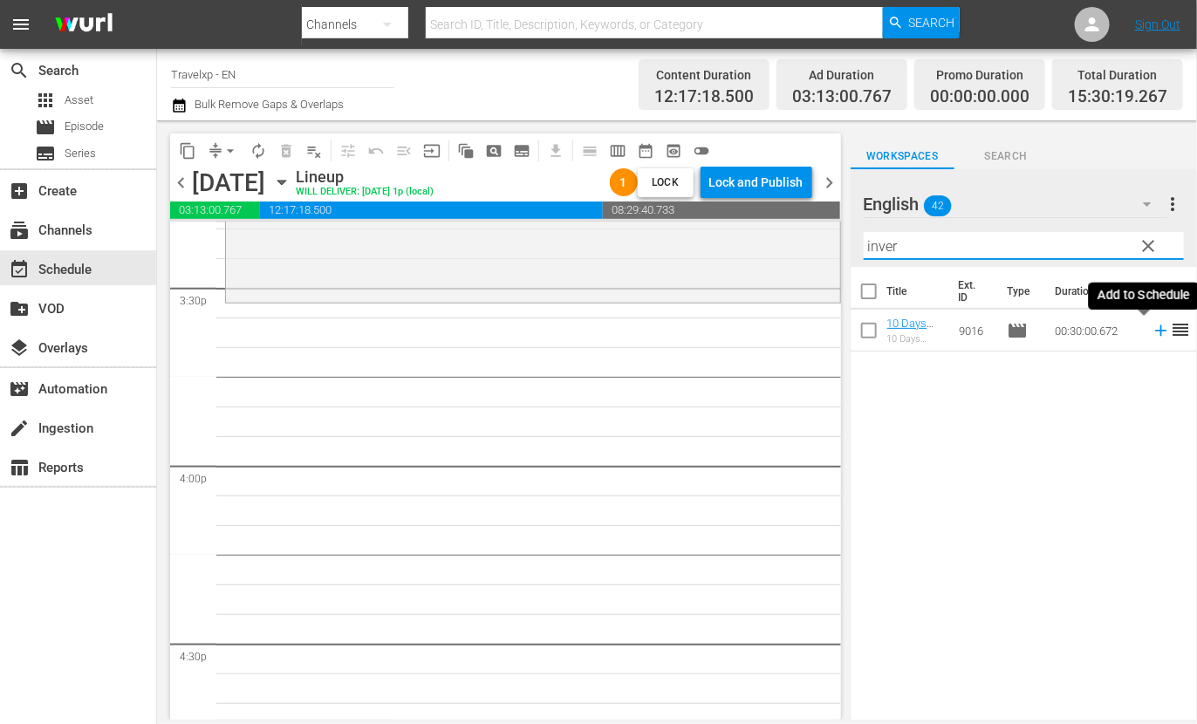
click at [1152, 333] on icon at bounding box center [1161, 330] width 19 height 19
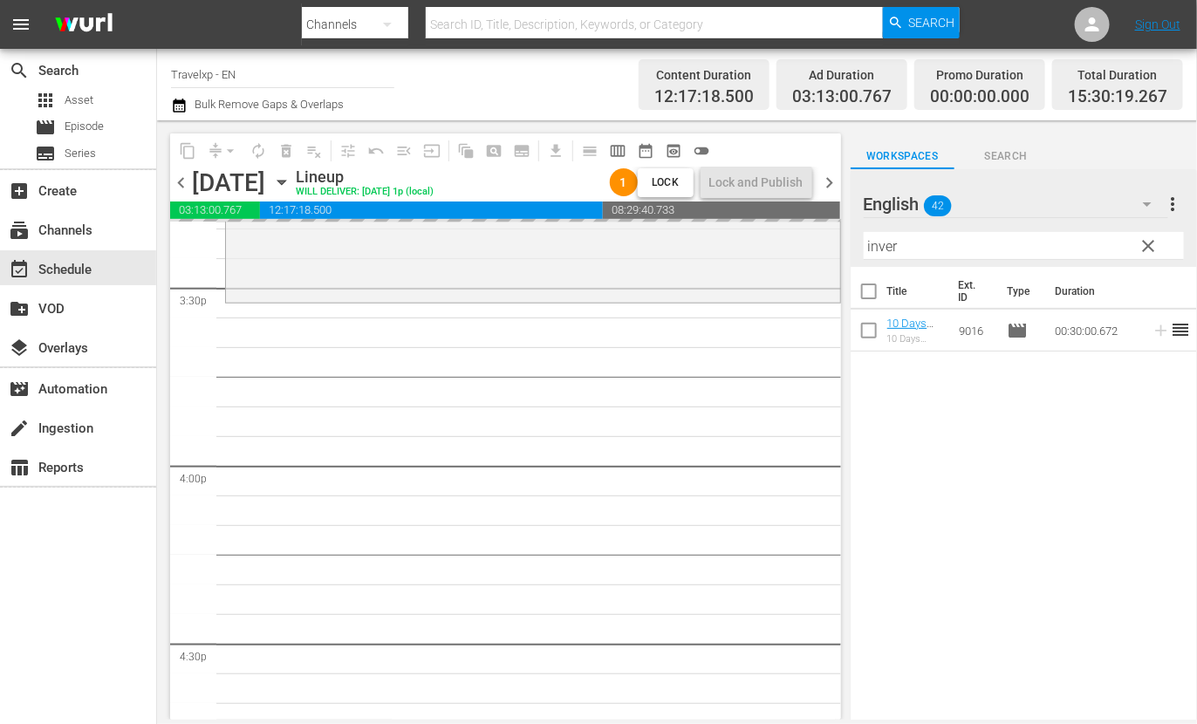
click at [885, 250] on input "inver" at bounding box center [1024, 246] width 320 height 28
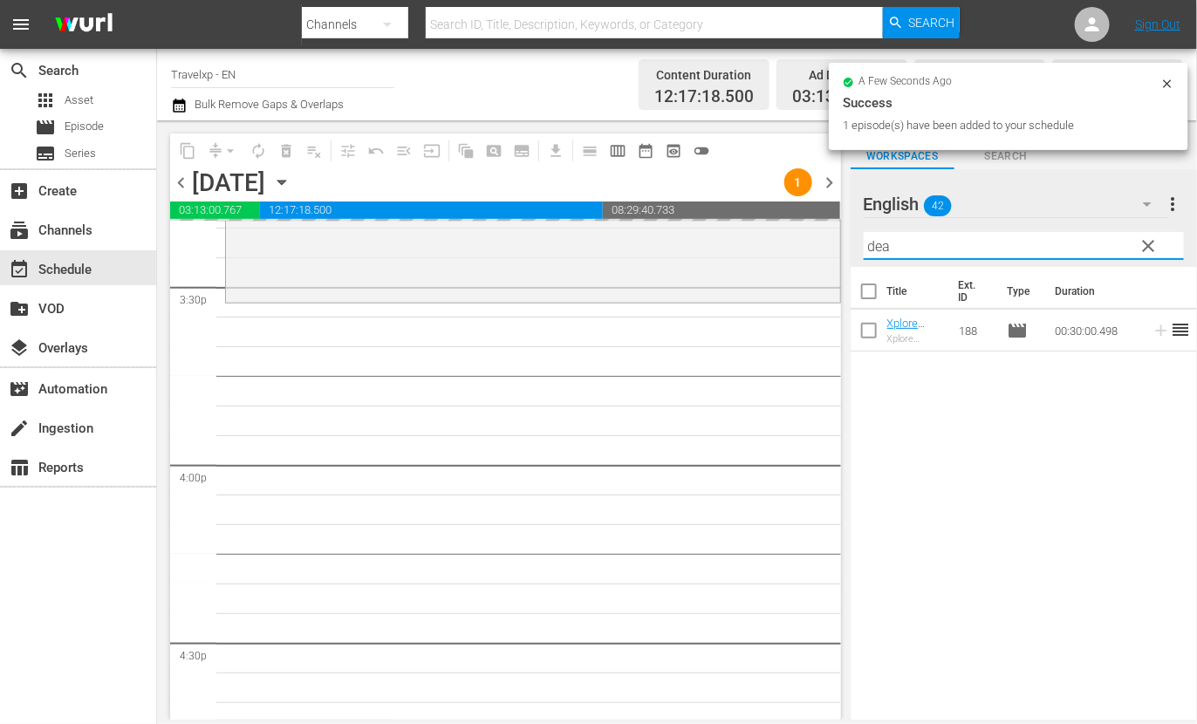
type input "dead"
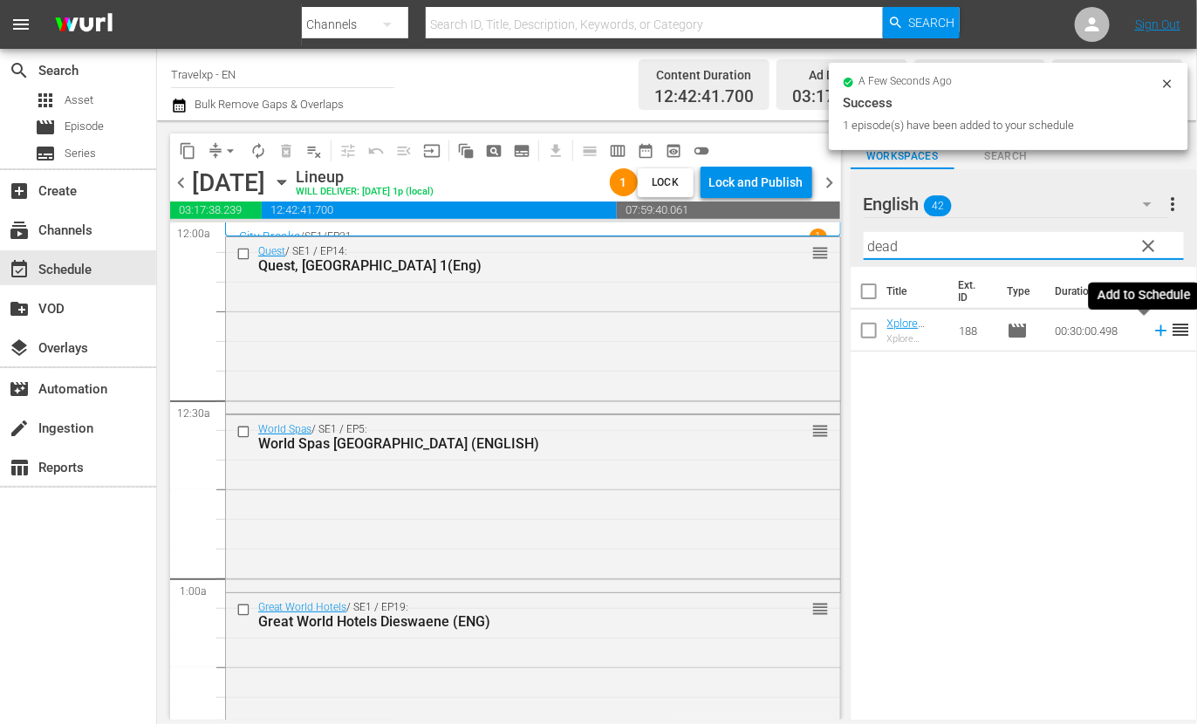
click at [1155, 329] on icon at bounding box center [1160, 330] width 11 height 11
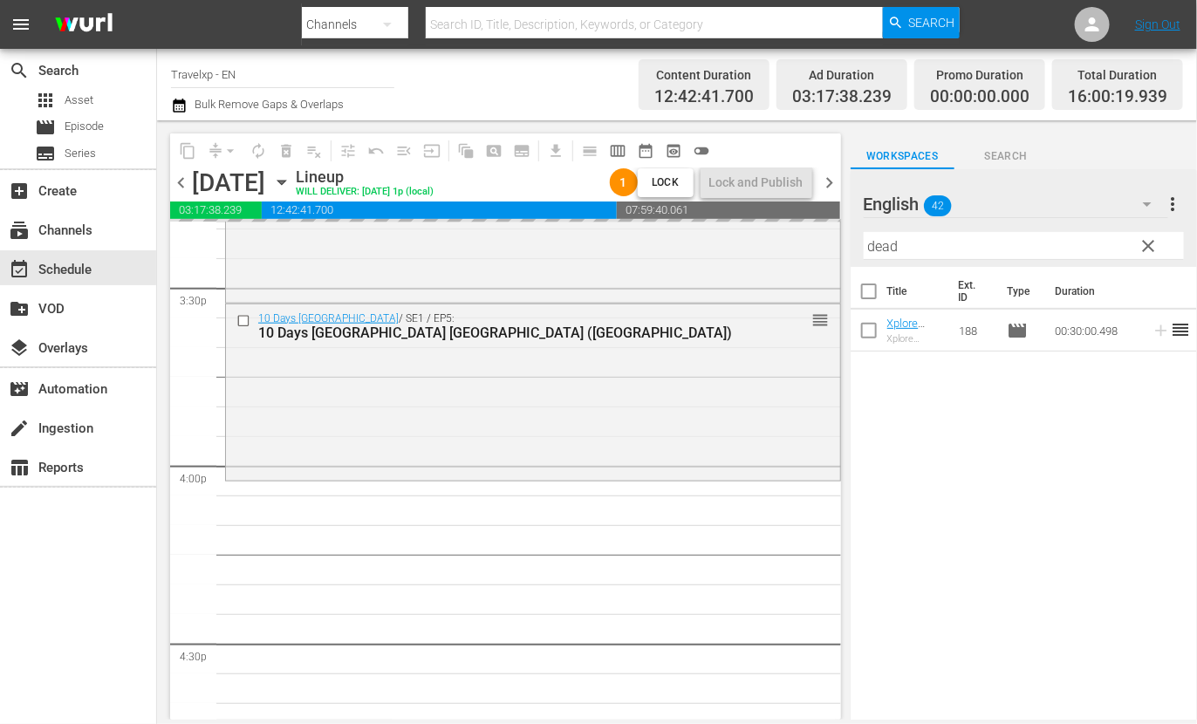
click at [887, 245] on input "dead" at bounding box center [1024, 246] width 320 height 28
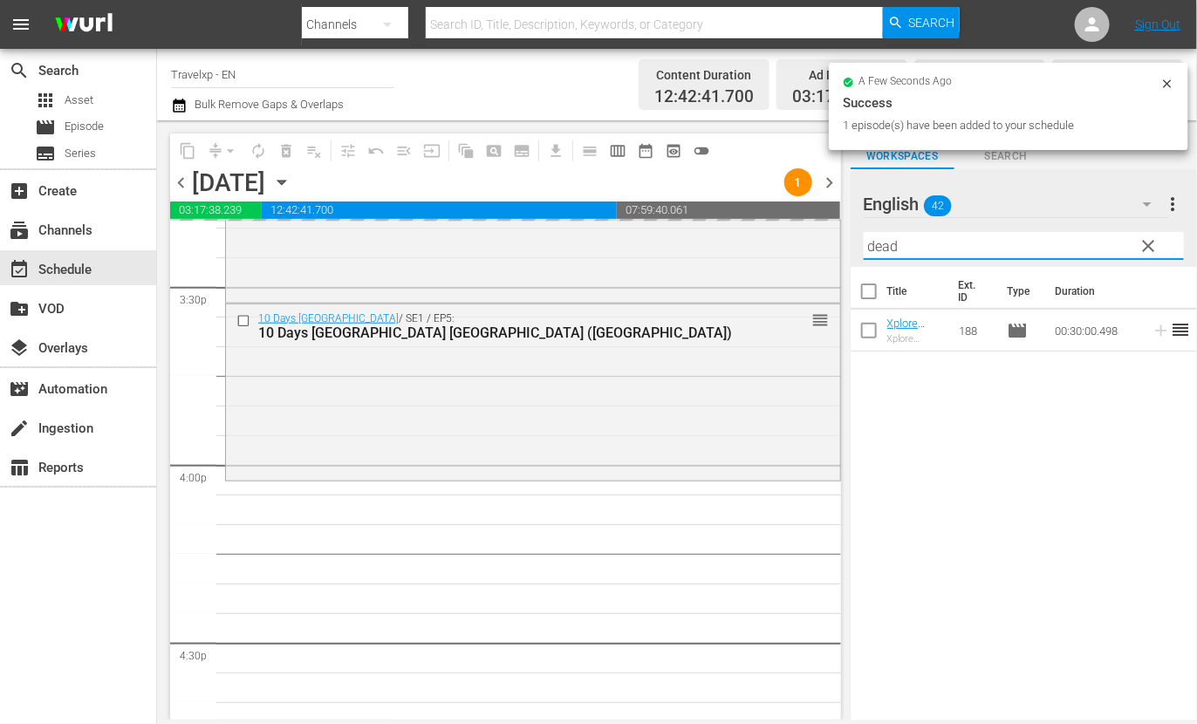
click at [887, 245] on input "dead" at bounding box center [1024, 246] width 320 height 28
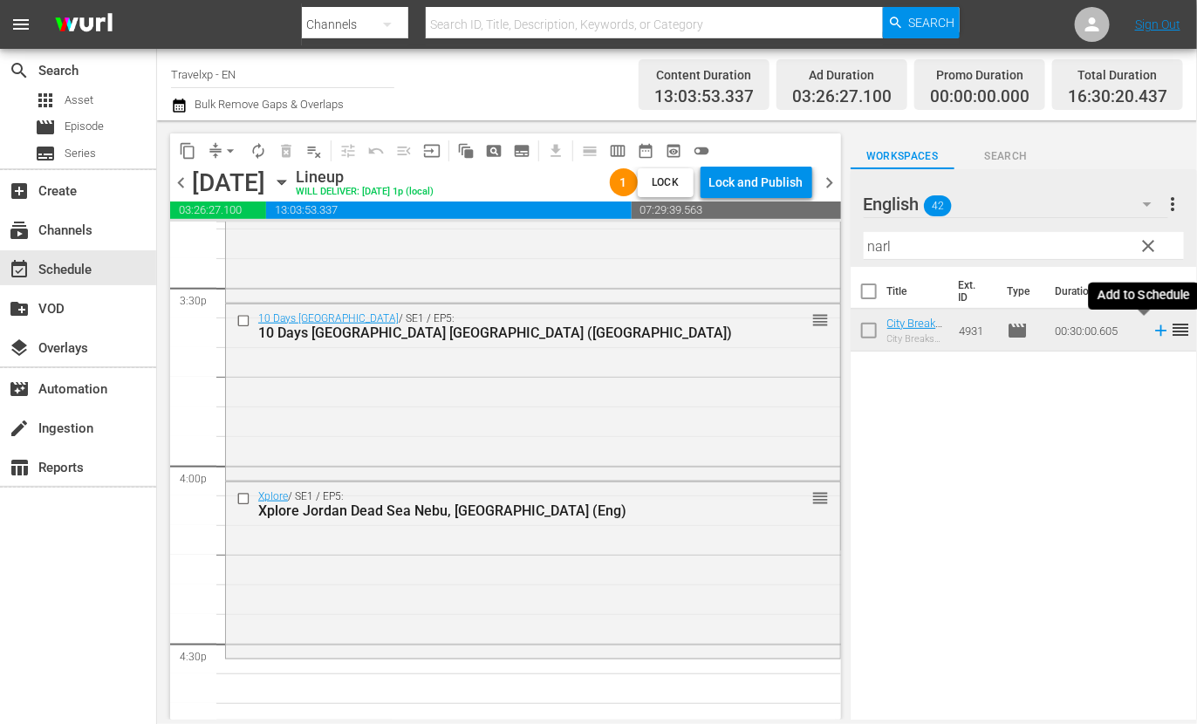
click at [1152, 337] on icon at bounding box center [1161, 330] width 19 height 19
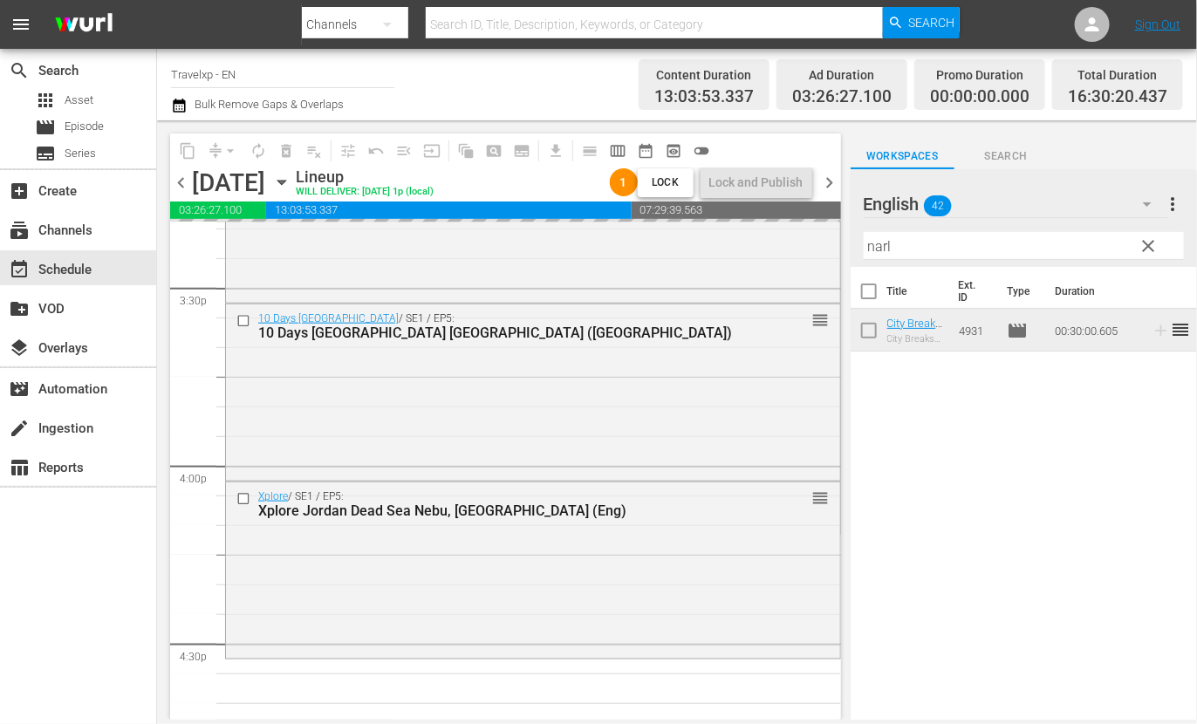
click at [880, 245] on input "narl" at bounding box center [1024, 246] width 320 height 28
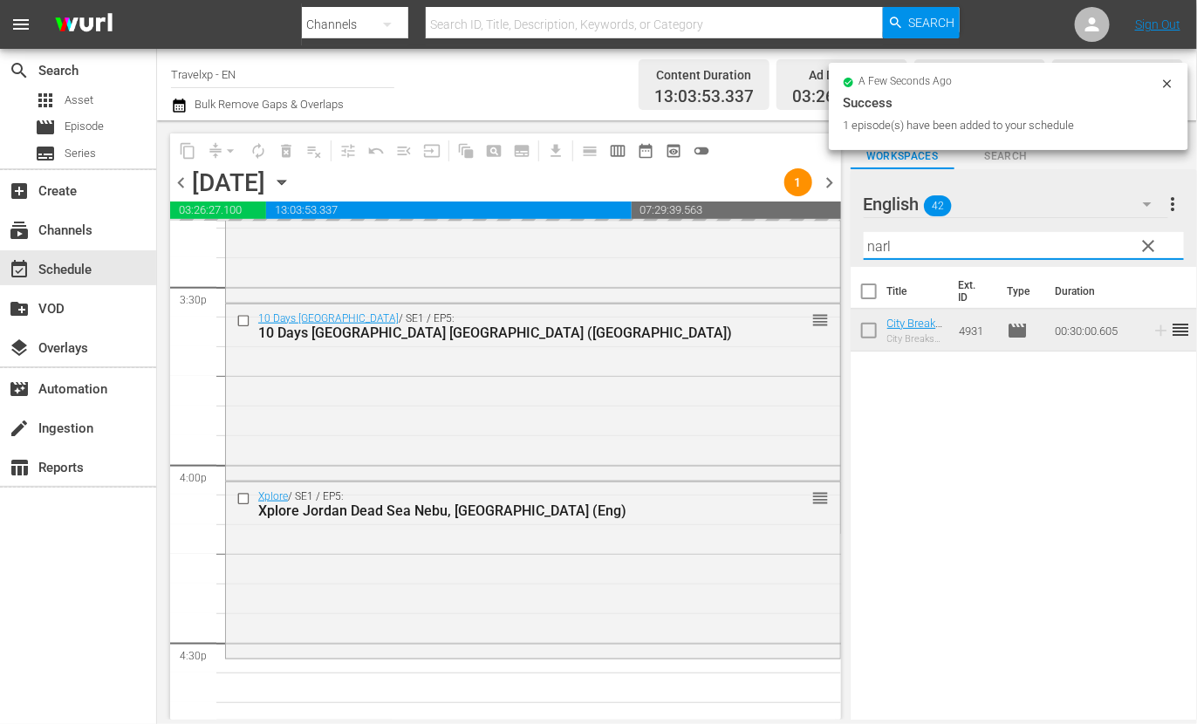
click at [880, 245] on input "narl" at bounding box center [1024, 246] width 320 height 28
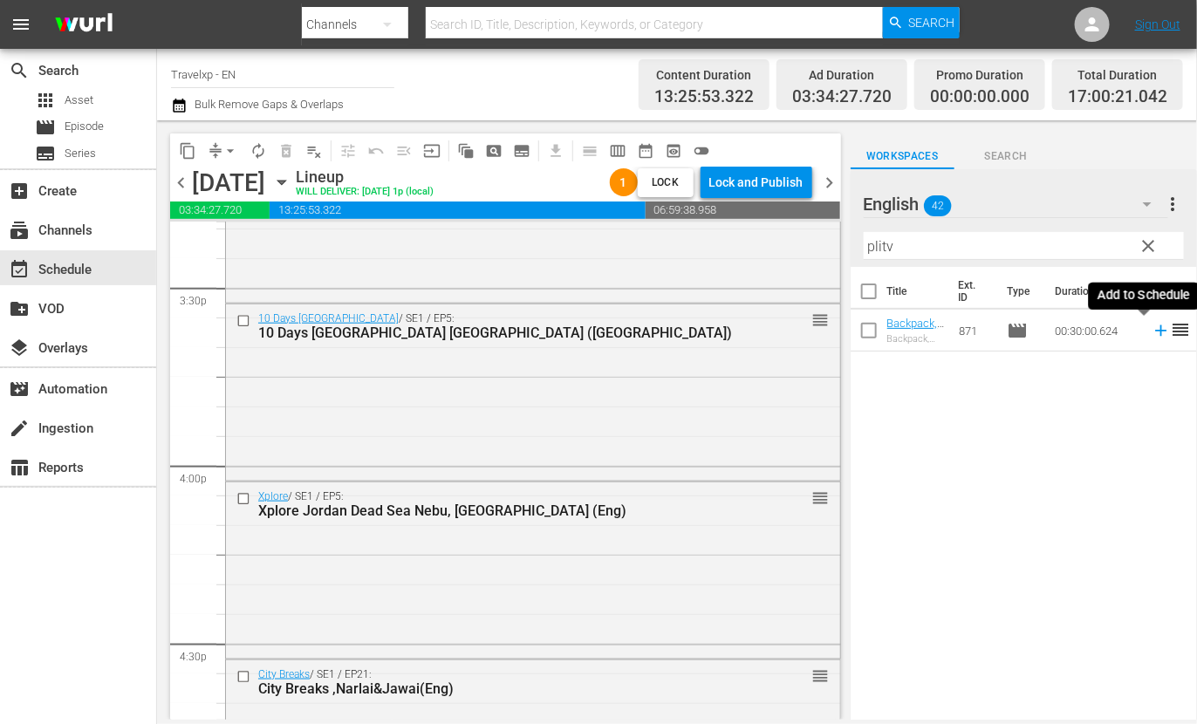
click at [1155, 330] on icon at bounding box center [1160, 330] width 11 height 11
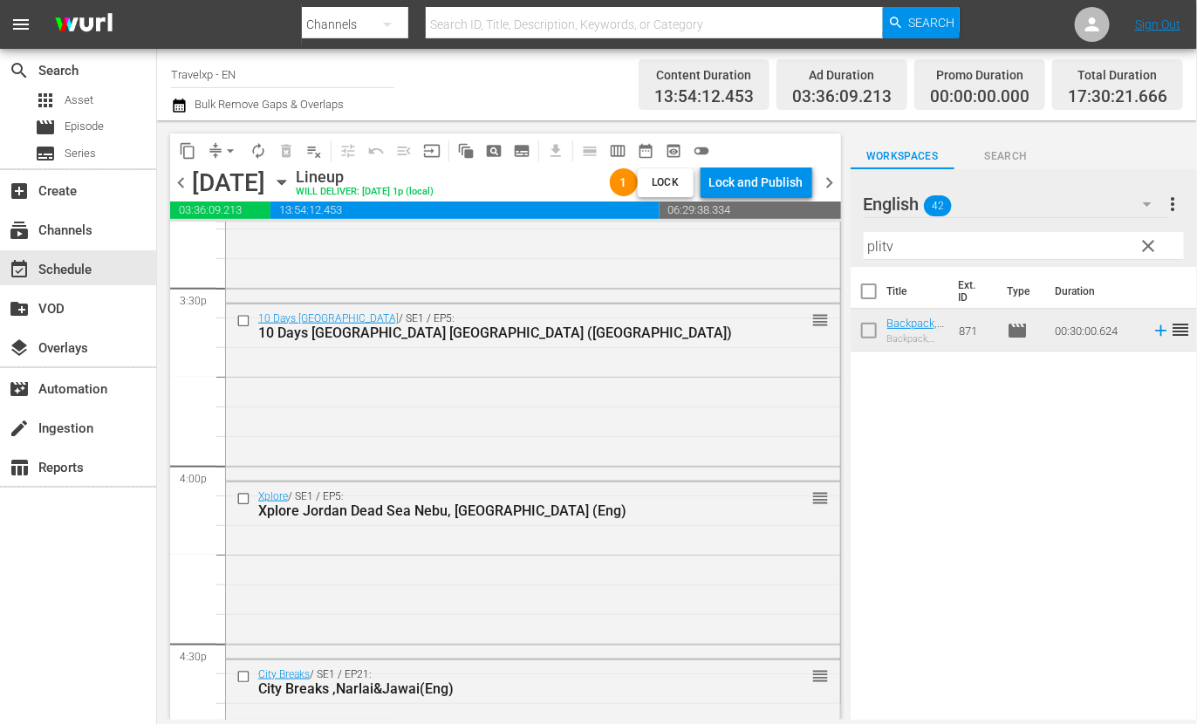
click at [886, 250] on input "plitv" at bounding box center [1024, 246] width 320 height 28
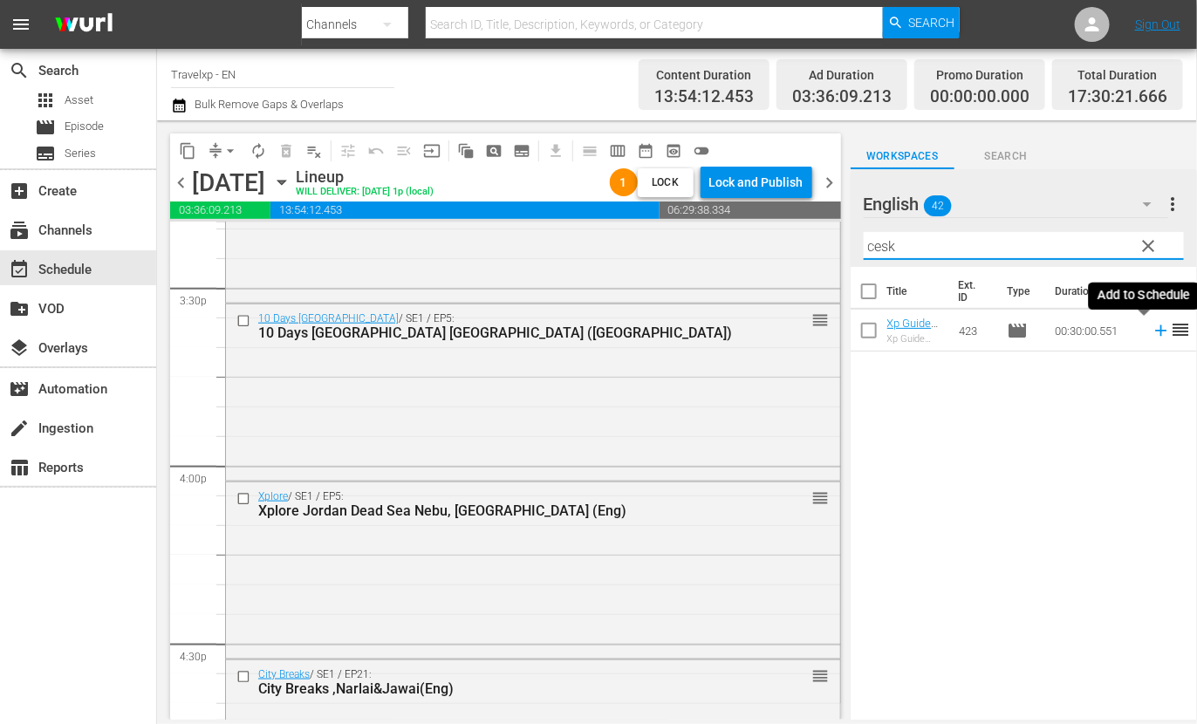
click at [1152, 329] on icon at bounding box center [1161, 330] width 19 height 19
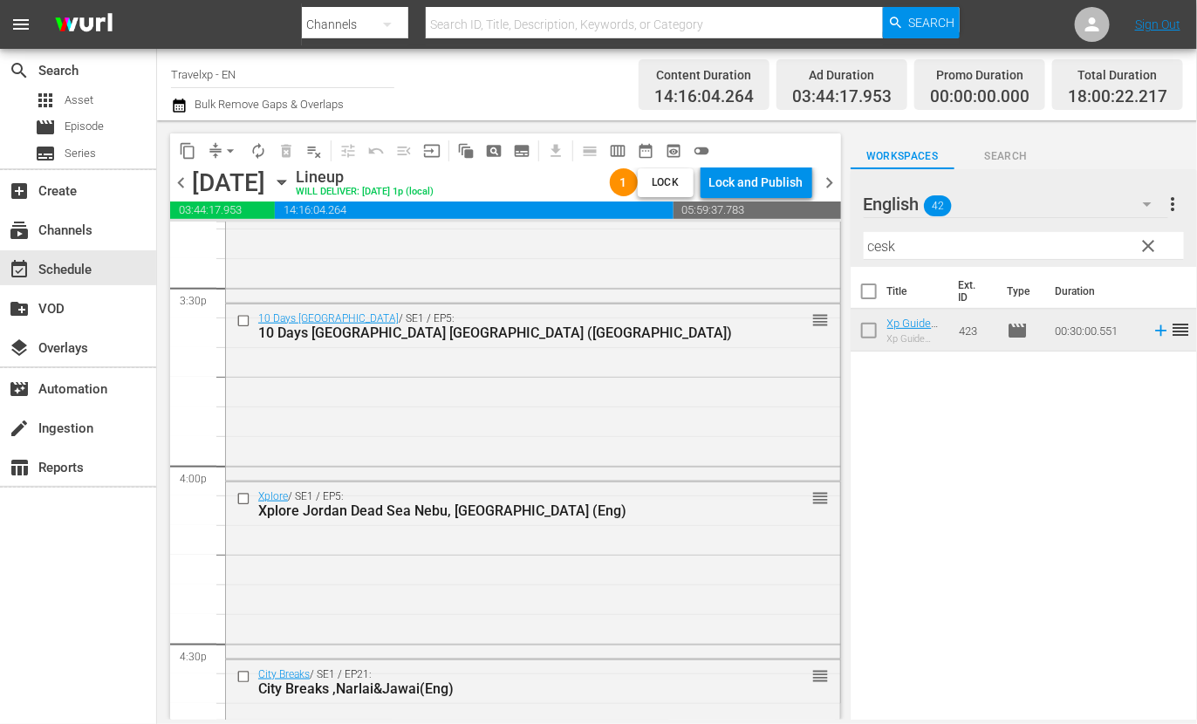
click at [873, 247] on input "cesk" at bounding box center [1024, 246] width 320 height 28
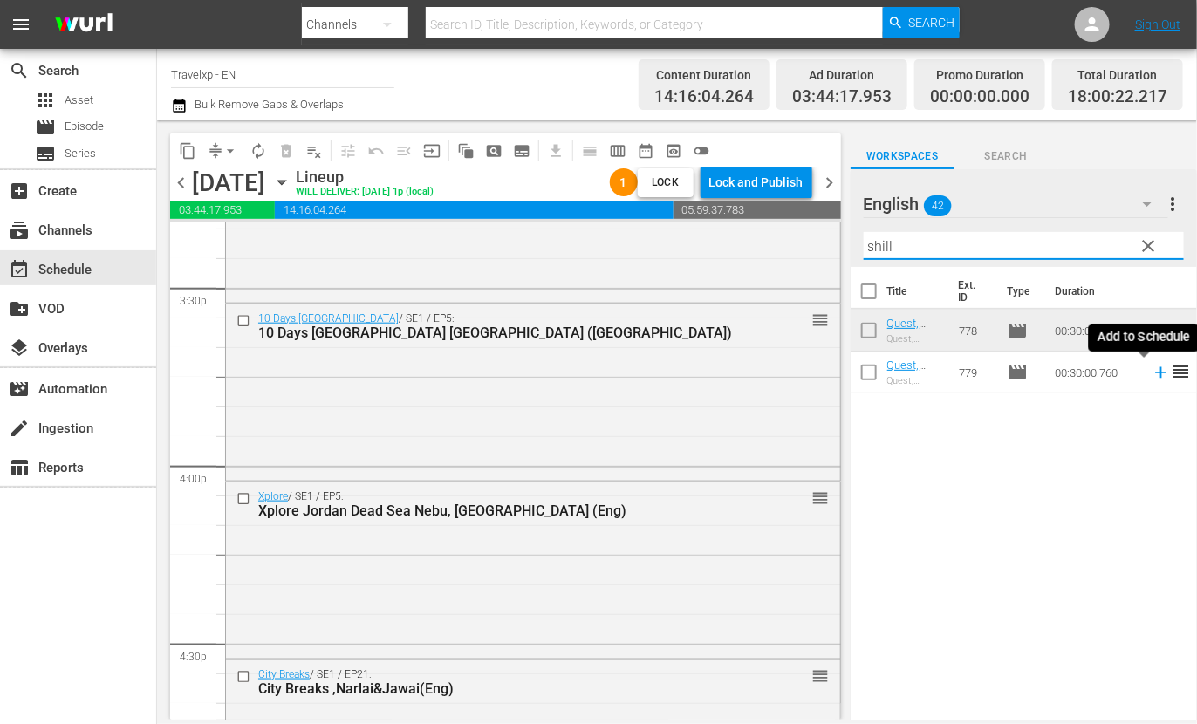
click at [1155, 373] on icon at bounding box center [1160, 372] width 11 height 11
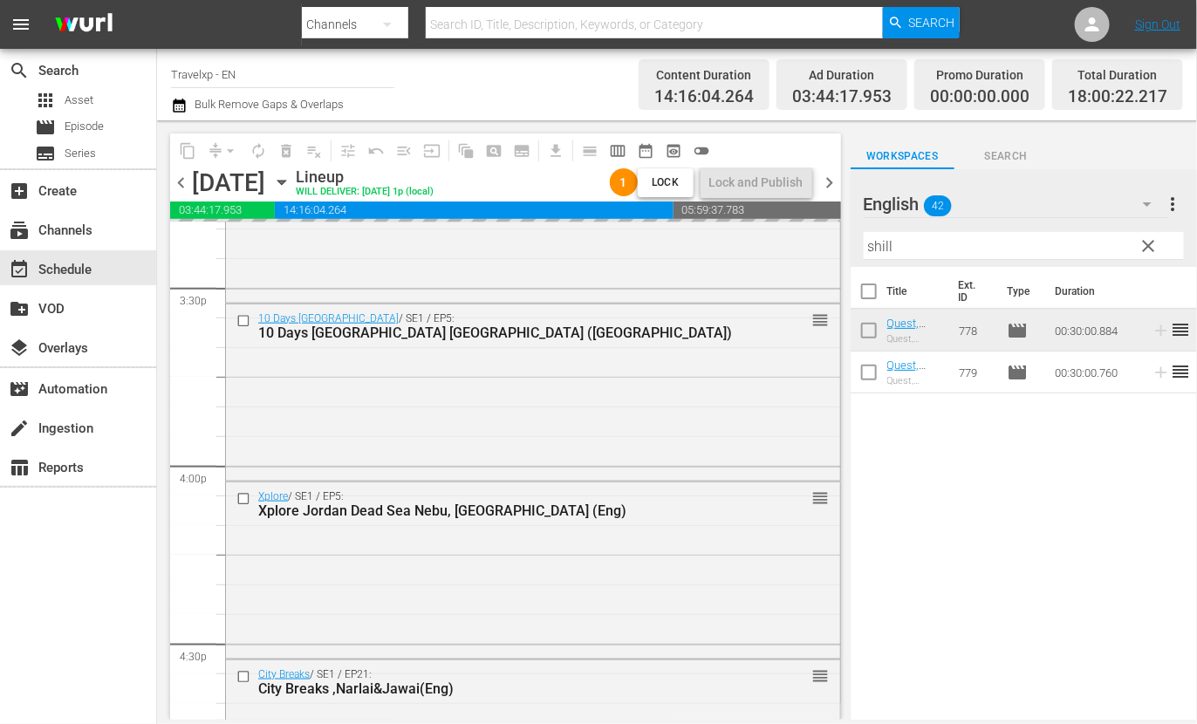
click at [875, 241] on input "shill" at bounding box center [1024, 246] width 320 height 28
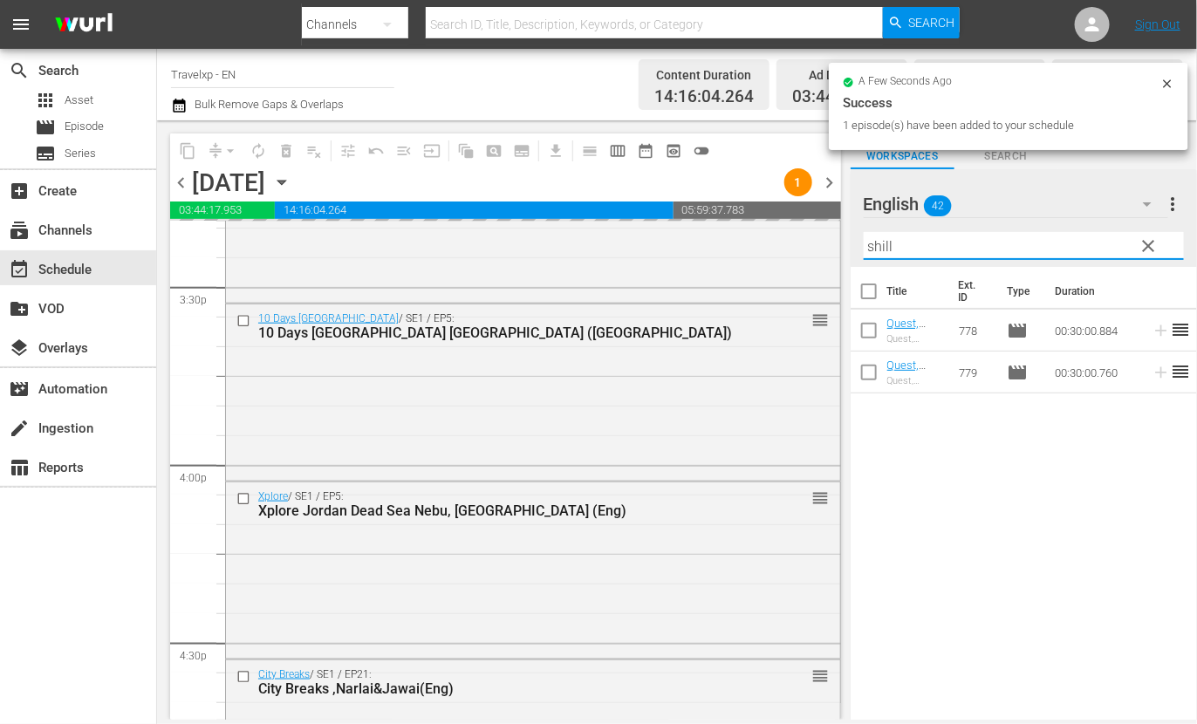
click at [875, 241] on input "shill" at bounding box center [1024, 246] width 320 height 28
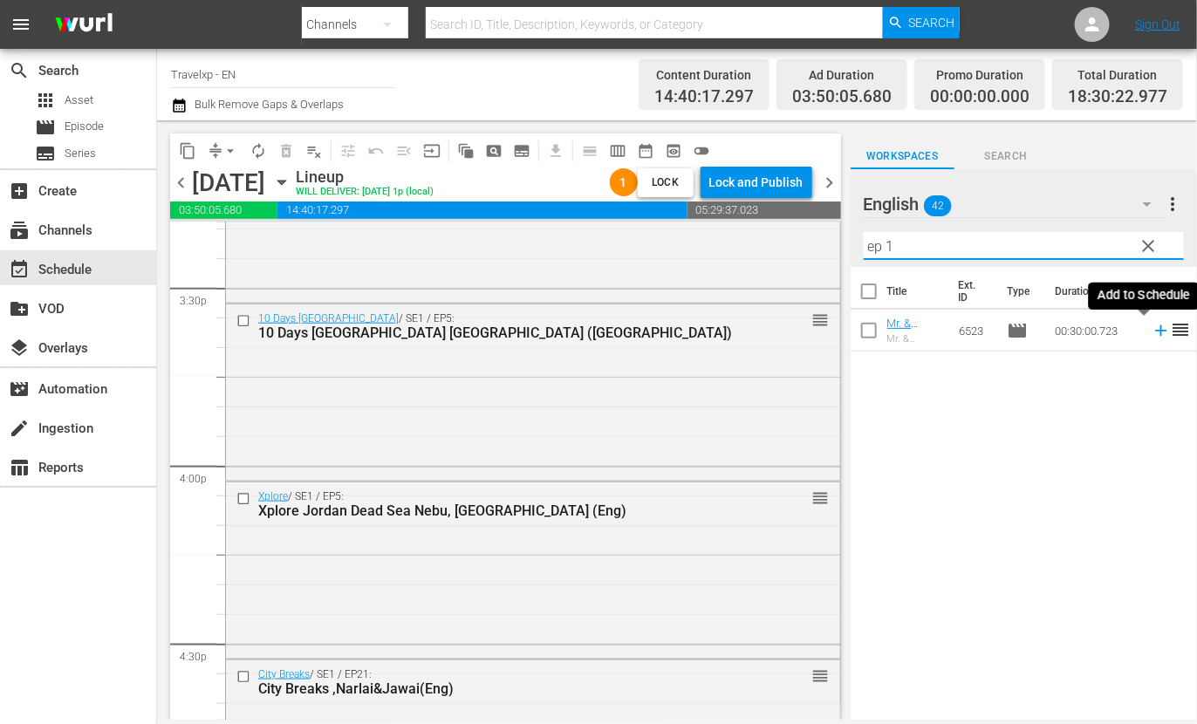
click at [1152, 333] on icon at bounding box center [1161, 330] width 19 height 19
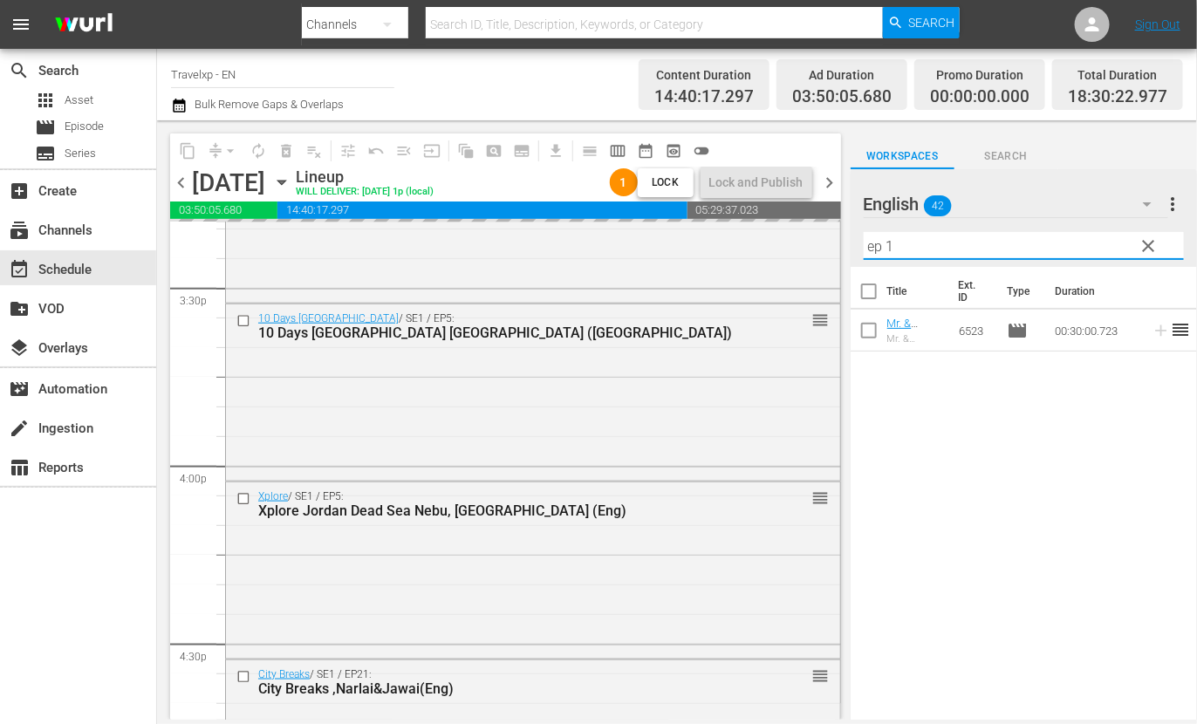
drag, startPoint x: 903, startPoint y: 243, endPoint x: 837, endPoint y: 233, distance: 67.0
click at [837, 233] on div "content_copy compress arrow_drop_down autorenew_outlined delete_forever_outline…" at bounding box center [677, 419] width 1040 height 599
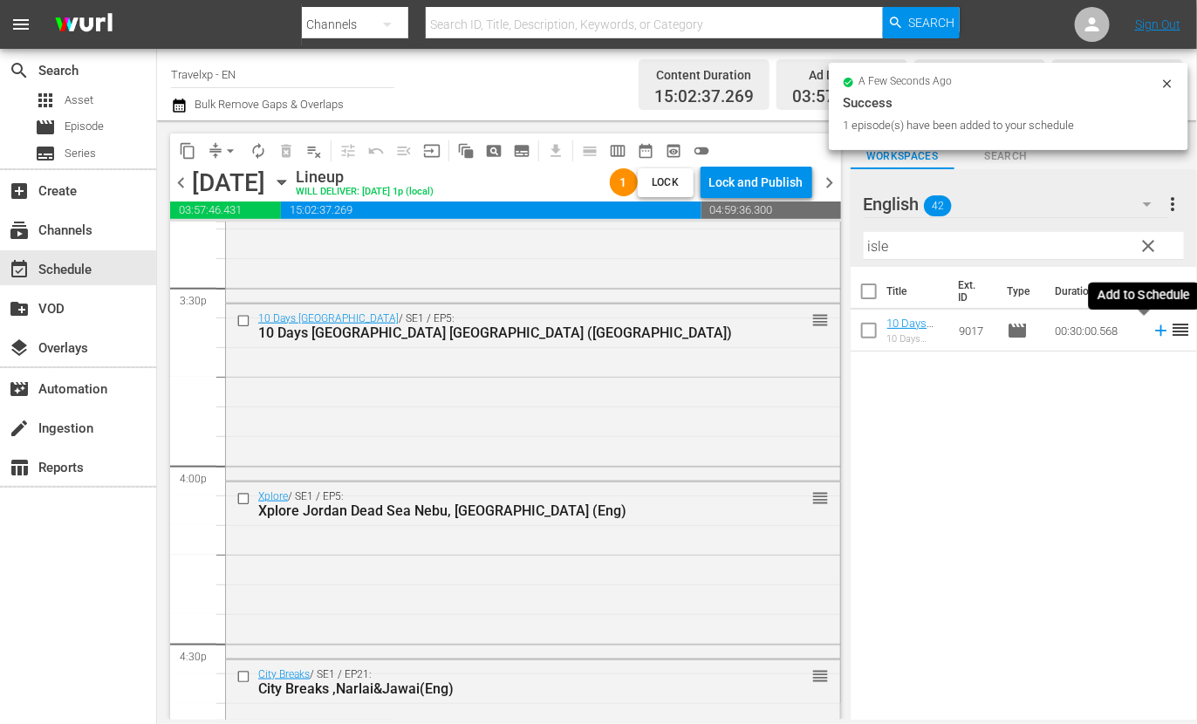
click at [1155, 328] on icon at bounding box center [1160, 330] width 11 height 11
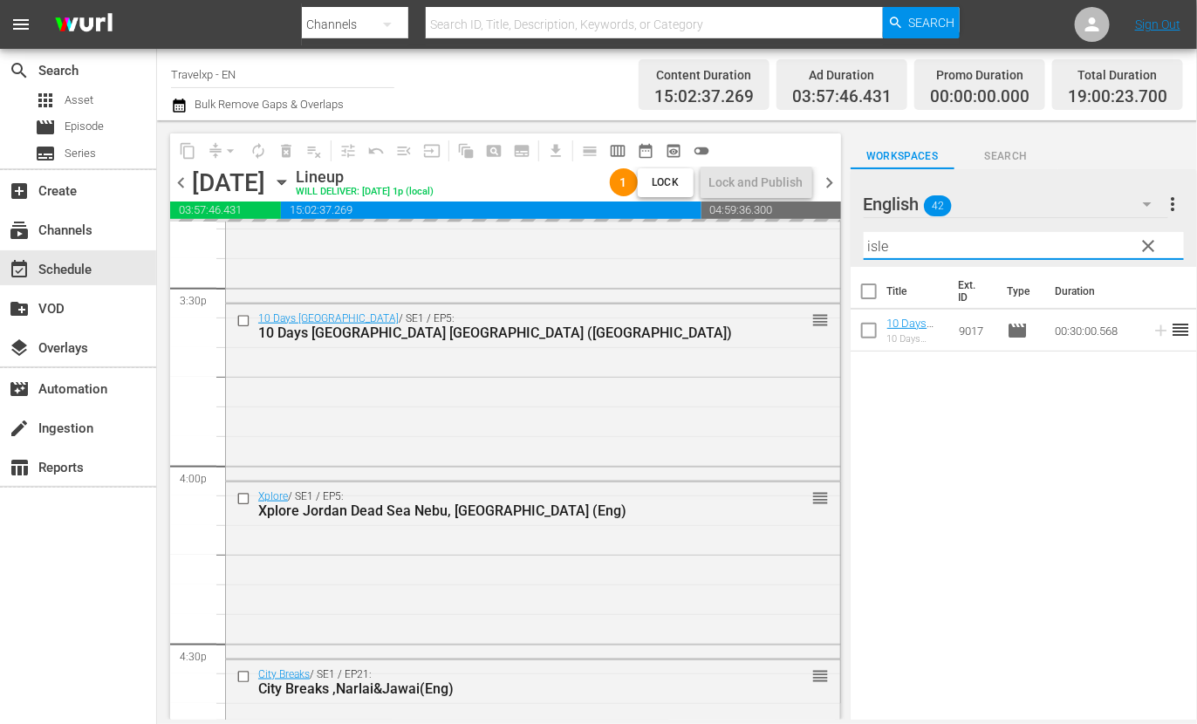
click at [877, 245] on input "isle" at bounding box center [1024, 246] width 320 height 28
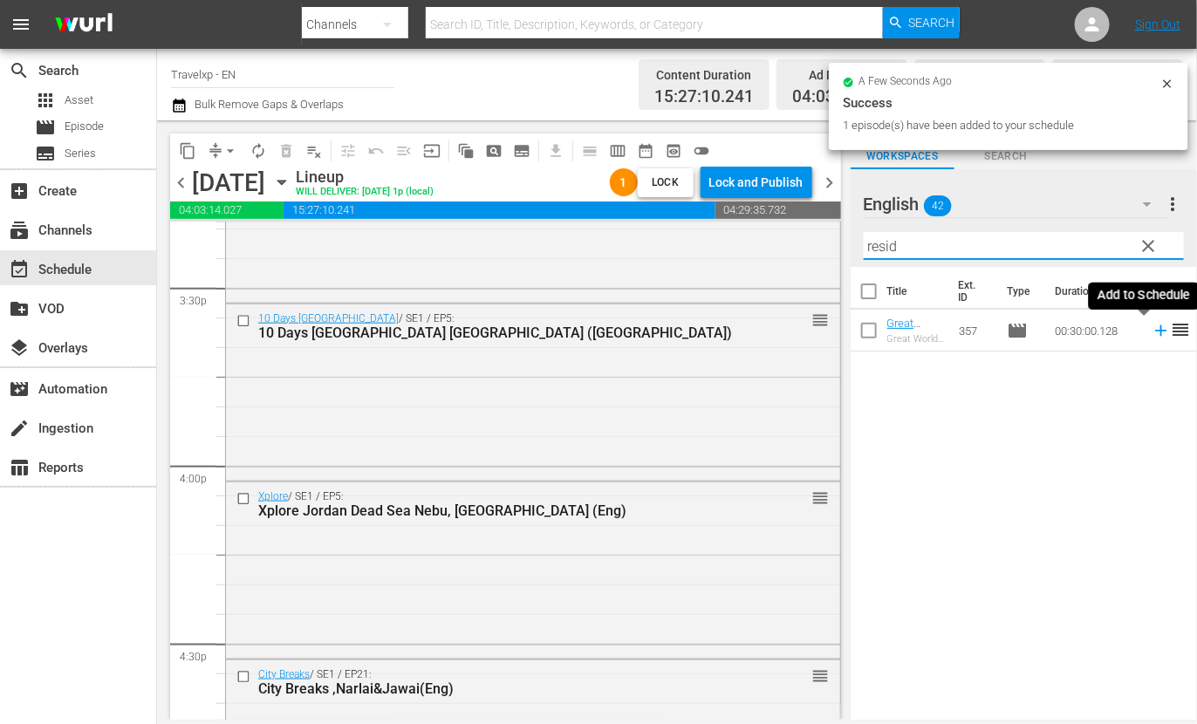
click at [1155, 329] on icon at bounding box center [1160, 330] width 11 height 11
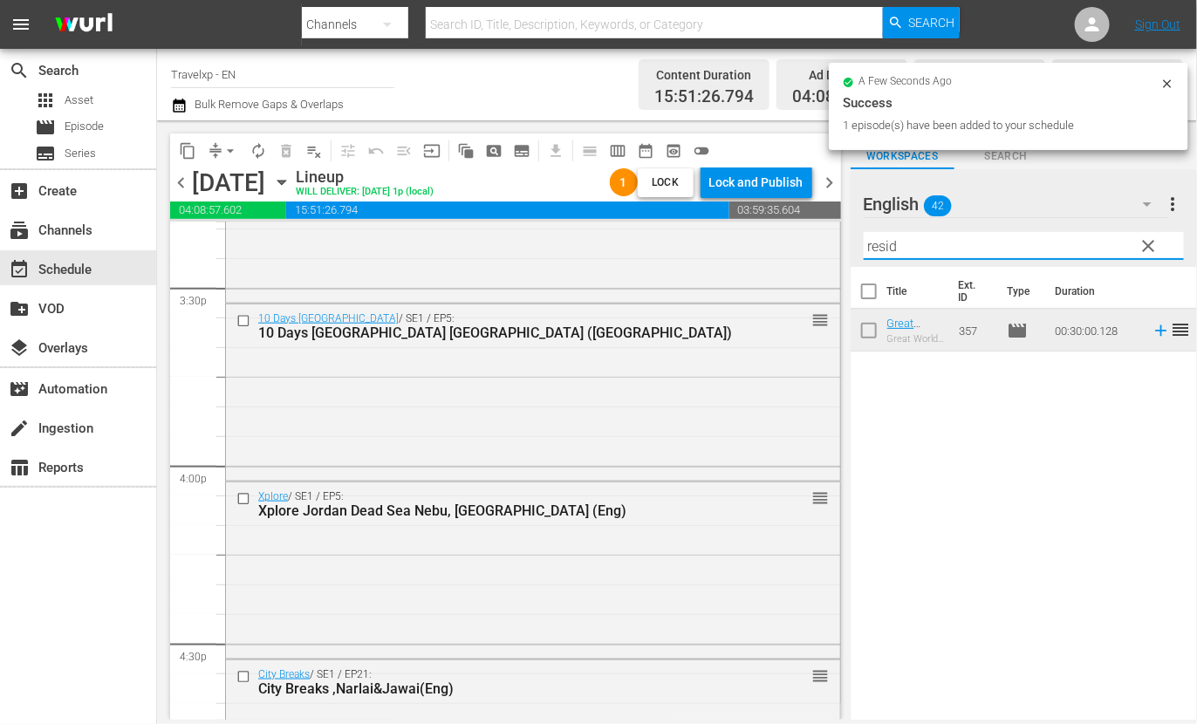
click at [884, 246] on input "resid" at bounding box center [1024, 246] width 320 height 28
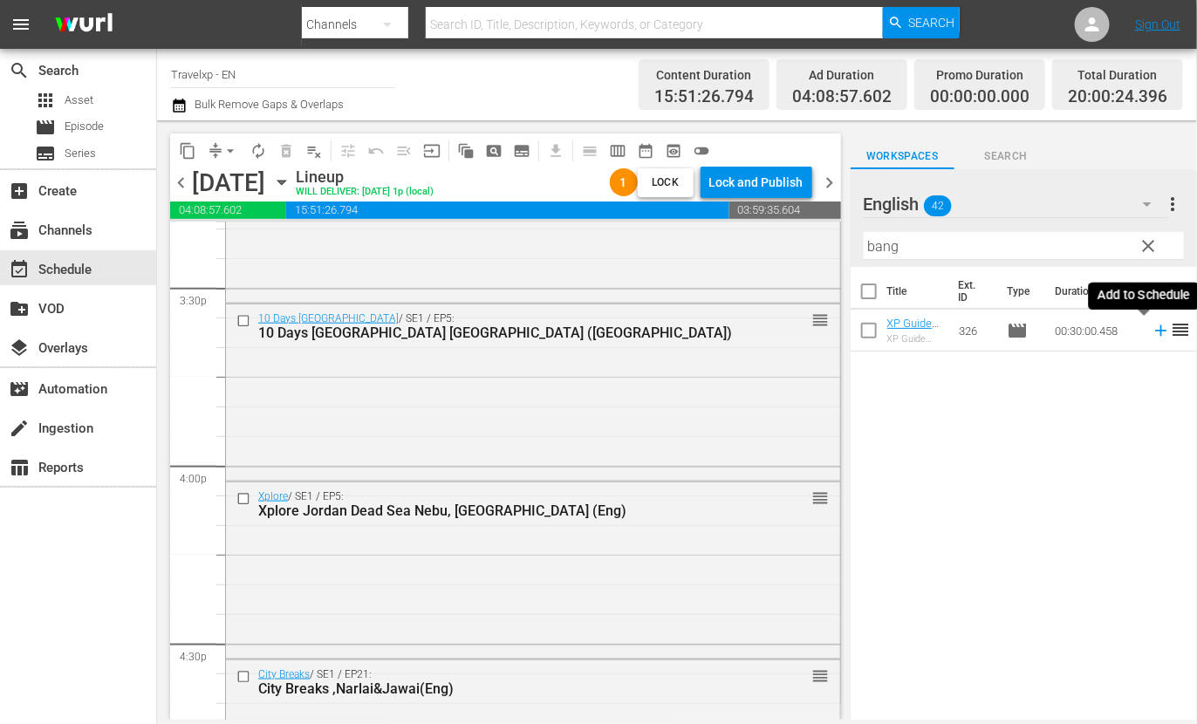
click at [1152, 332] on icon at bounding box center [1161, 330] width 19 height 19
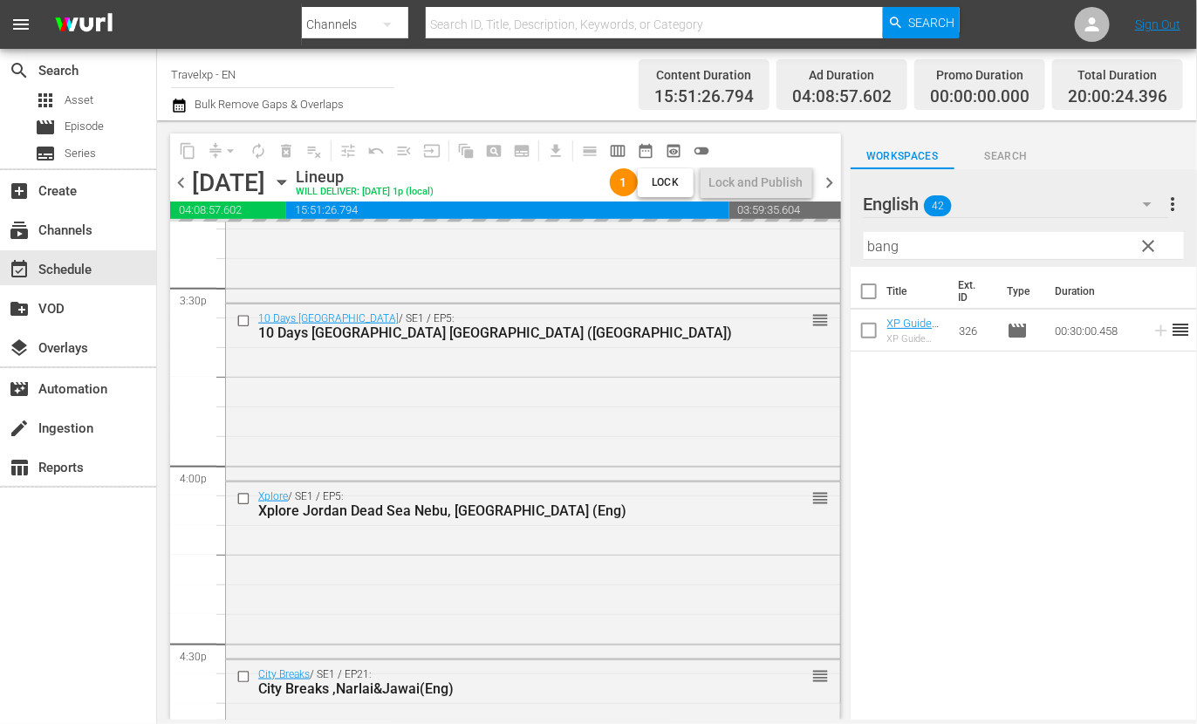
click at [886, 250] on input "bang" at bounding box center [1024, 246] width 320 height 28
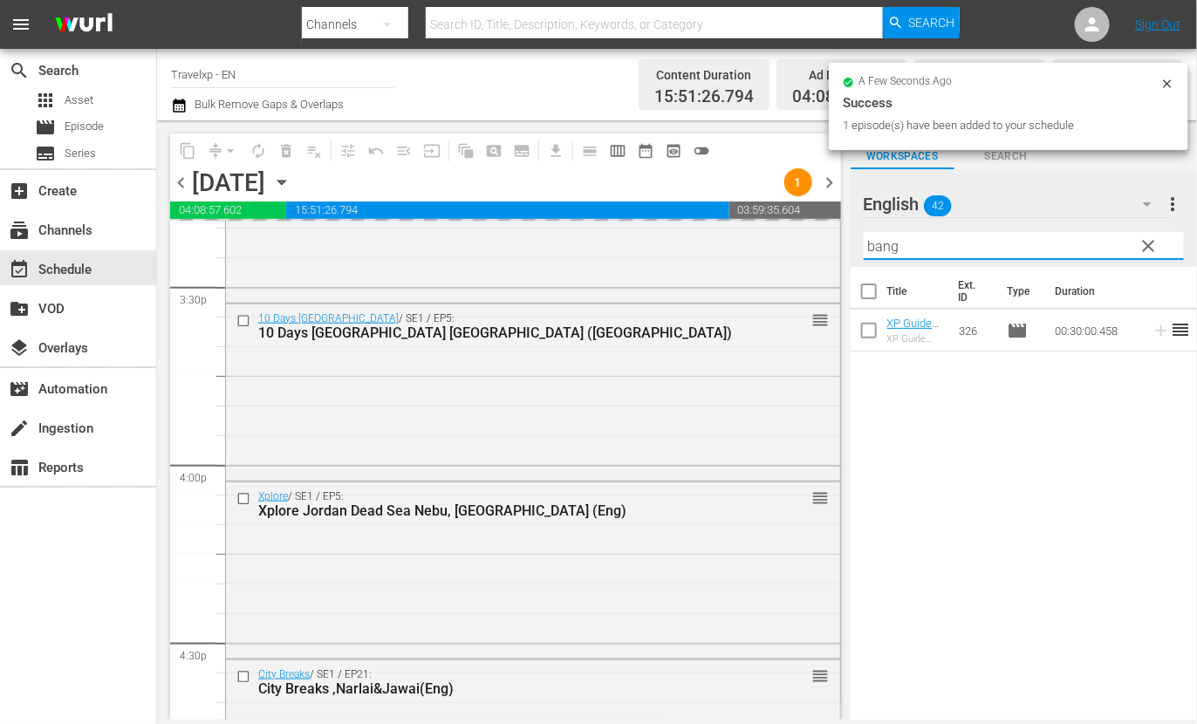
click at [886, 250] on input "bang" at bounding box center [1024, 246] width 320 height 28
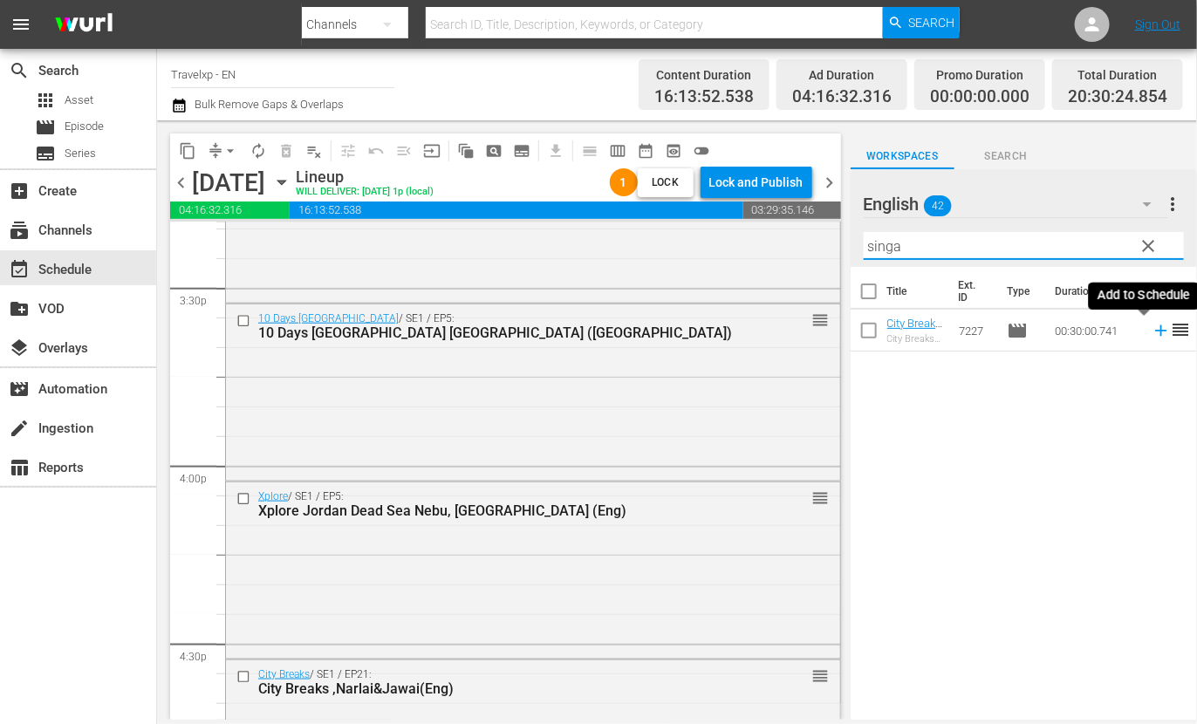
type input "singa"
click at [1152, 329] on icon at bounding box center [1161, 330] width 19 height 19
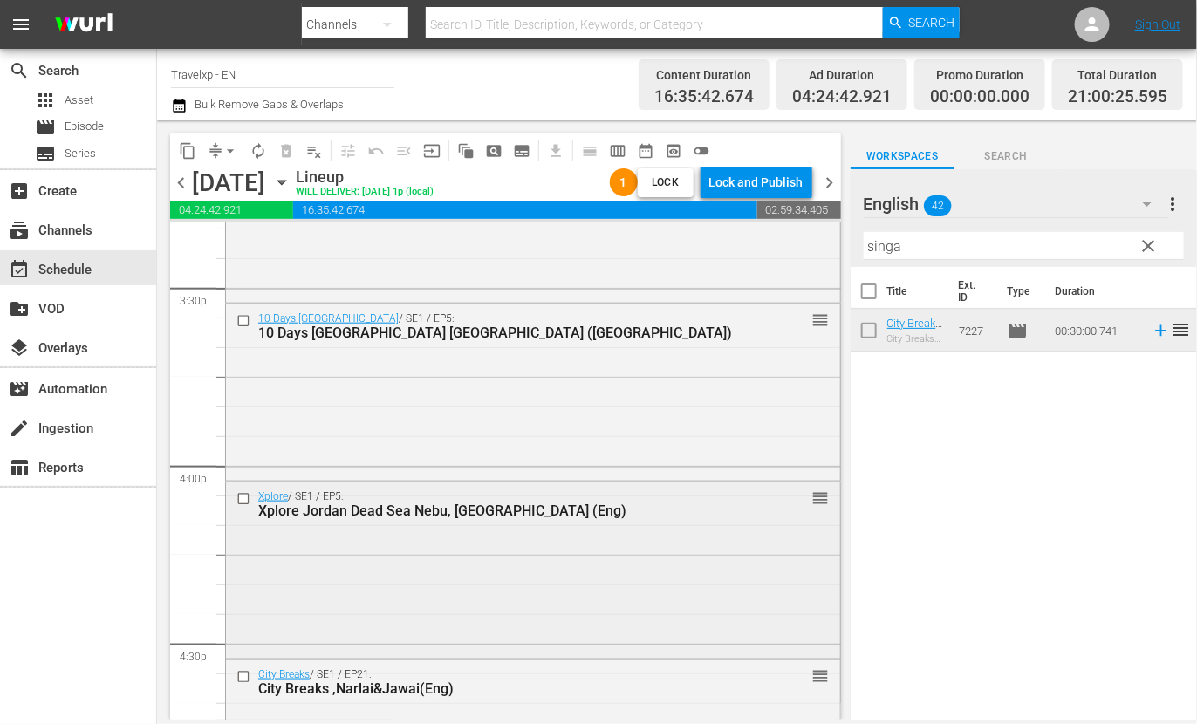
scroll to position [6107, 0]
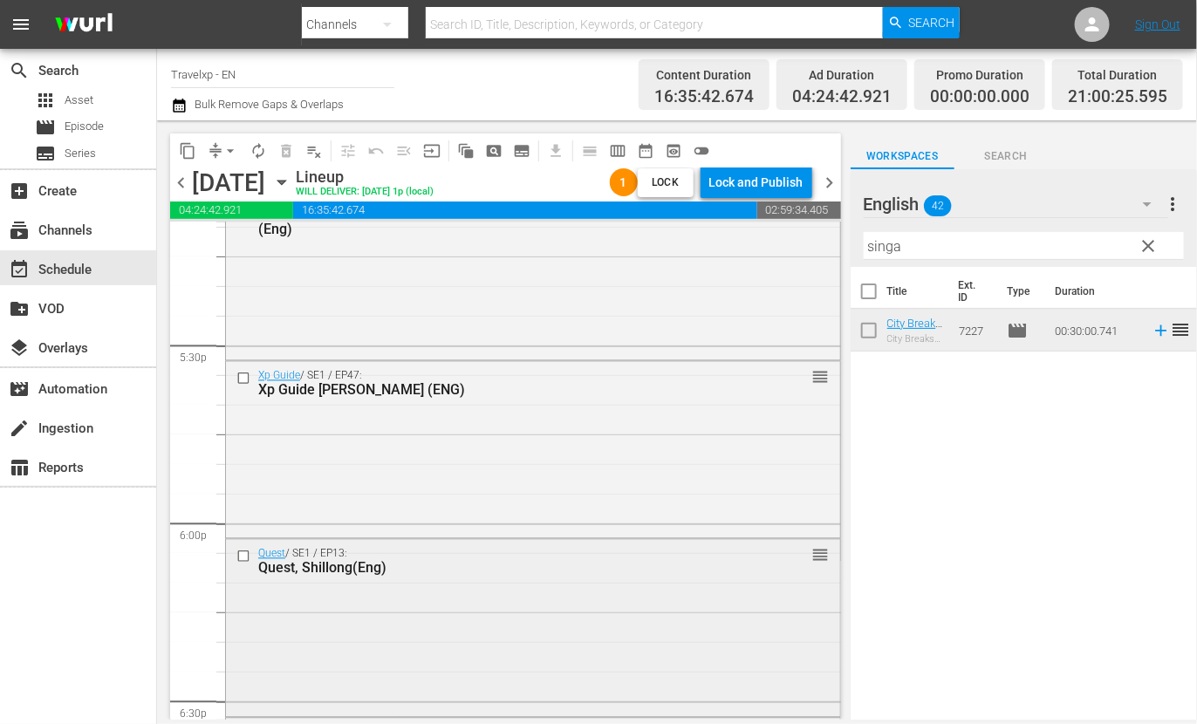
click at [243, 556] on input "checkbox" at bounding box center [245, 557] width 18 height 15
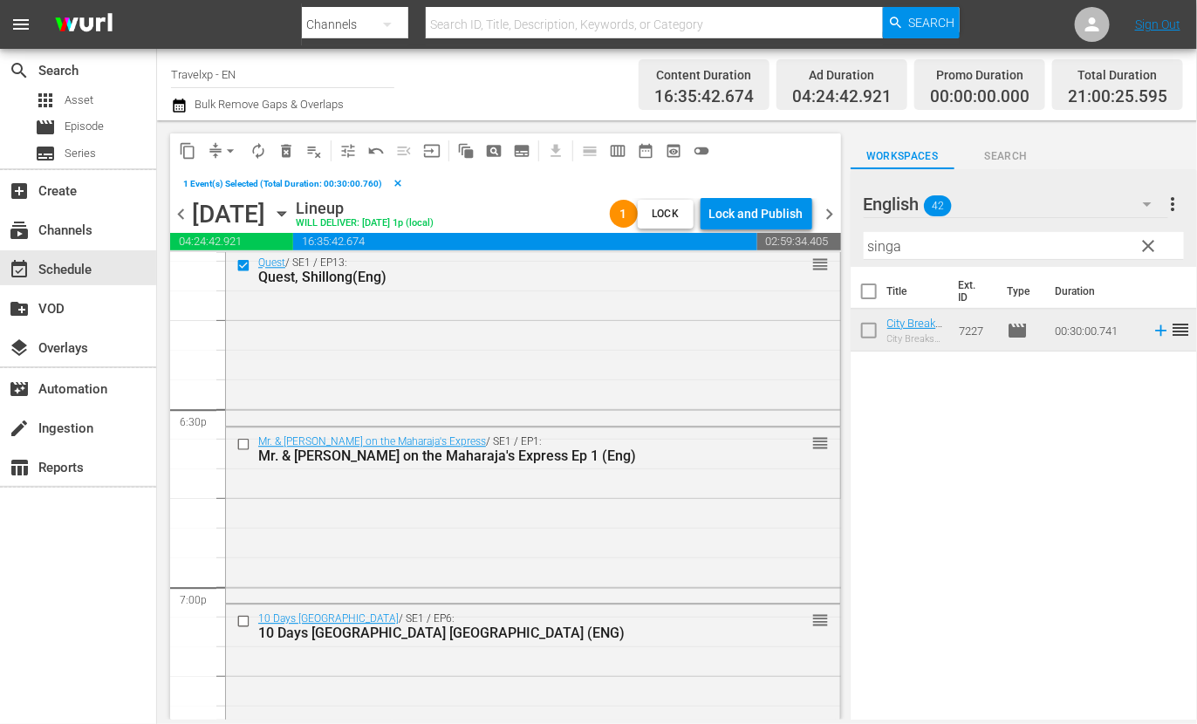
scroll to position [6434, 0]
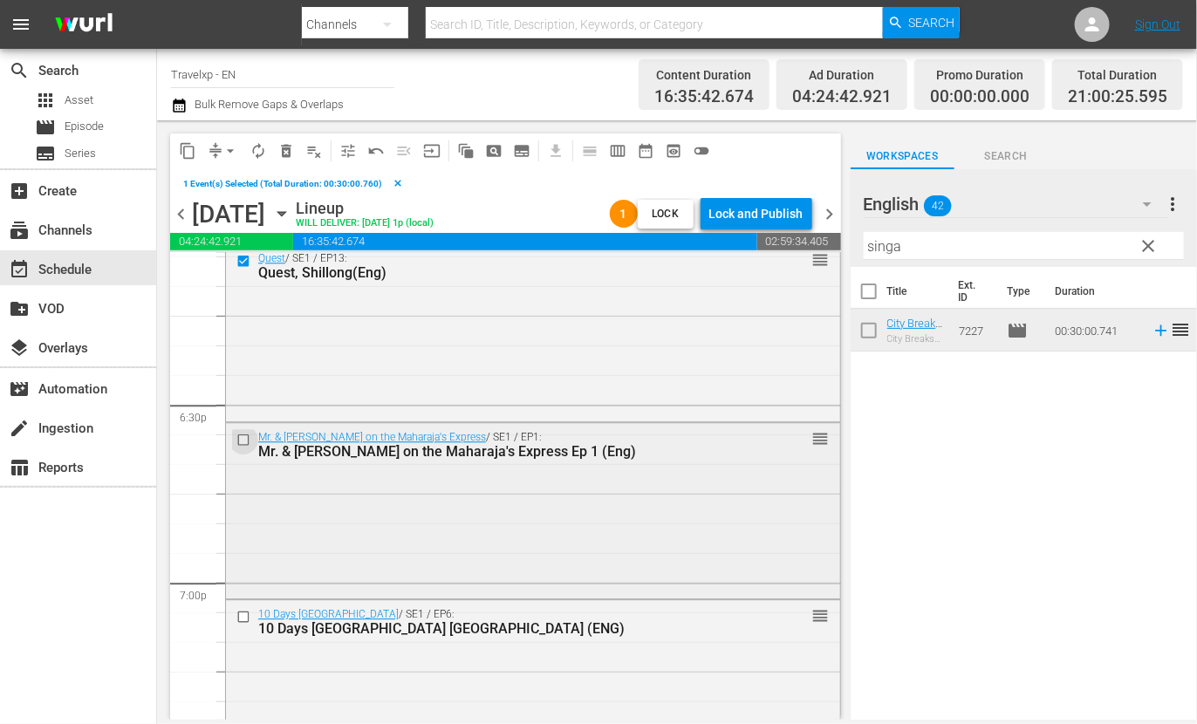
click at [244, 438] on input "checkbox" at bounding box center [245, 439] width 18 height 15
click at [244, 614] on input "checkbox" at bounding box center [245, 617] width 18 height 15
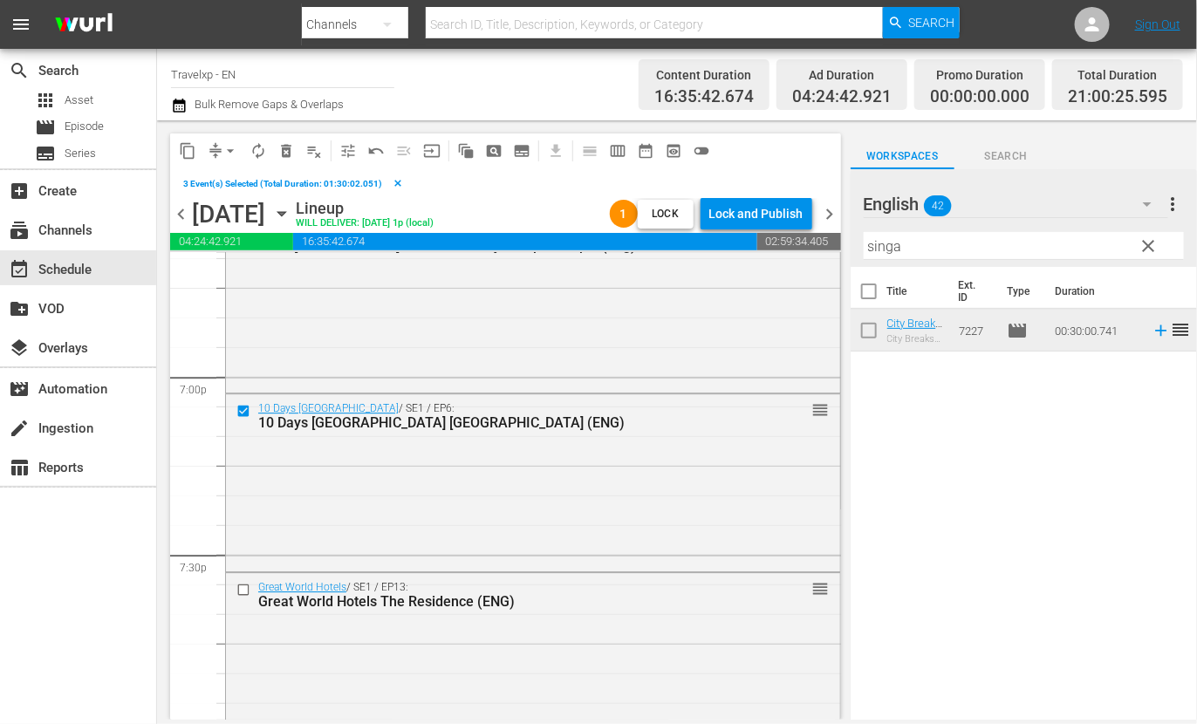
scroll to position [6652, 0]
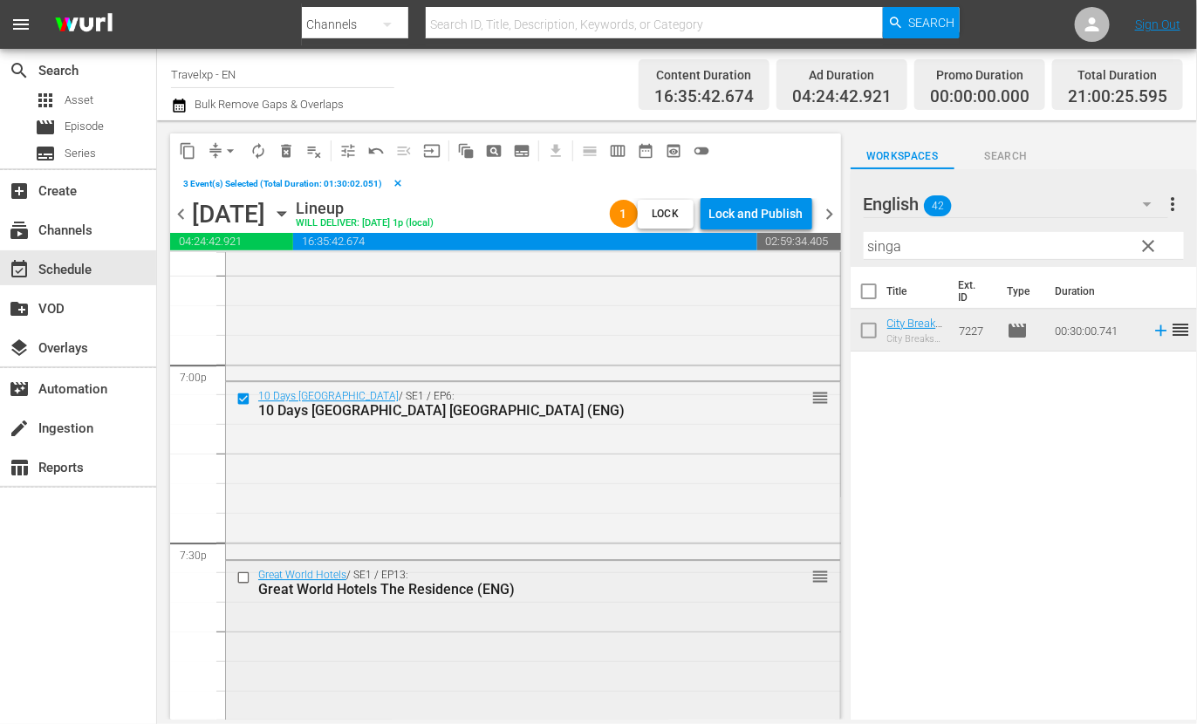
click at [243, 578] on input "checkbox" at bounding box center [245, 577] width 18 height 15
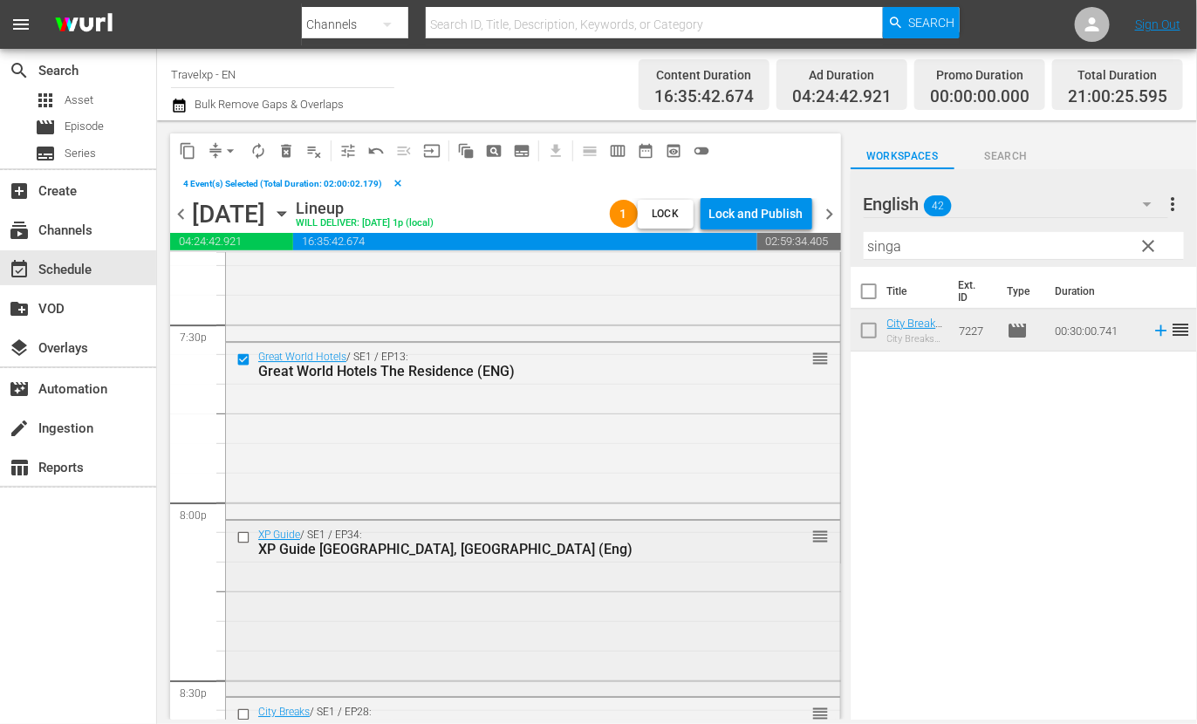
click at [244, 538] on input "checkbox" at bounding box center [245, 537] width 18 height 15
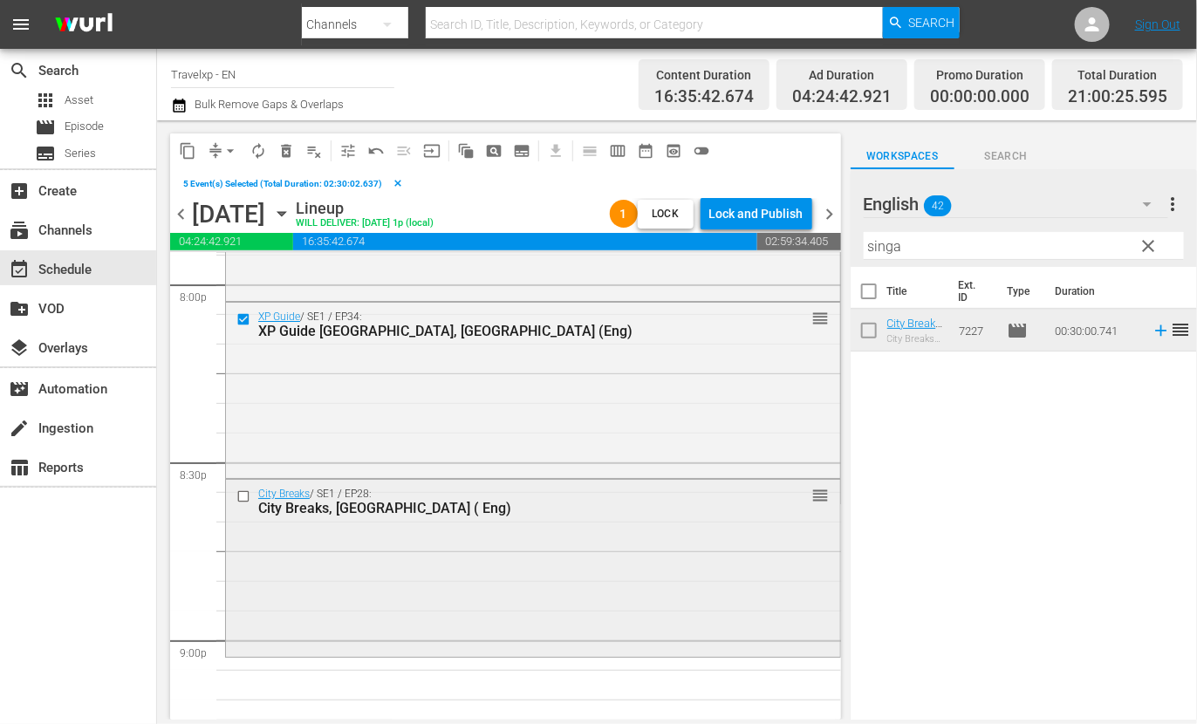
click at [243, 496] on input "checkbox" at bounding box center [245, 496] width 18 height 15
click at [192, 151] on span "content_copy" at bounding box center [187, 150] width 17 height 17
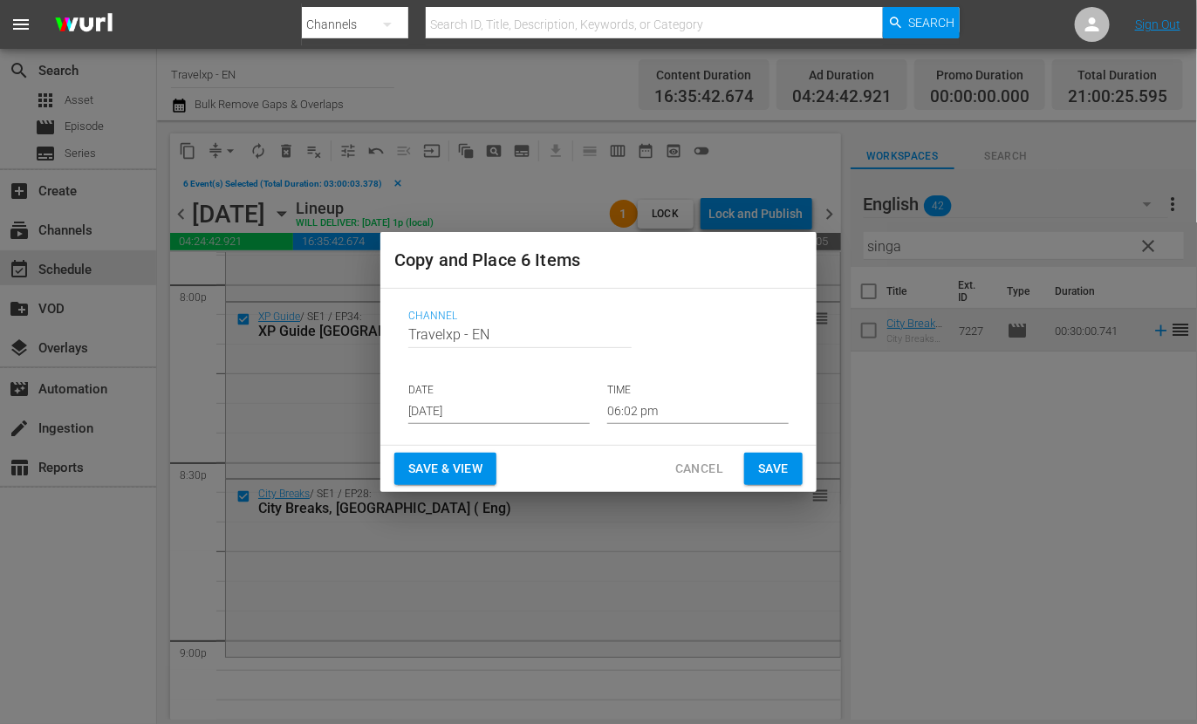
click at [476, 412] on input "[DATE]" at bounding box center [498, 411] width 181 height 26
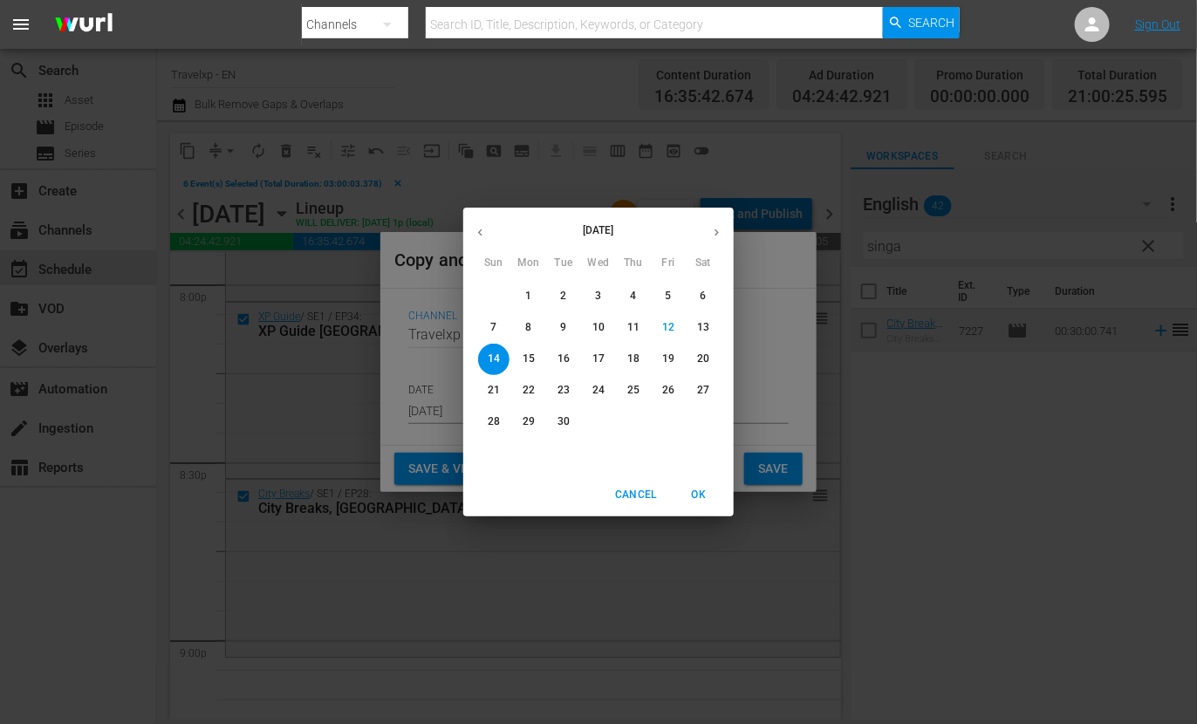
click at [526, 361] on p "15" at bounding box center [529, 359] width 12 height 15
type input "Sep 15th 2025"
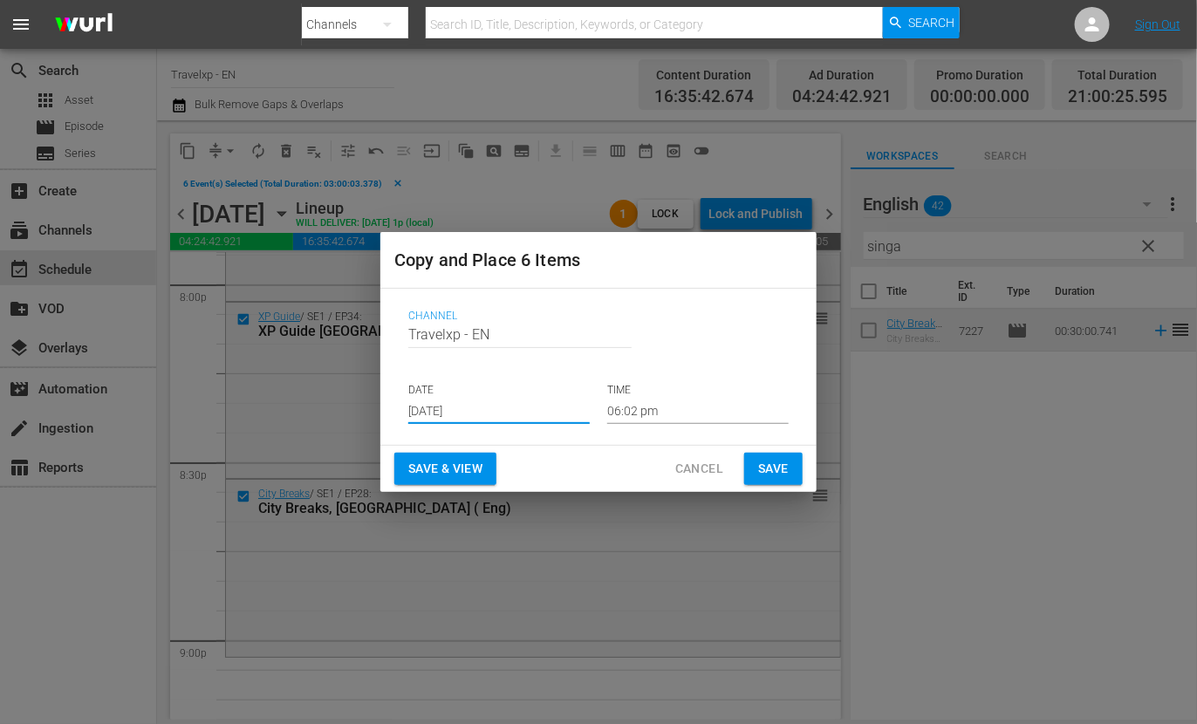
click at [626, 414] on input "06:02 pm" at bounding box center [697, 411] width 181 height 26
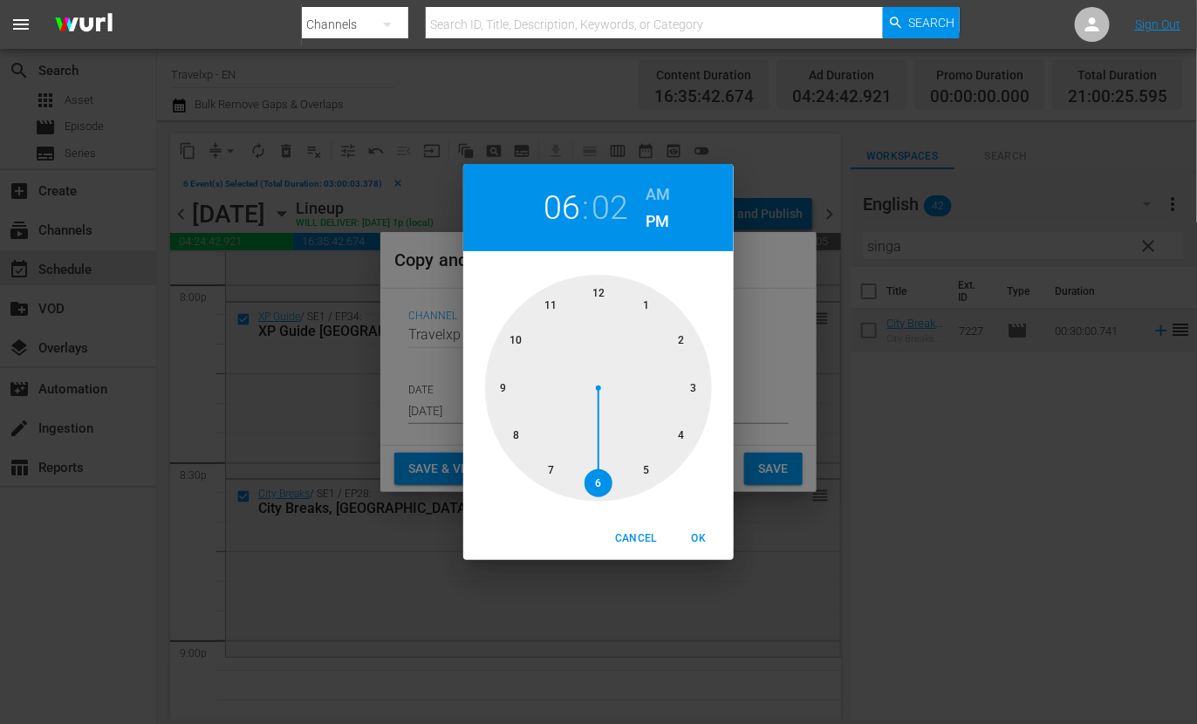
click at [493, 381] on div at bounding box center [598, 388] width 227 height 227
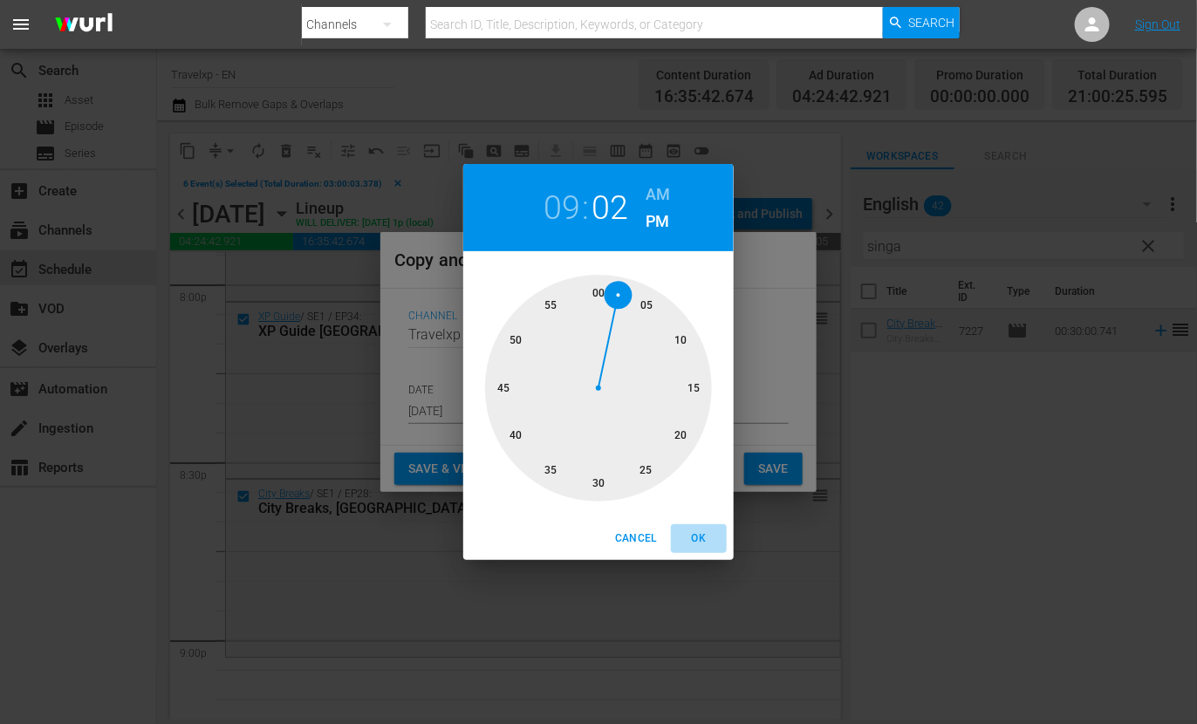
click at [704, 537] on span "OK" at bounding box center [699, 539] width 42 height 18
type input "09:02 pm"
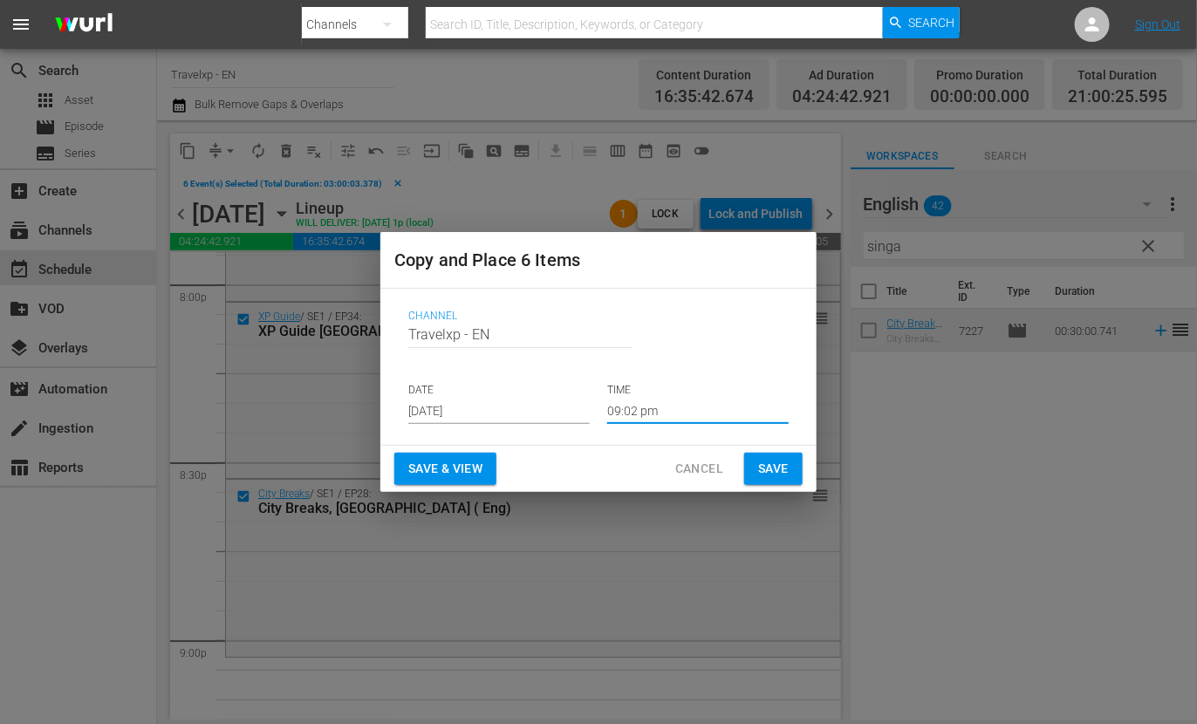
click at [440, 469] on span "Save & View" at bounding box center [445, 469] width 74 height 22
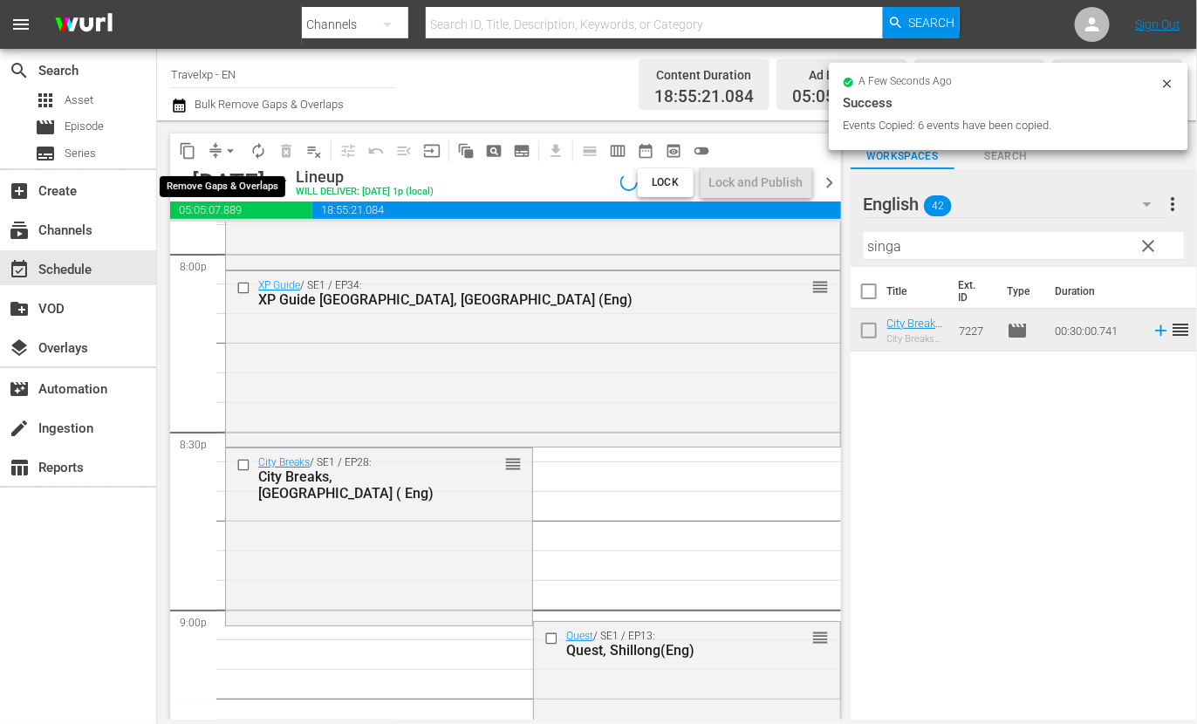
click at [225, 146] on span "arrow_drop_down" at bounding box center [230, 150] width 17 height 17
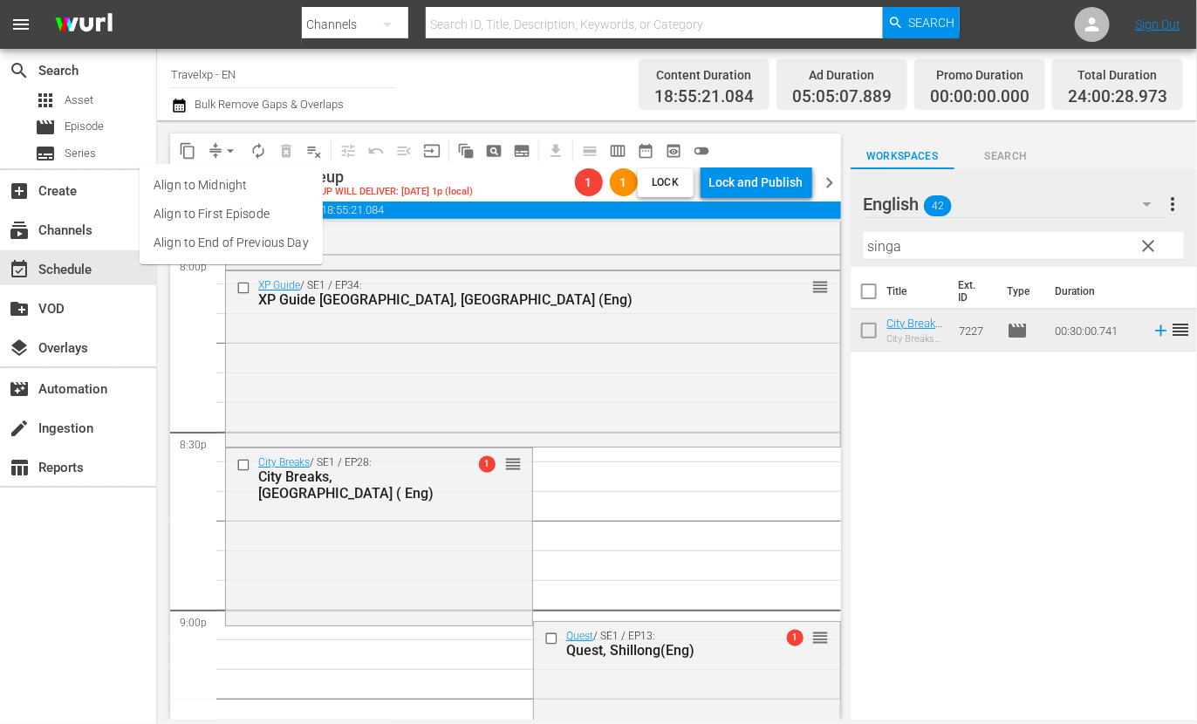
click at [275, 246] on li "Align to End of Previous Day" at bounding box center [231, 243] width 183 height 29
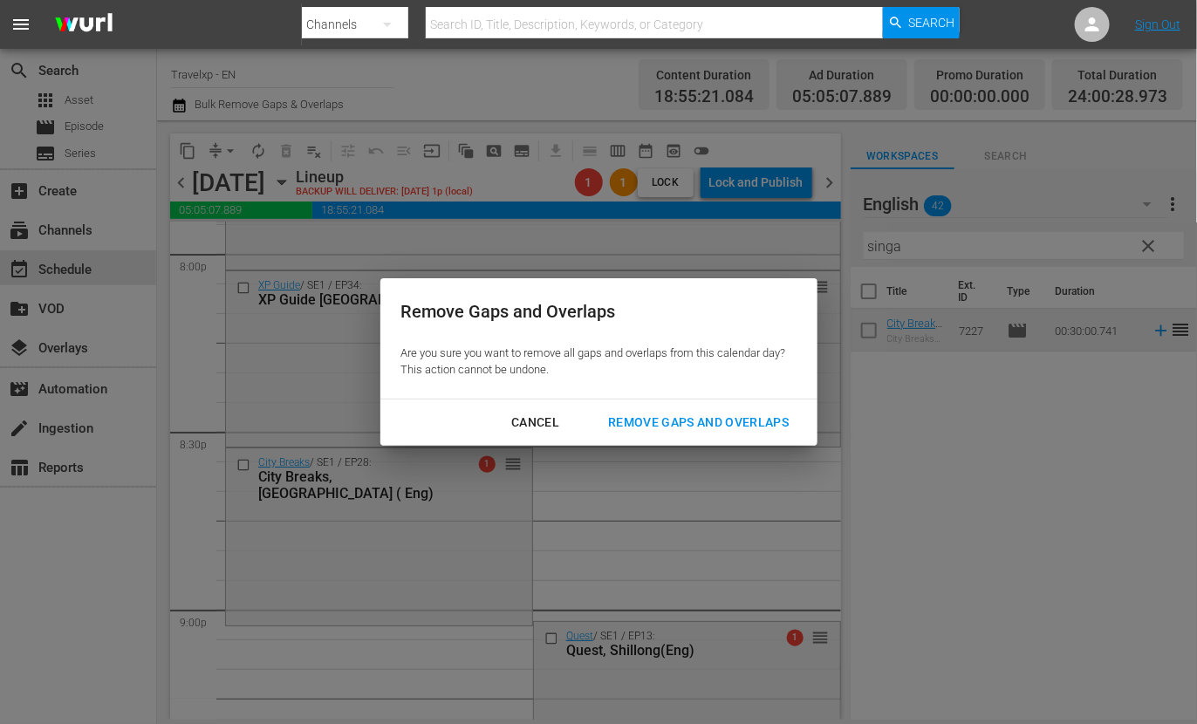
click at [670, 425] on div "Remove Gaps and Overlaps" at bounding box center [698, 423] width 209 height 22
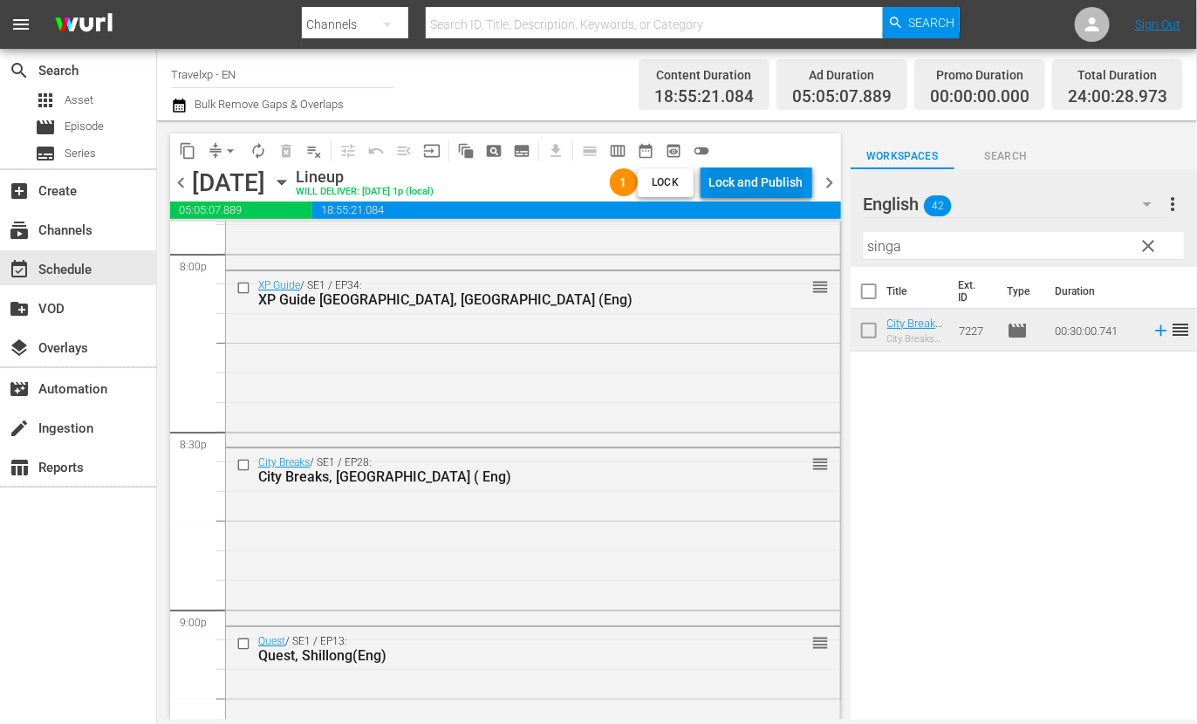
click at [748, 184] on div "Lock and Publish" at bounding box center [756, 182] width 94 height 31
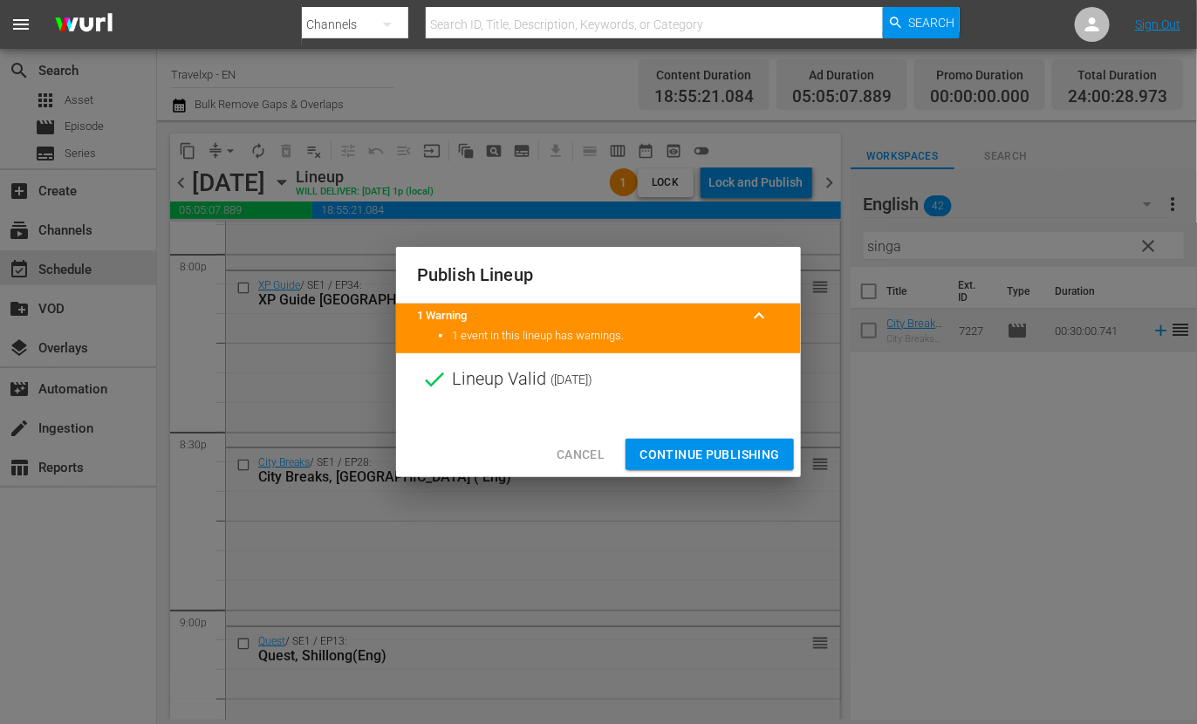
click at [729, 448] on span "Continue Publishing" at bounding box center [710, 455] width 140 height 22
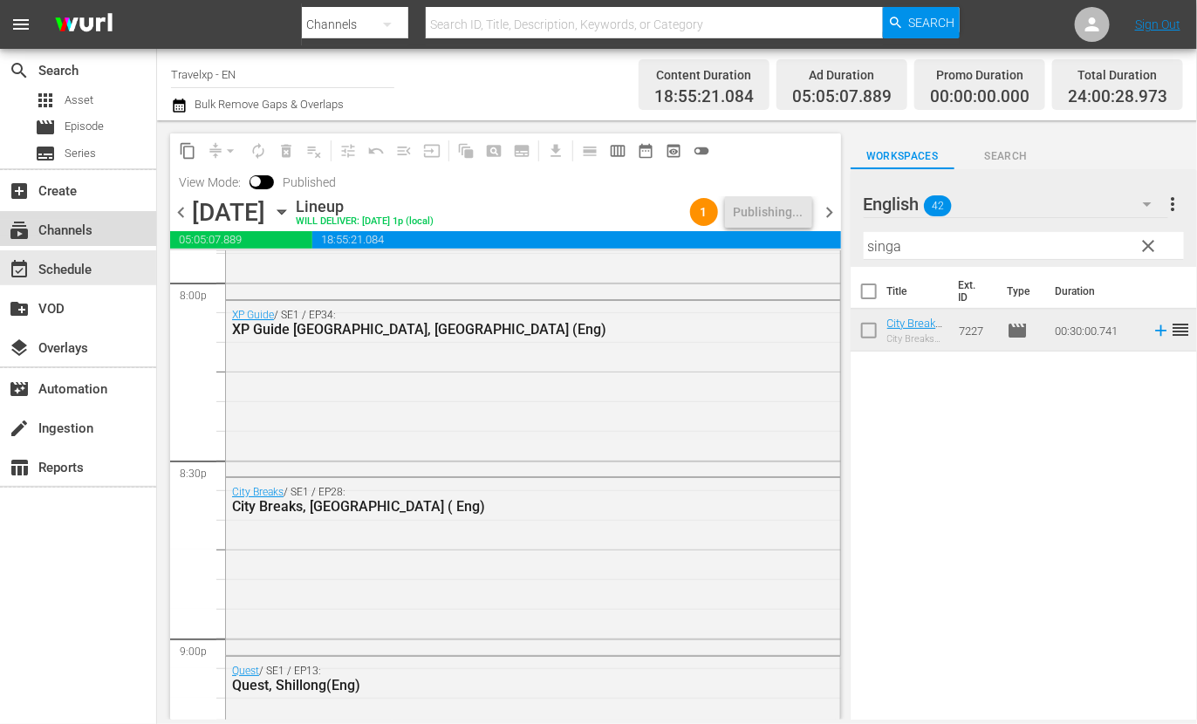
click at [79, 235] on div "subscriptions Channels" at bounding box center [49, 228] width 98 height 16
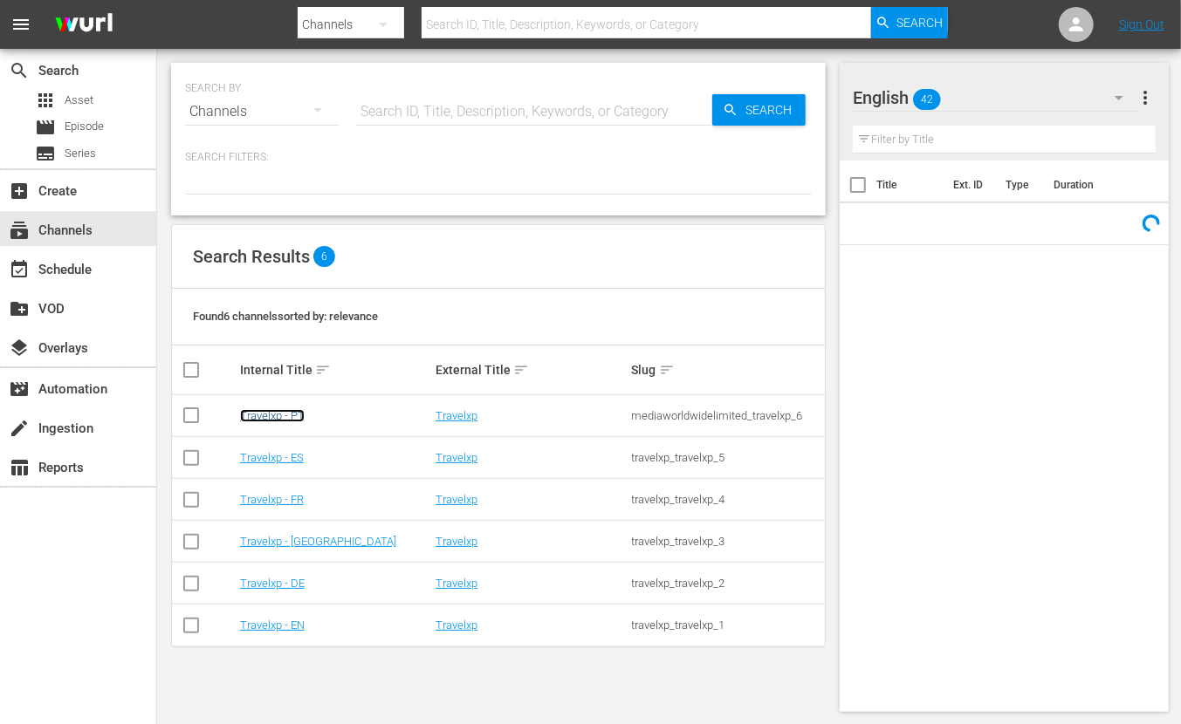
click at [270, 410] on link "Travelxp - PT" at bounding box center [272, 415] width 65 height 13
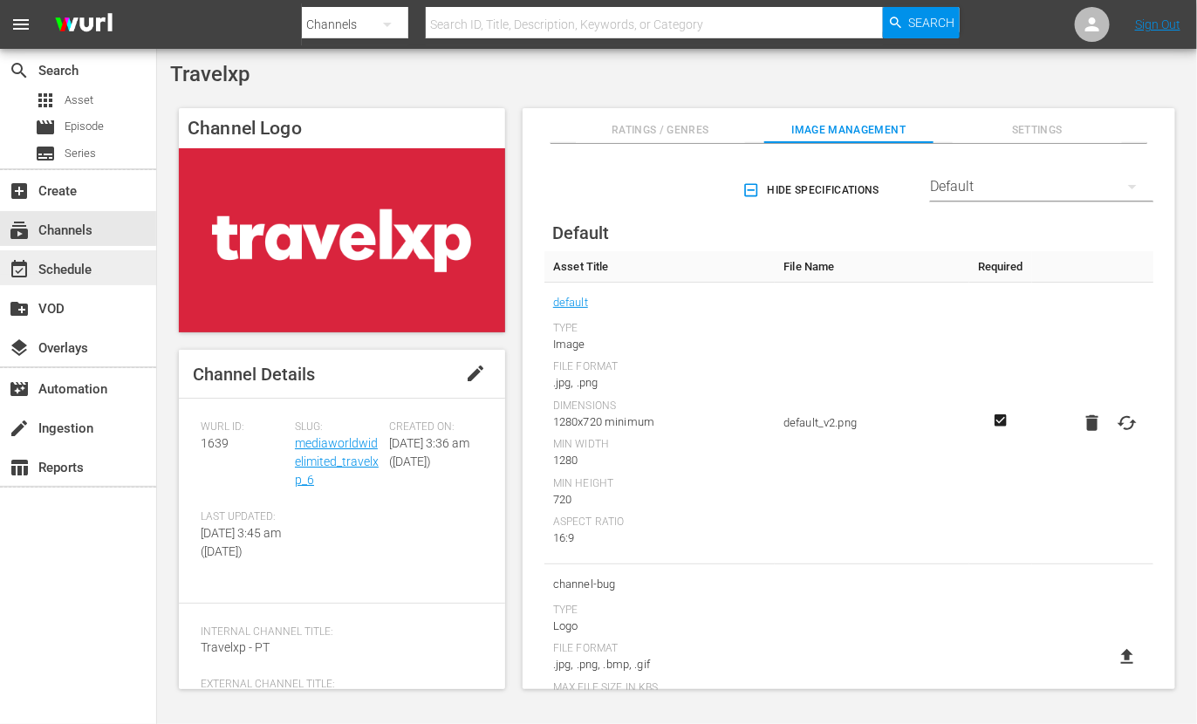
click at [82, 262] on div "event_available Schedule" at bounding box center [49, 267] width 98 height 16
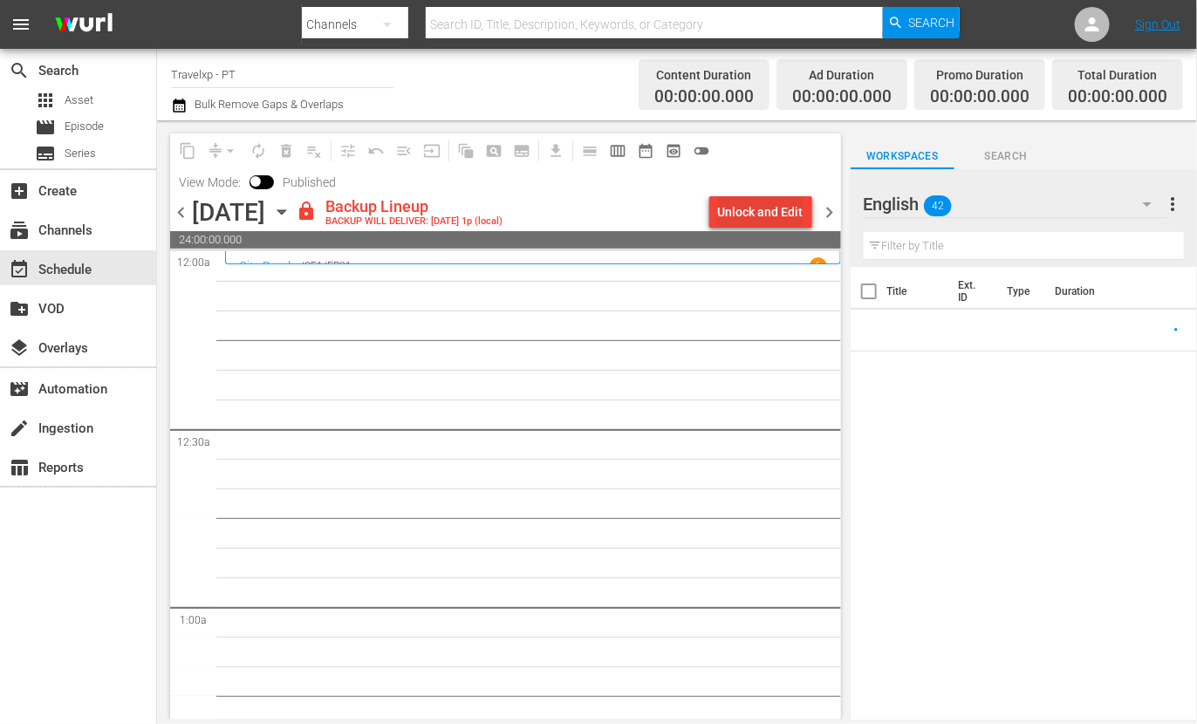
click at [777, 209] on div "Unlock and Edit" at bounding box center [761, 211] width 86 height 31
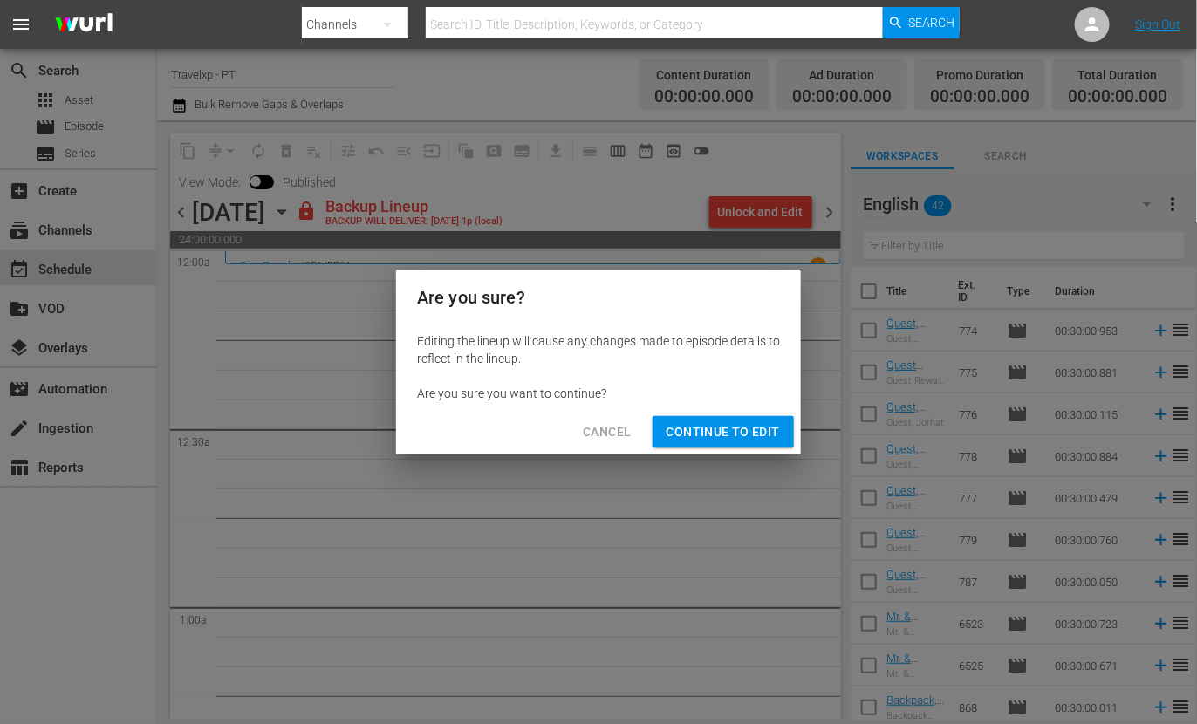
click at [755, 427] on span "Continue to Edit" at bounding box center [723, 432] width 113 height 22
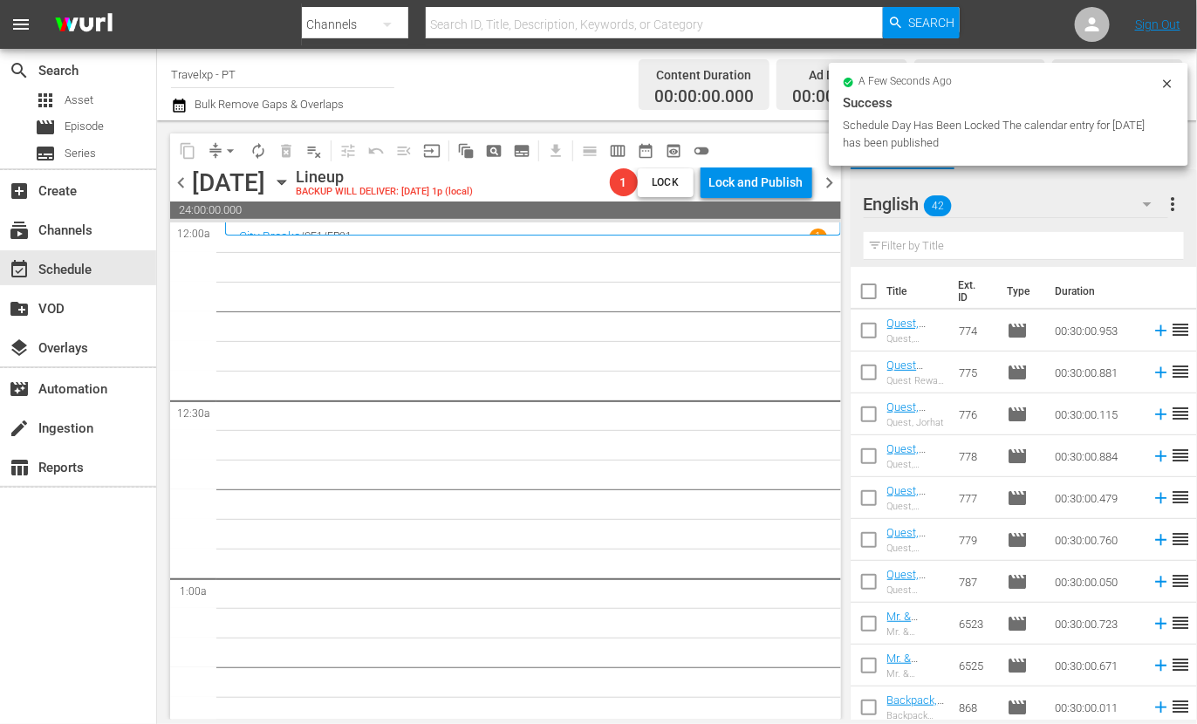
click at [956, 238] on input "text" at bounding box center [1024, 246] width 320 height 28
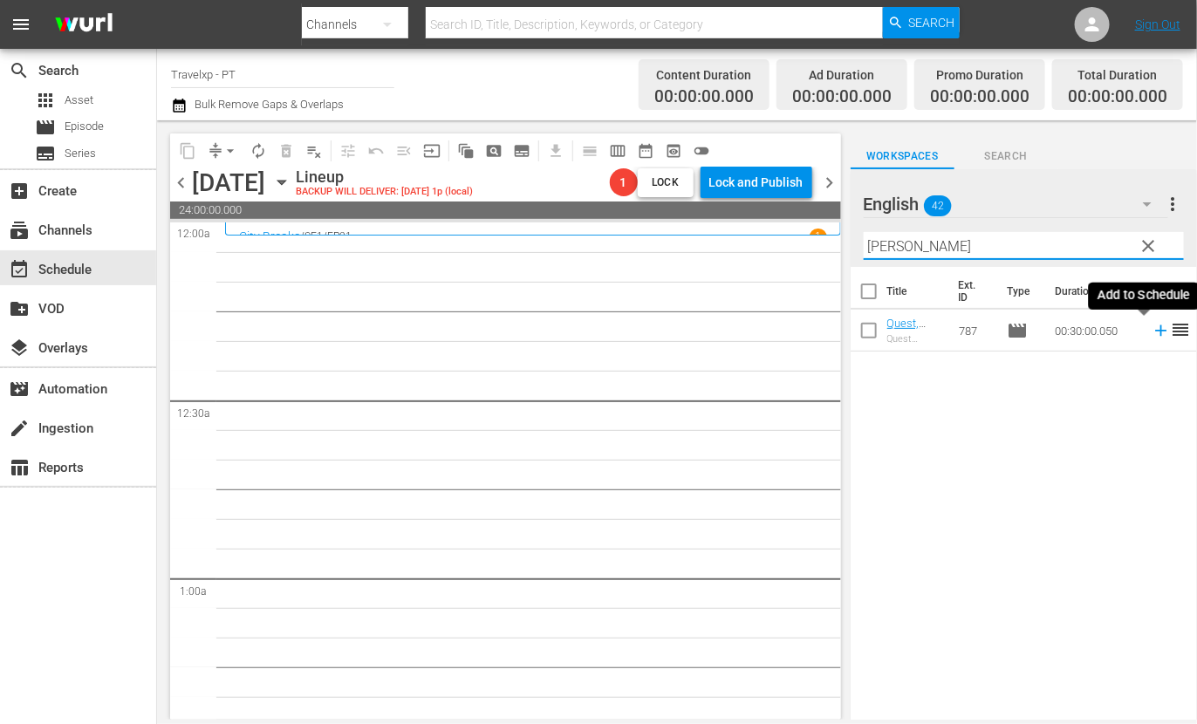
click at [1155, 330] on icon at bounding box center [1160, 330] width 11 height 11
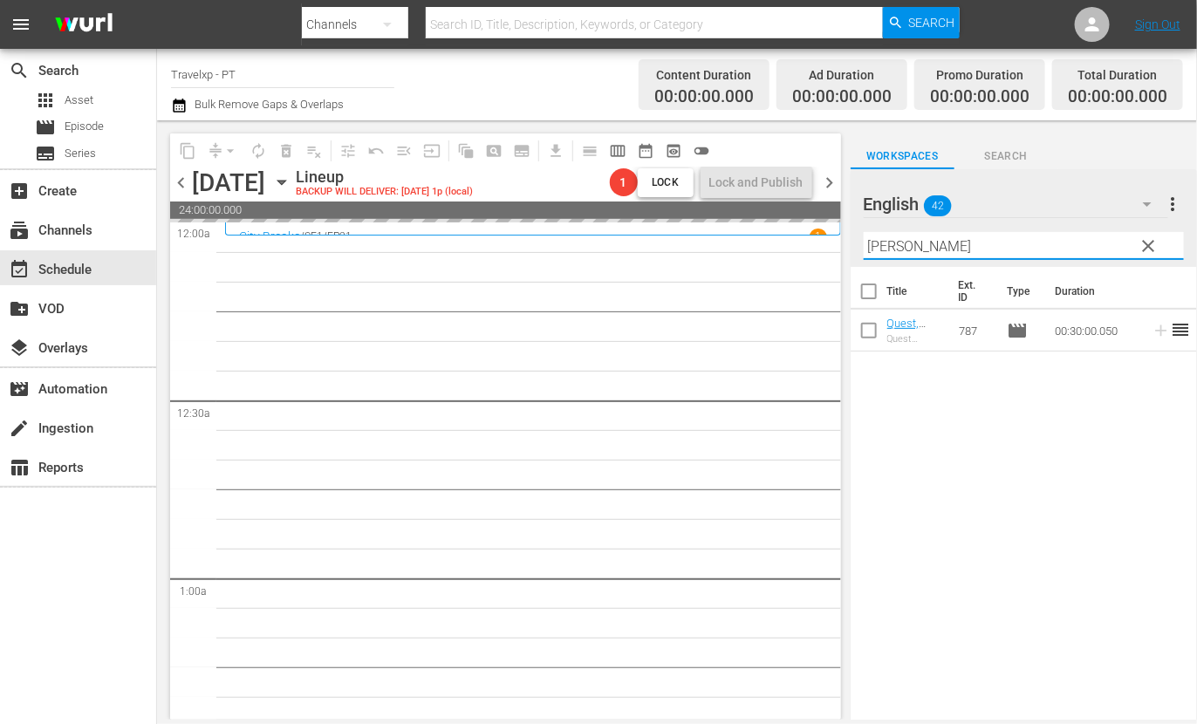
click at [891, 246] on input "[PERSON_NAME]" at bounding box center [1024, 246] width 320 height 28
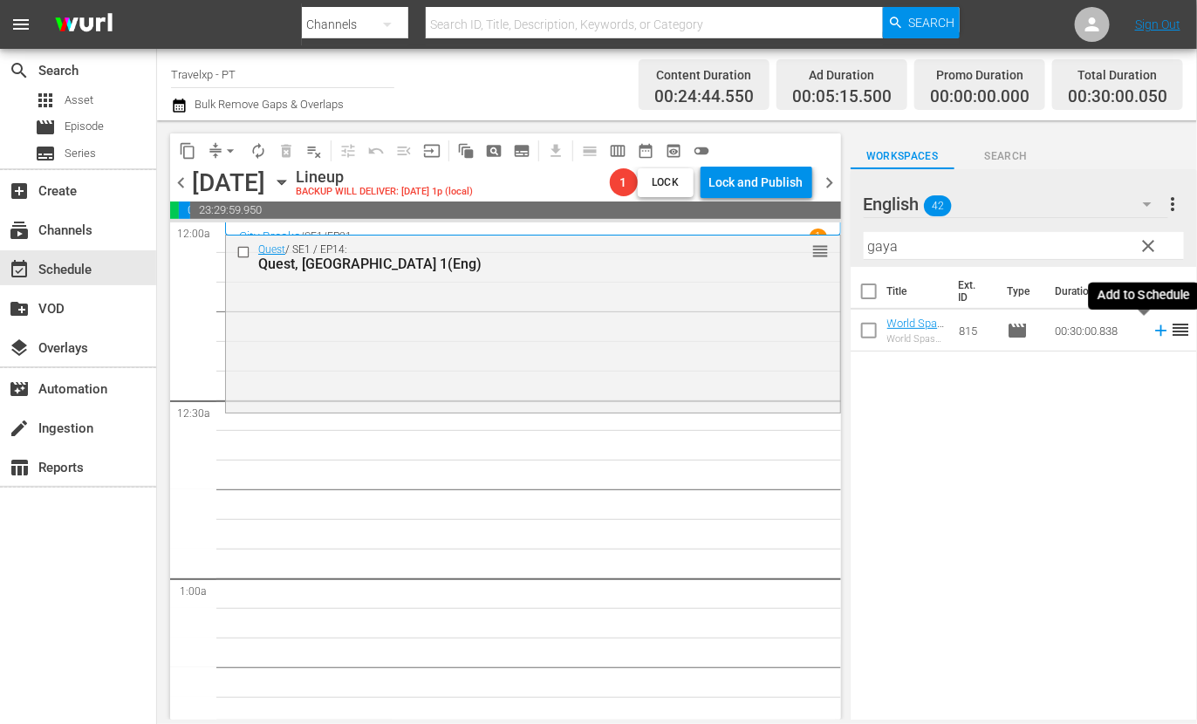
click at [1155, 330] on icon at bounding box center [1160, 330] width 11 height 11
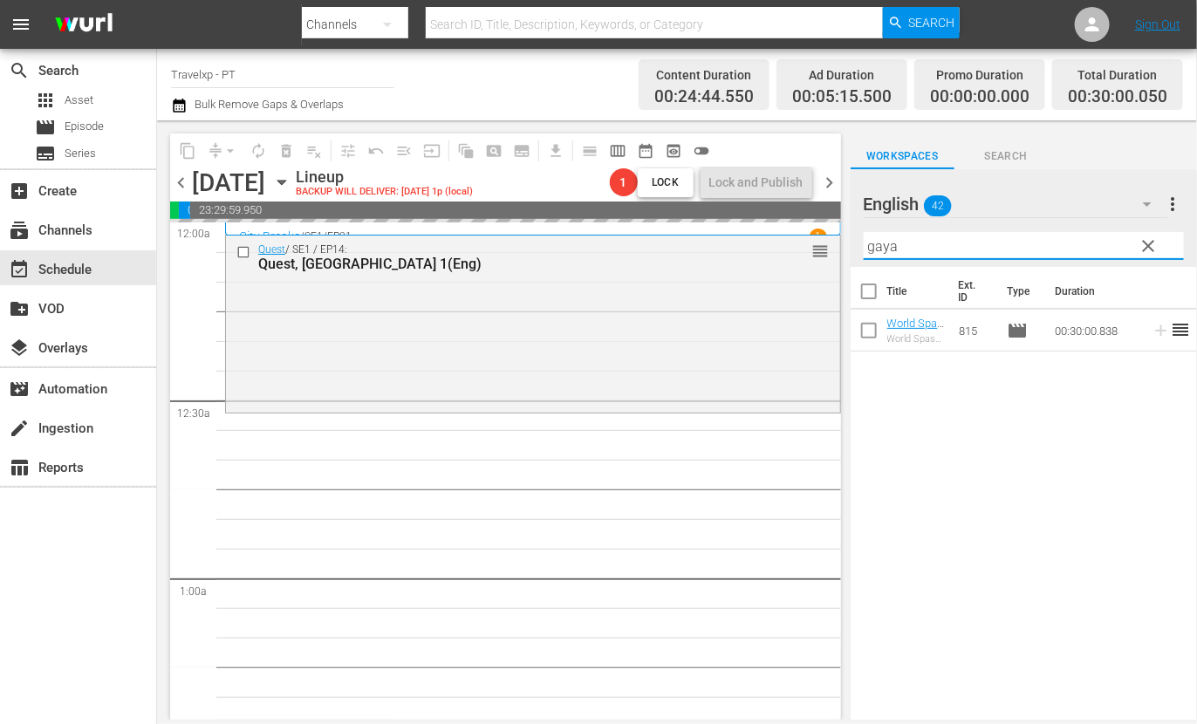
click at [877, 240] on input "gaya" at bounding box center [1024, 246] width 320 height 28
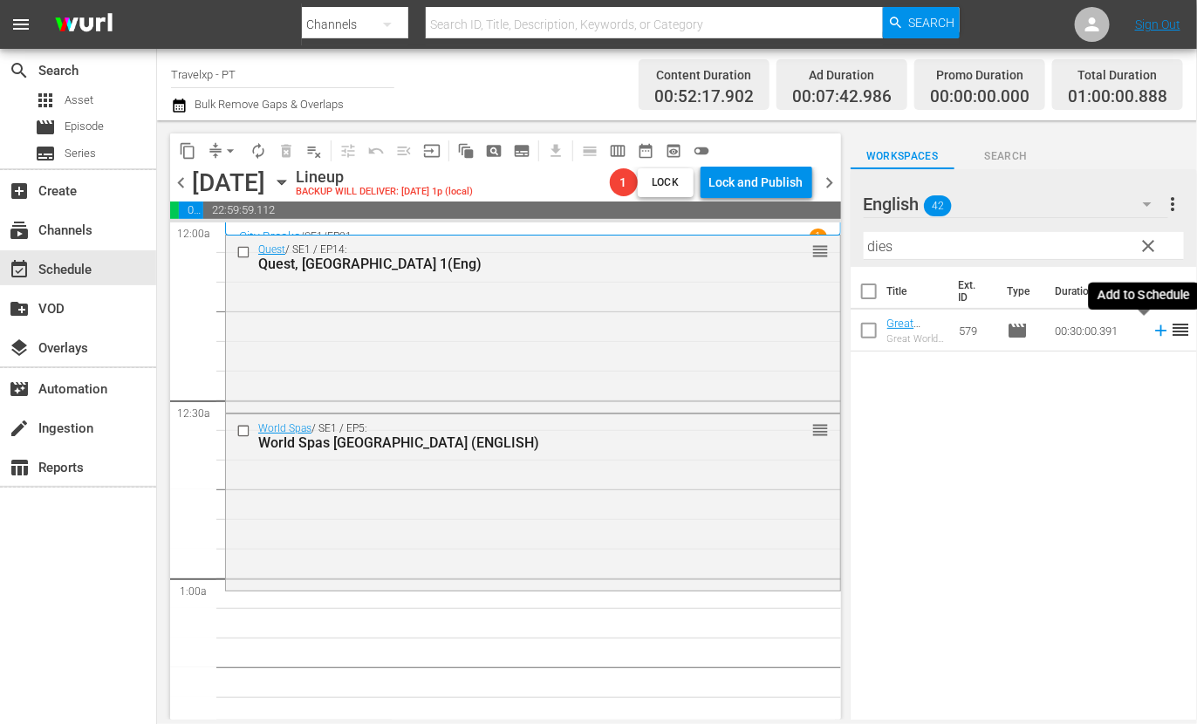
click at [1155, 329] on icon at bounding box center [1160, 330] width 11 height 11
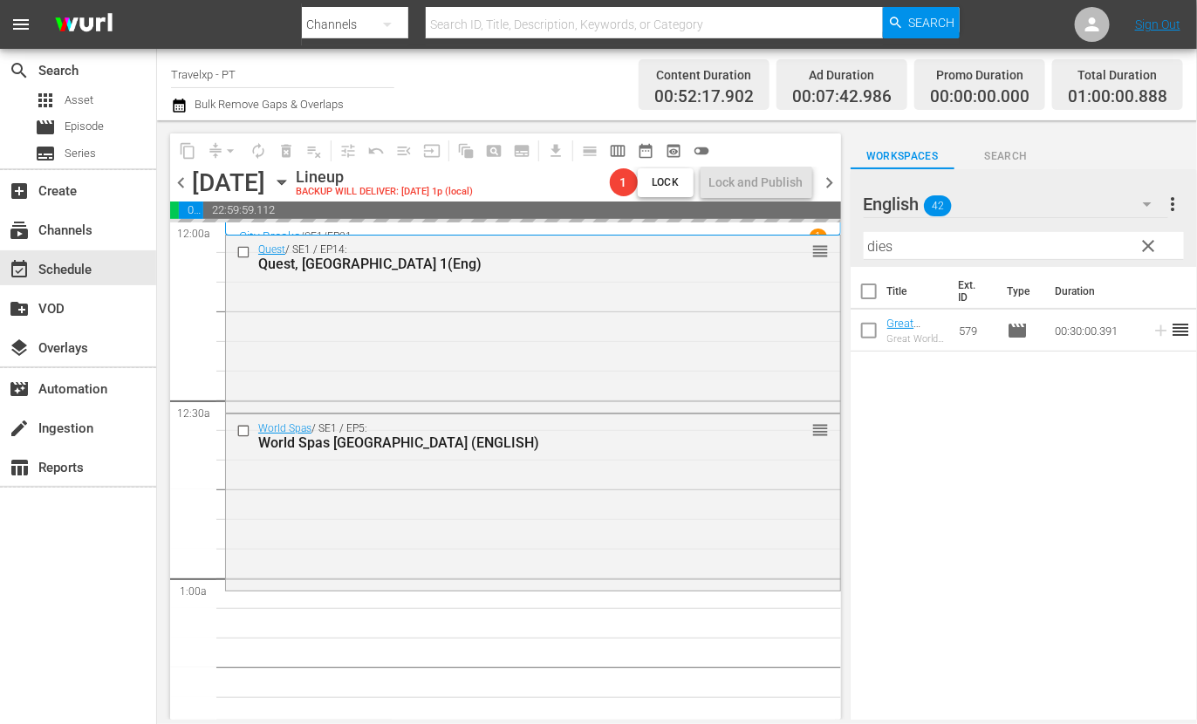
click at [881, 243] on input "dies" at bounding box center [1024, 246] width 320 height 28
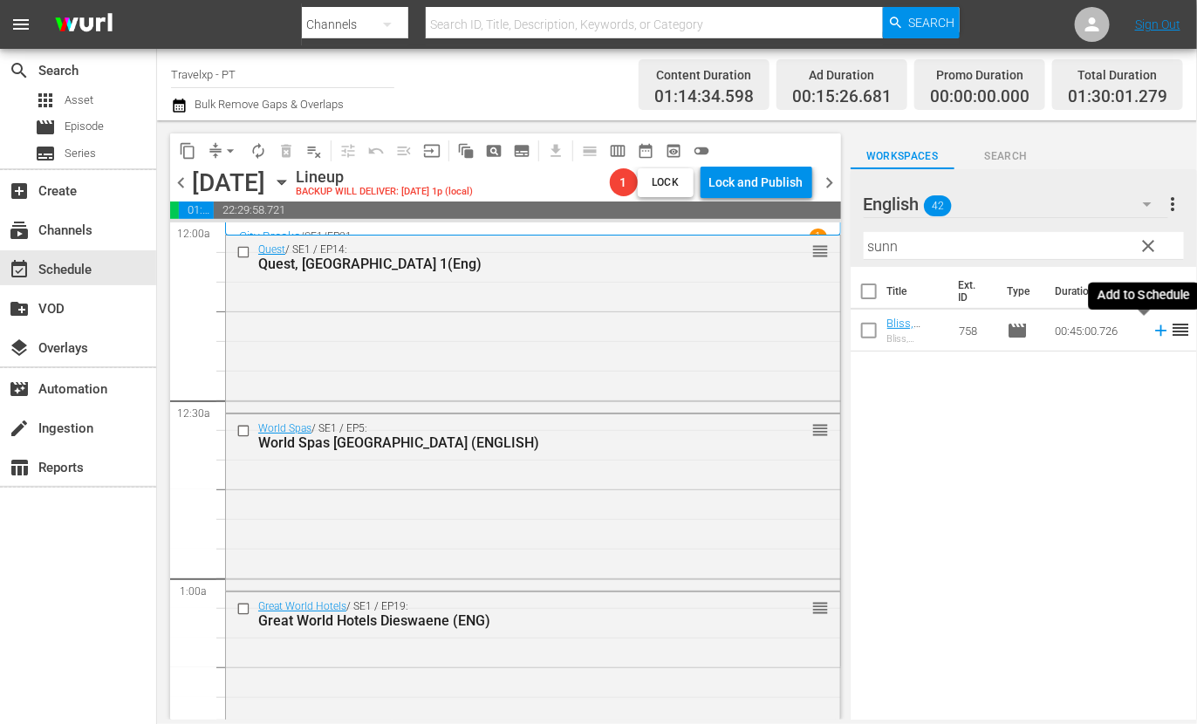
click at [1155, 333] on icon at bounding box center [1160, 330] width 11 height 11
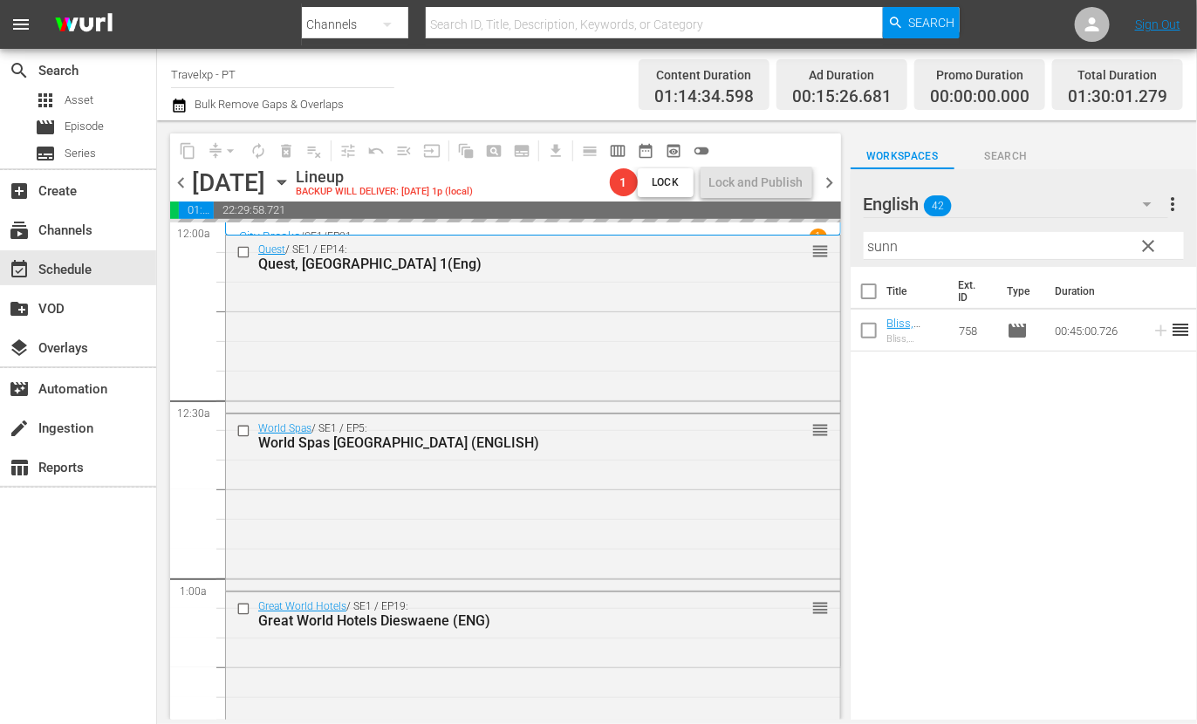
click at [888, 244] on input "sunn" at bounding box center [1024, 246] width 320 height 28
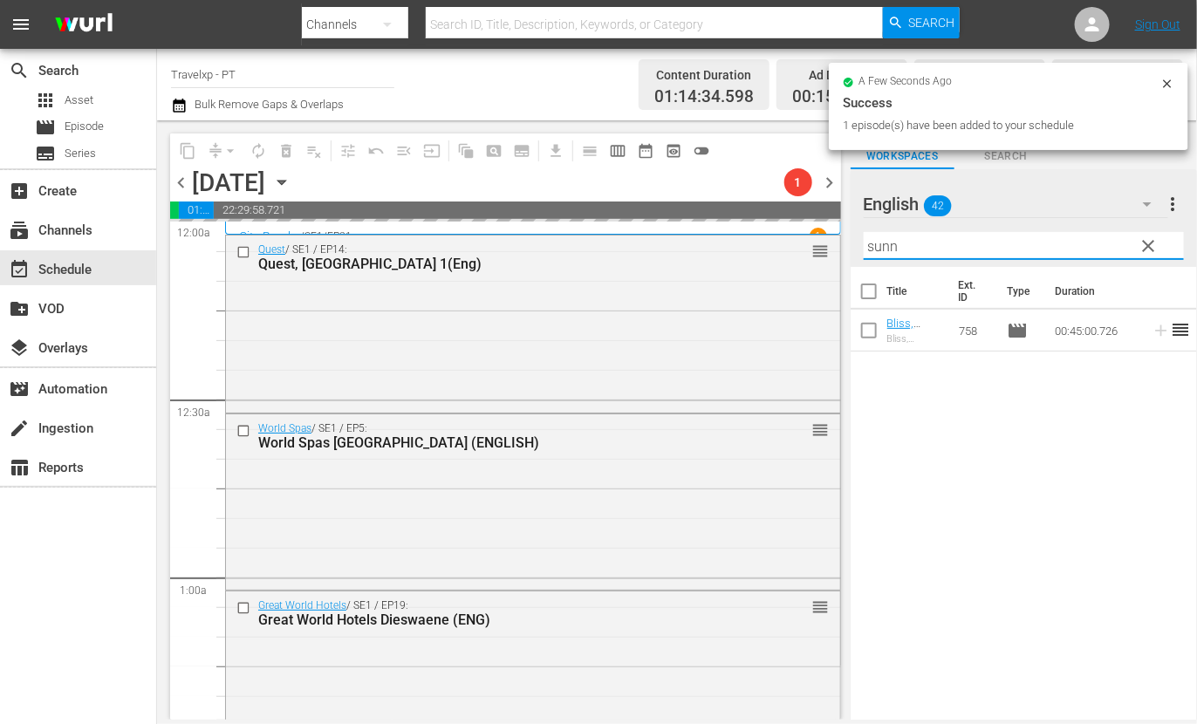
click at [888, 244] on input "sunn" at bounding box center [1024, 246] width 320 height 28
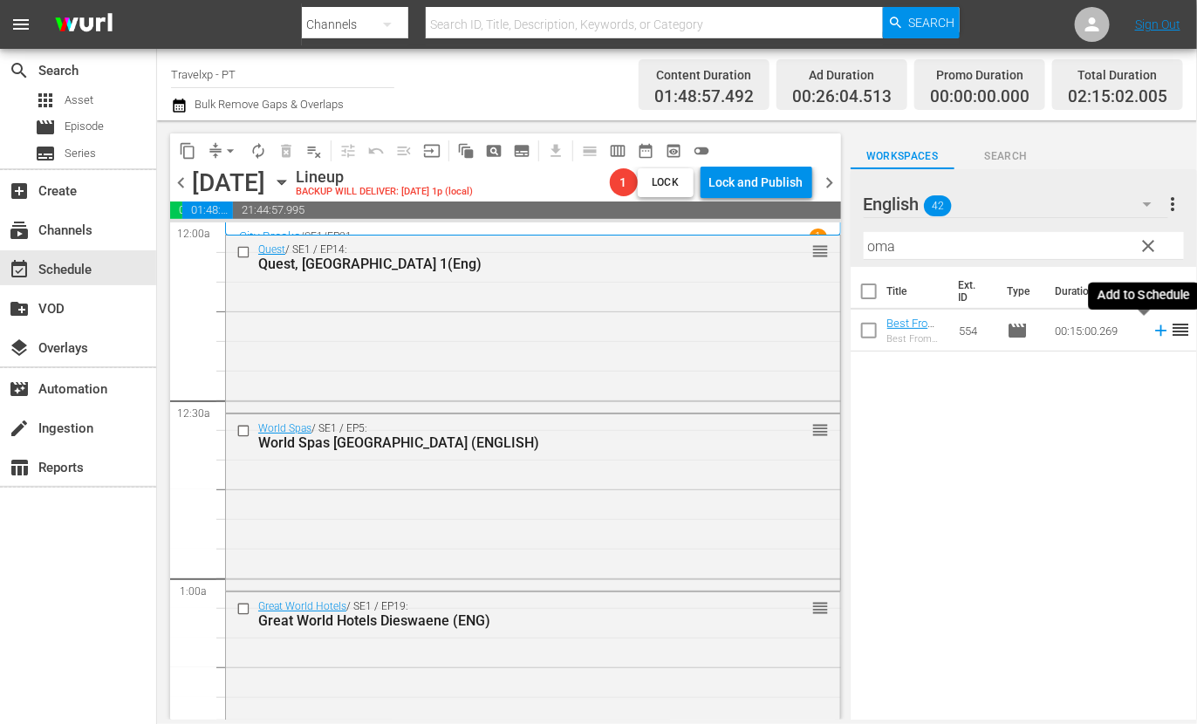
click at [1155, 329] on icon at bounding box center [1160, 330] width 11 height 11
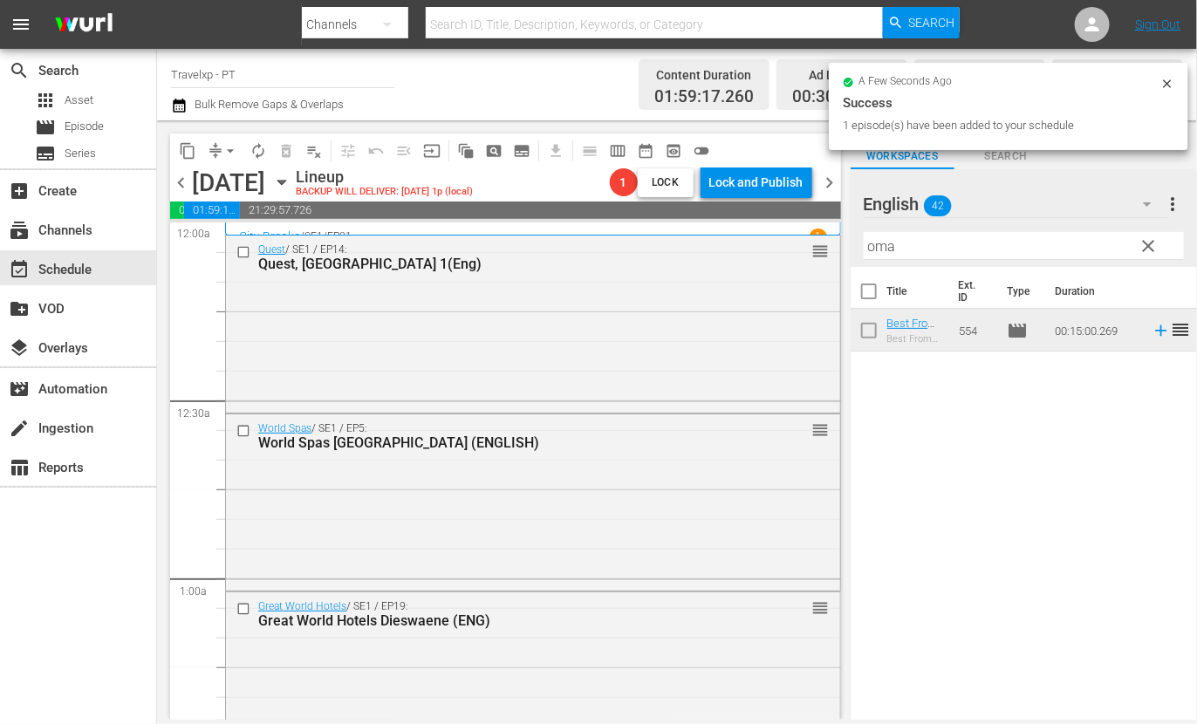
click at [882, 250] on input "oma" at bounding box center [1024, 246] width 320 height 28
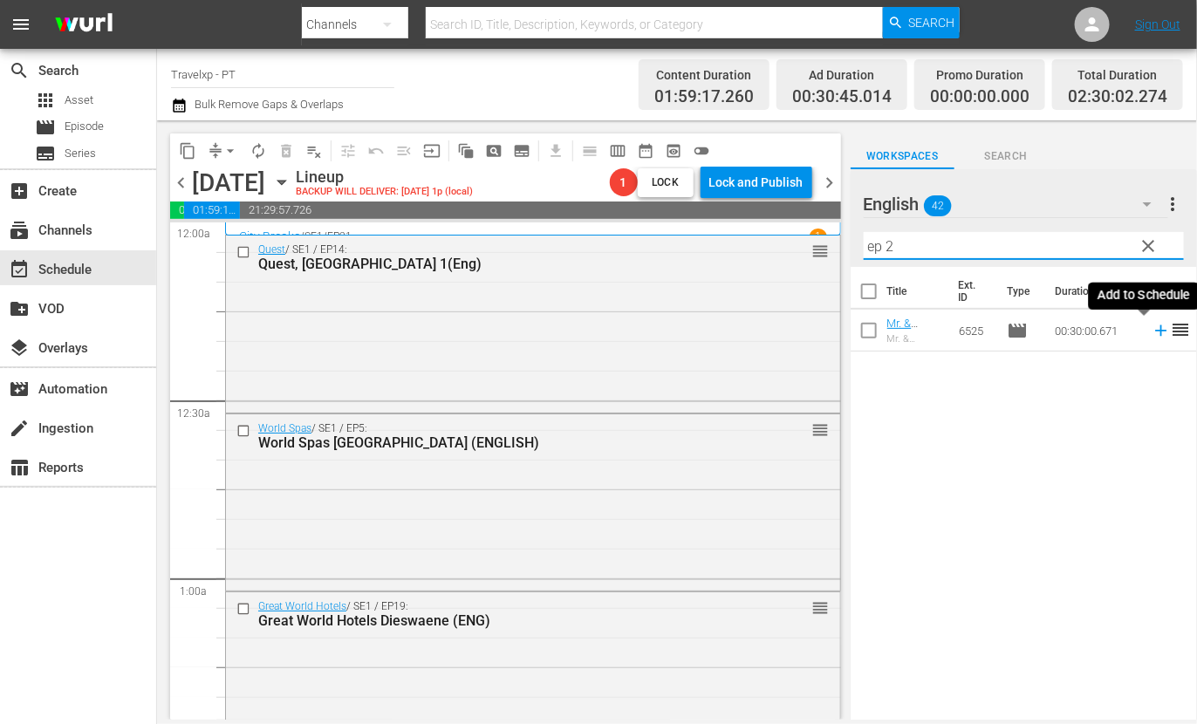
click at [1152, 329] on icon at bounding box center [1161, 330] width 19 height 19
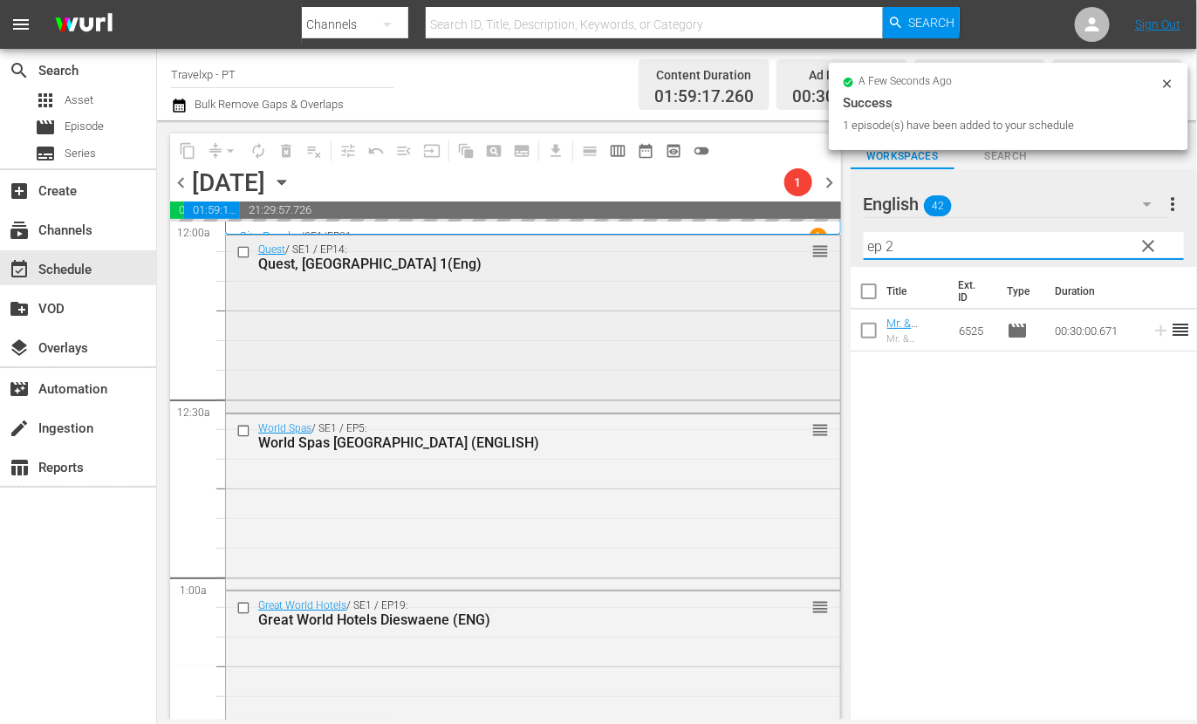
click at [822, 242] on div "content_copy compress arrow_drop_down autorenew_outlined delete_forever_outline…" at bounding box center [677, 419] width 1040 height 599
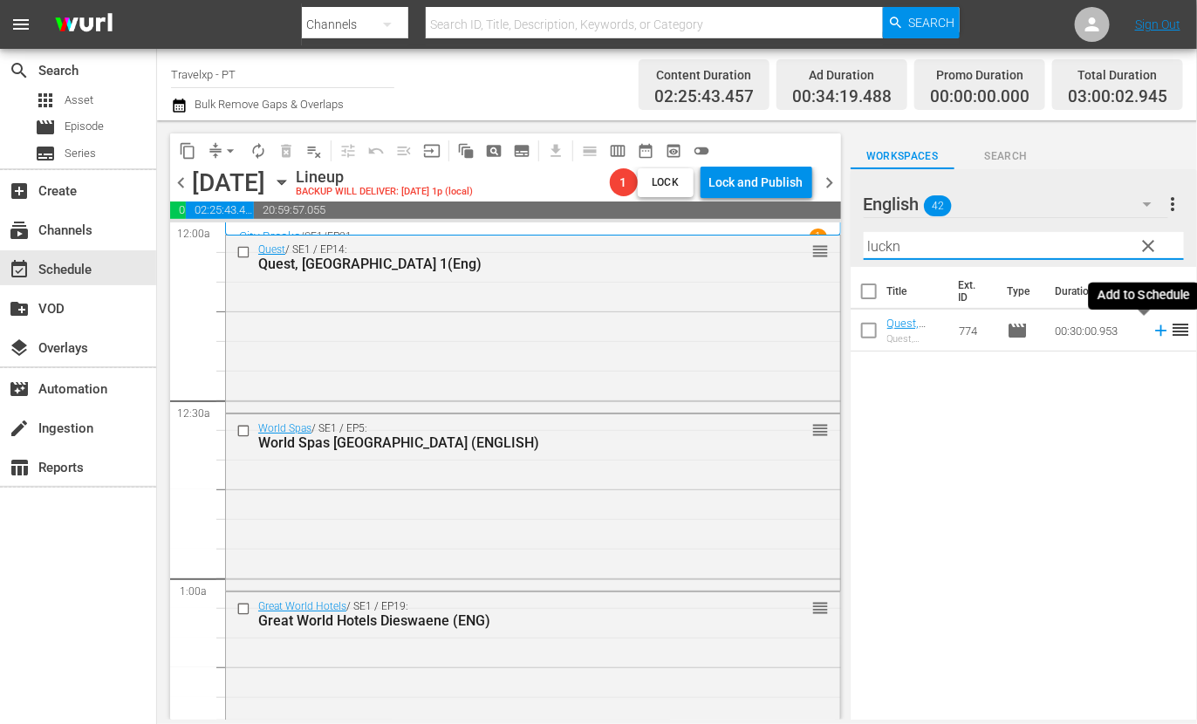
click at [1152, 329] on icon at bounding box center [1161, 330] width 19 height 19
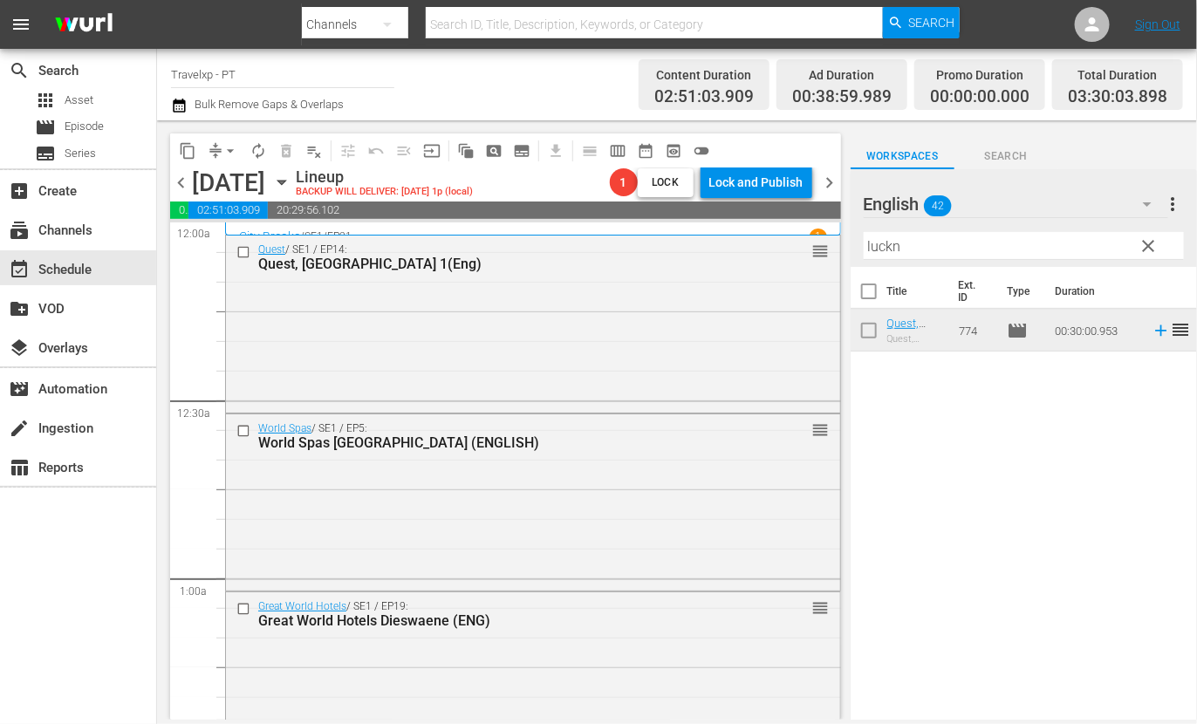
click at [873, 244] on input "luckn" at bounding box center [1024, 246] width 320 height 28
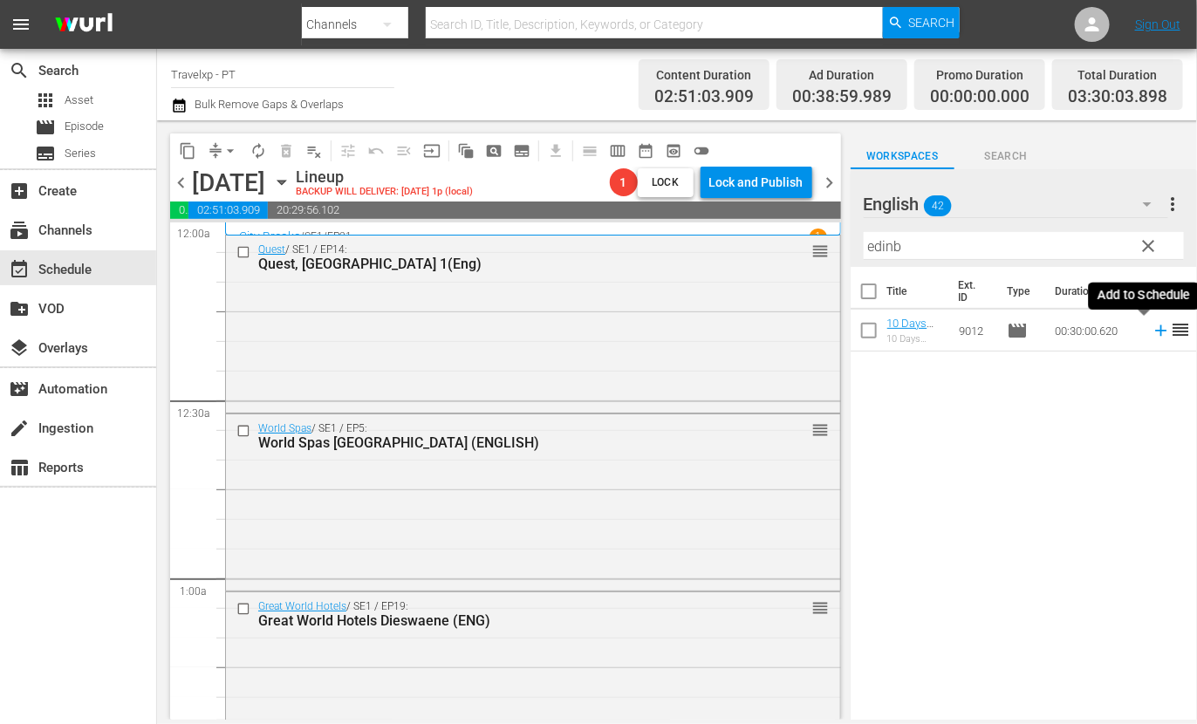
click at [1152, 333] on icon at bounding box center [1161, 330] width 19 height 19
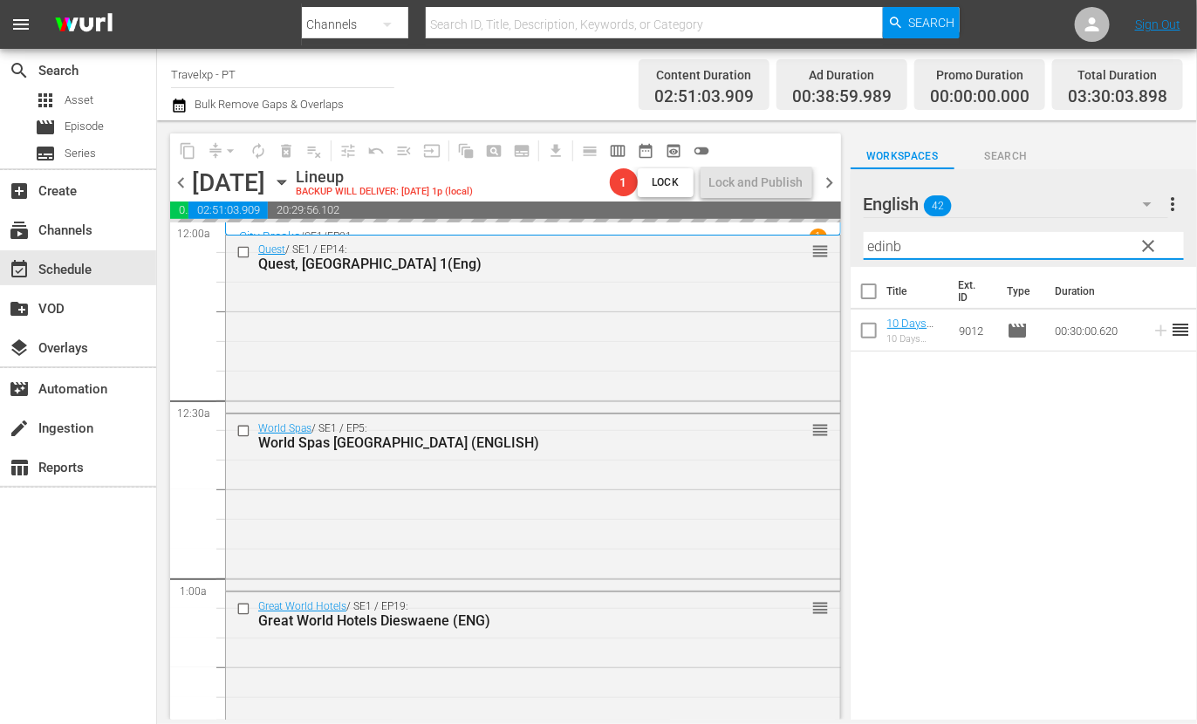
click at [883, 243] on input "edinb" at bounding box center [1024, 246] width 320 height 28
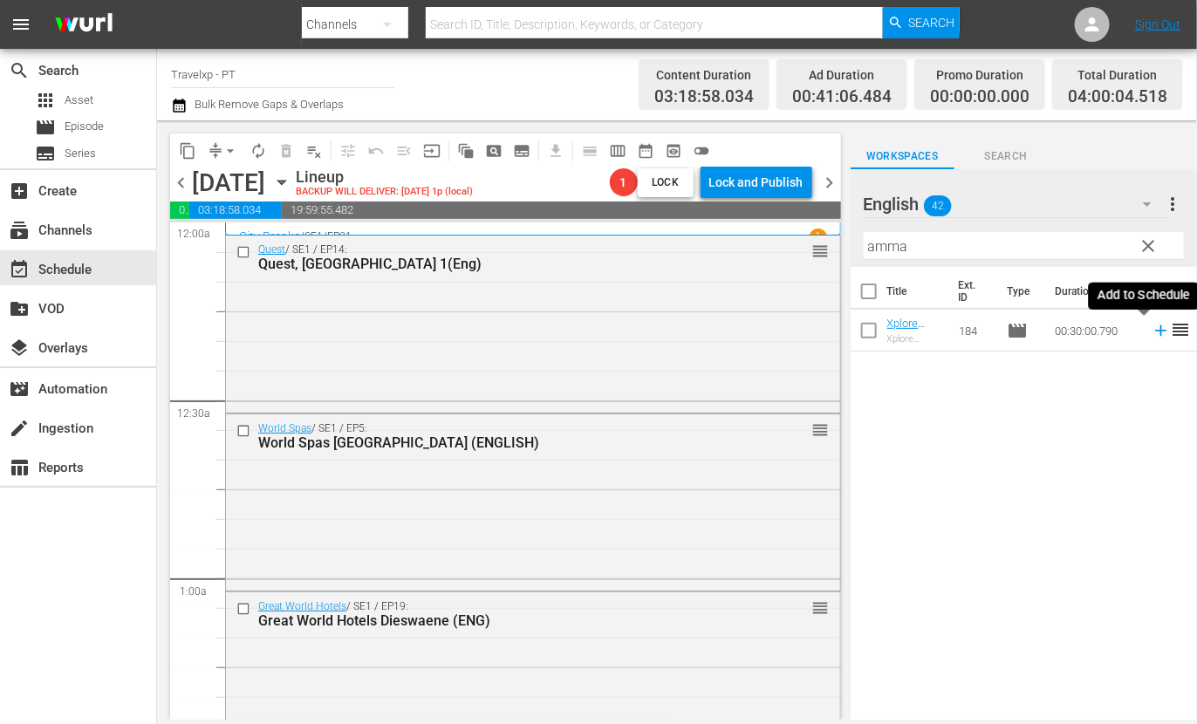
click at [1155, 332] on icon at bounding box center [1160, 330] width 11 height 11
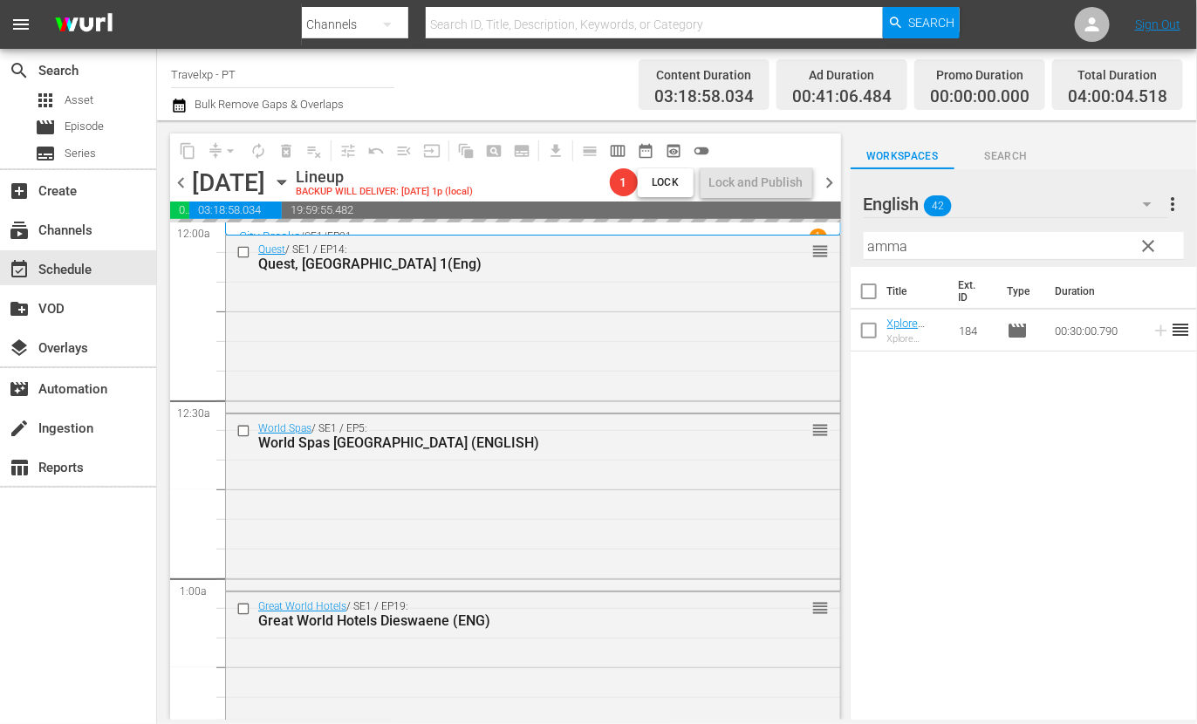
click at [899, 242] on input "amma" at bounding box center [1024, 246] width 320 height 28
click at [1025, 621] on div "Title Ext. ID Type Duration [GEOGRAPHIC_DATA], [GEOGRAPHIC_DATA] [GEOGRAPHIC_DA…" at bounding box center [1024, 494] width 346 height 455
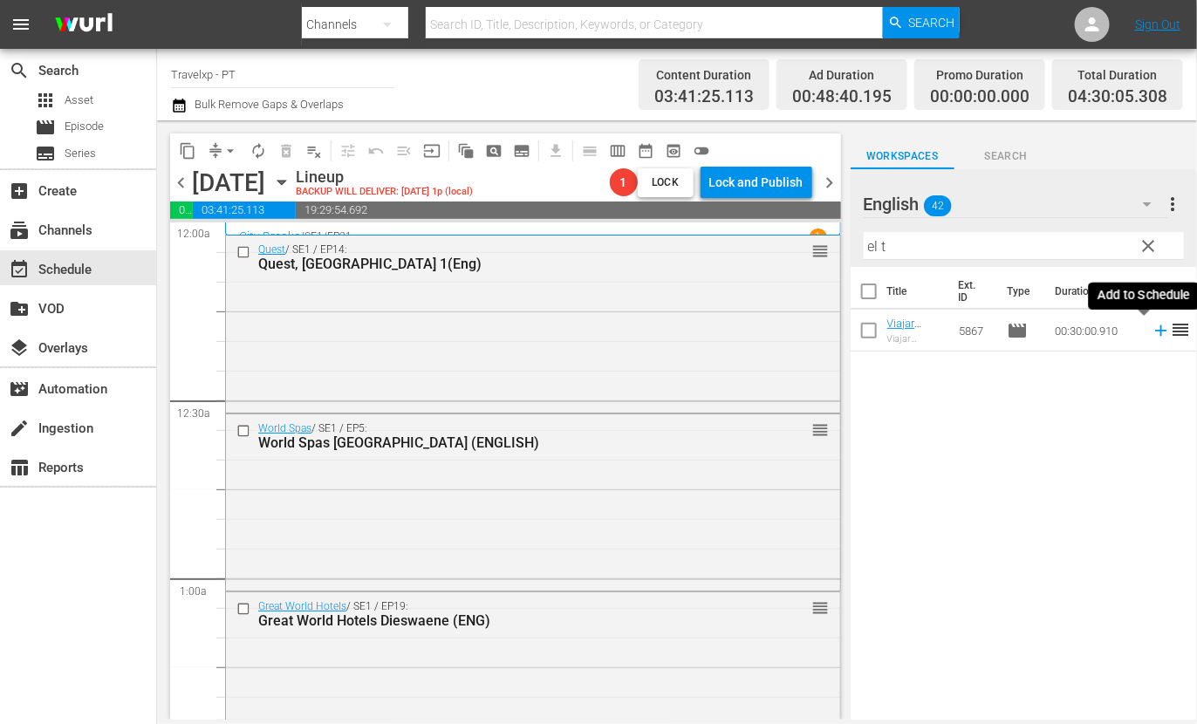
click at [1152, 329] on icon at bounding box center [1161, 330] width 19 height 19
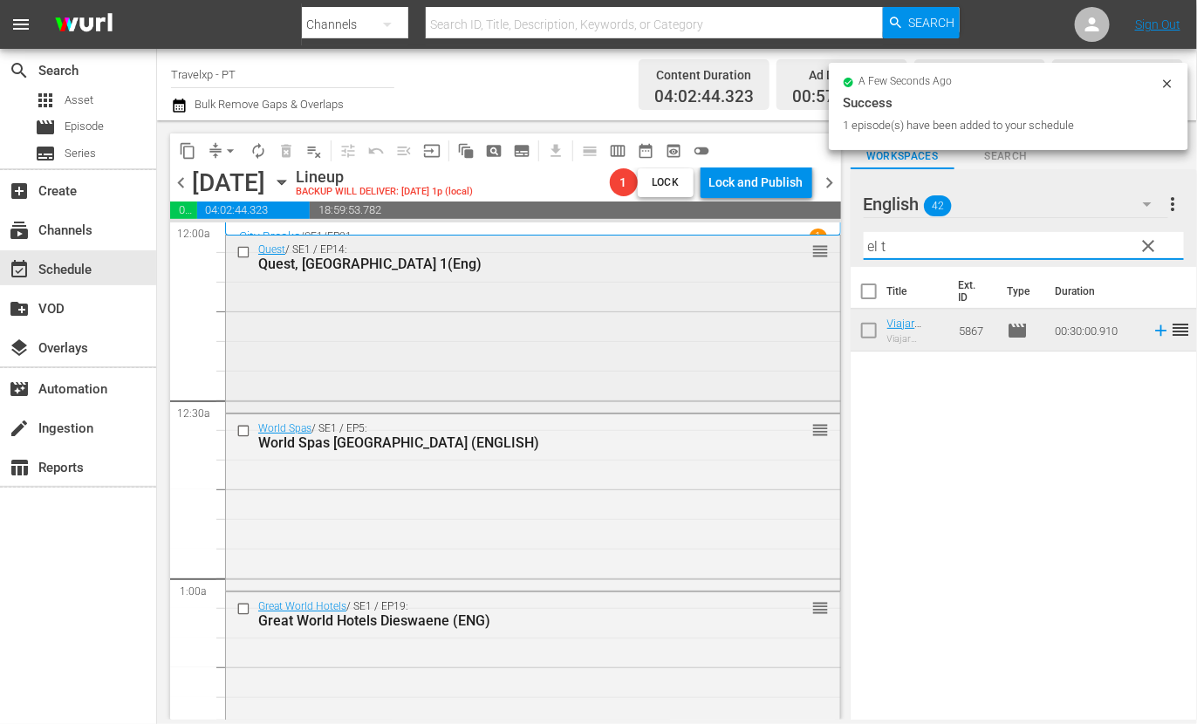
drag, startPoint x: 896, startPoint y: 242, endPoint x: 791, endPoint y: 243, distance: 104.7
click at [791, 243] on div "content_copy compress arrow_drop_down autorenew_outlined delete_forever_outline…" at bounding box center [677, 419] width 1040 height 599
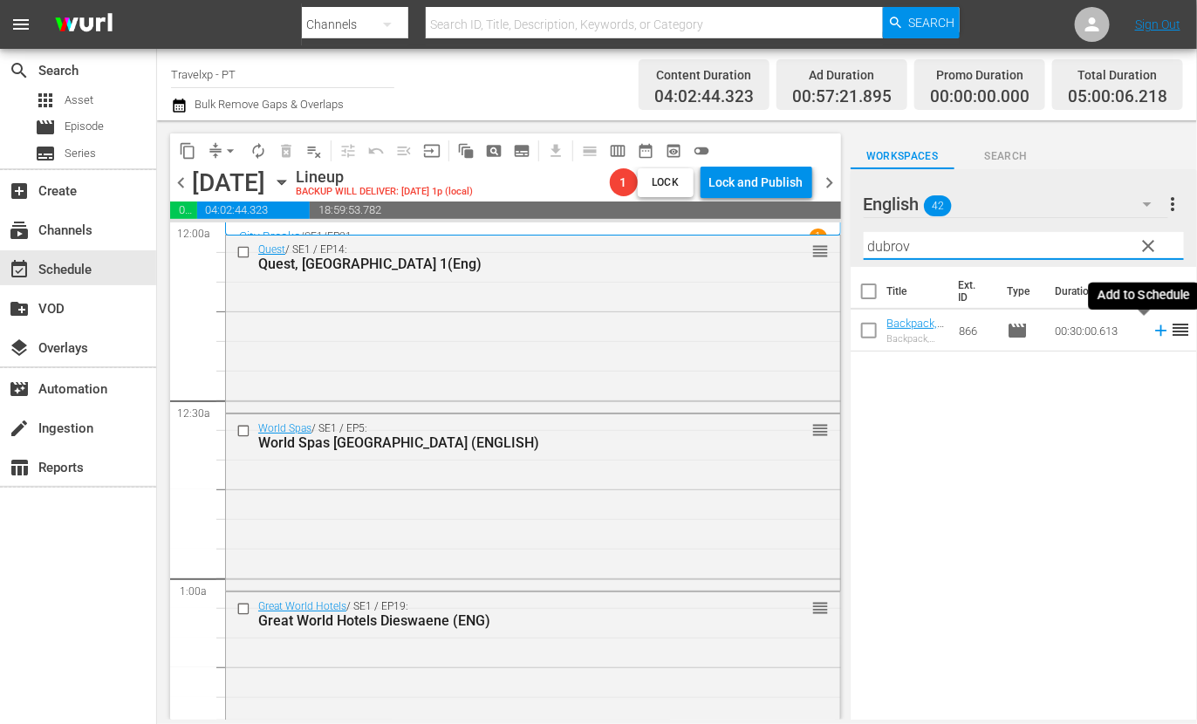
click at [1155, 330] on icon at bounding box center [1160, 330] width 11 height 11
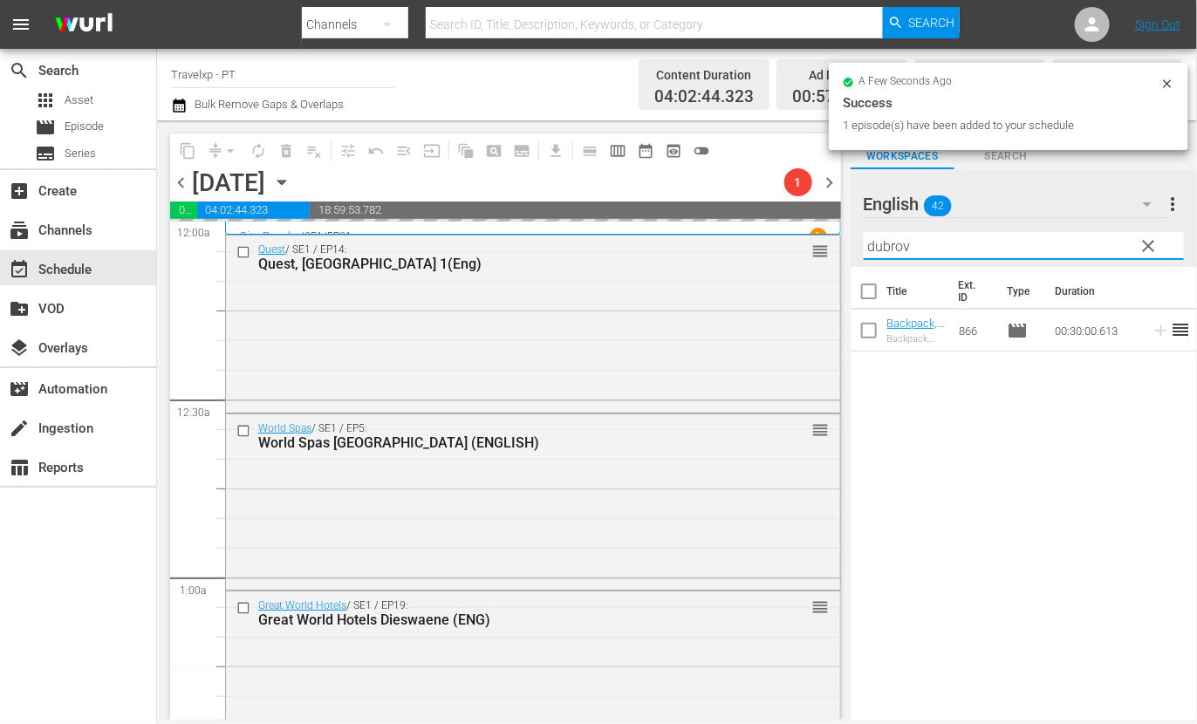
click at [887, 246] on input "dubrov" at bounding box center [1024, 246] width 320 height 28
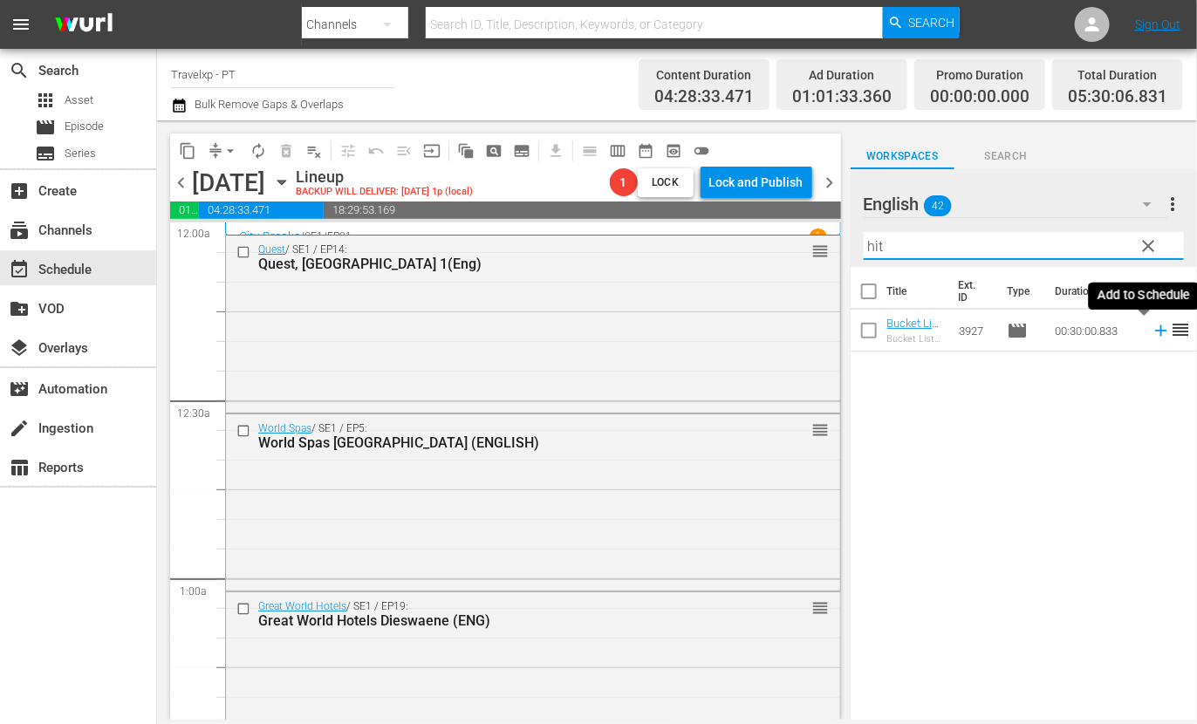
click at [1152, 329] on icon at bounding box center [1161, 330] width 19 height 19
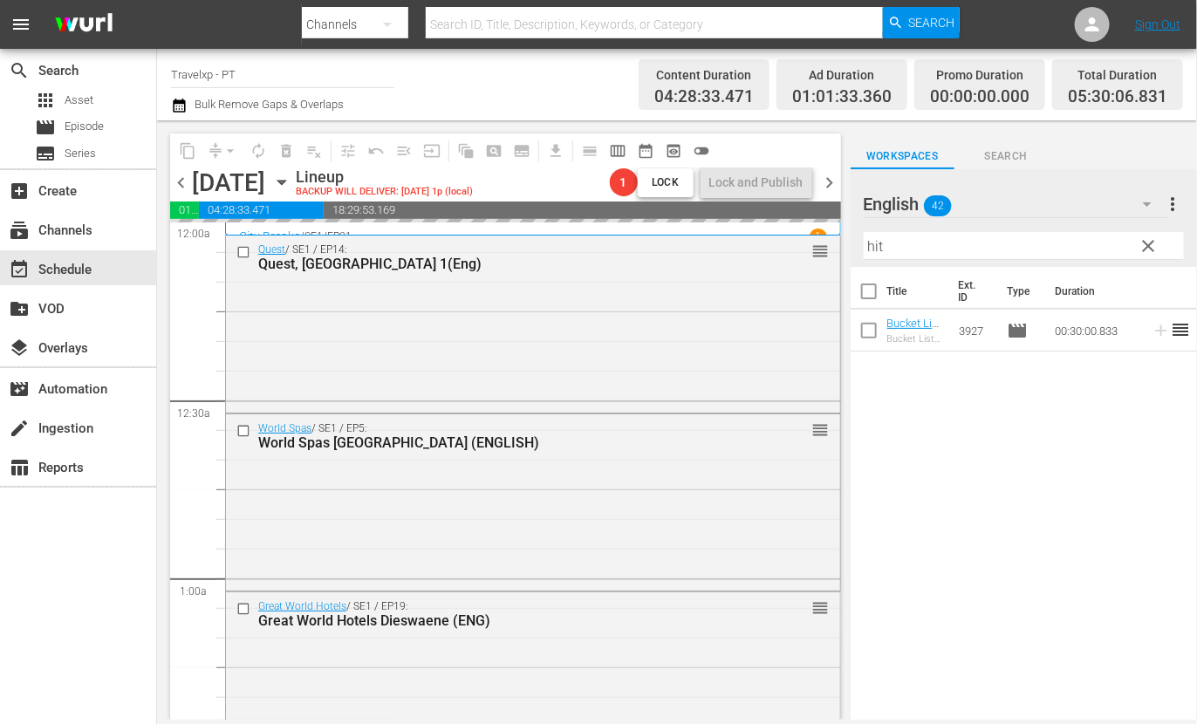
click at [873, 243] on input "hit" at bounding box center [1024, 246] width 320 height 28
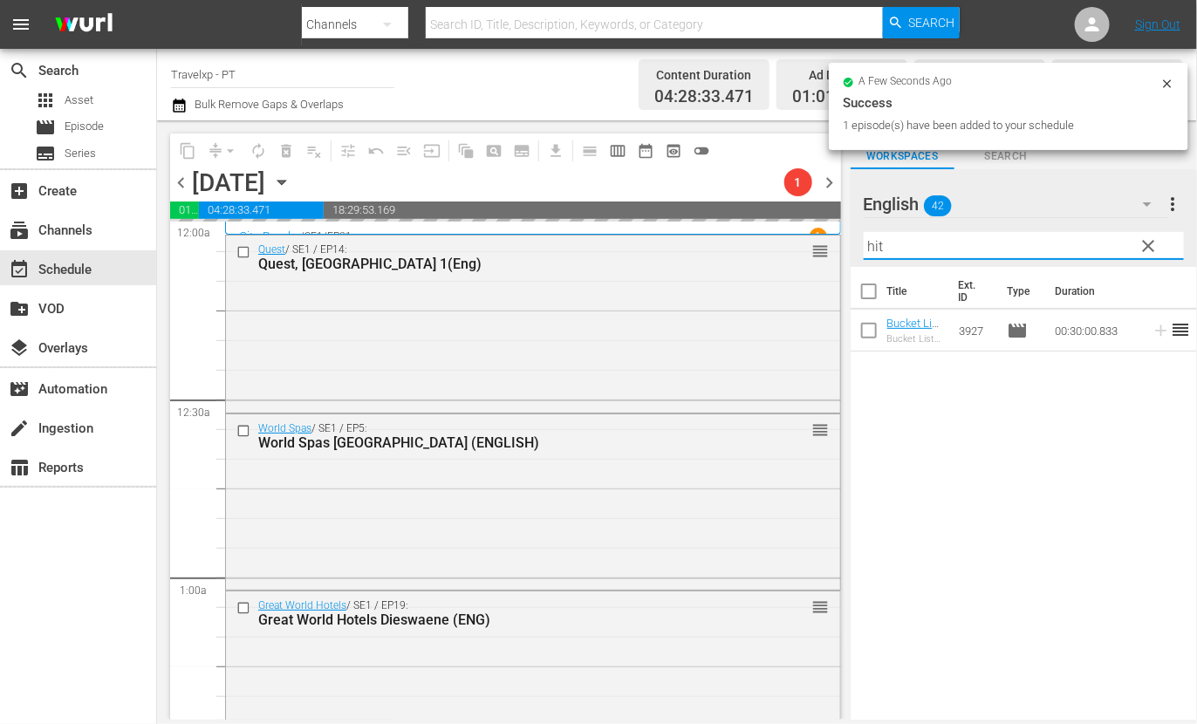
click at [873, 243] on input "hit" at bounding box center [1024, 246] width 320 height 28
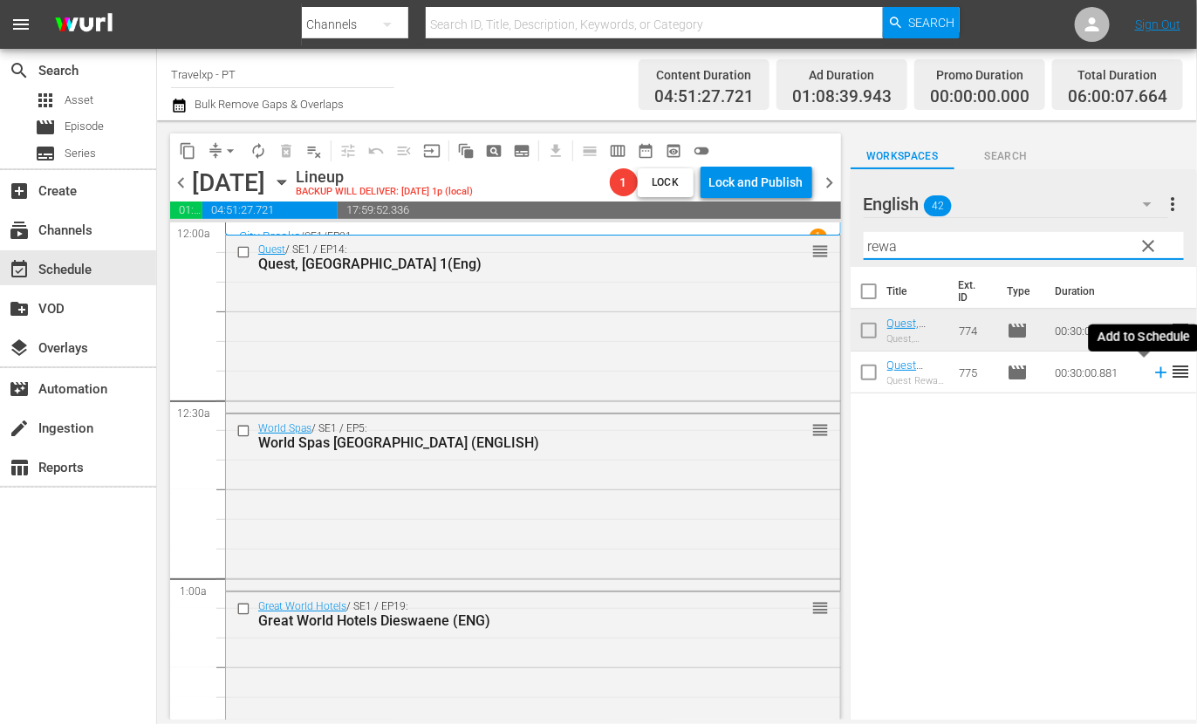
click at [1152, 371] on icon at bounding box center [1161, 372] width 19 height 19
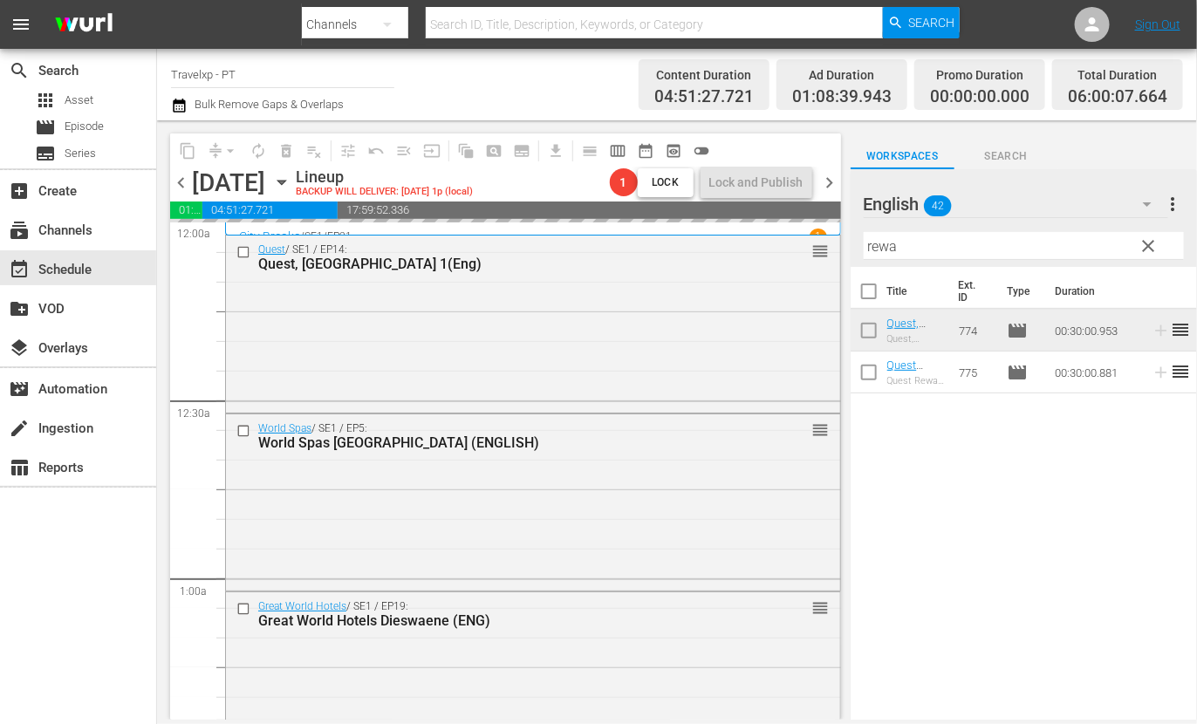
click at [890, 248] on input "rewa" at bounding box center [1024, 246] width 320 height 28
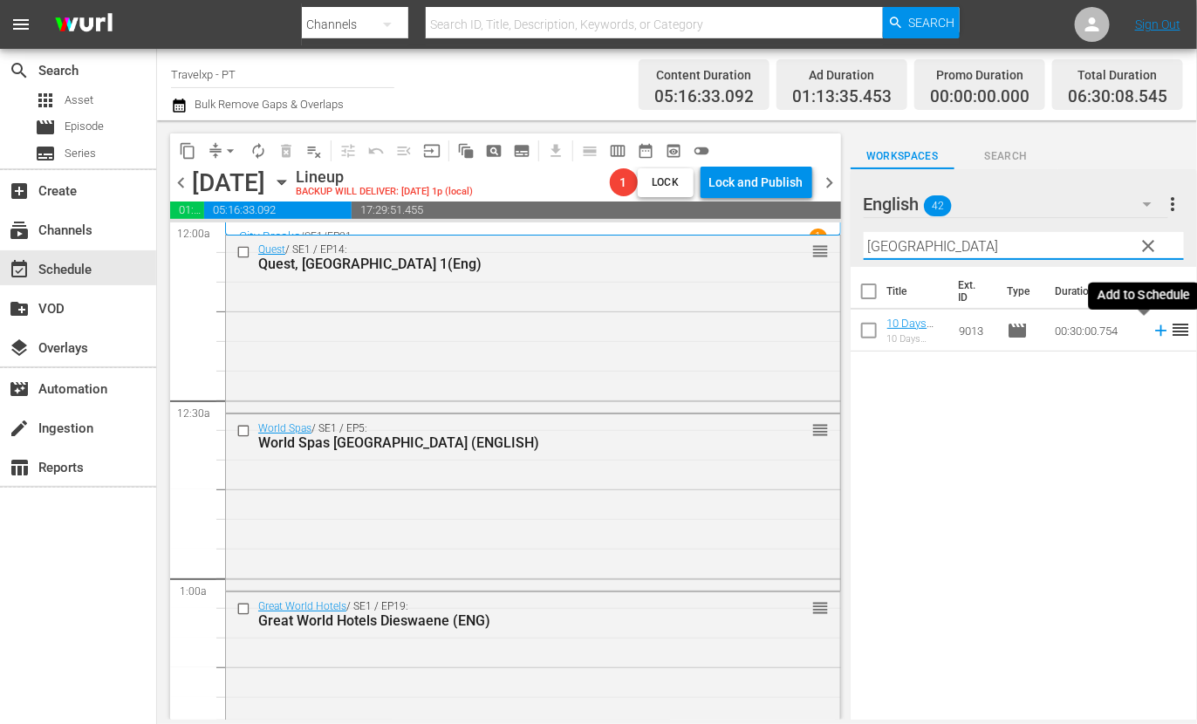
click at [1155, 332] on icon at bounding box center [1160, 330] width 11 height 11
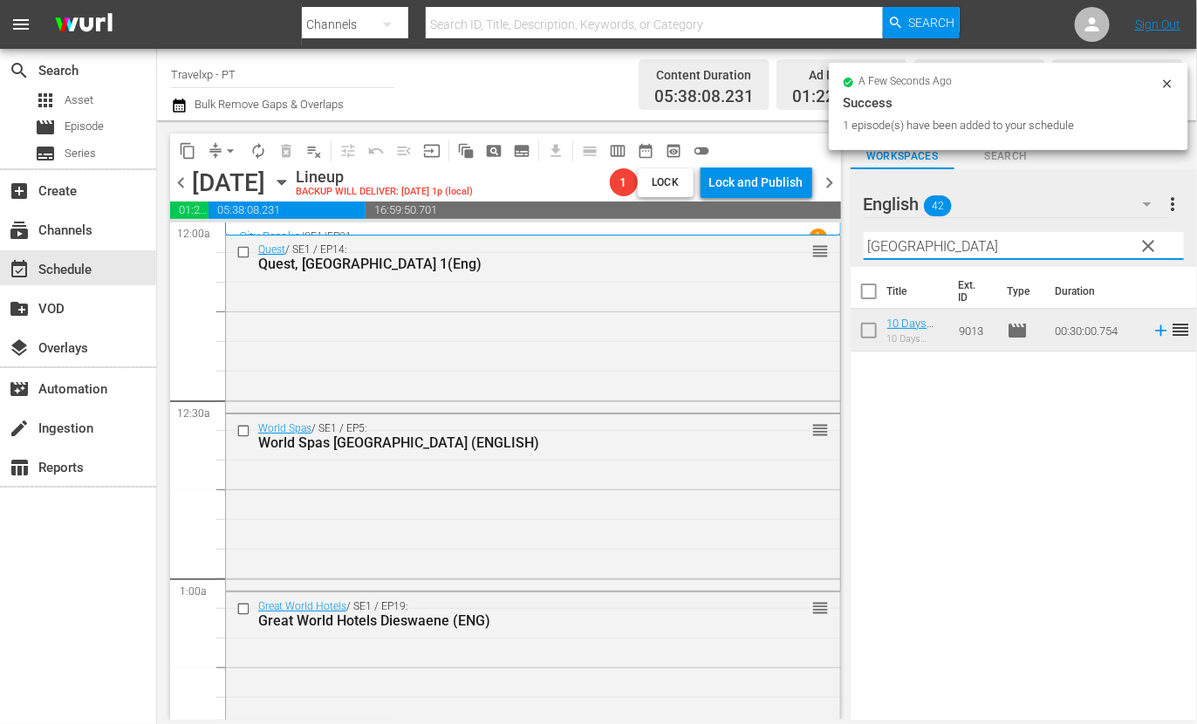
click at [888, 246] on input "[GEOGRAPHIC_DATA]" at bounding box center [1024, 246] width 320 height 28
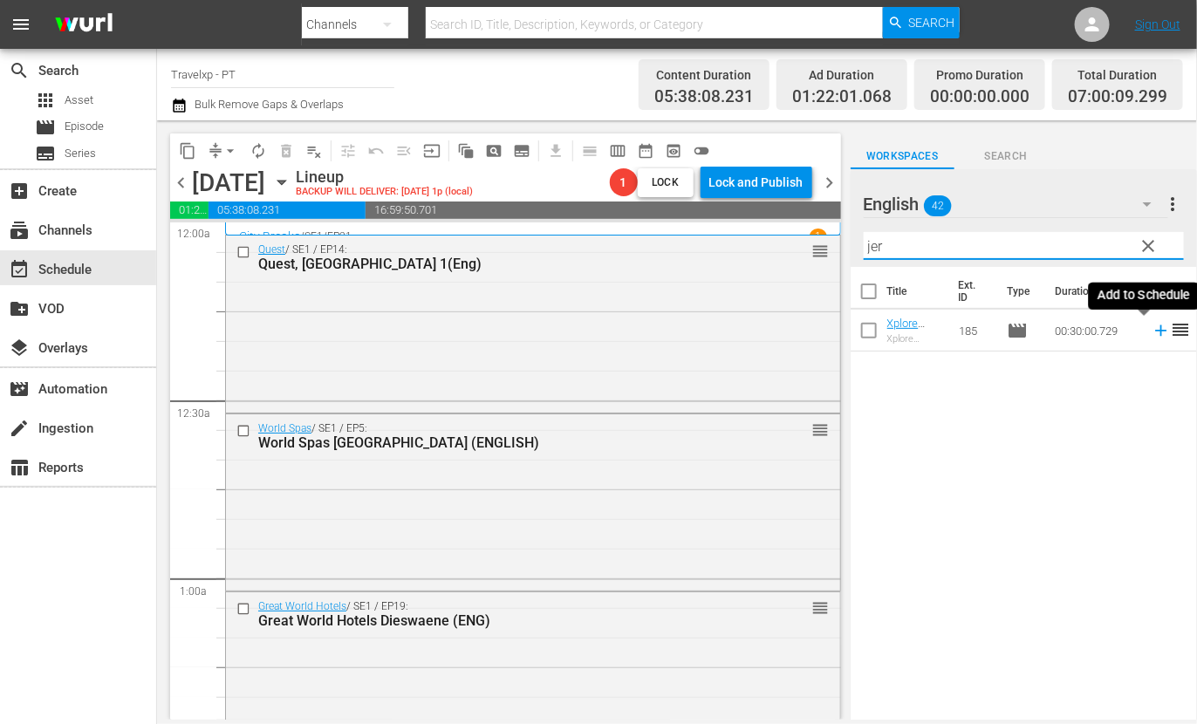
click at [1152, 332] on icon at bounding box center [1161, 330] width 19 height 19
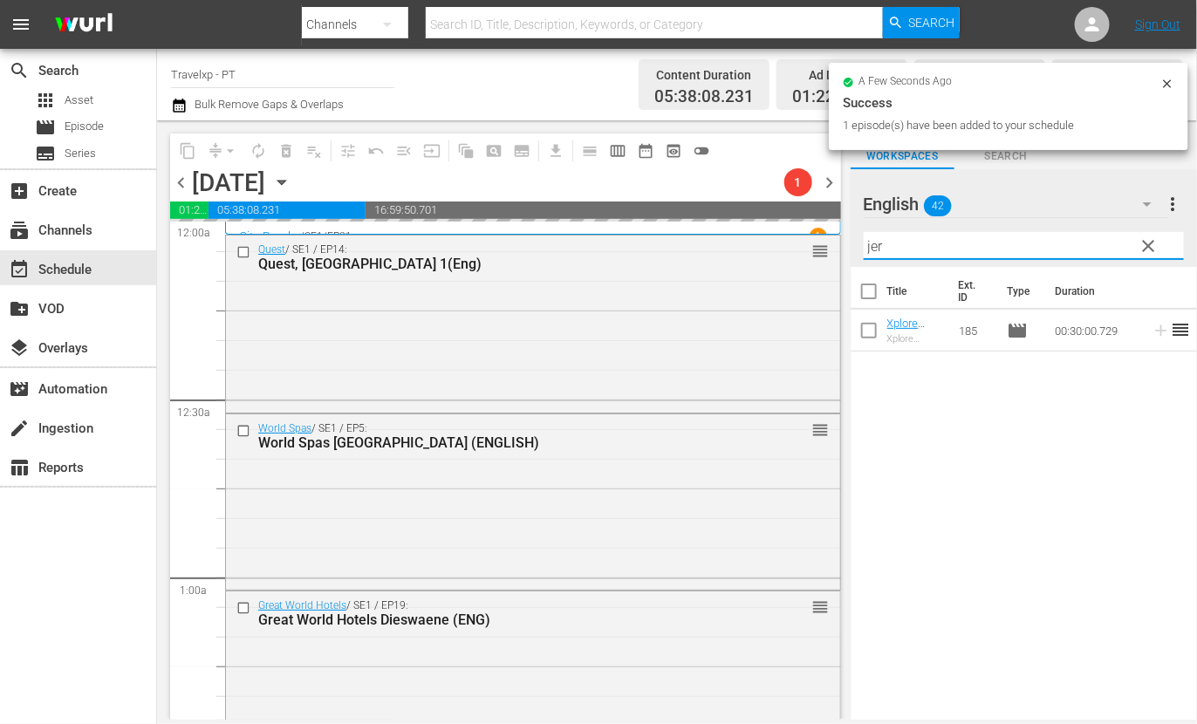
click at [873, 246] on input "jer" at bounding box center [1024, 246] width 320 height 28
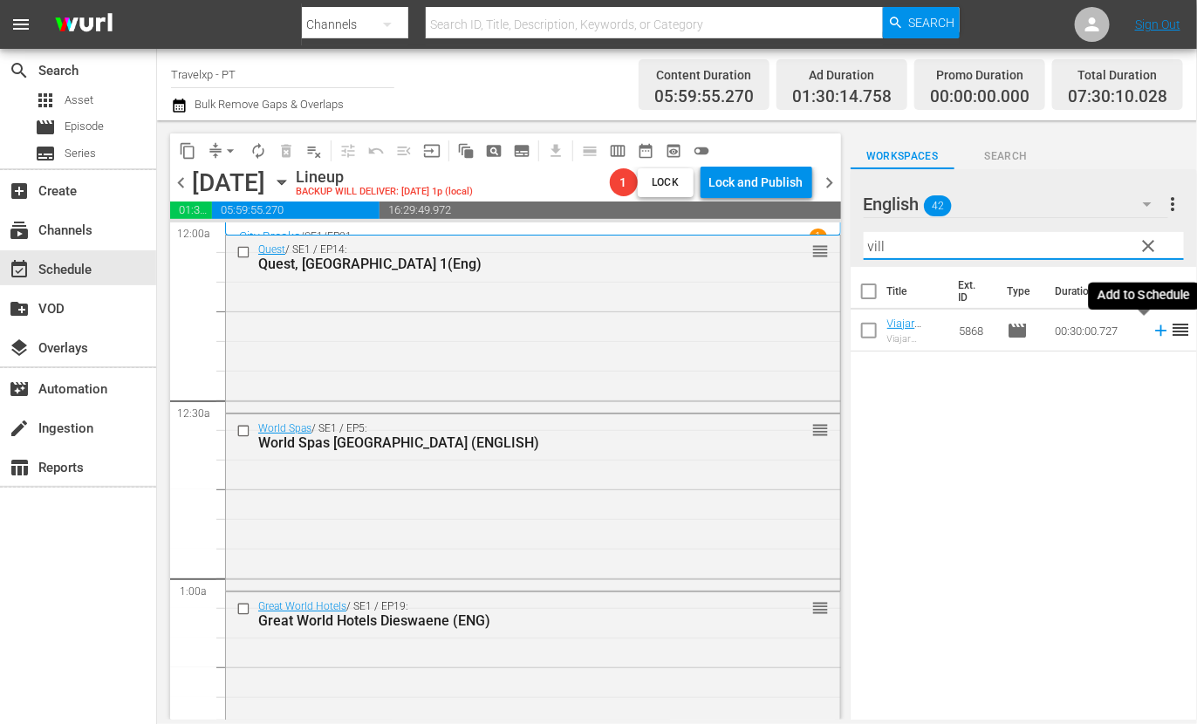
click at [1152, 333] on icon at bounding box center [1161, 330] width 19 height 19
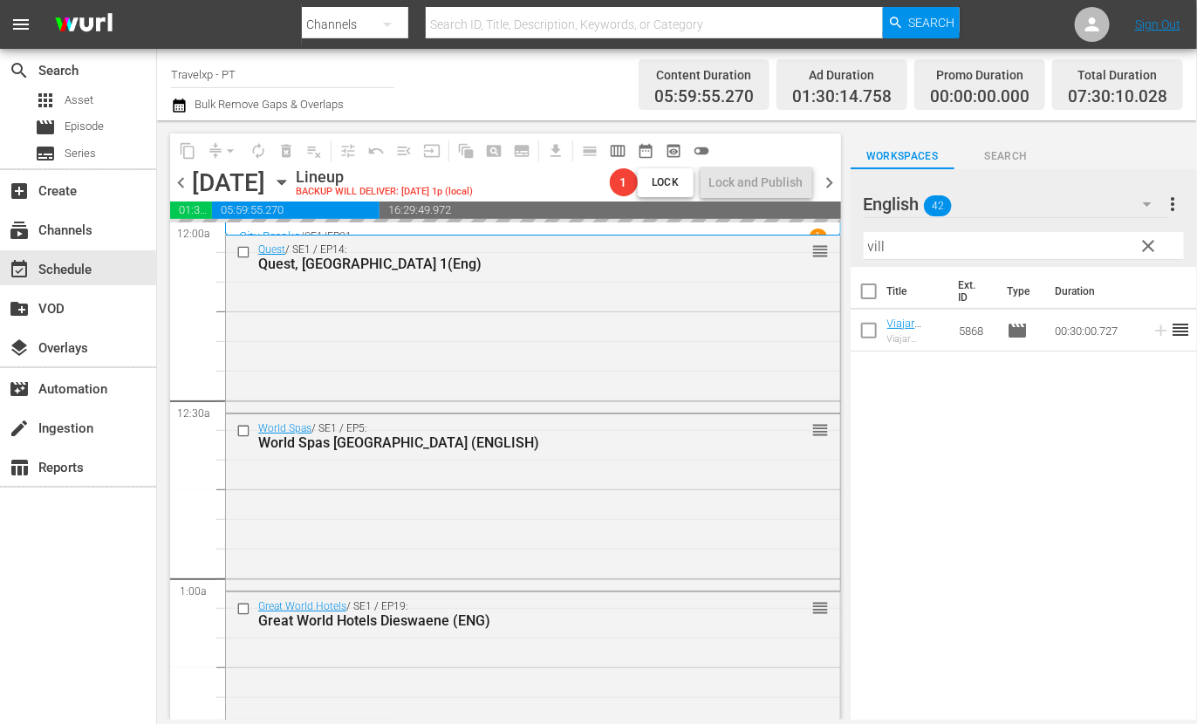
click at [880, 247] on input "vill" at bounding box center [1024, 246] width 320 height 28
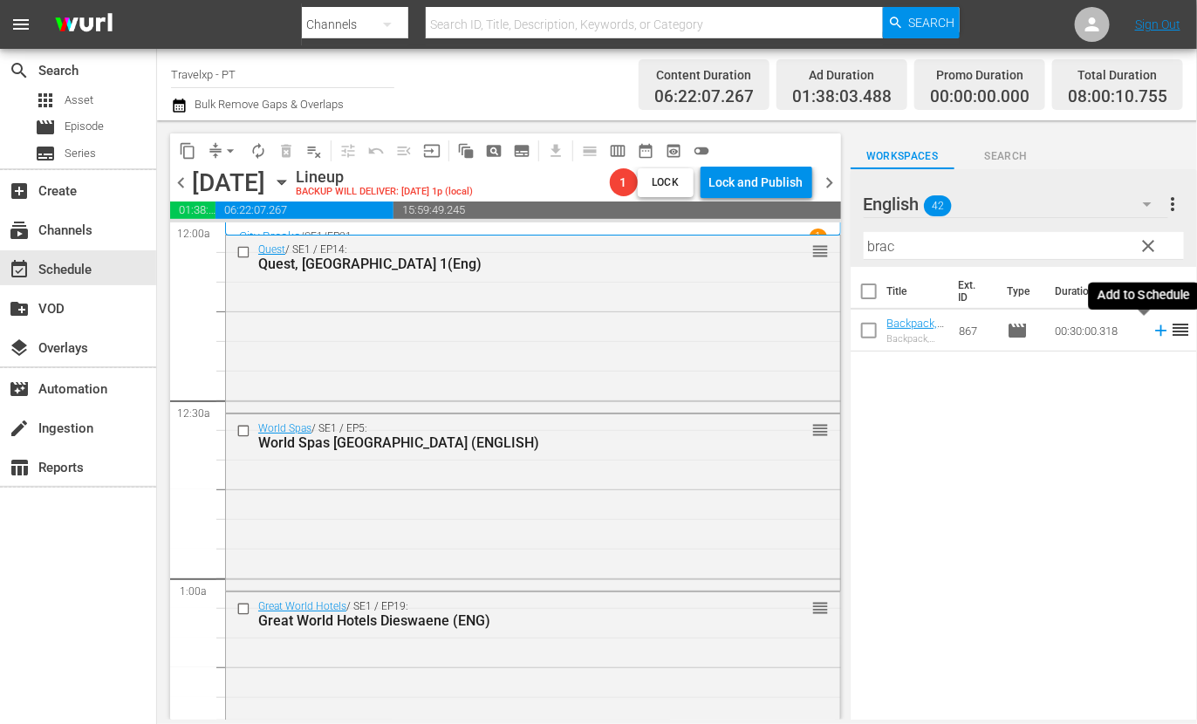
click at [1155, 331] on icon at bounding box center [1160, 330] width 11 height 11
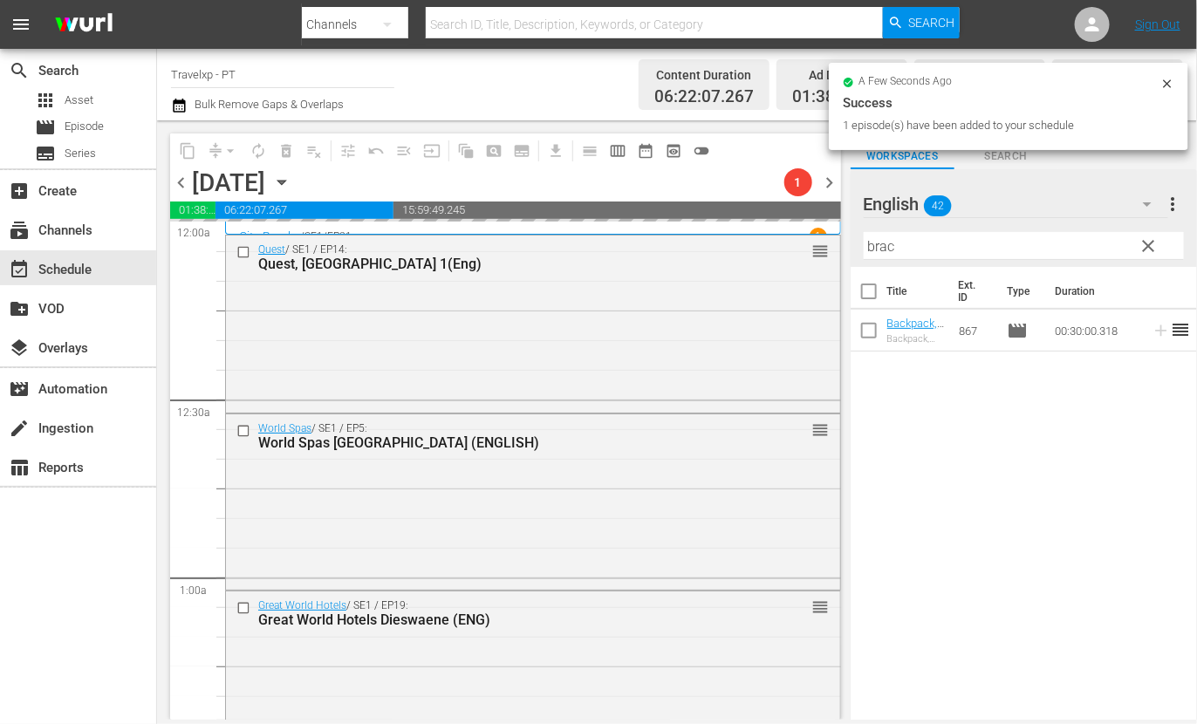
click at [876, 247] on input "brac" at bounding box center [1024, 246] width 320 height 28
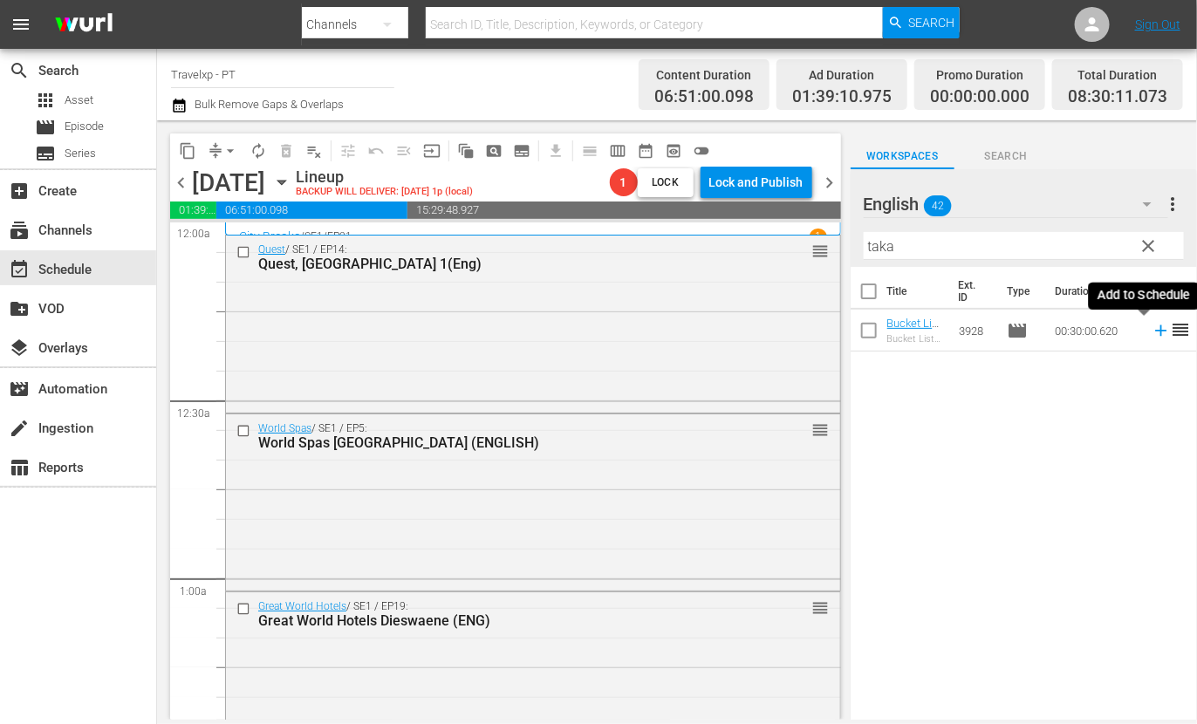
click at [1152, 332] on icon at bounding box center [1161, 330] width 19 height 19
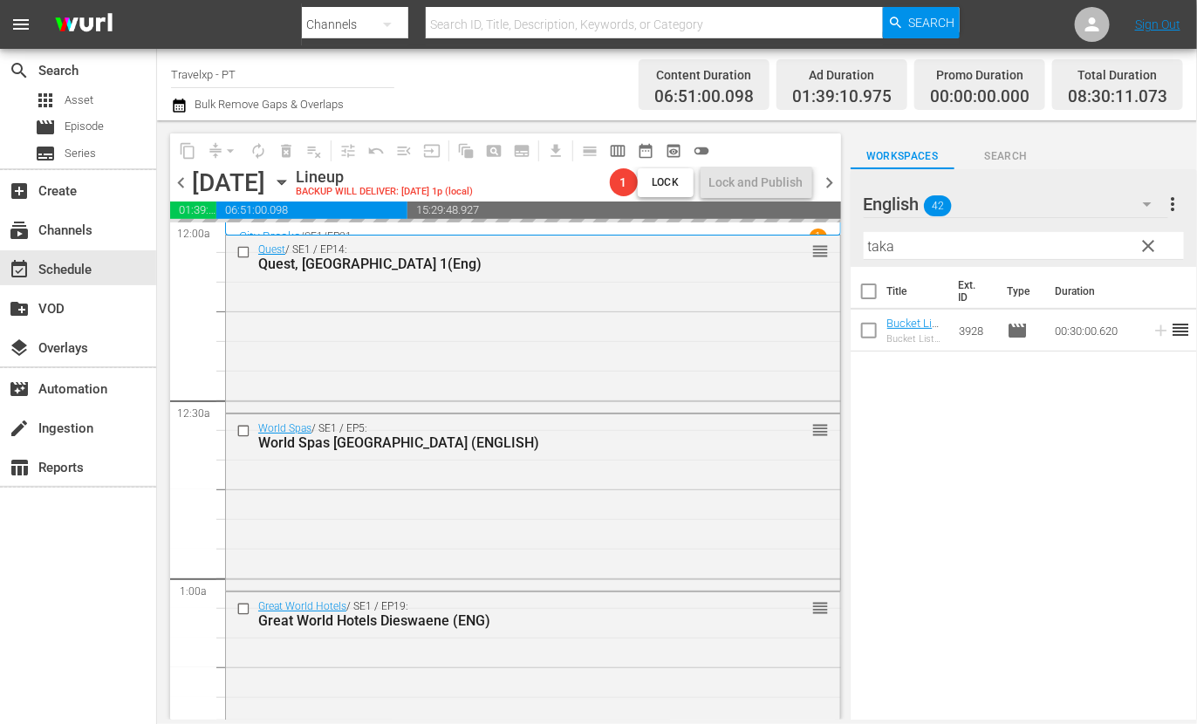
click at [874, 246] on input "taka" at bounding box center [1024, 246] width 320 height 28
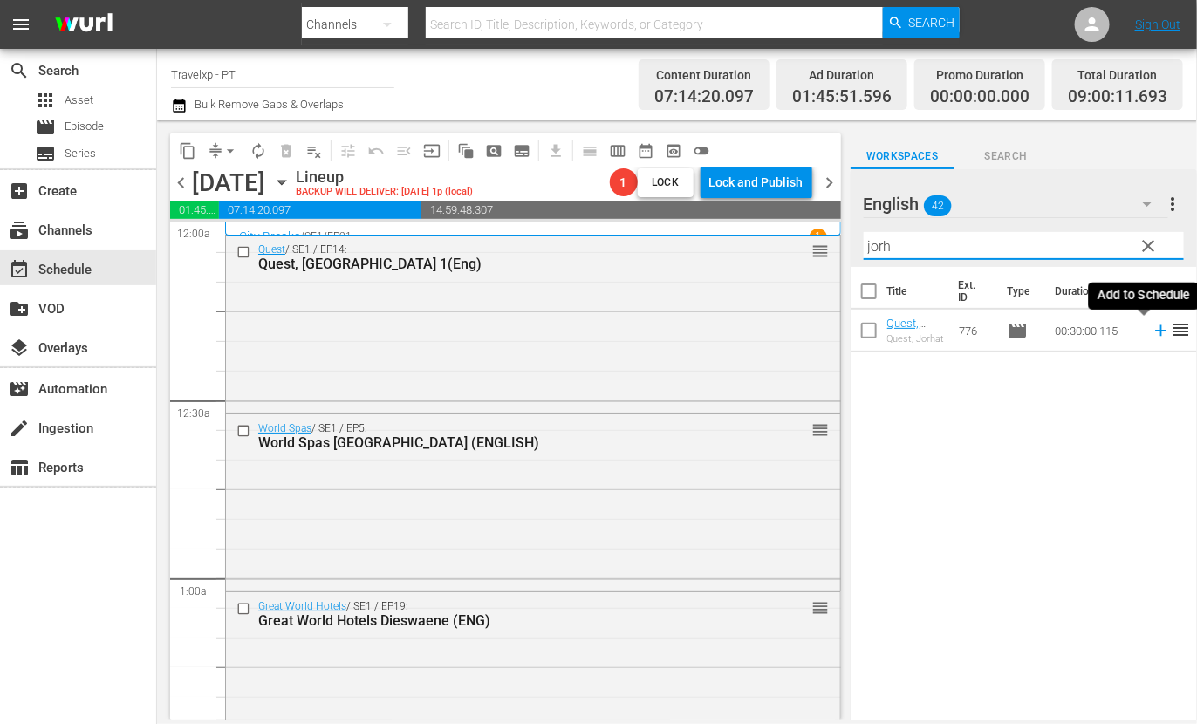
click at [1155, 332] on icon at bounding box center [1160, 330] width 11 height 11
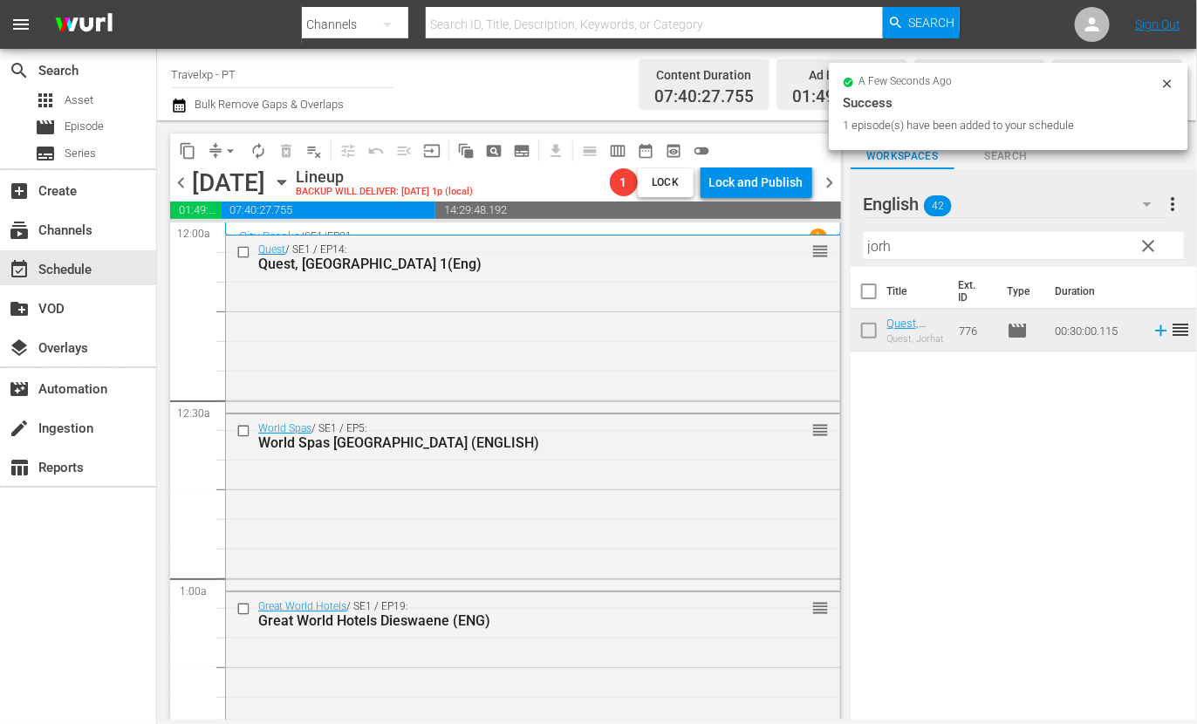
click at [879, 246] on input "jorh" at bounding box center [1024, 246] width 320 height 28
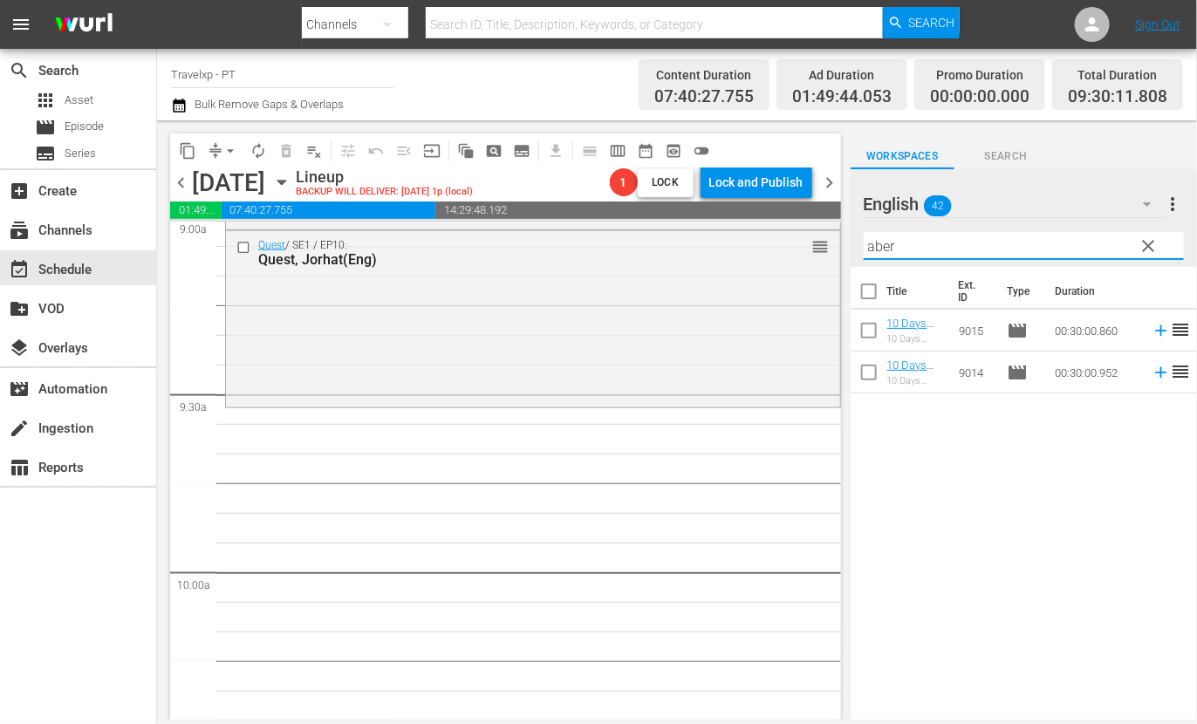
scroll to position [3162, 0]
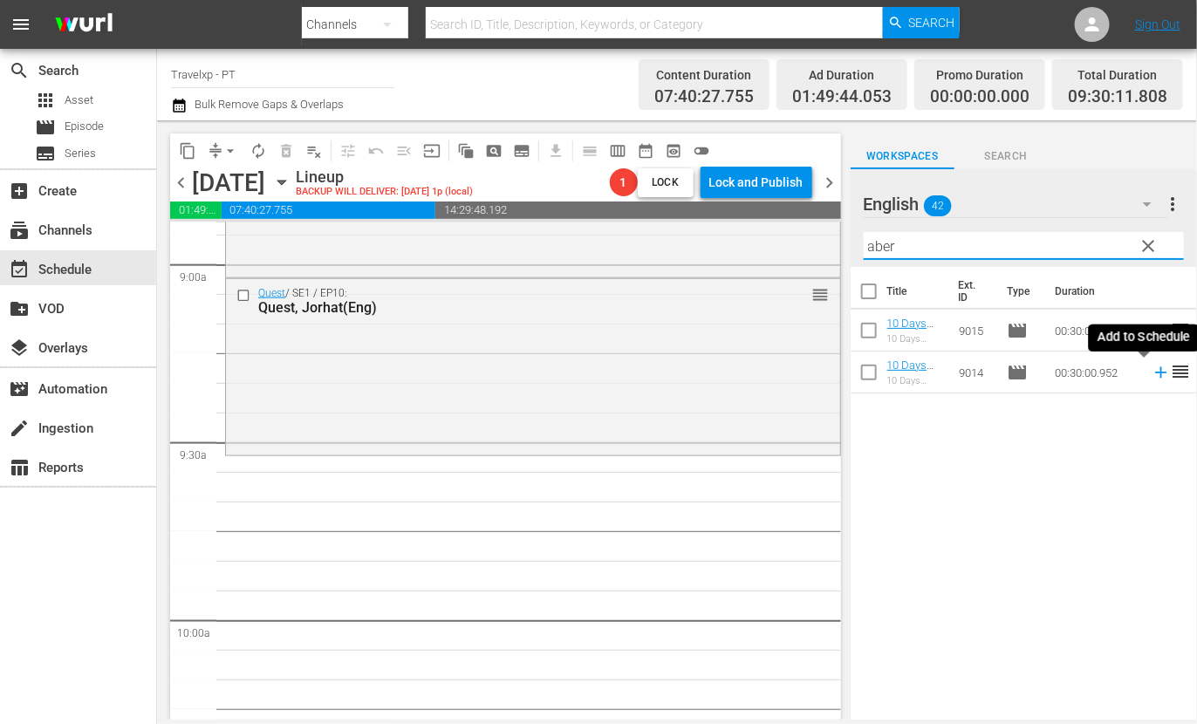
click at [1155, 373] on icon at bounding box center [1160, 372] width 11 height 11
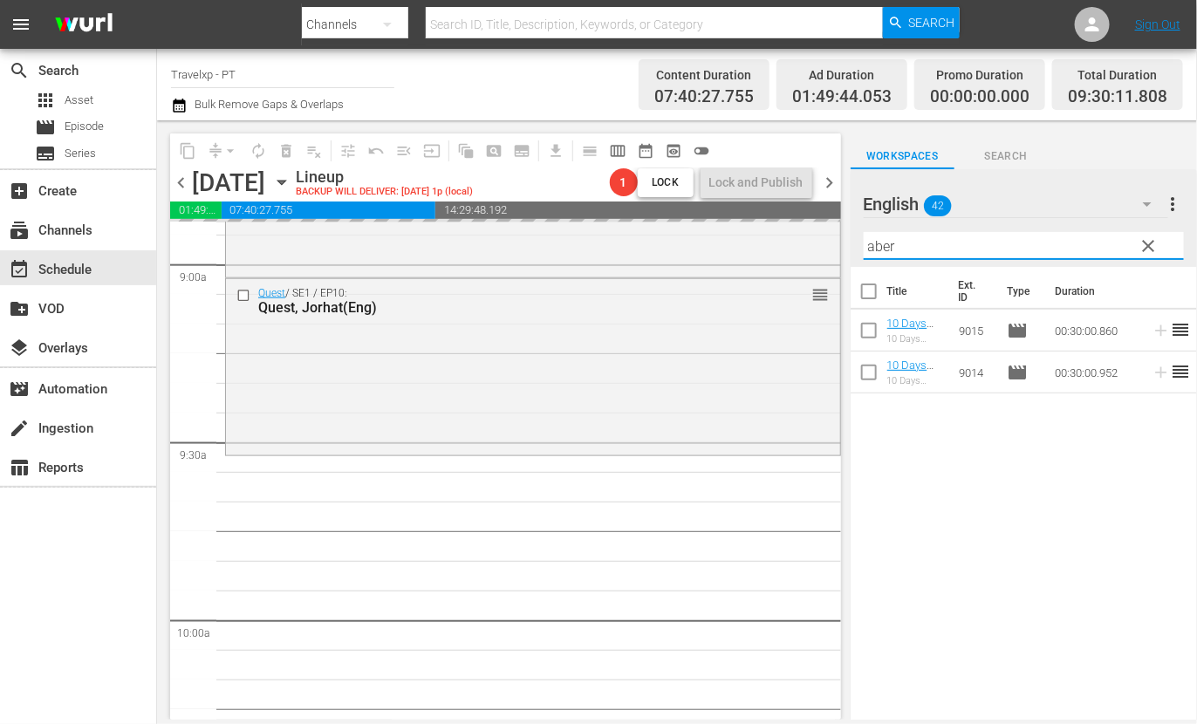
click at [887, 243] on input "aber" at bounding box center [1024, 246] width 320 height 28
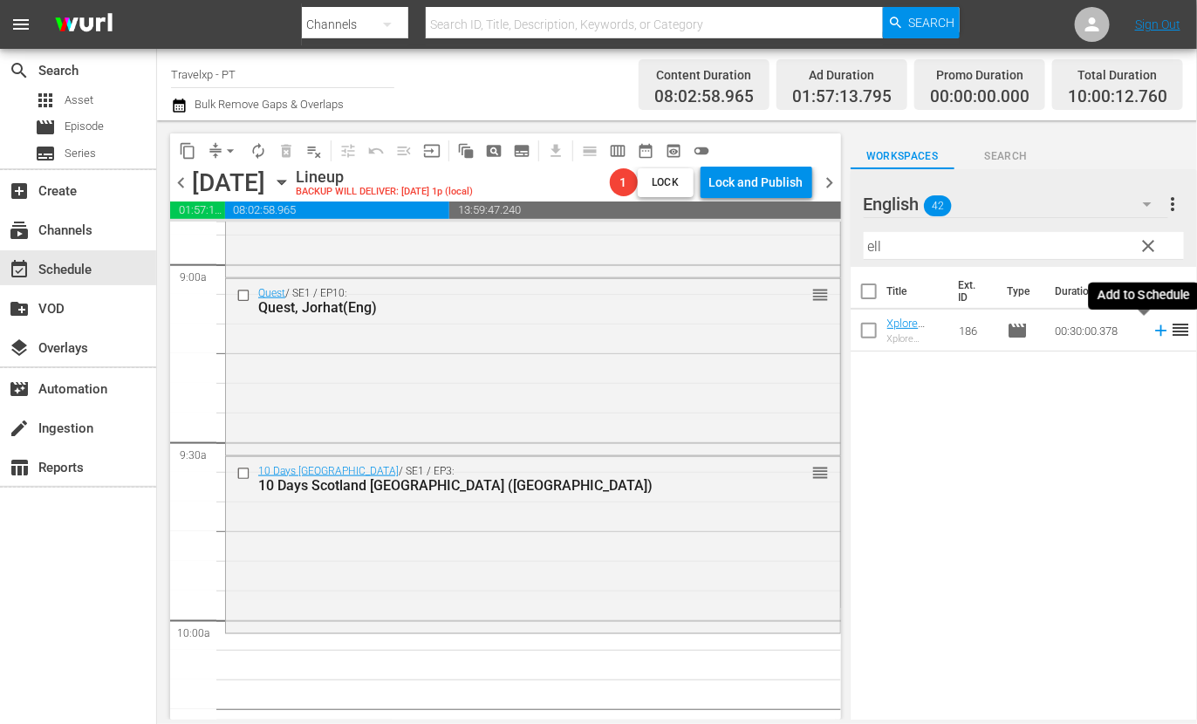
click at [1155, 332] on icon at bounding box center [1160, 330] width 11 height 11
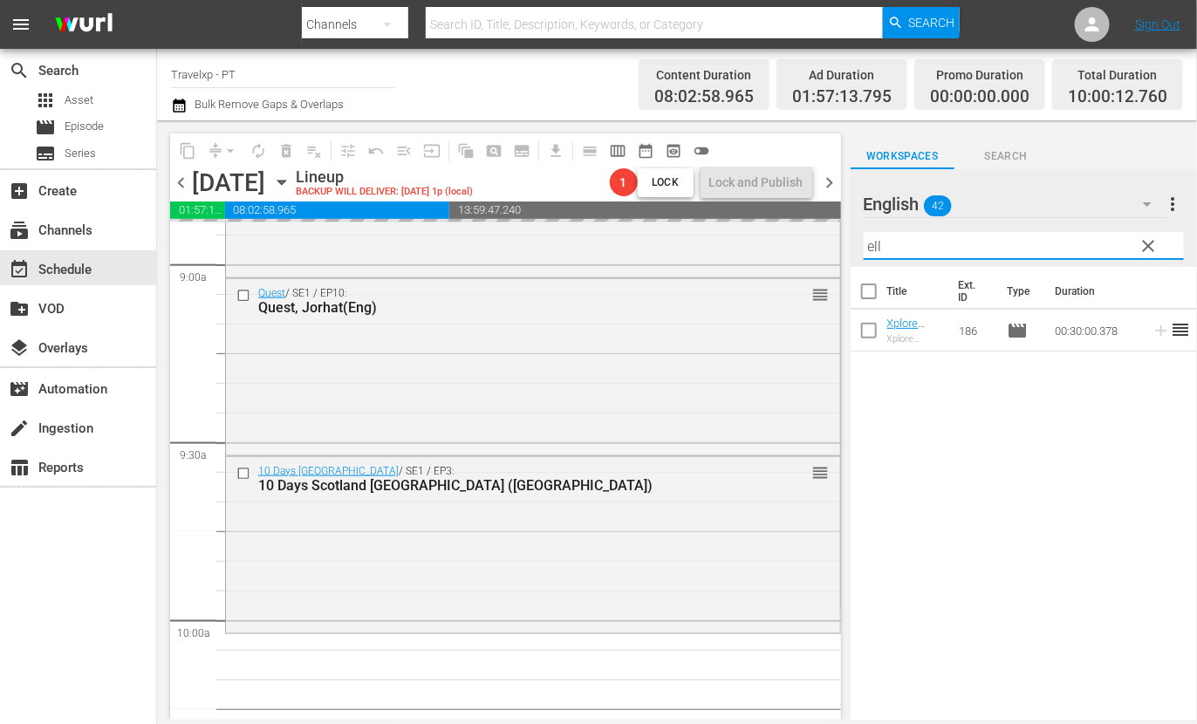
click at [876, 244] on input "ell" at bounding box center [1024, 246] width 320 height 28
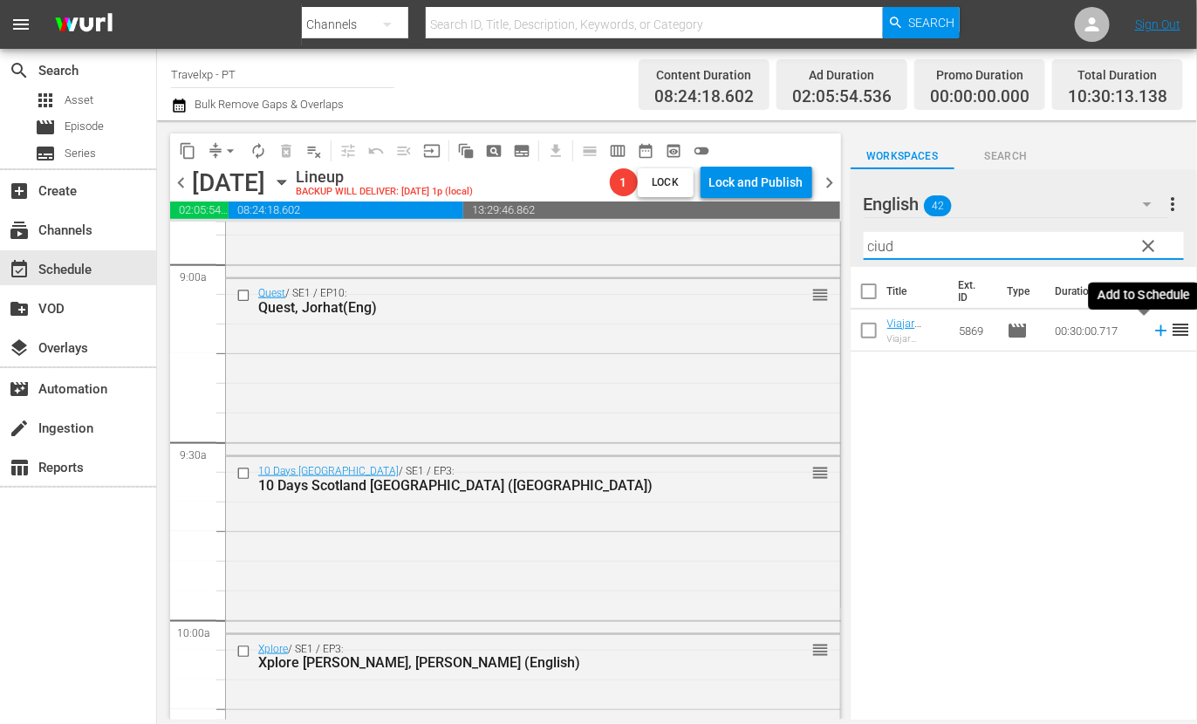
click at [1152, 332] on icon at bounding box center [1161, 330] width 19 height 19
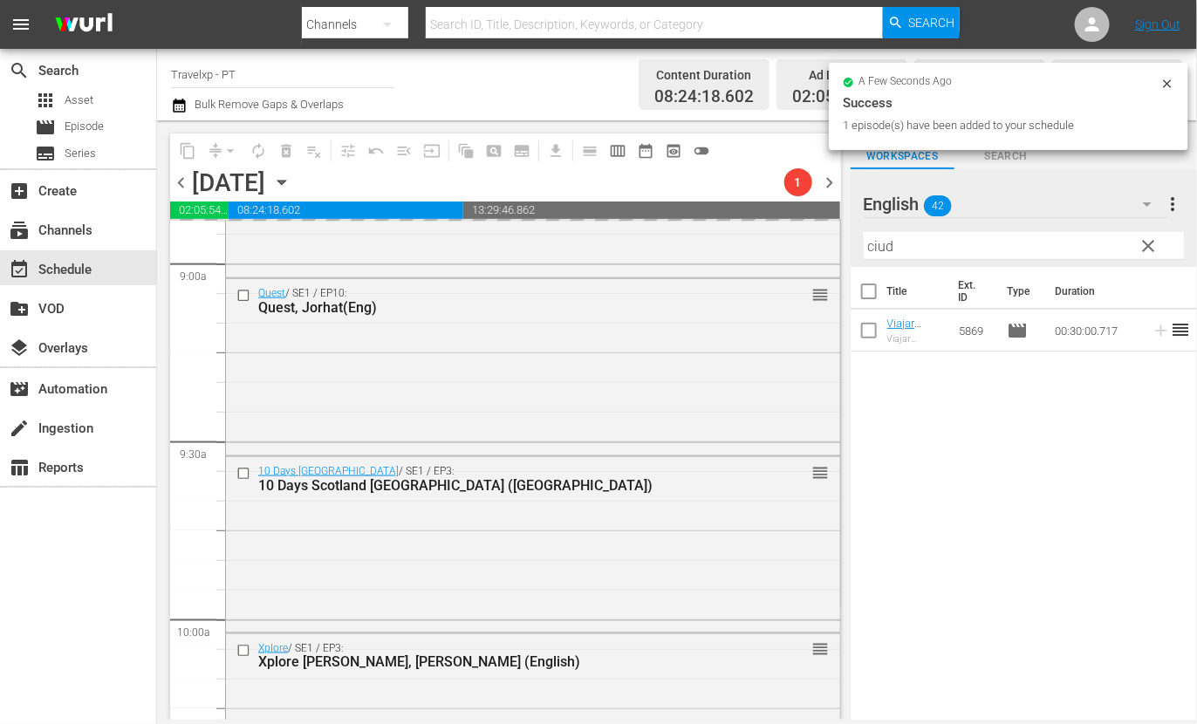
click at [882, 251] on input "ciud" at bounding box center [1024, 246] width 320 height 28
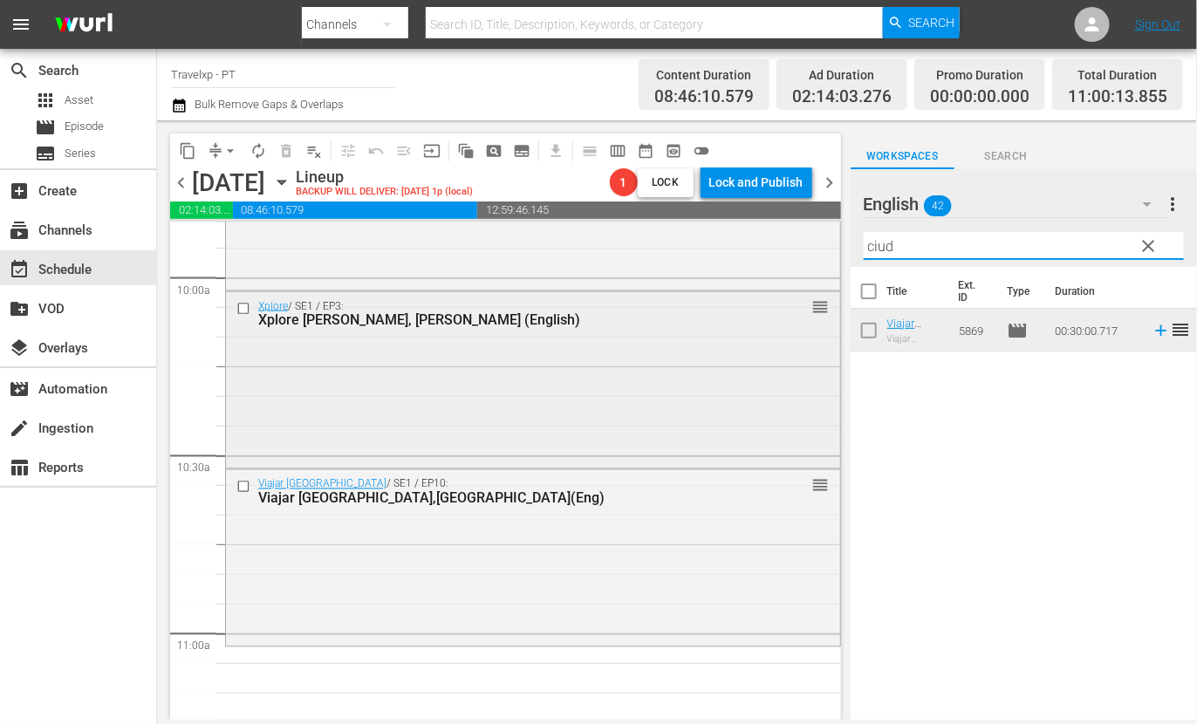
scroll to position [3817, 0]
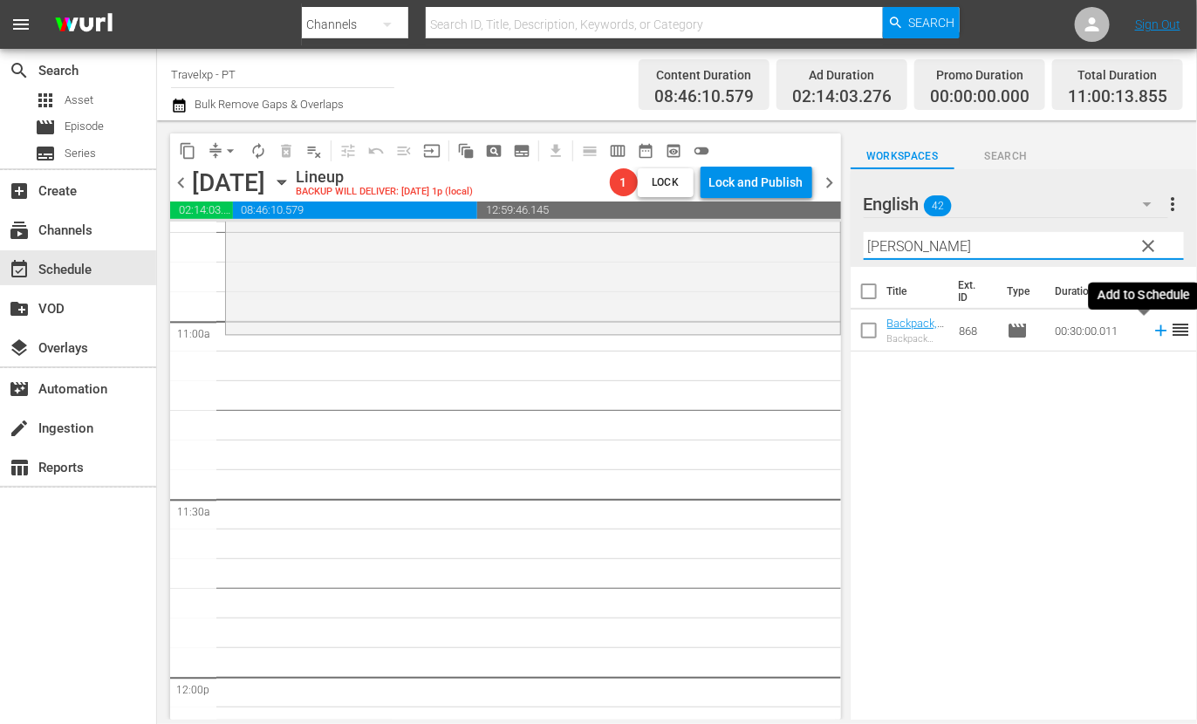
click at [1155, 331] on icon at bounding box center [1160, 330] width 11 height 11
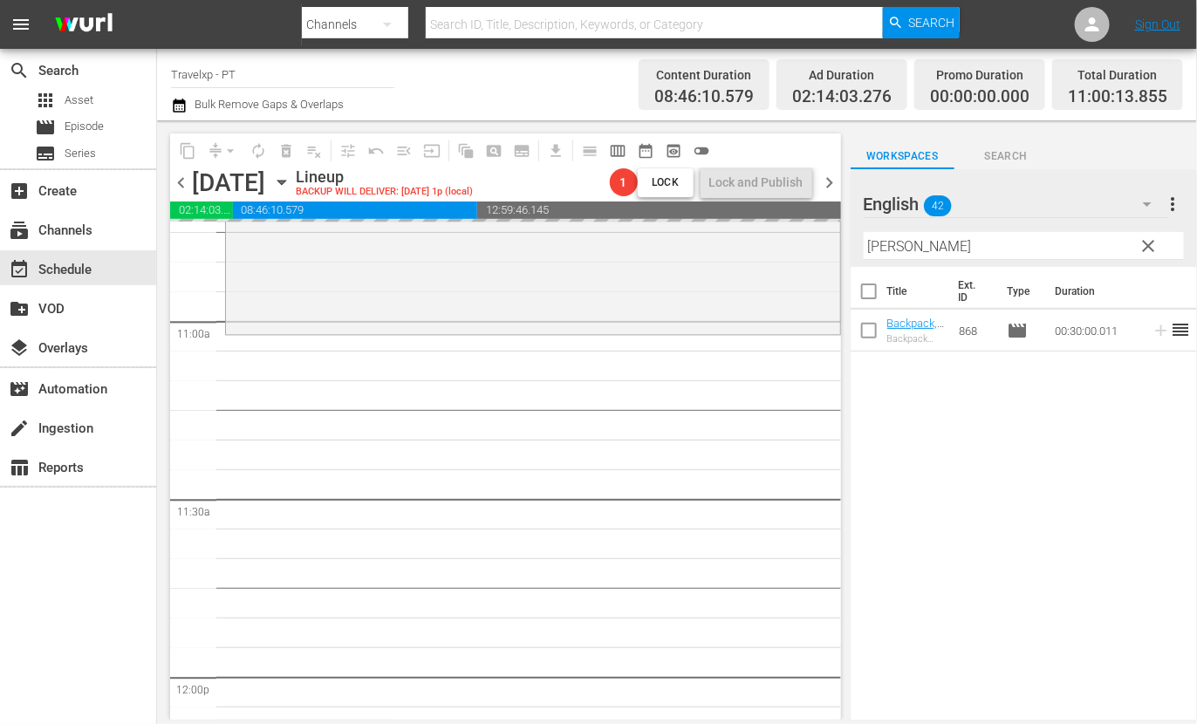
click at [883, 243] on input "[PERSON_NAME]" at bounding box center [1024, 246] width 320 height 28
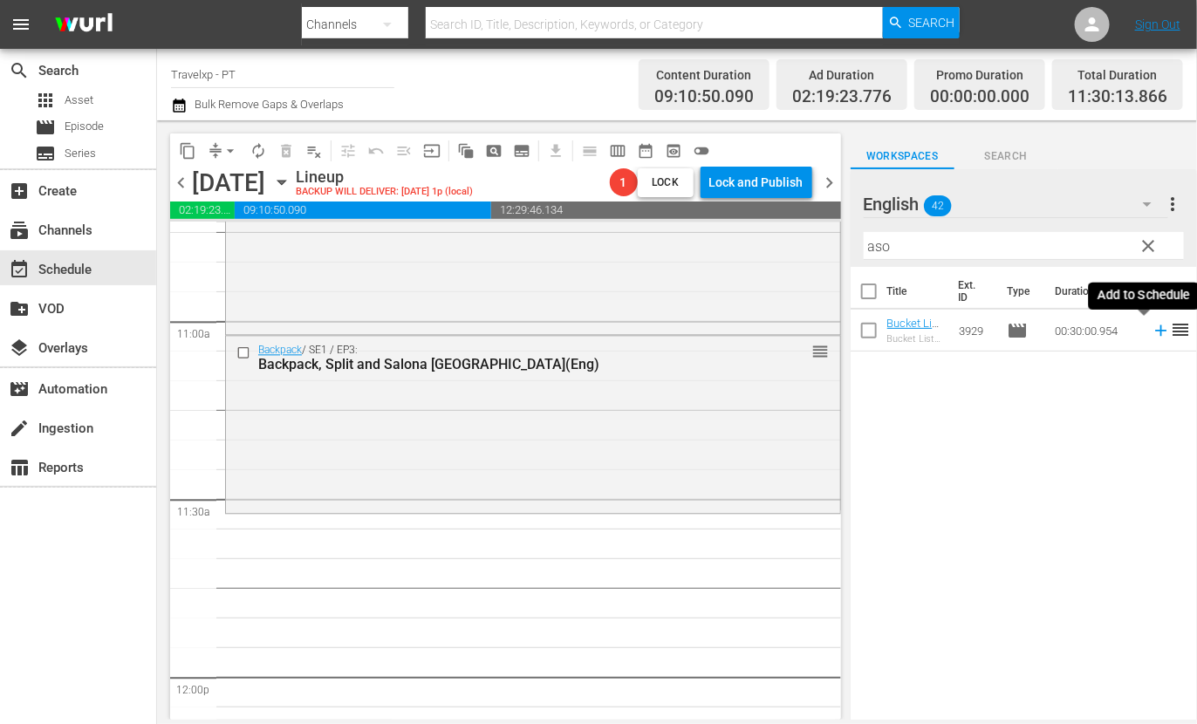
click at [1152, 328] on icon at bounding box center [1161, 330] width 19 height 19
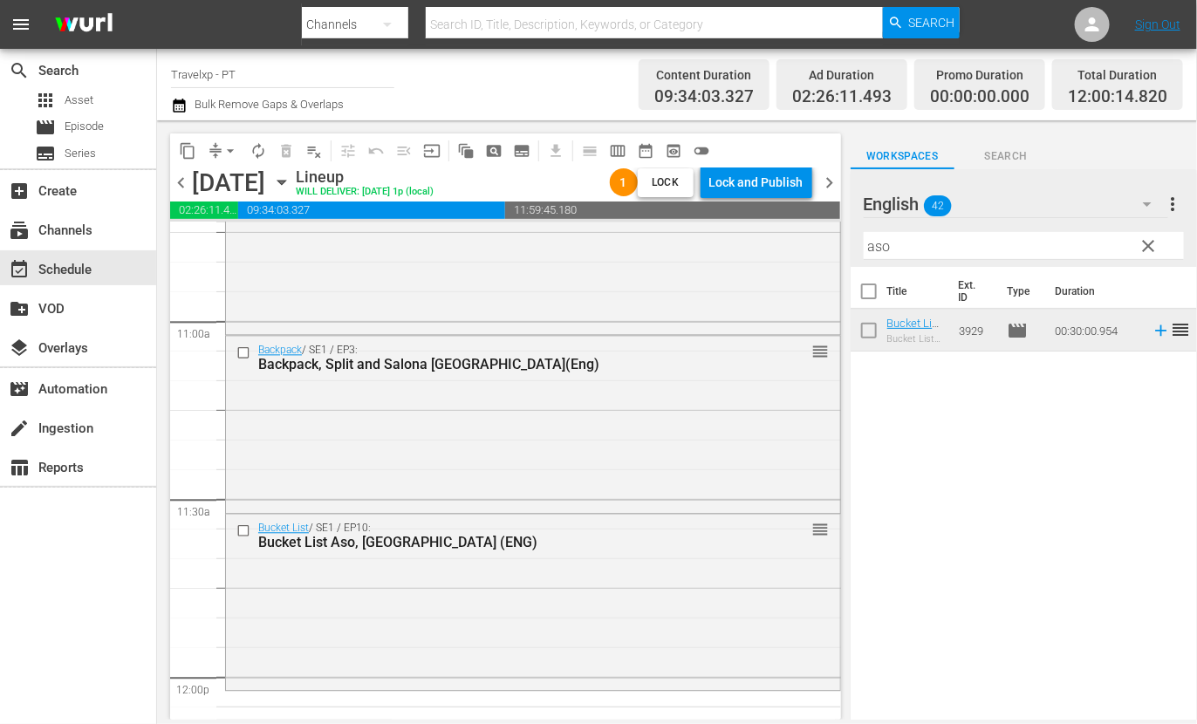
click at [872, 250] on input "aso" at bounding box center [1024, 246] width 320 height 28
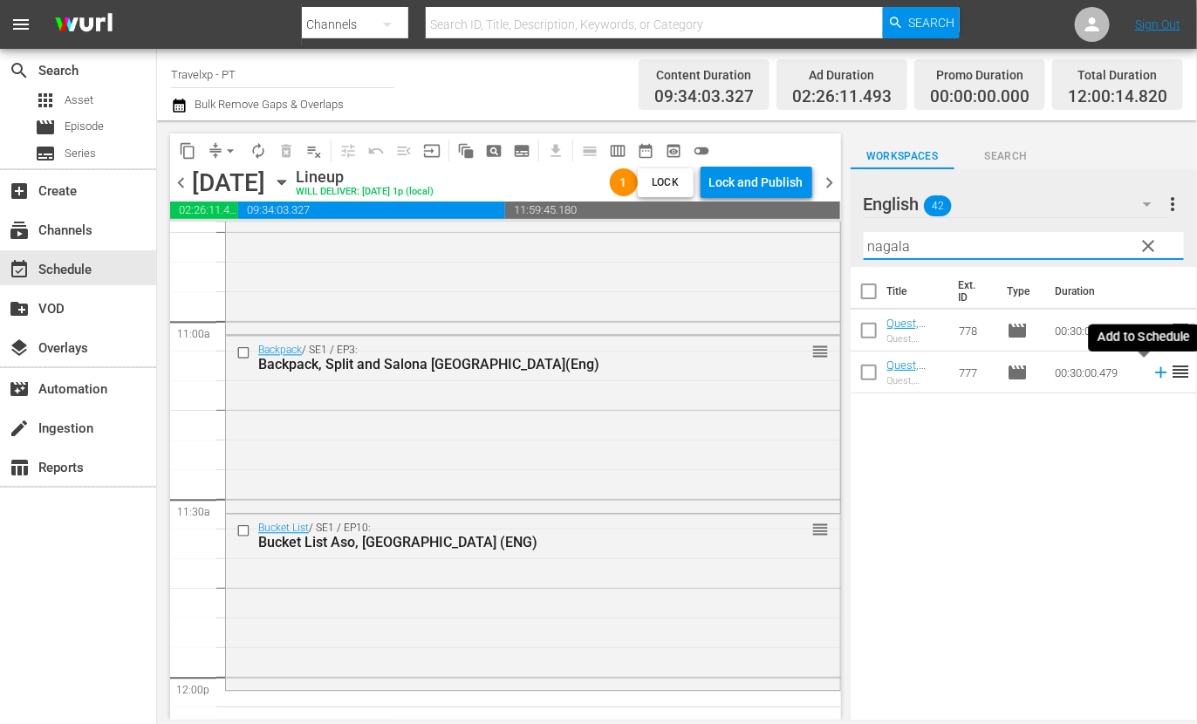
click at [1152, 376] on icon at bounding box center [1161, 372] width 19 height 19
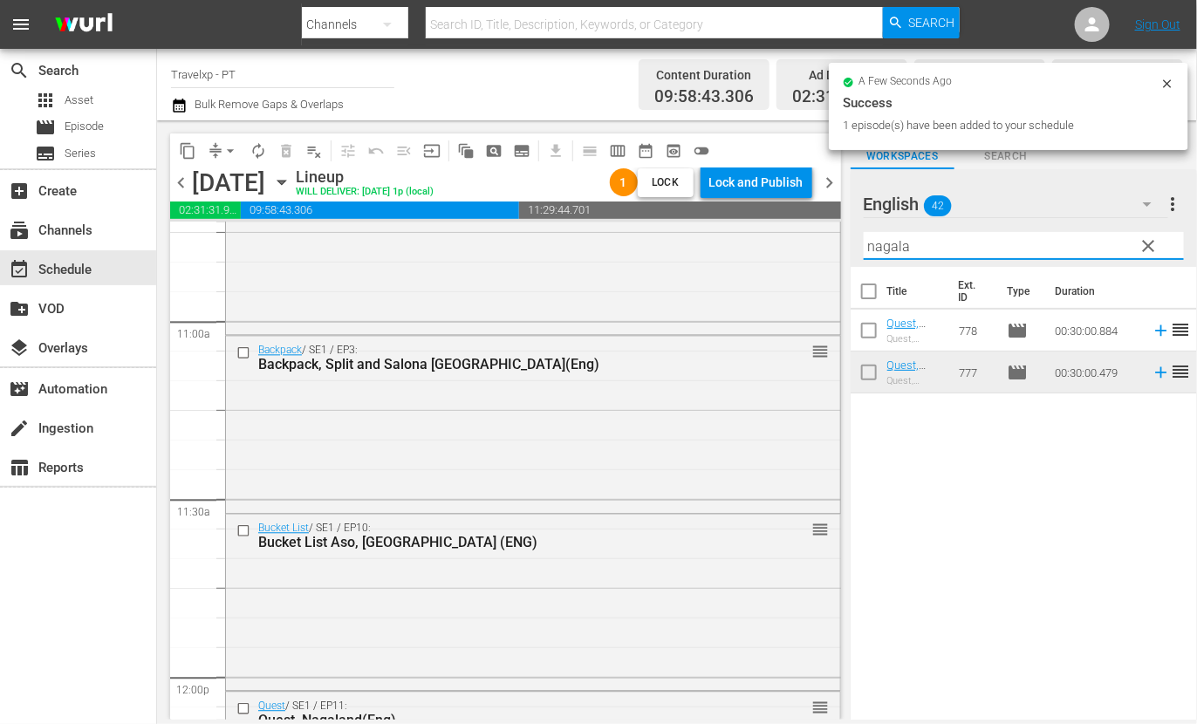
click at [884, 241] on input "nagala" at bounding box center [1024, 246] width 320 height 28
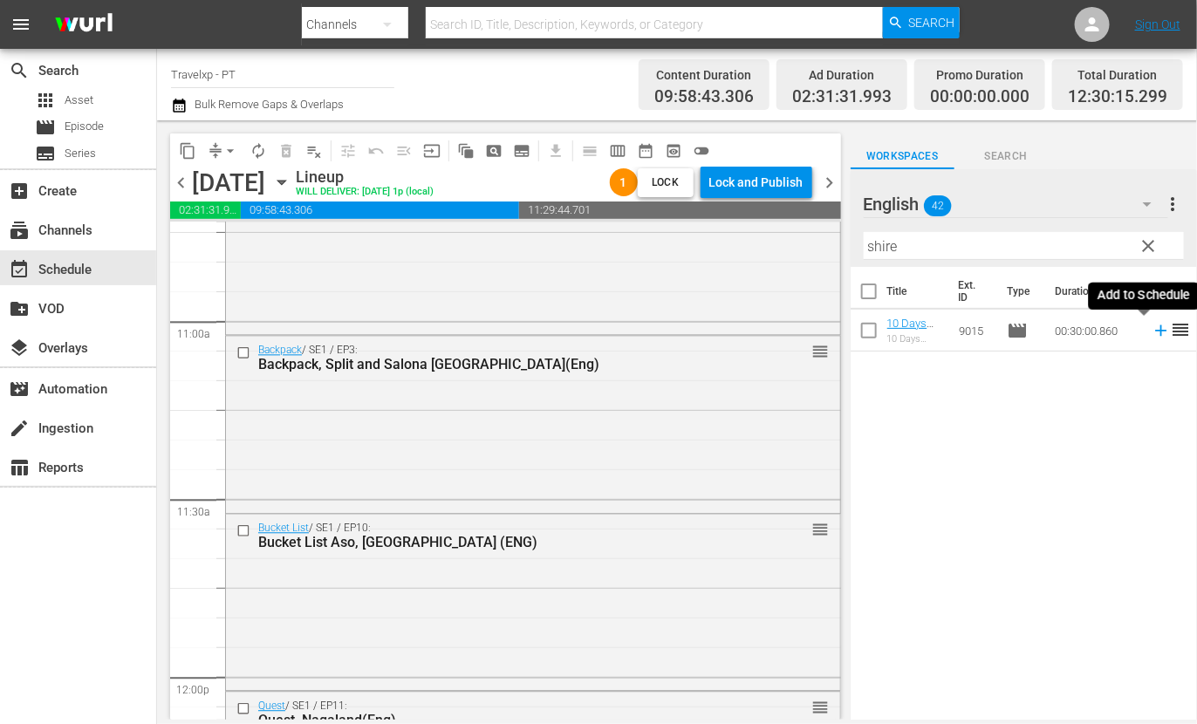
click at [1152, 333] on icon at bounding box center [1161, 330] width 19 height 19
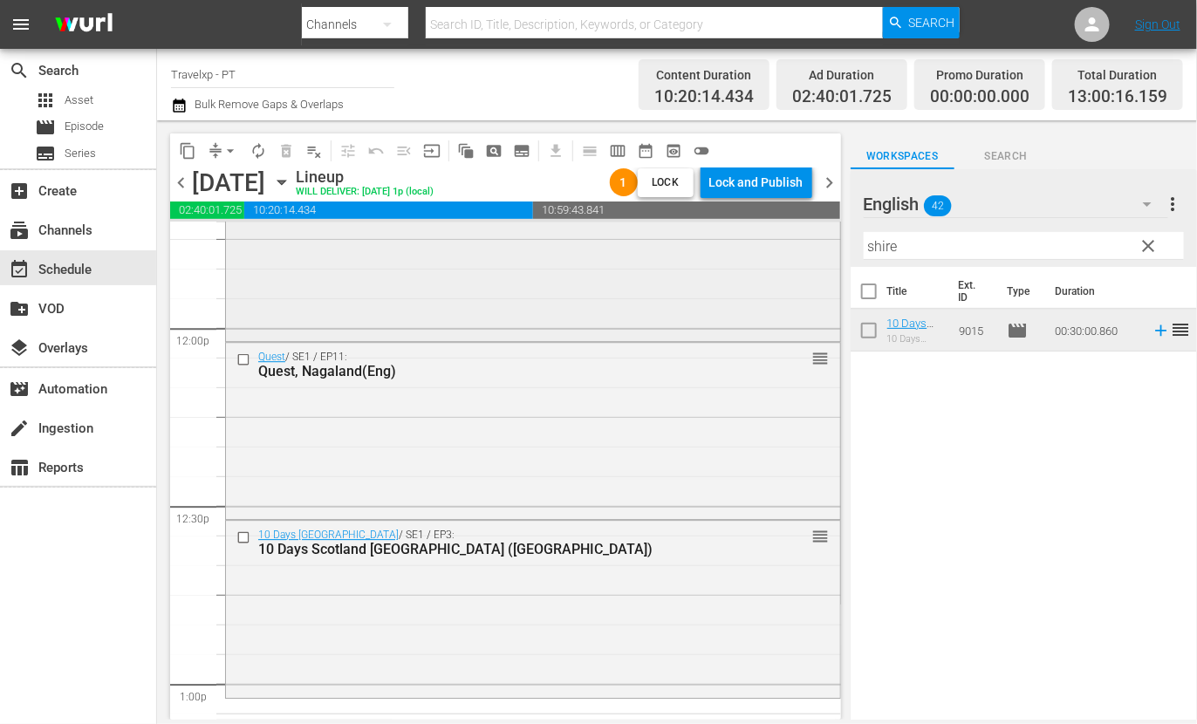
scroll to position [4472, 0]
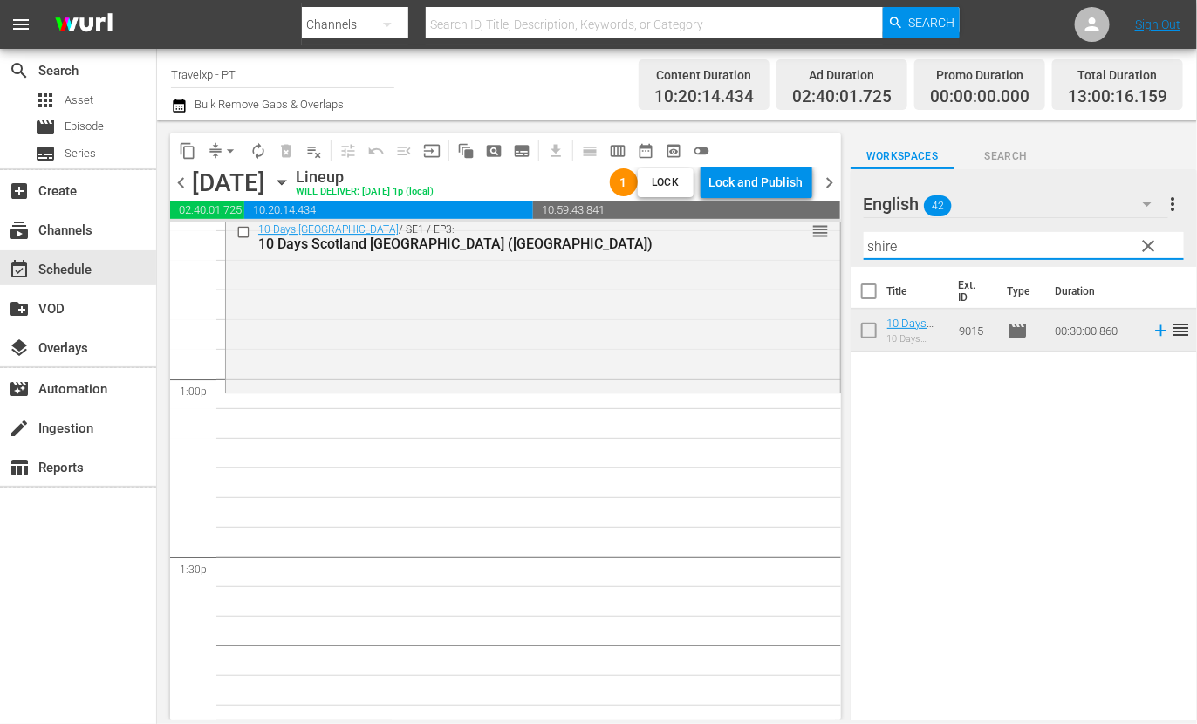
click at [886, 246] on input "shire" at bounding box center [1024, 246] width 320 height 28
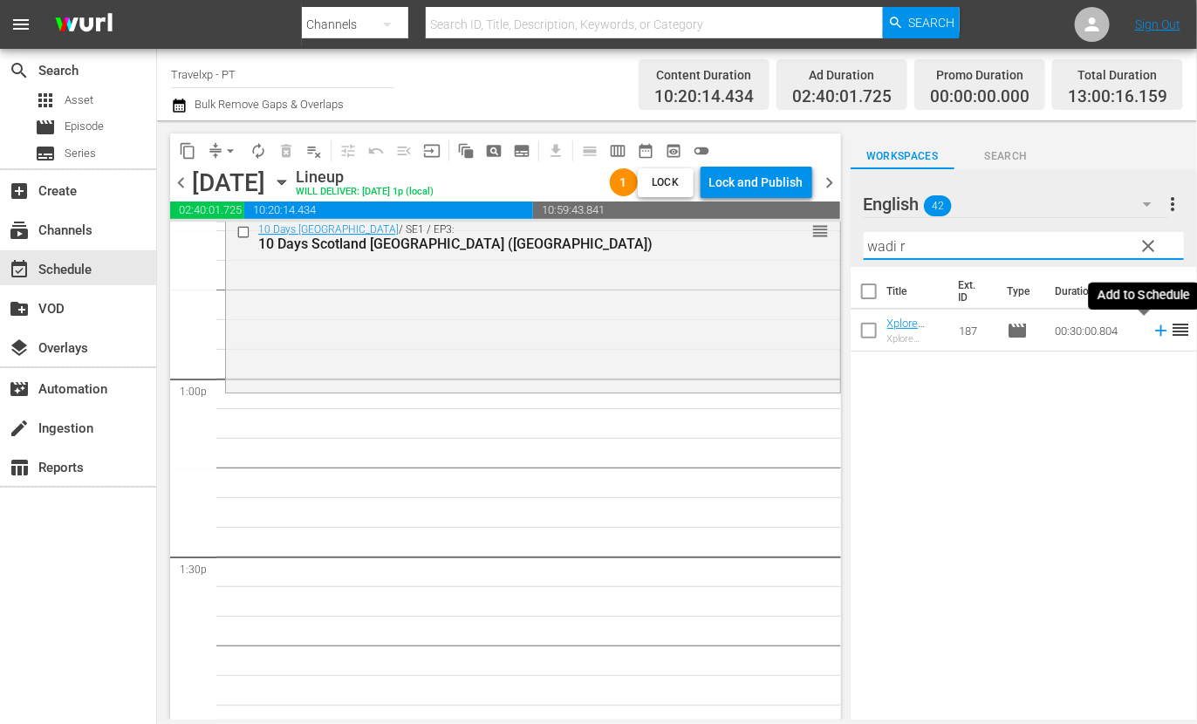
click at [1155, 329] on icon at bounding box center [1160, 330] width 11 height 11
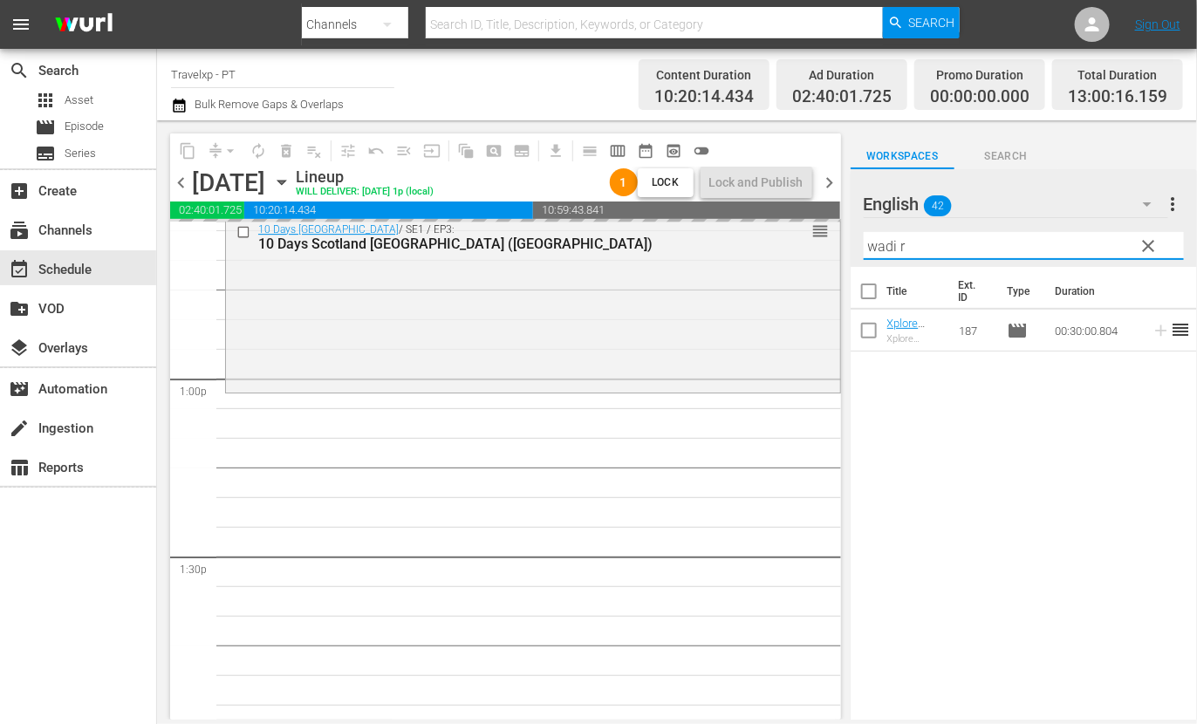
drag, startPoint x: 916, startPoint y: 246, endPoint x: 835, endPoint y: 240, distance: 81.4
click at [835, 240] on div "content_copy compress arrow_drop_down autorenew_outlined delete_forever_outline…" at bounding box center [677, 419] width 1040 height 599
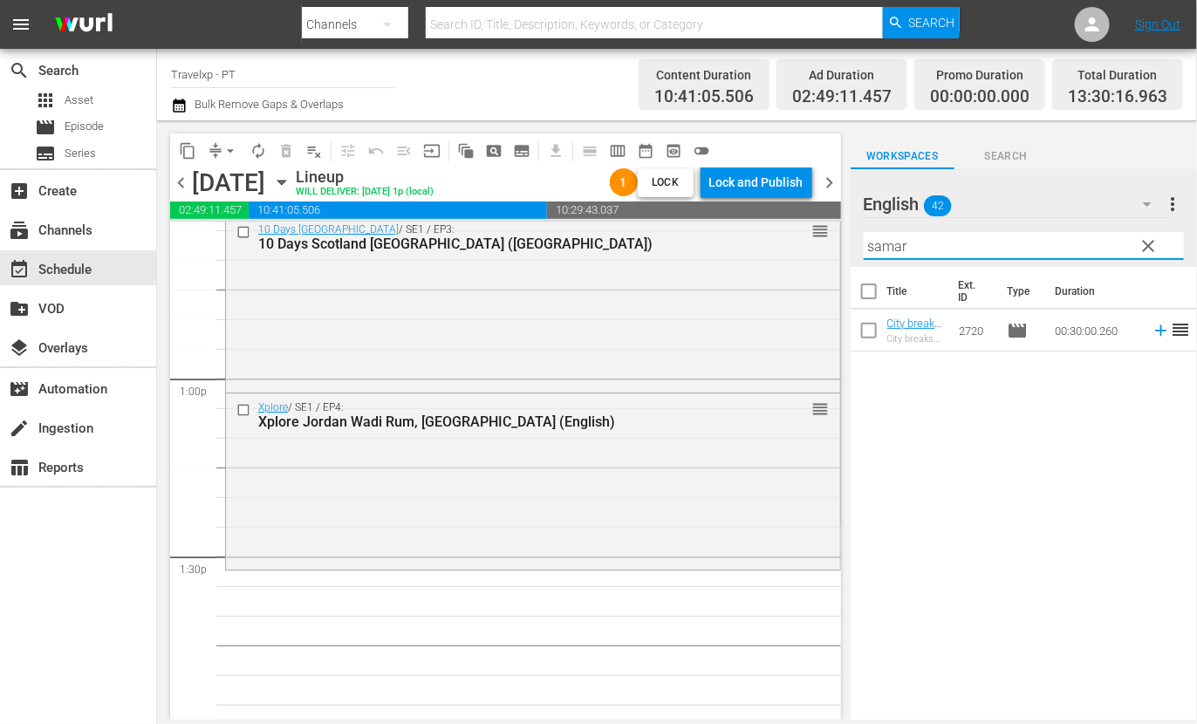
click at [1152, 326] on icon at bounding box center [1161, 330] width 19 height 19
click at [880, 250] on input "samar" at bounding box center [1024, 246] width 320 height 28
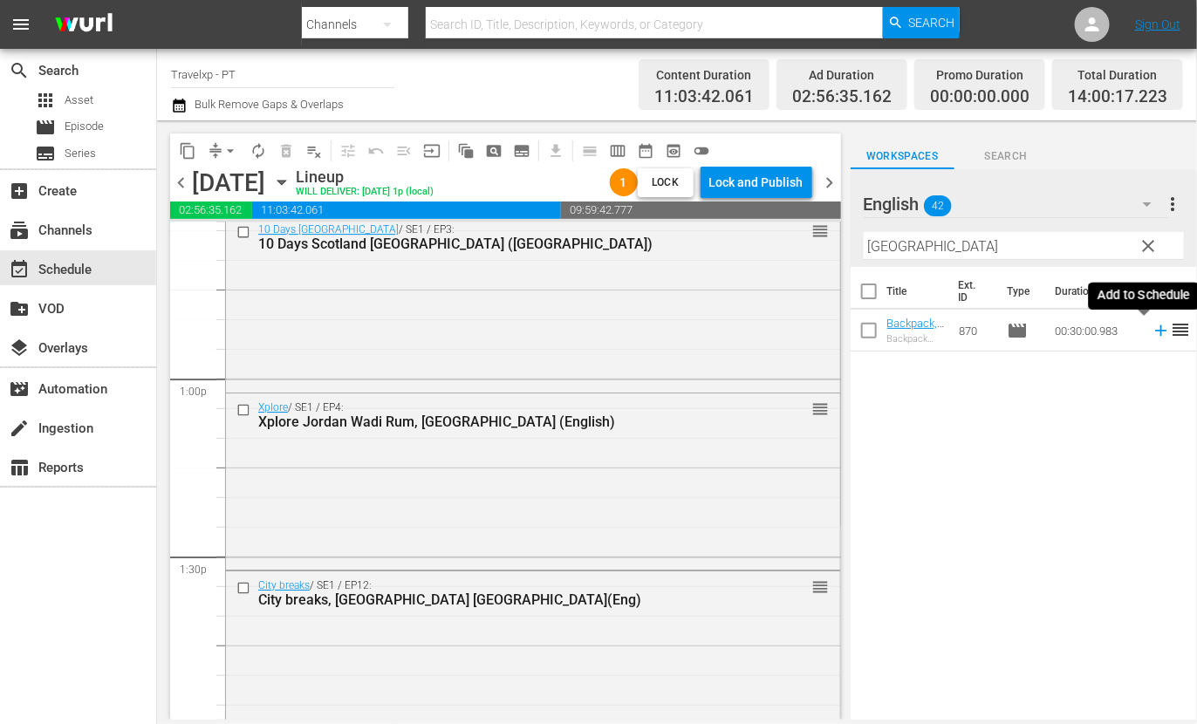
click at [1152, 334] on icon at bounding box center [1161, 330] width 19 height 19
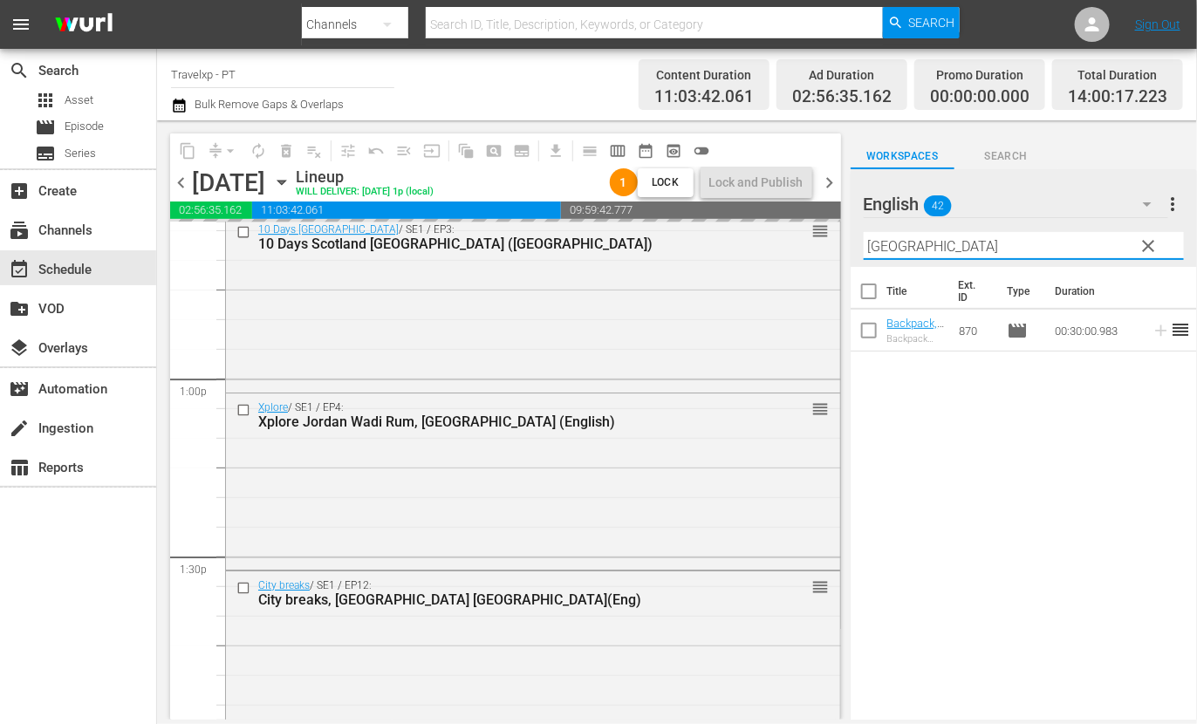
click at [881, 243] on input "[GEOGRAPHIC_DATA]" at bounding box center [1024, 246] width 320 height 28
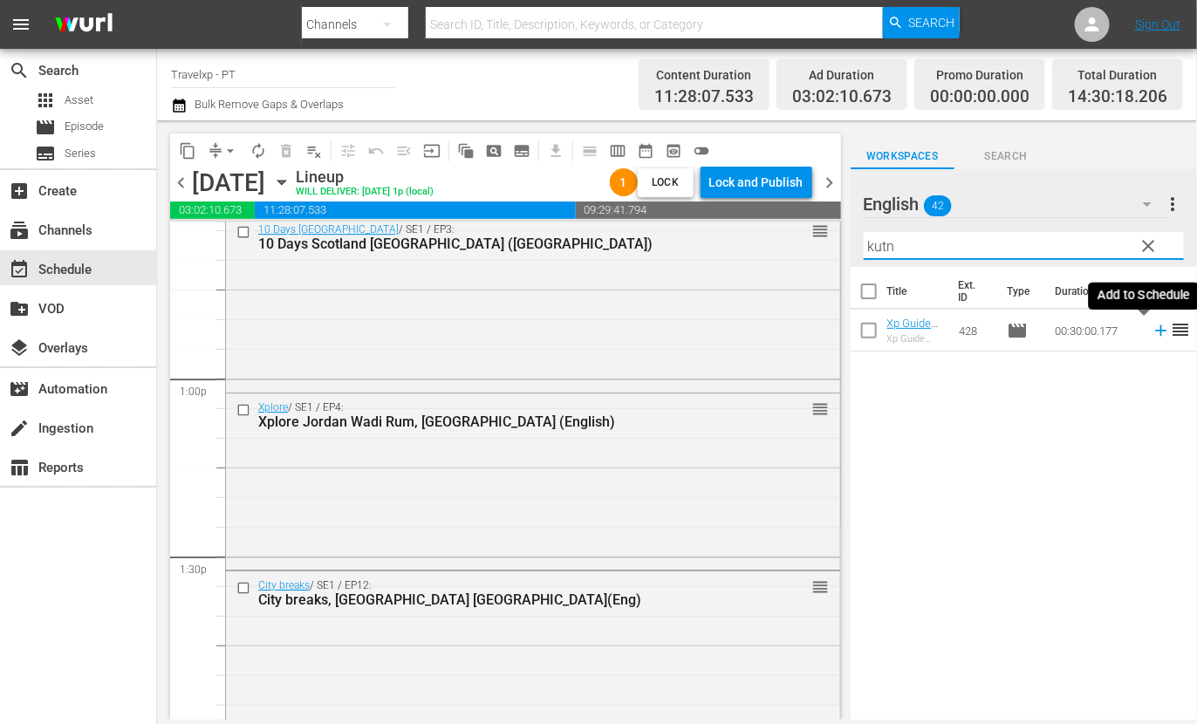
click at [1155, 330] on icon at bounding box center [1160, 330] width 11 height 11
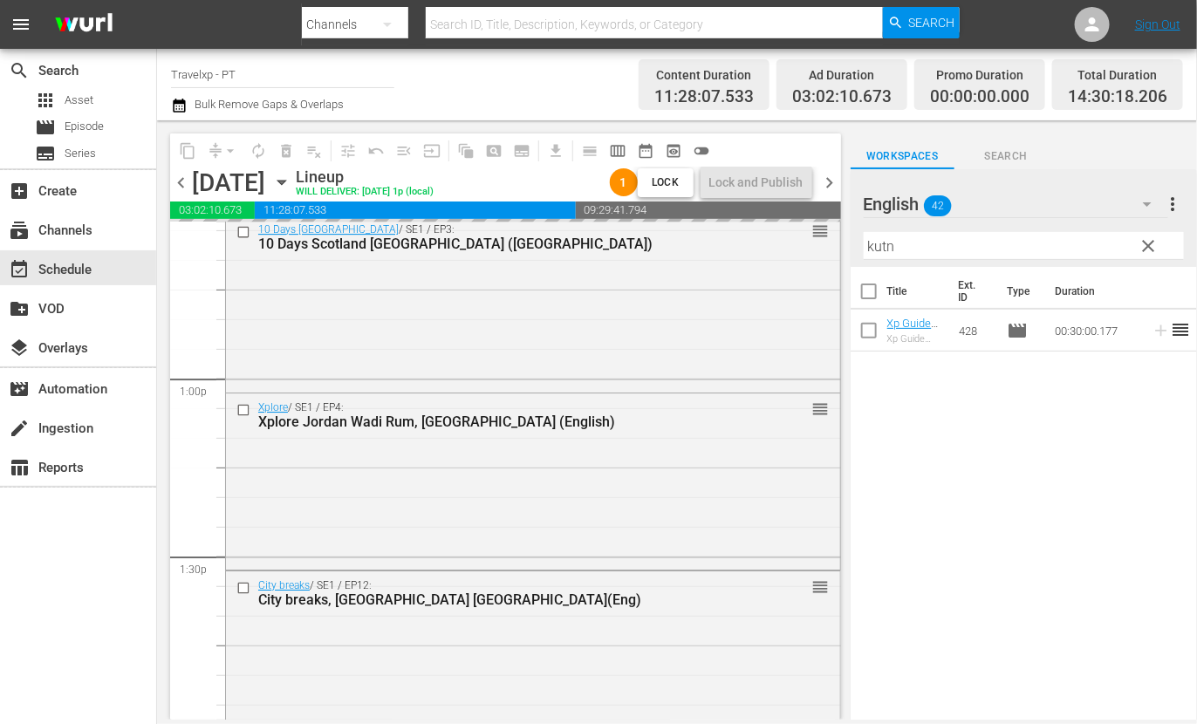
click at [880, 247] on input "kutn" at bounding box center [1024, 246] width 320 height 28
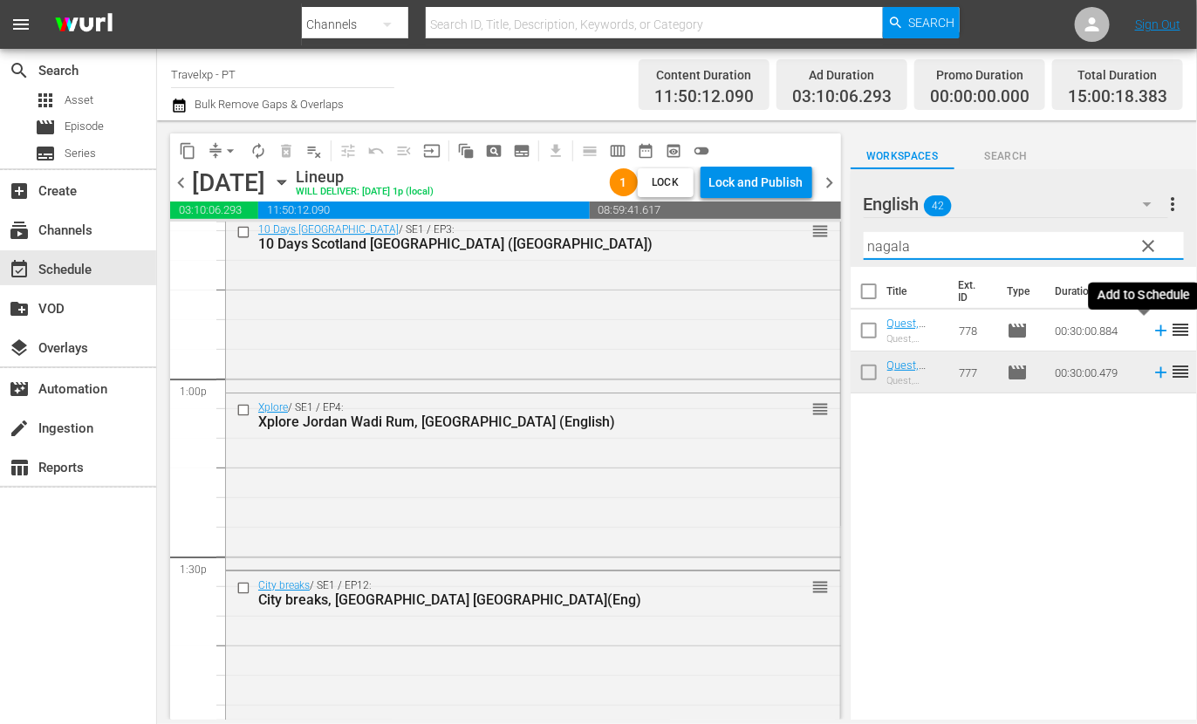
click at [1155, 332] on icon at bounding box center [1160, 330] width 11 height 11
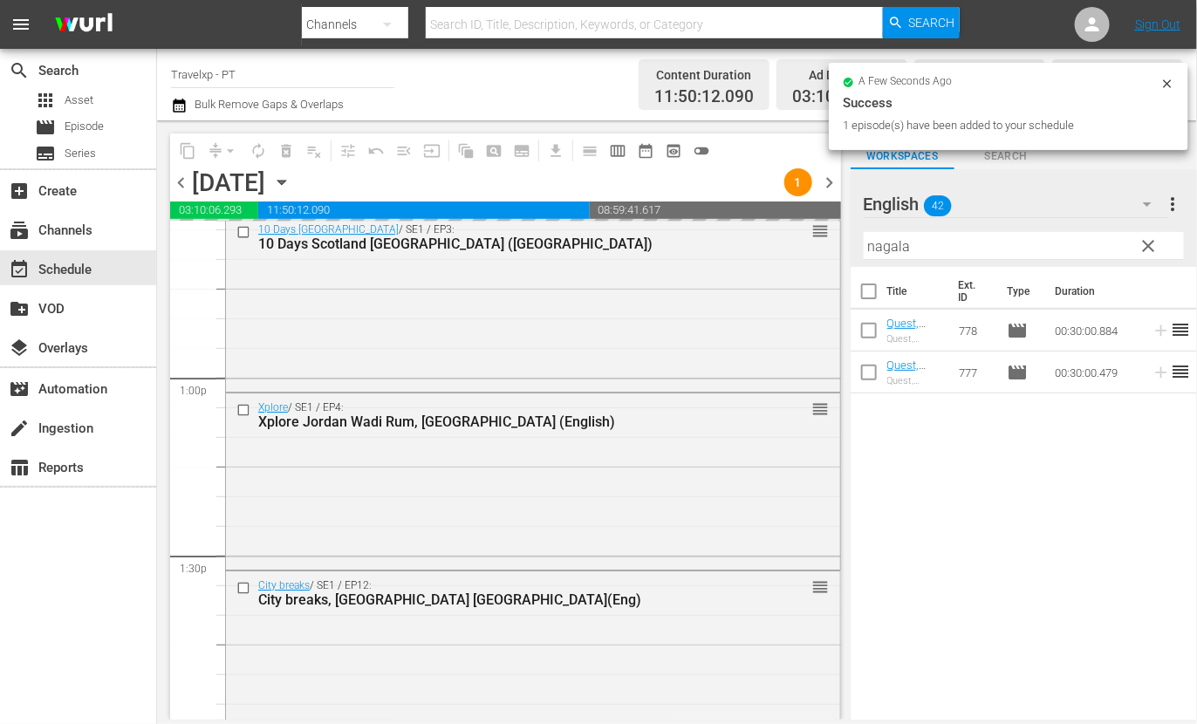
click at [902, 249] on input "nagala" at bounding box center [1024, 246] width 320 height 28
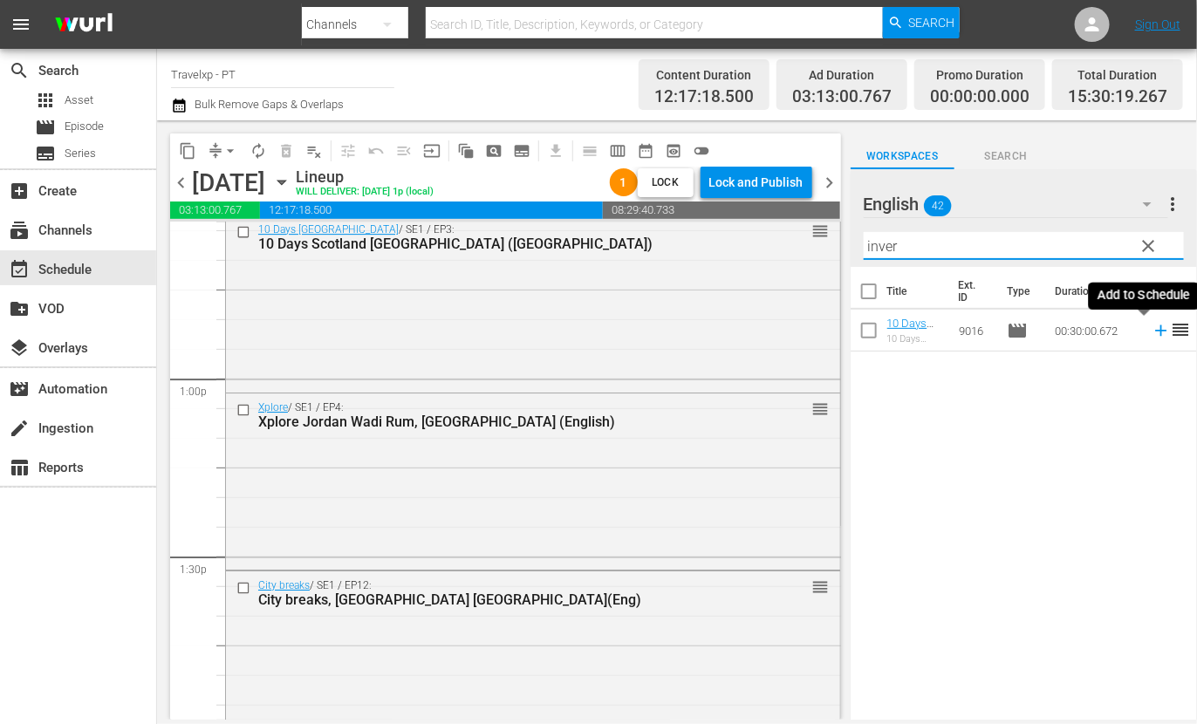
click at [1152, 329] on icon at bounding box center [1161, 330] width 19 height 19
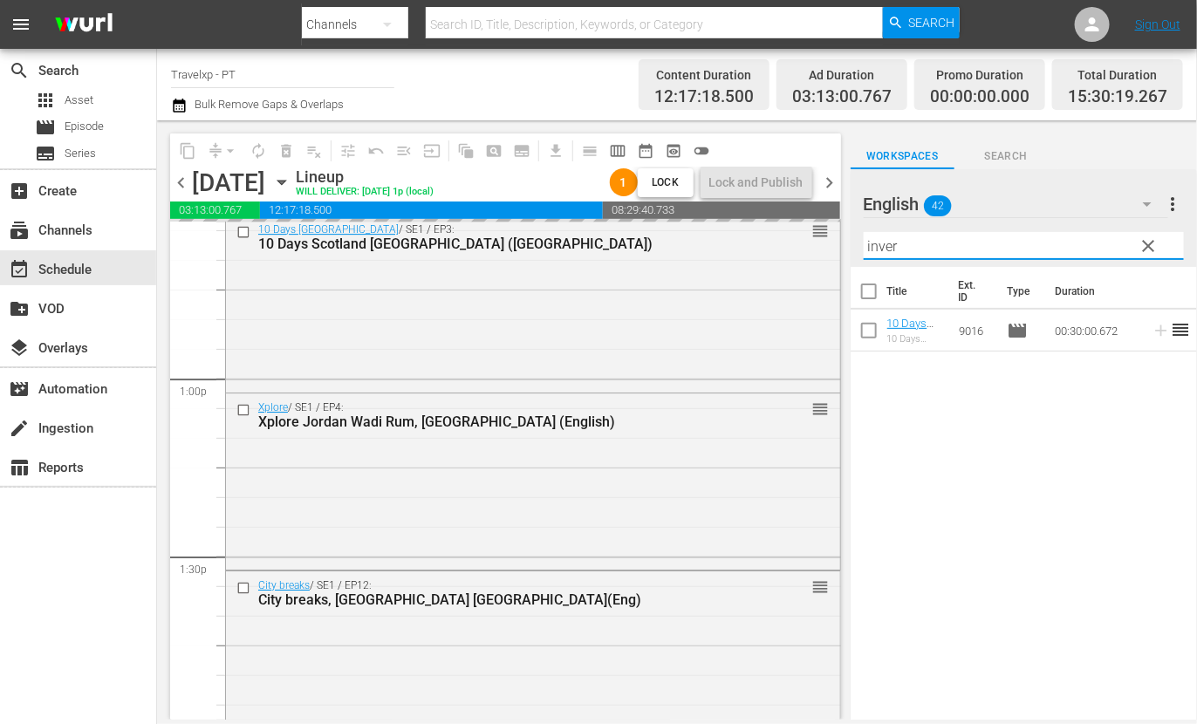
click at [882, 249] on input "inver" at bounding box center [1024, 246] width 320 height 28
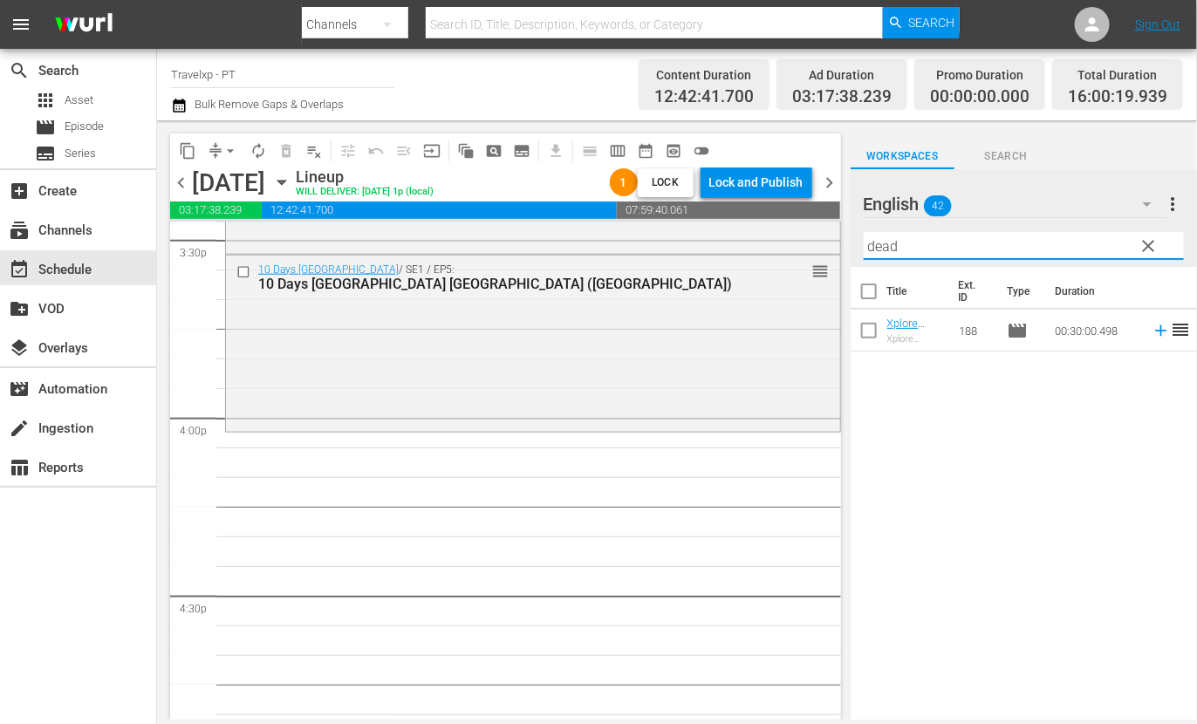
scroll to position [5453, 0]
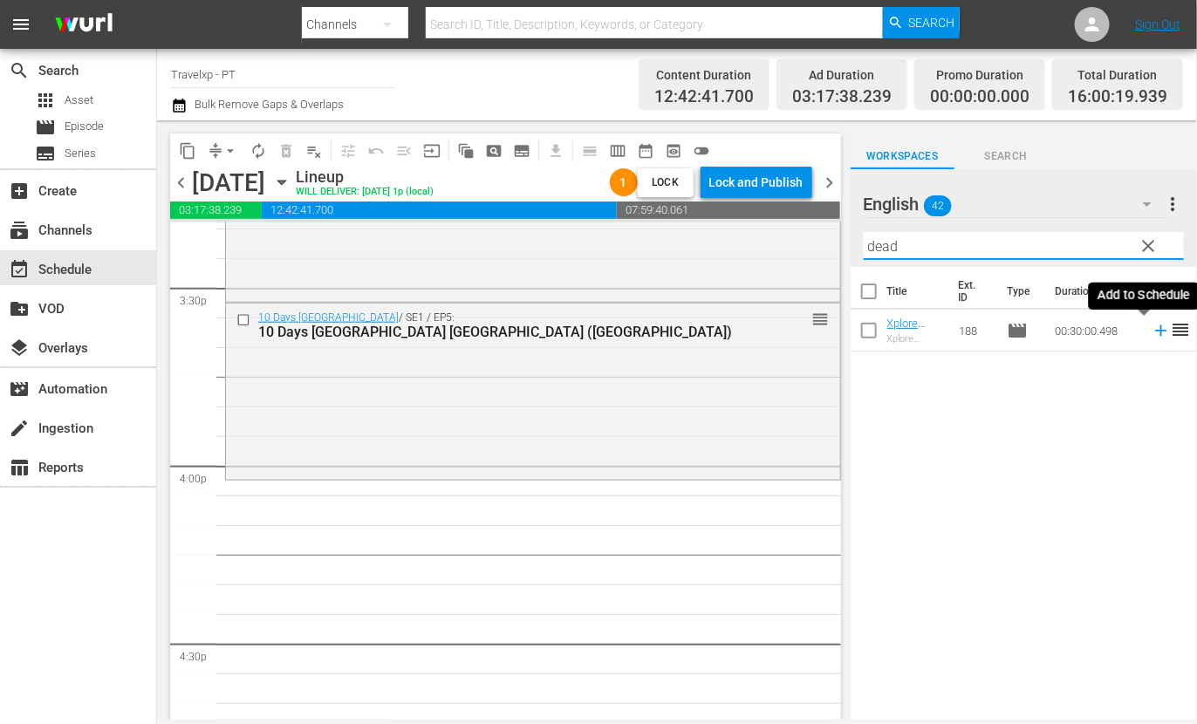
click at [1152, 329] on icon at bounding box center [1161, 330] width 19 height 19
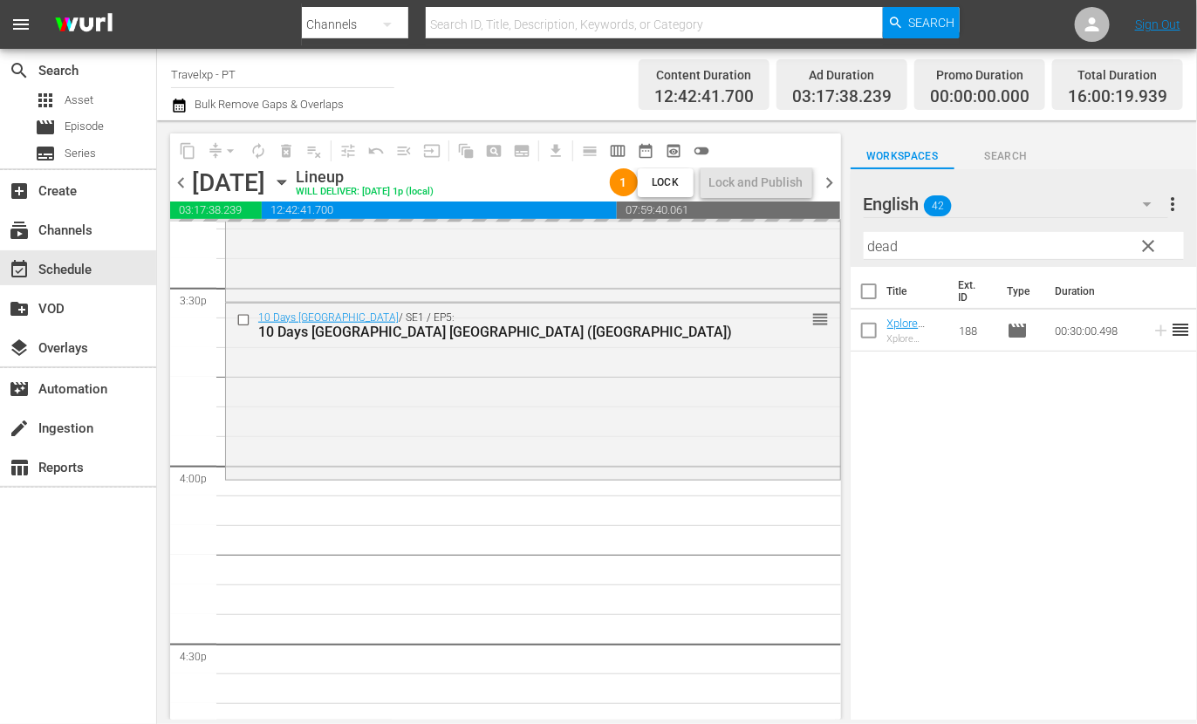
click at [886, 242] on input "dead" at bounding box center [1024, 246] width 320 height 28
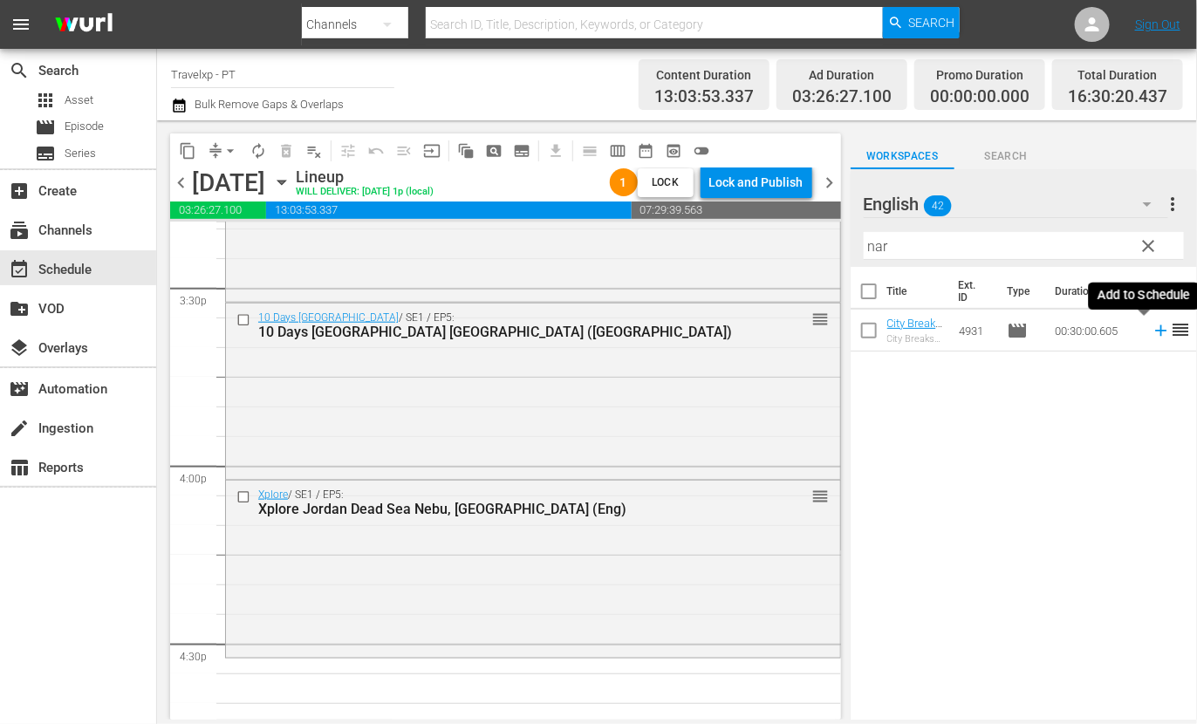
click at [1155, 332] on icon at bounding box center [1160, 330] width 11 height 11
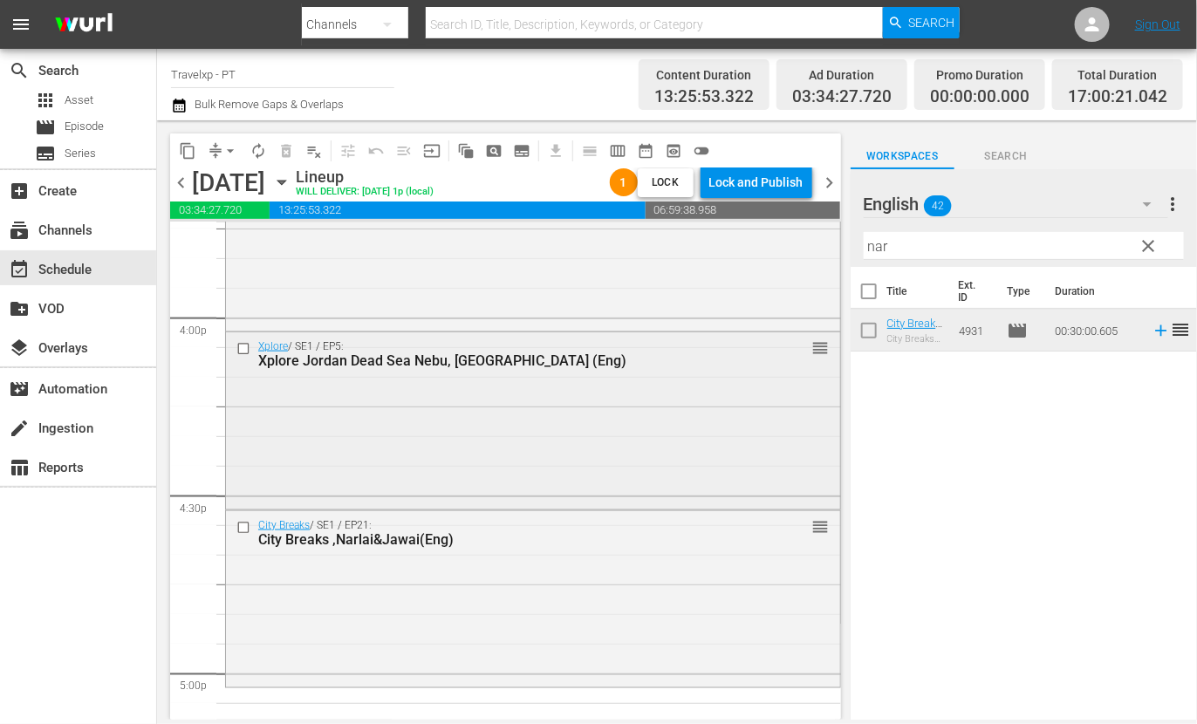
scroll to position [5780, 0]
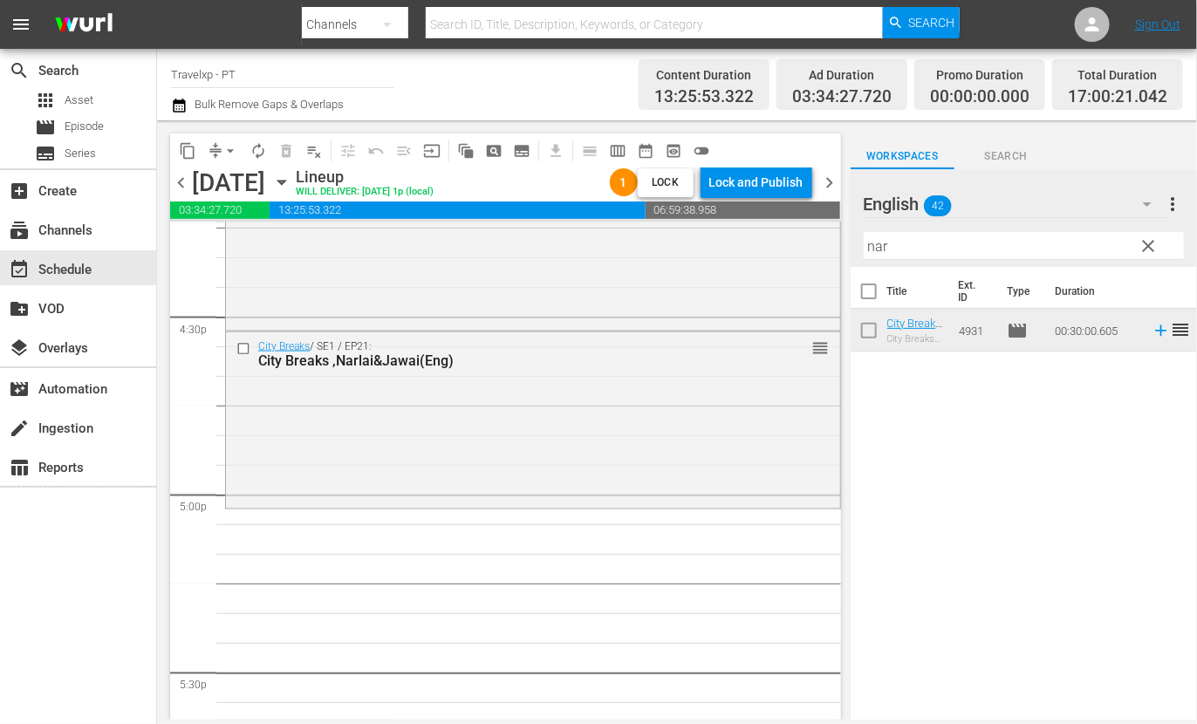
click at [880, 247] on input "nar" at bounding box center [1024, 246] width 320 height 28
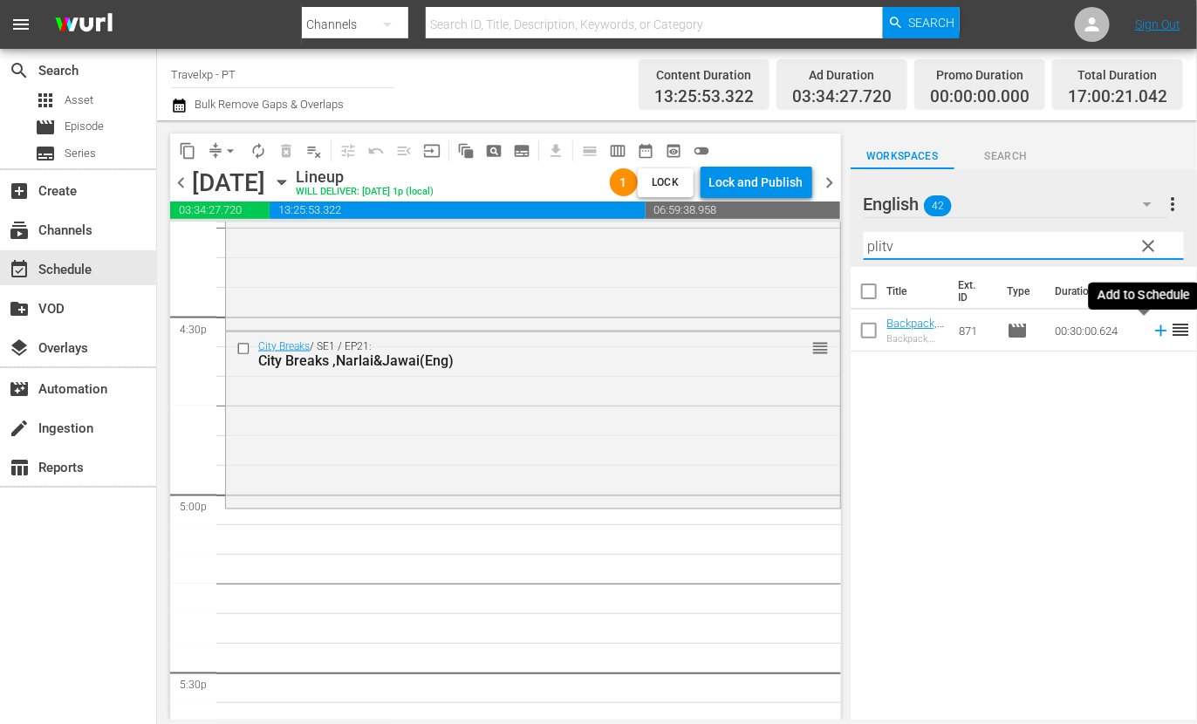
click at [1155, 332] on icon at bounding box center [1160, 330] width 11 height 11
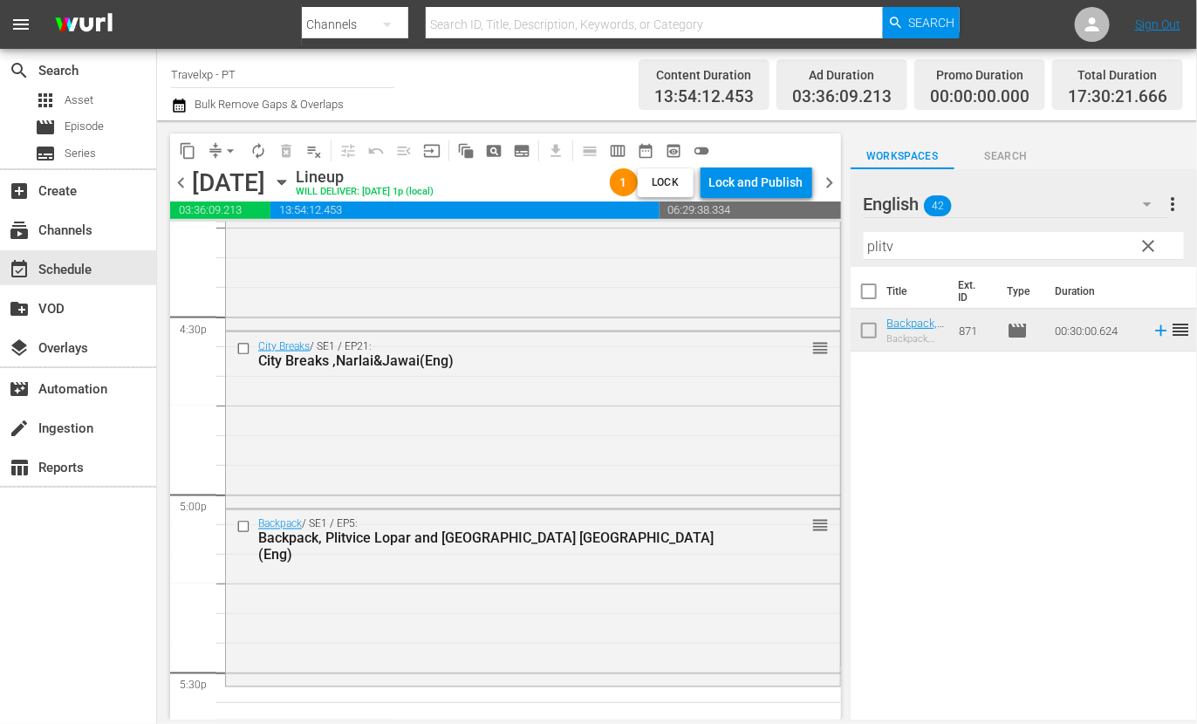
click at [879, 245] on input "plitv" at bounding box center [1024, 246] width 320 height 28
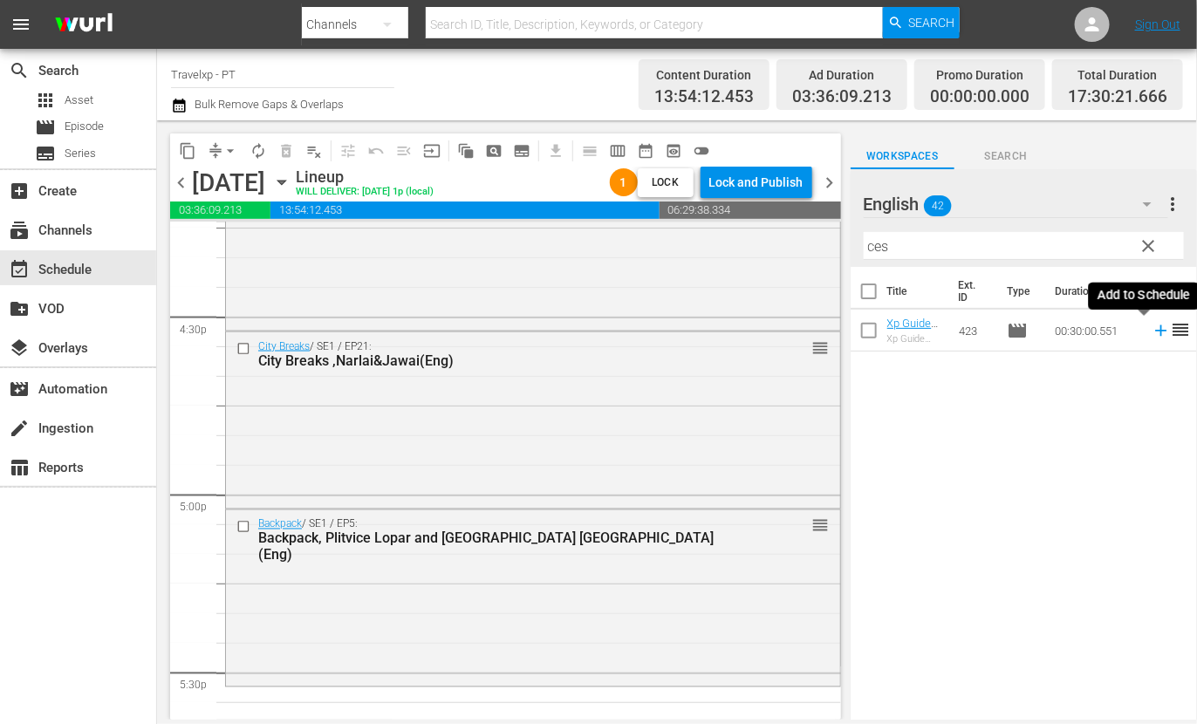
click at [1155, 330] on icon at bounding box center [1160, 330] width 11 height 11
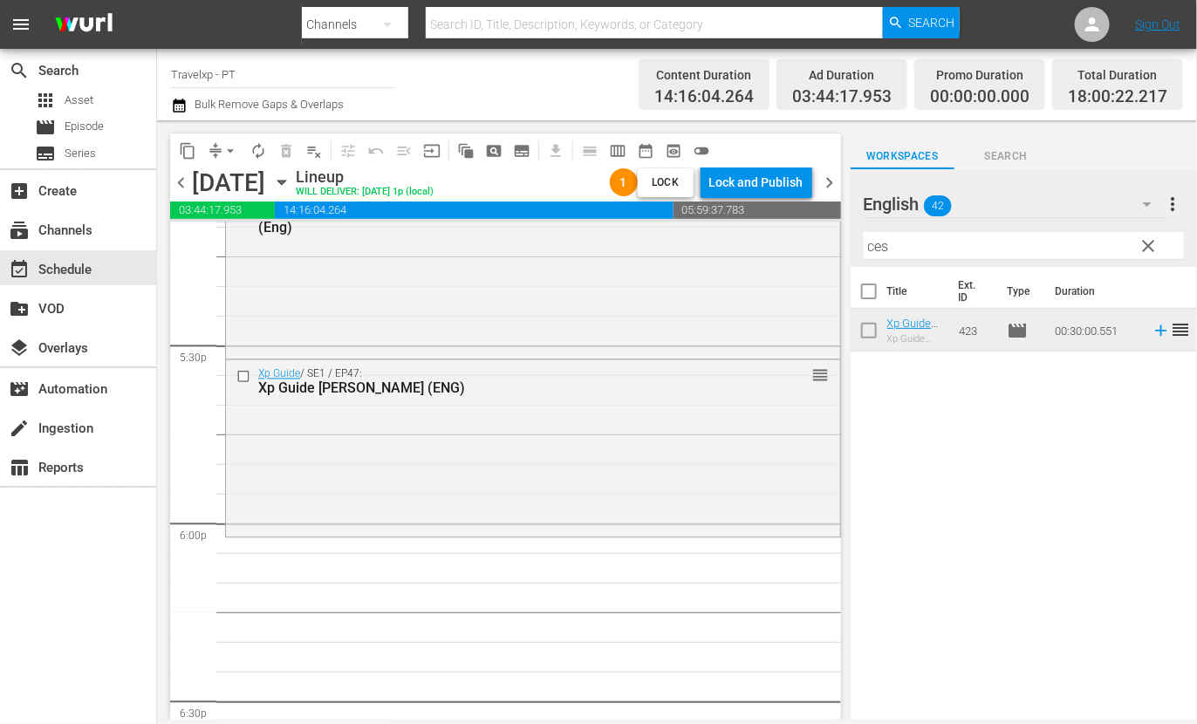
scroll to position [6216, 0]
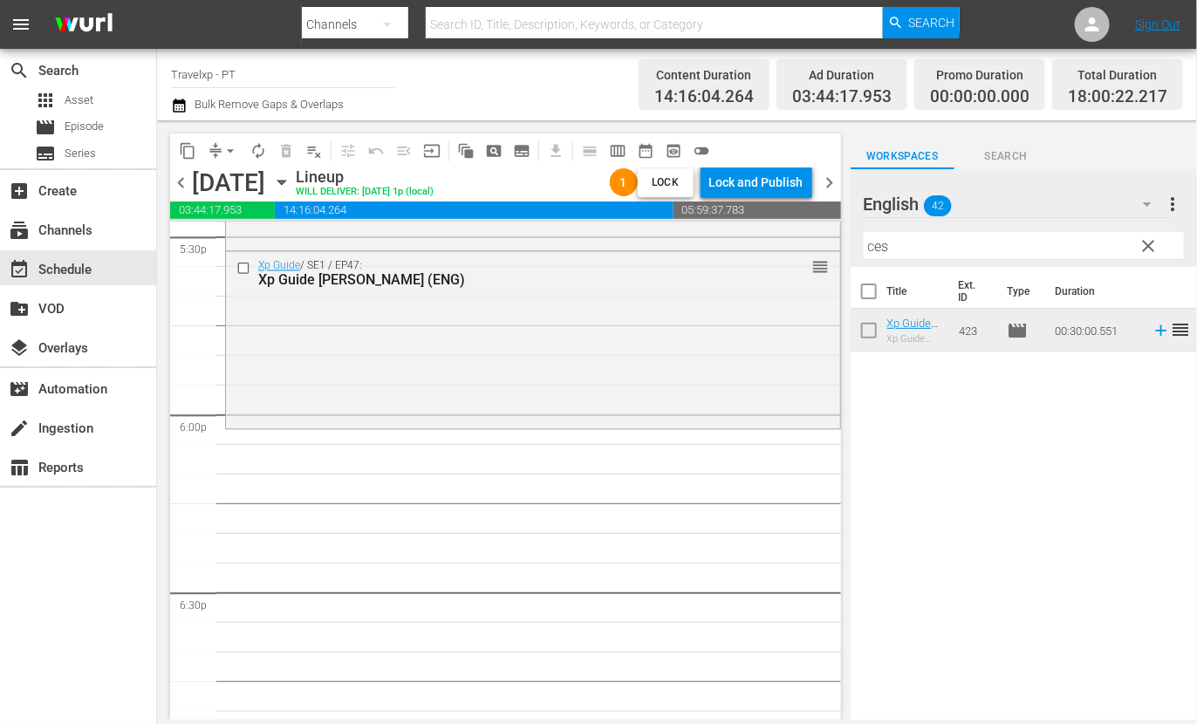
click at [886, 246] on input "ces" at bounding box center [1024, 246] width 320 height 28
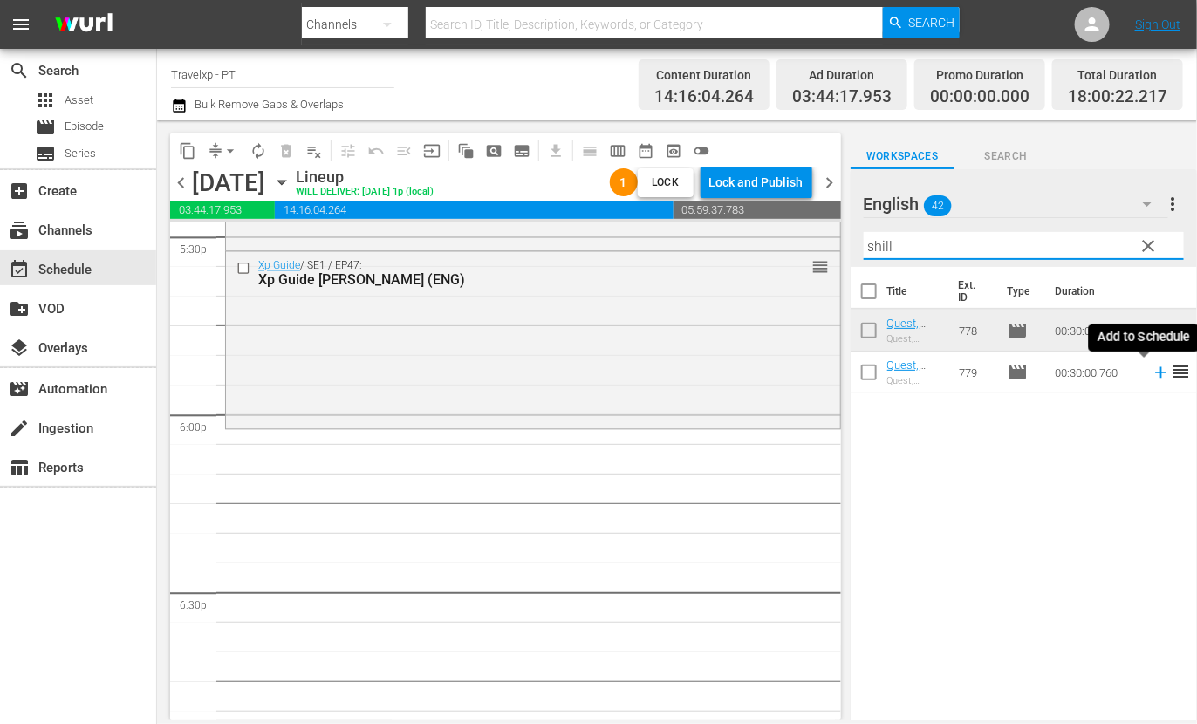
click at [1152, 375] on icon at bounding box center [1161, 372] width 19 height 19
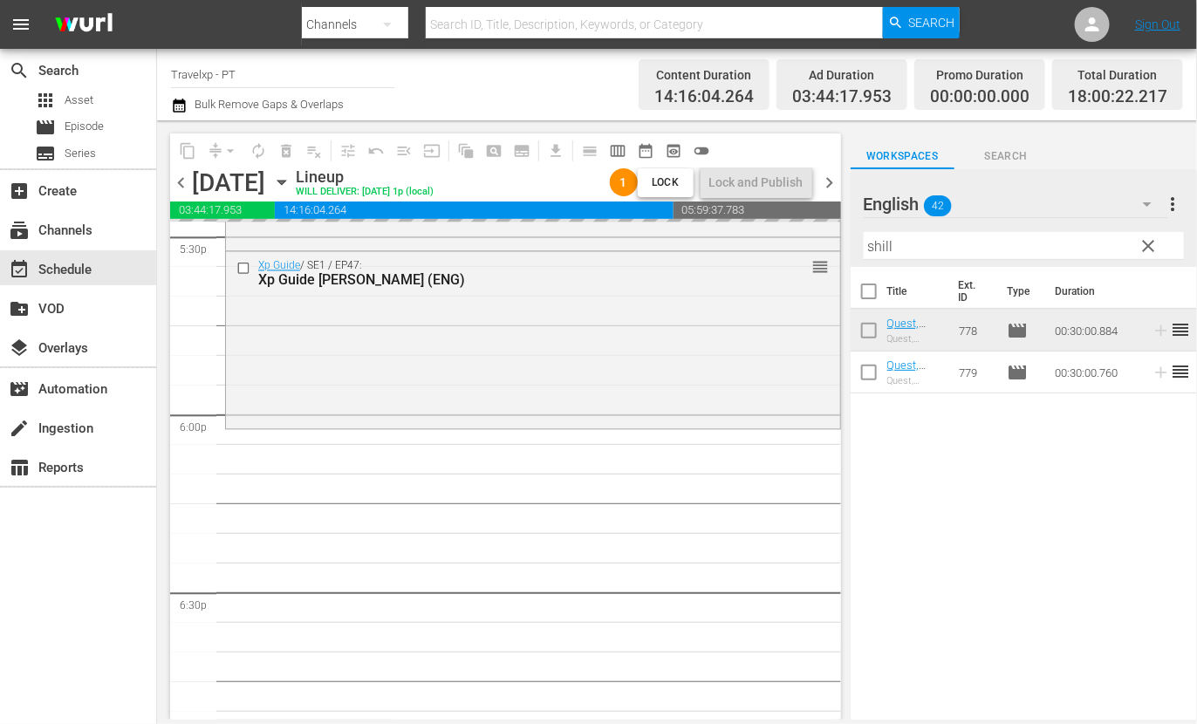
click at [884, 247] on input "shill" at bounding box center [1024, 246] width 320 height 28
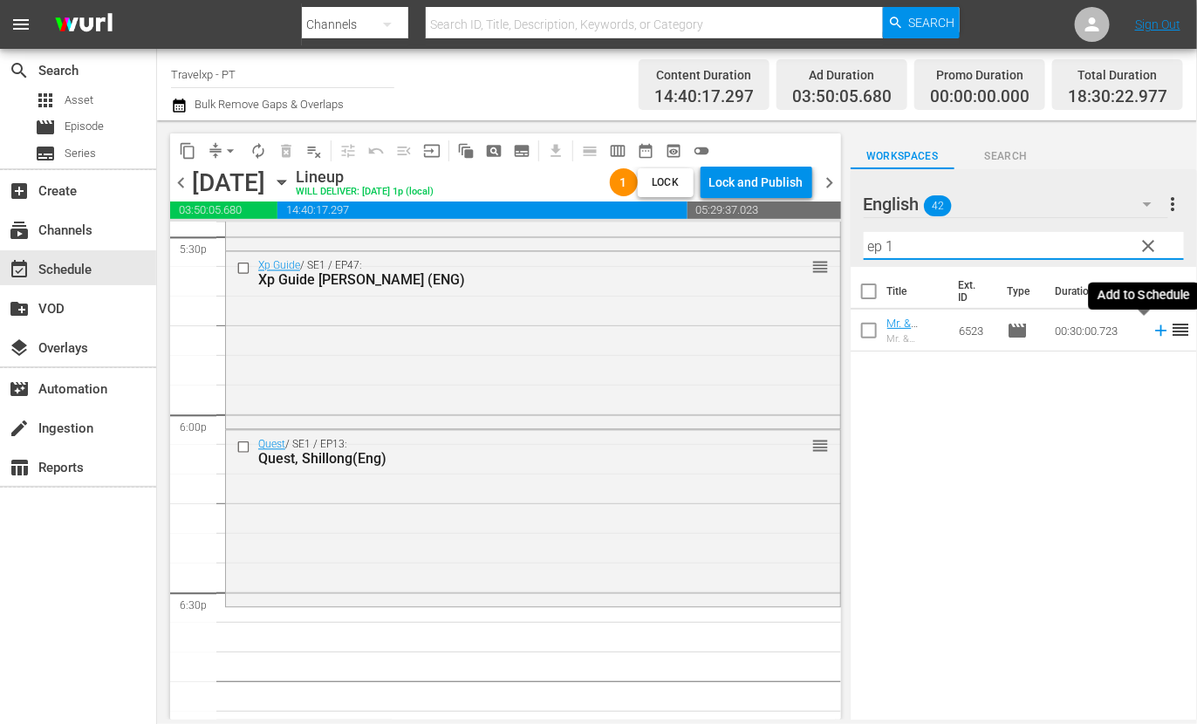
click at [1155, 330] on icon at bounding box center [1160, 330] width 11 height 11
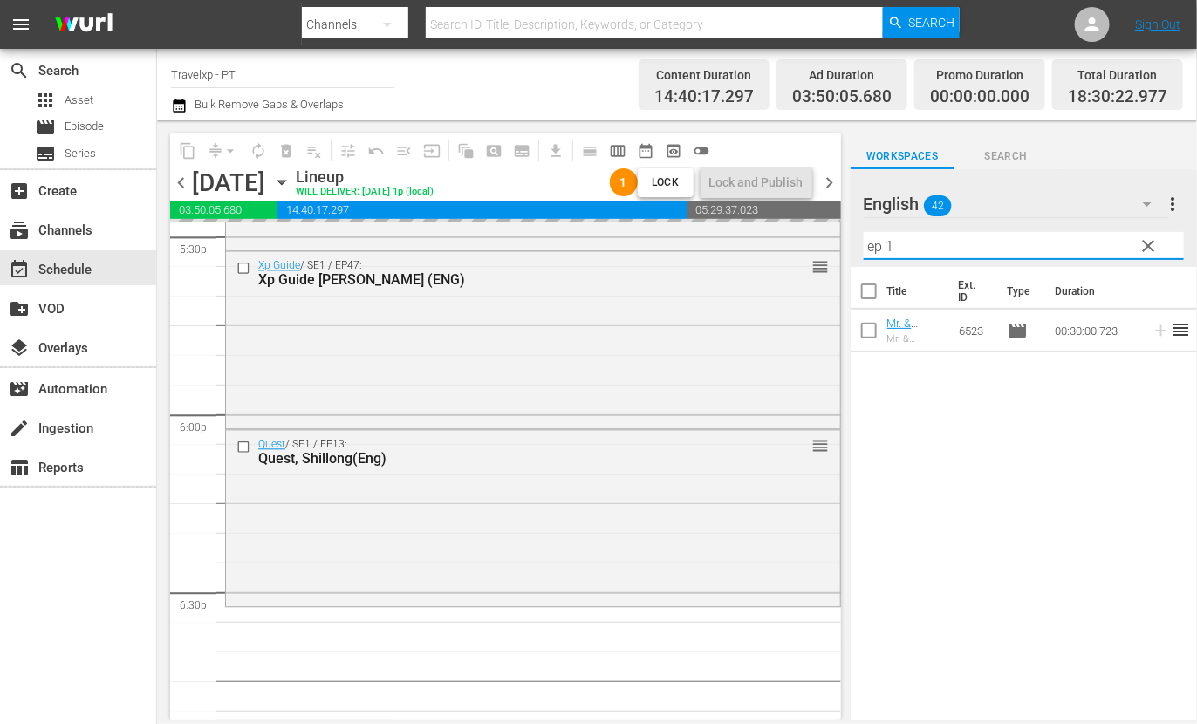
drag, startPoint x: 900, startPoint y: 243, endPoint x: 858, endPoint y: 238, distance: 42.2
click at [858, 238] on div "English 42 English more_vert clear Filter by Title ep 1" at bounding box center [1024, 218] width 346 height 98
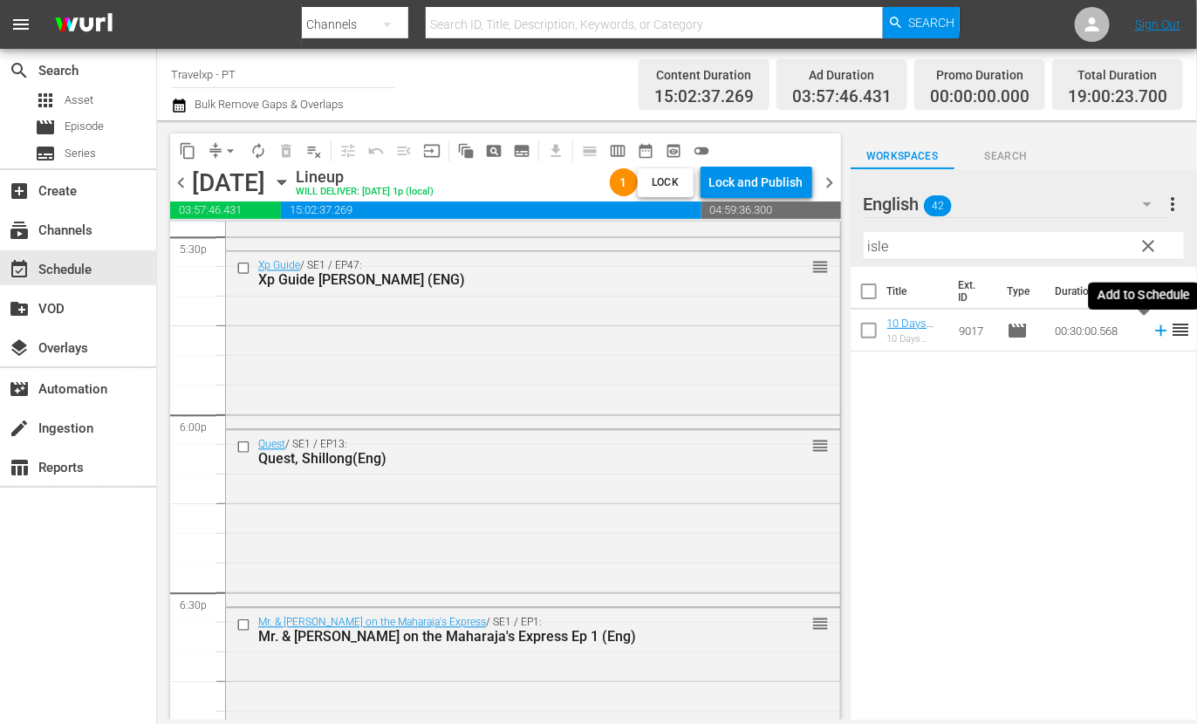
click at [1152, 332] on icon at bounding box center [1161, 330] width 19 height 19
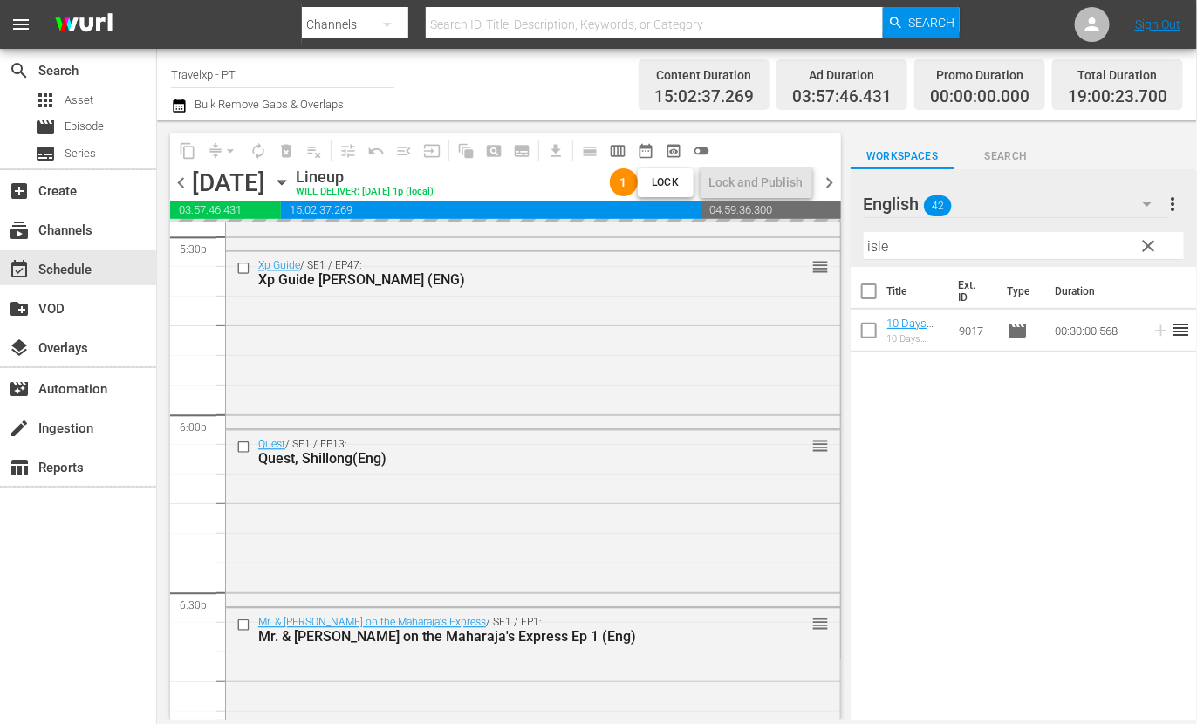
click at [877, 244] on input "isle" at bounding box center [1024, 246] width 320 height 28
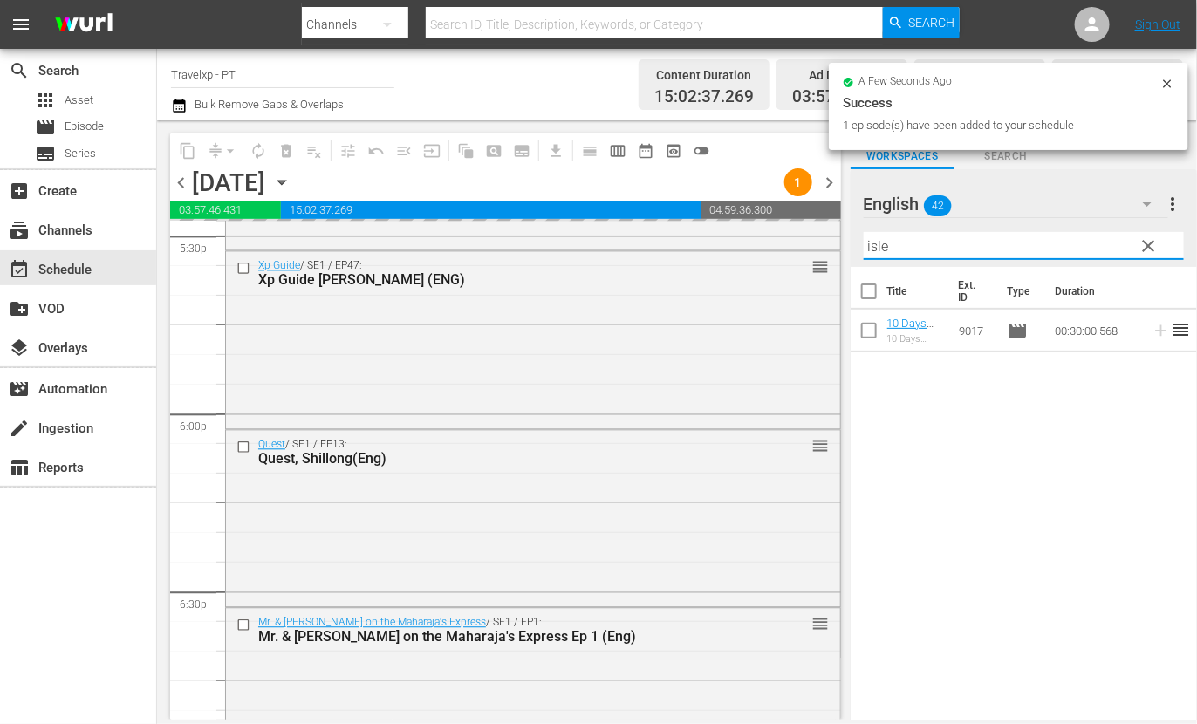
click at [877, 244] on input "isle" at bounding box center [1024, 246] width 320 height 28
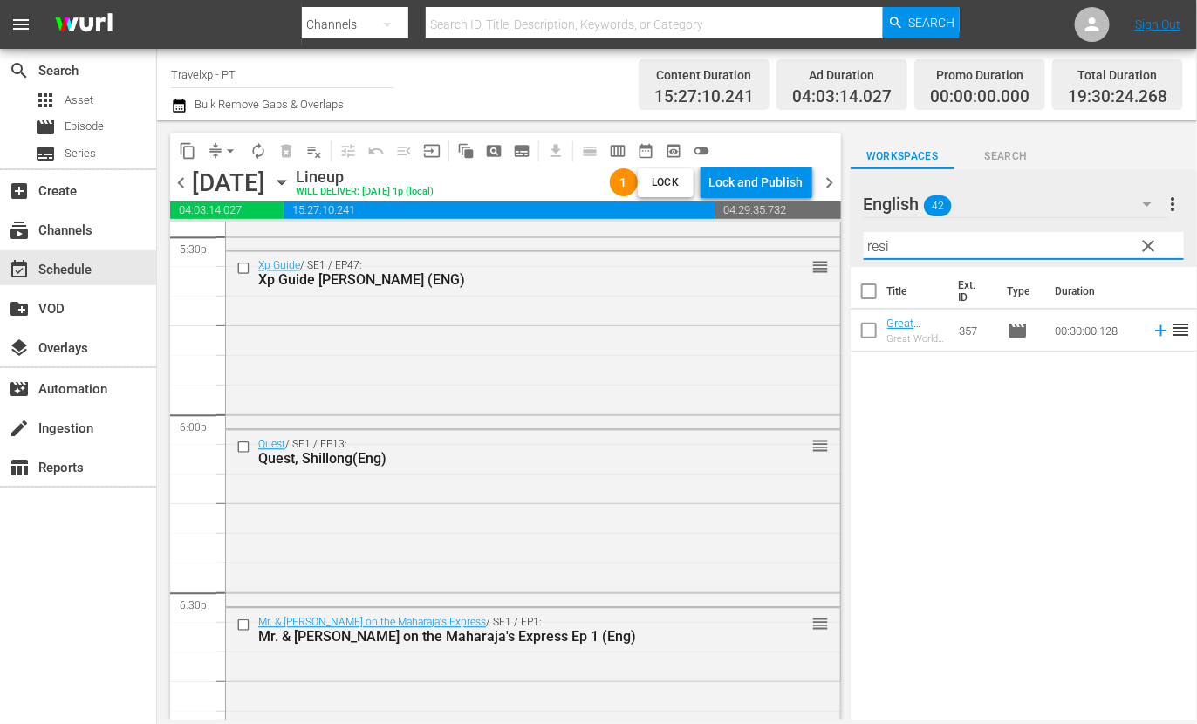
click at [1152, 329] on icon at bounding box center [1161, 330] width 19 height 19
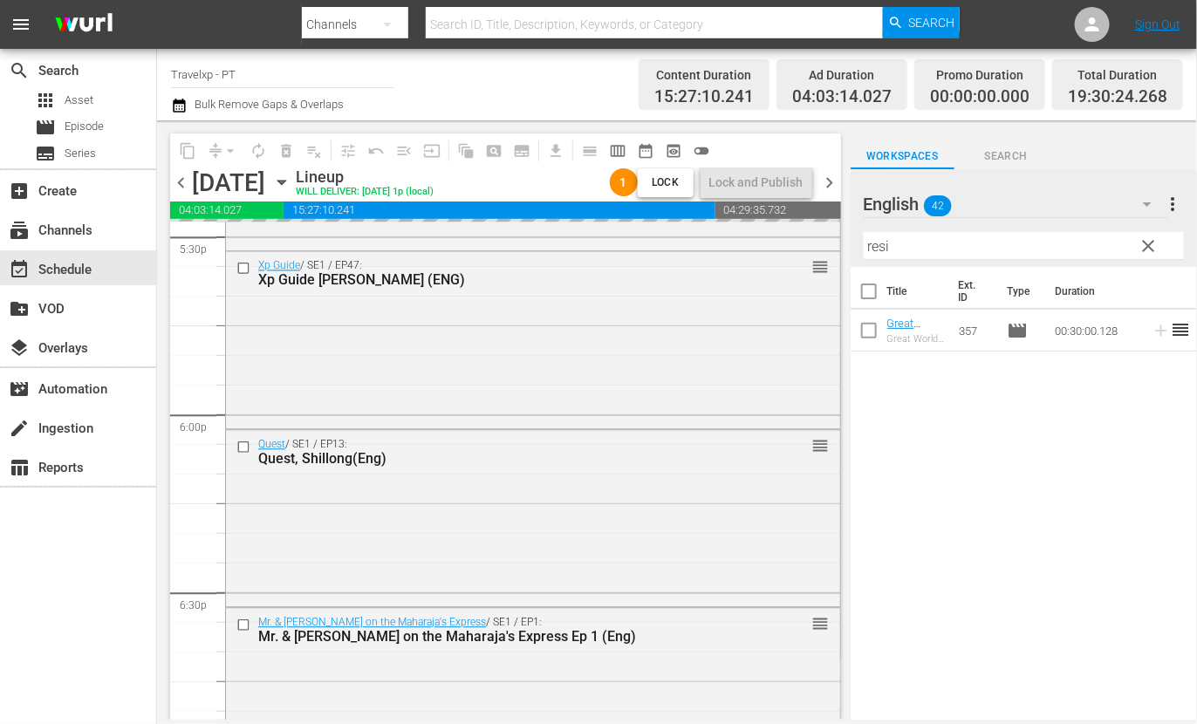
click at [879, 244] on input "resi" at bounding box center [1024, 246] width 320 height 28
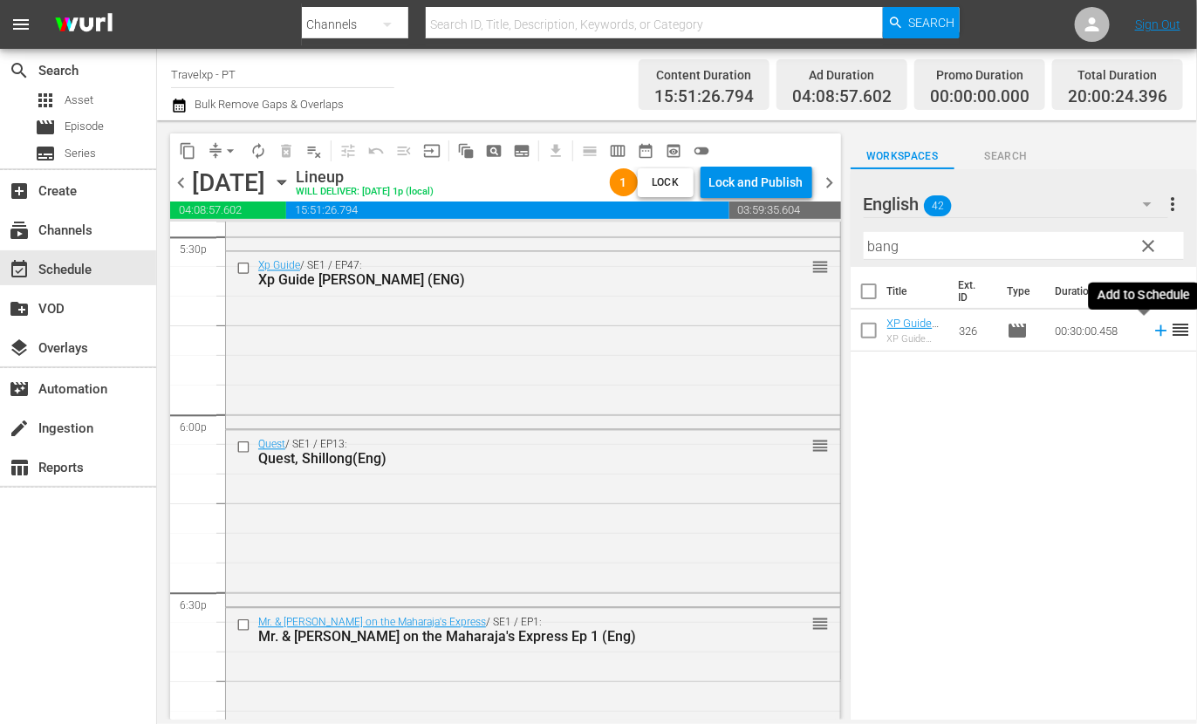
click at [1155, 330] on icon at bounding box center [1160, 330] width 11 height 11
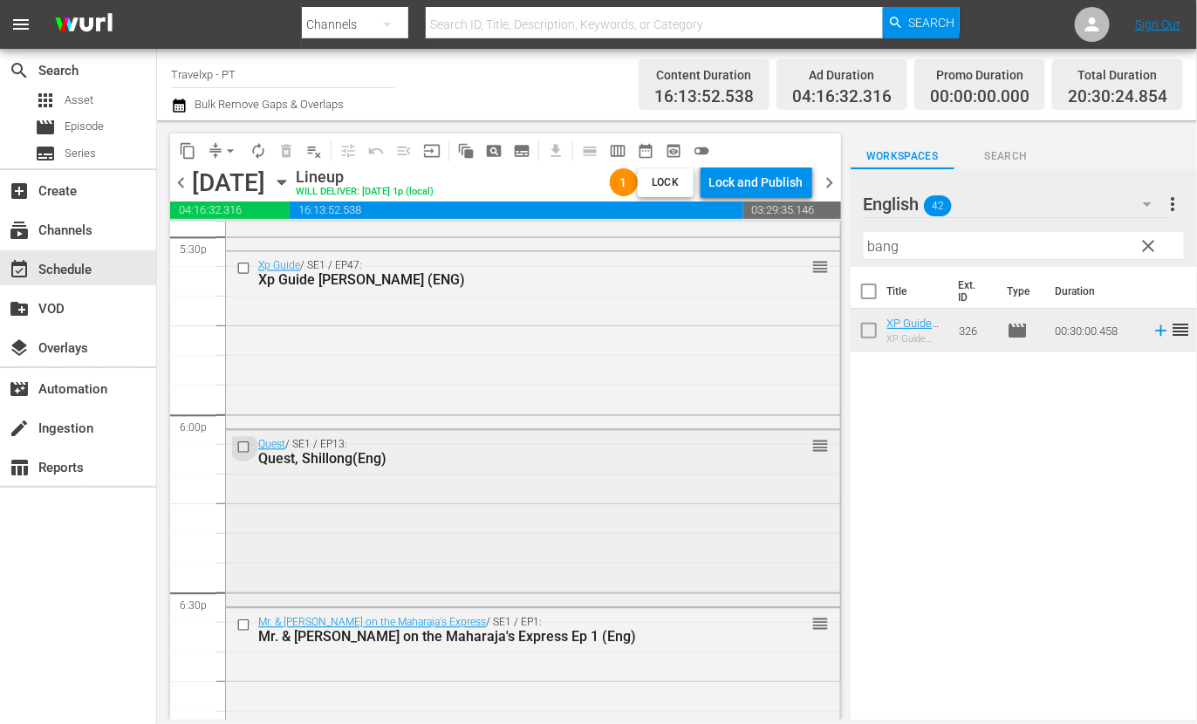
drag, startPoint x: 236, startPoint y: 451, endPoint x: 244, endPoint y: 447, distance: 9.0
click at [244, 447] on input "checkbox" at bounding box center [245, 447] width 18 height 15
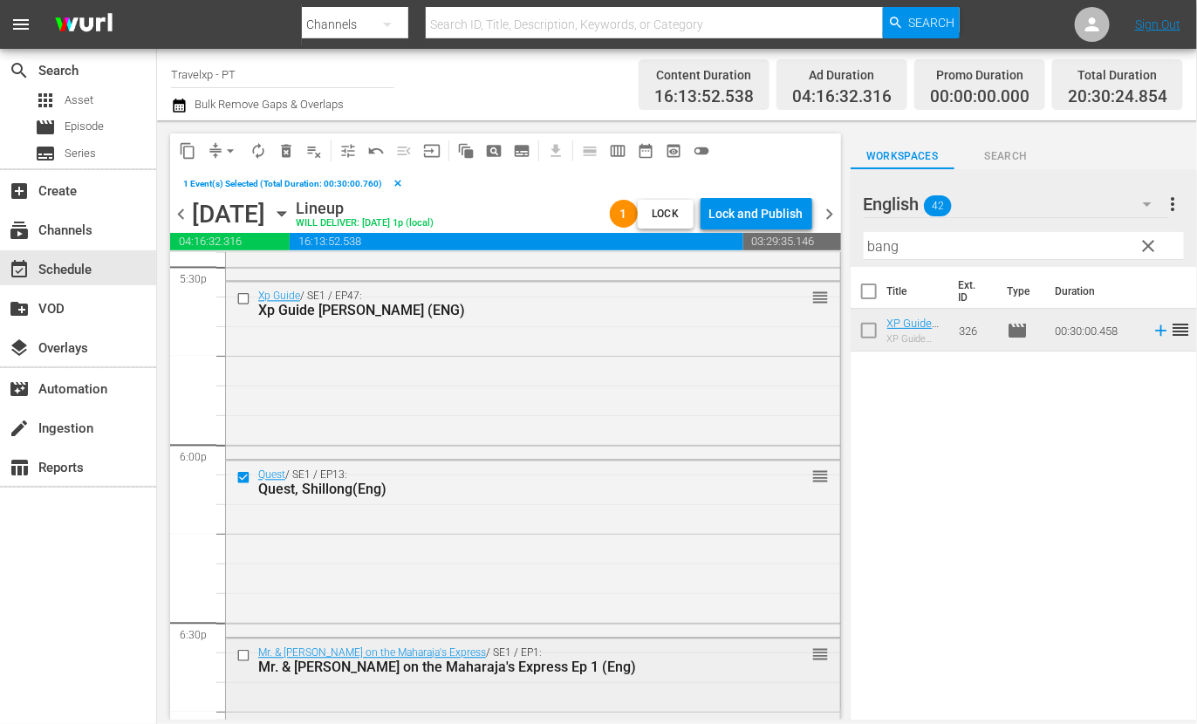
click at [244, 654] on input "checkbox" at bounding box center [245, 655] width 18 height 15
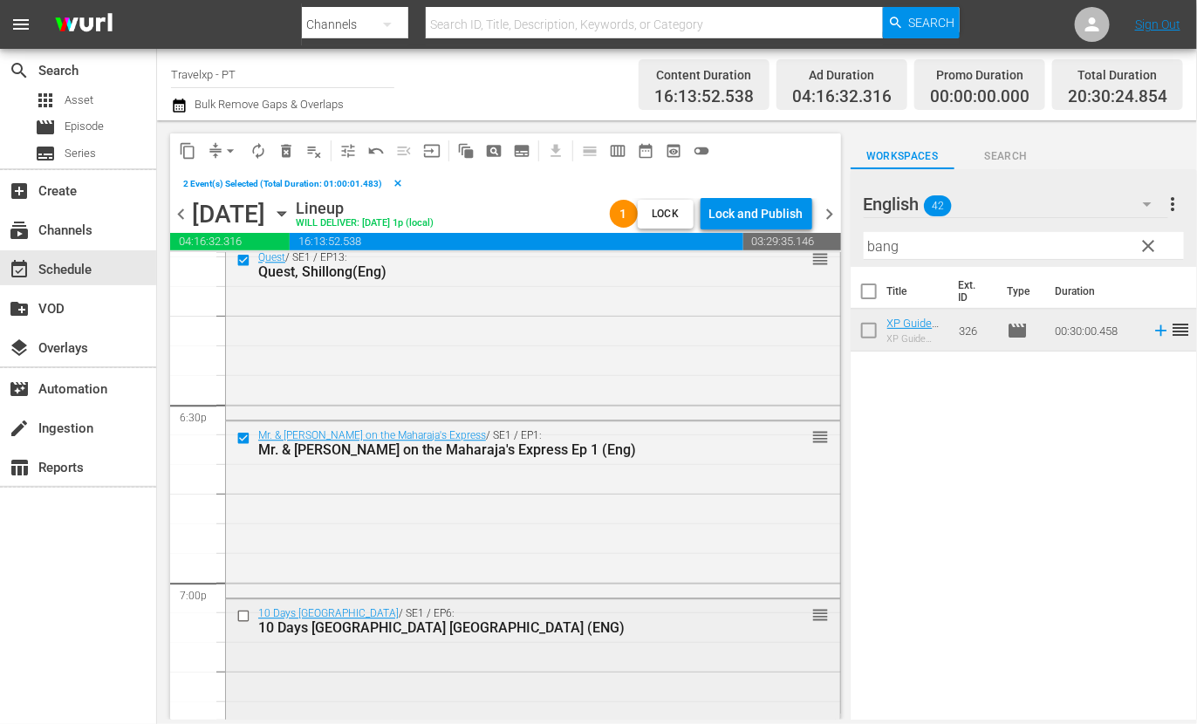
click at [243, 618] on input "checkbox" at bounding box center [245, 616] width 18 height 15
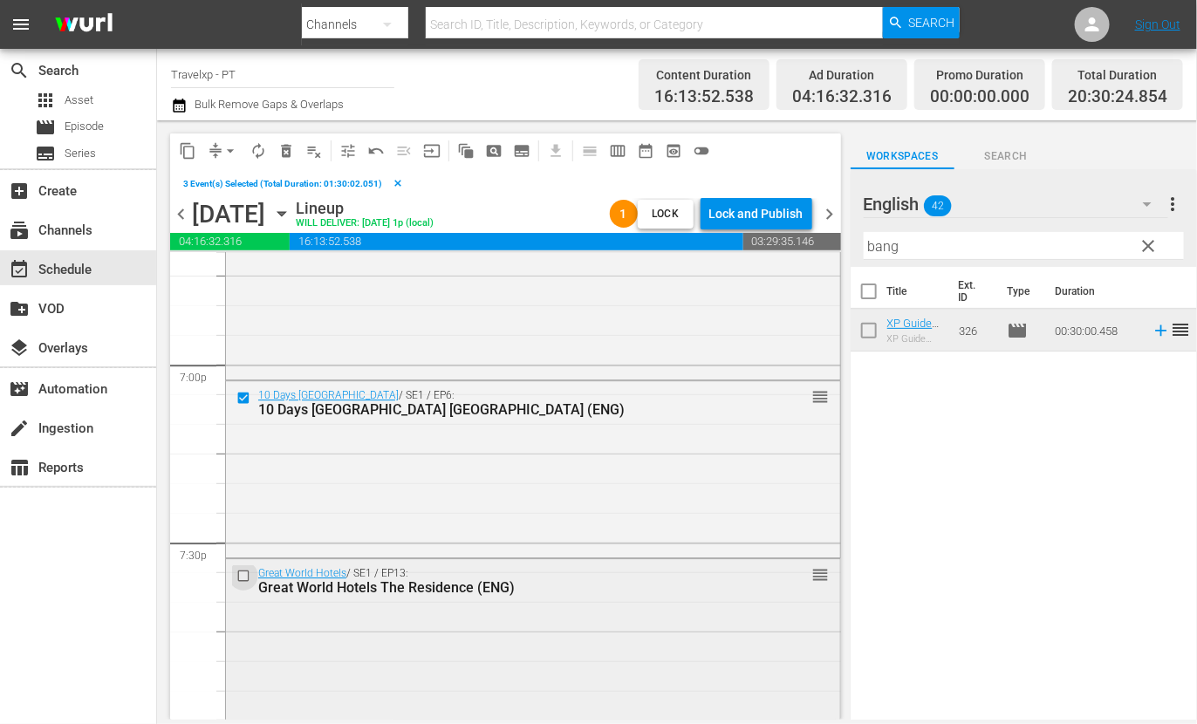
click at [244, 573] on input "checkbox" at bounding box center [245, 576] width 18 height 15
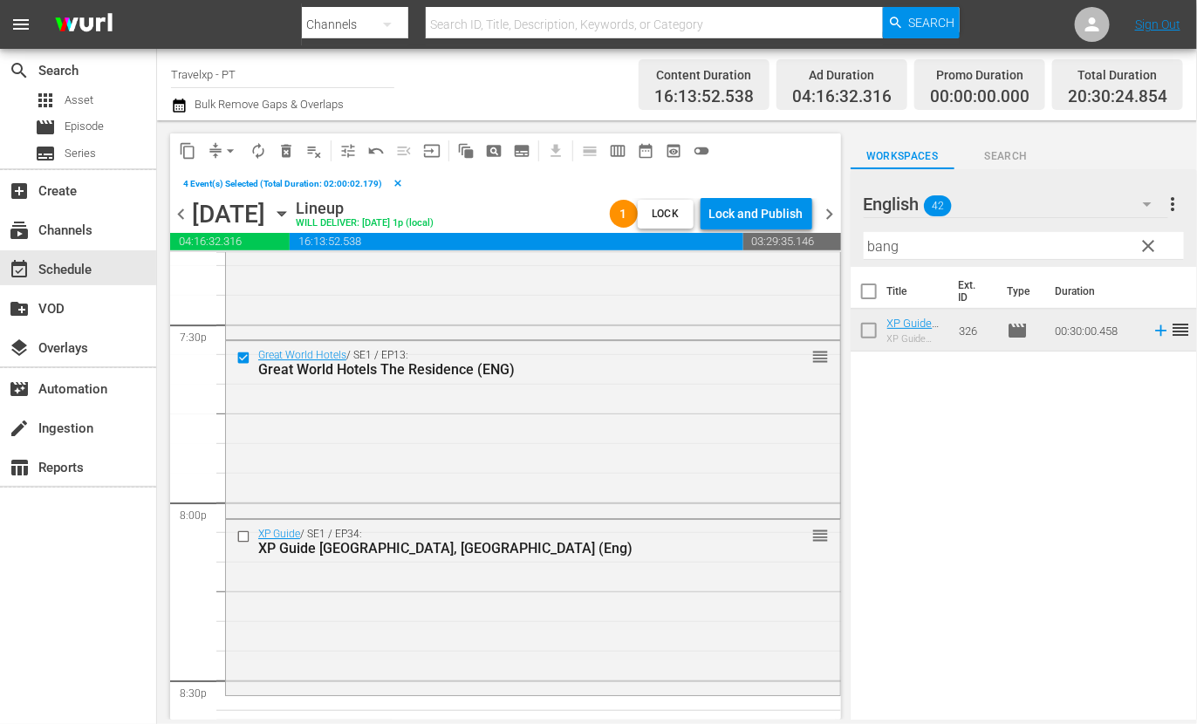
scroll to position [6870, 0]
click at [244, 537] on input "checkbox" at bounding box center [245, 536] width 18 height 15
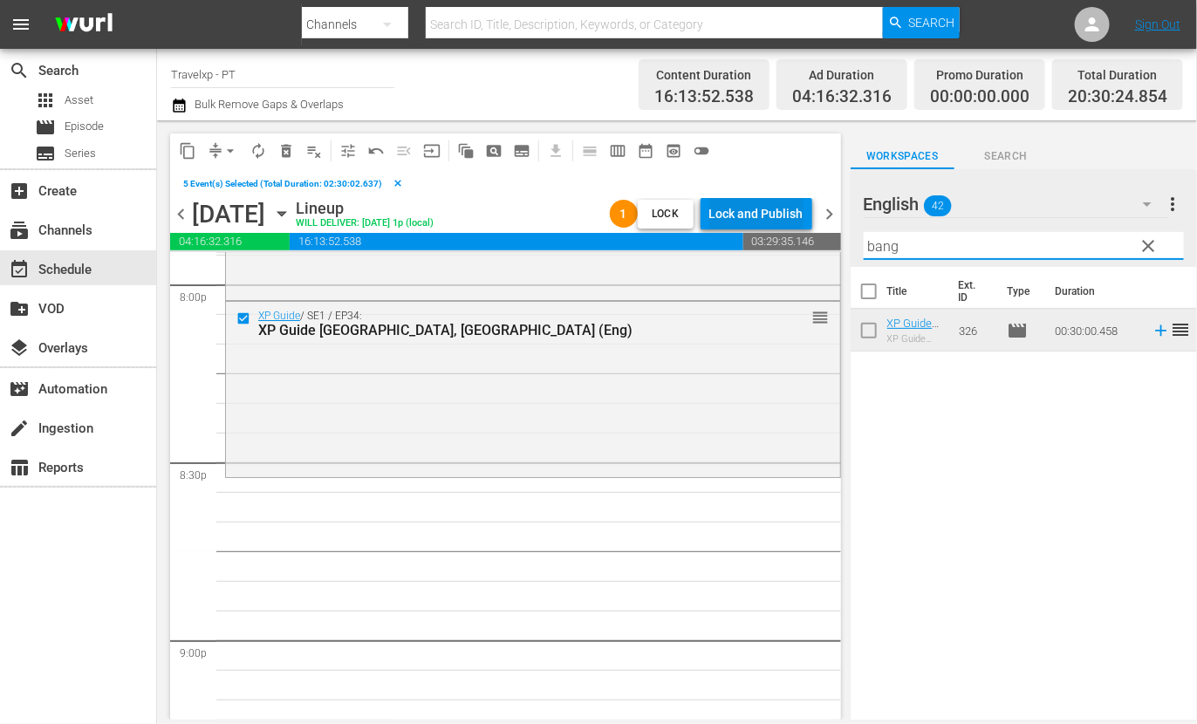
drag, startPoint x: 925, startPoint y: 250, endPoint x: 797, endPoint y: 229, distance: 130.1
click at [797, 229] on div "content_copy compress arrow_drop_down autorenew_outlined delete_forever_outline…" at bounding box center [677, 419] width 1040 height 599
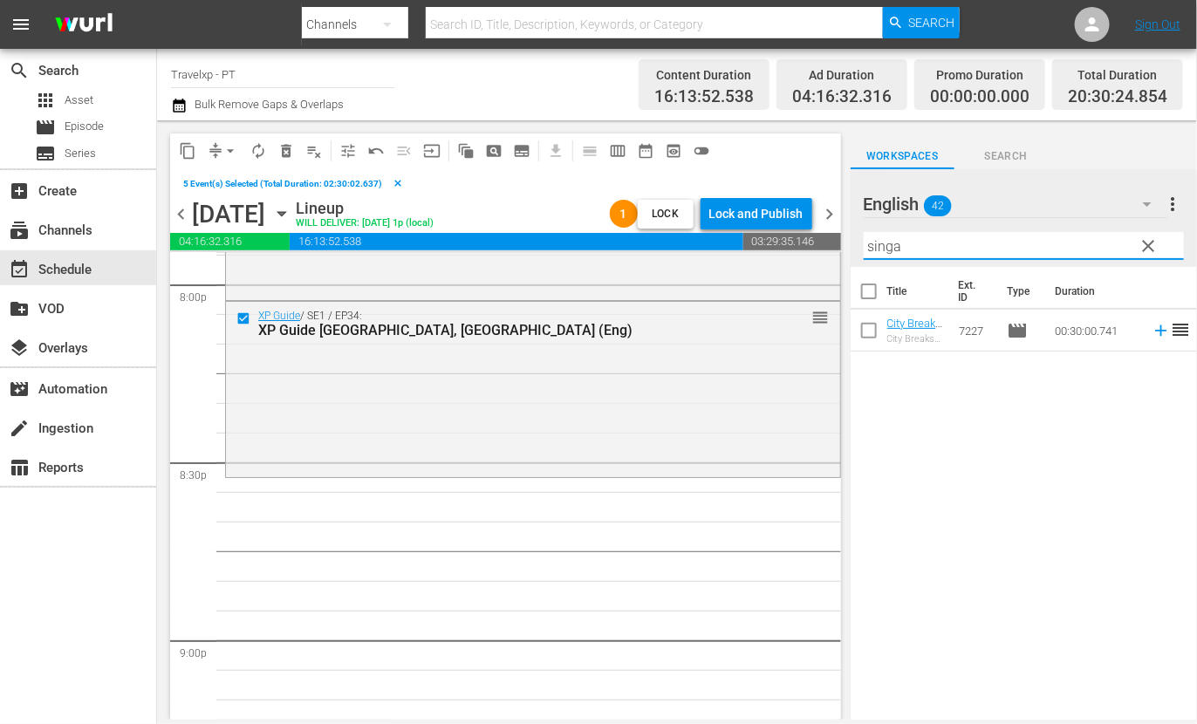
type input "singa"
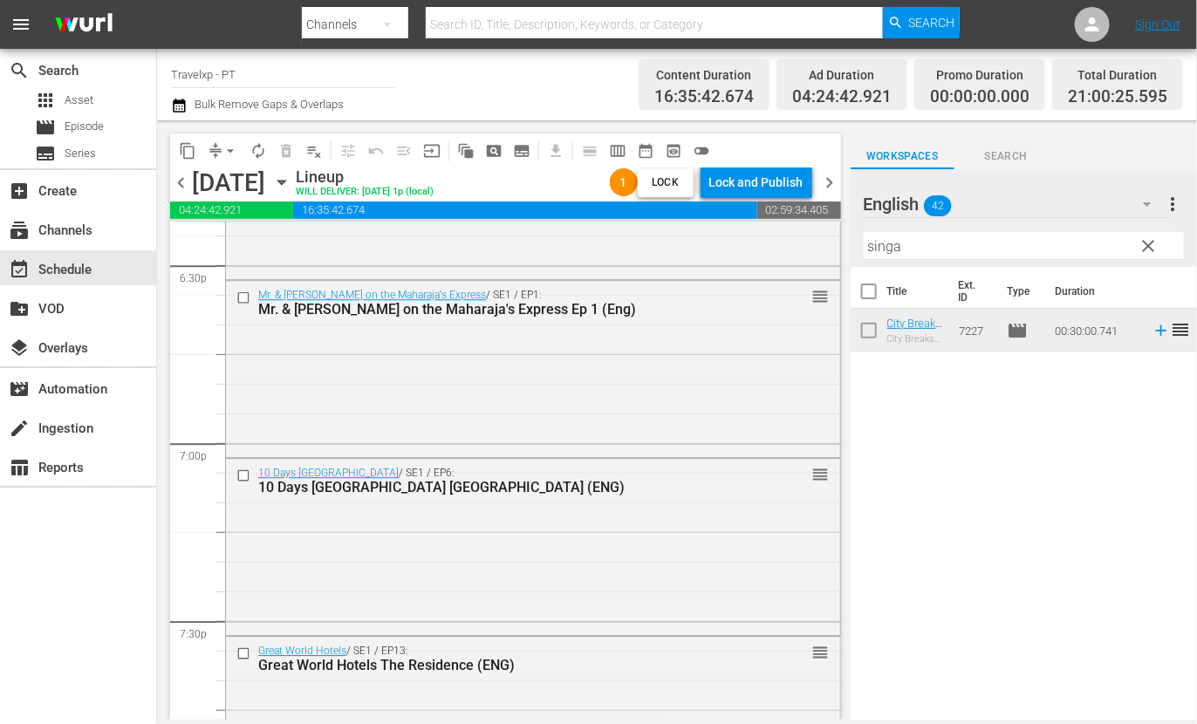
scroll to position [6216, 0]
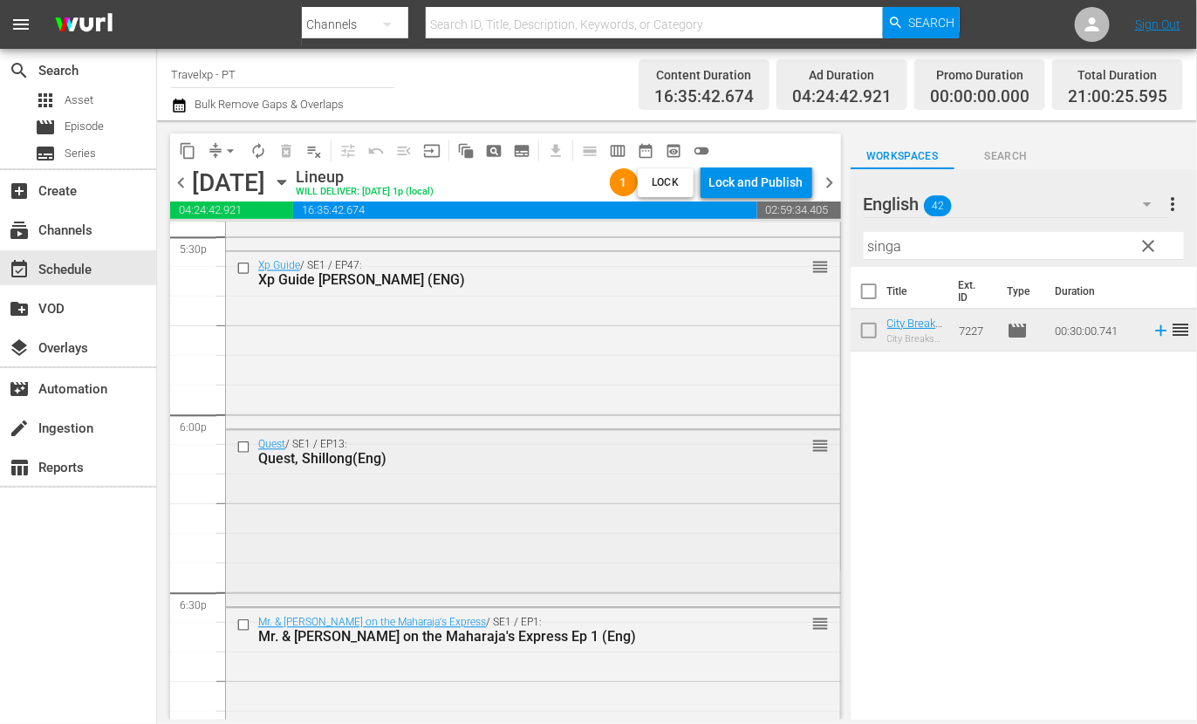
click at [243, 445] on input "checkbox" at bounding box center [245, 447] width 18 height 15
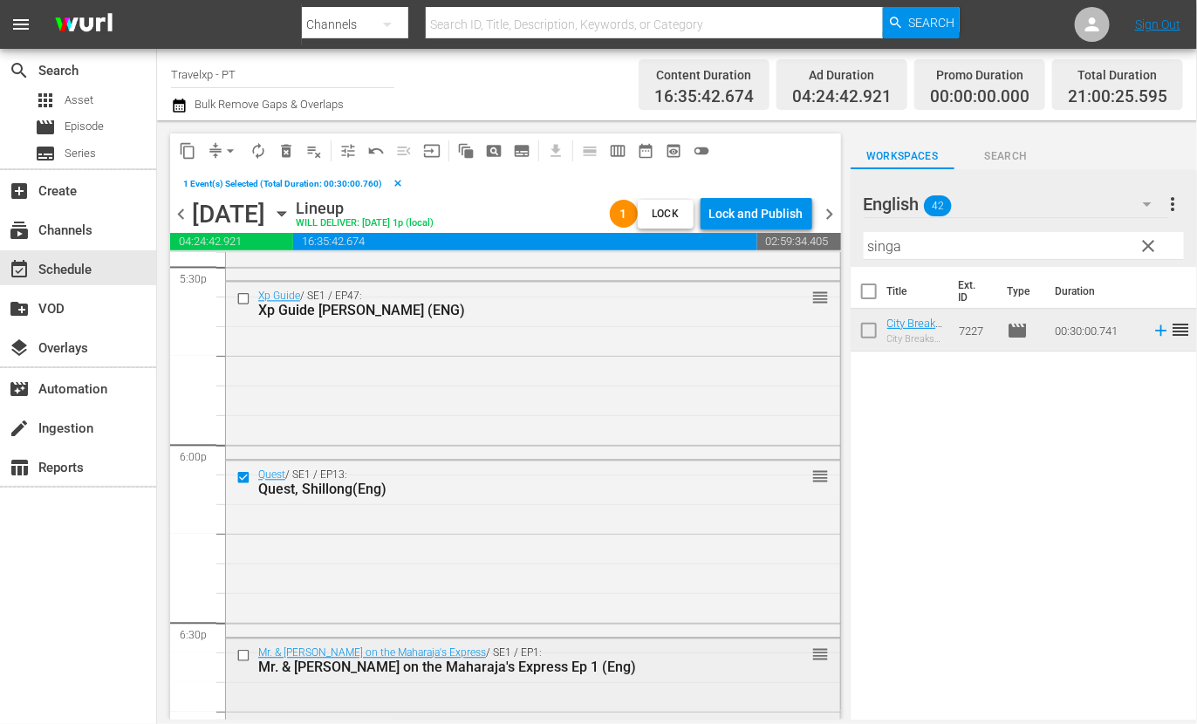
click at [245, 653] on input "checkbox" at bounding box center [245, 655] width 18 height 15
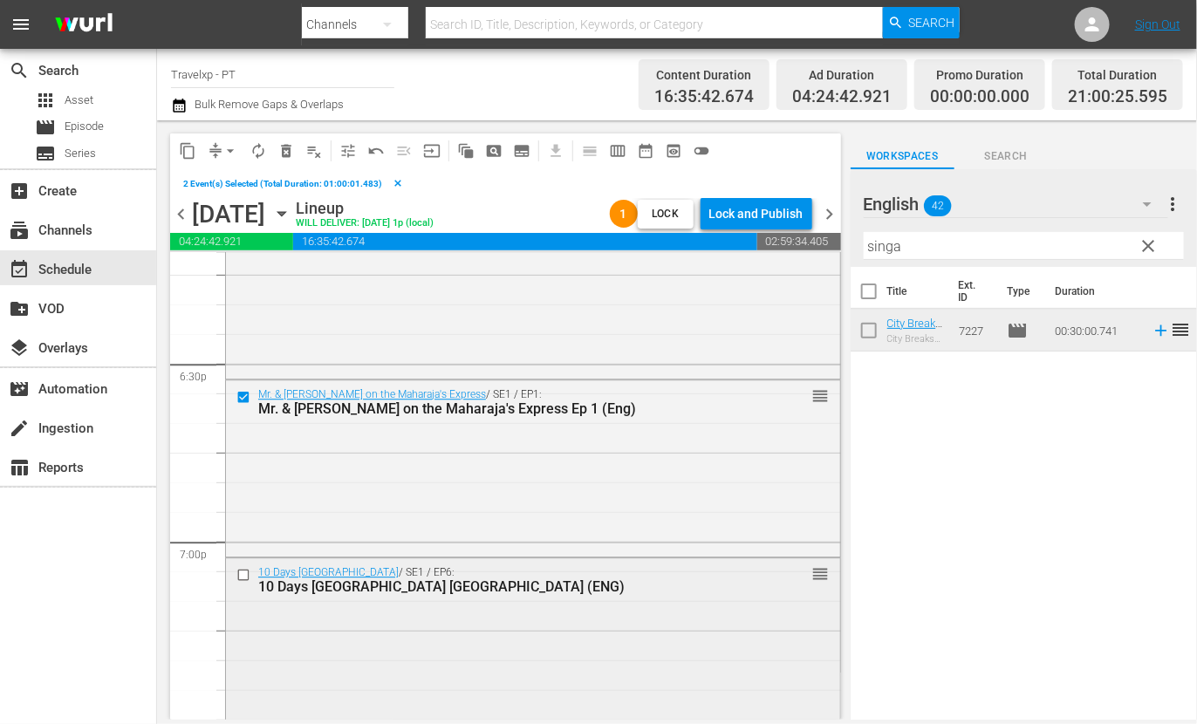
scroll to position [6543, 0]
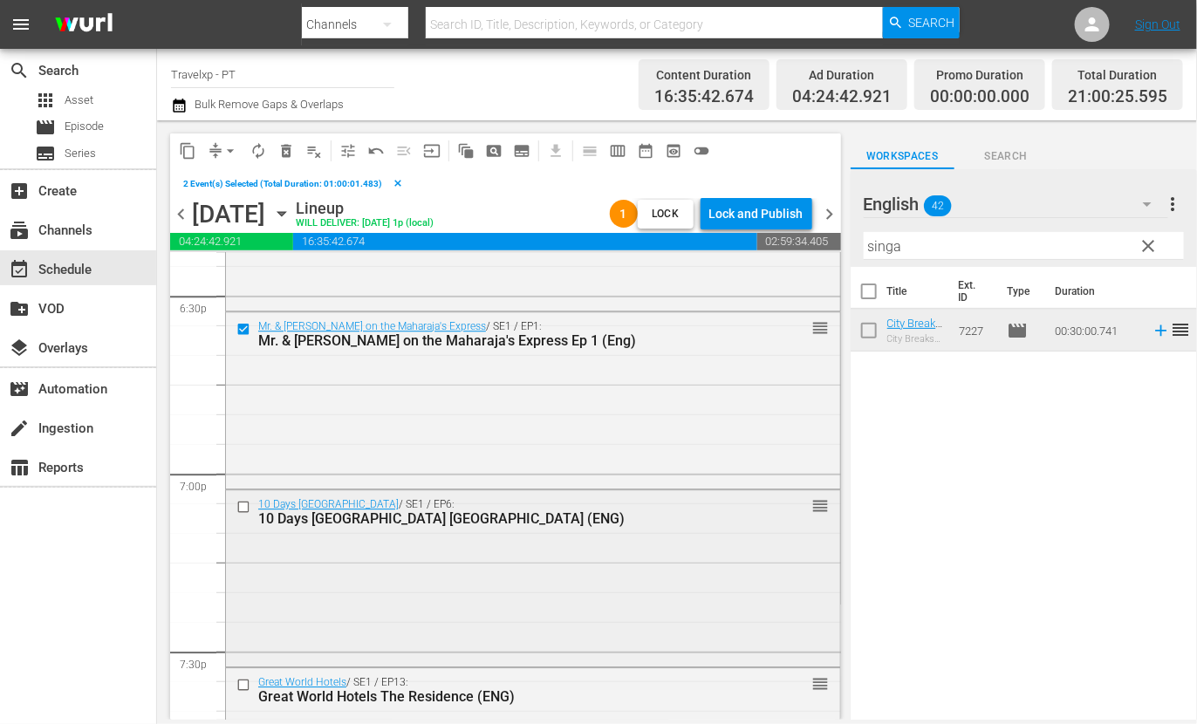
click at [244, 512] on input "checkbox" at bounding box center [245, 507] width 18 height 15
click at [245, 684] on input "checkbox" at bounding box center [245, 685] width 18 height 15
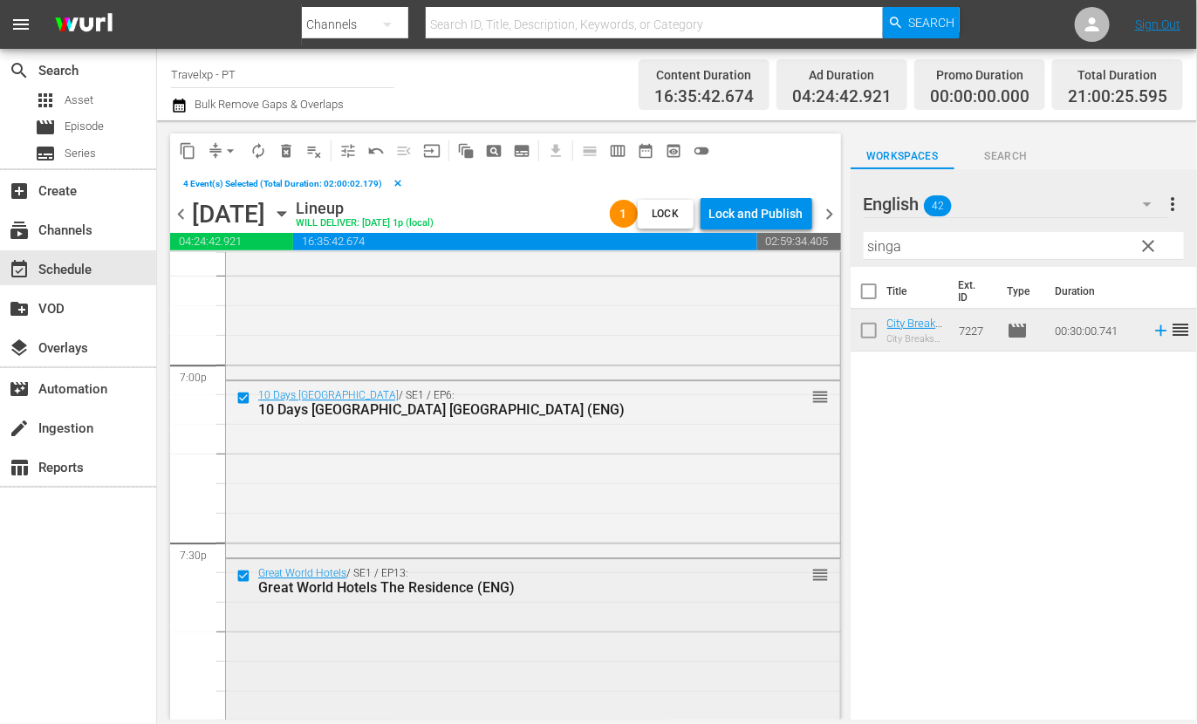
scroll to position [6761, 0]
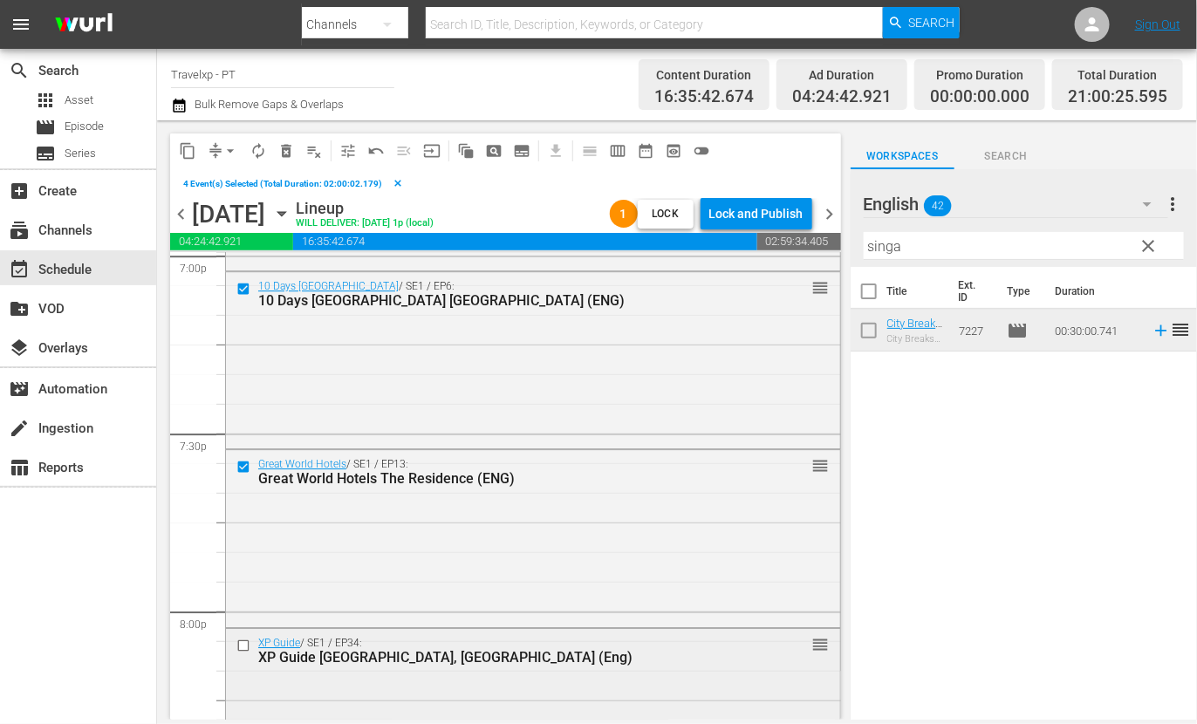
click at [243, 647] on input "checkbox" at bounding box center [245, 645] width 18 height 15
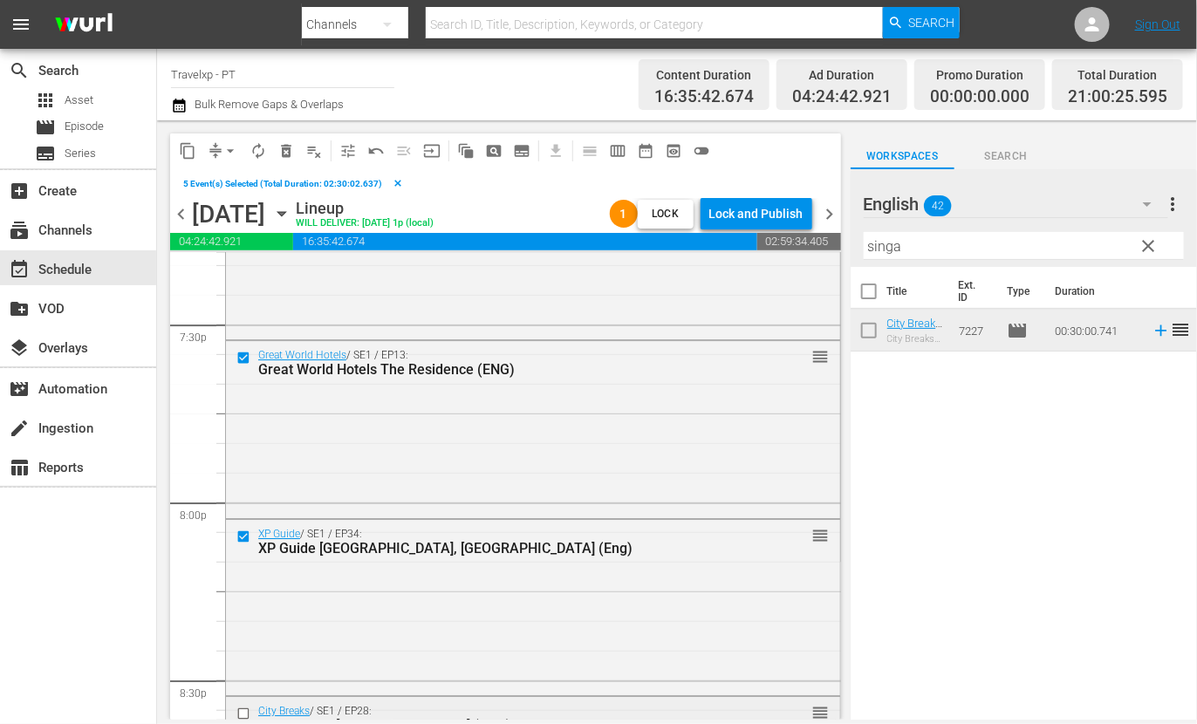
click at [241, 707] on input "checkbox" at bounding box center [245, 714] width 18 height 15
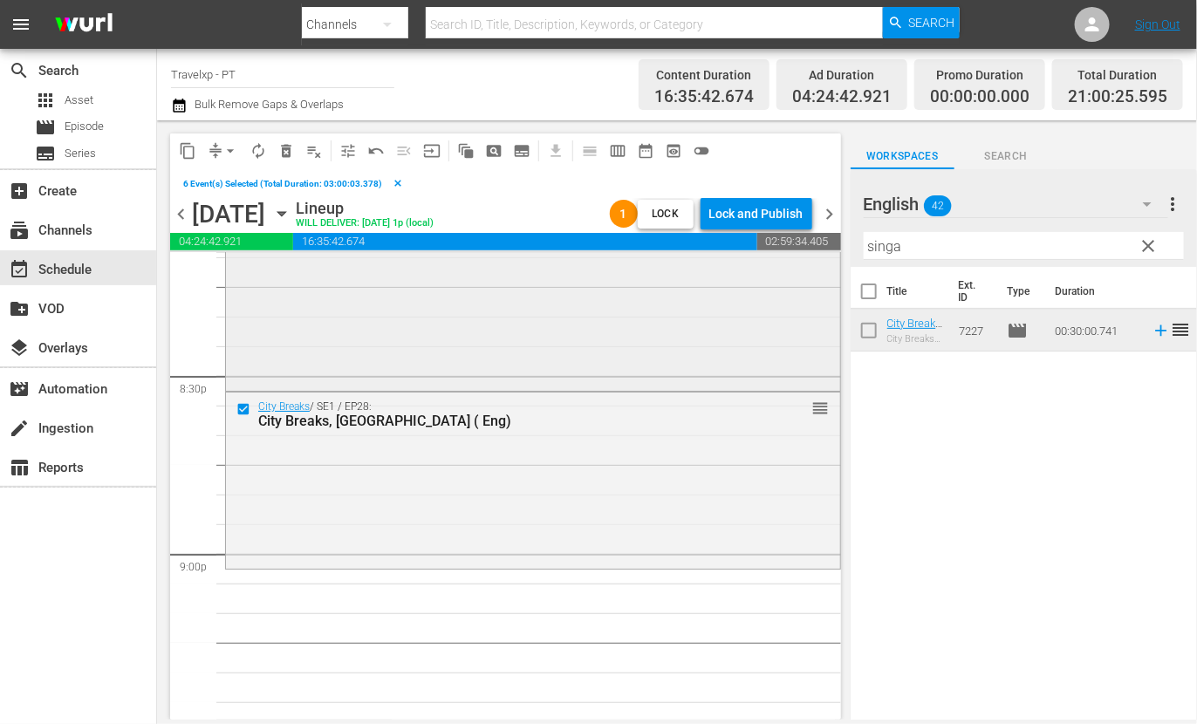
scroll to position [7198, 0]
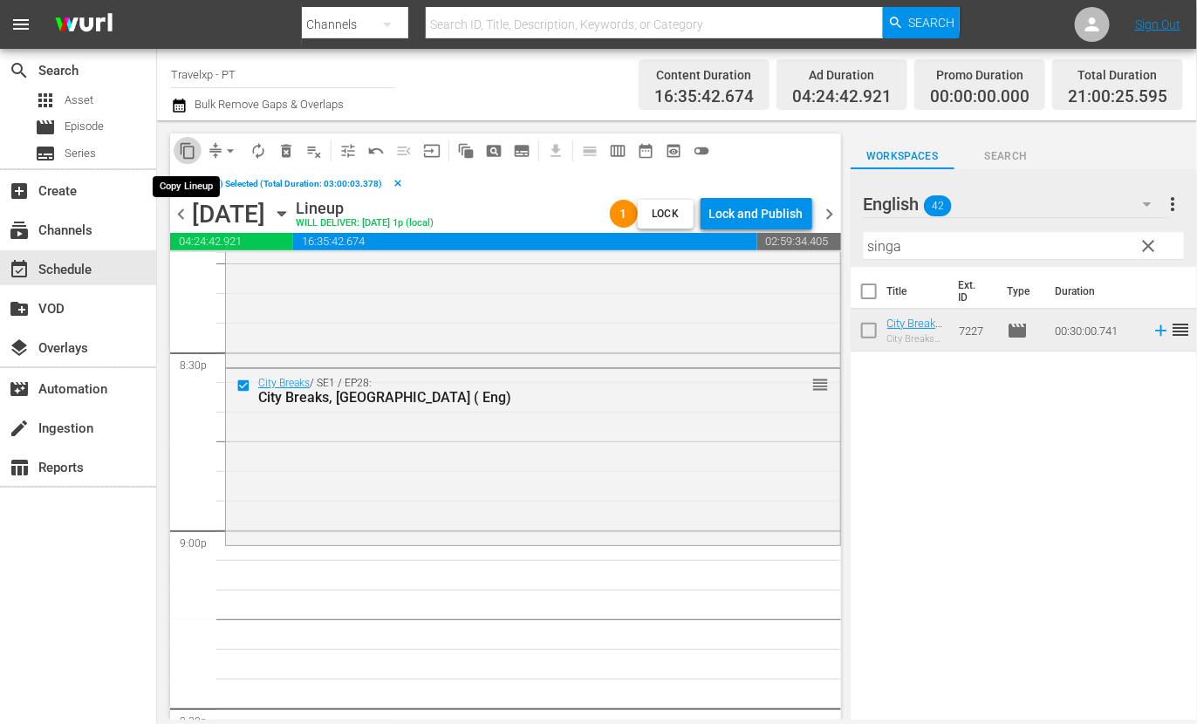
click at [187, 154] on span "content_copy" at bounding box center [187, 150] width 17 height 17
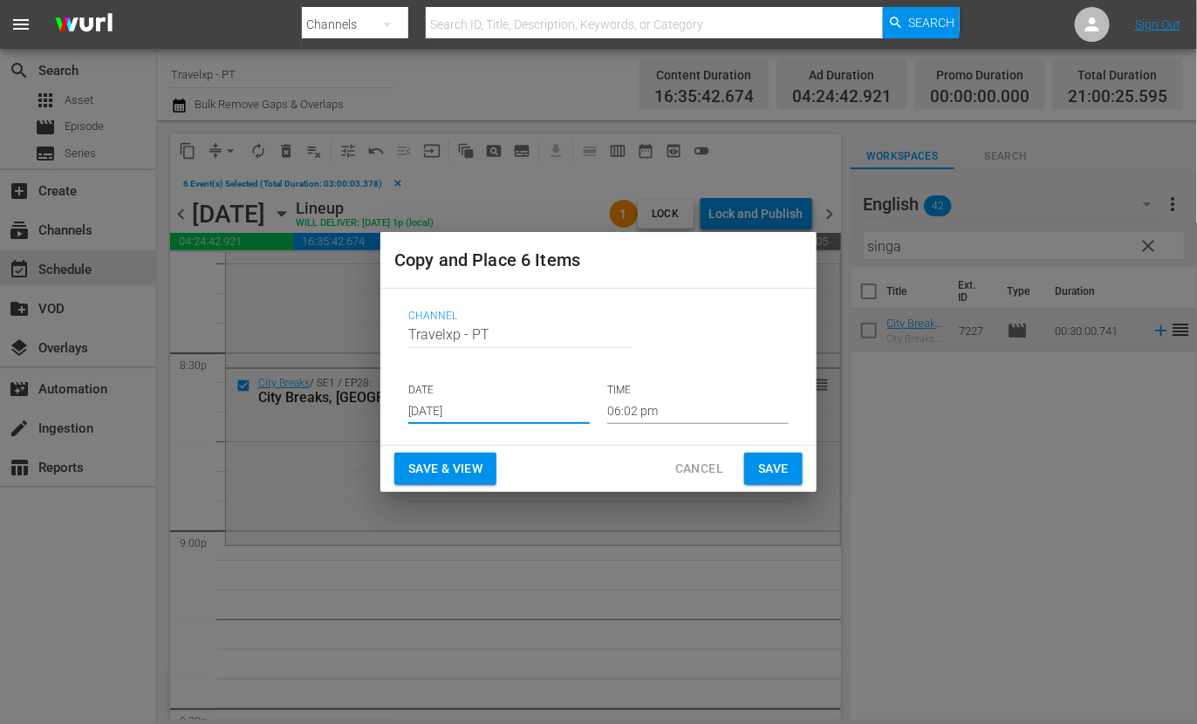
click at [465, 413] on input "[DATE]" at bounding box center [498, 411] width 181 height 26
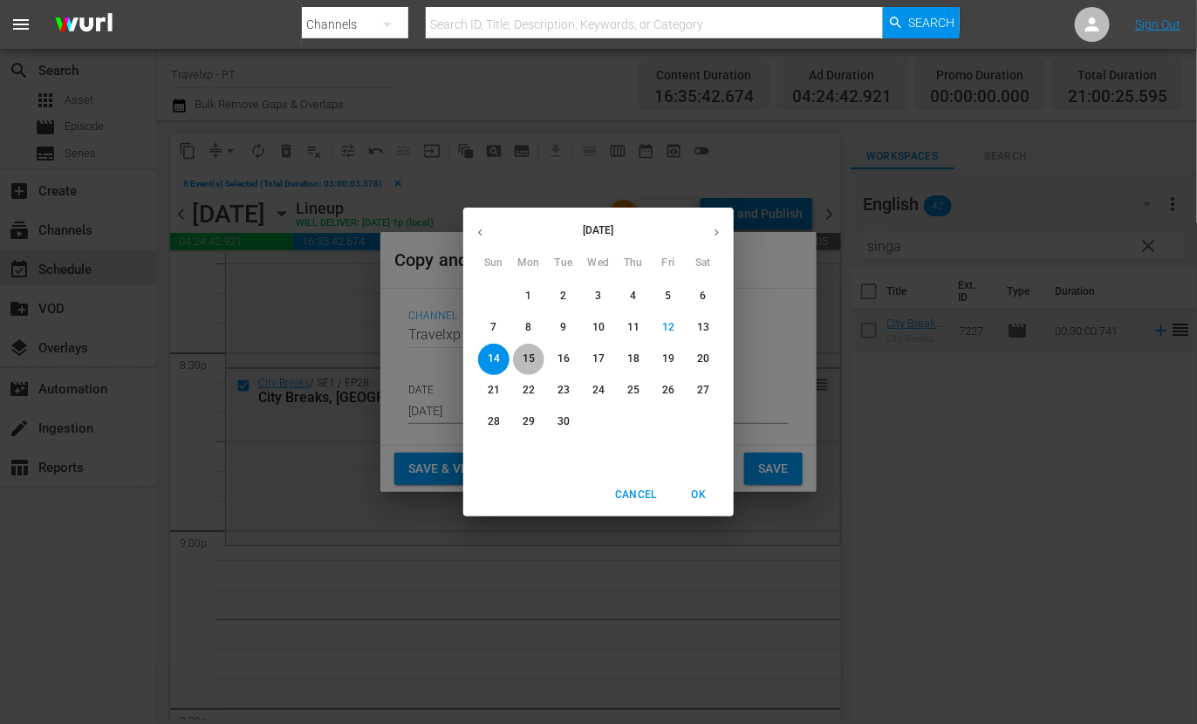
click at [526, 353] on p "15" at bounding box center [529, 359] width 12 height 15
type input "Sep 15th 2025"
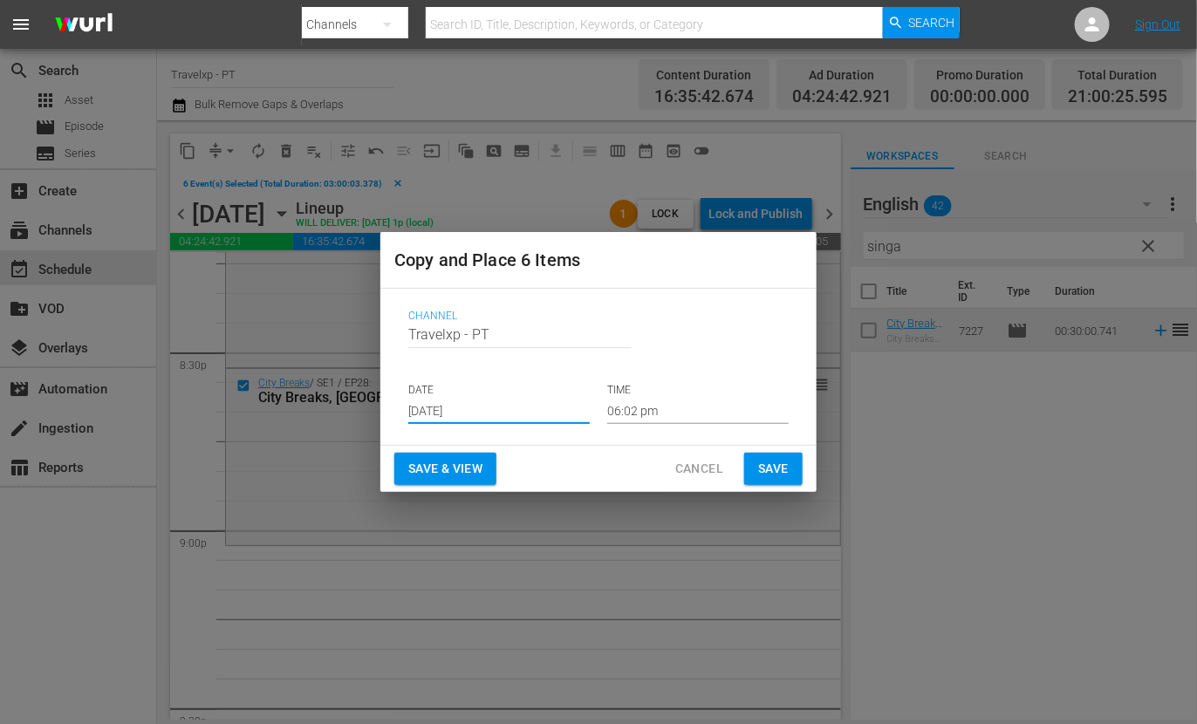
click at [611, 400] on input "06:02 pm" at bounding box center [697, 411] width 181 height 26
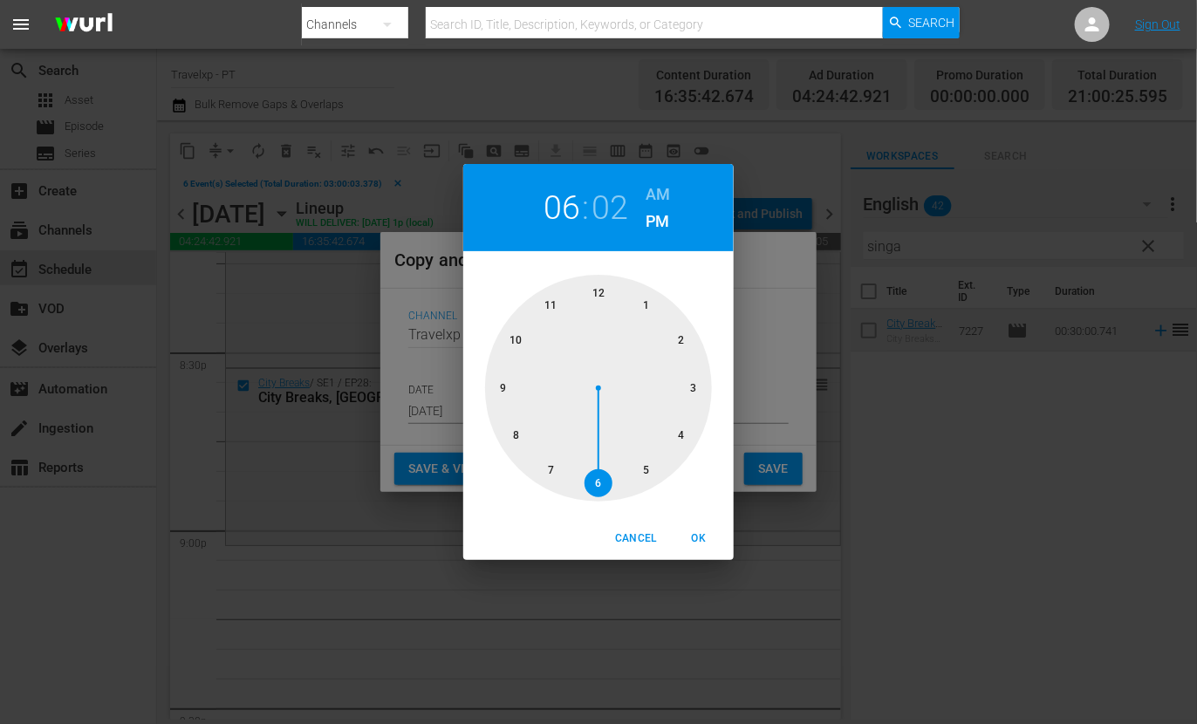
click at [504, 392] on div at bounding box center [598, 388] width 227 height 227
click at [696, 538] on span "OK" at bounding box center [699, 539] width 42 height 18
type input "09:02 pm"
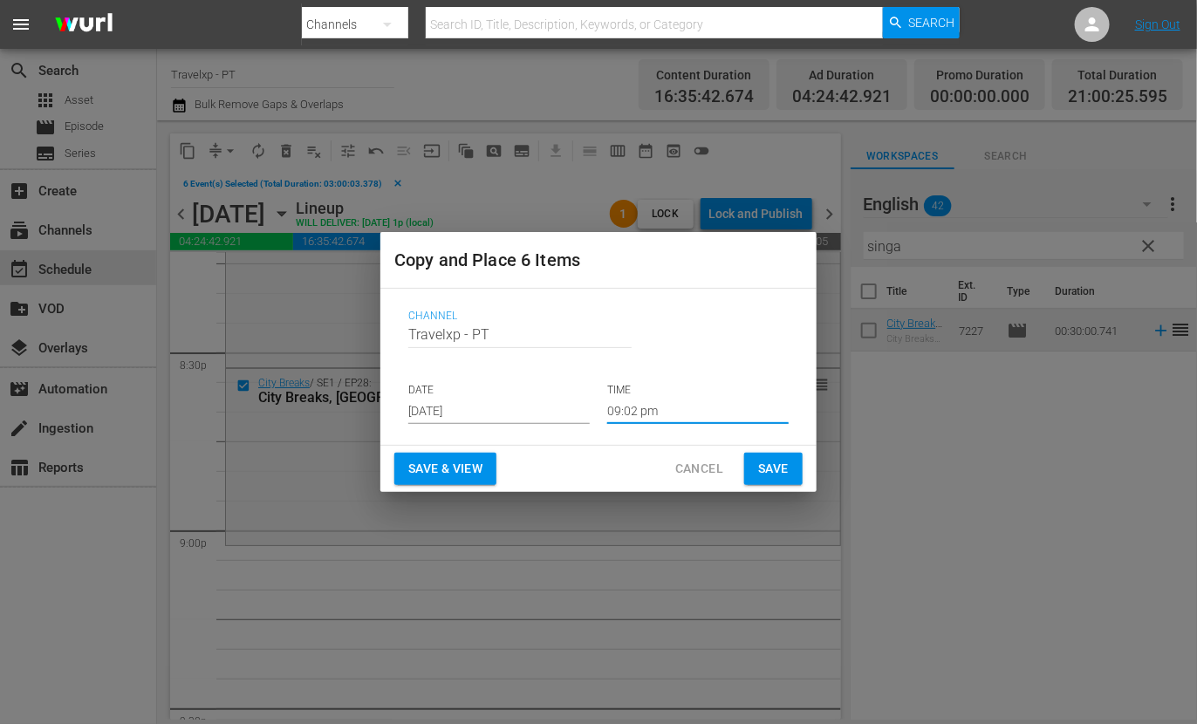
click at [464, 448] on div "Save & View Cancel Save" at bounding box center [598, 469] width 436 height 46
click at [469, 464] on span "Save & View" at bounding box center [445, 469] width 74 height 22
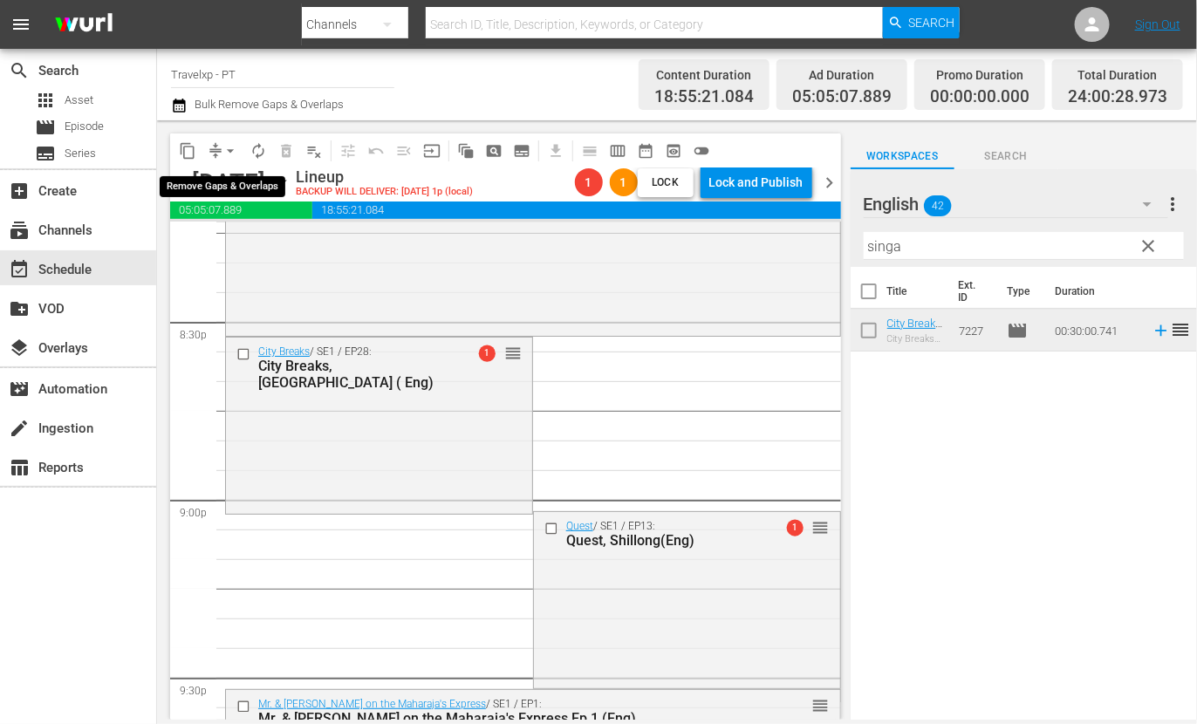
click at [228, 150] on span "arrow_drop_down" at bounding box center [230, 150] width 17 height 17
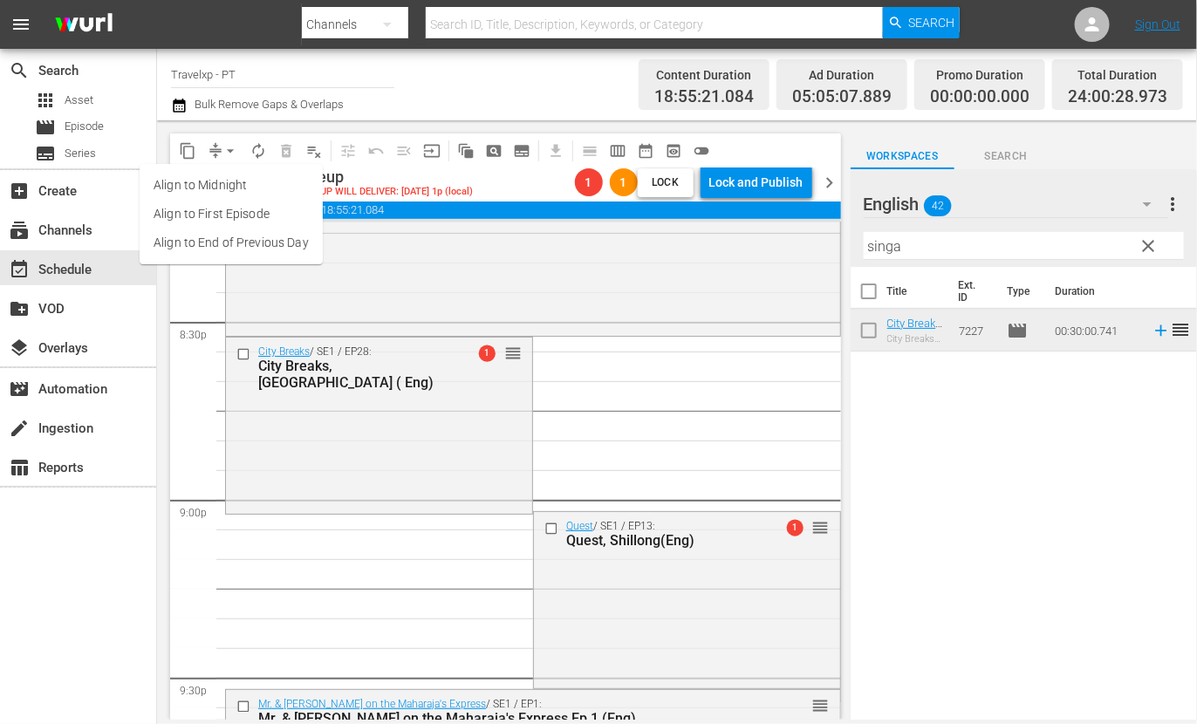
click at [246, 251] on li "Align to End of Previous Day" at bounding box center [231, 243] width 183 height 29
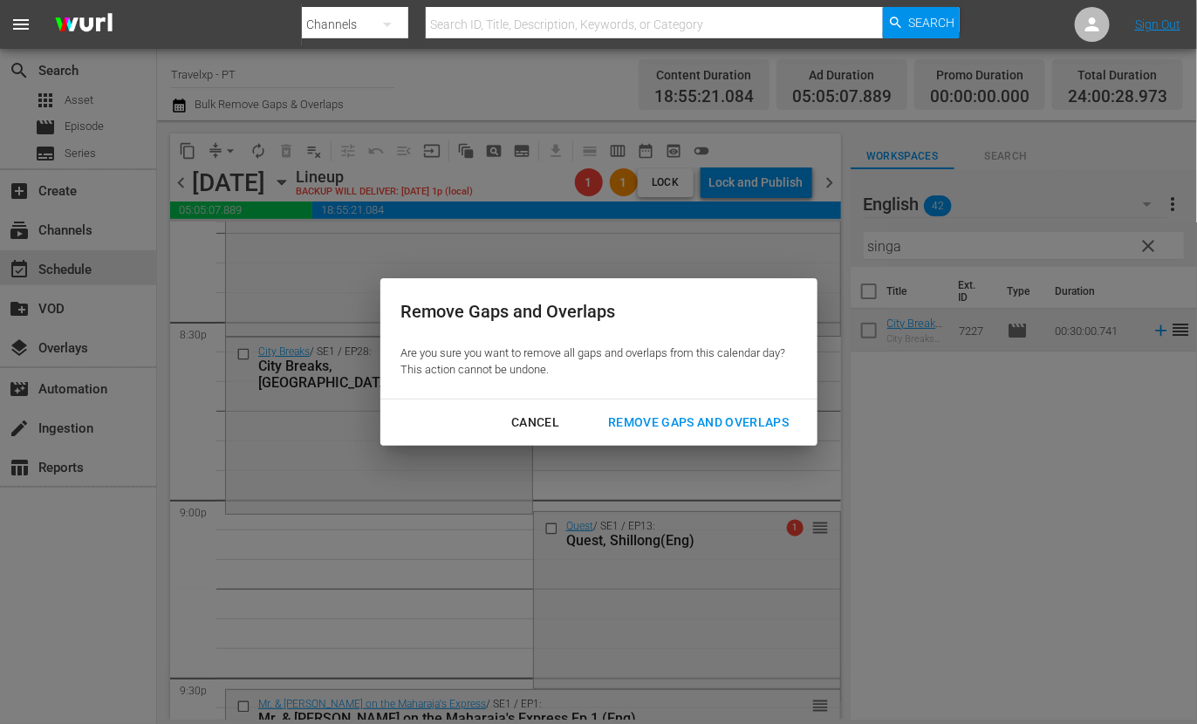
click at [735, 417] on div "Remove Gaps and Overlaps" at bounding box center [698, 423] width 209 height 22
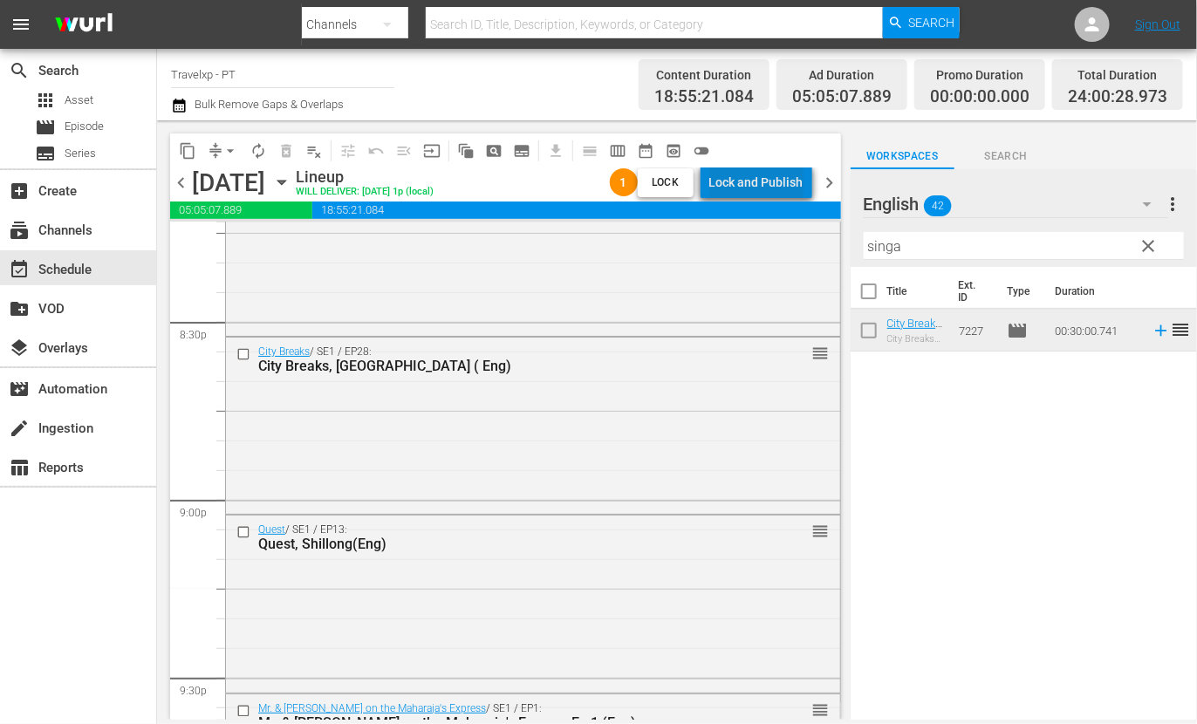
click at [791, 172] on div "Lock and Publish" at bounding box center [756, 182] width 94 height 31
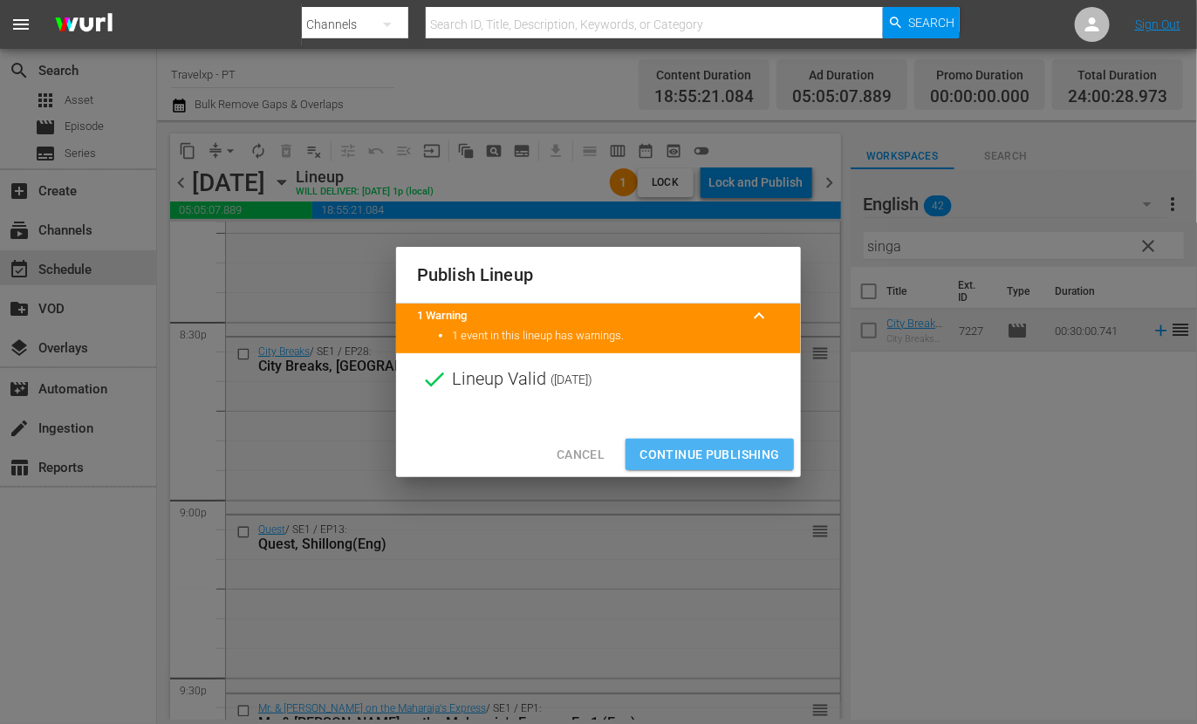
click at [743, 449] on span "Continue Publishing" at bounding box center [710, 455] width 140 height 22
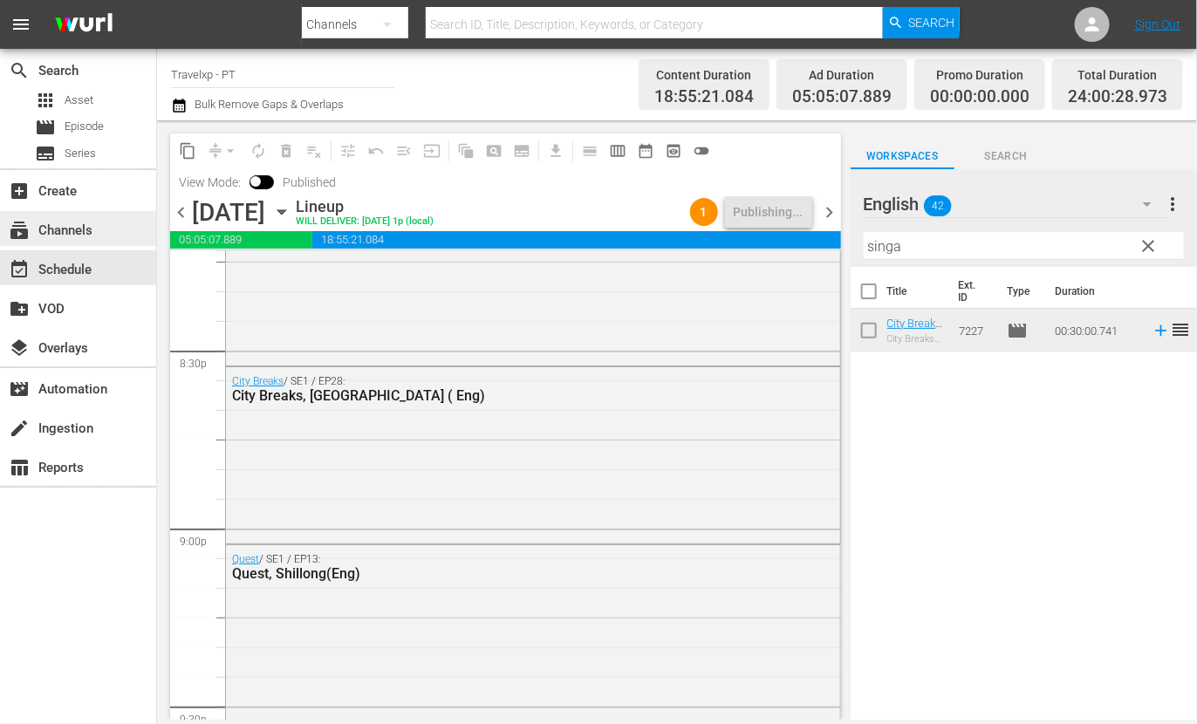
click at [73, 234] on div "subscriptions Channels" at bounding box center [49, 228] width 98 height 16
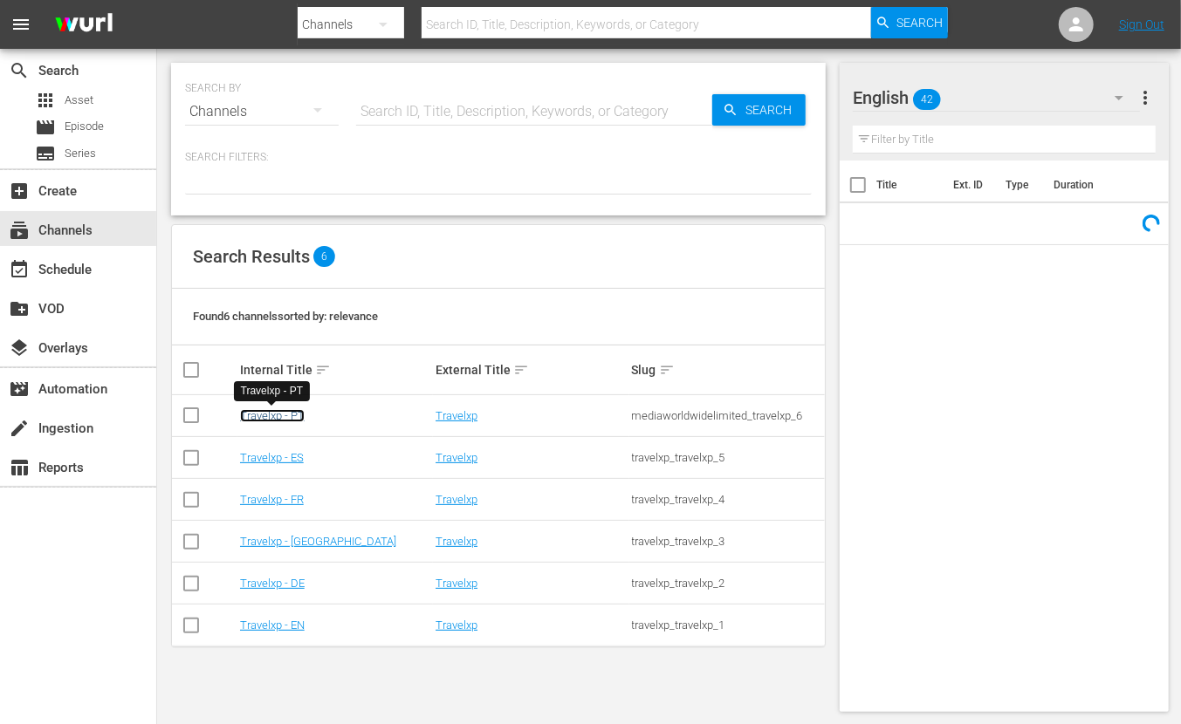
click at [282, 421] on link "Travelxp - PT" at bounding box center [272, 415] width 65 height 13
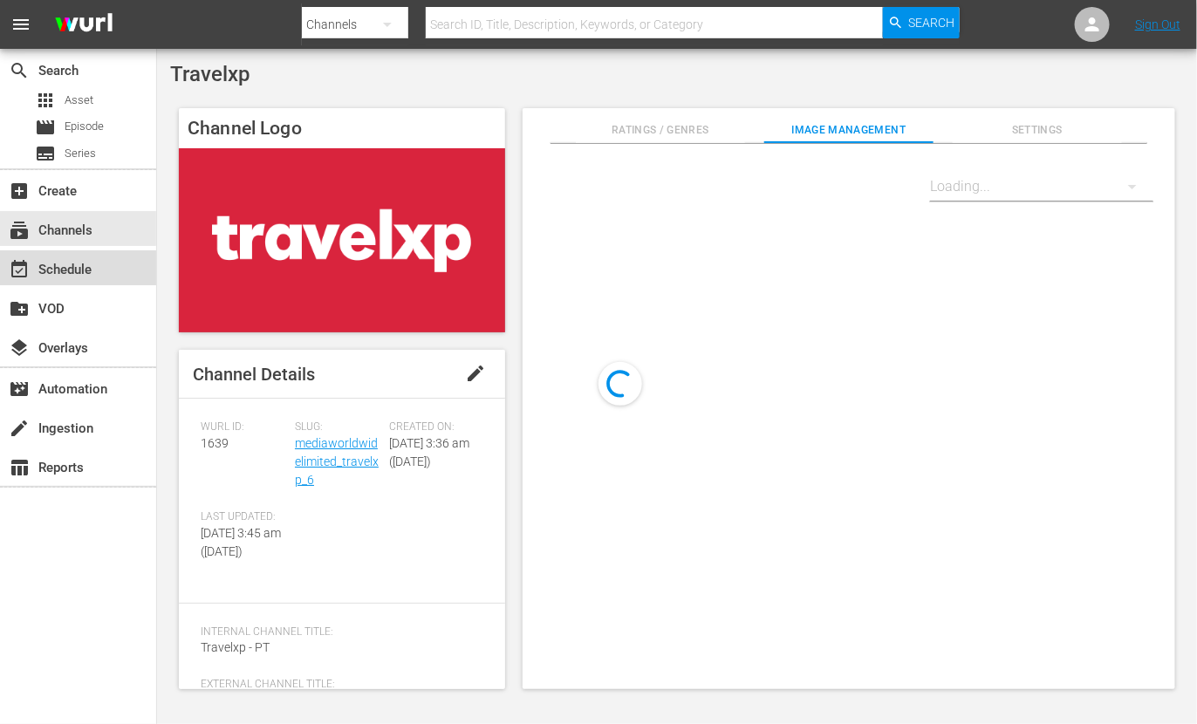
click at [100, 260] on div "event_available Schedule" at bounding box center [78, 267] width 156 height 35
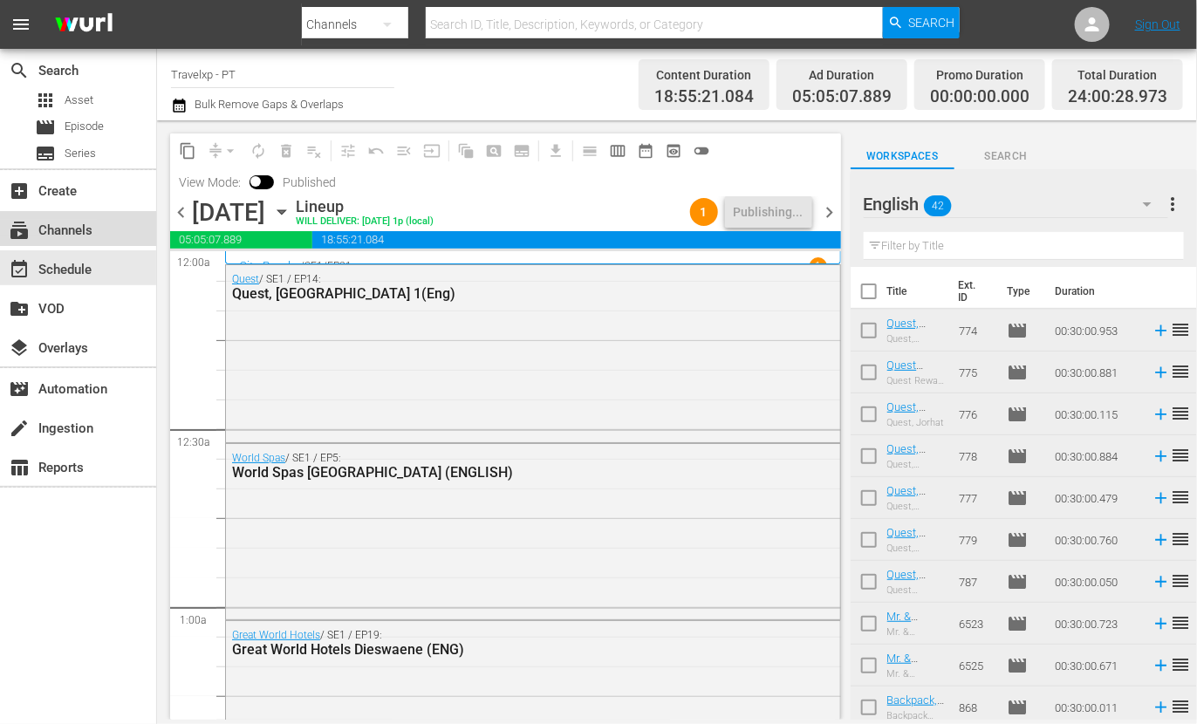
click at [92, 234] on div "subscriptions Channels" at bounding box center [49, 228] width 98 height 16
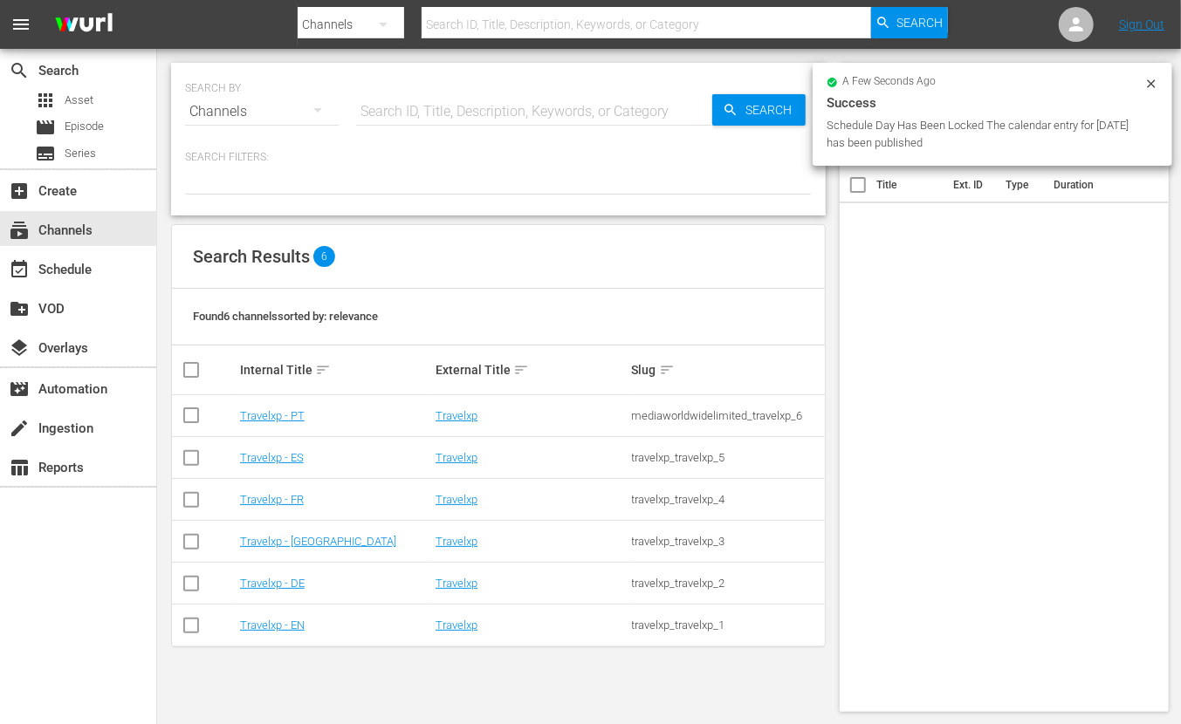
click at [270, 617] on td "Travelxp - EN" at bounding box center [334, 626] width 195 height 42
click at [271, 626] on link "Travelxp - EN" at bounding box center [272, 625] width 65 height 13
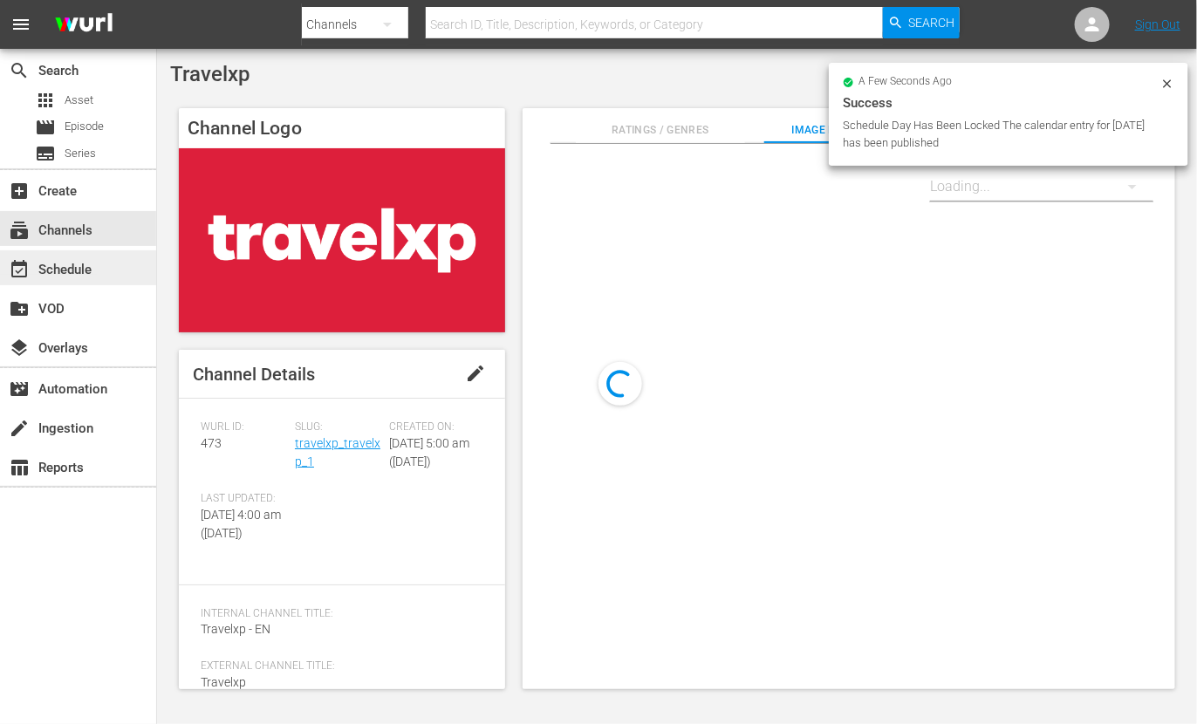
click at [77, 269] on div "event_available Schedule" at bounding box center [49, 267] width 98 height 16
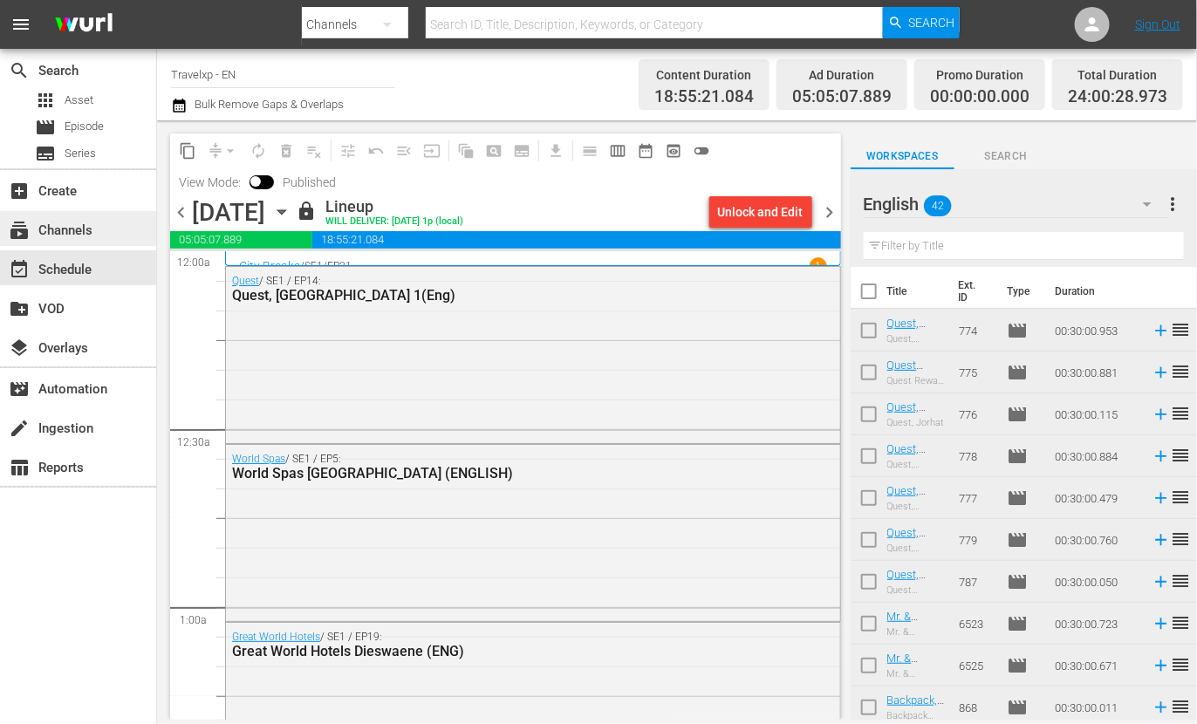
click at [48, 235] on div "subscriptions Channels" at bounding box center [49, 228] width 98 height 16
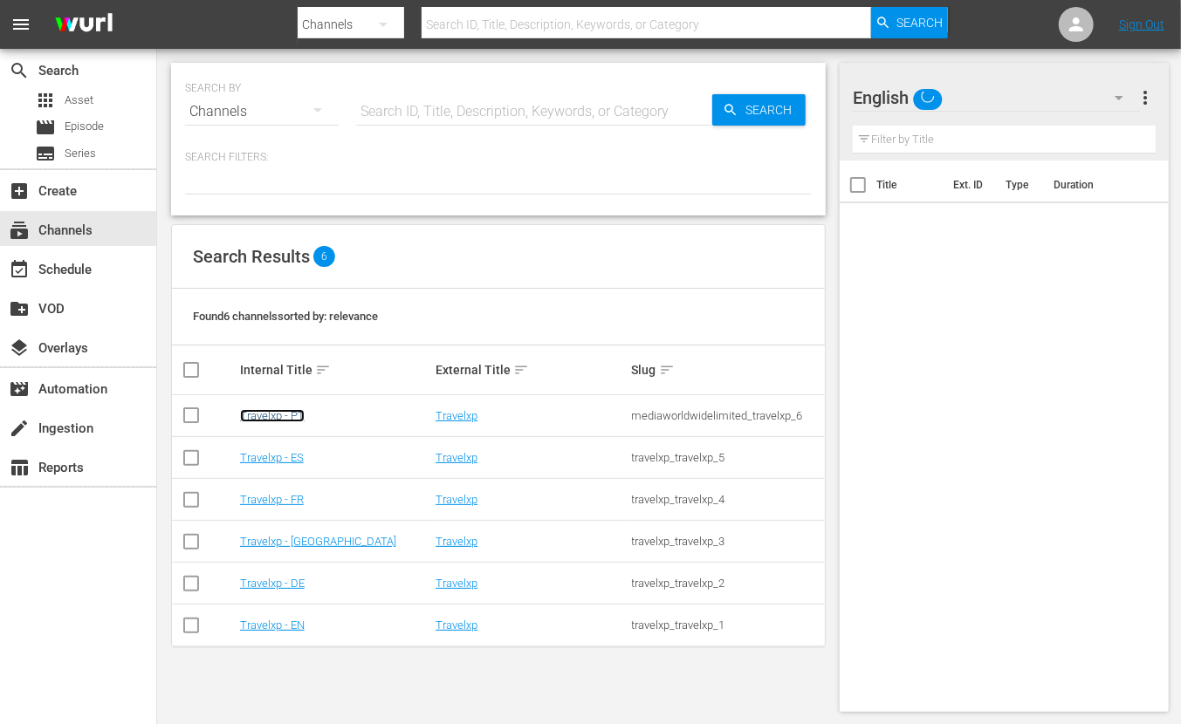
click at [262, 419] on link "Travelxp - PT" at bounding box center [272, 415] width 65 height 13
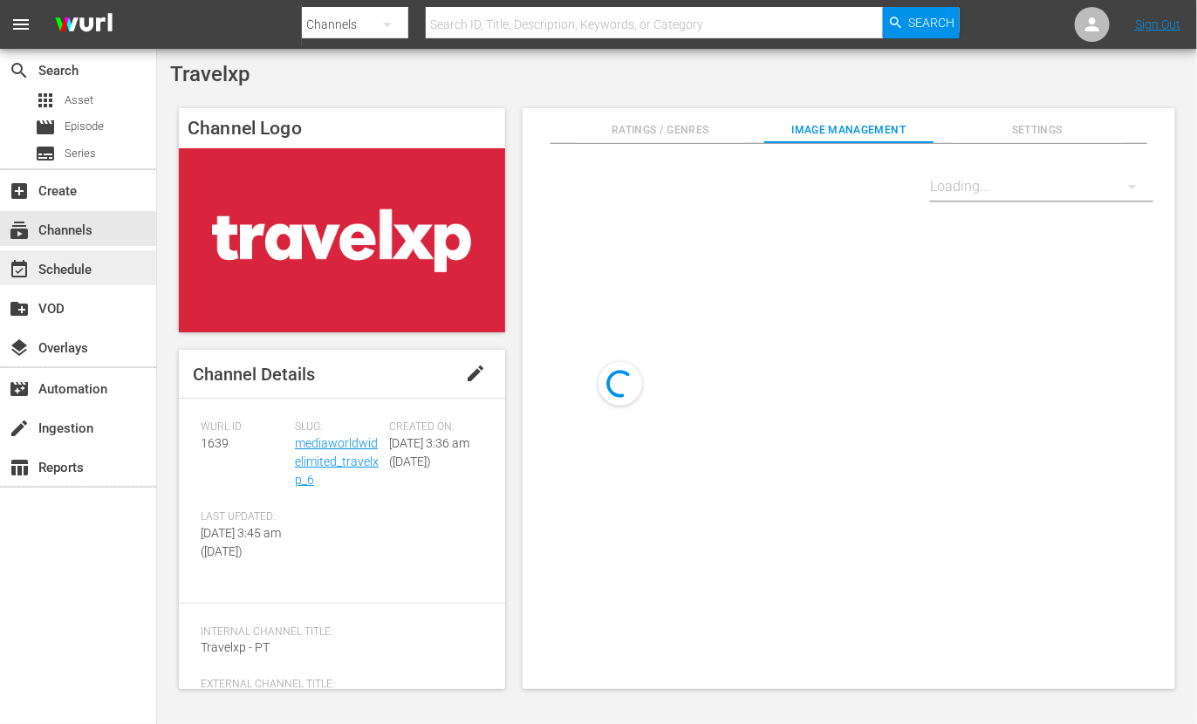
click at [67, 274] on div "event_available Schedule" at bounding box center [49, 267] width 98 height 16
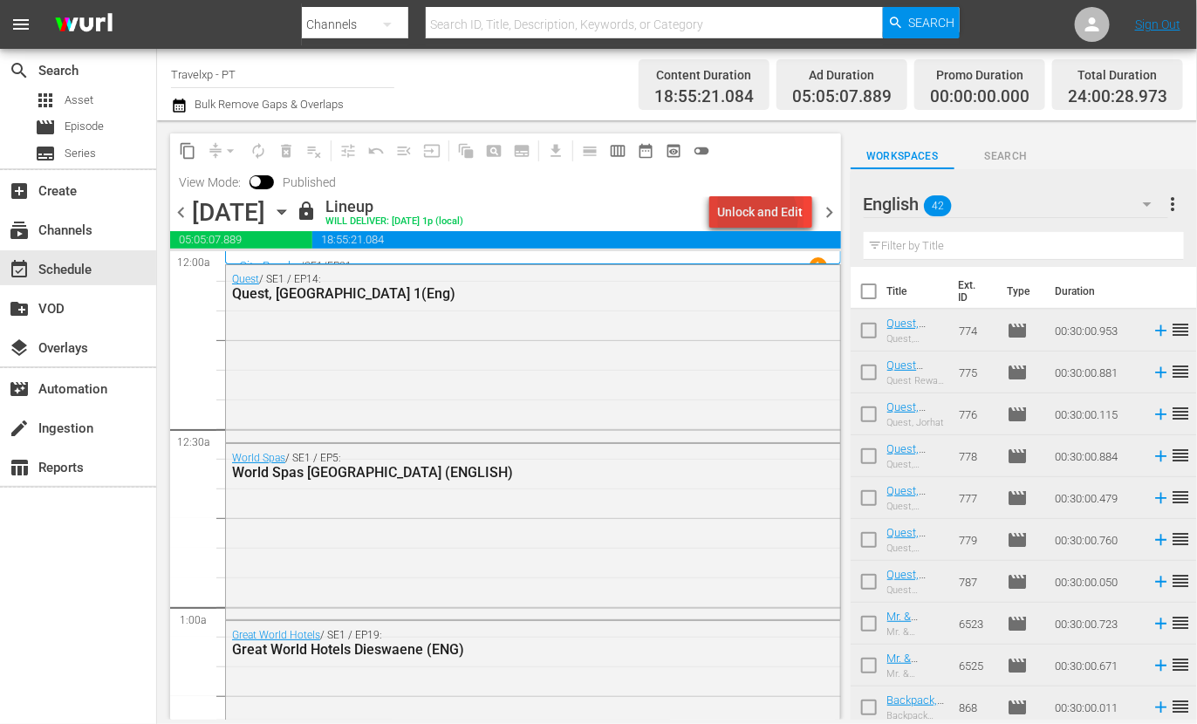
click at [757, 217] on div "Unlock and Edit" at bounding box center [761, 211] width 86 height 31
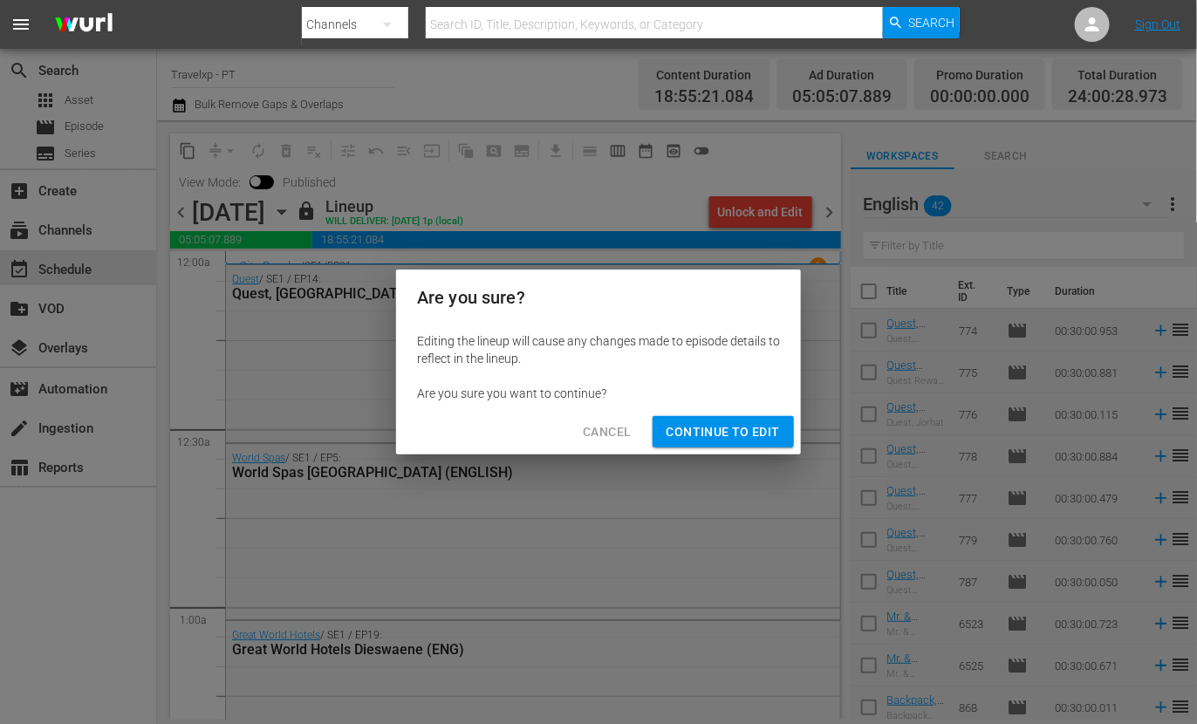
click at [750, 434] on span "Continue to Edit" at bounding box center [723, 432] width 113 height 22
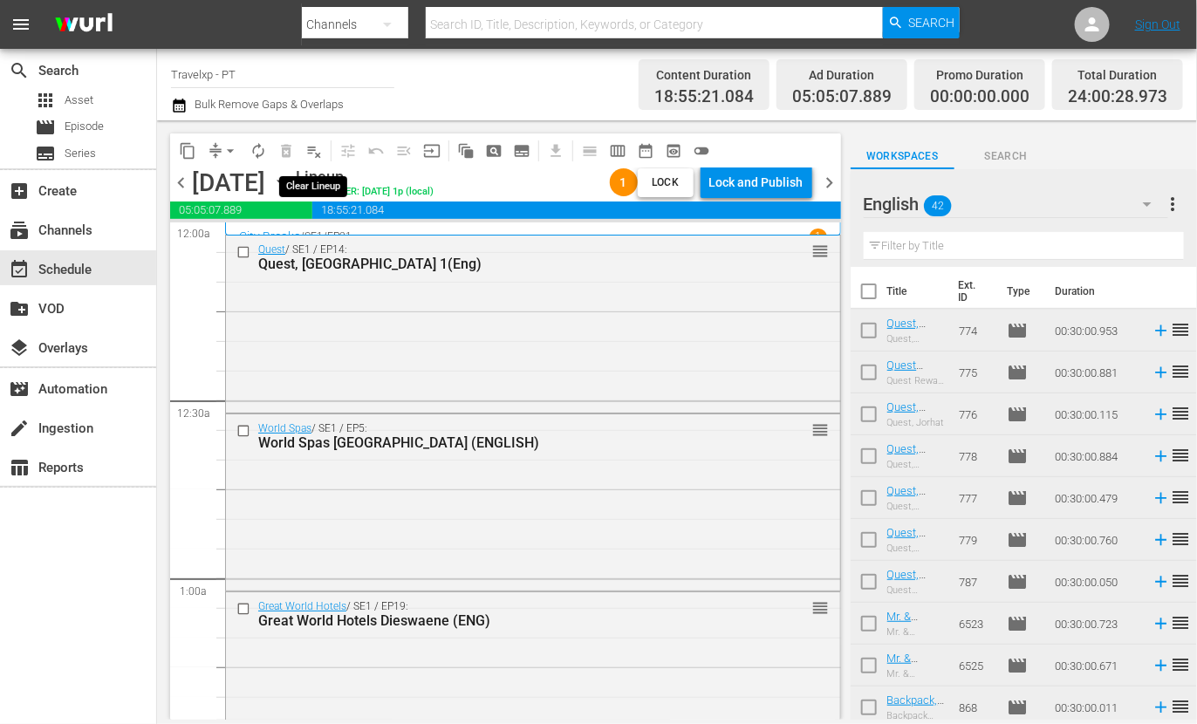
click at [315, 151] on span "playlist_remove_outlined" at bounding box center [313, 150] width 17 height 17
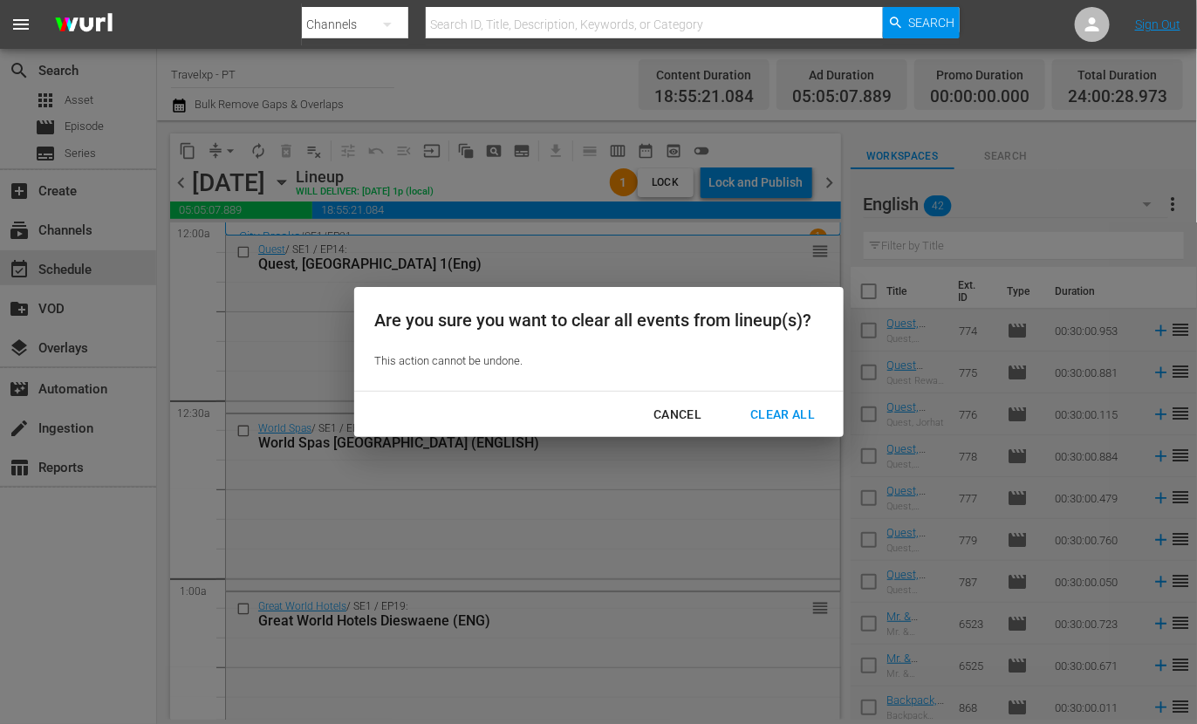
click at [793, 416] on div "Clear All" at bounding box center [782, 415] width 92 height 22
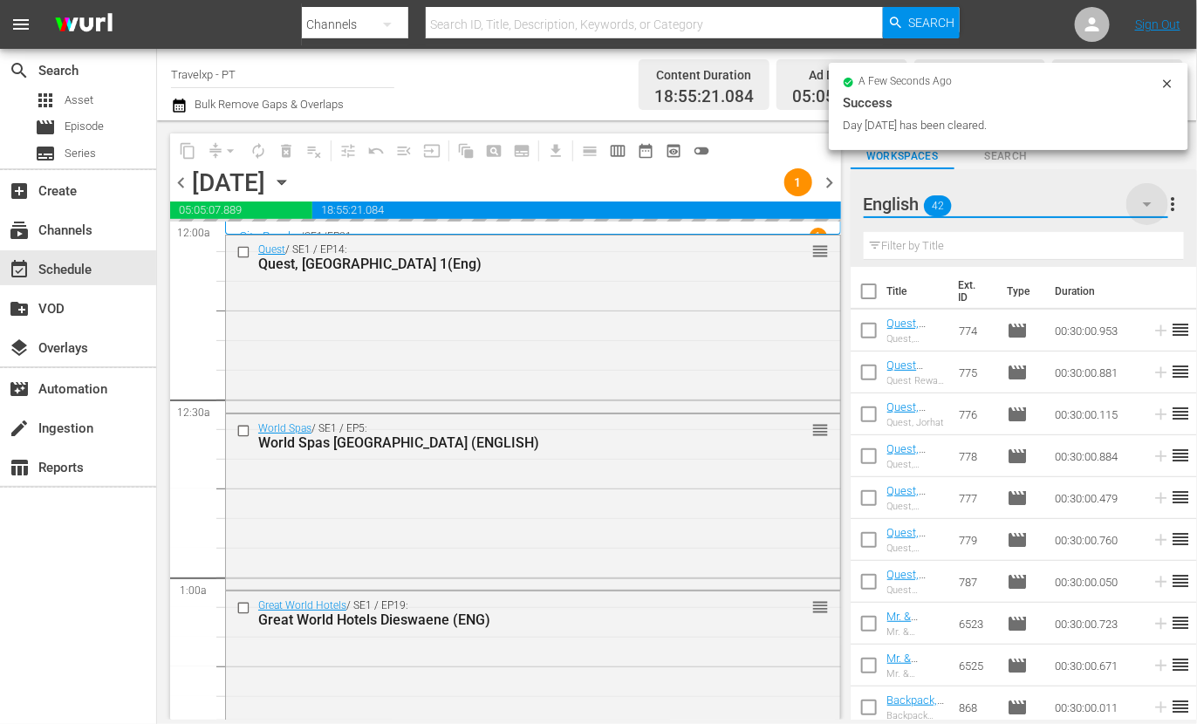
click at [1154, 202] on icon "button" at bounding box center [1147, 204] width 21 height 21
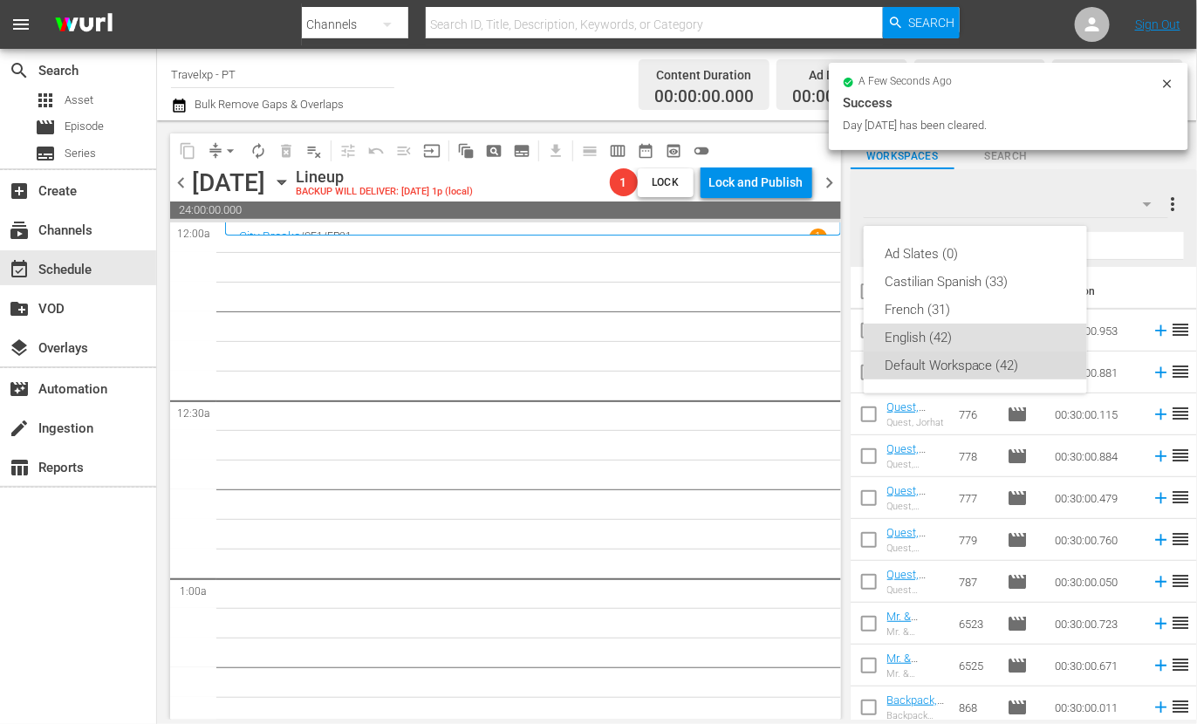
click at [931, 368] on div "Default Workspace (42)" at bounding box center [975, 366] width 181 height 28
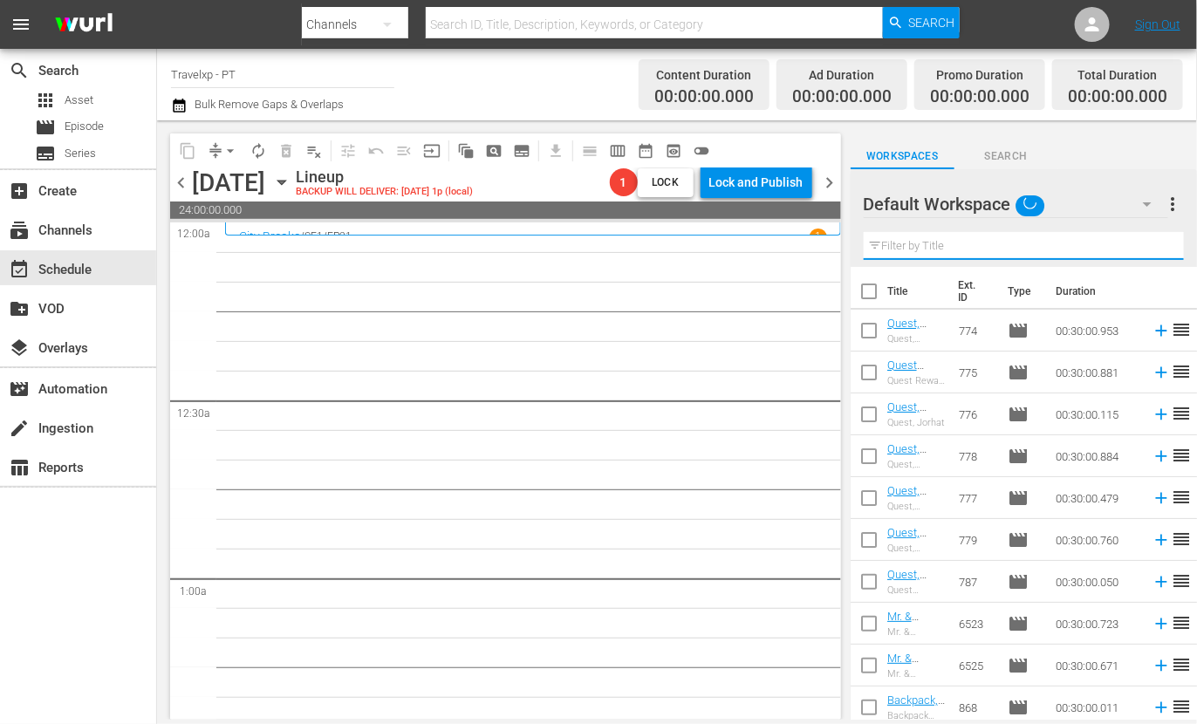
click at [936, 250] on input "text" at bounding box center [1024, 246] width 320 height 28
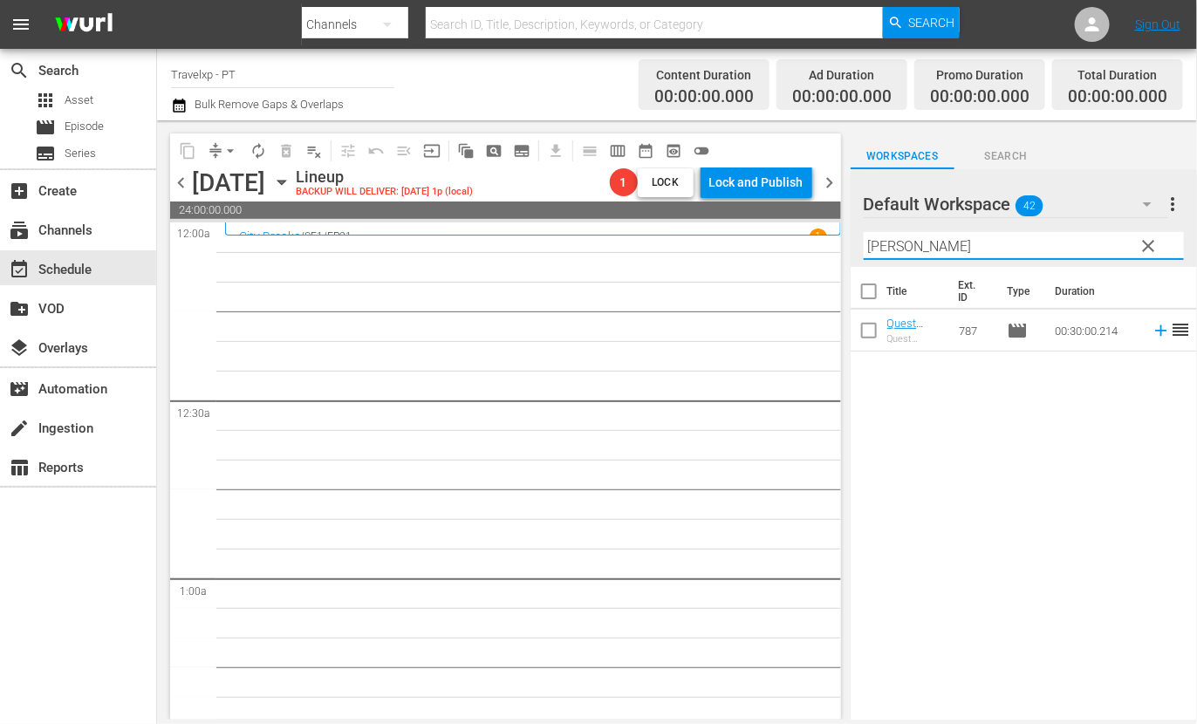
click at [1152, 329] on icon at bounding box center [1161, 330] width 19 height 19
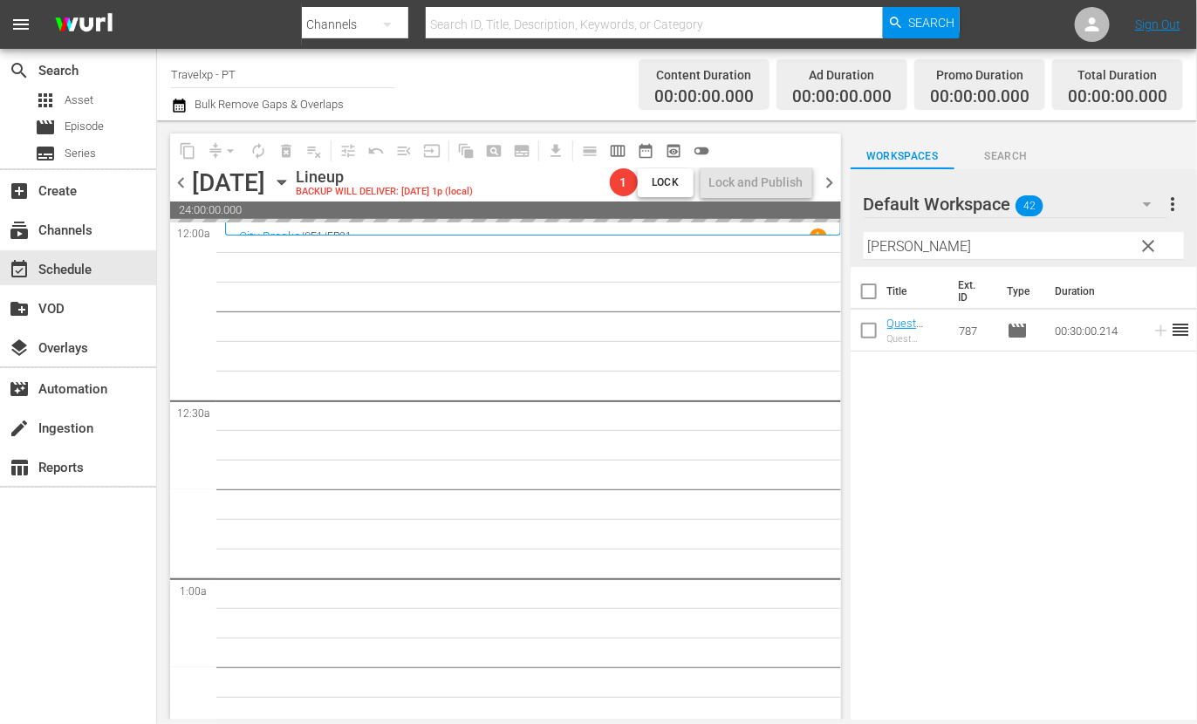
click at [881, 250] on input "[PERSON_NAME]" at bounding box center [1024, 246] width 320 height 28
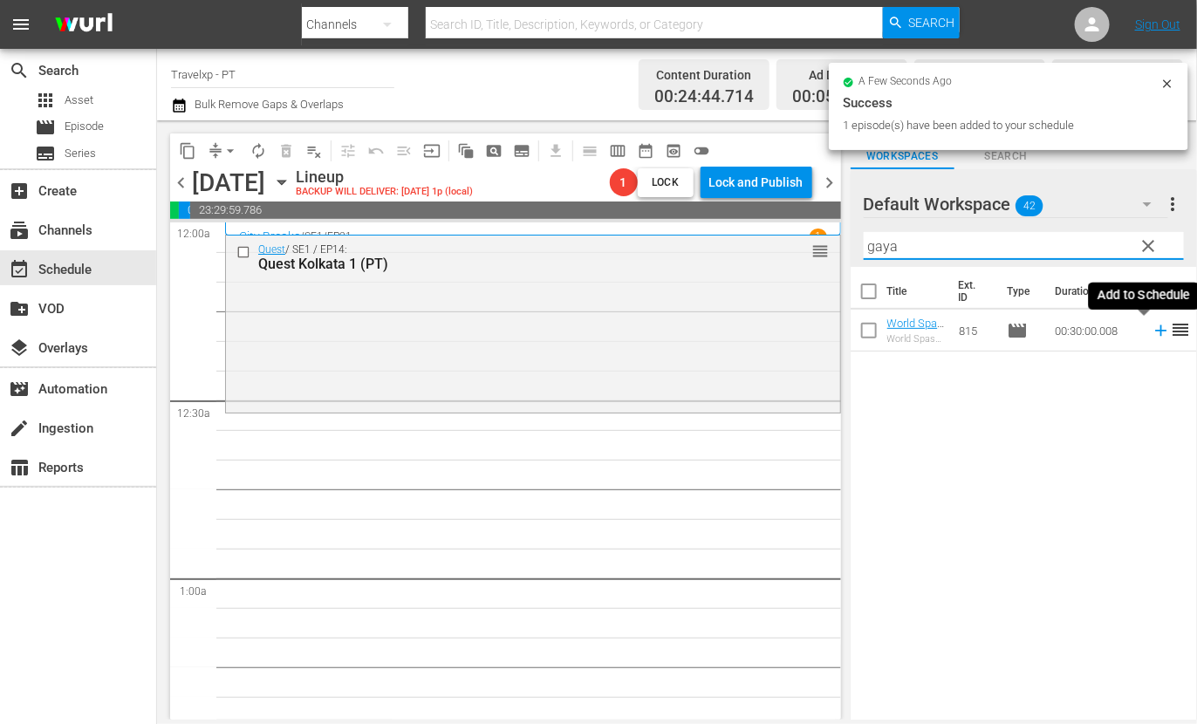
click at [1152, 332] on icon at bounding box center [1161, 330] width 19 height 19
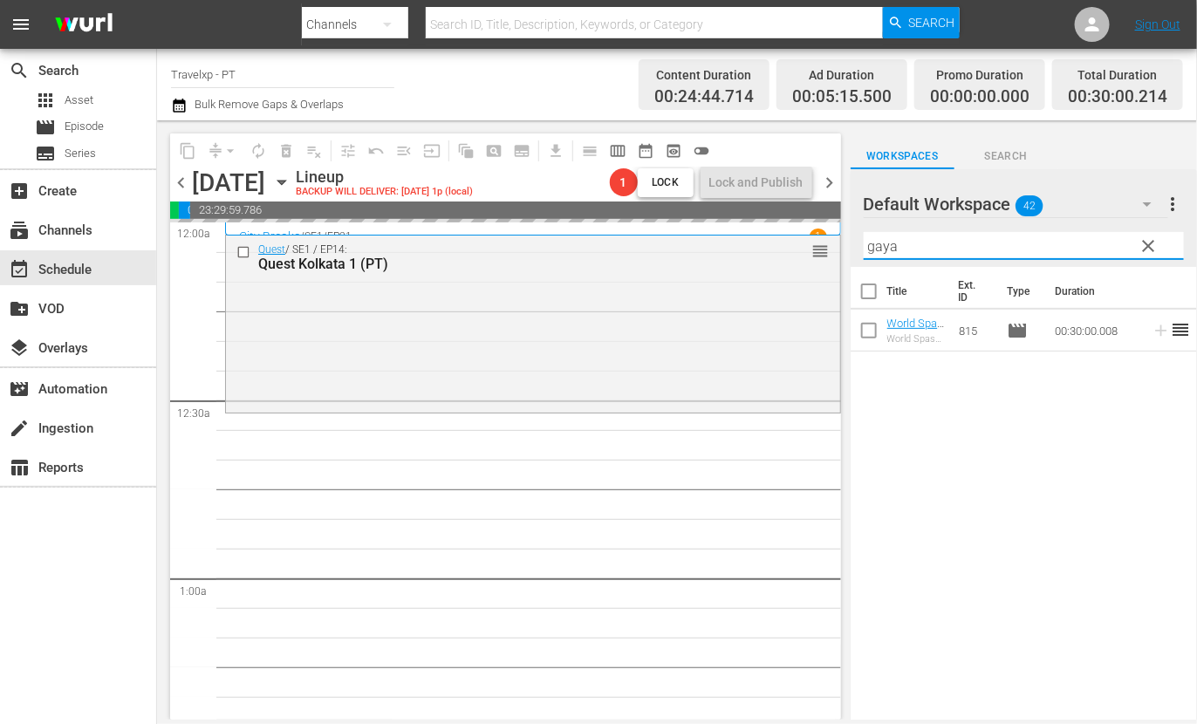
click at [881, 244] on input "gaya" at bounding box center [1024, 246] width 320 height 28
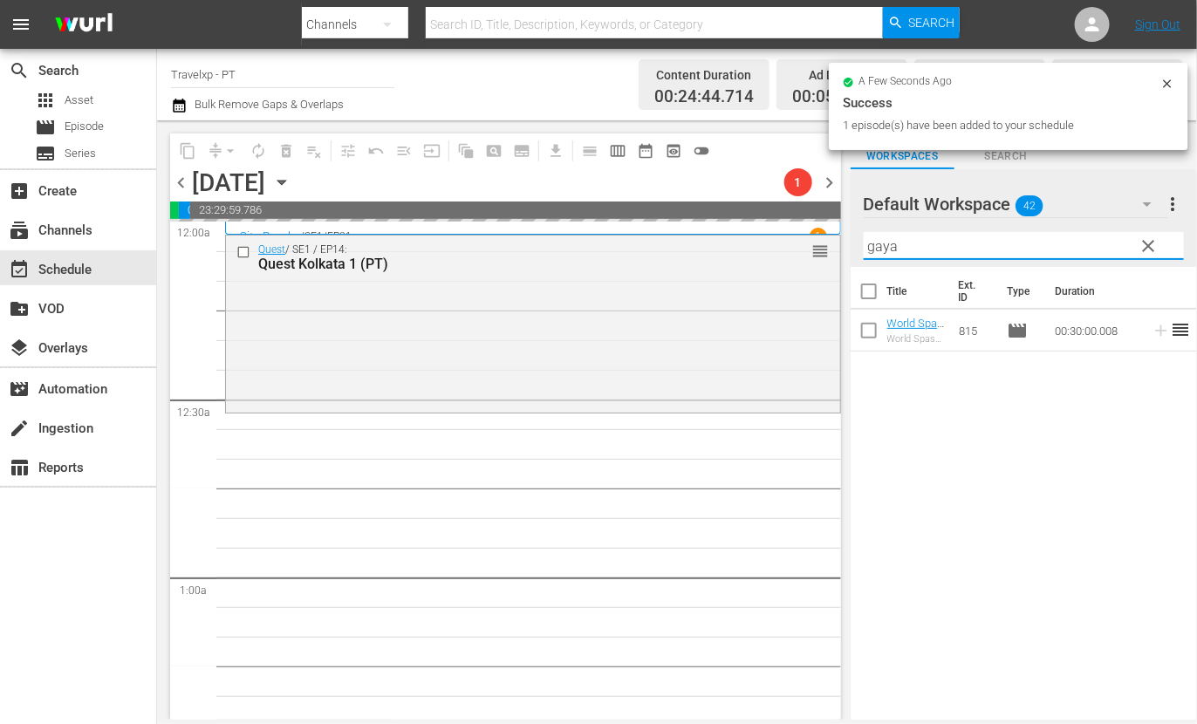
click at [881, 244] on input "gaya" at bounding box center [1024, 246] width 320 height 28
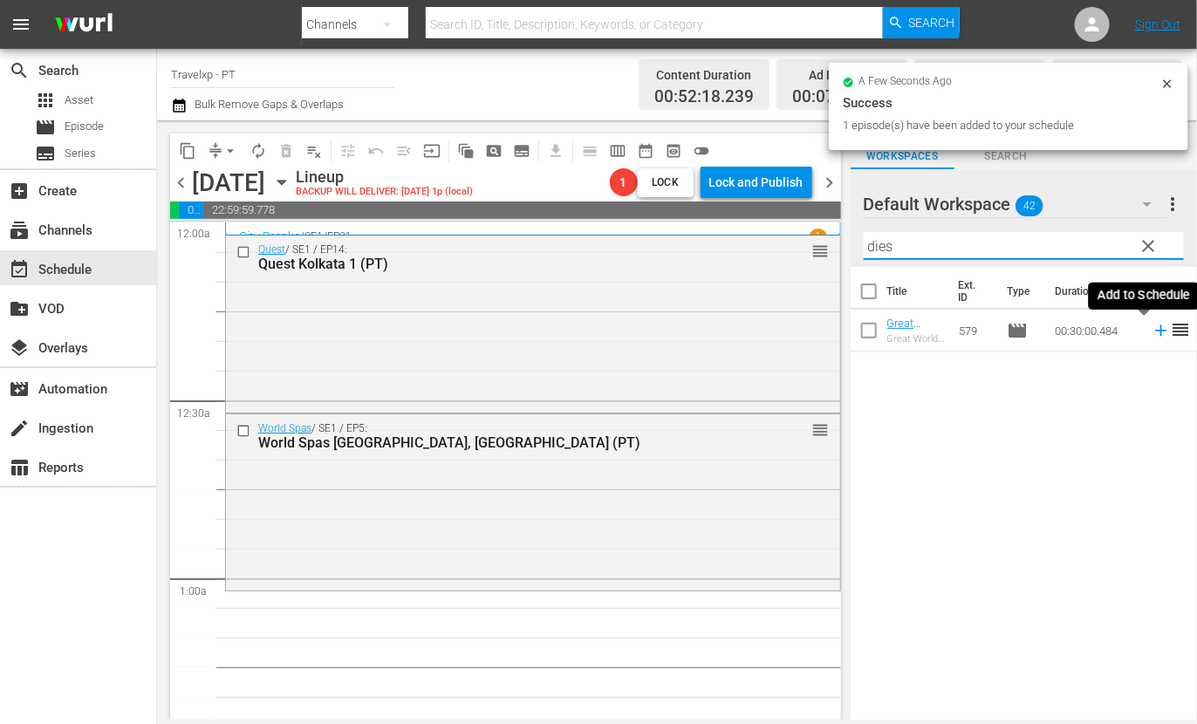
click at [1152, 329] on icon at bounding box center [1161, 330] width 19 height 19
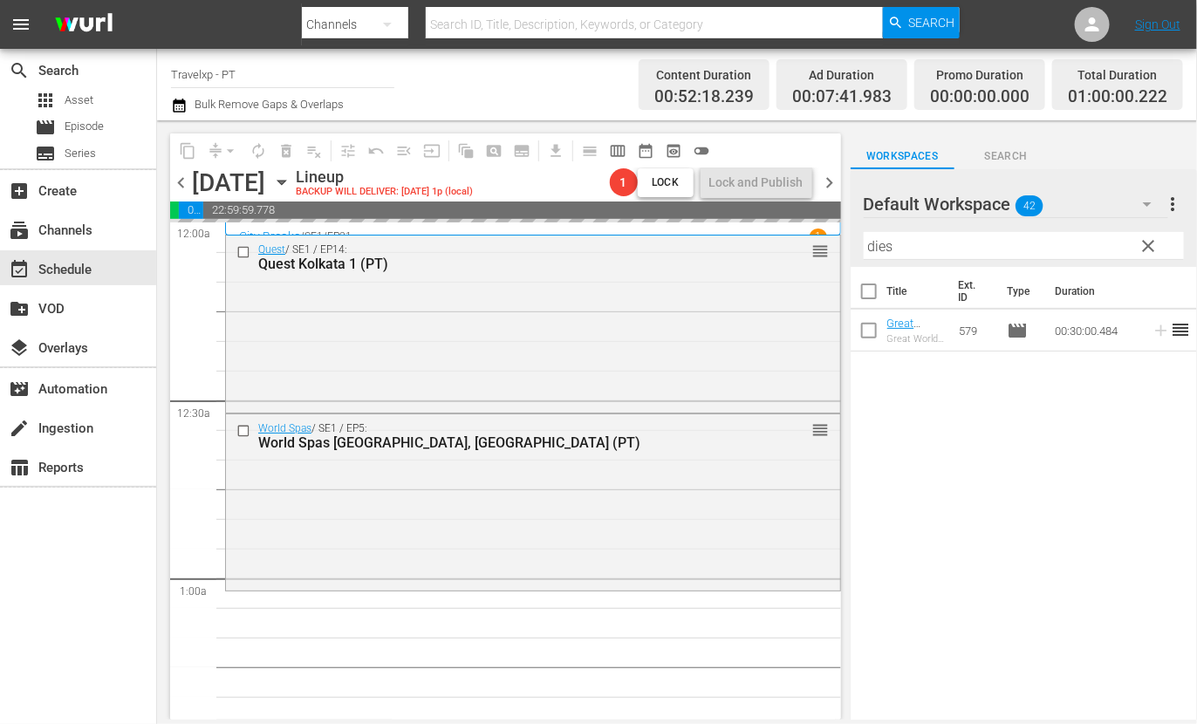
click at [876, 239] on input "dies" at bounding box center [1024, 246] width 320 height 28
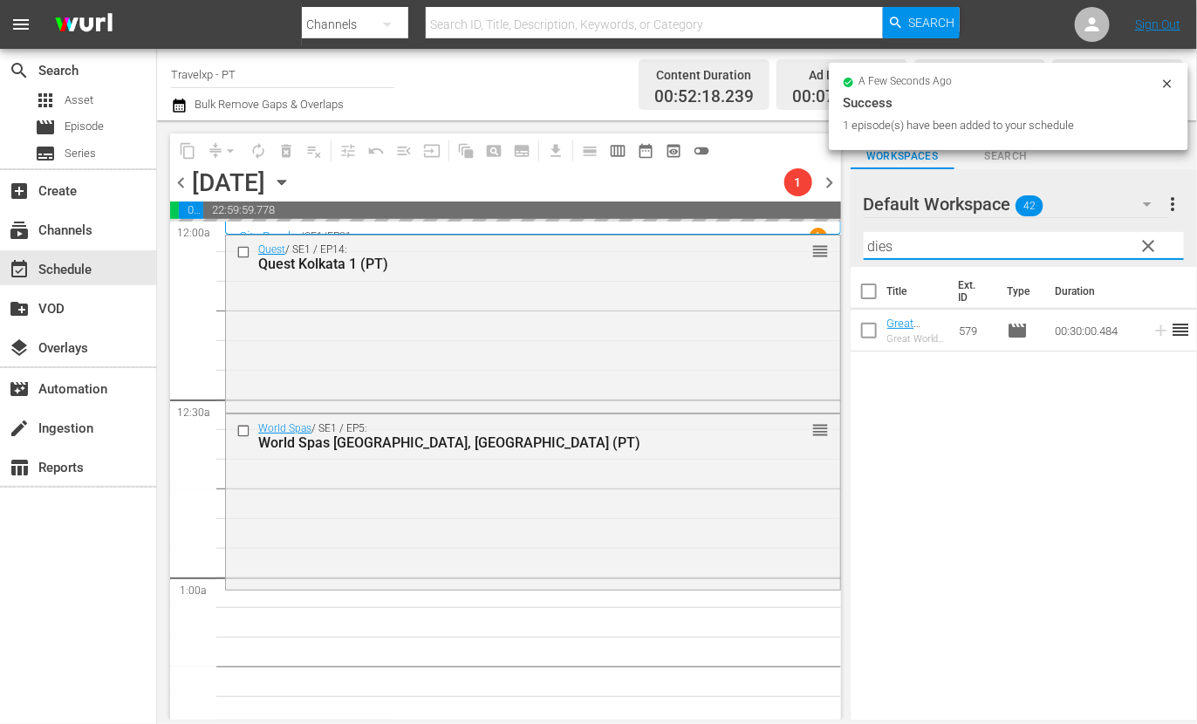
click at [876, 239] on input "dies" at bounding box center [1024, 246] width 320 height 28
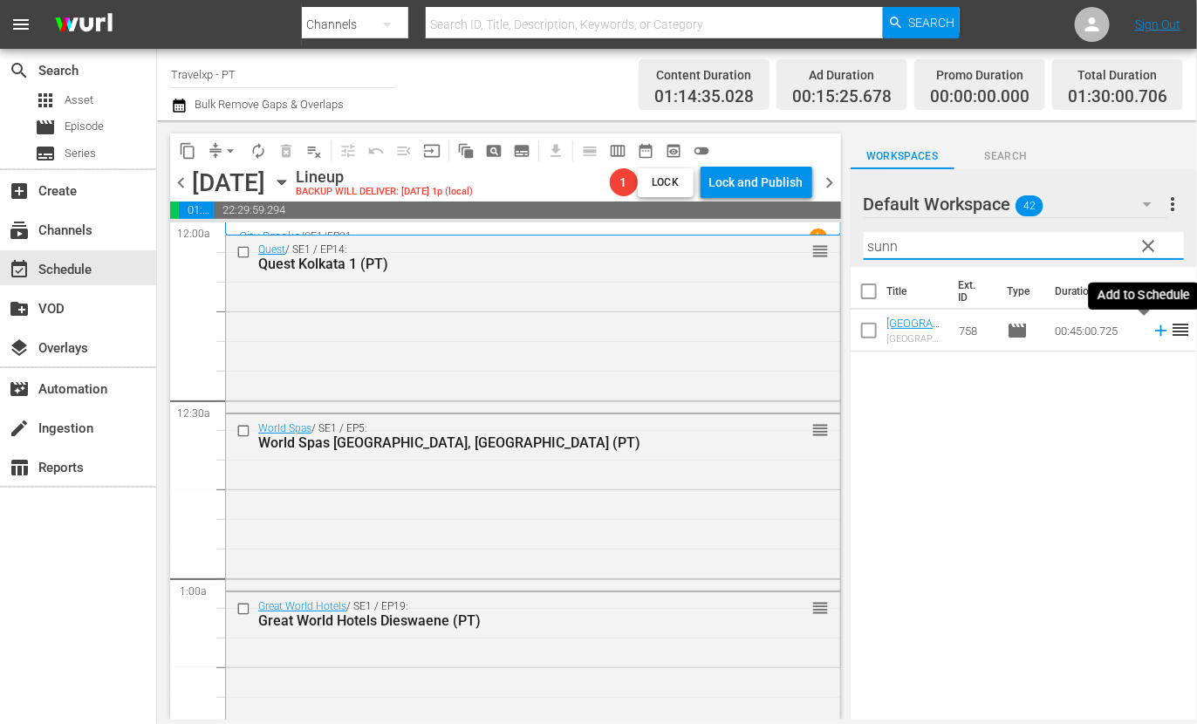
click at [1155, 330] on icon at bounding box center [1160, 330] width 11 height 11
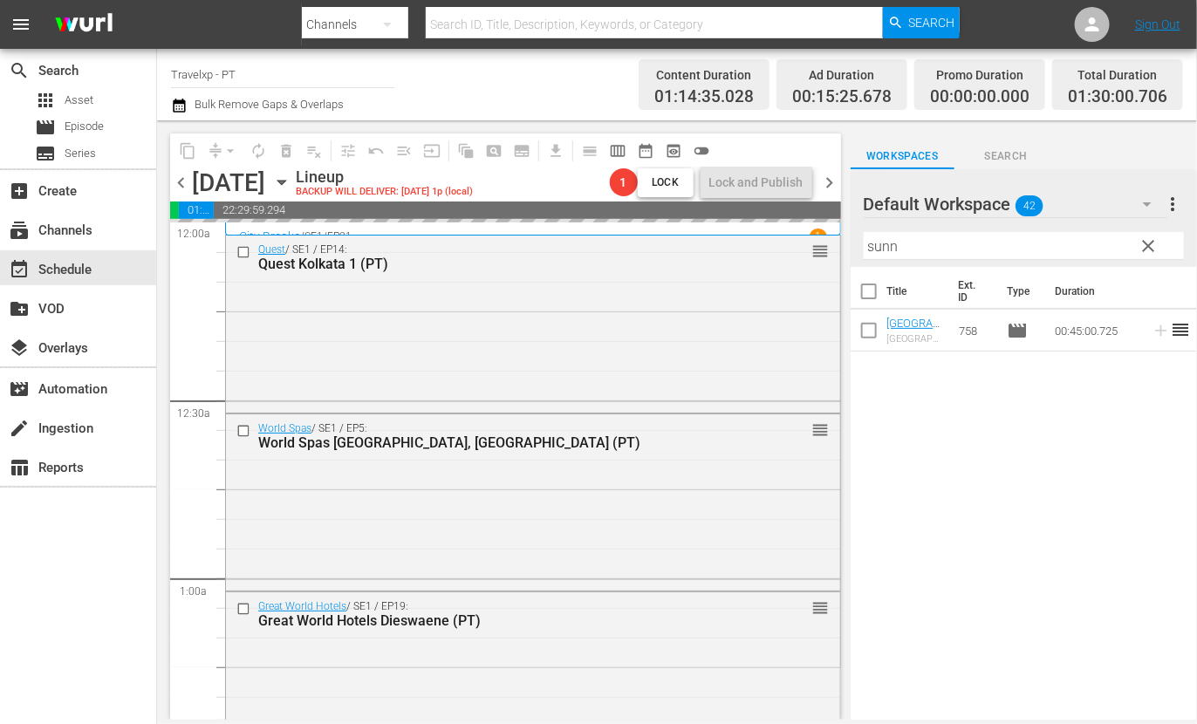
click at [886, 249] on input "sunn" at bounding box center [1024, 246] width 320 height 28
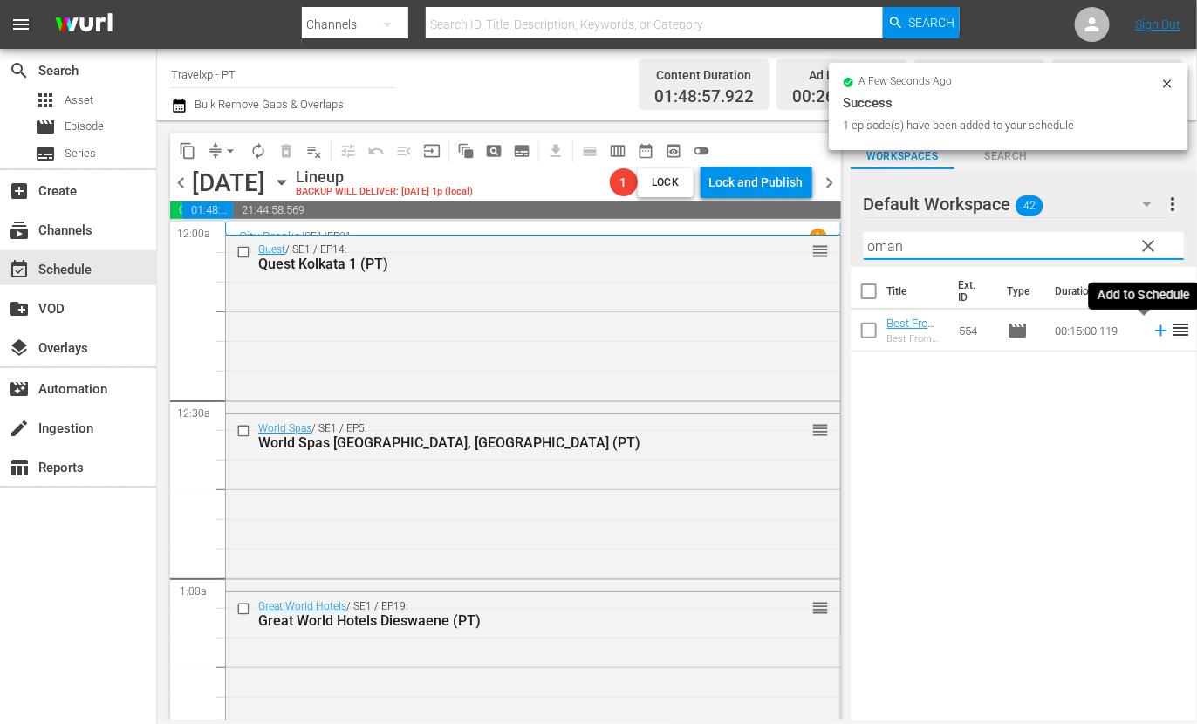
click at [1152, 332] on icon at bounding box center [1161, 330] width 19 height 19
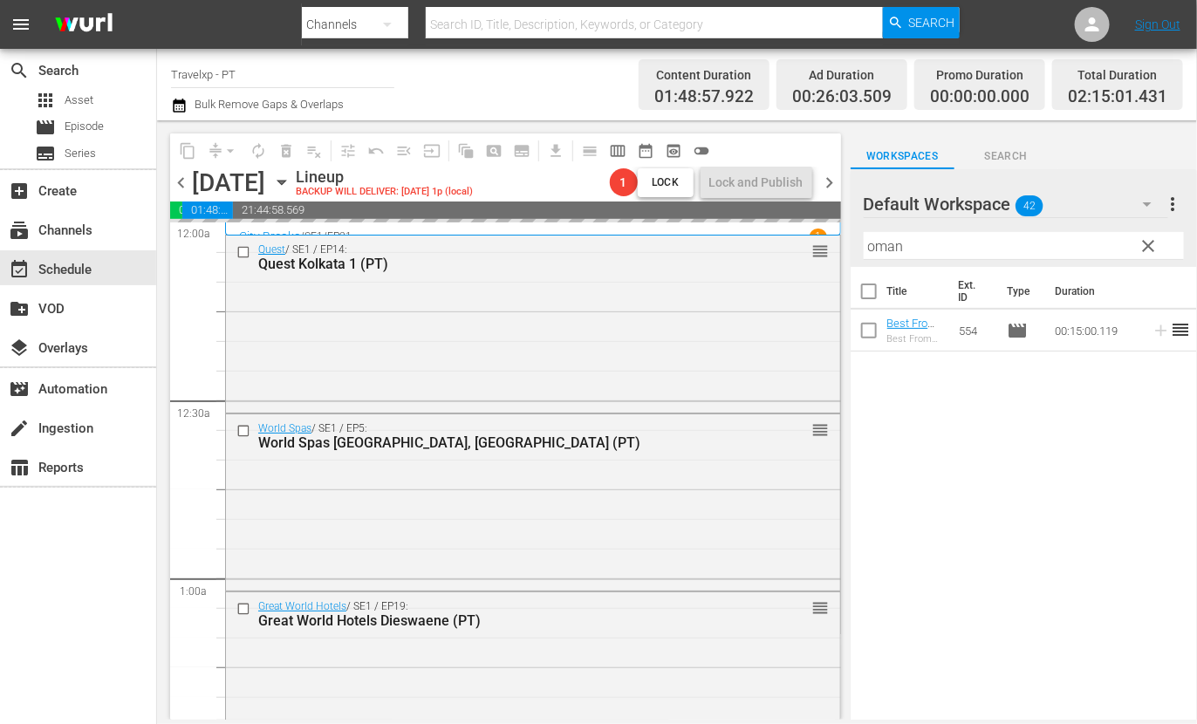
click at [884, 246] on input "oman" at bounding box center [1024, 246] width 320 height 28
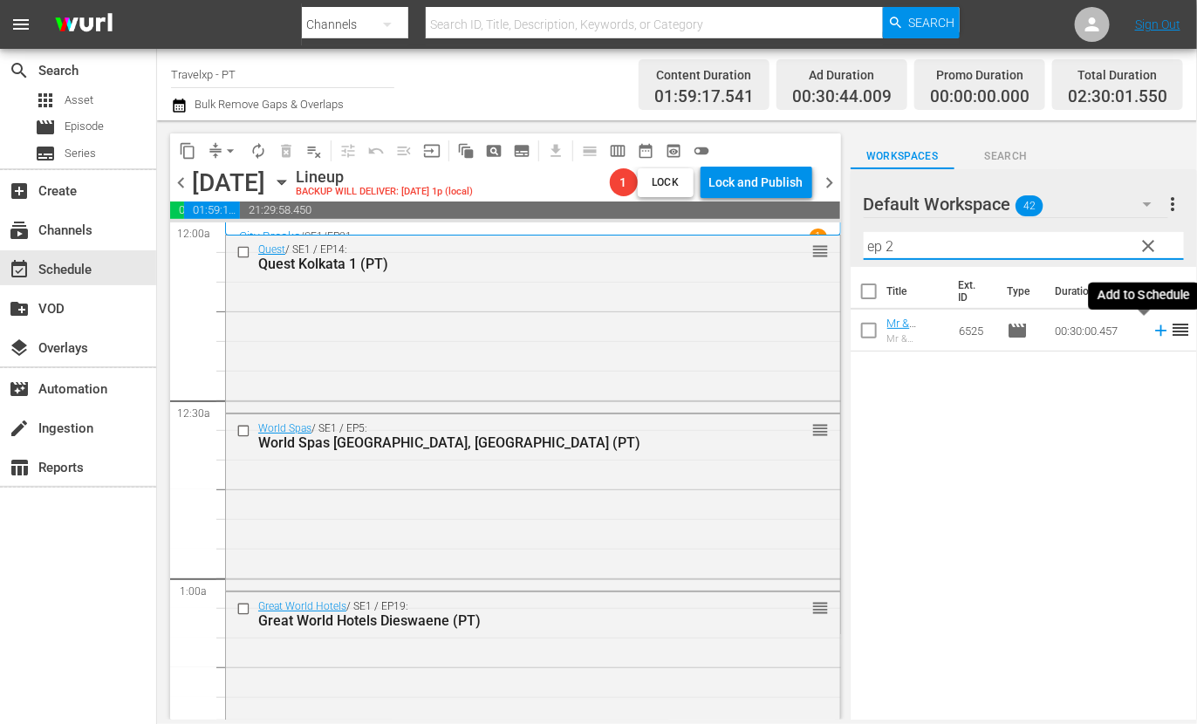
click at [1152, 332] on icon at bounding box center [1161, 330] width 19 height 19
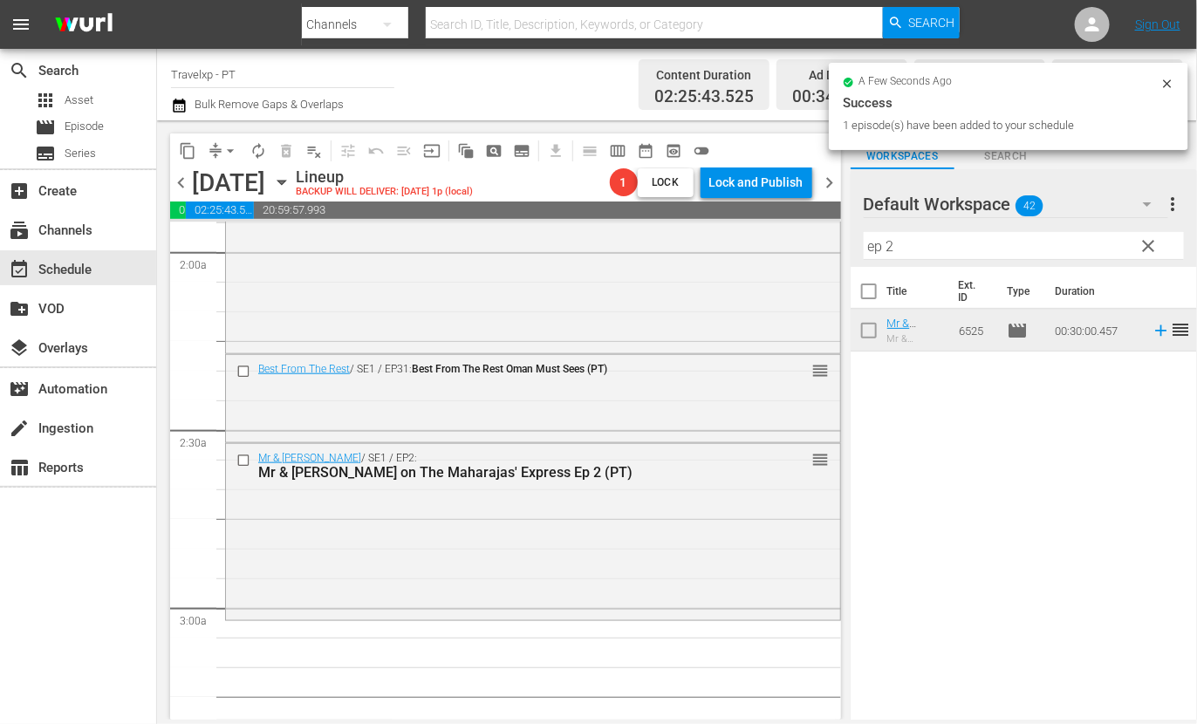
scroll to position [763, 0]
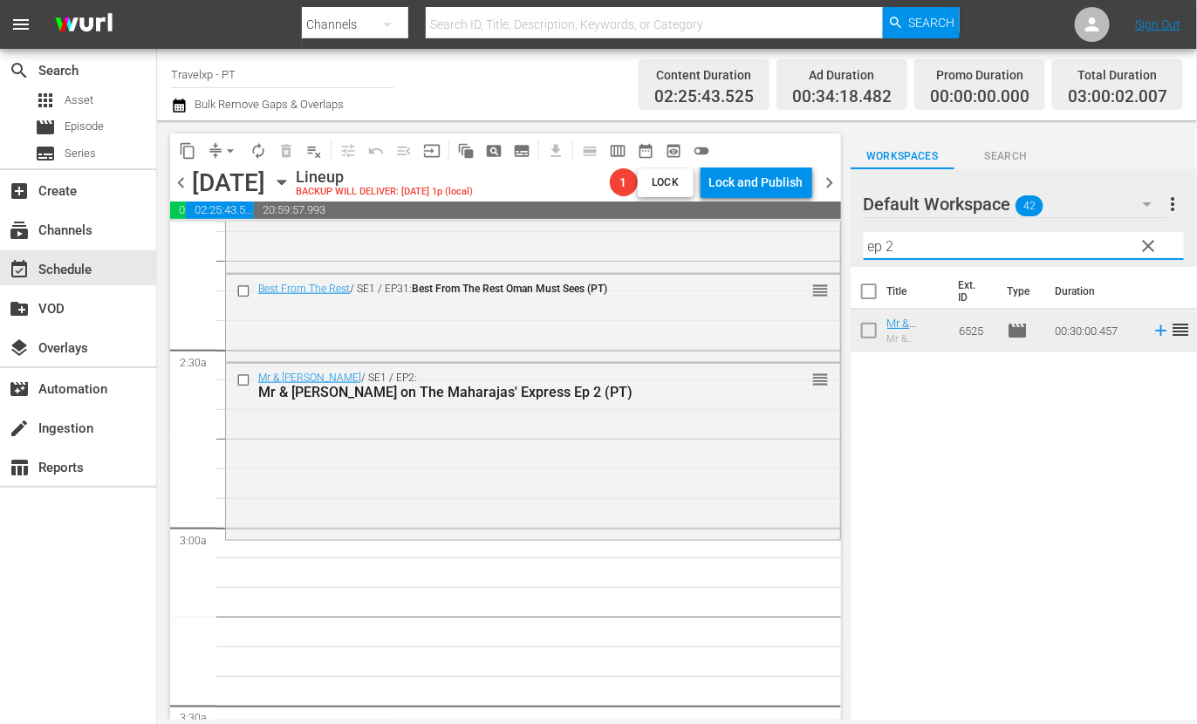
drag, startPoint x: 907, startPoint y: 246, endPoint x: 855, endPoint y: 240, distance: 52.7
click at [856, 240] on div "Default Workspace 42 Default more_vert clear Filter by Title ep 2" at bounding box center [1024, 218] width 346 height 98
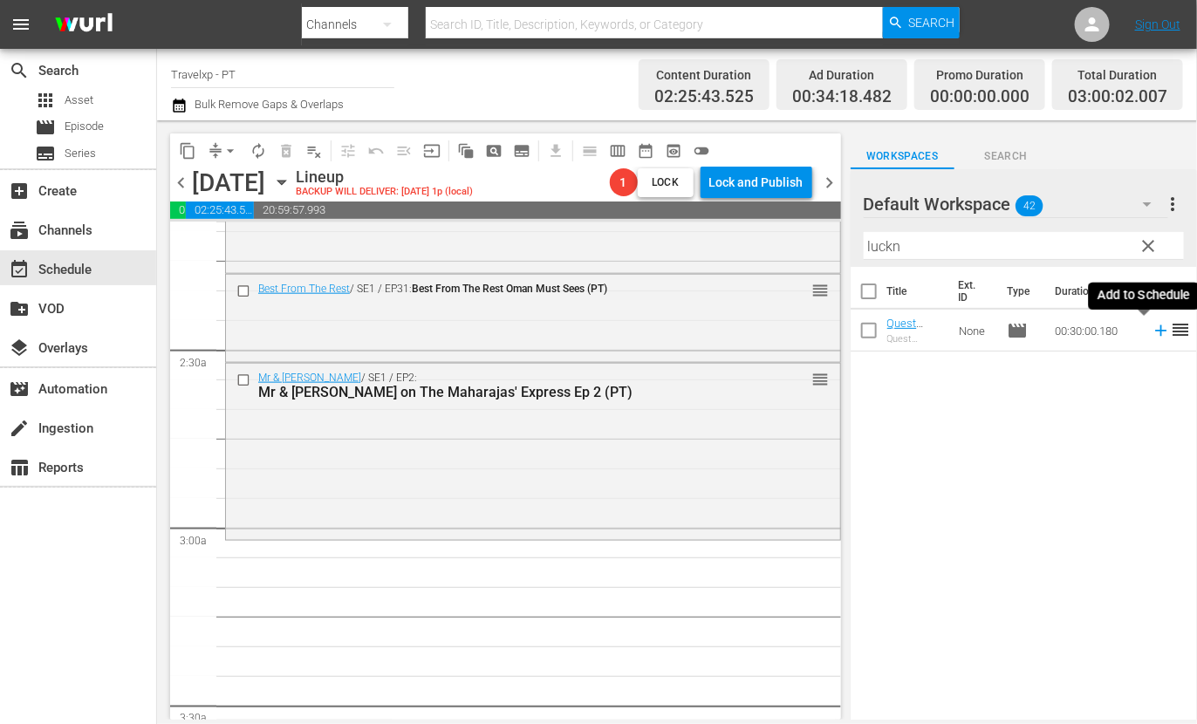
click at [1152, 332] on icon at bounding box center [1161, 330] width 19 height 19
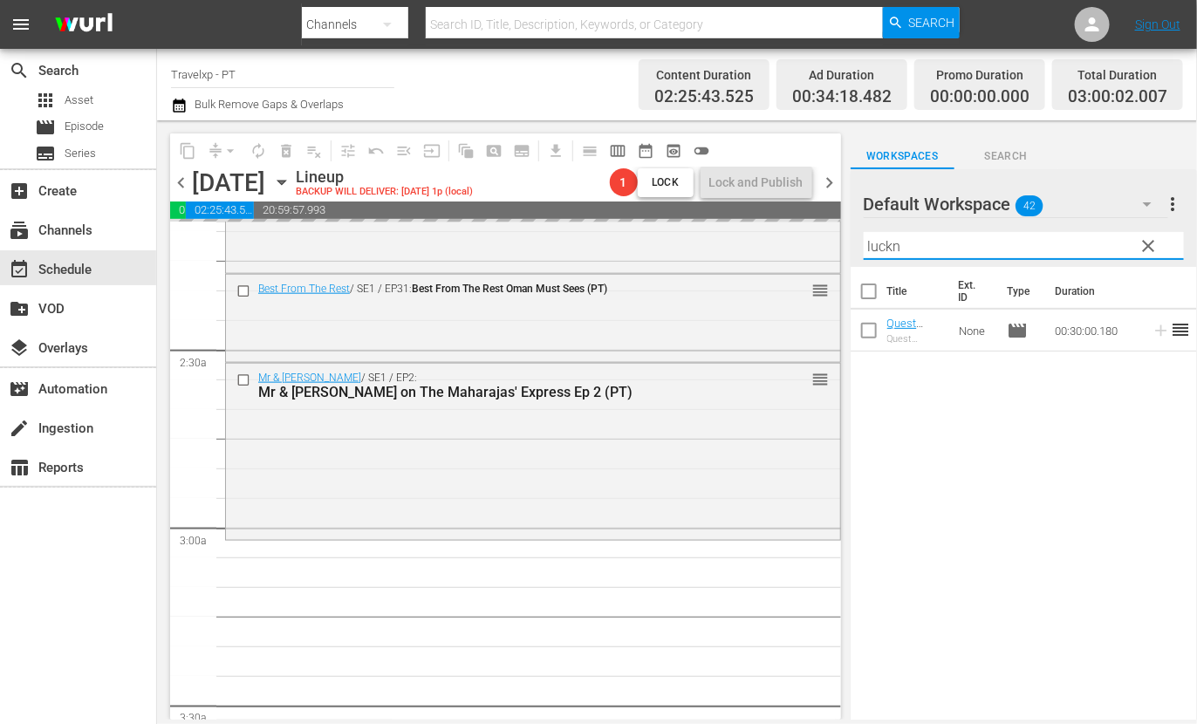
click at [884, 242] on input "luckn" at bounding box center [1024, 246] width 320 height 28
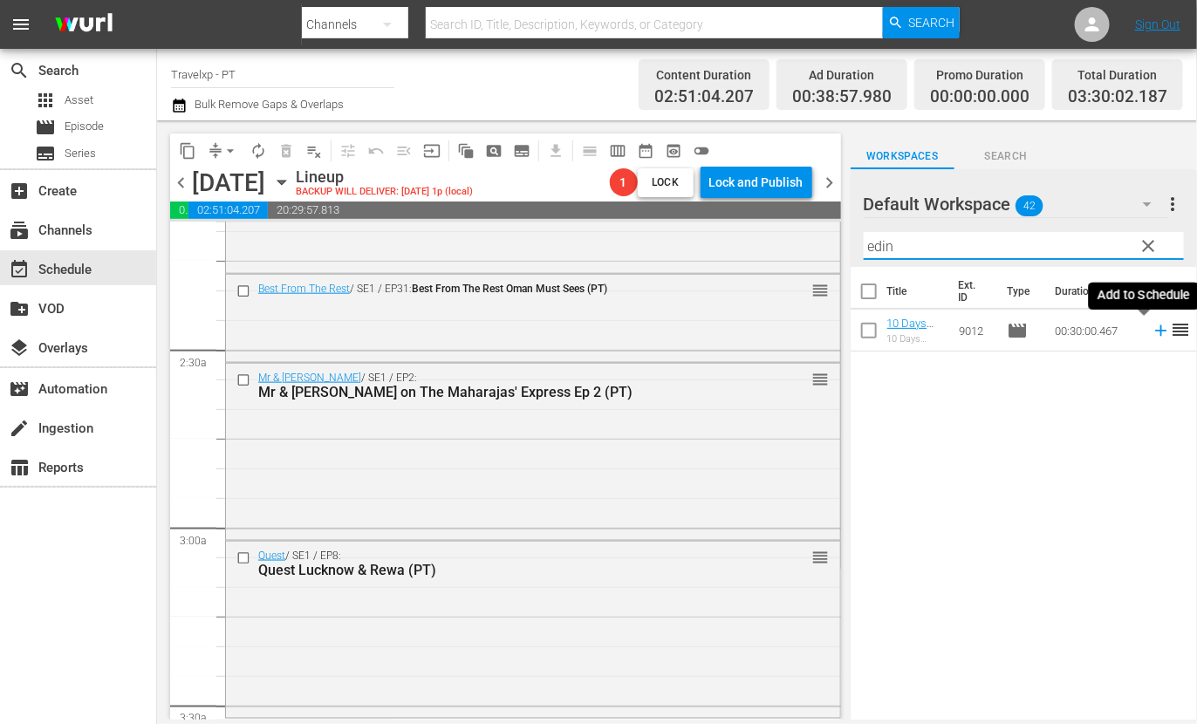
click at [1152, 326] on icon at bounding box center [1161, 330] width 19 height 19
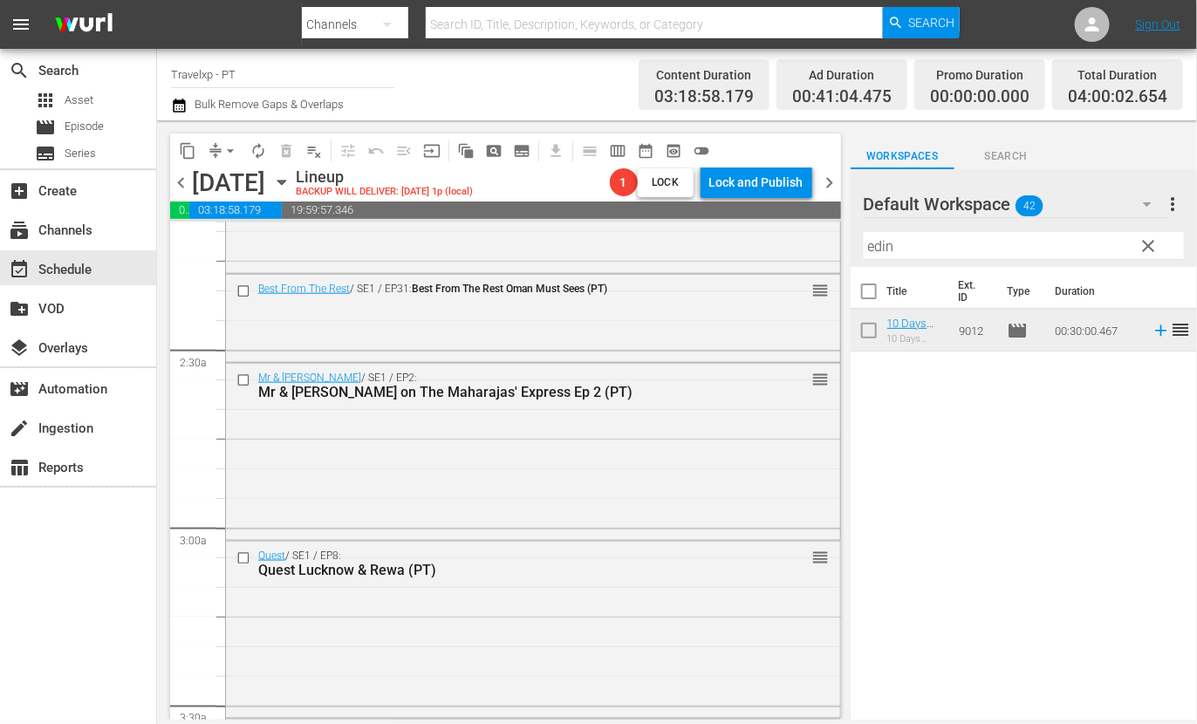
click at [891, 250] on input "edin" at bounding box center [1024, 246] width 320 height 28
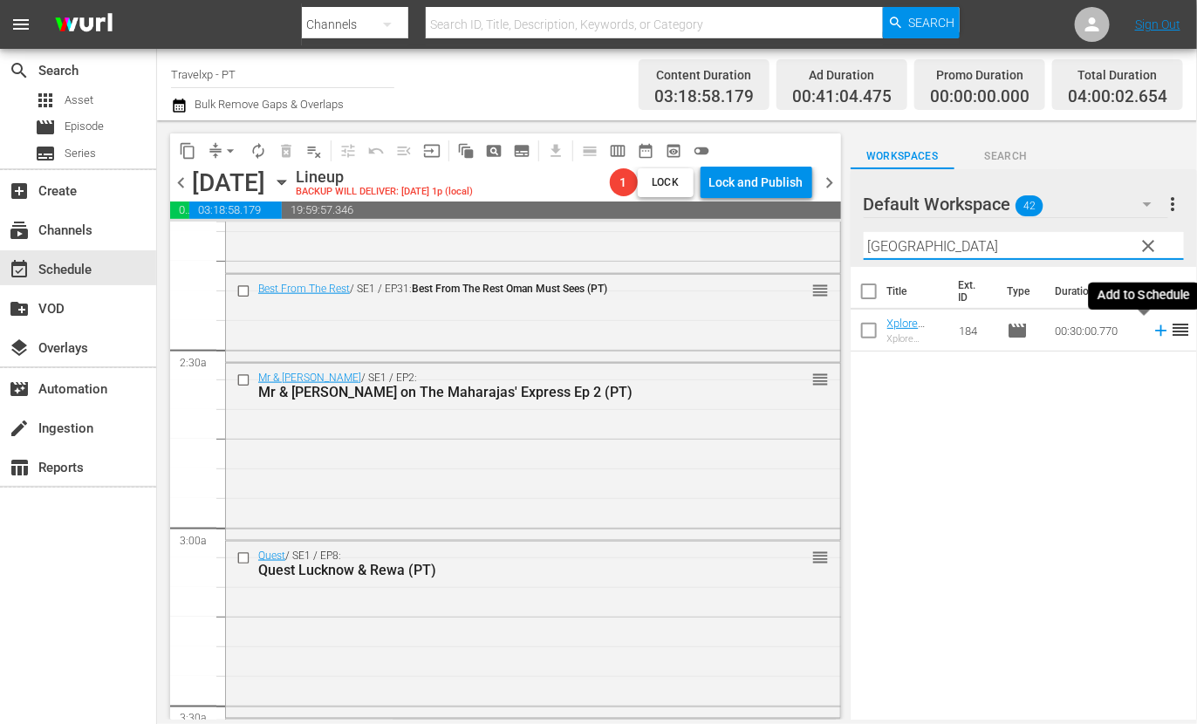
click at [1152, 329] on icon at bounding box center [1161, 330] width 19 height 19
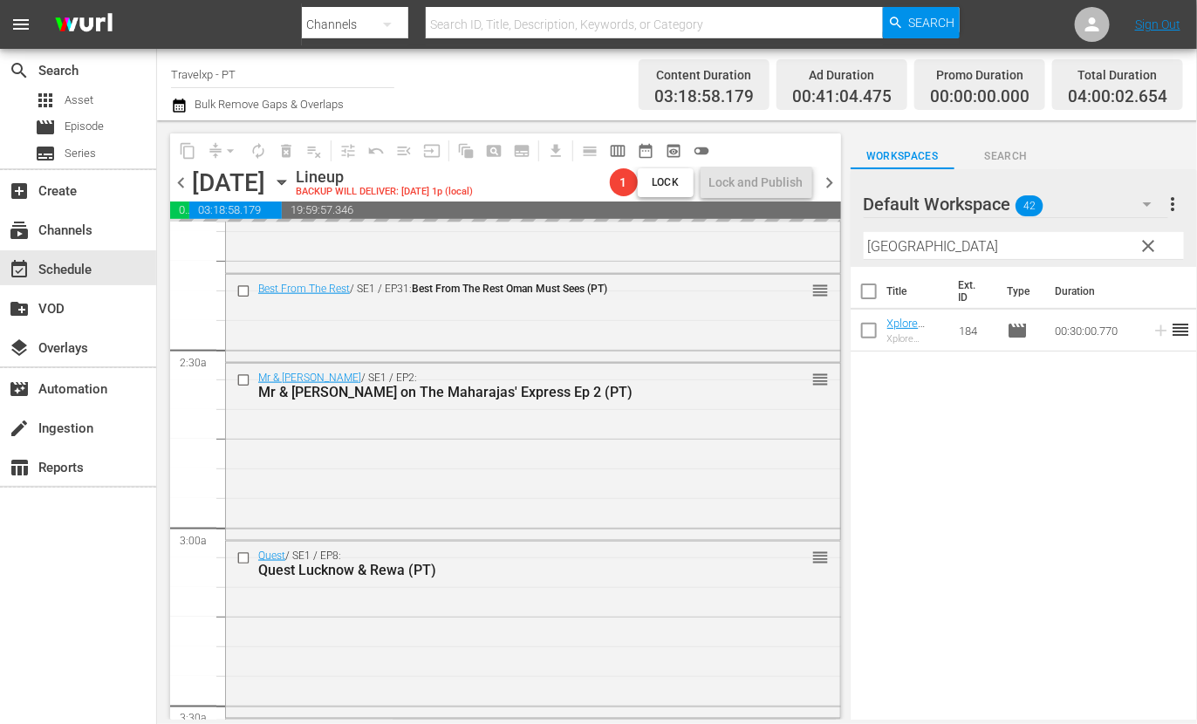
click at [884, 249] on input "[GEOGRAPHIC_DATA]" at bounding box center [1024, 246] width 320 height 28
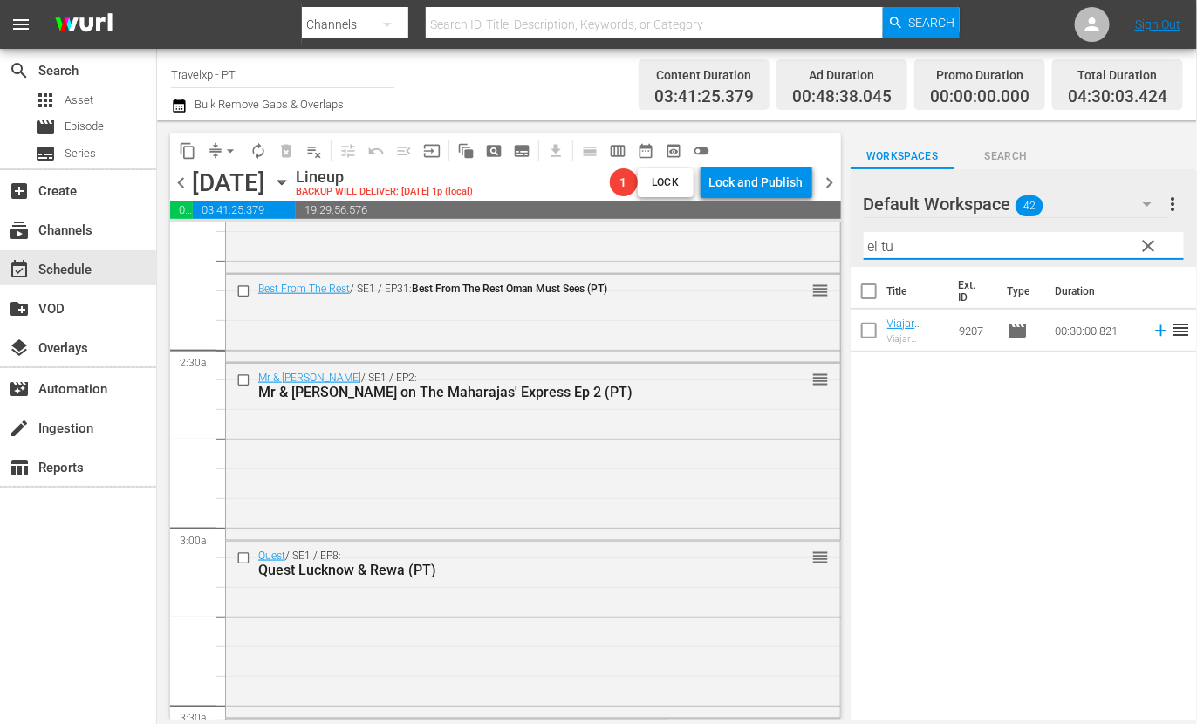
click at [1152, 336] on icon at bounding box center [1161, 330] width 19 height 19
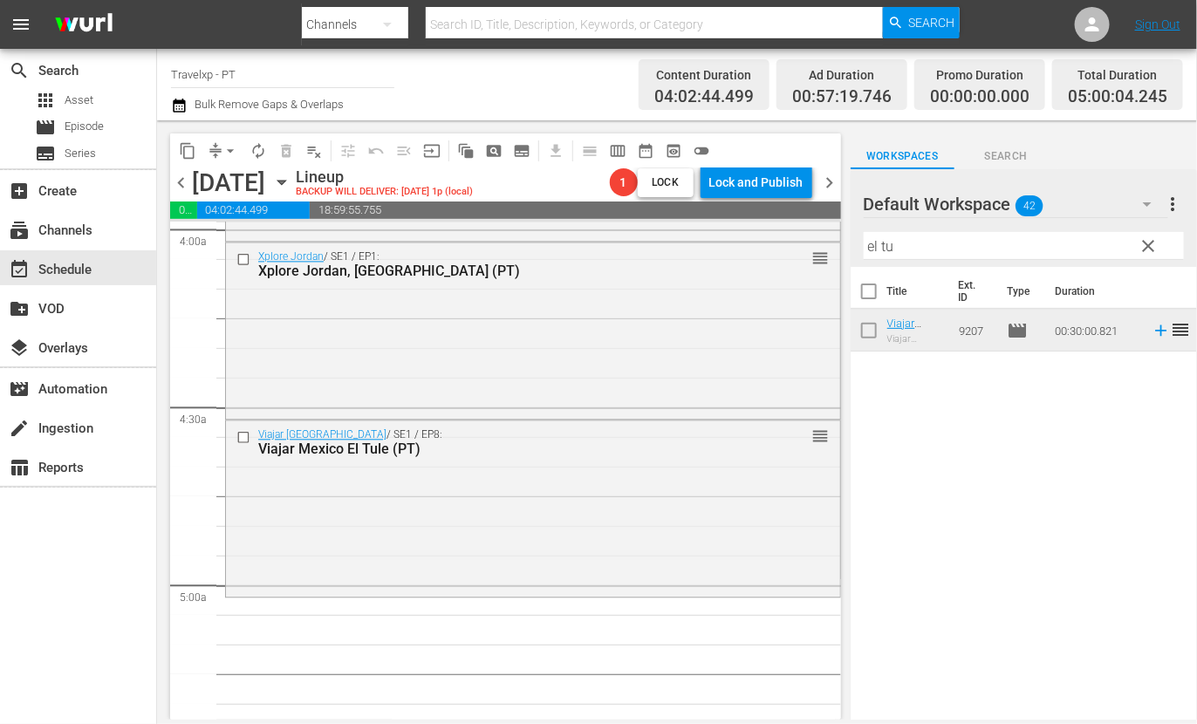
scroll to position [1526, 0]
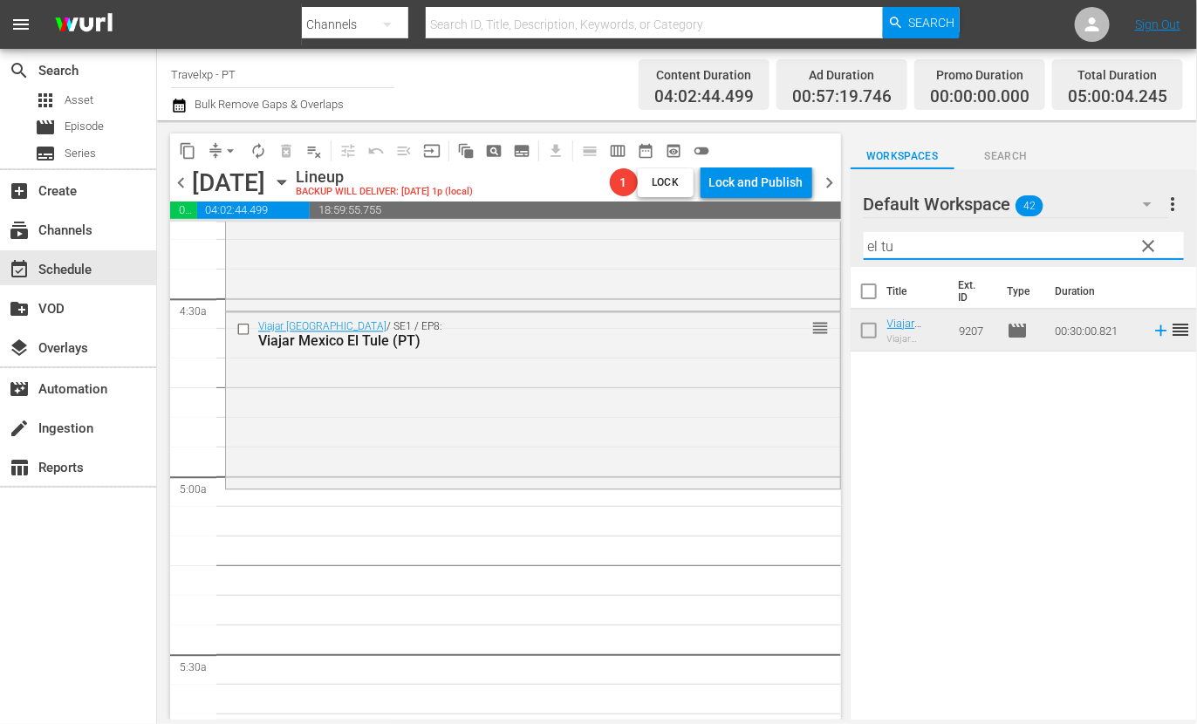
drag, startPoint x: 894, startPoint y: 236, endPoint x: 854, endPoint y: 237, distance: 40.1
click at [854, 237] on div "Default Workspace 42 Default more_vert clear Filter by Title el tu" at bounding box center [1024, 218] width 346 height 98
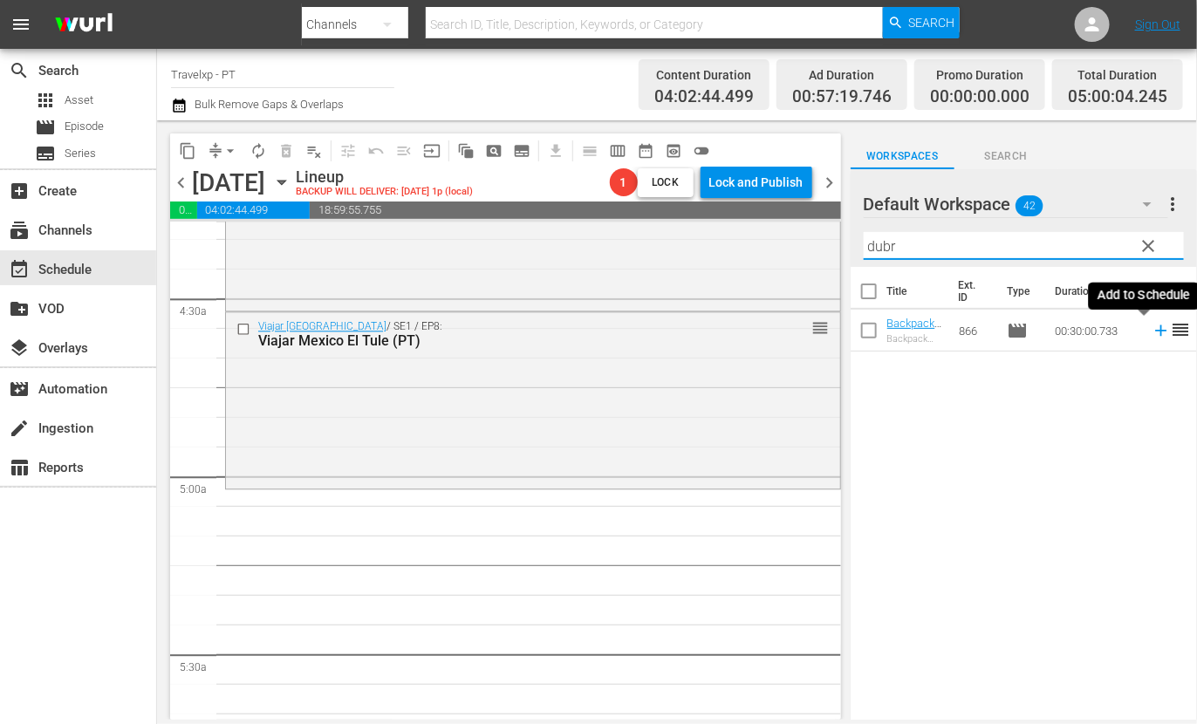
click at [1155, 332] on icon at bounding box center [1160, 330] width 11 height 11
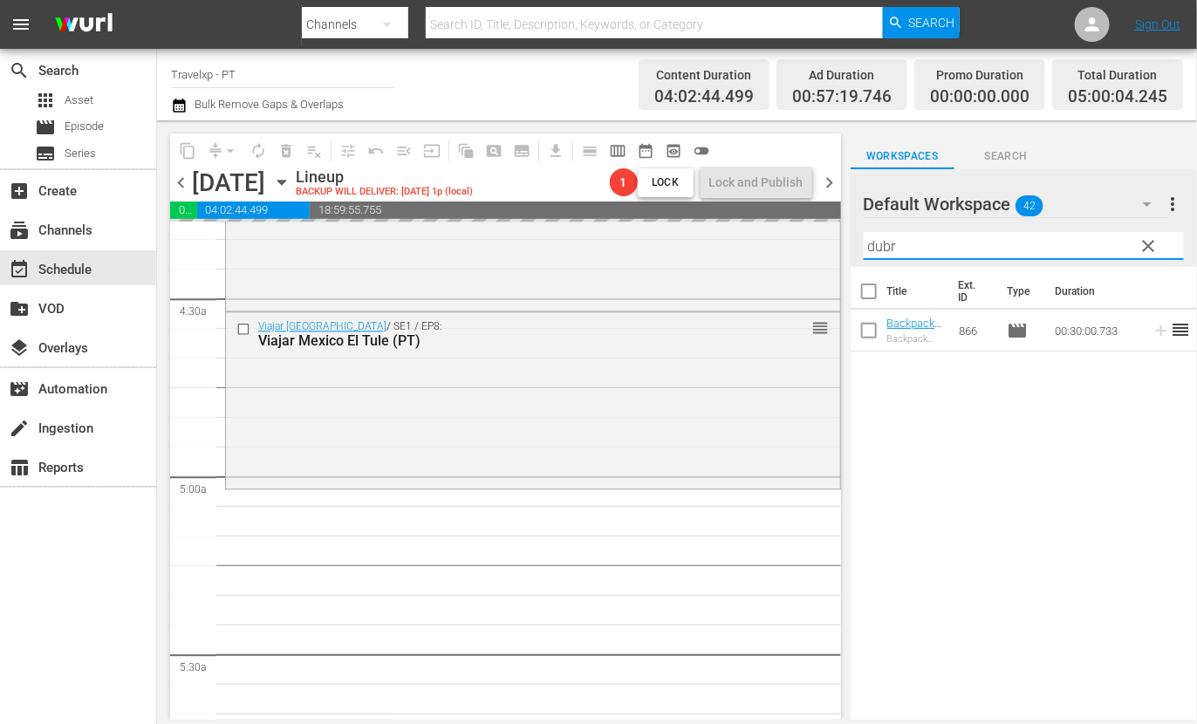
drag, startPoint x: 911, startPoint y: 250, endPoint x: 840, endPoint y: 239, distance: 71.6
click at [840, 239] on div "content_copy compress arrow_drop_down autorenew_outlined delete_forever_outline…" at bounding box center [677, 419] width 1040 height 599
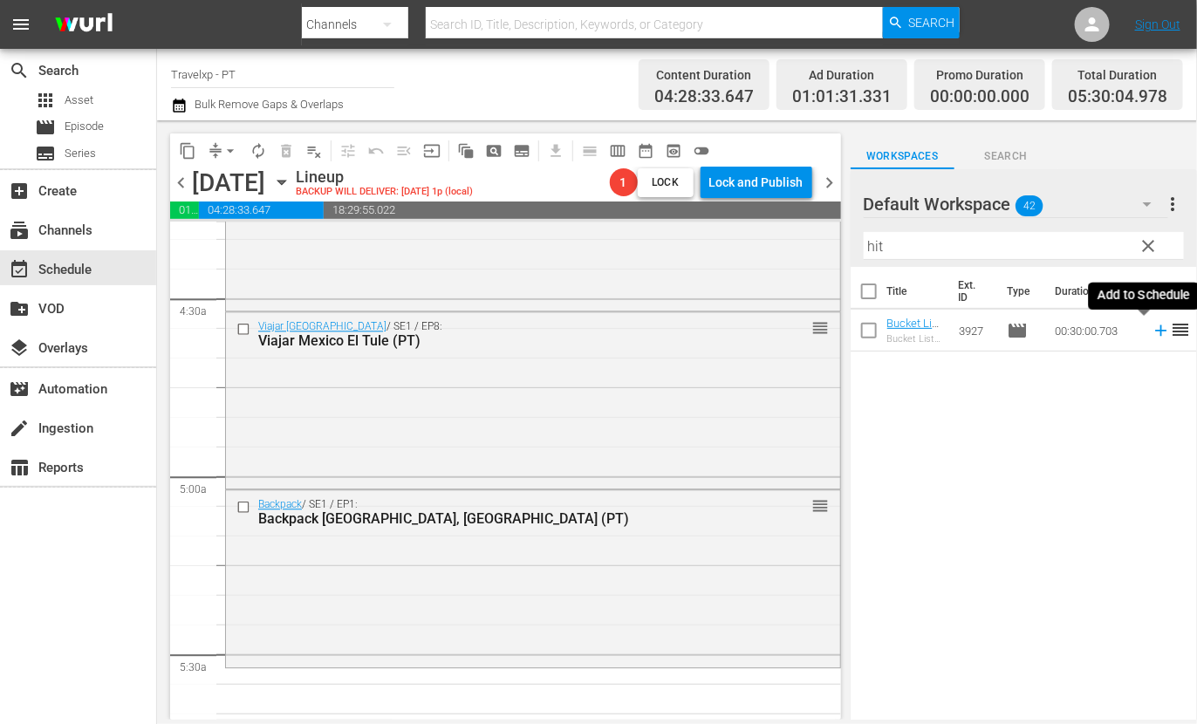
click at [1152, 332] on icon at bounding box center [1161, 330] width 19 height 19
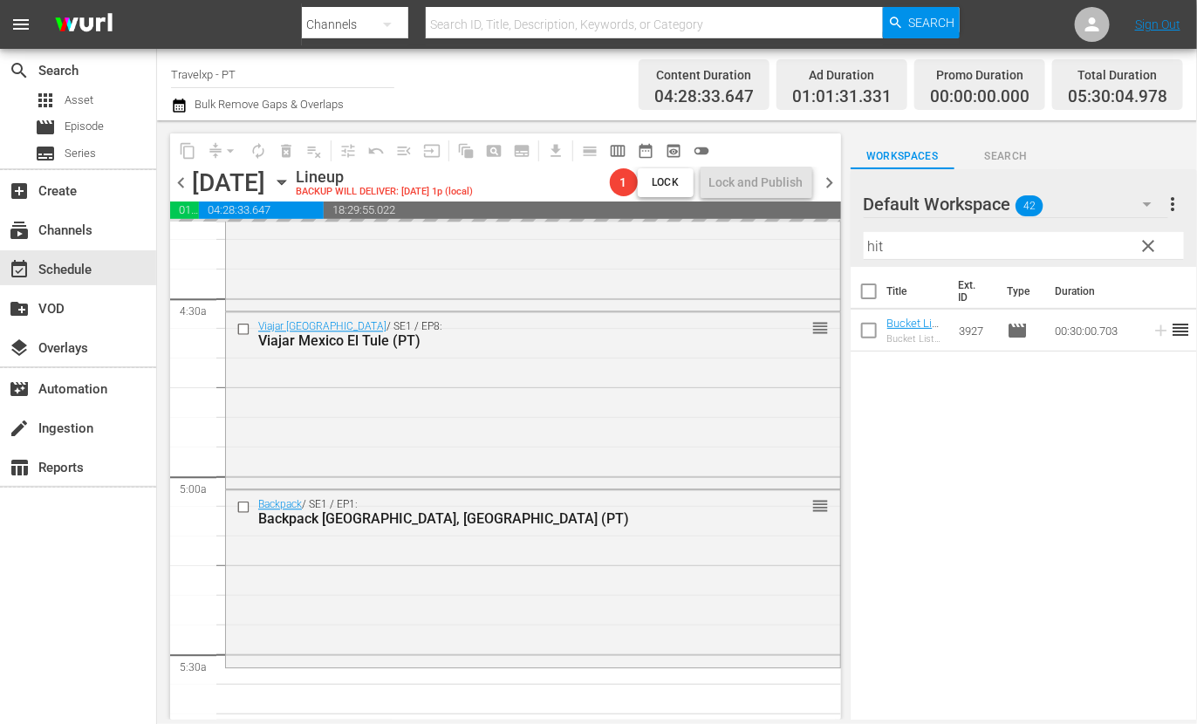
click at [874, 246] on input "hit" at bounding box center [1024, 246] width 320 height 28
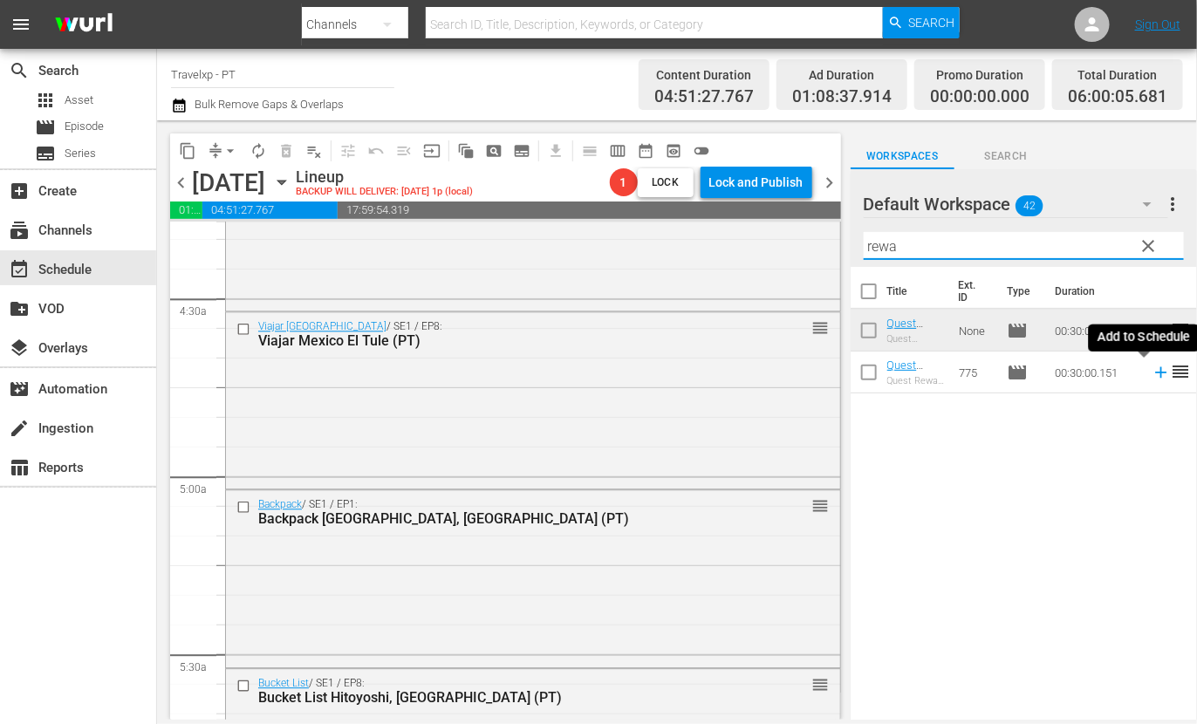
click at [1152, 374] on icon at bounding box center [1161, 372] width 19 height 19
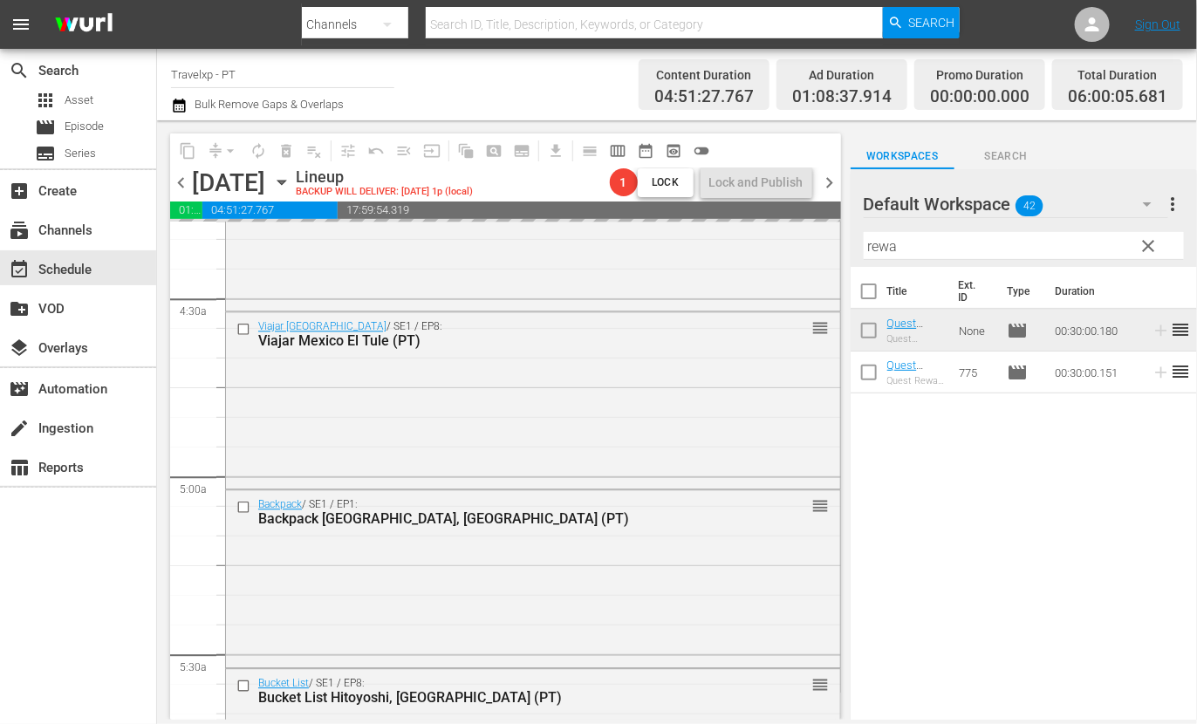
click at [871, 246] on input "rewa" at bounding box center [1024, 246] width 320 height 28
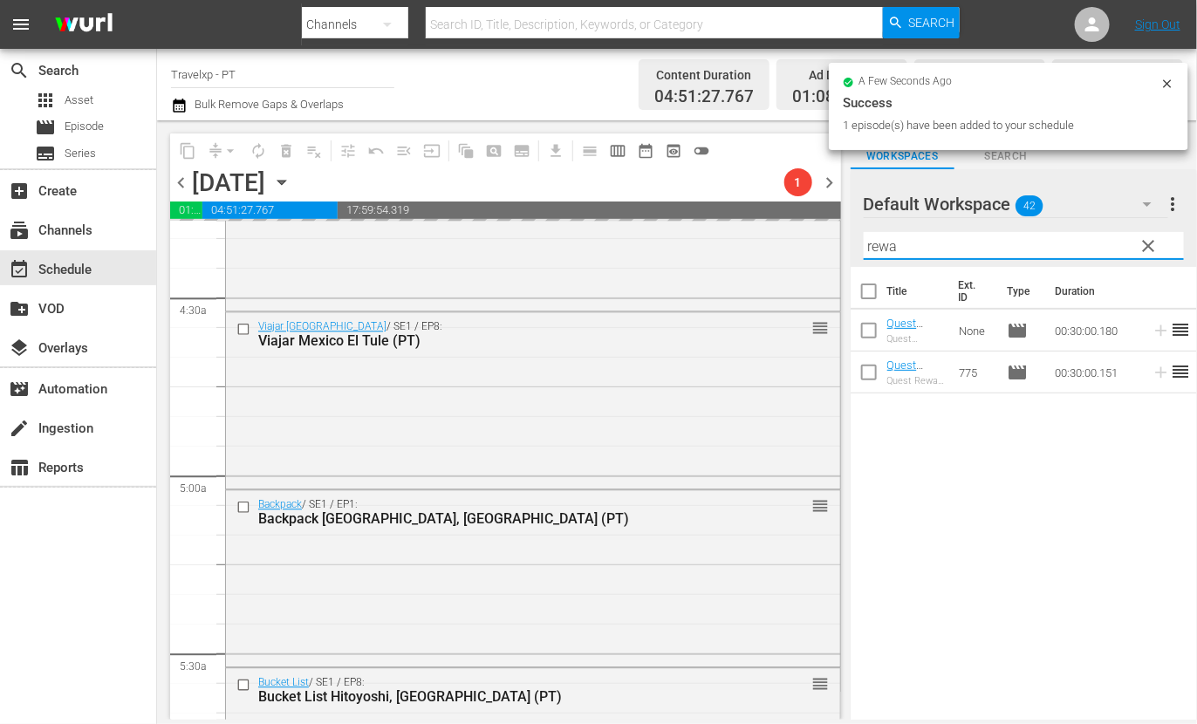
click at [871, 246] on input "rewa" at bounding box center [1024, 246] width 320 height 28
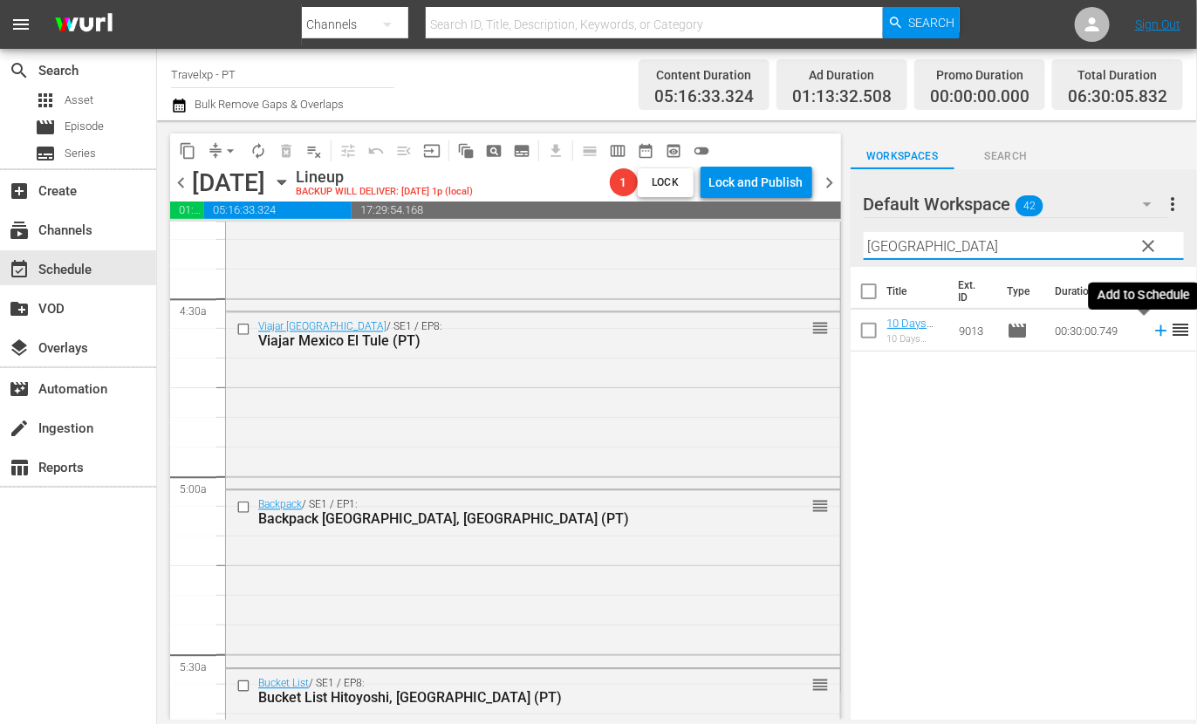
click at [1155, 331] on icon at bounding box center [1160, 330] width 11 height 11
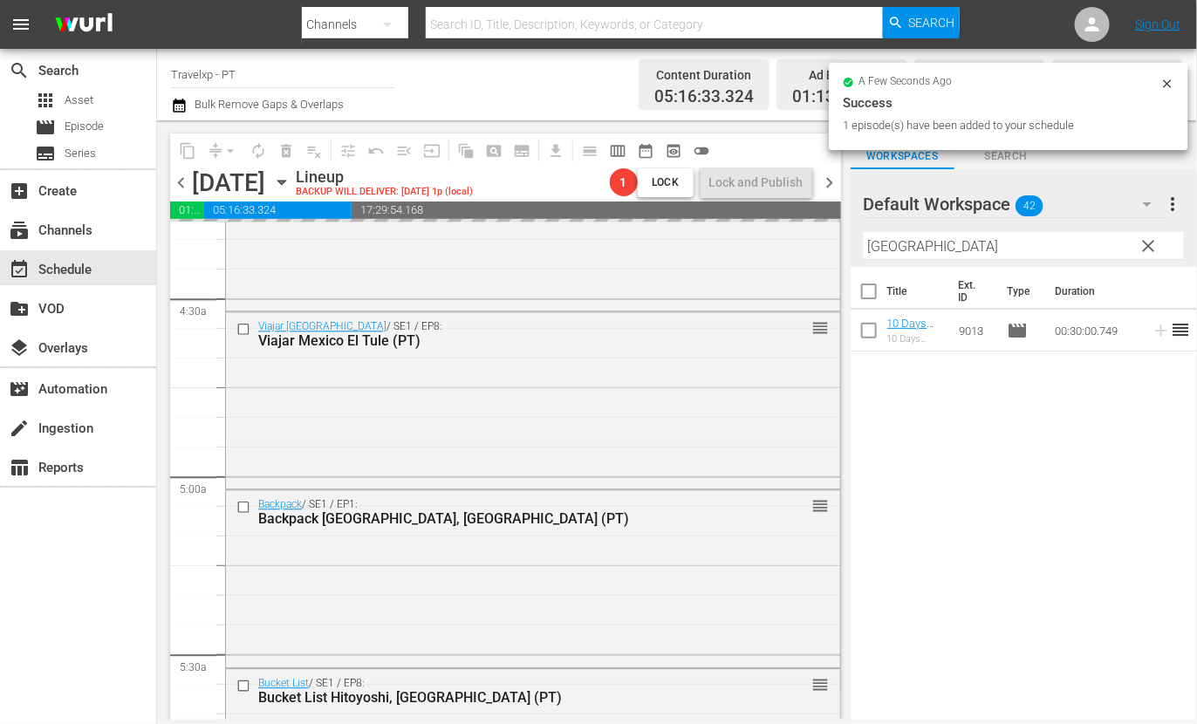
click at [879, 244] on input "[GEOGRAPHIC_DATA]" at bounding box center [1024, 246] width 320 height 28
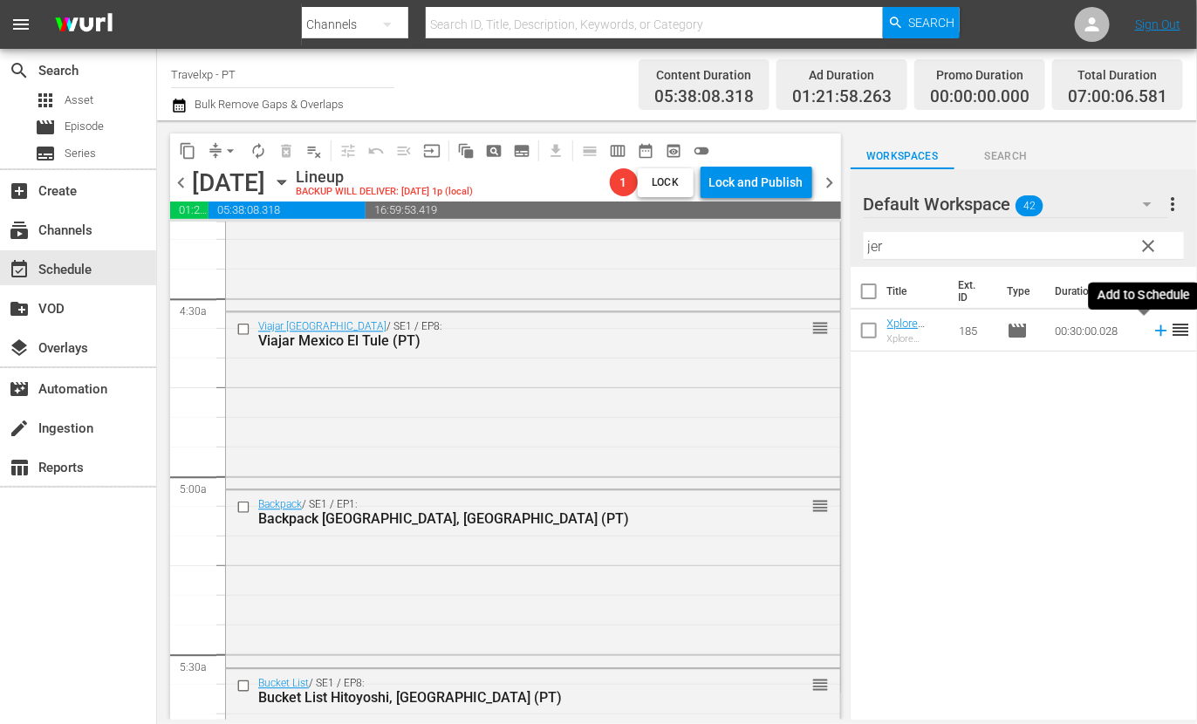
click at [1152, 332] on icon at bounding box center [1161, 330] width 19 height 19
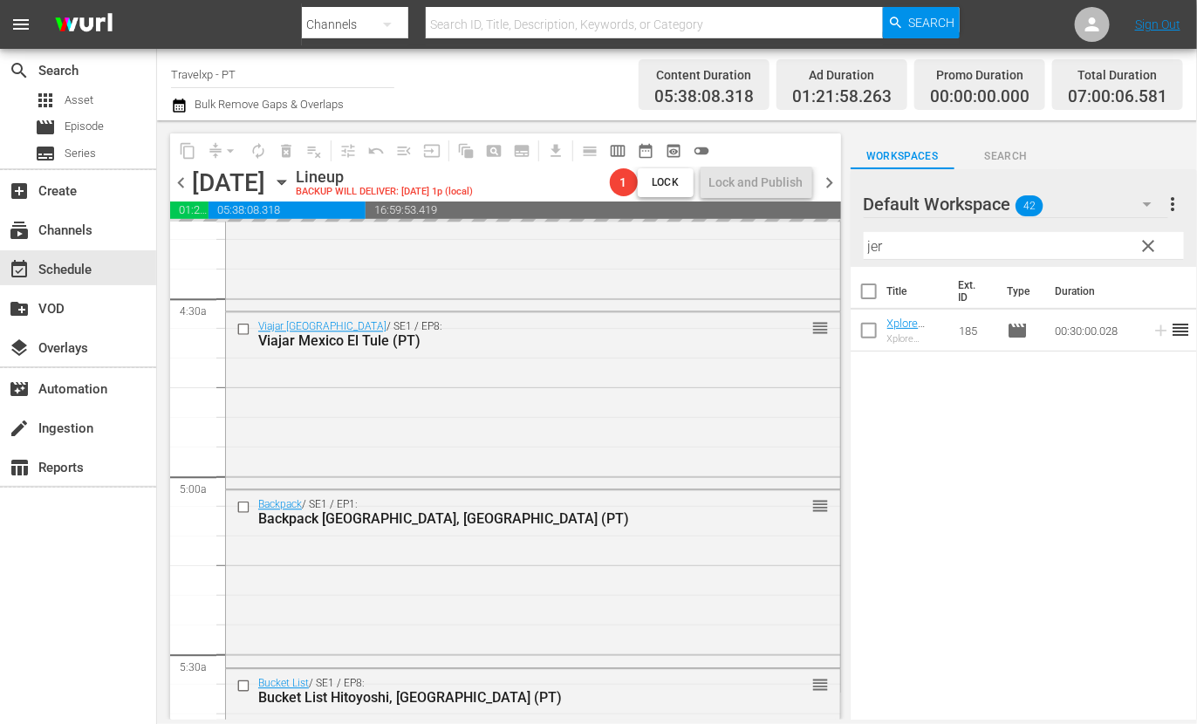
click at [876, 244] on input "jer" at bounding box center [1024, 246] width 320 height 28
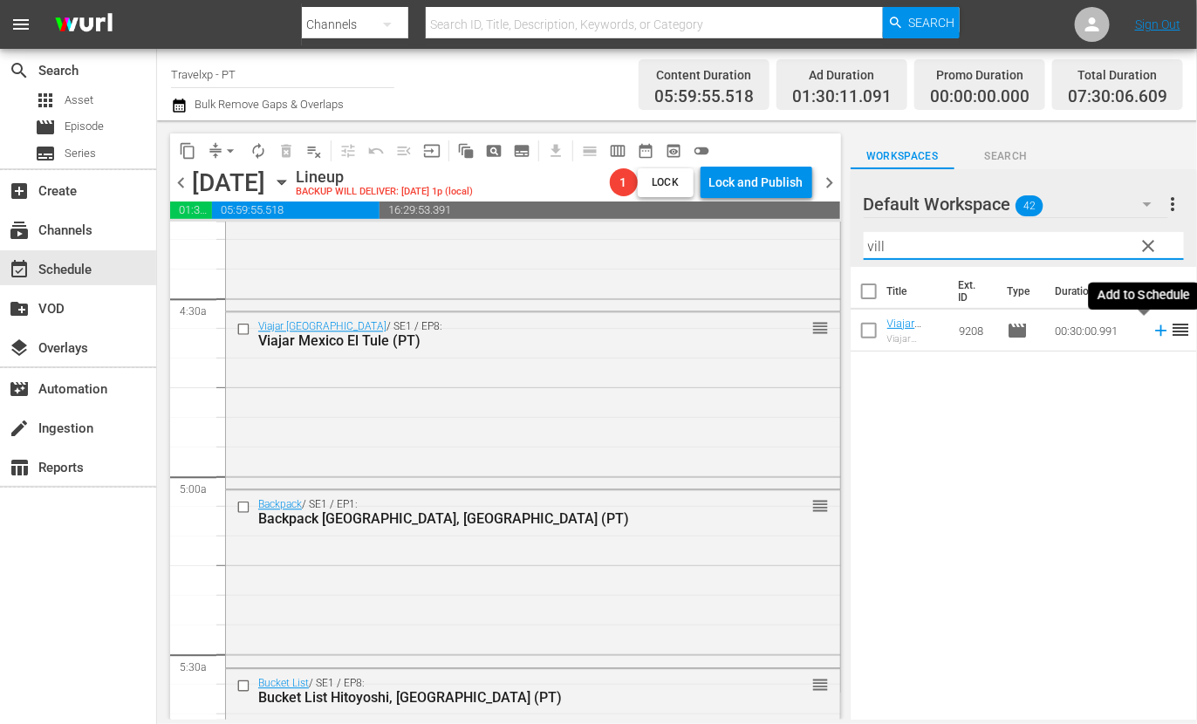
drag, startPoint x: 1147, startPoint y: 330, endPoint x: 1139, endPoint y: 316, distance: 16.0
click at [1155, 330] on icon at bounding box center [1160, 330] width 11 height 11
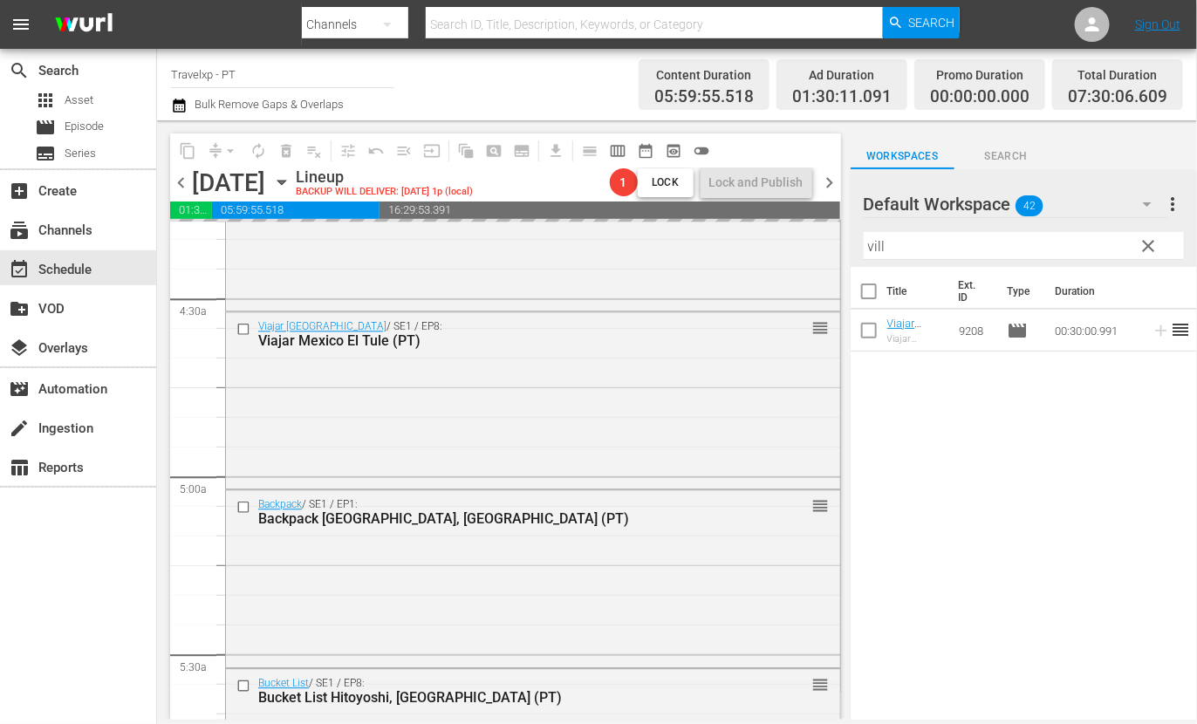
click at [877, 246] on input "vill" at bounding box center [1024, 246] width 320 height 28
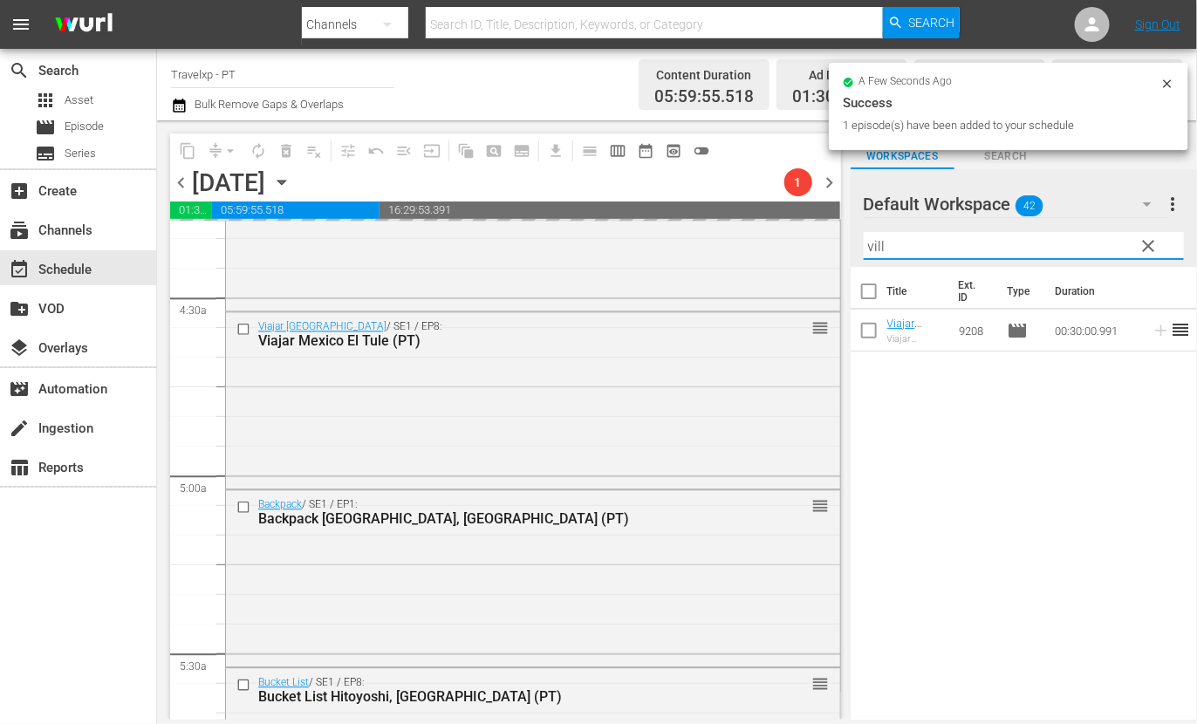
click at [877, 246] on input "vill" at bounding box center [1024, 246] width 320 height 28
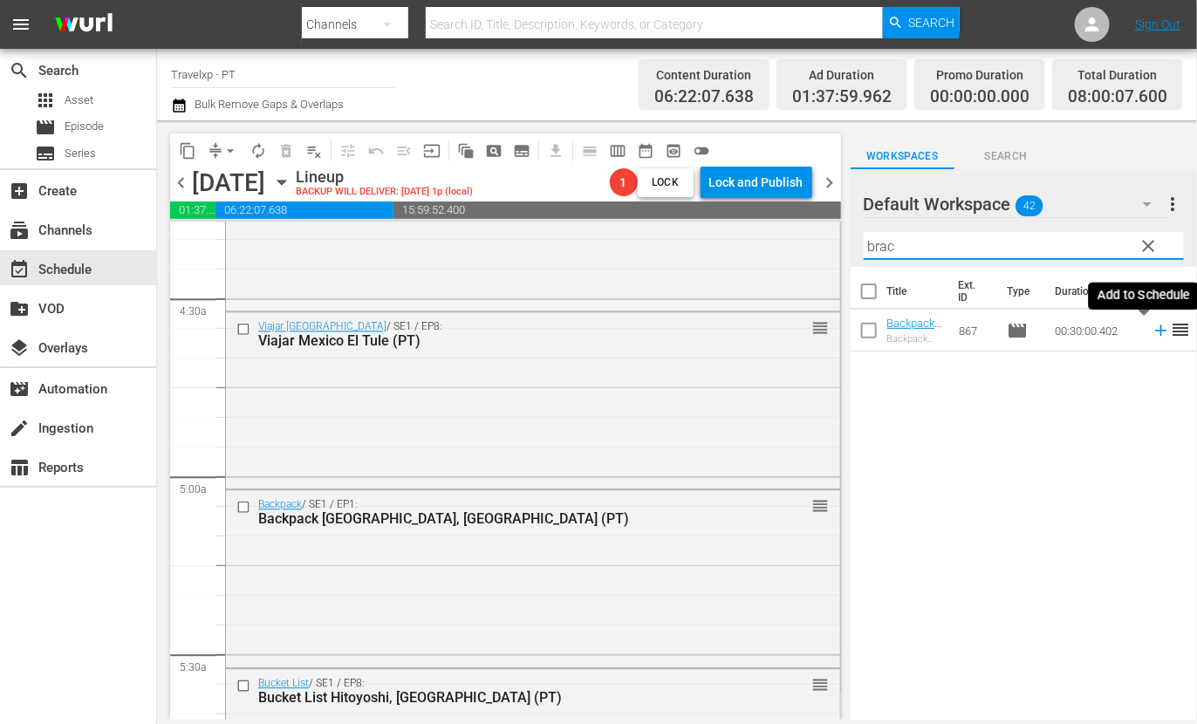
click at [1152, 332] on icon at bounding box center [1161, 330] width 19 height 19
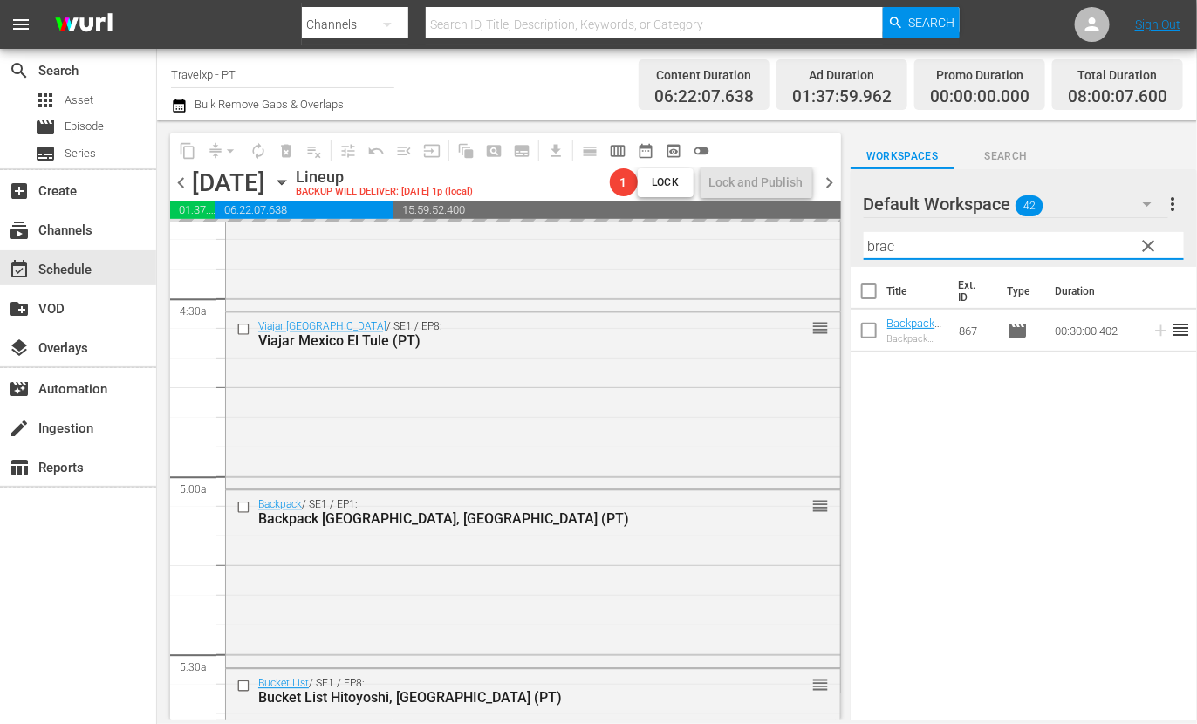
click at [876, 244] on input "brac" at bounding box center [1024, 246] width 320 height 28
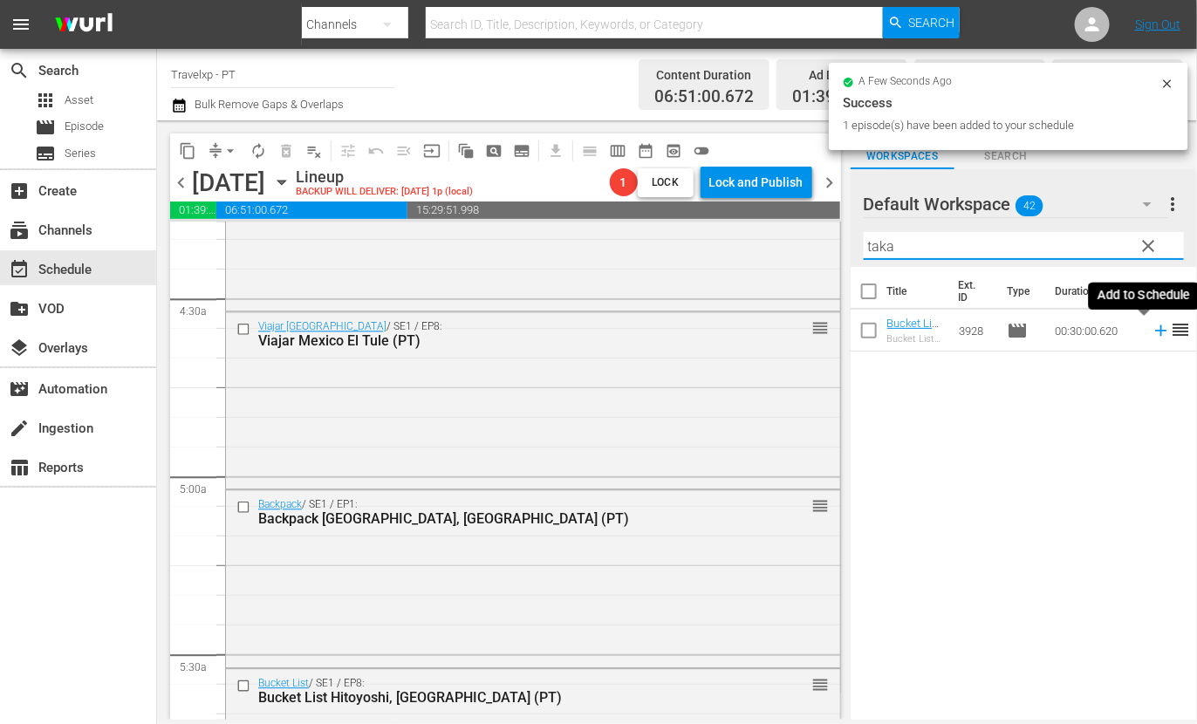
click at [1155, 331] on icon at bounding box center [1160, 330] width 11 height 11
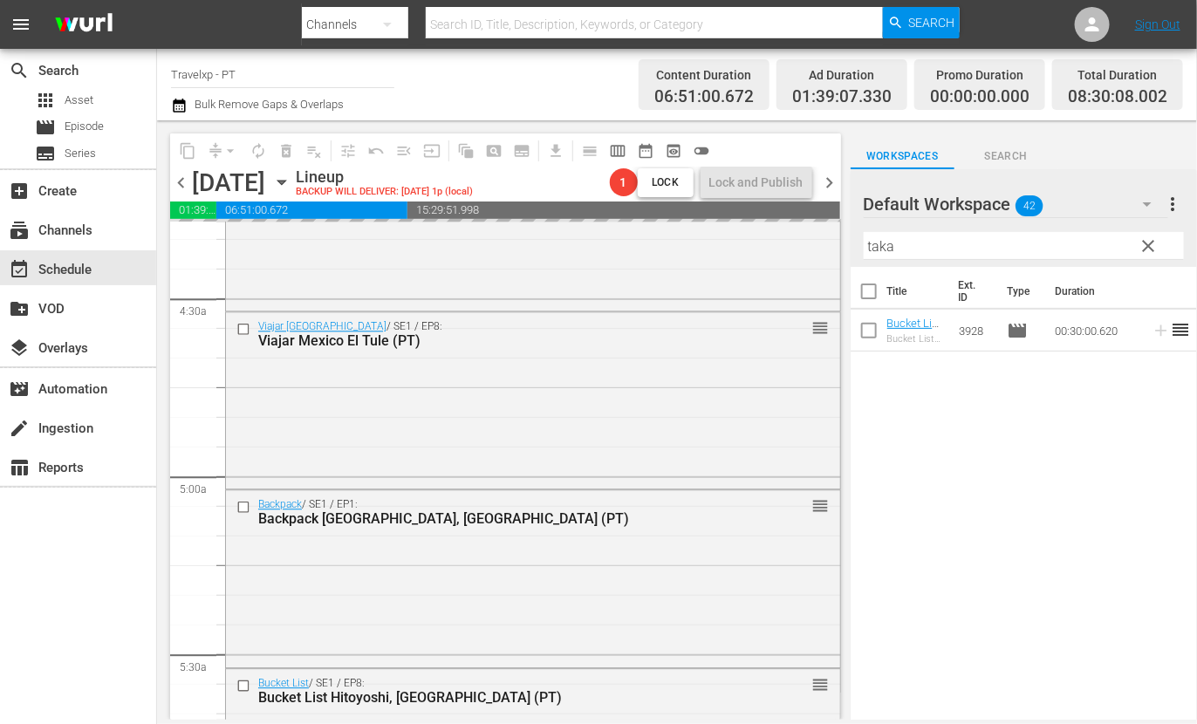
click at [881, 246] on input "taka" at bounding box center [1024, 246] width 320 height 28
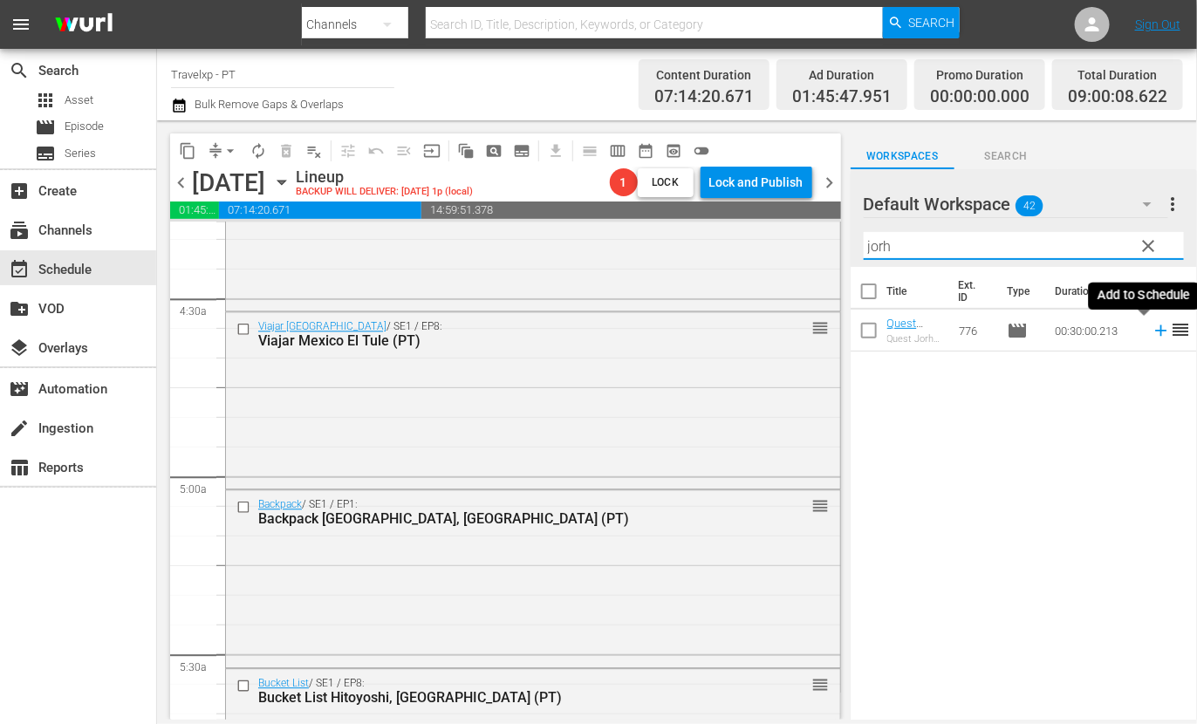
click at [1152, 329] on icon at bounding box center [1161, 330] width 19 height 19
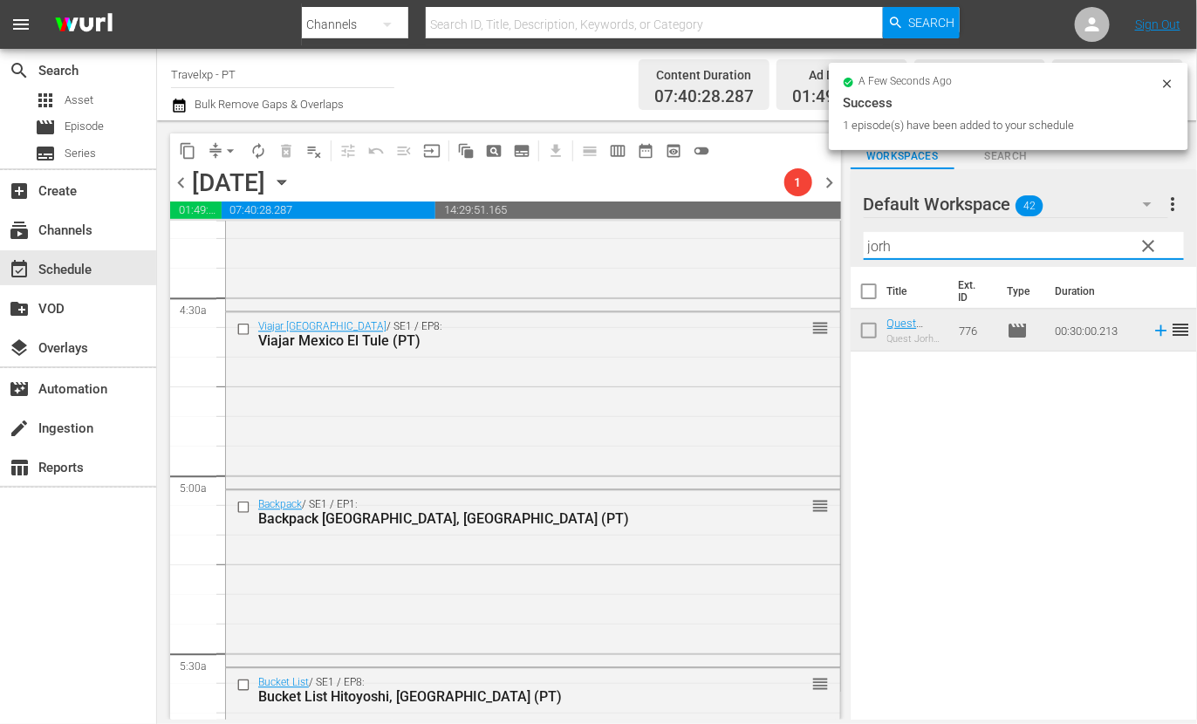
click at [884, 243] on input "jorh" at bounding box center [1024, 246] width 320 height 28
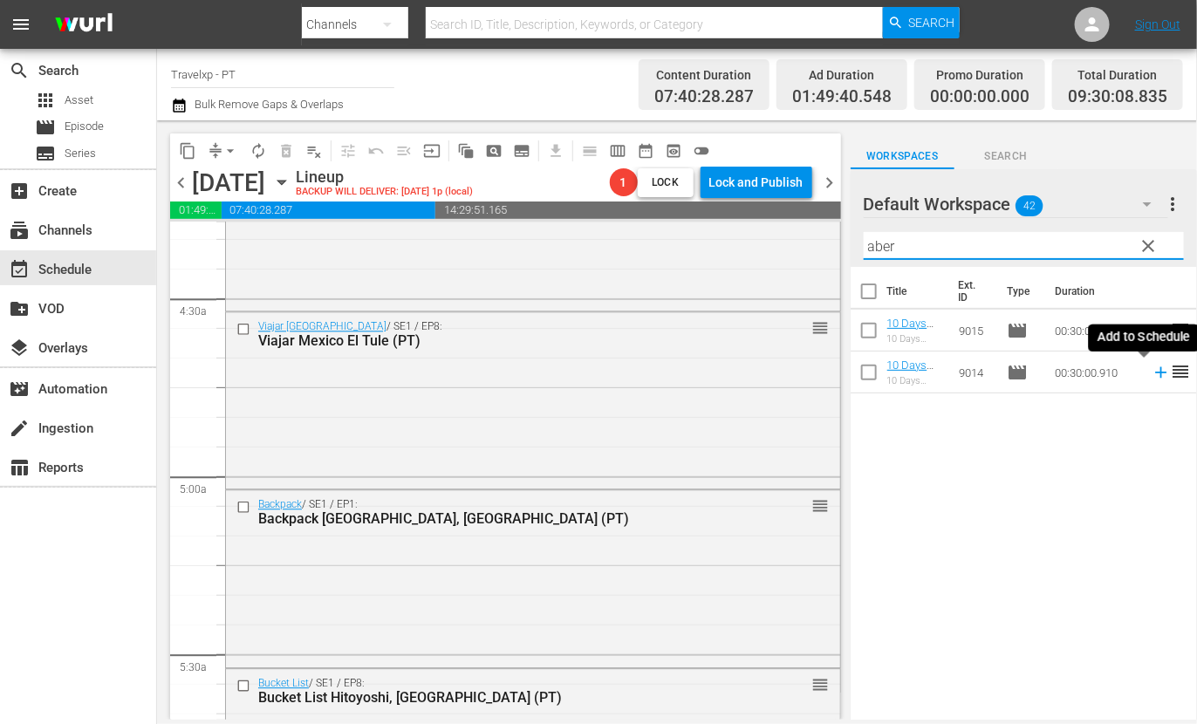
drag, startPoint x: 1143, startPoint y: 373, endPoint x: 954, endPoint y: 214, distance: 247.7
click at [1152, 373] on icon at bounding box center [1161, 372] width 19 height 19
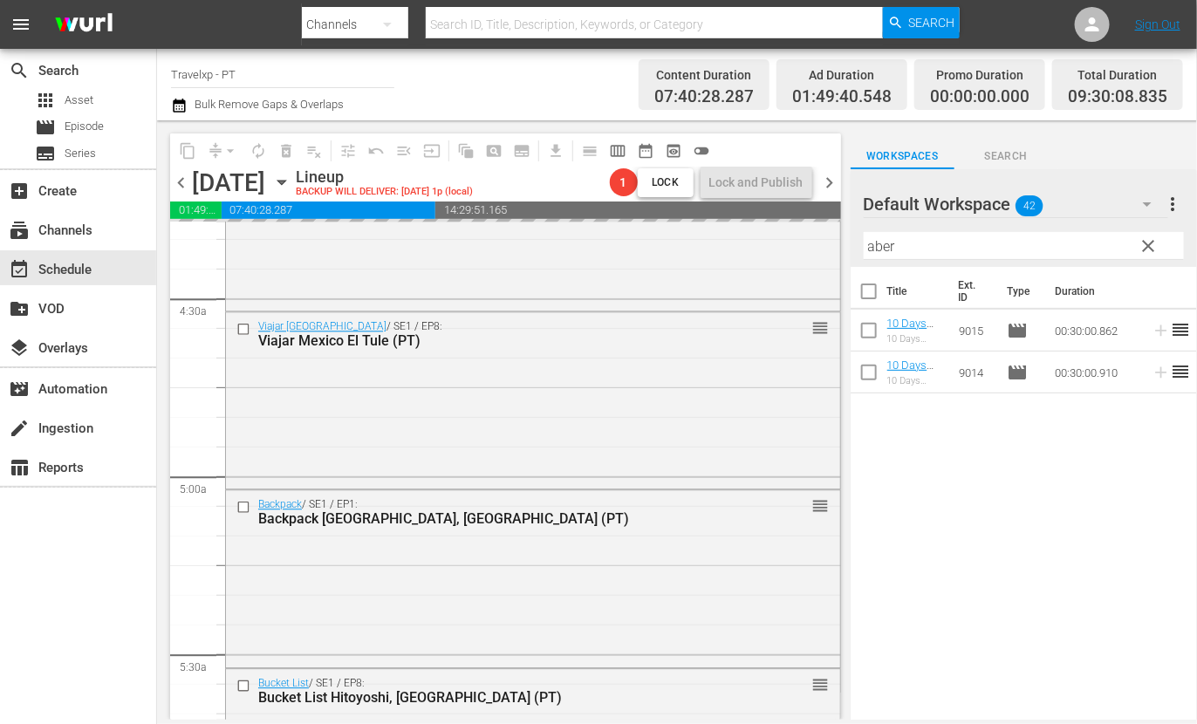
click at [881, 248] on input "aber" at bounding box center [1024, 246] width 320 height 28
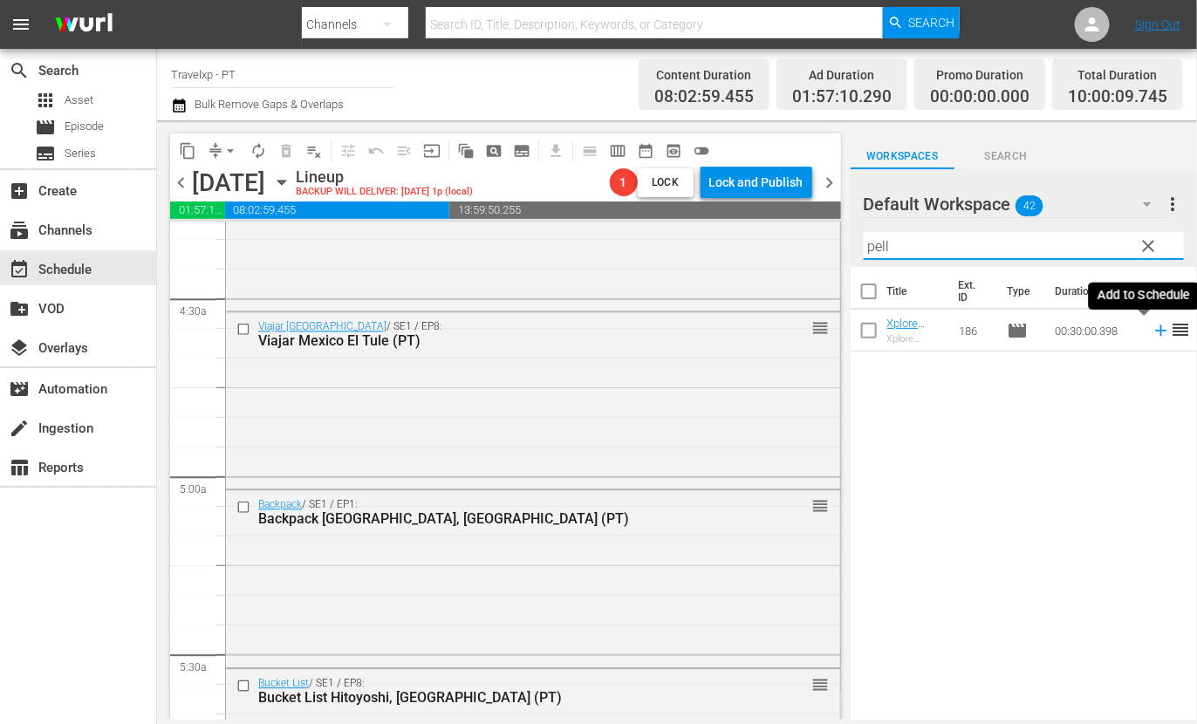
click at [1155, 329] on icon at bounding box center [1160, 330] width 11 height 11
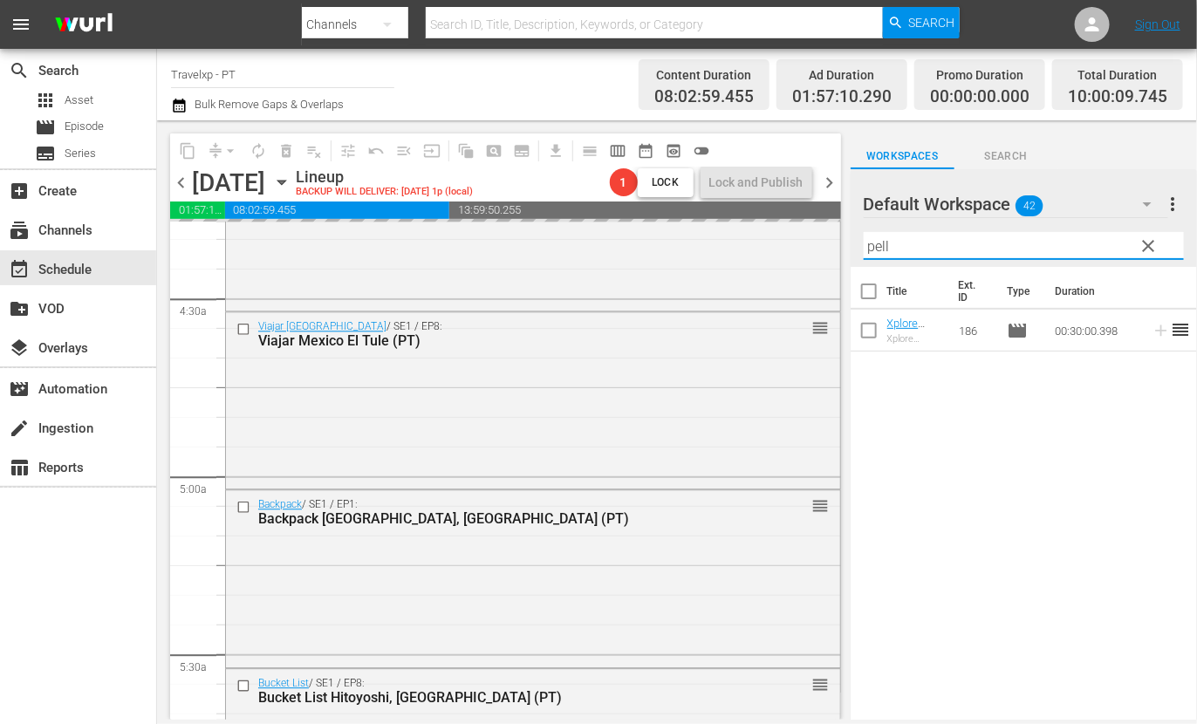
click at [877, 246] on input "pell" at bounding box center [1024, 246] width 320 height 28
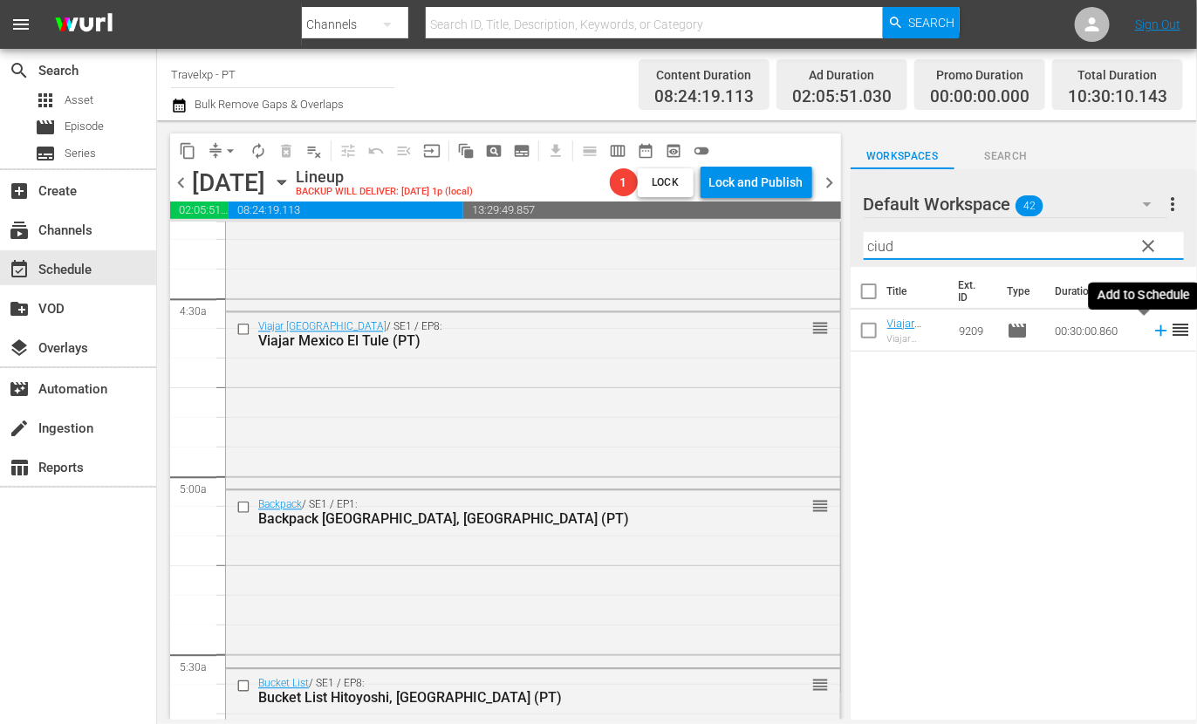
click at [1152, 329] on icon at bounding box center [1161, 330] width 19 height 19
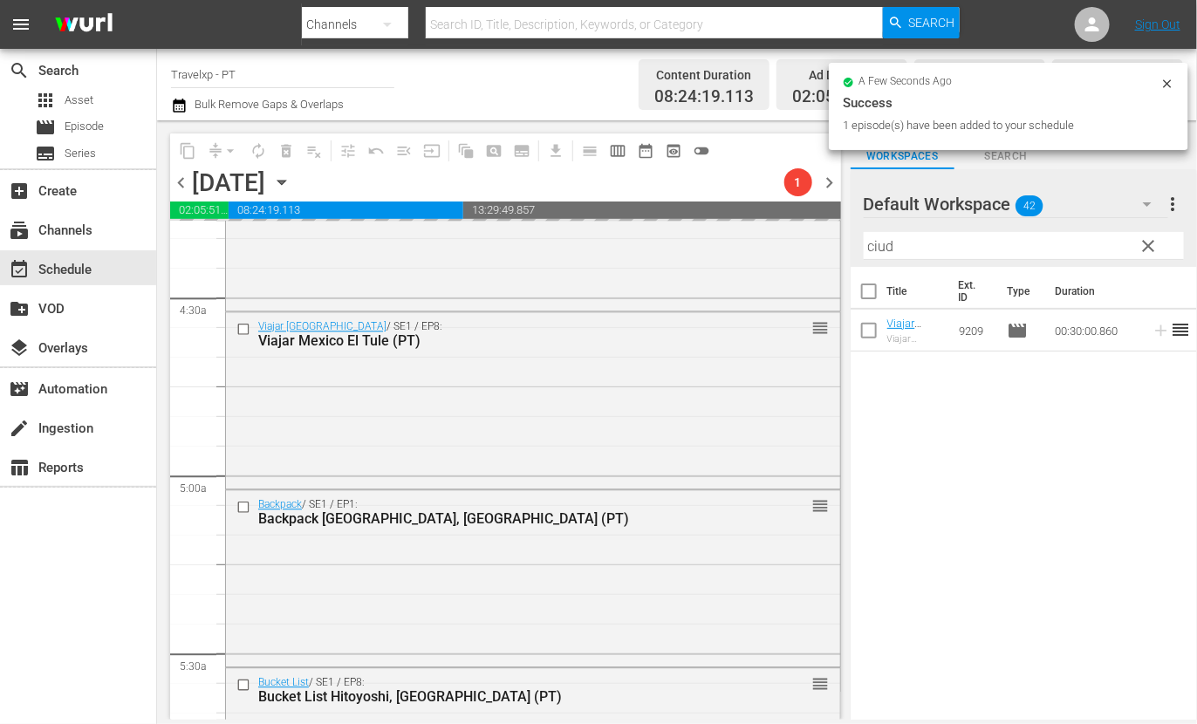
click at [885, 247] on input "ciud" at bounding box center [1024, 246] width 320 height 28
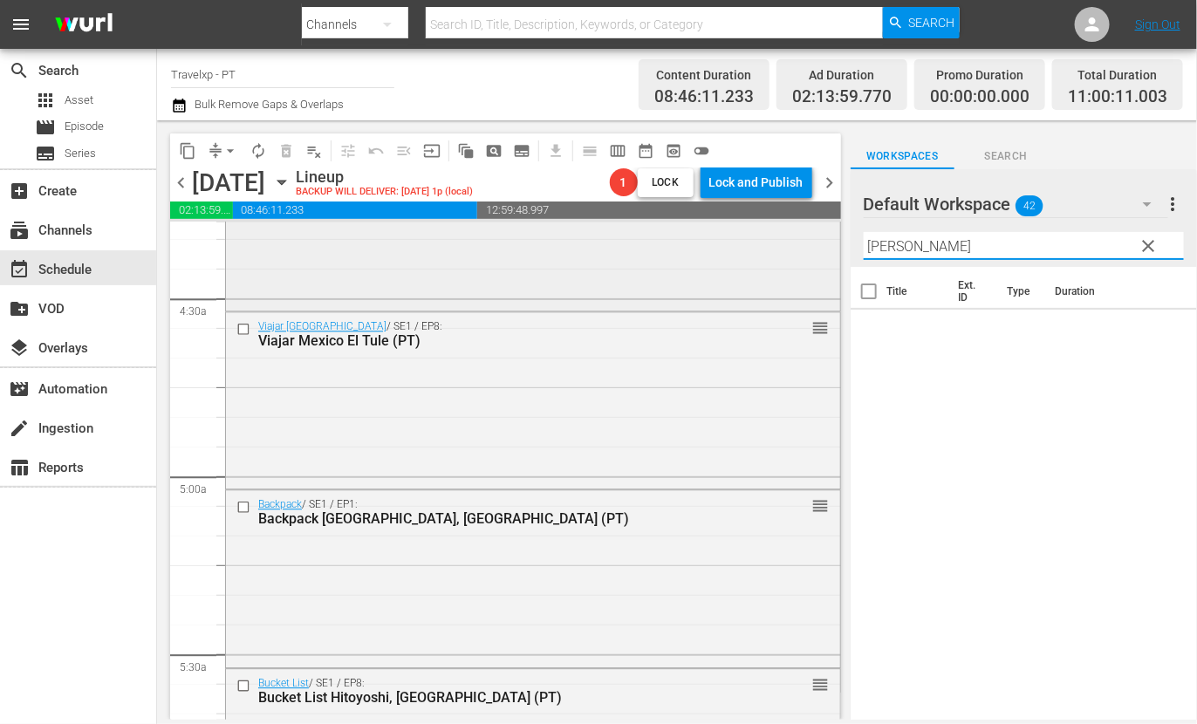
click at [796, 242] on div "content_copy compress arrow_drop_down autorenew_outlined delete_forever_outline…" at bounding box center [677, 419] width 1040 height 599
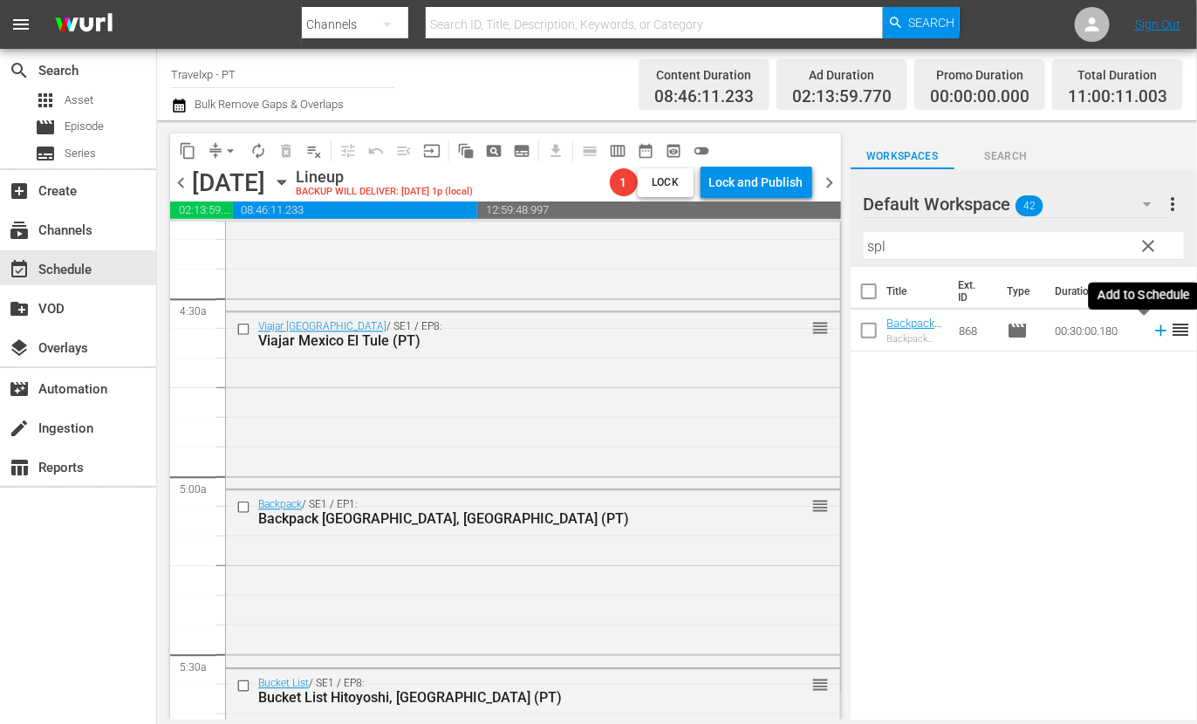
click at [1155, 332] on icon at bounding box center [1160, 330] width 11 height 11
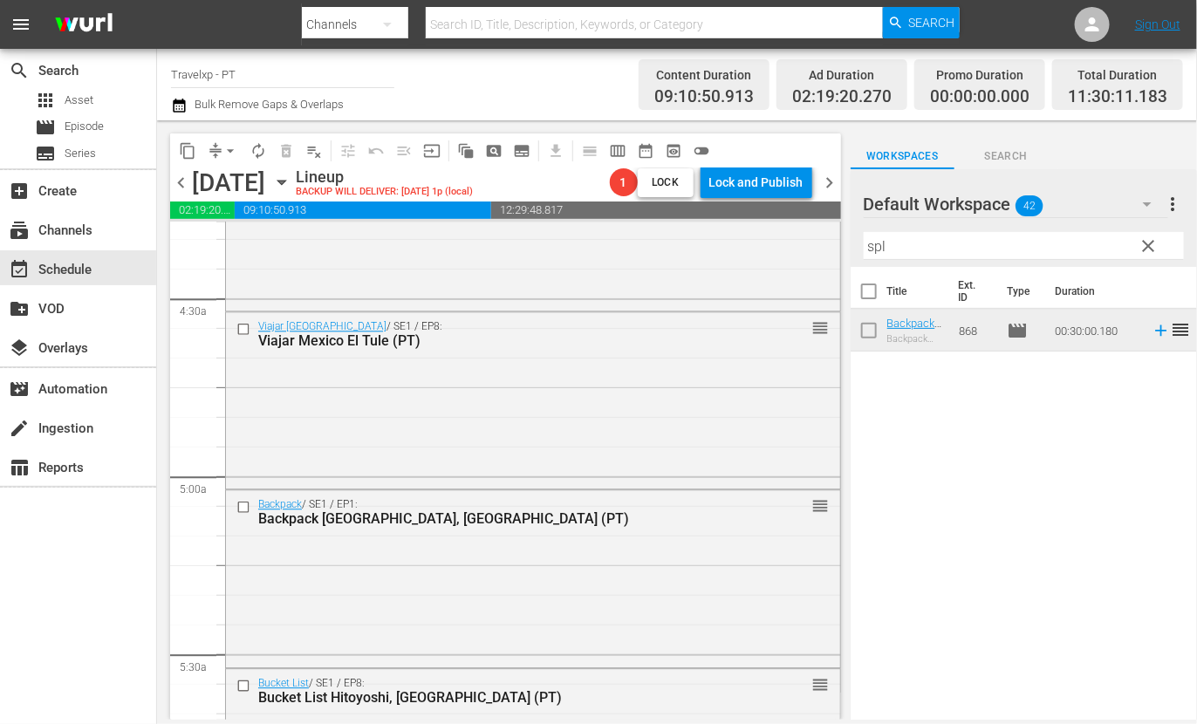
click at [878, 246] on input "spl" at bounding box center [1024, 246] width 320 height 28
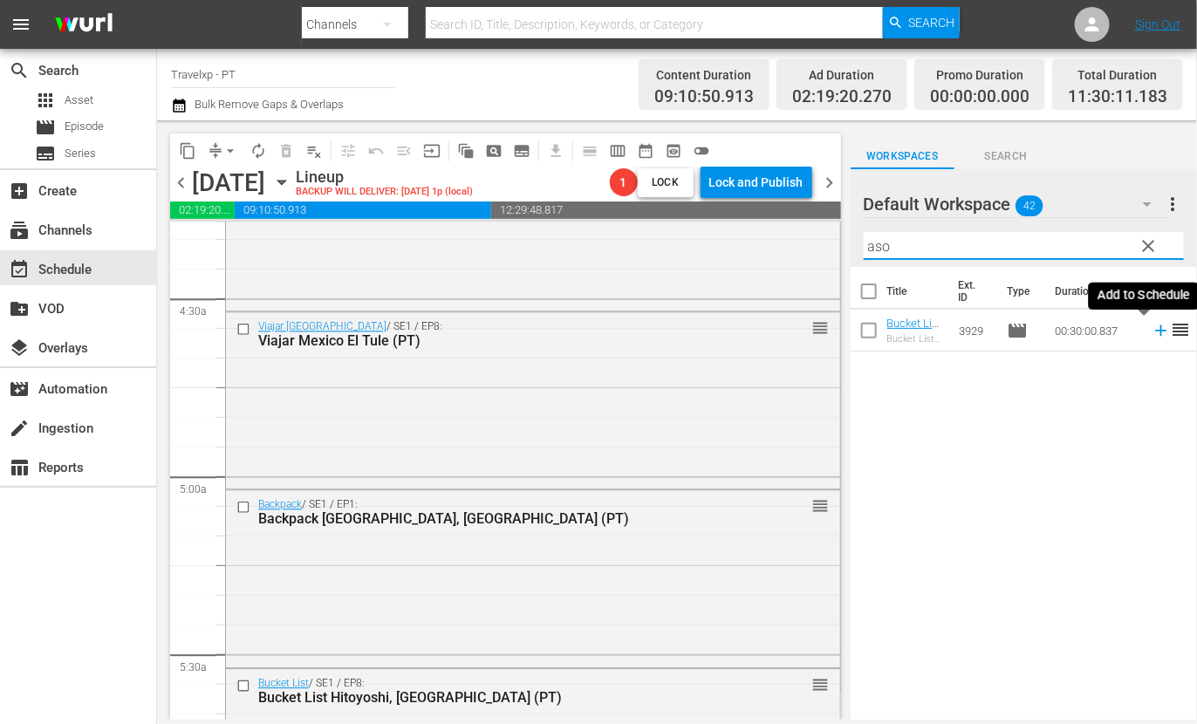
click at [1152, 329] on icon at bounding box center [1161, 330] width 19 height 19
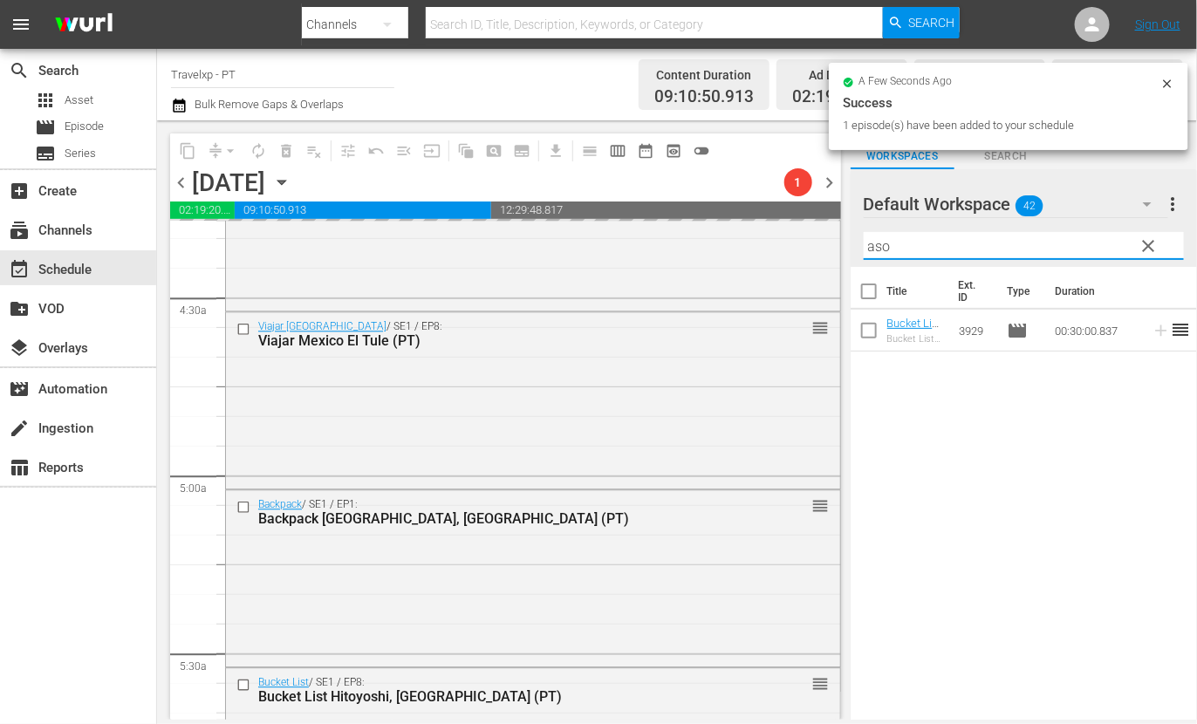
click at [886, 245] on input "aso" at bounding box center [1024, 246] width 320 height 28
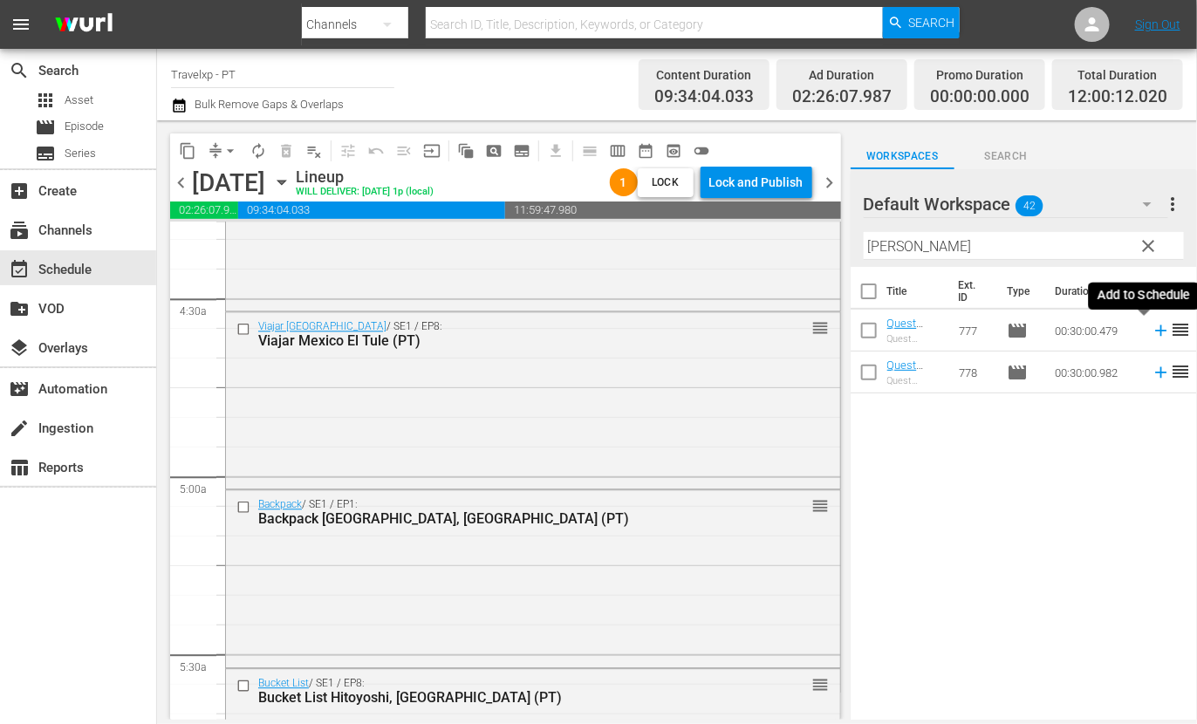
click at [1152, 334] on icon at bounding box center [1161, 330] width 19 height 19
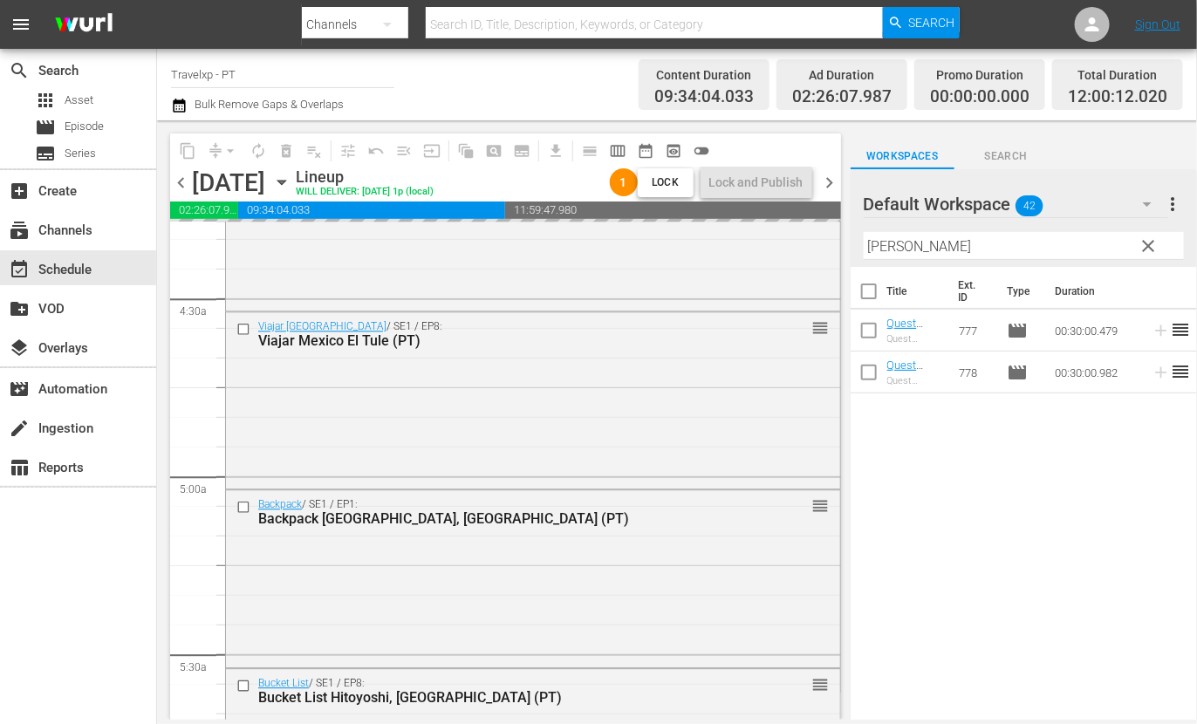
click at [890, 246] on input "[PERSON_NAME]" at bounding box center [1024, 246] width 320 height 28
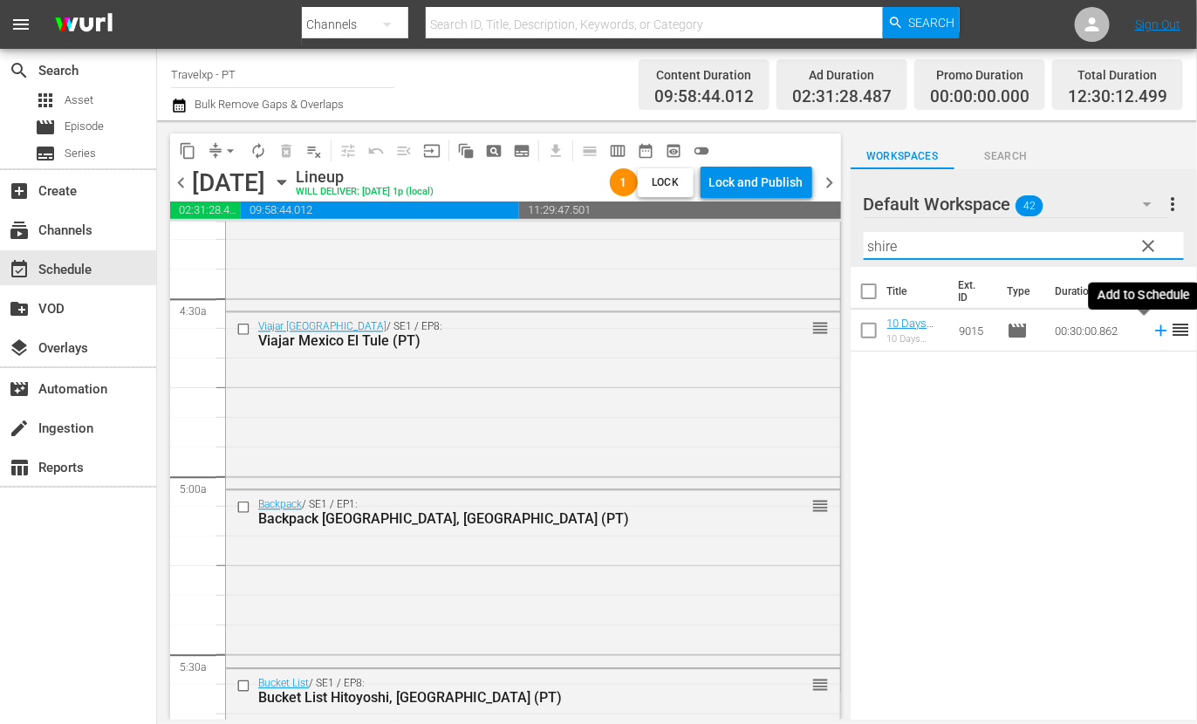
type input "shire"
click at [1152, 328] on icon at bounding box center [1161, 330] width 19 height 19
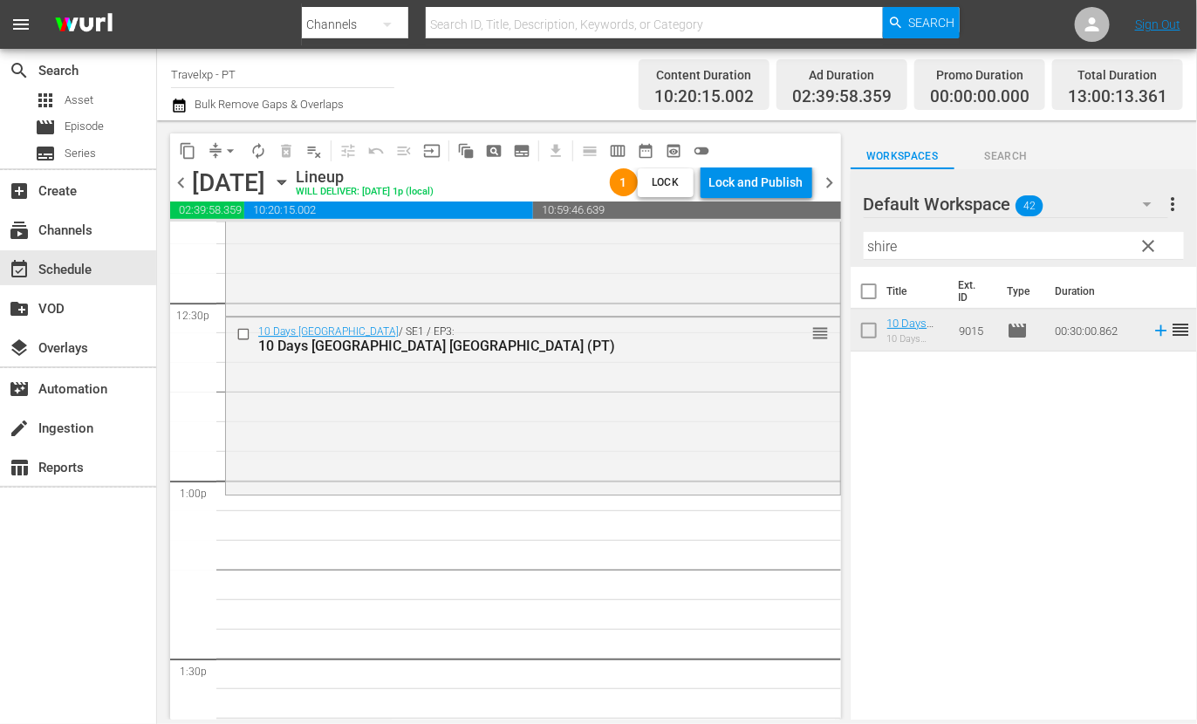
scroll to position [4363, 0]
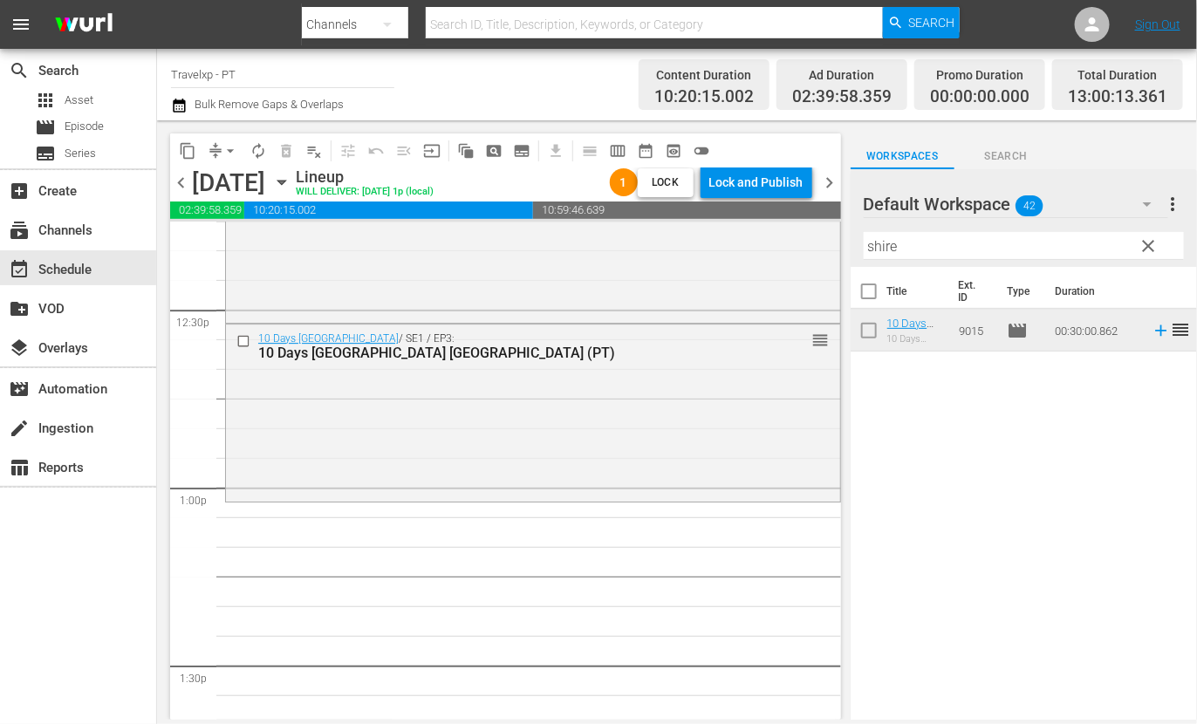
click at [886, 241] on input "shire" at bounding box center [1024, 246] width 320 height 28
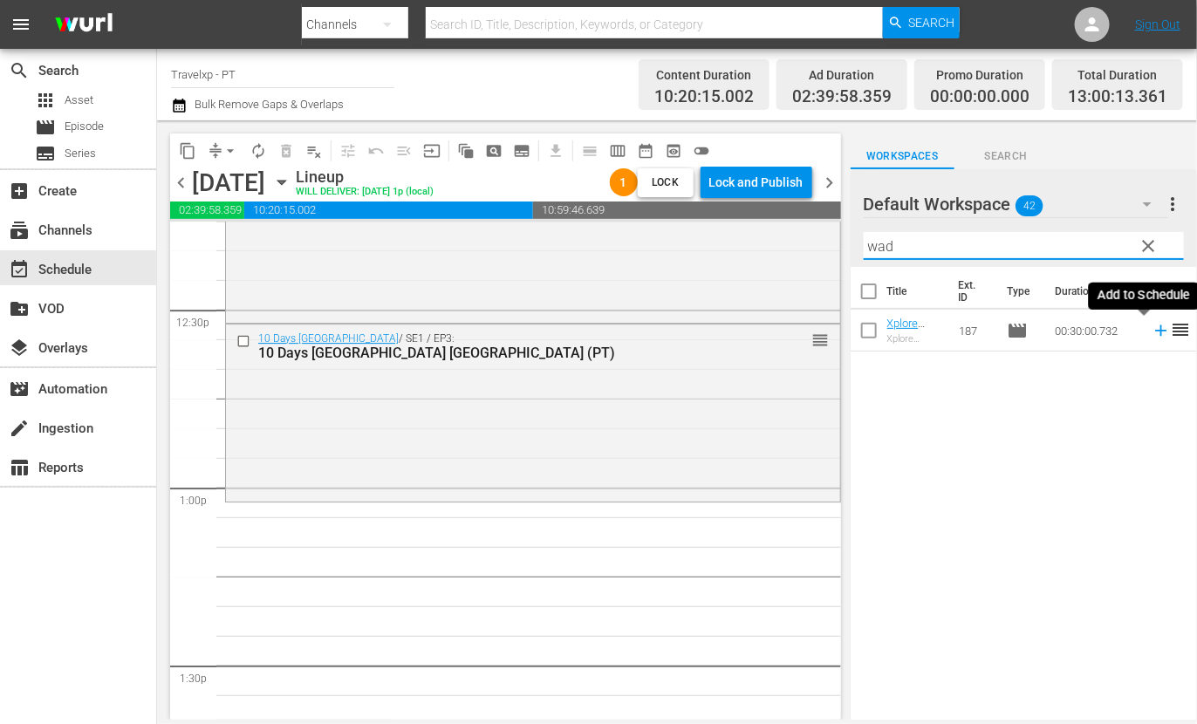
click at [1152, 332] on icon at bounding box center [1161, 330] width 19 height 19
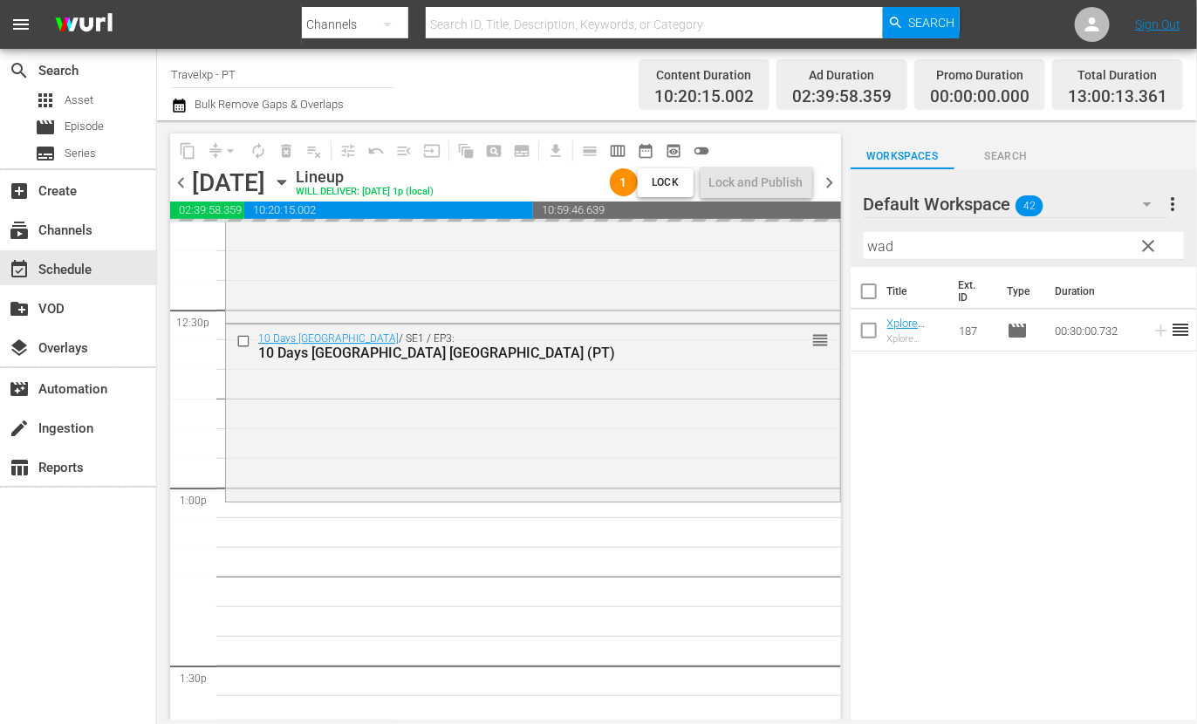
click at [873, 250] on input "wad" at bounding box center [1024, 246] width 320 height 28
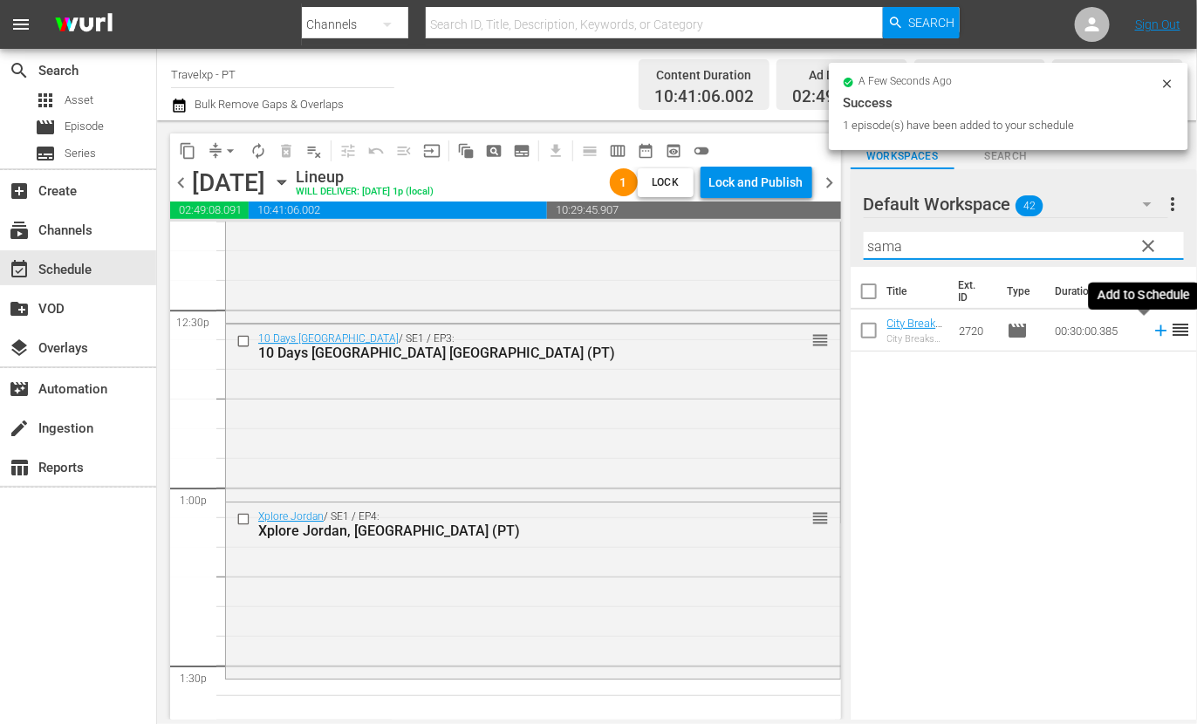
click at [1152, 333] on icon at bounding box center [1161, 330] width 19 height 19
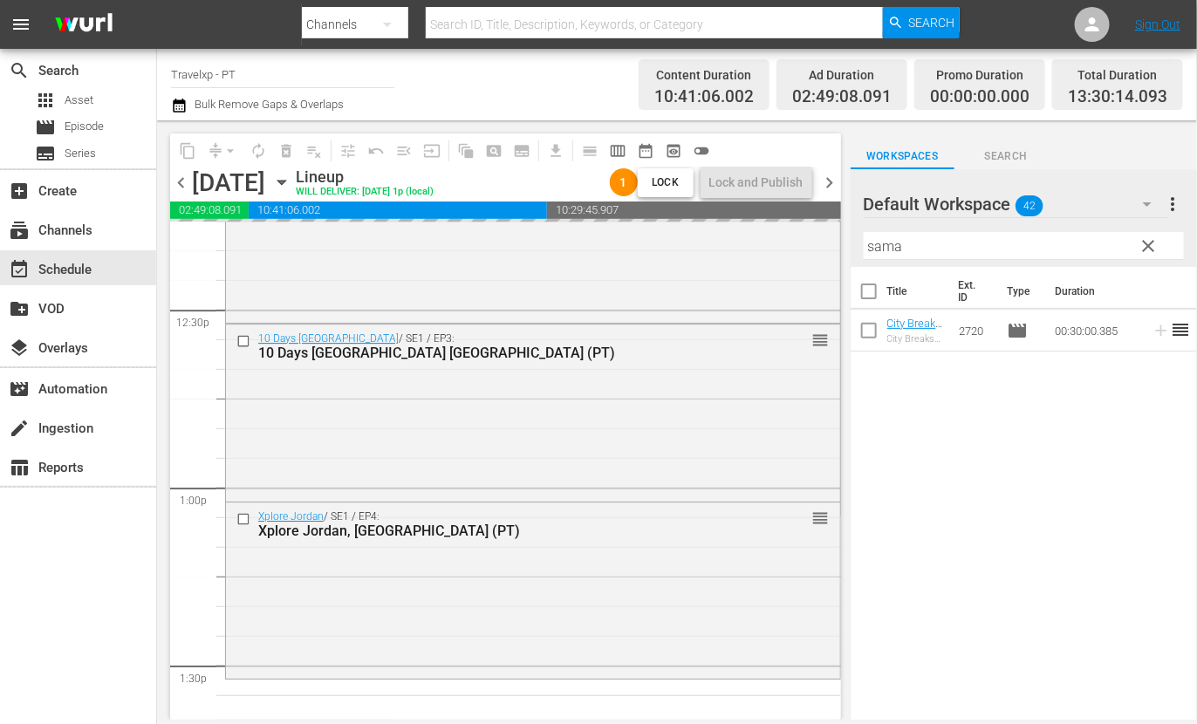
click at [892, 243] on input "sama" at bounding box center [1024, 246] width 320 height 28
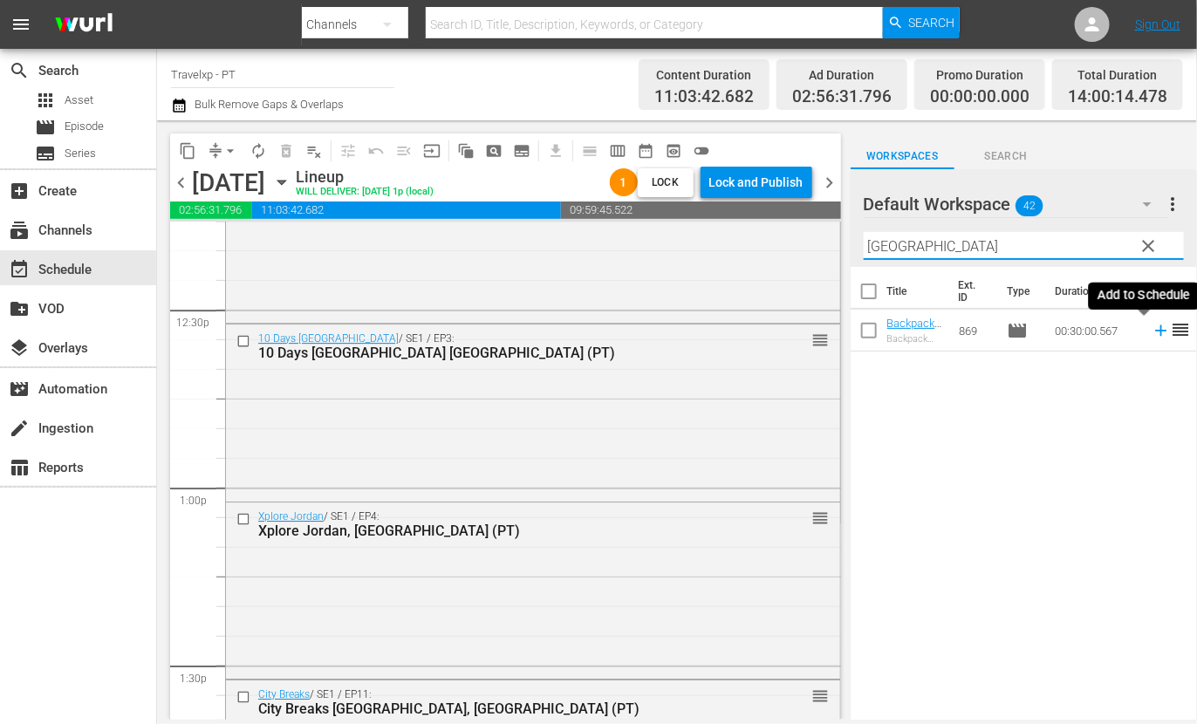
click at [1155, 330] on icon at bounding box center [1160, 330] width 11 height 11
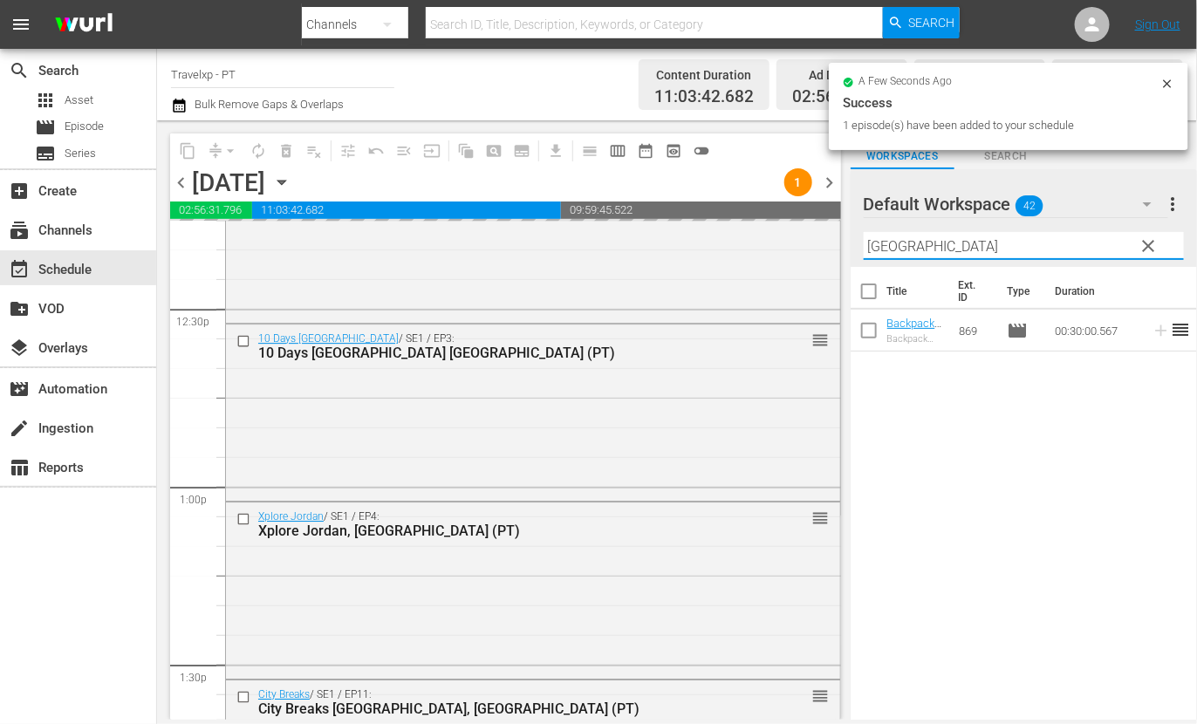
click at [885, 246] on input "[GEOGRAPHIC_DATA]" at bounding box center [1024, 246] width 320 height 28
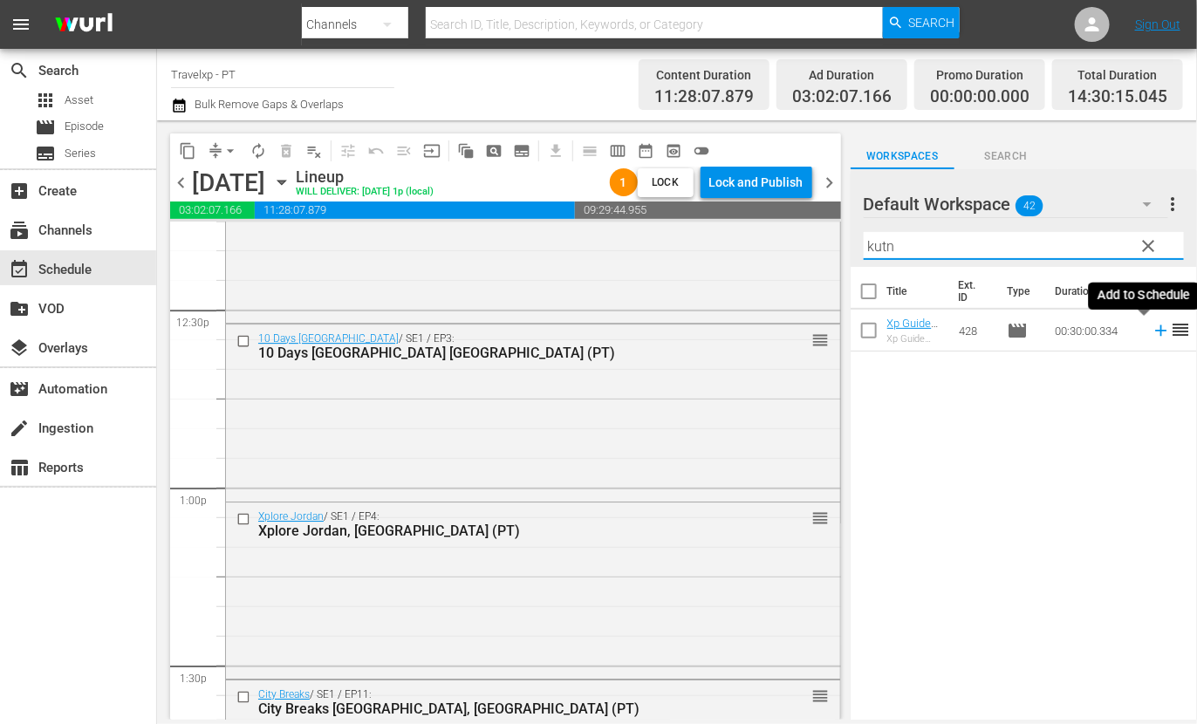
click at [1155, 331] on icon at bounding box center [1160, 330] width 11 height 11
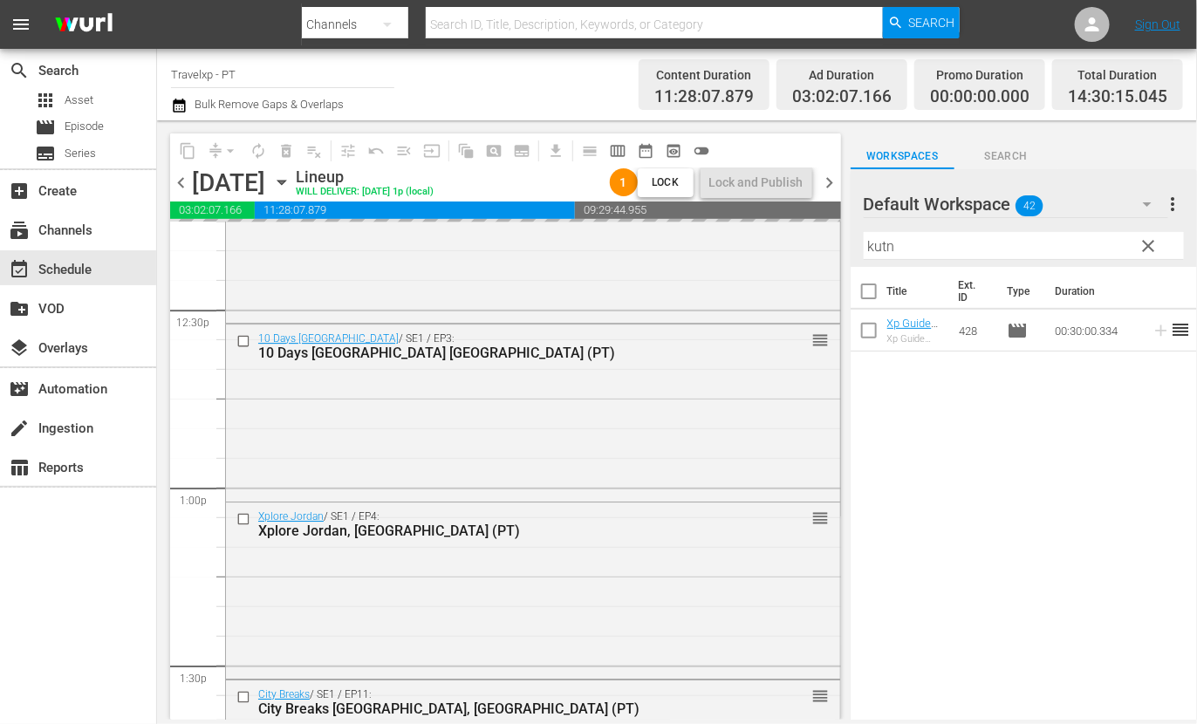
click at [883, 243] on input "kutn" at bounding box center [1024, 246] width 320 height 28
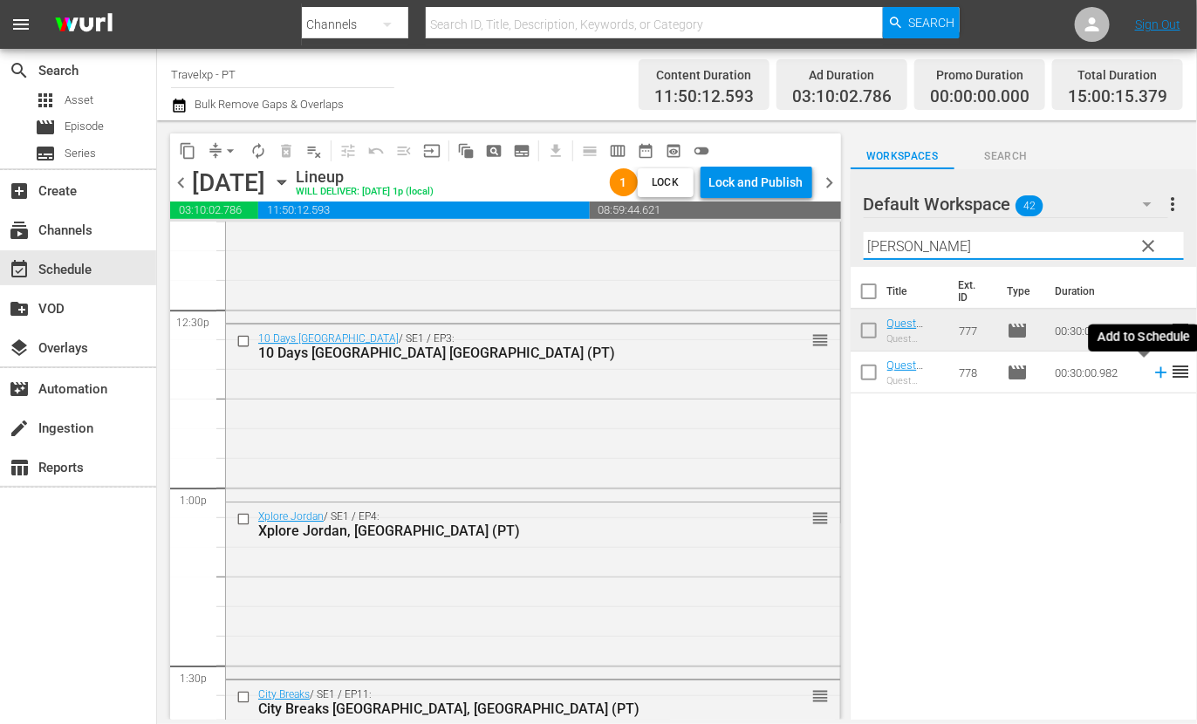
click at [1155, 373] on icon at bounding box center [1160, 372] width 11 height 11
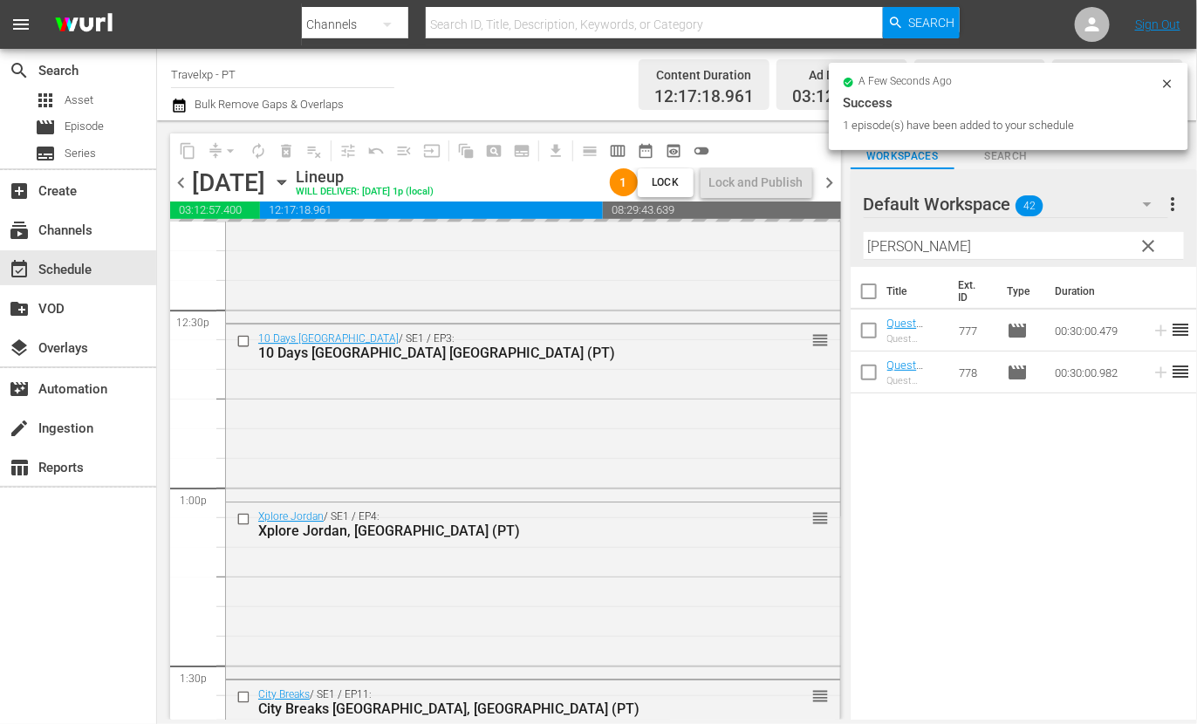
click at [890, 244] on input "[PERSON_NAME]" at bounding box center [1024, 246] width 320 height 28
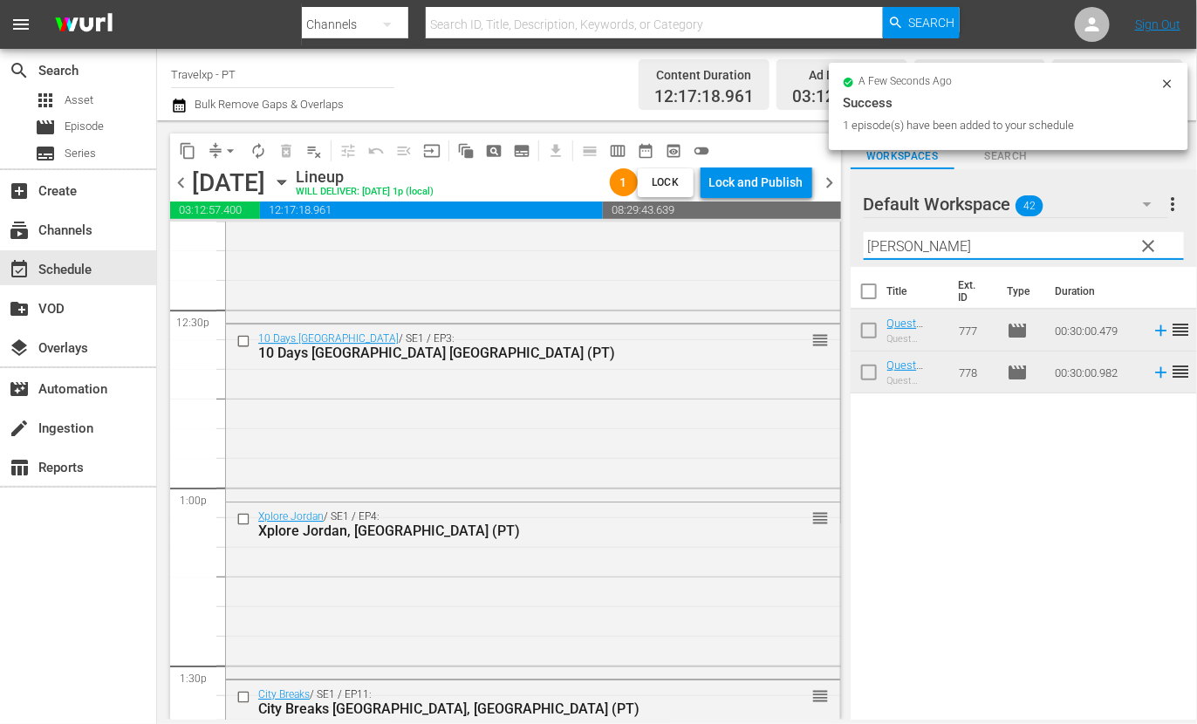
click at [890, 244] on input "[PERSON_NAME]" at bounding box center [1024, 246] width 320 height 28
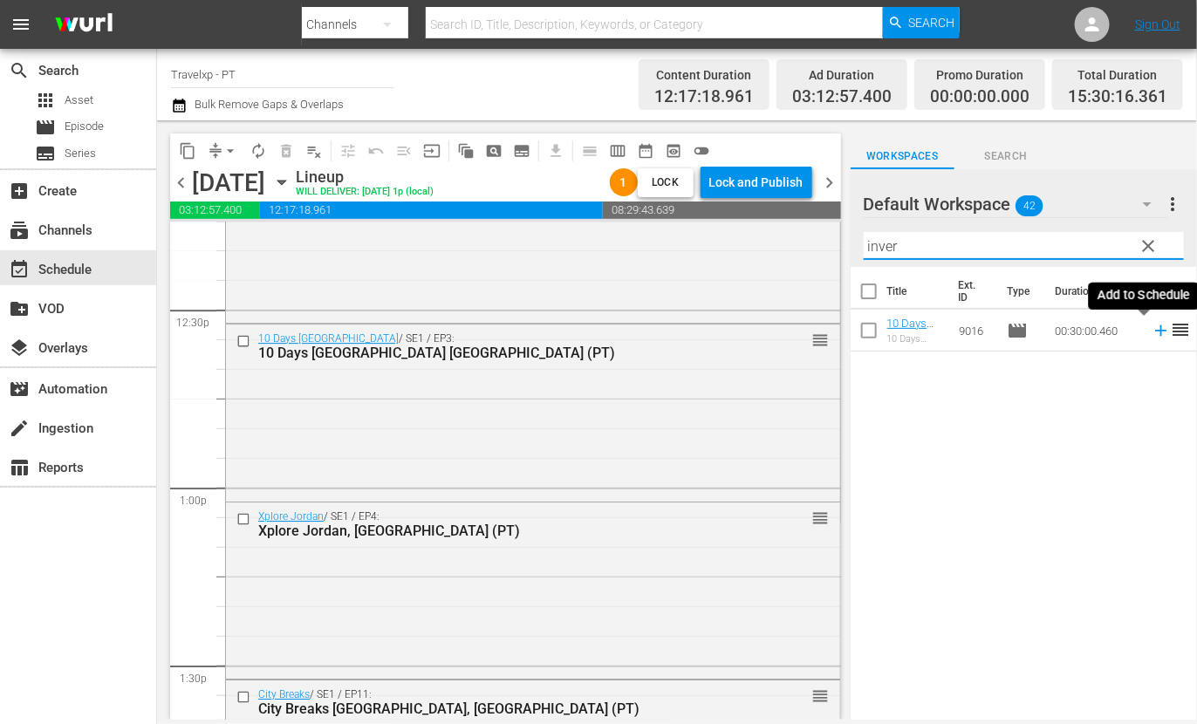
click at [1152, 332] on icon at bounding box center [1161, 330] width 19 height 19
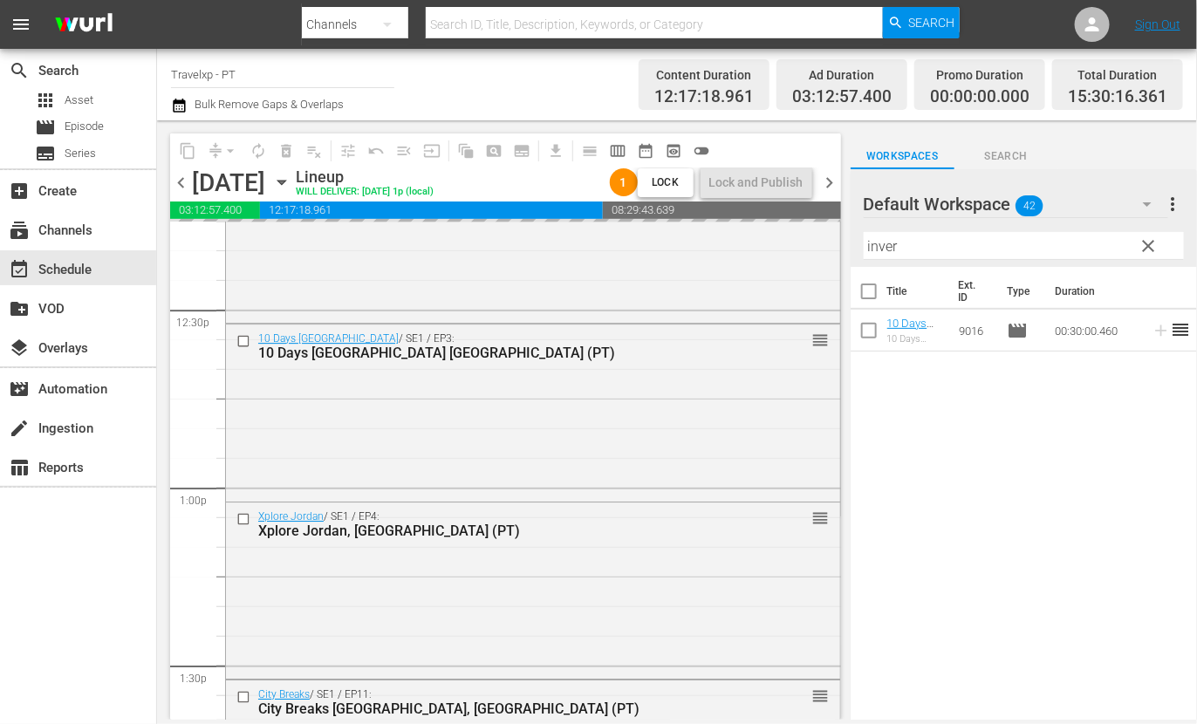
click at [882, 244] on input "inver" at bounding box center [1024, 246] width 320 height 28
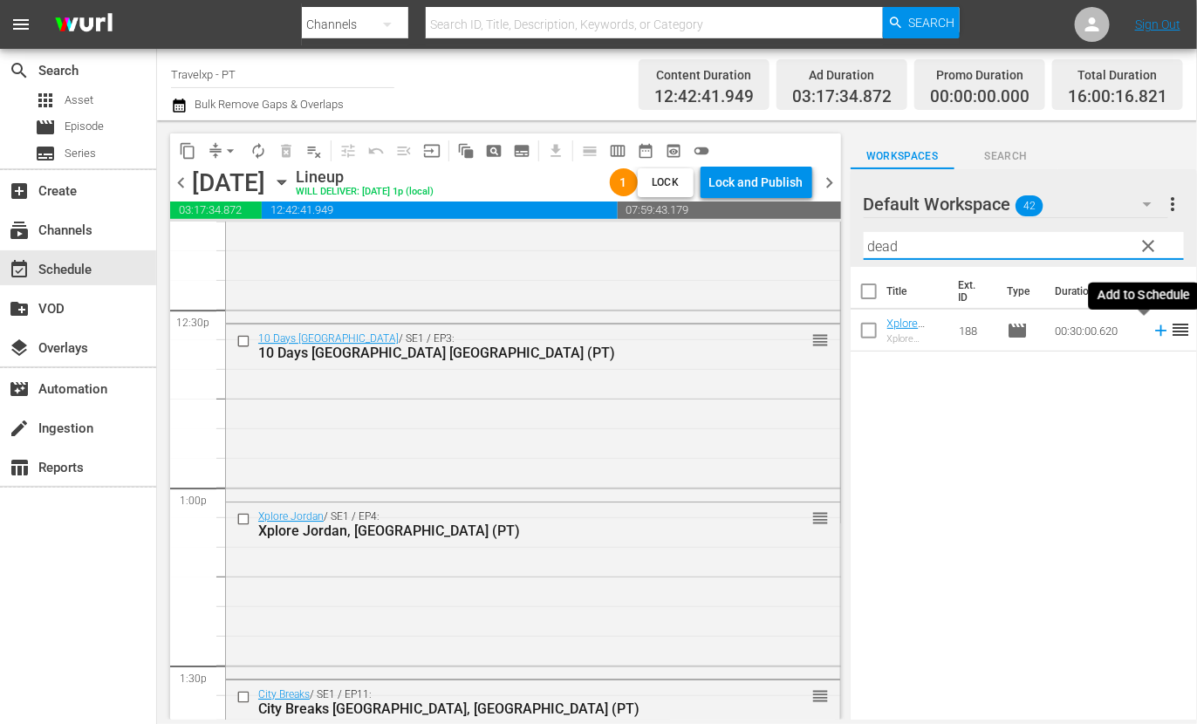
click at [1152, 328] on icon at bounding box center [1161, 330] width 19 height 19
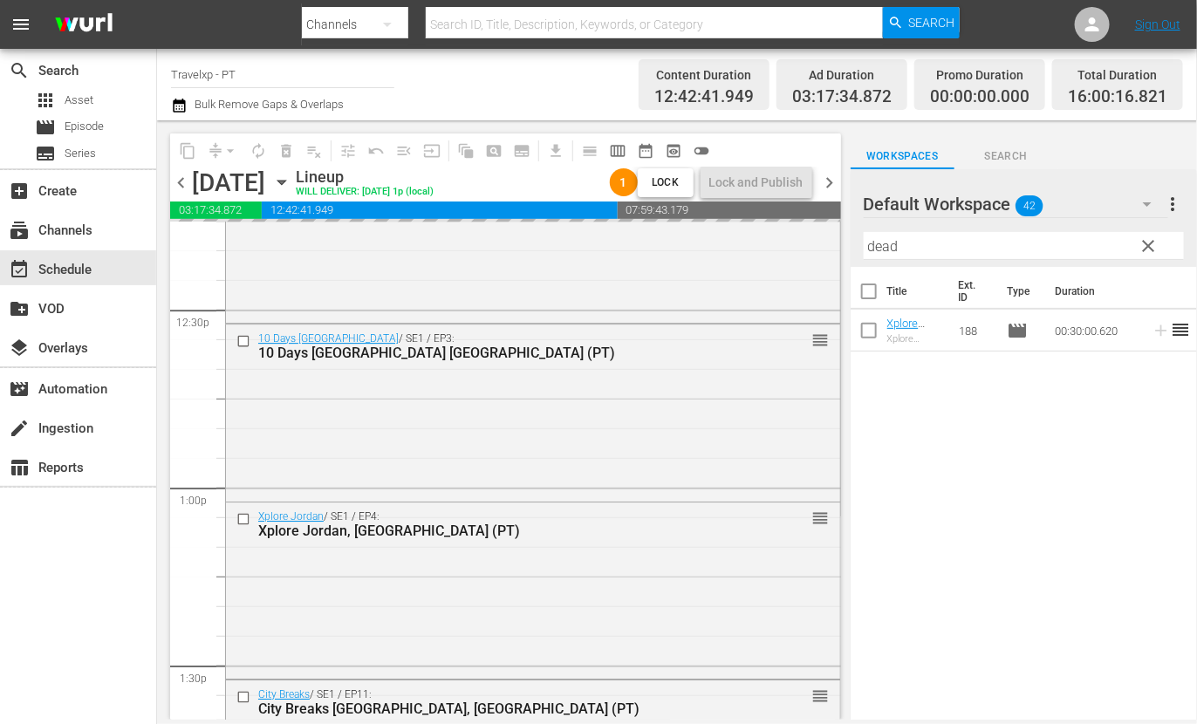
click at [888, 243] on input "dead" at bounding box center [1024, 246] width 320 height 28
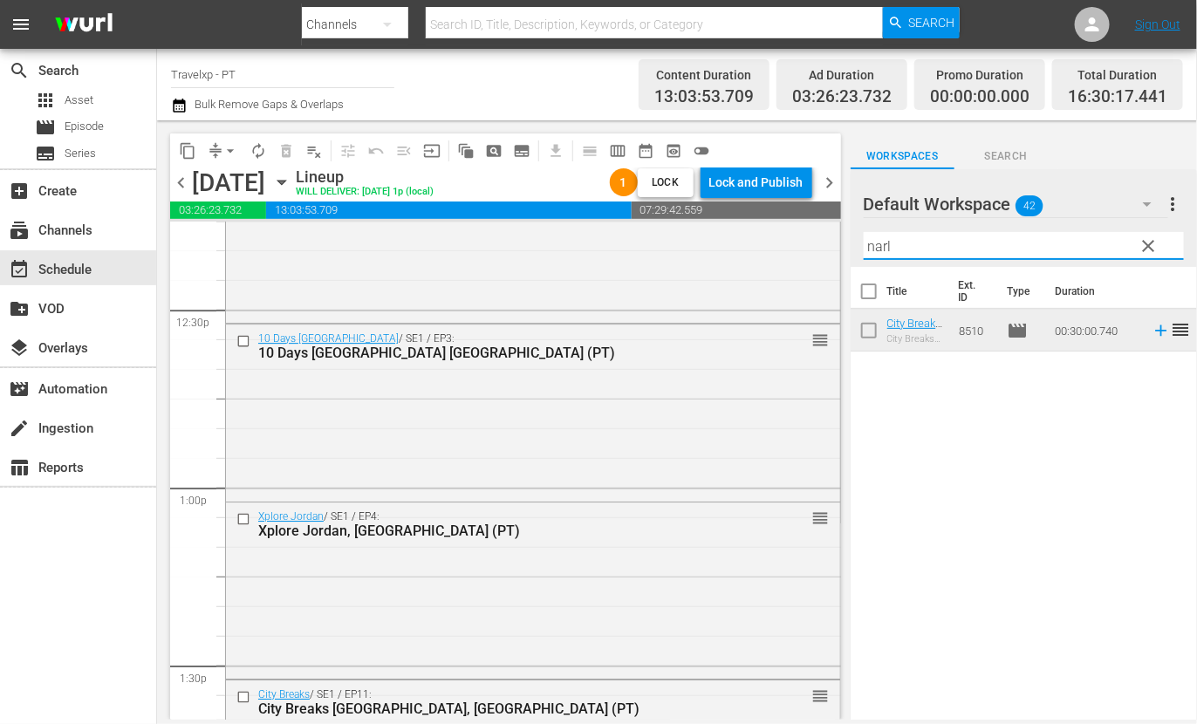
drag, startPoint x: 1145, startPoint y: 332, endPoint x: 957, endPoint y: 257, distance: 201.7
click at [1155, 332] on icon at bounding box center [1160, 330] width 11 height 11
click at [880, 248] on input "narl" at bounding box center [1024, 246] width 320 height 28
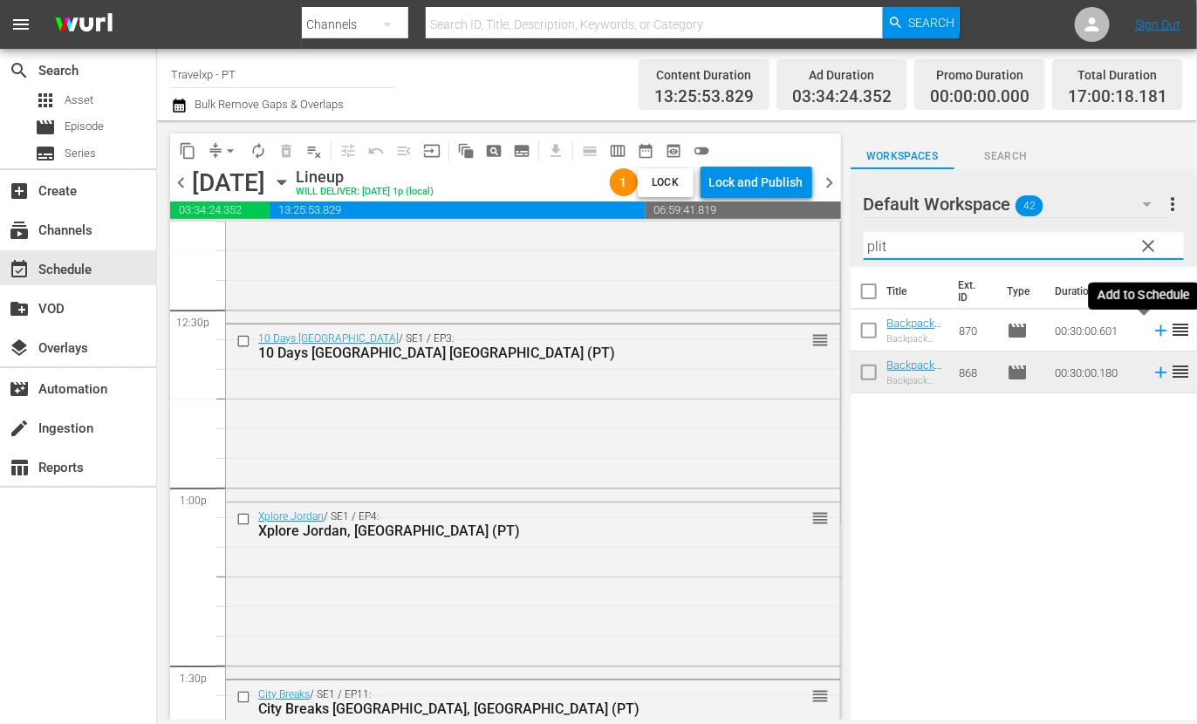
click at [1155, 331] on icon at bounding box center [1160, 330] width 11 height 11
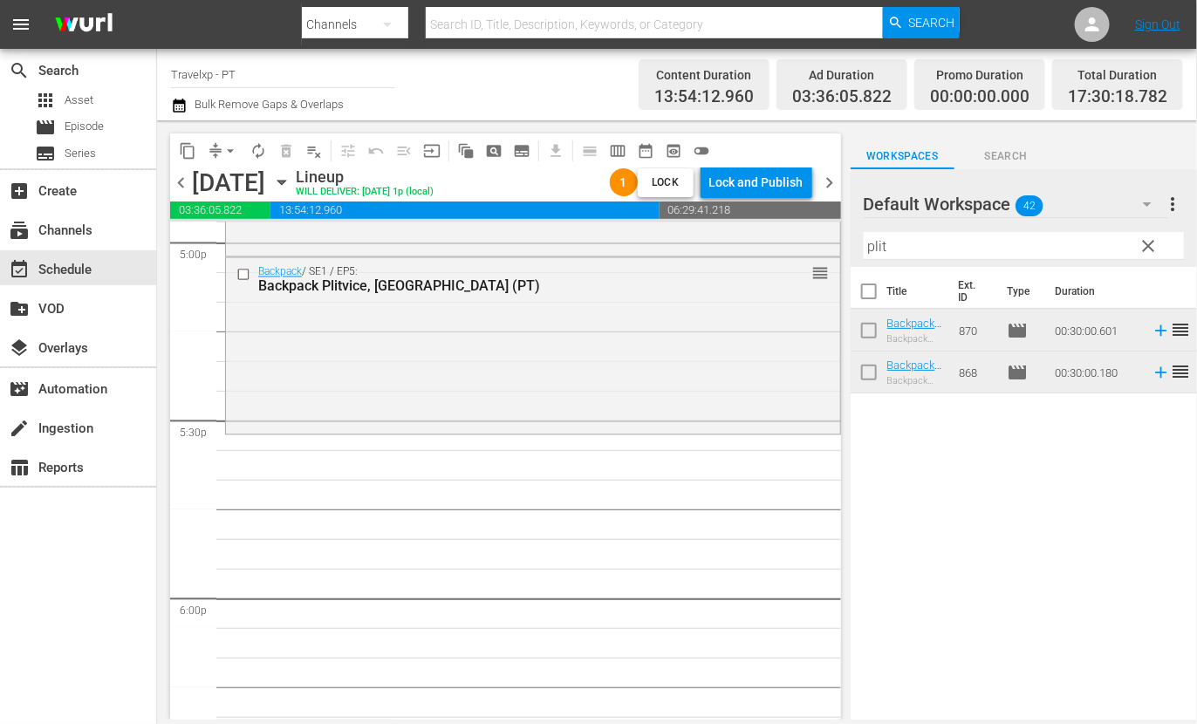
scroll to position [5998, 0]
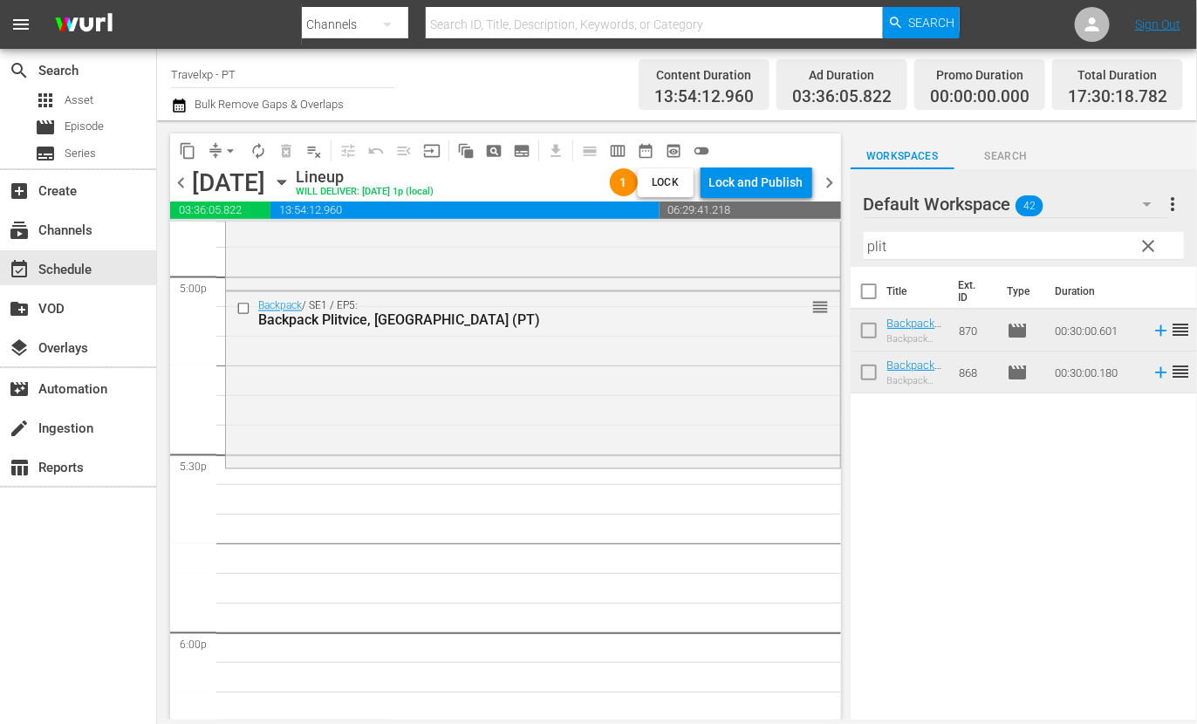
click at [882, 242] on input "plit" at bounding box center [1024, 246] width 320 height 28
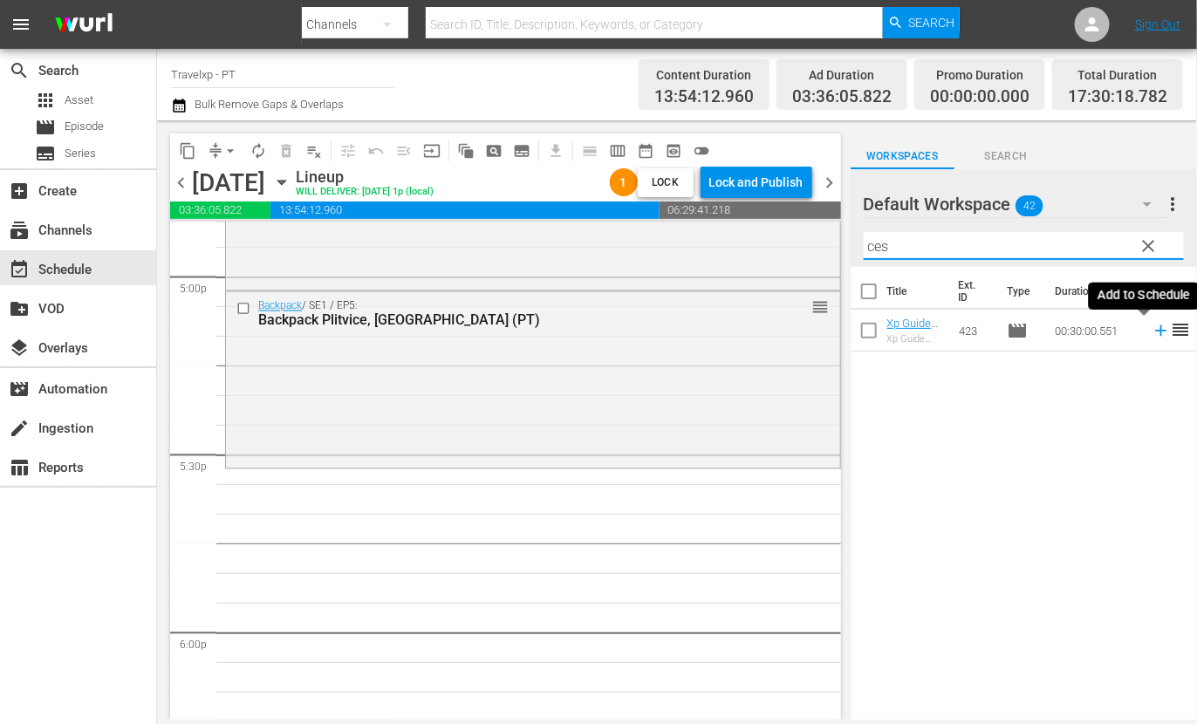
click at [1152, 333] on icon at bounding box center [1161, 330] width 19 height 19
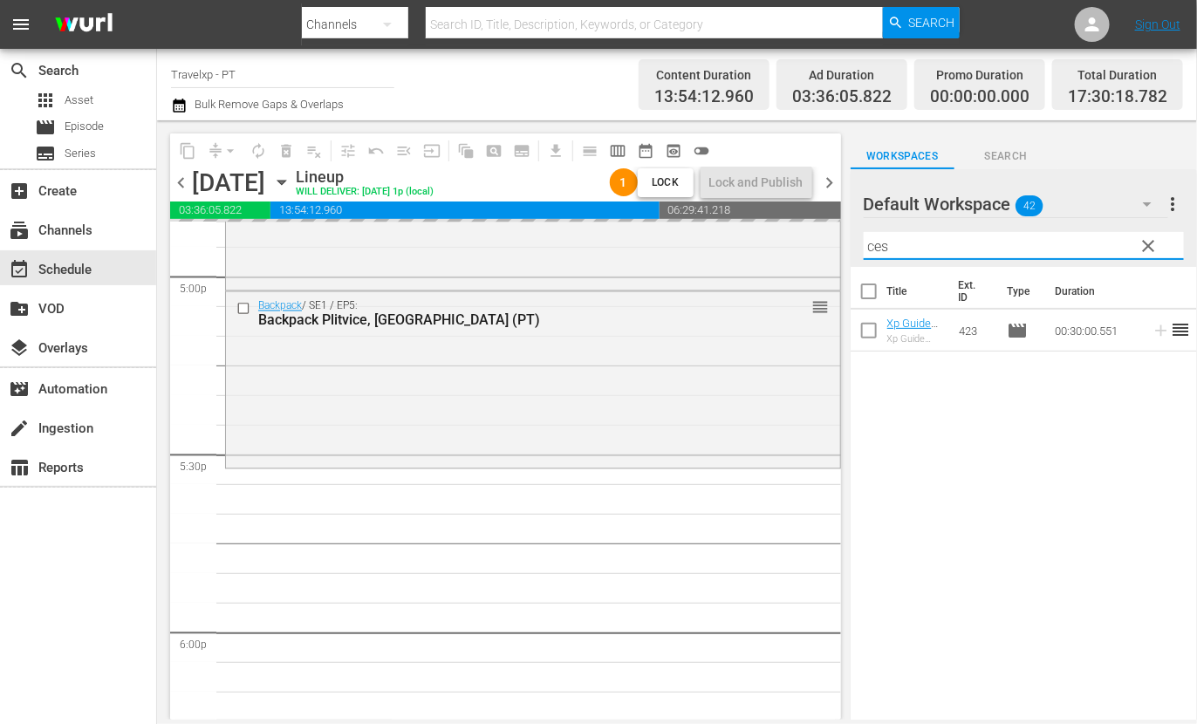
click at [881, 245] on input "ces" at bounding box center [1024, 246] width 320 height 28
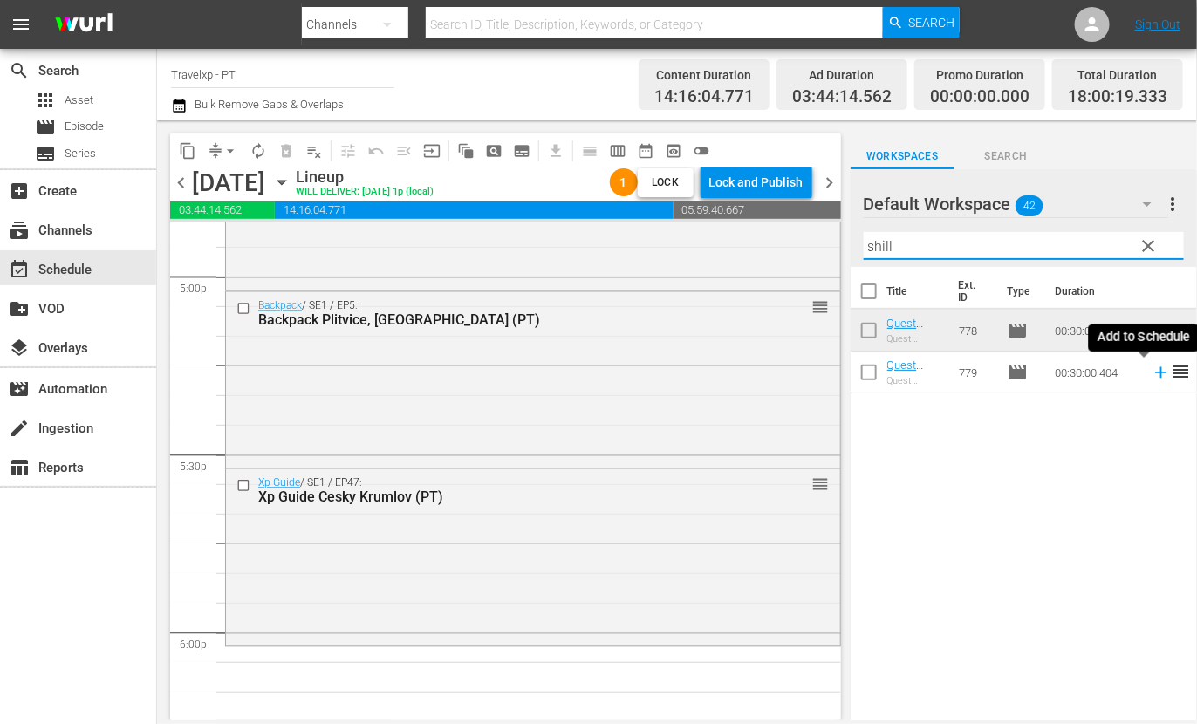
drag, startPoint x: 1143, startPoint y: 377, endPoint x: 1041, endPoint y: 289, distance: 134.9
click at [1152, 377] on icon at bounding box center [1161, 372] width 19 height 19
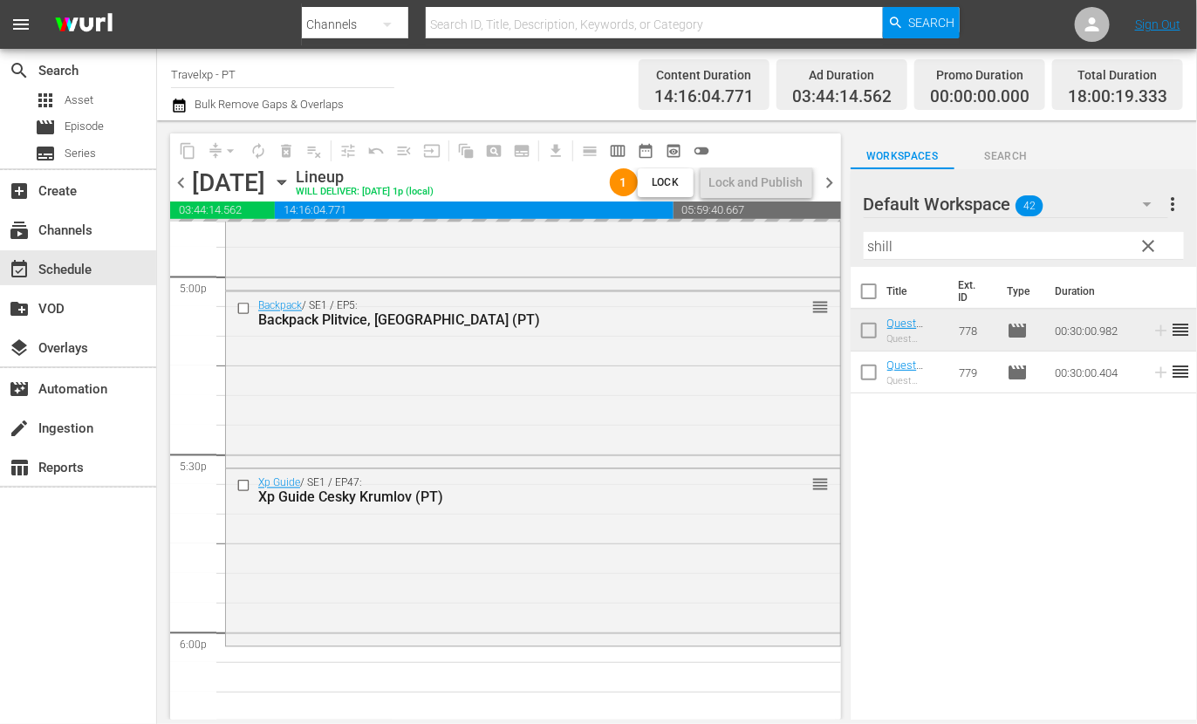
click at [883, 247] on input "shill" at bounding box center [1024, 246] width 320 height 28
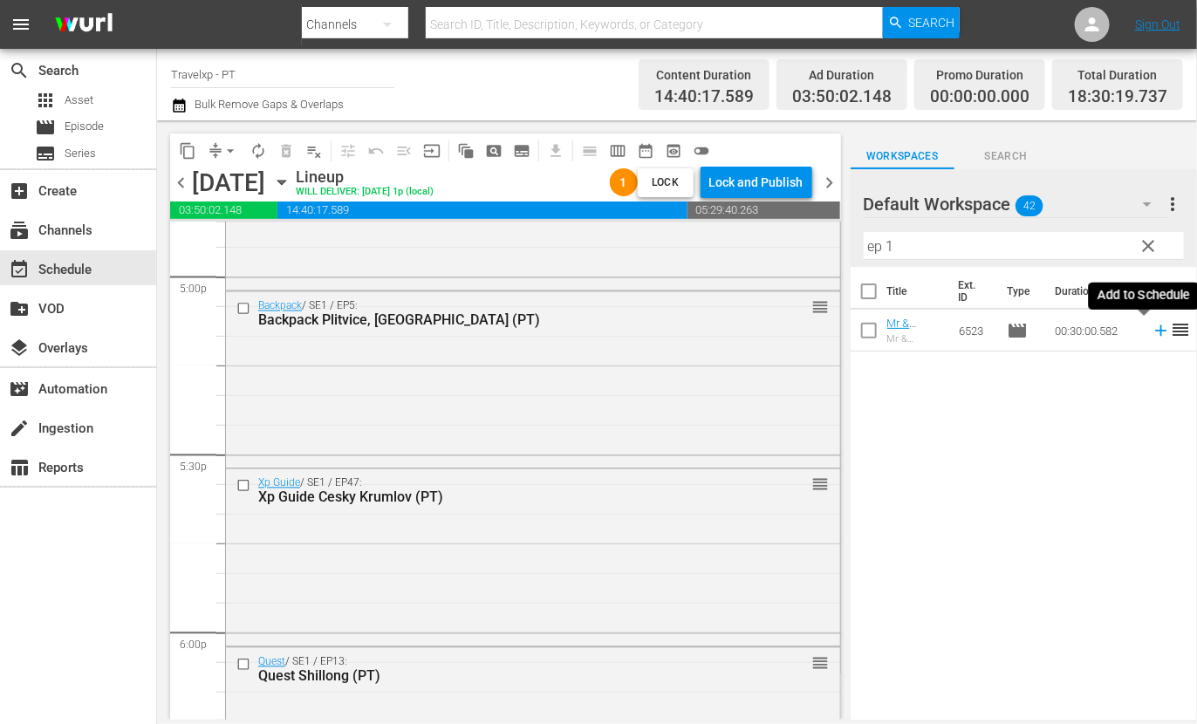
click at [1152, 329] on icon at bounding box center [1161, 330] width 19 height 19
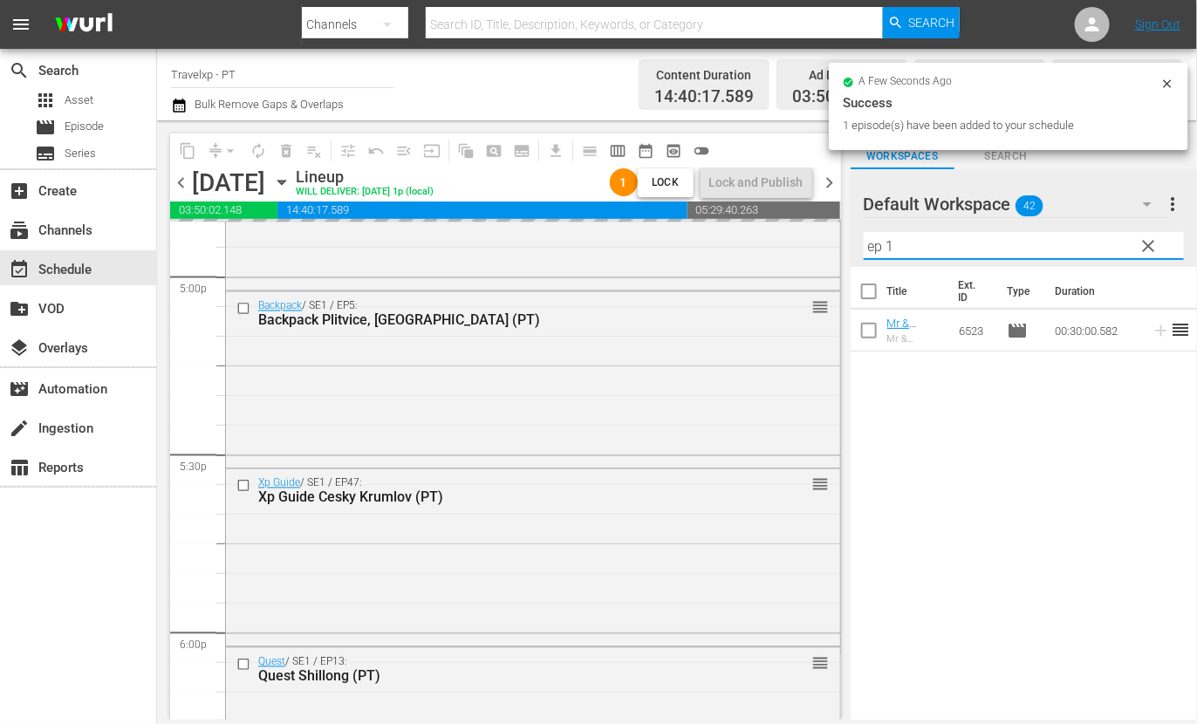
drag, startPoint x: 907, startPoint y: 244, endPoint x: 859, endPoint y: 237, distance: 48.5
click at [859, 237] on div "Default Workspace 42 Default more_vert clear Filter by Title ep 1" at bounding box center [1024, 218] width 346 height 98
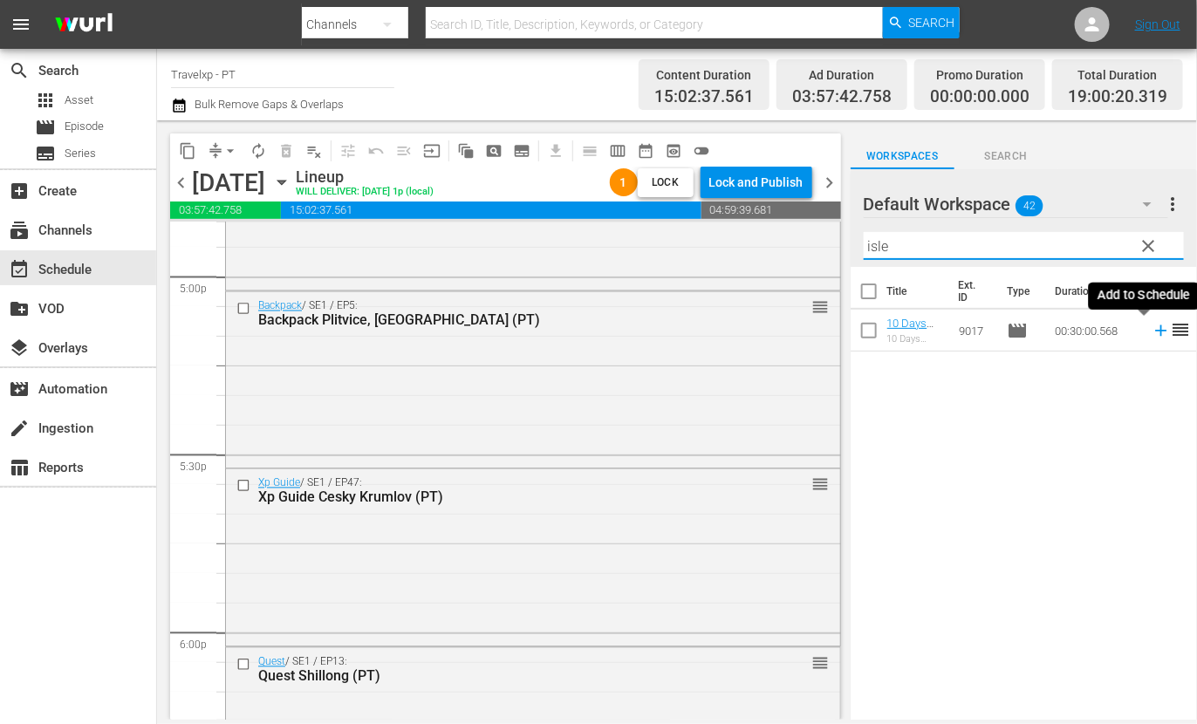
click at [1155, 331] on icon at bounding box center [1160, 330] width 11 height 11
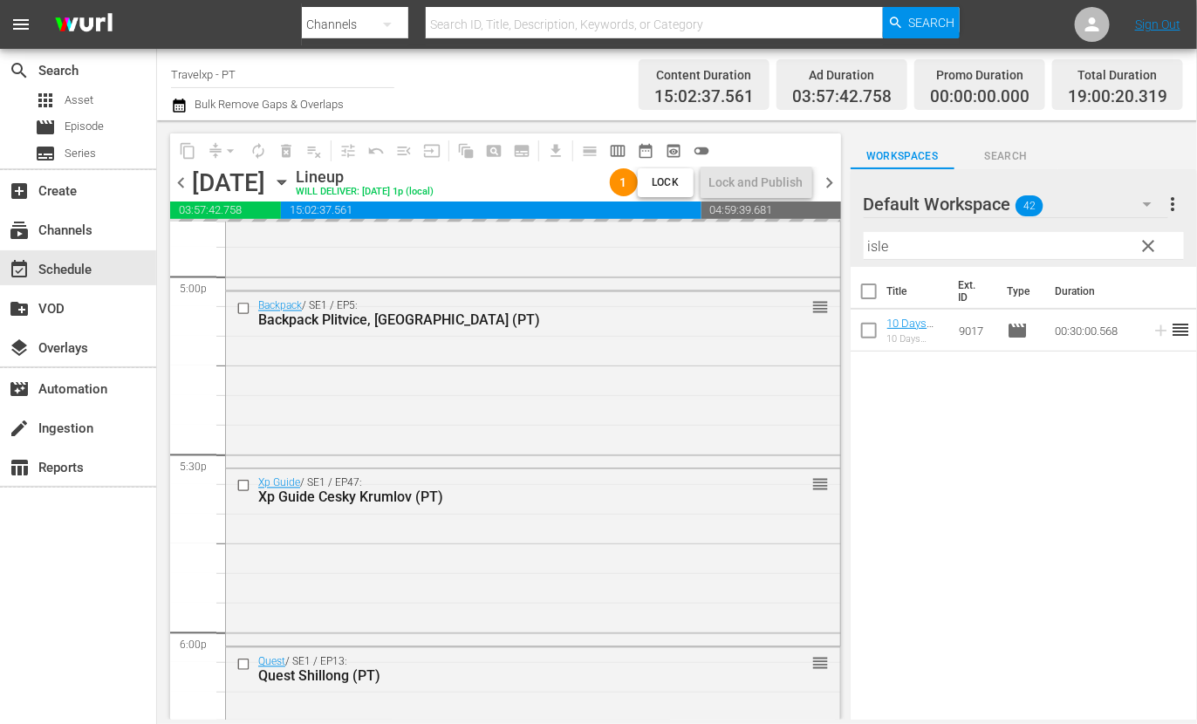
click at [878, 243] on input "isle" at bounding box center [1024, 246] width 320 height 28
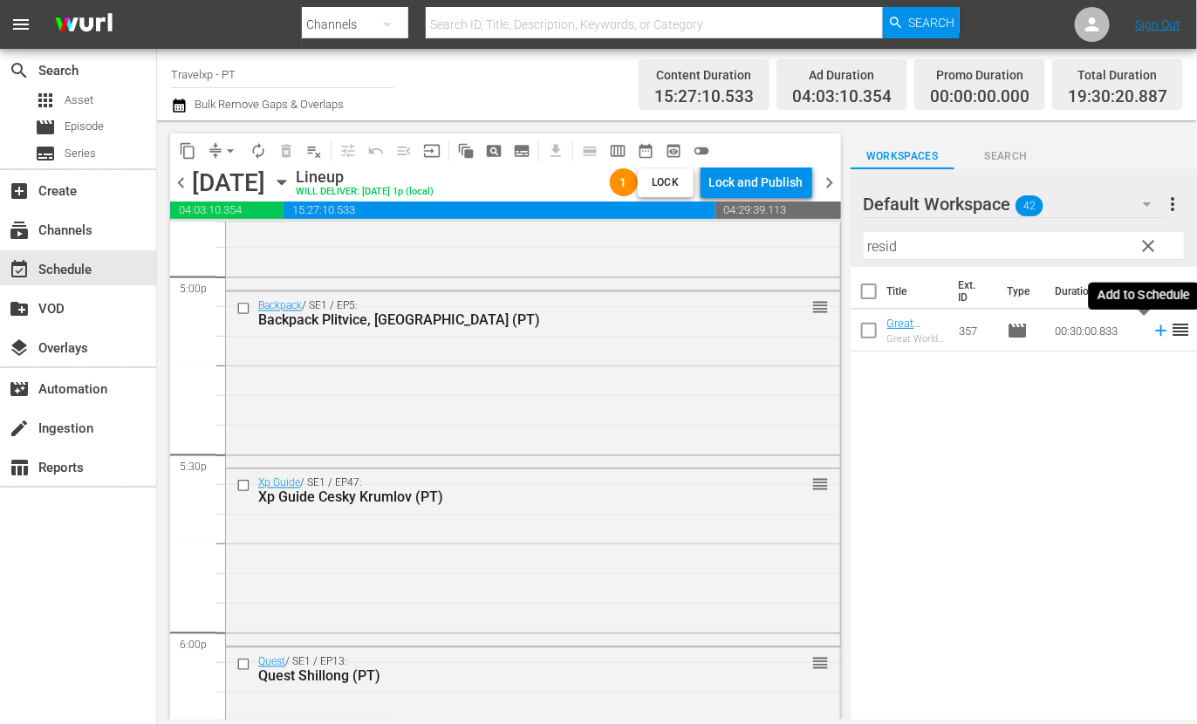
click at [1152, 332] on icon at bounding box center [1161, 330] width 19 height 19
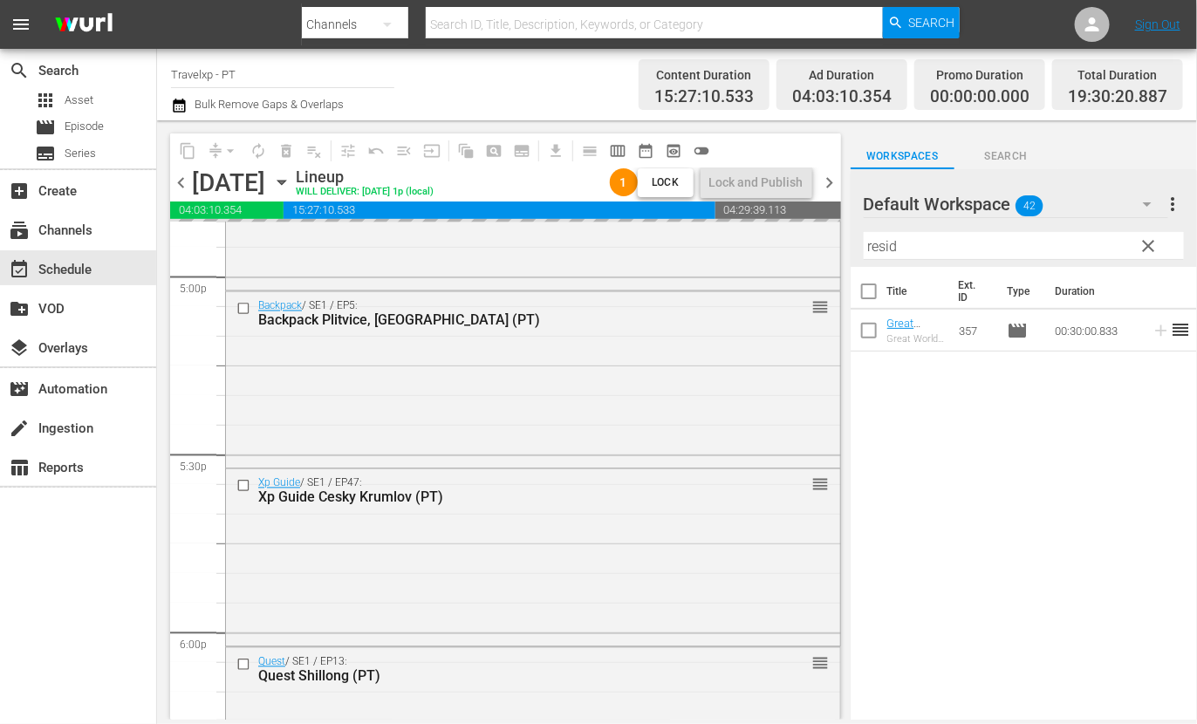
click at [884, 249] on input "resid" at bounding box center [1024, 246] width 320 height 28
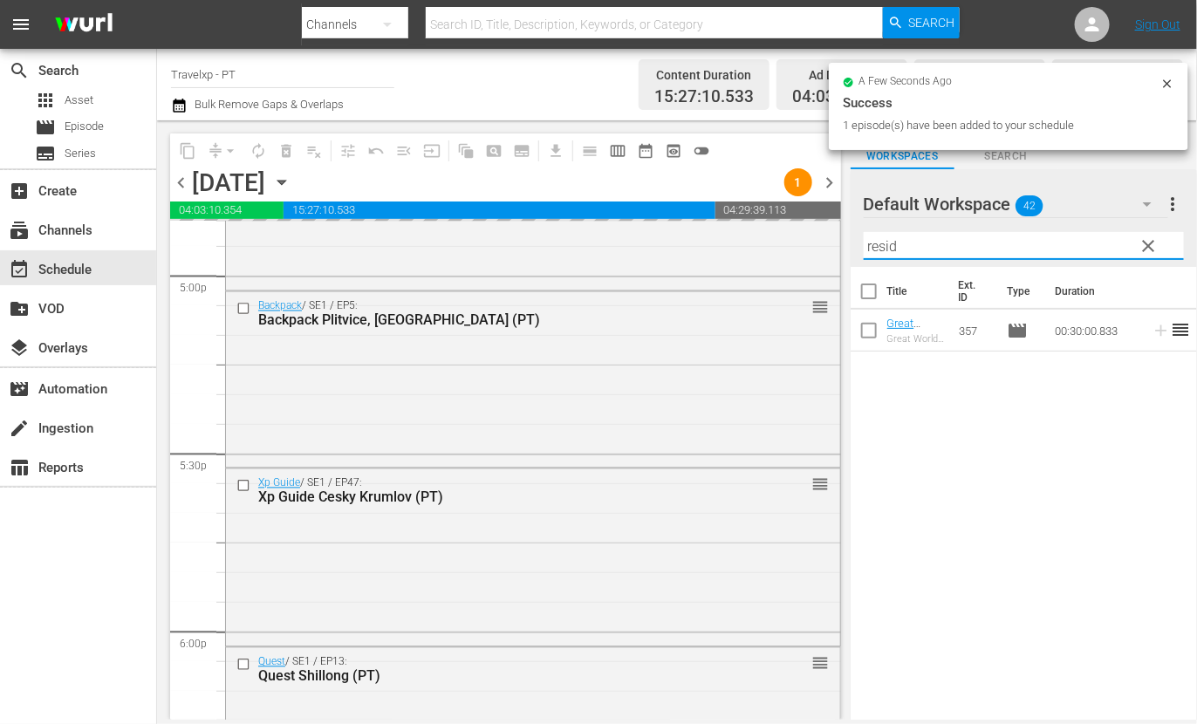
click at [884, 249] on input "resid" at bounding box center [1024, 246] width 320 height 28
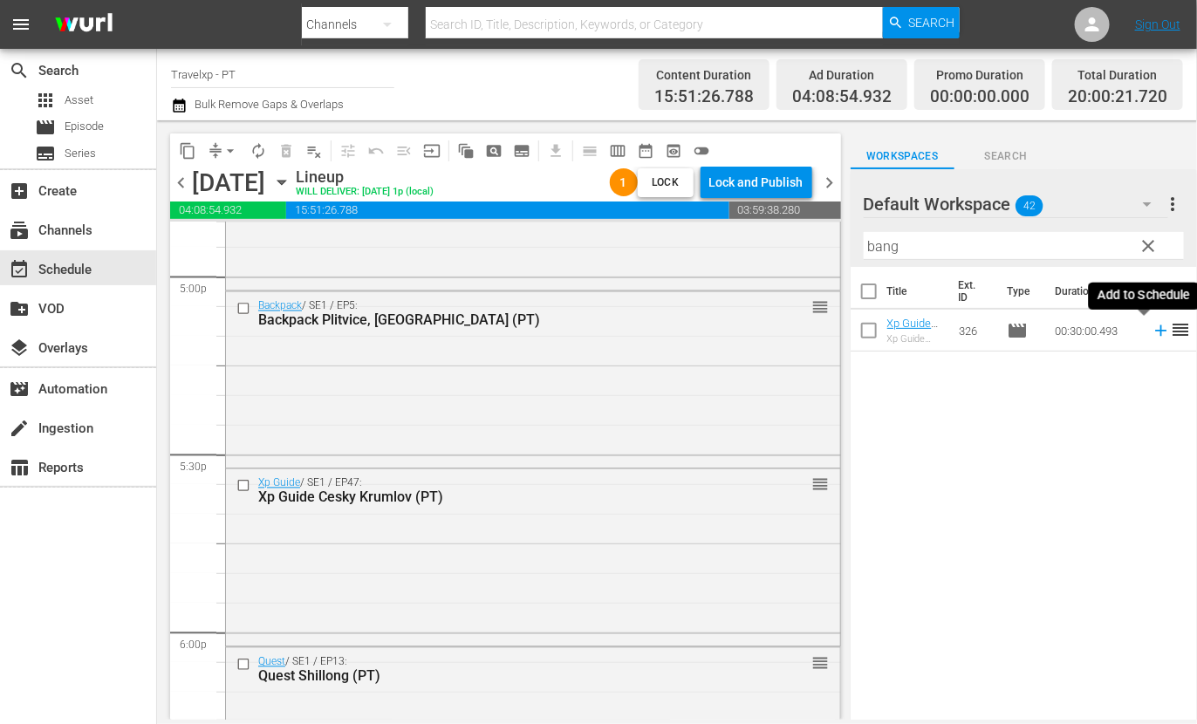
click at [1152, 333] on icon at bounding box center [1161, 330] width 19 height 19
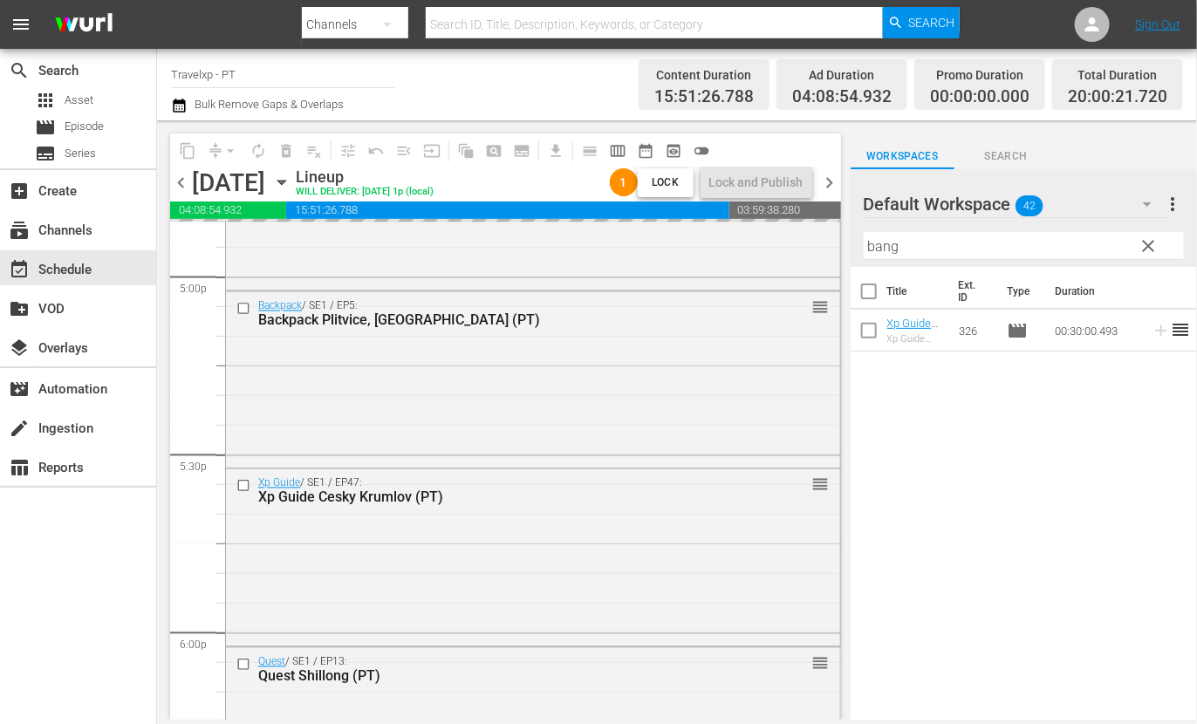
click at [887, 246] on input "bang" at bounding box center [1024, 246] width 320 height 28
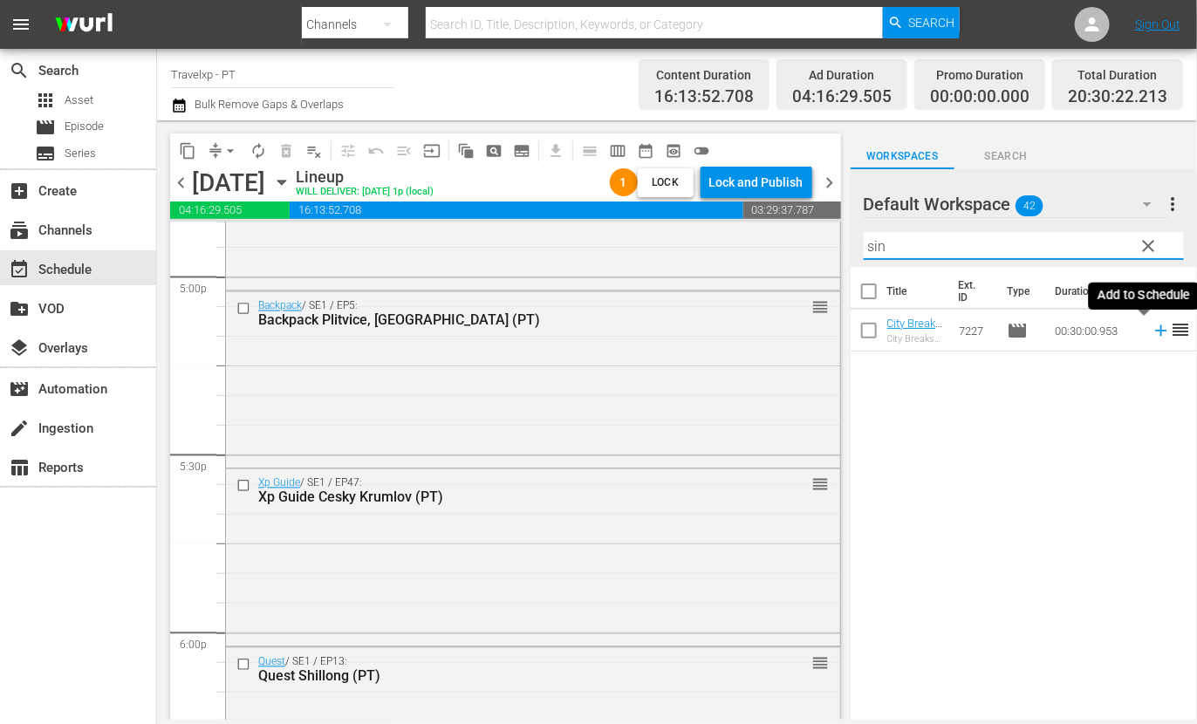
type input "sin"
click at [1152, 333] on icon at bounding box center [1161, 330] width 19 height 19
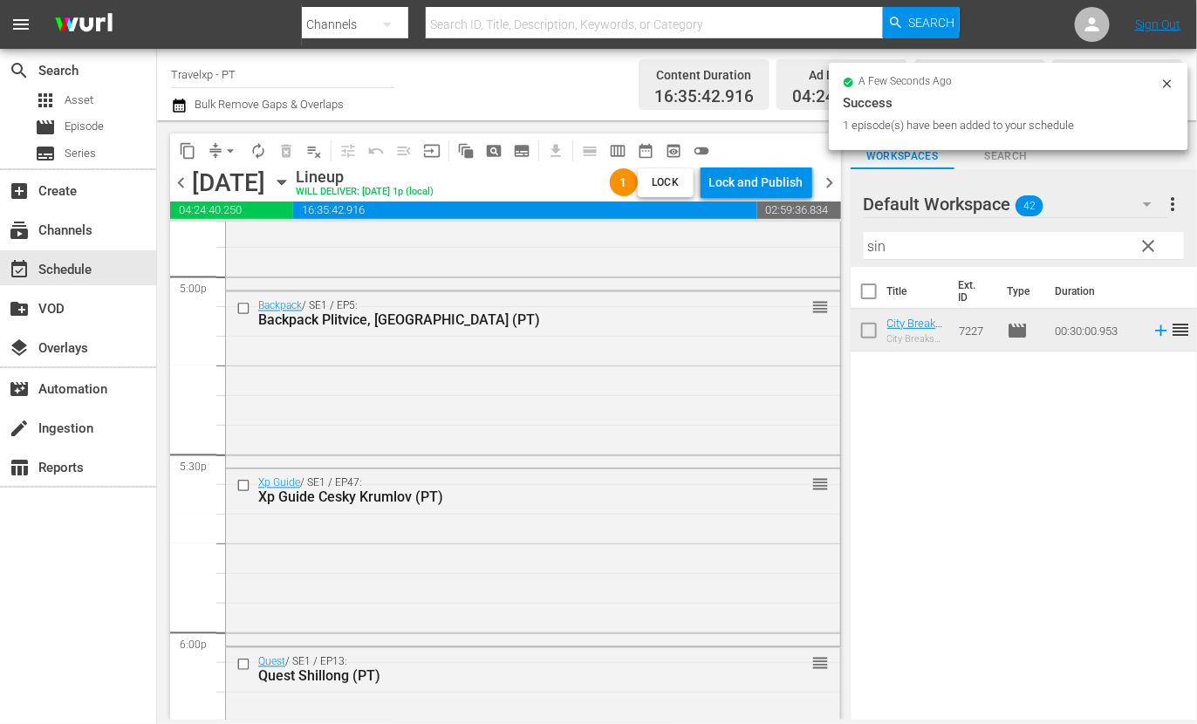
click at [246, 667] on input "checkbox" at bounding box center [245, 665] width 18 height 15
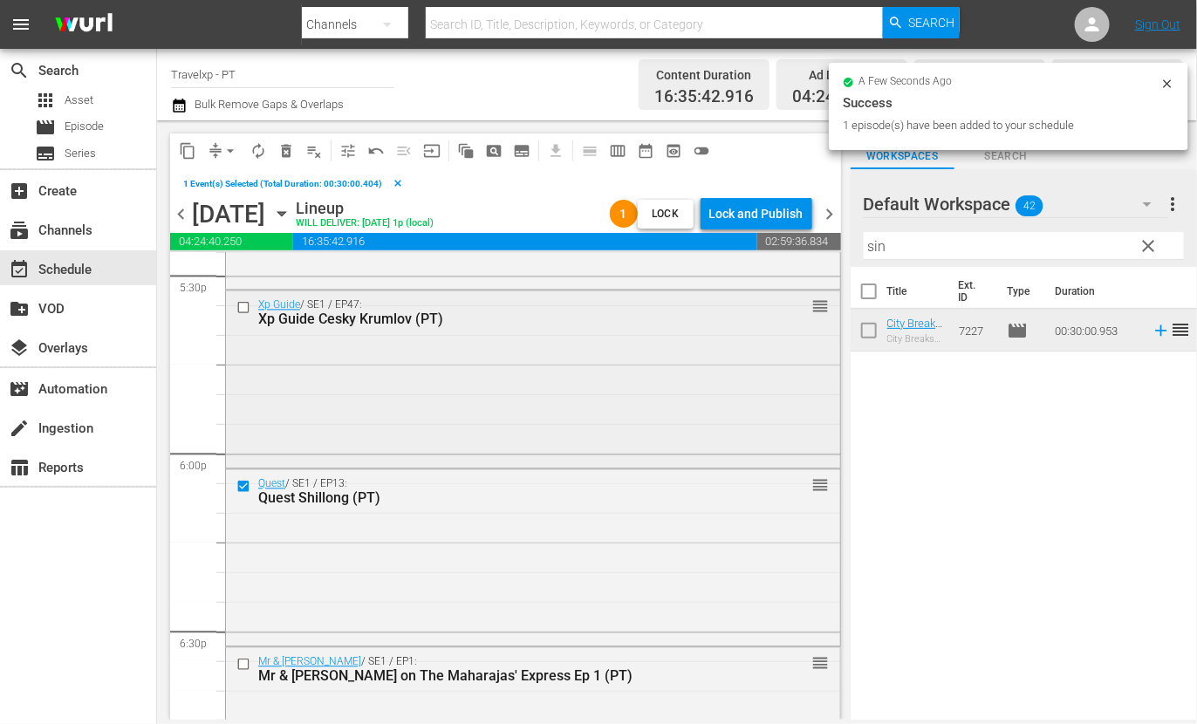
scroll to position [6216, 0]
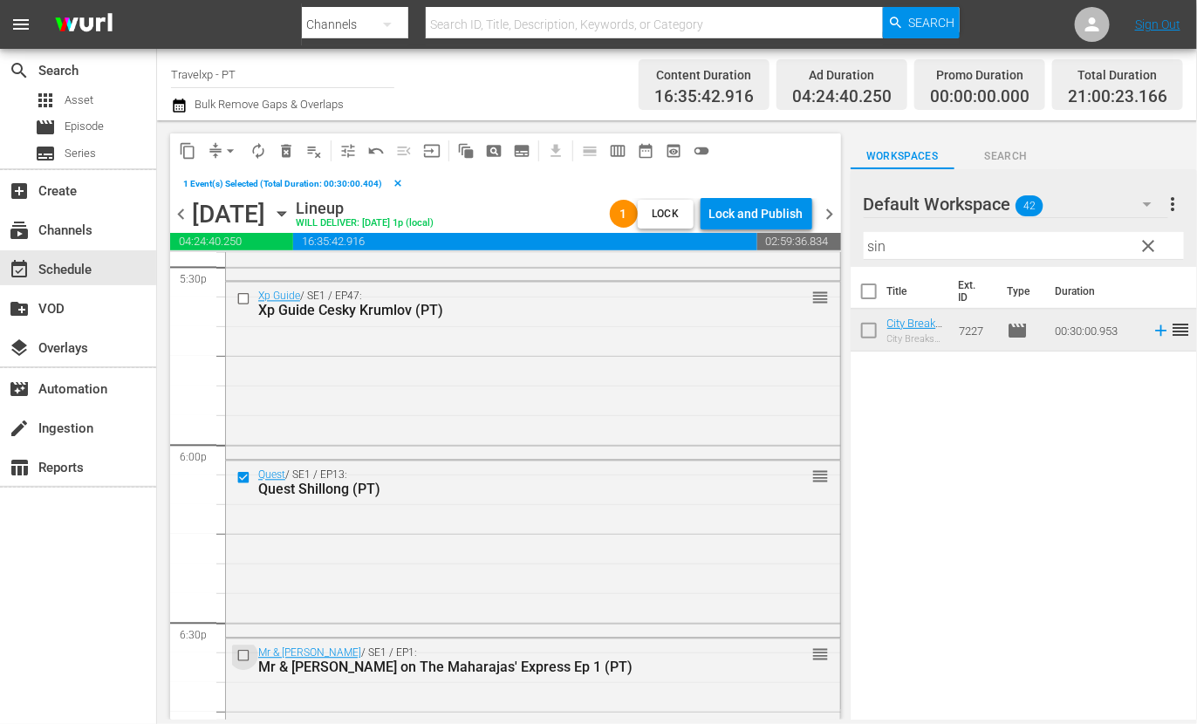
click at [243, 655] on input "checkbox" at bounding box center [245, 655] width 18 height 15
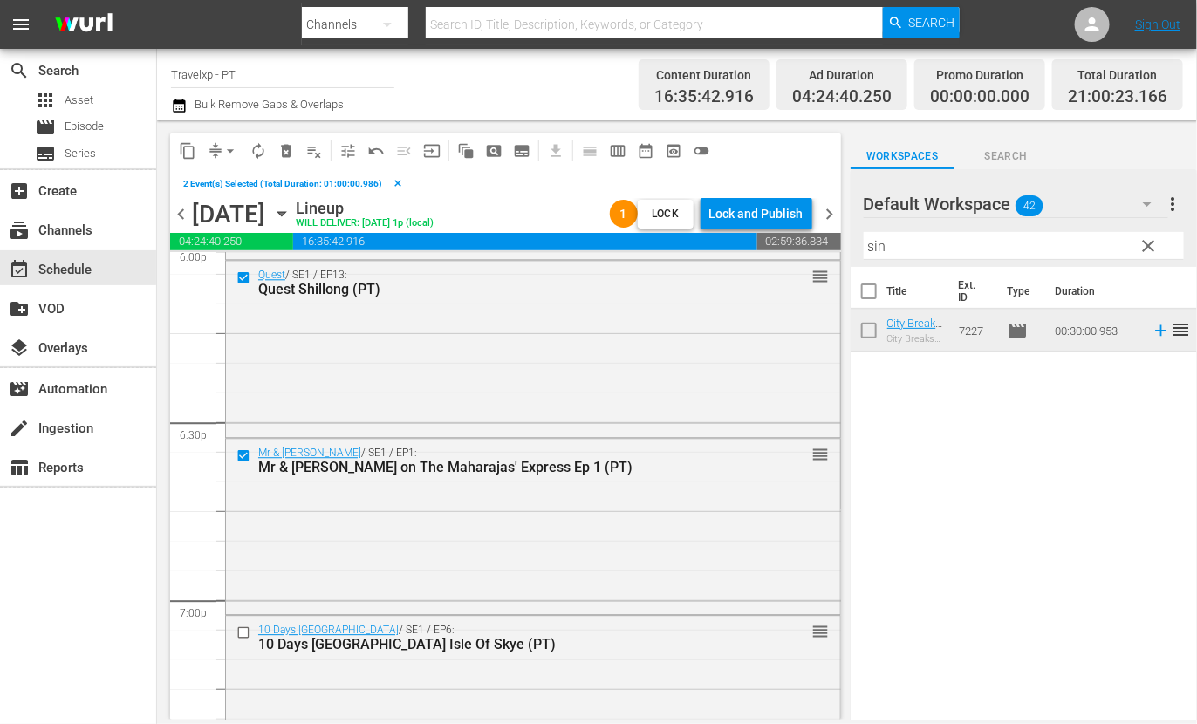
scroll to position [6434, 0]
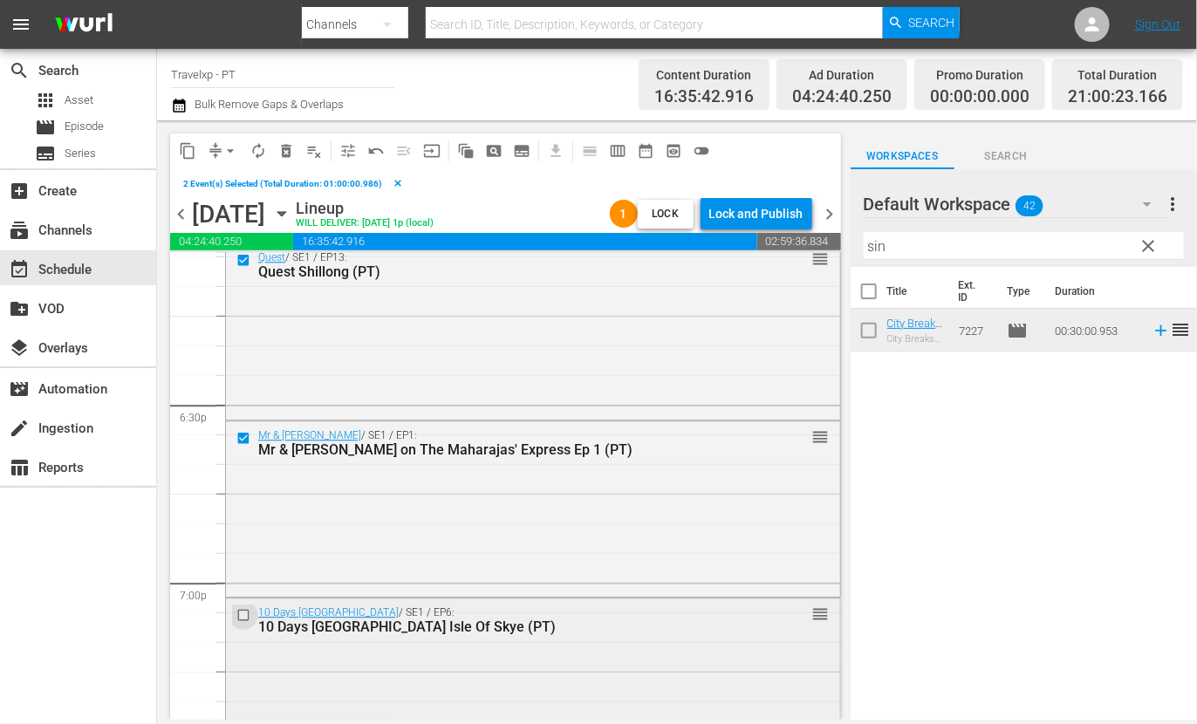
click at [244, 616] on input "checkbox" at bounding box center [245, 615] width 18 height 15
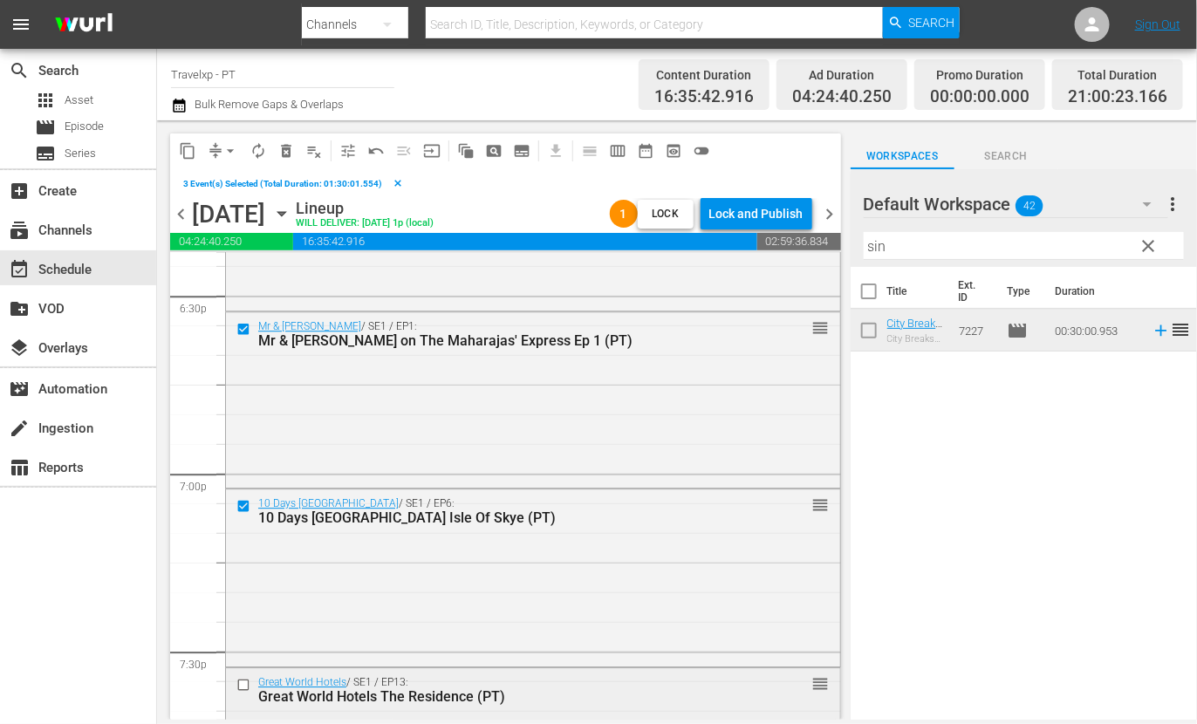
click at [243, 683] on input "checkbox" at bounding box center [245, 685] width 18 height 15
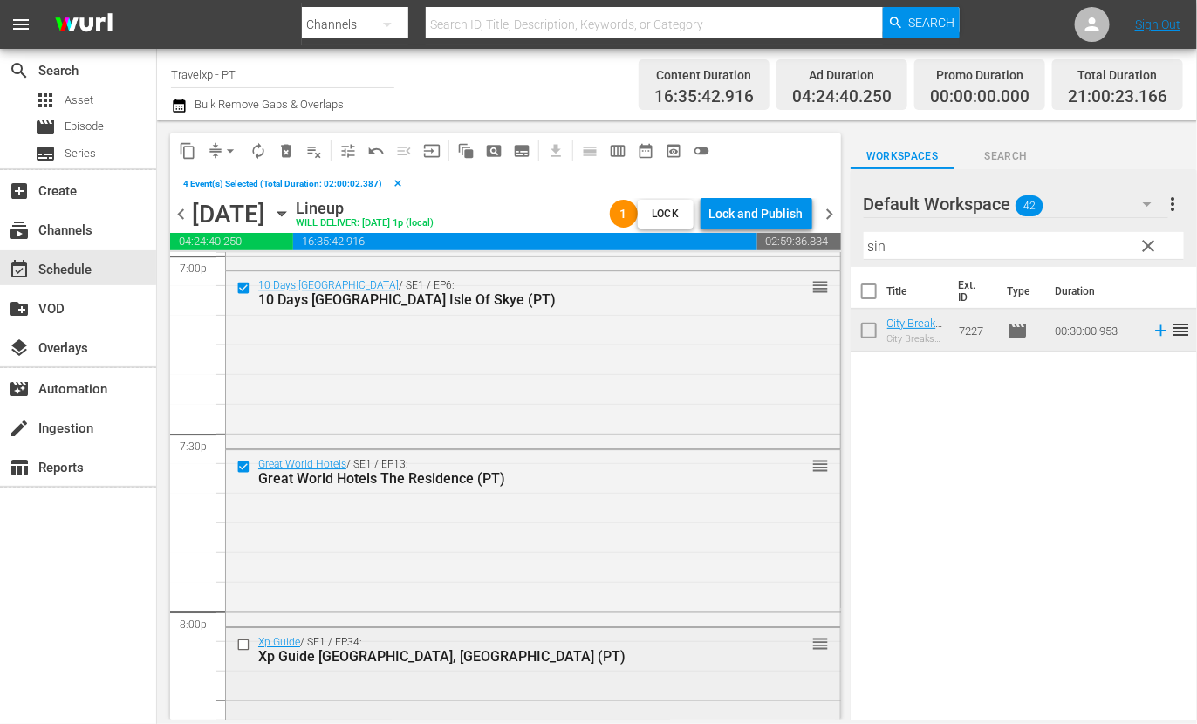
scroll to position [6761, 0]
click at [244, 639] on input "checkbox" at bounding box center [245, 644] width 18 height 15
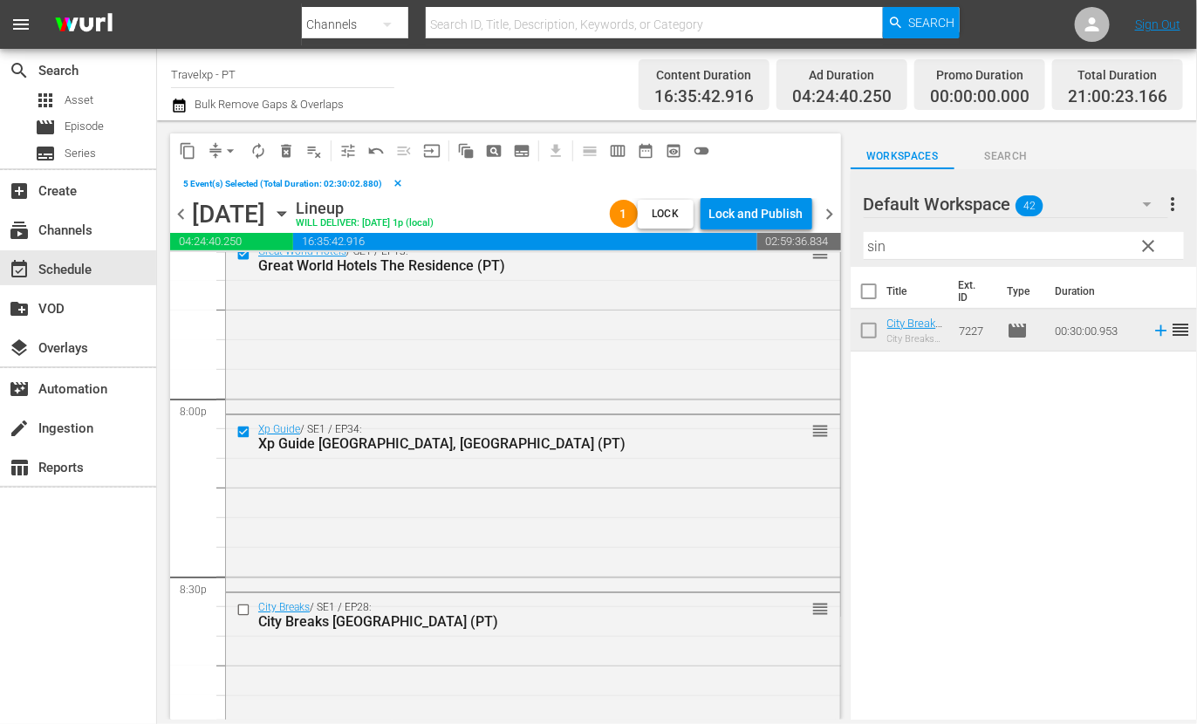
scroll to position [6979, 0]
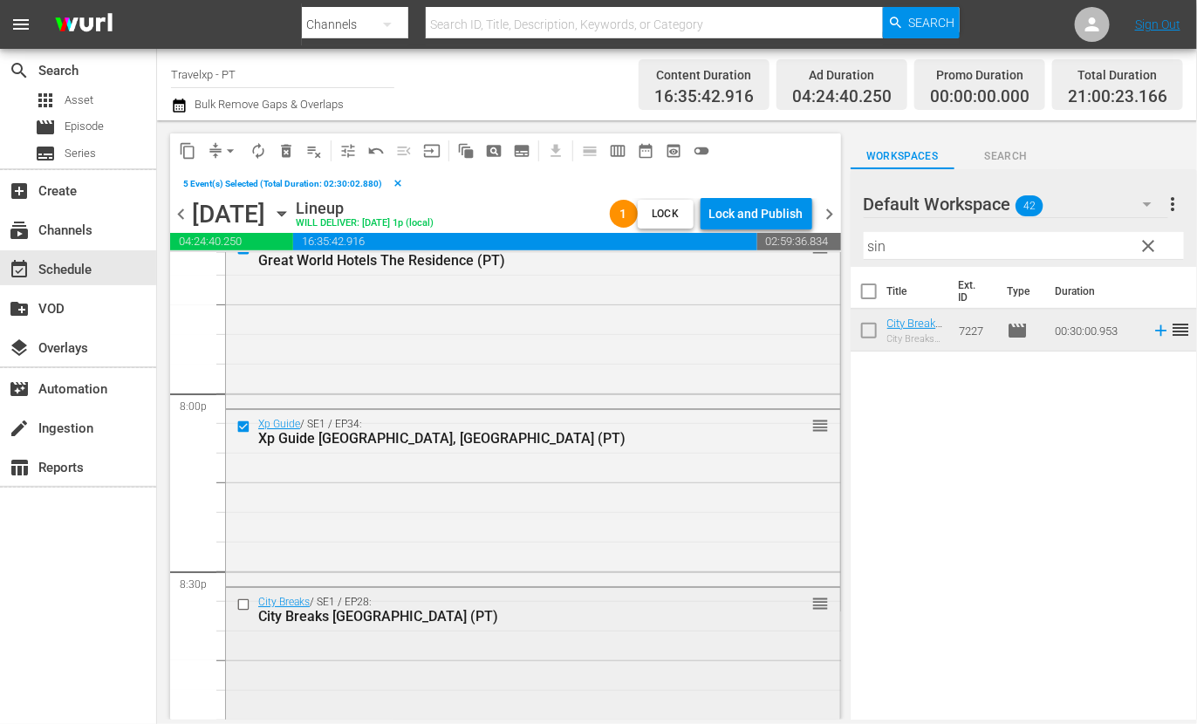
click at [244, 604] on input "checkbox" at bounding box center [245, 605] width 18 height 15
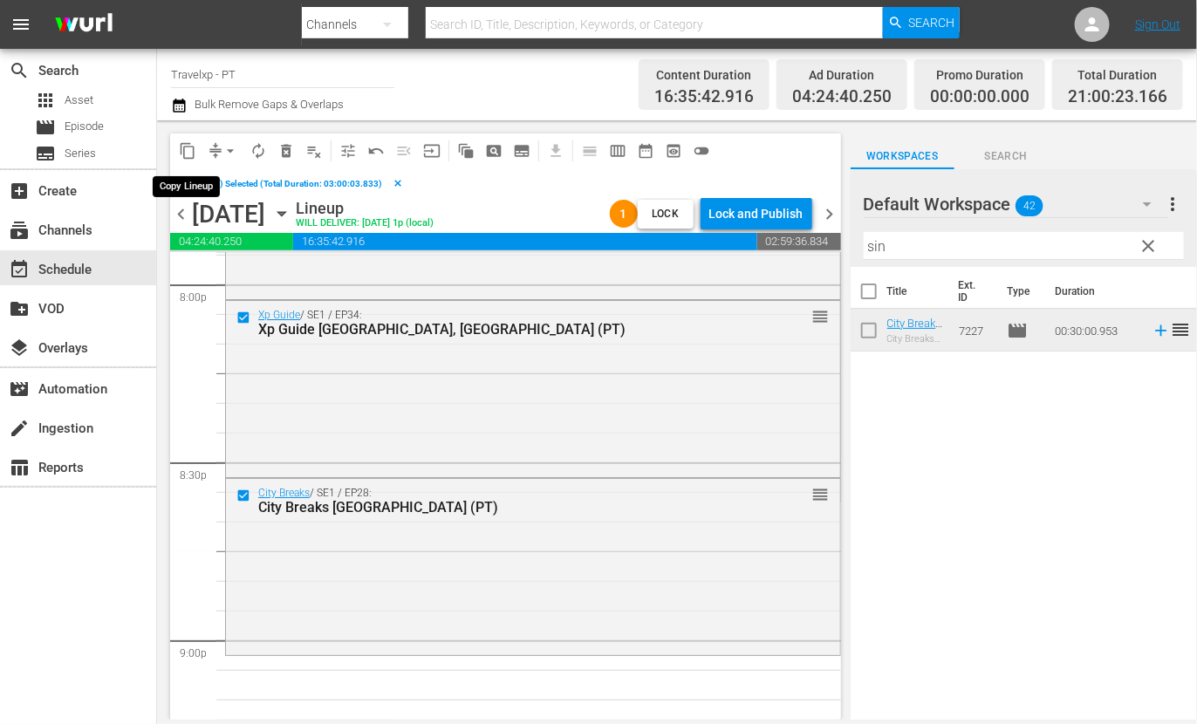
click at [175, 154] on button "content_copy" at bounding box center [188, 151] width 28 height 28
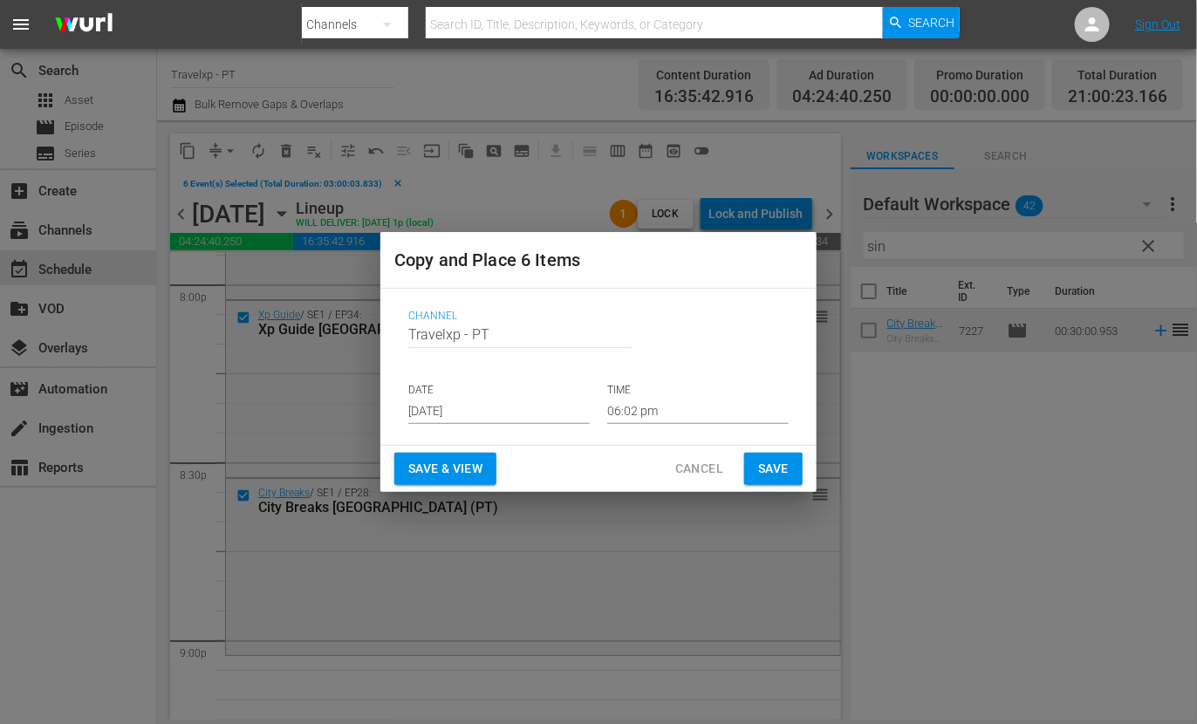
click at [454, 415] on input "[DATE]" at bounding box center [498, 411] width 181 height 26
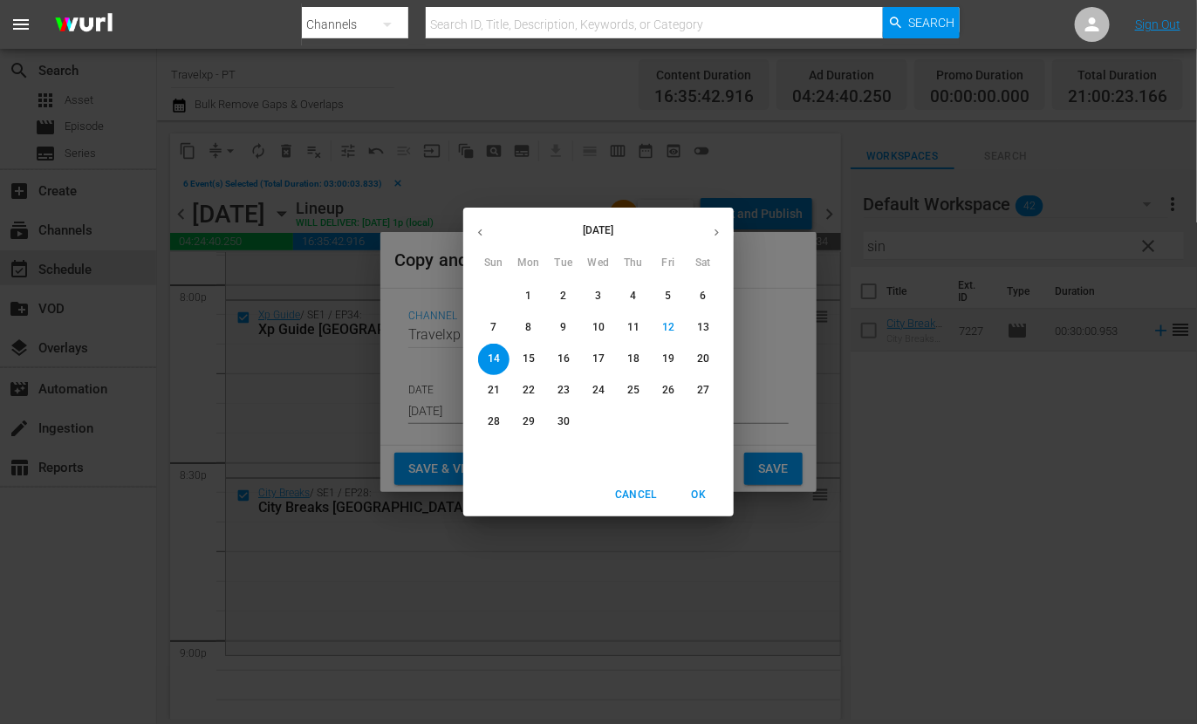
click at [535, 355] on span "15" at bounding box center [528, 359] width 31 height 15
type input "Sep 15th 2025"
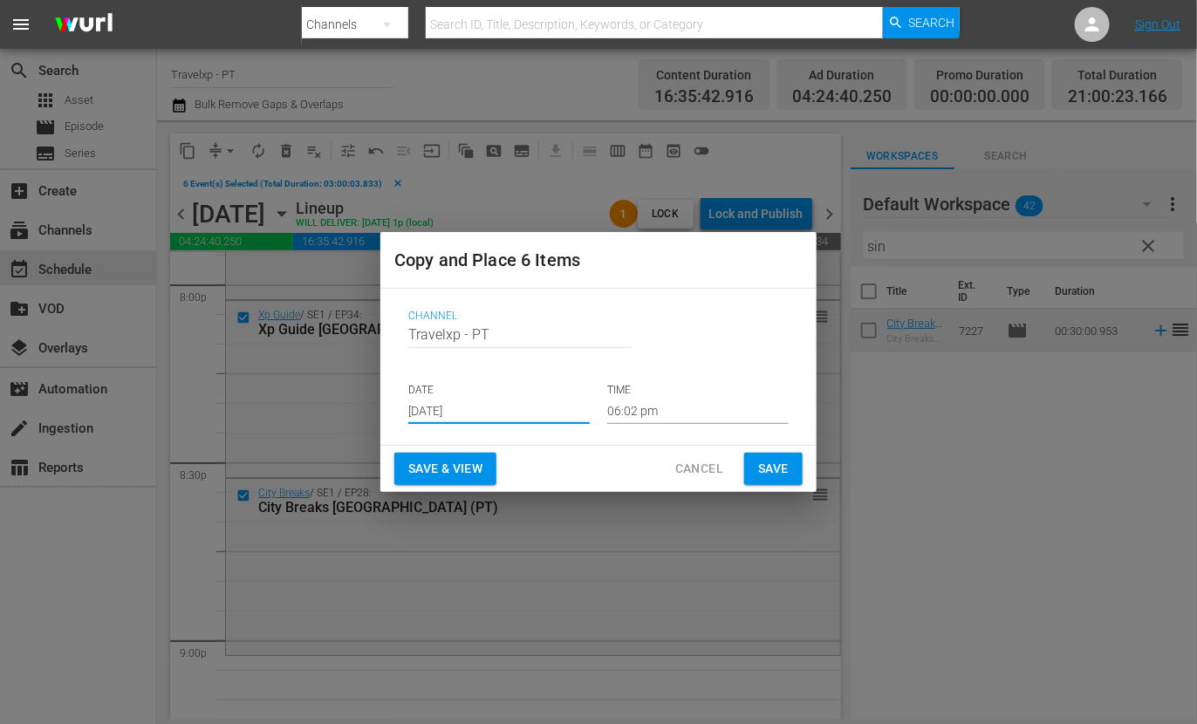
click at [647, 412] on input "06:02 pm" at bounding box center [697, 411] width 181 height 26
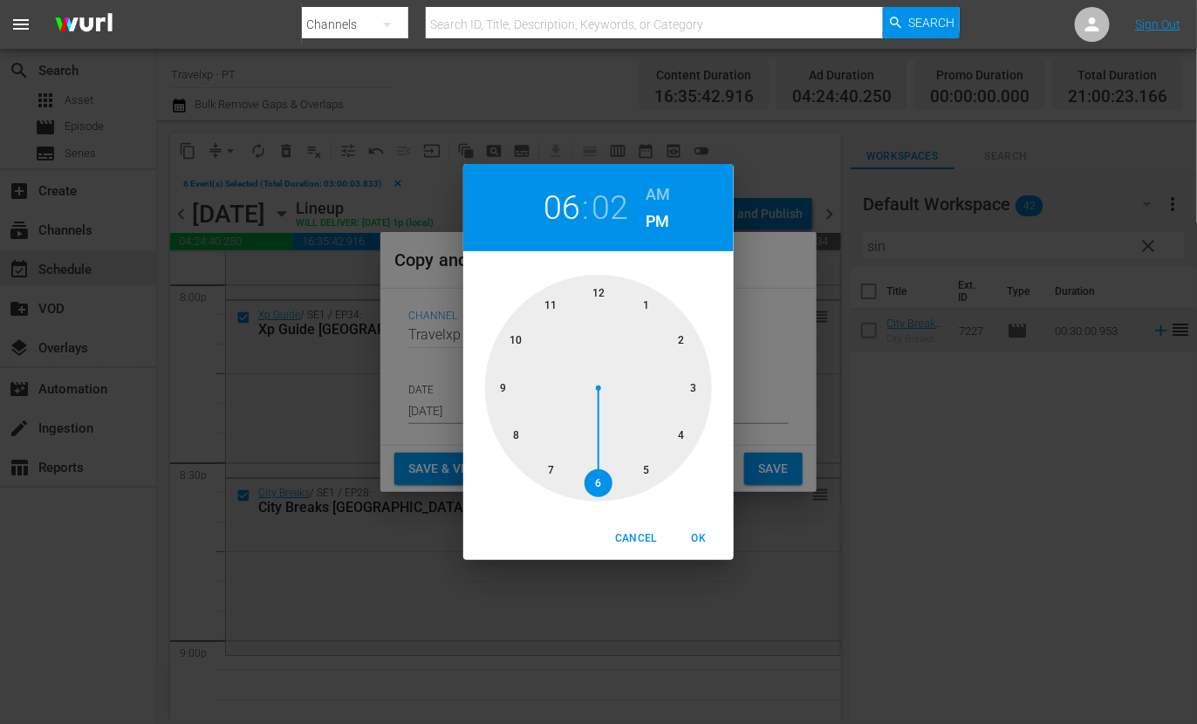
click at [515, 387] on div at bounding box center [598, 388] width 227 height 227
click at [702, 530] on span "OK" at bounding box center [699, 539] width 42 height 18
type input "09:02 pm"
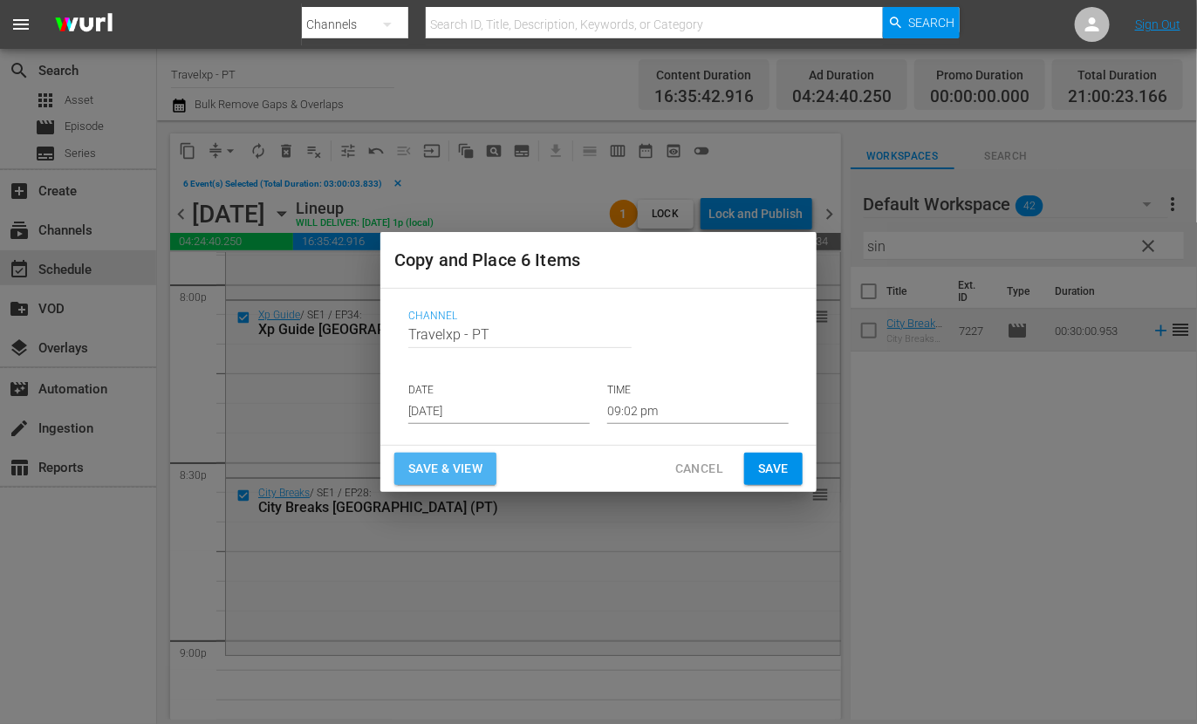
click at [479, 468] on span "Save & View" at bounding box center [445, 469] width 74 height 22
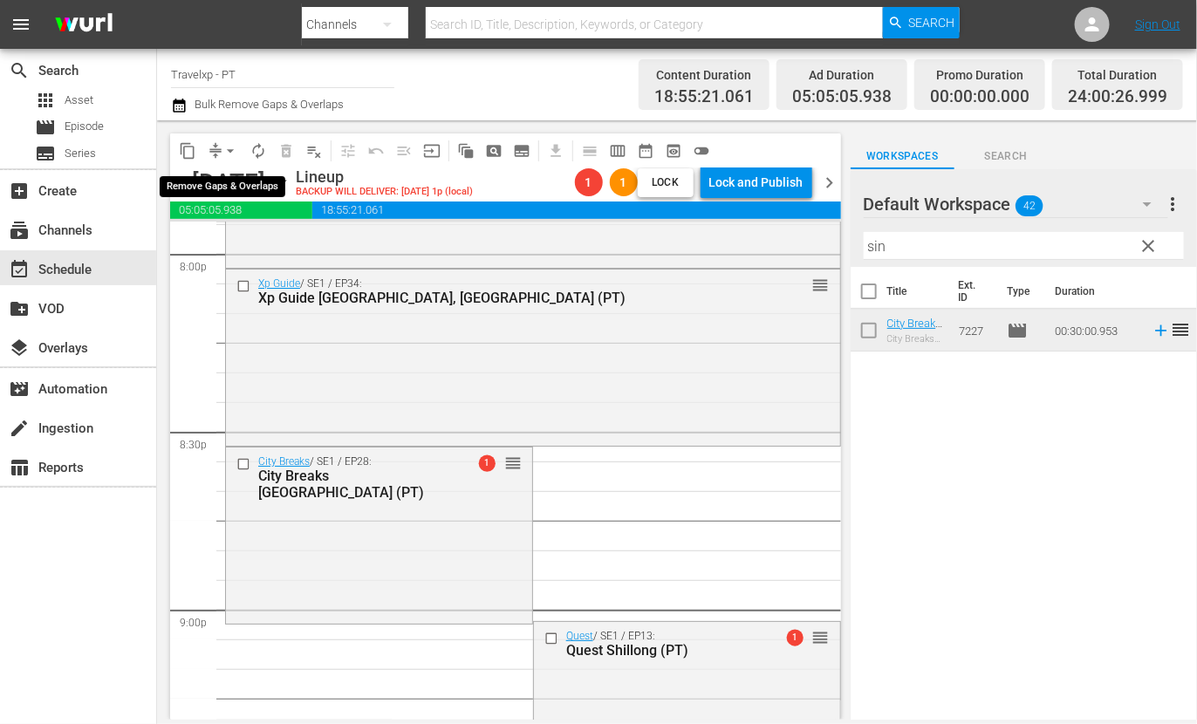
click at [226, 145] on span "arrow_drop_down" at bounding box center [230, 150] width 17 height 17
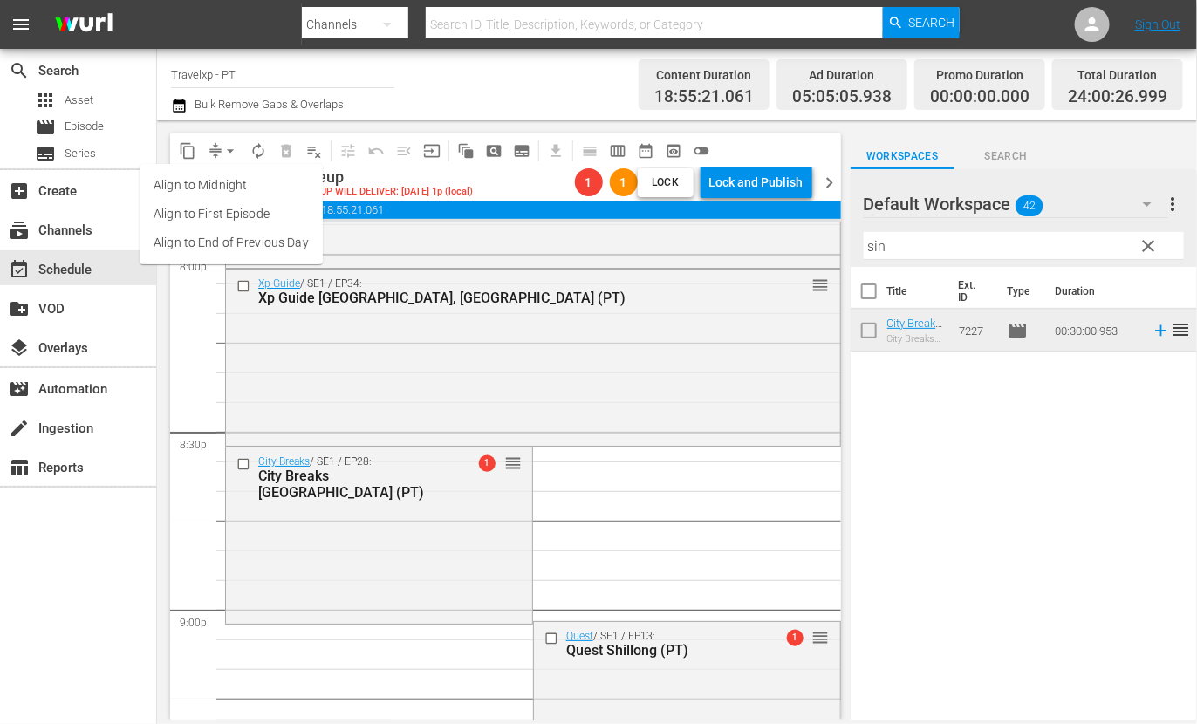
click at [257, 252] on li "Align to End of Previous Day" at bounding box center [231, 243] width 183 height 29
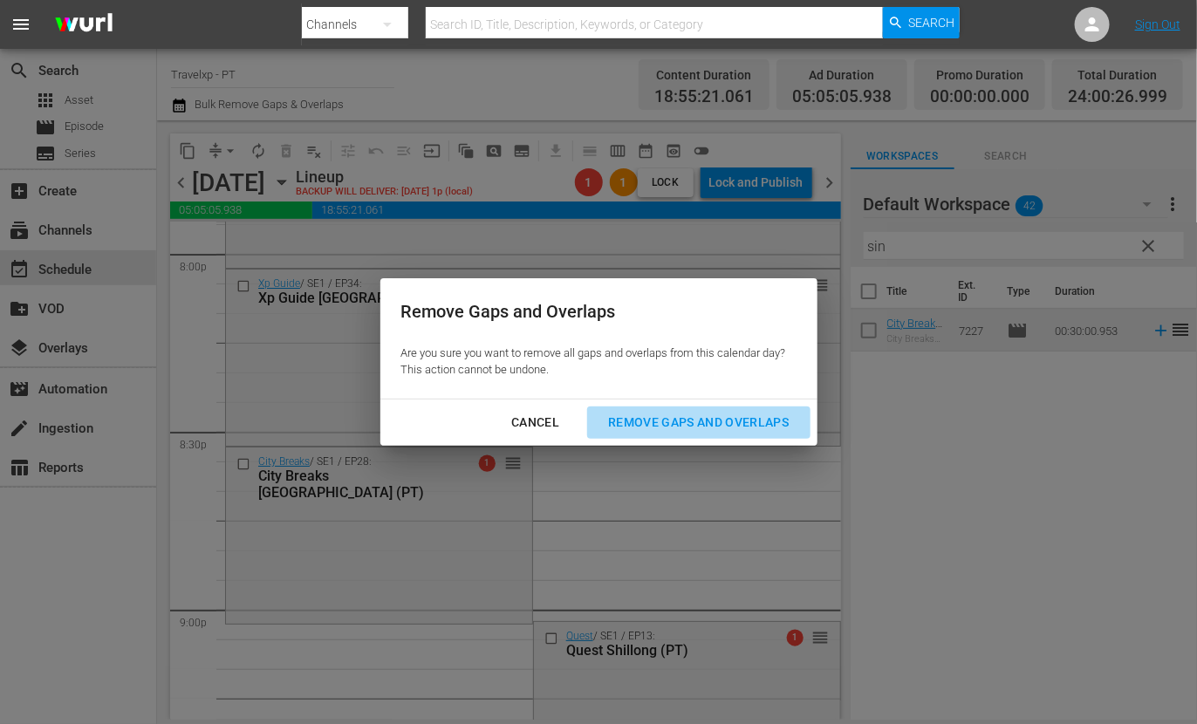
click at [695, 414] on div "Remove Gaps and Overlaps" at bounding box center [698, 423] width 209 height 22
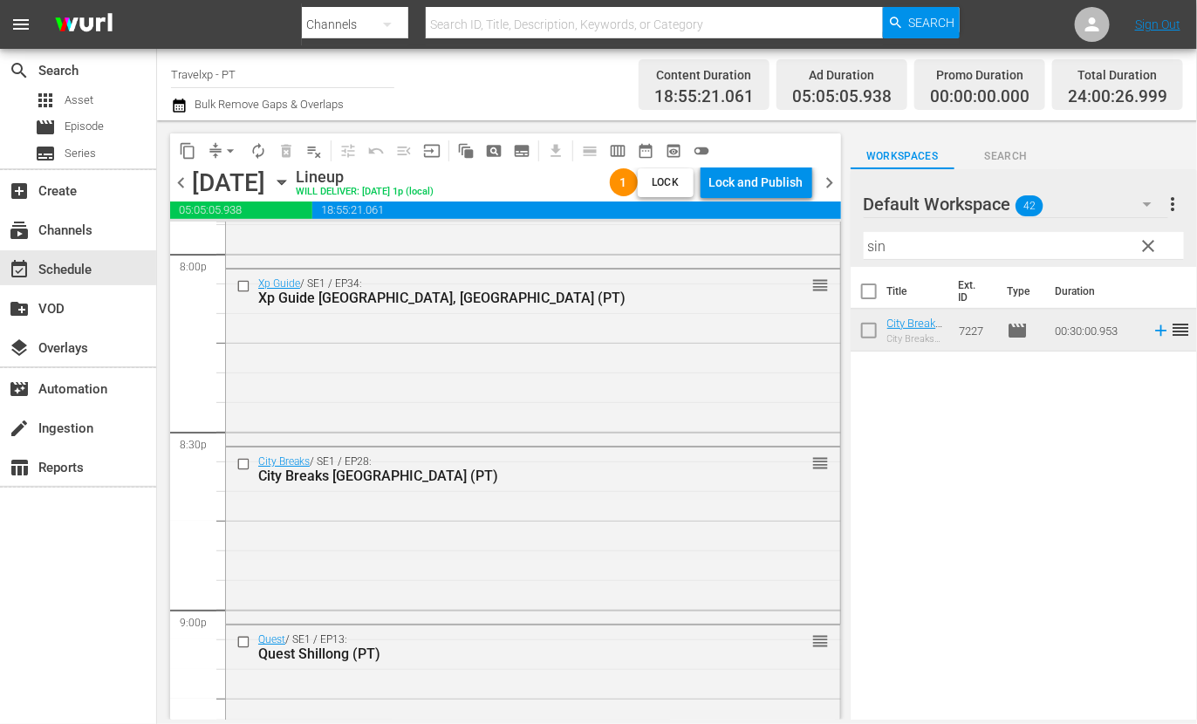
scroll to position [8061, 0]
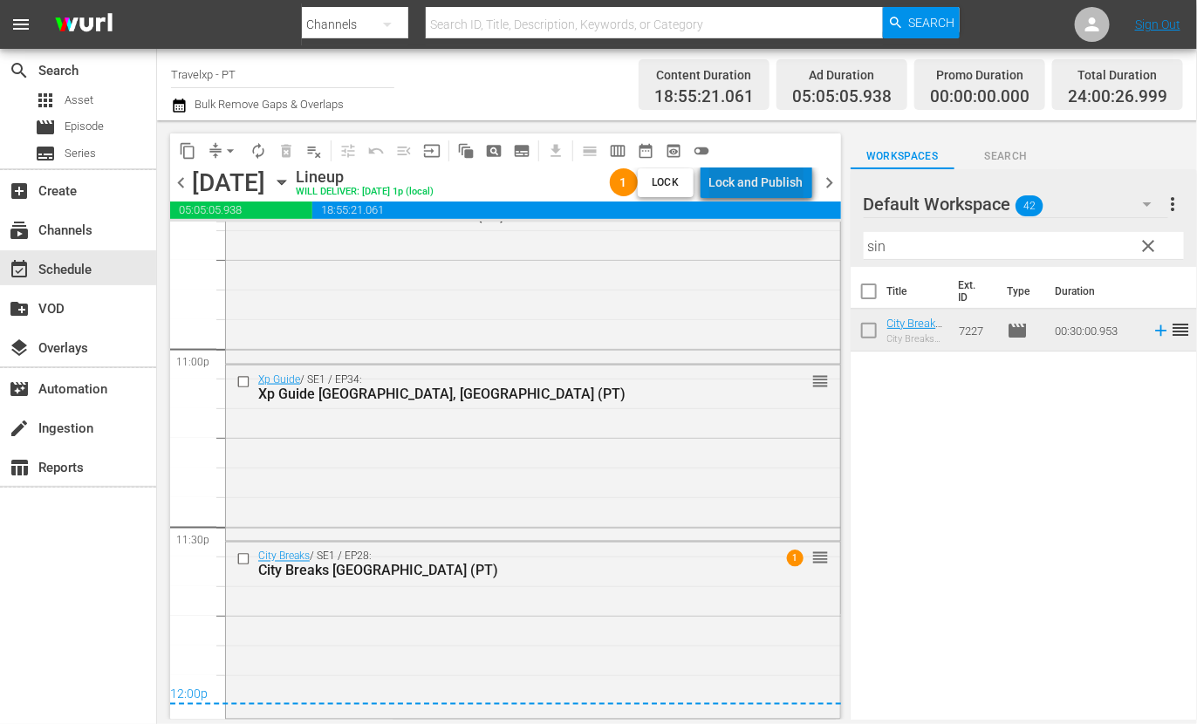
click at [795, 181] on div "Lock and Publish" at bounding box center [756, 182] width 94 height 31
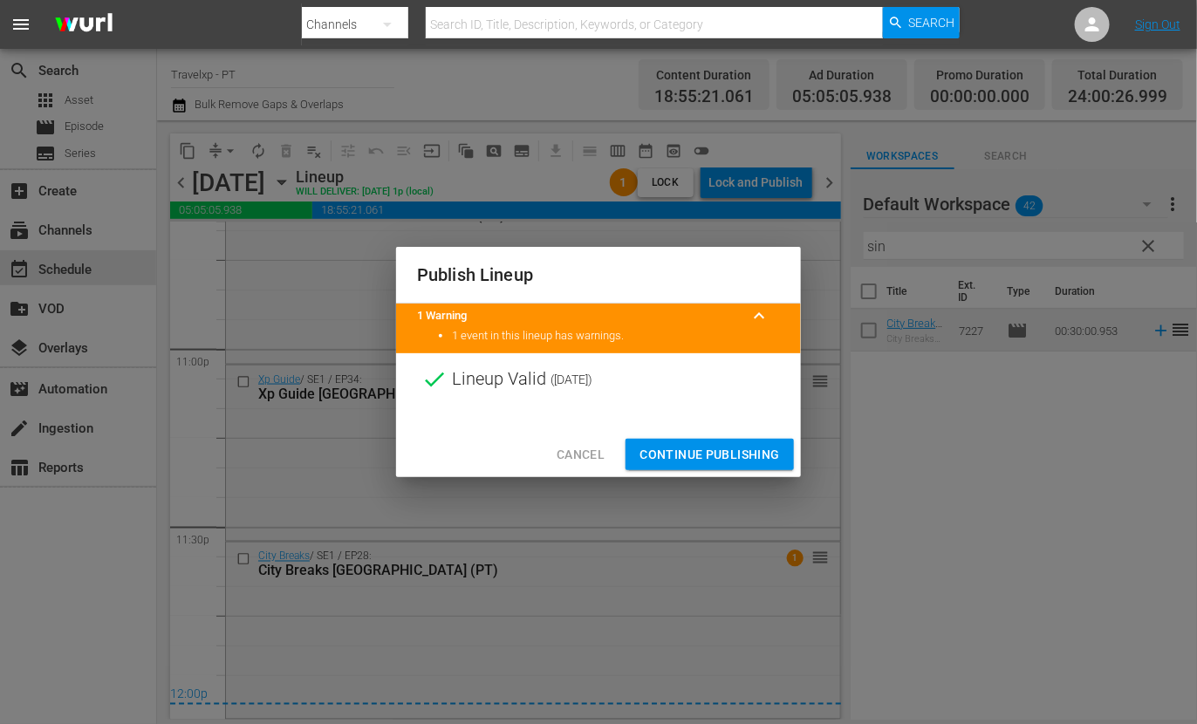
click at [715, 454] on span "Continue Publishing" at bounding box center [710, 455] width 140 height 22
